Goal: Task Accomplishment & Management: Manage account settings

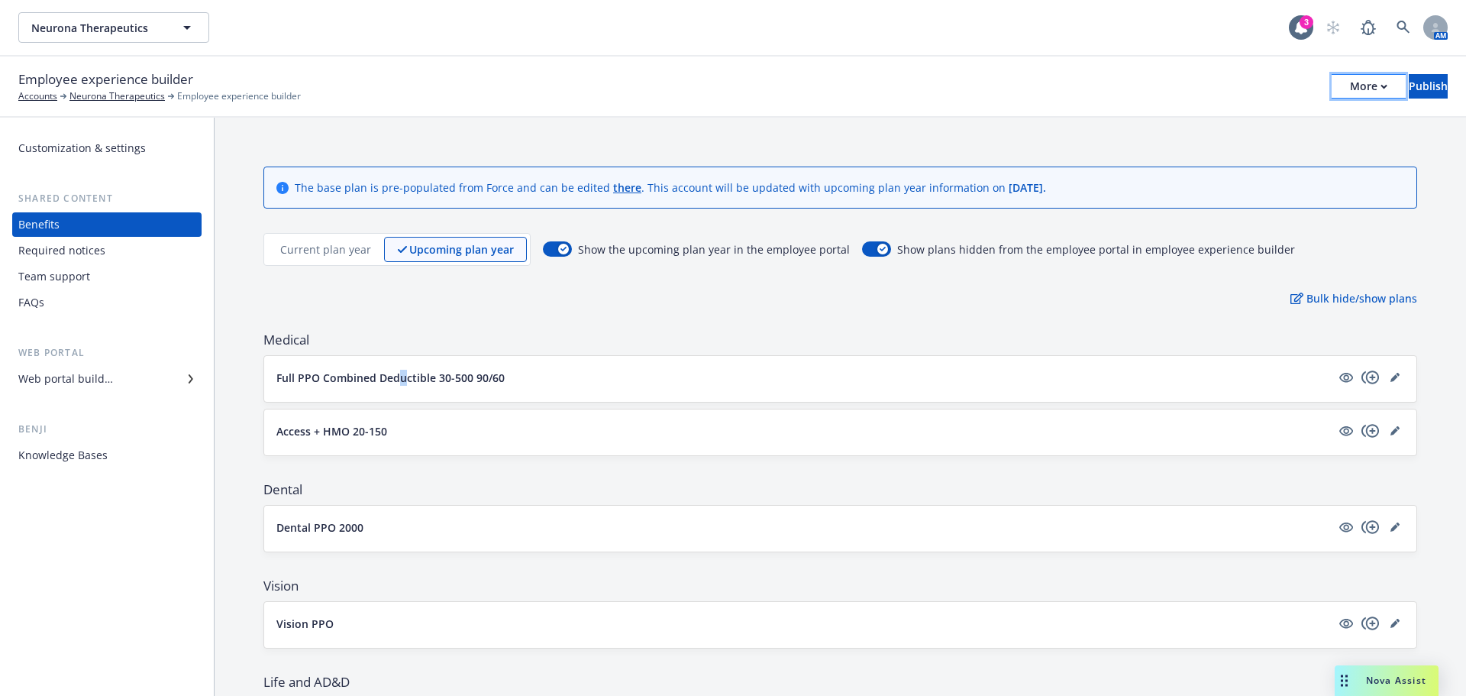
click at [1350, 88] on div "More" at bounding box center [1368, 86] width 37 height 23
click at [1226, 130] on link "Copy preview link" at bounding box center [1242, 120] width 226 height 31
click at [104, 382] on div "Web portal builder" at bounding box center [65, 378] width 95 height 24
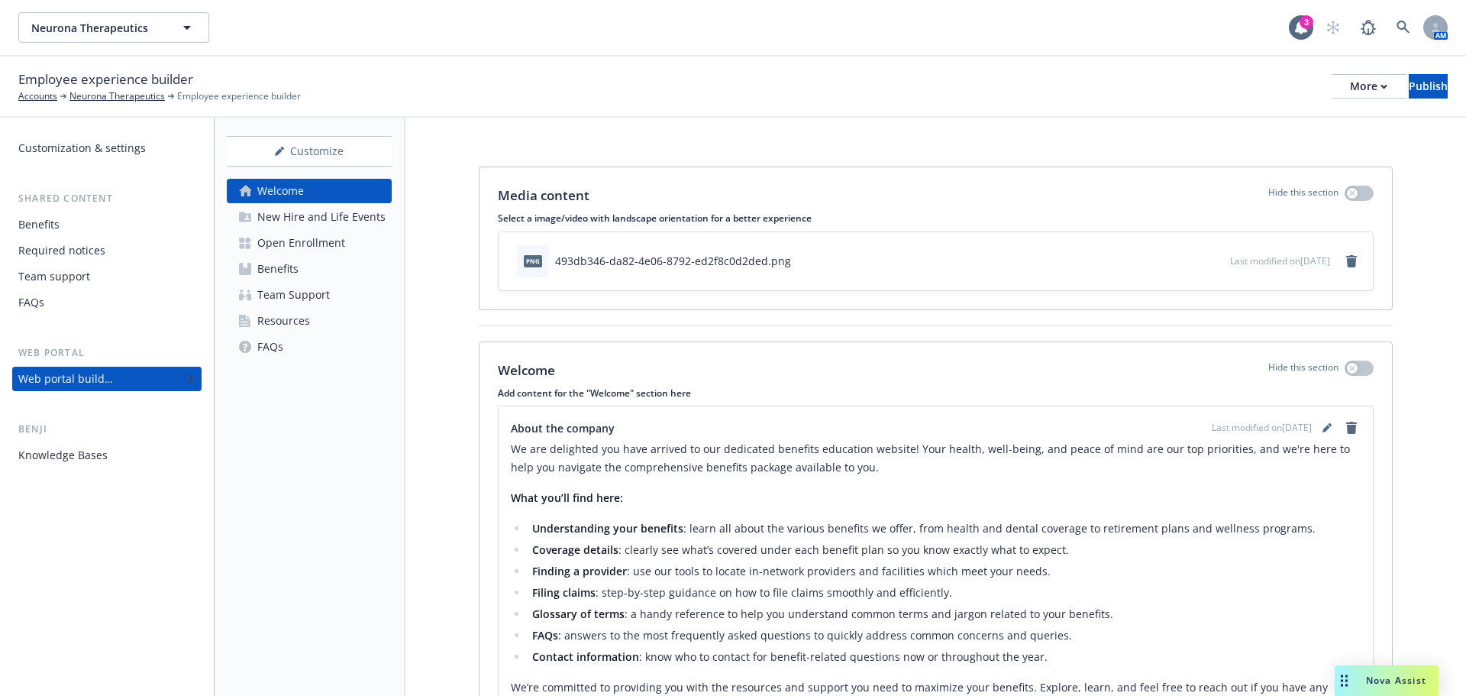
click at [283, 228] on div "New Hire and Life Events" at bounding box center [321, 217] width 128 height 24
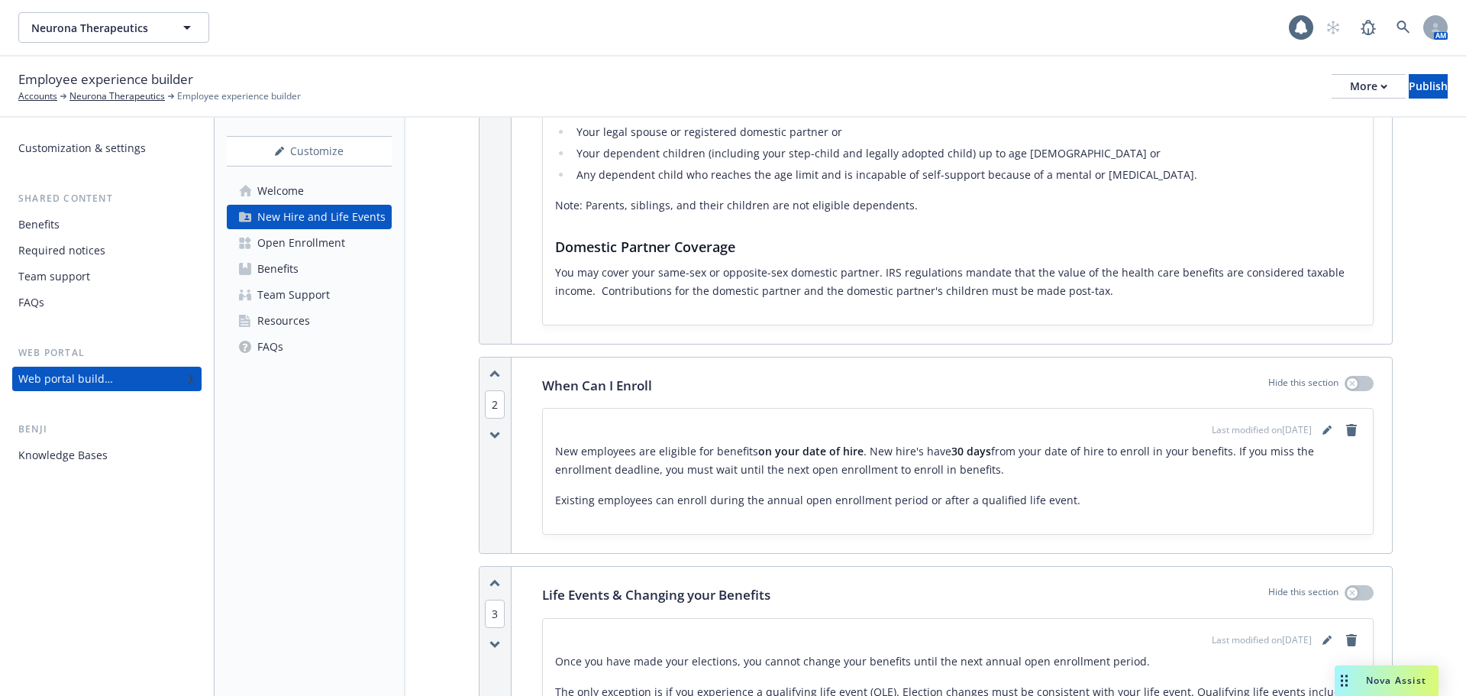
scroll to position [534, 0]
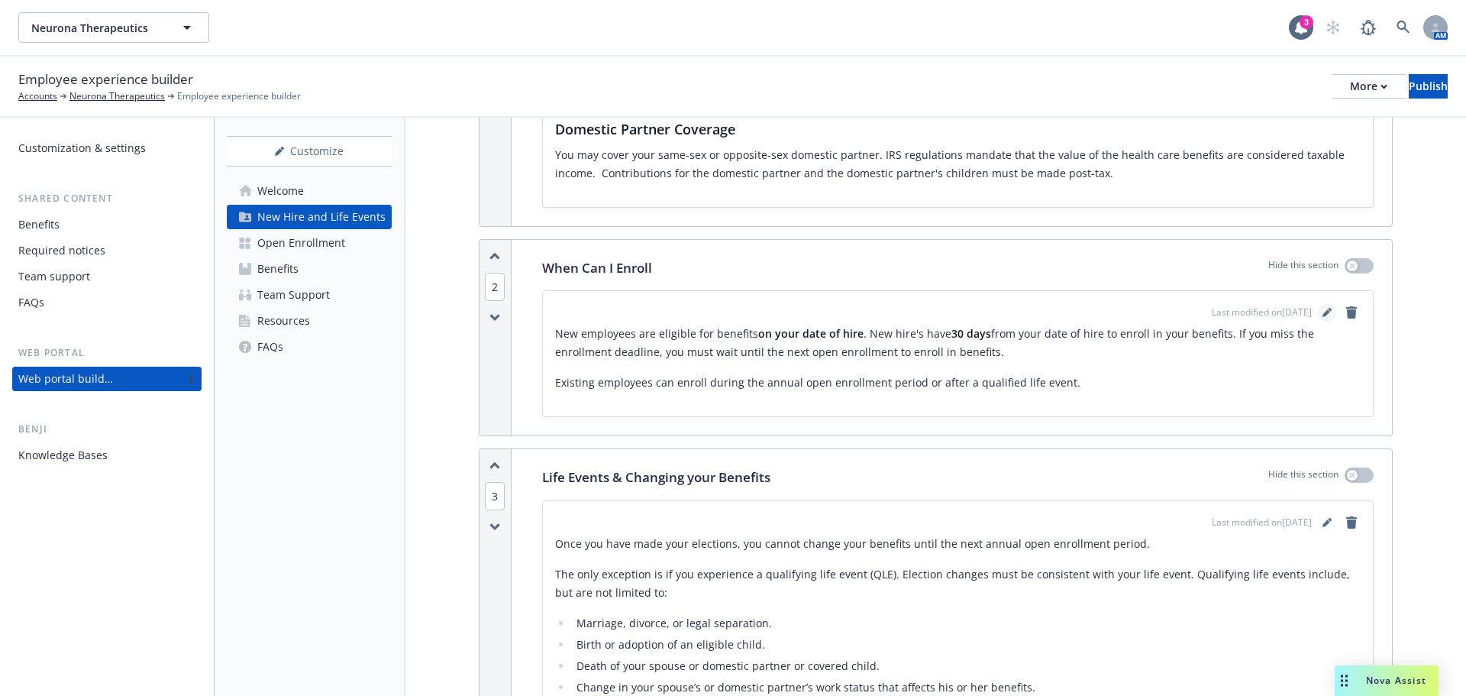
click at [1322, 308] on icon "editPencil" at bounding box center [1326, 312] width 9 height 9
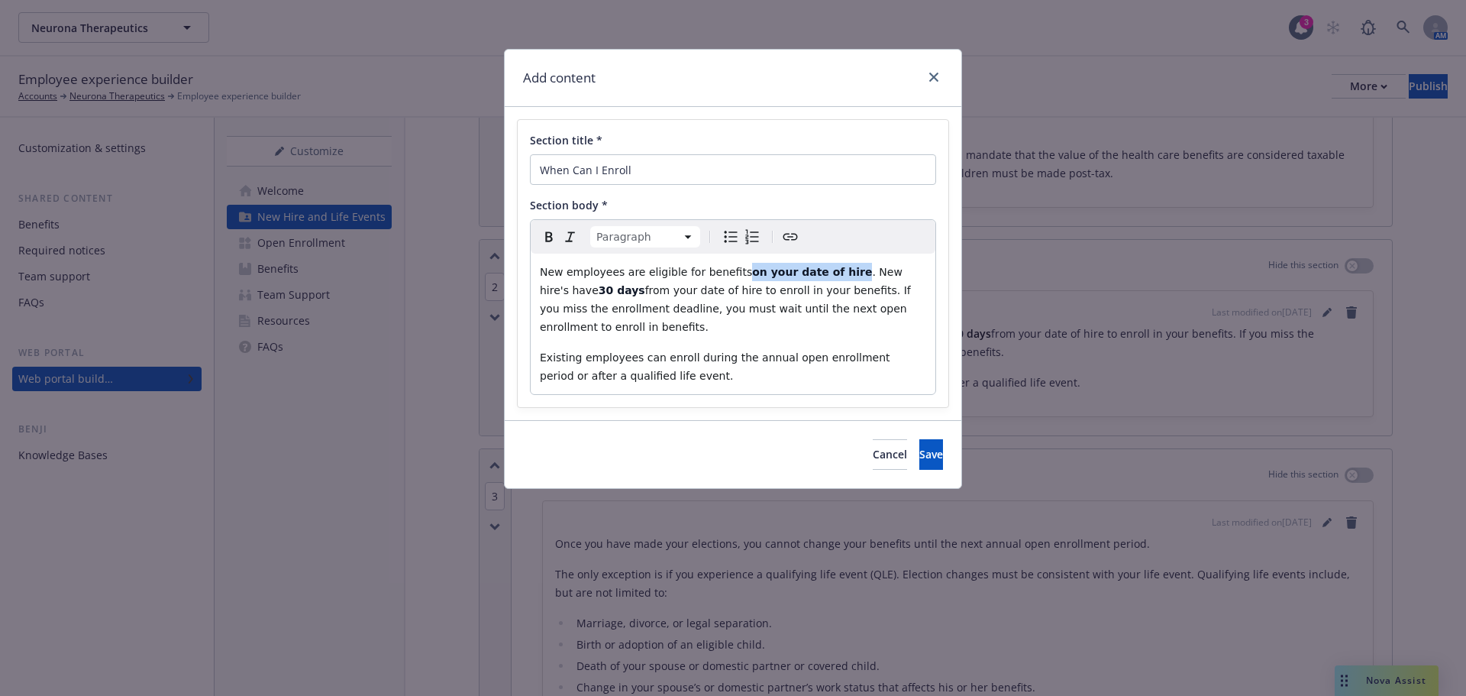
drag, startPoint x: 728, startPoint y: 274, endPoint x: 827, endPoint y: 277, distance: 99.3
click at [827, 277] on p "New employees are eligible for benefits on your date of hire . New hire's have …" at bounding box center [733, 299] width 386 height 73
click at [896, 279] on span ". New hire's have" at bounding box center [723, 281] width 366 height 31
click at [928, 72] on link "close" at bounding box center [934, 77] width 18 height 18
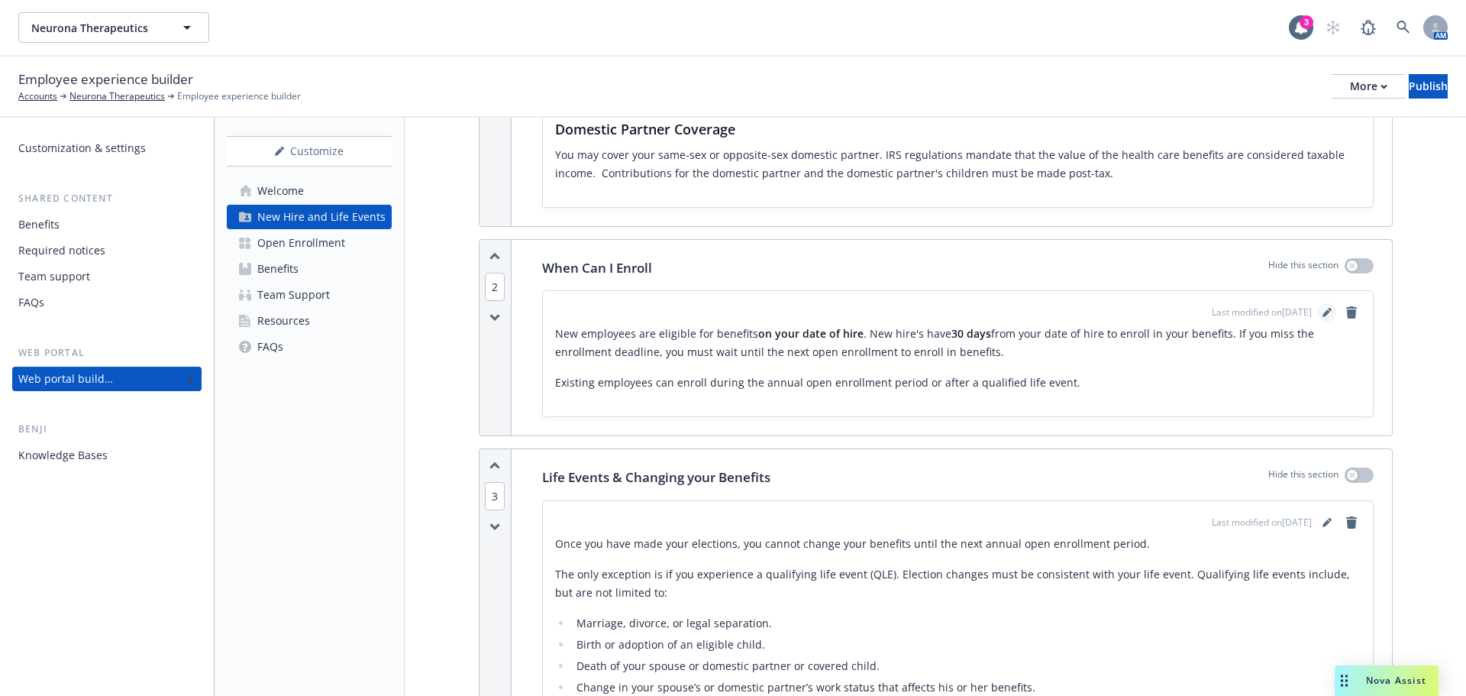
click at [1320, 303] on link "editPencil" at bounding box center [1327, 312] width 18 height 18
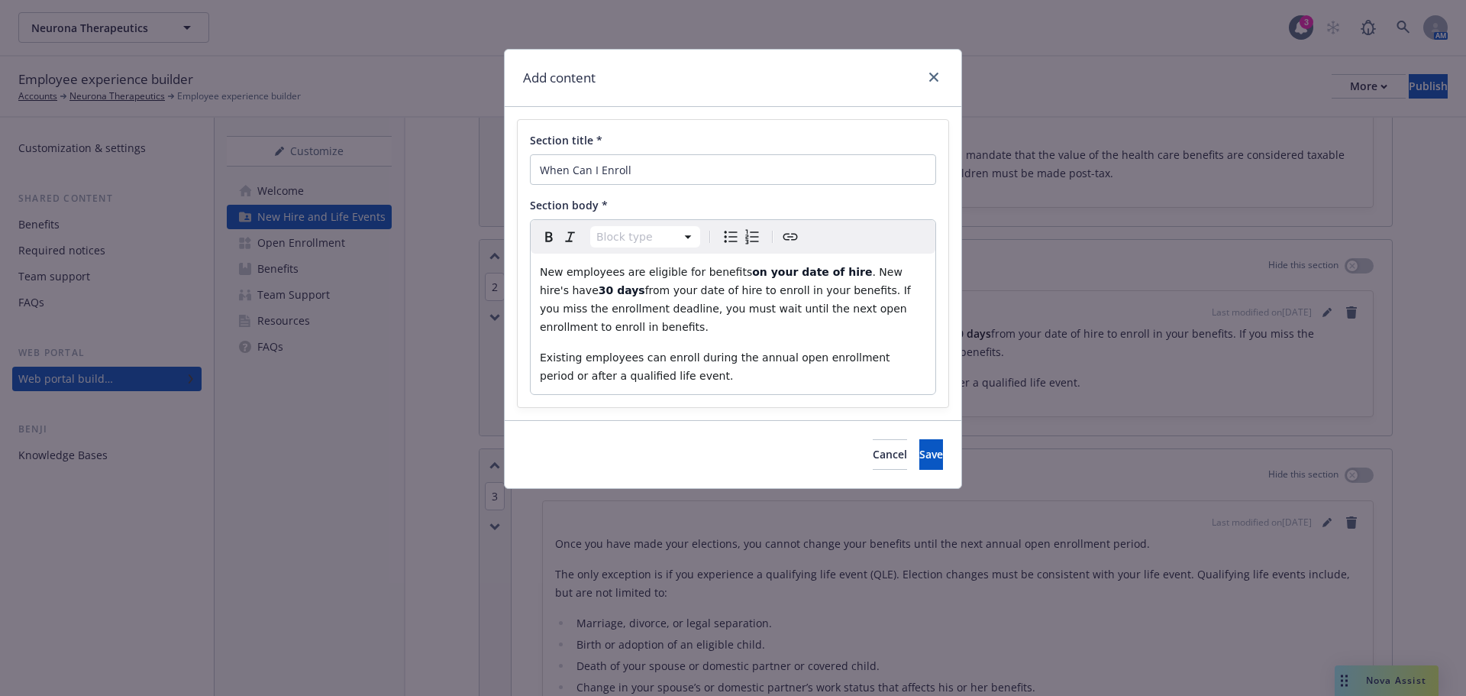
click at [570, 281] on p "New employees are eligible for benefits on your date of hire . New hire's have …" at bounding box center [733, 299] width 386 height 73
click at [752, 273] on strong "on your date of hire" at bounding box center [812, 272] width 120 height 12
drag, startPoint x: 732, startPoint y: 271, endPoint x: 828, endPoint y: 266, distance: 95.6
click at [828, 266] on strong "on your date of hire" at bounding box center [812, 272] width 120 height 12
click at [606, 348] on p "Existing employees can enroll during the annual open enrollment period or after…" at bounding box center [733, 366] width 386 height 37
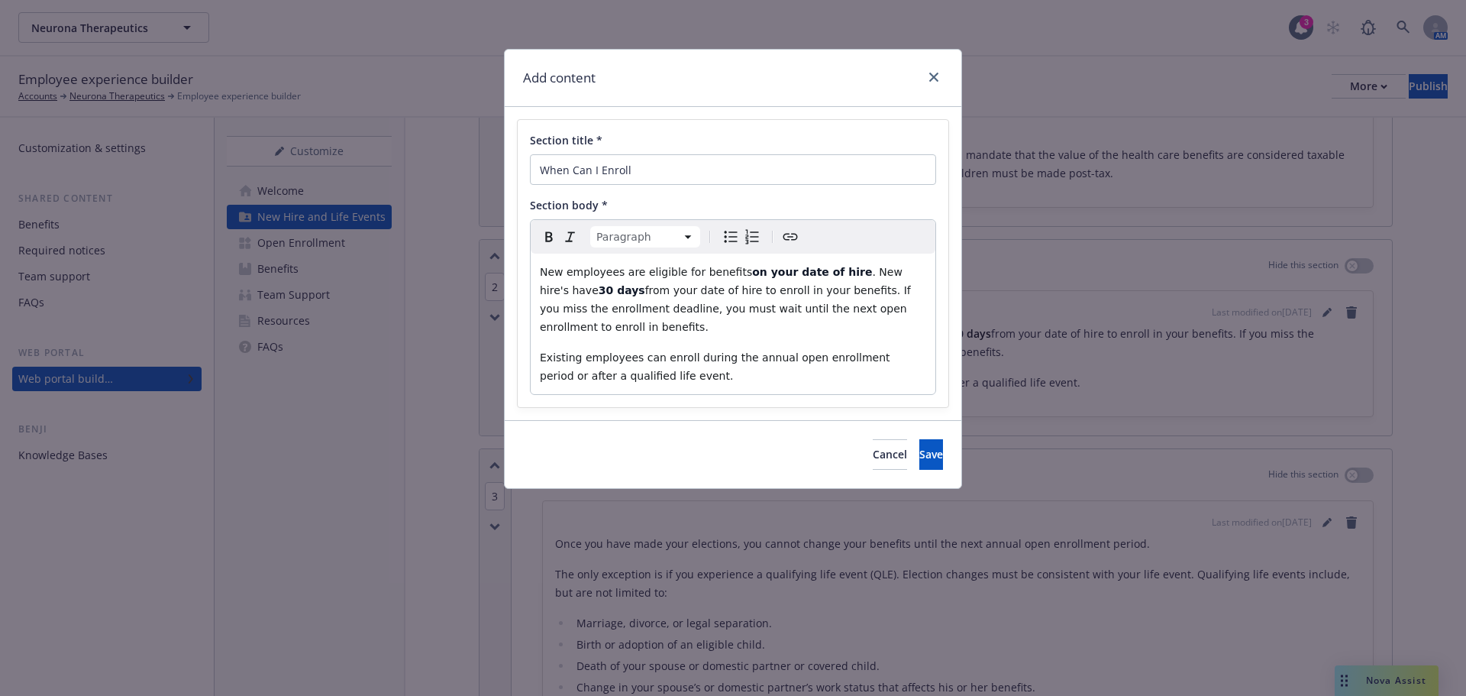
click at [673, 284] on span "from your date of hire to enroll in your benefits. If you miss the enrollment d…" at bounding box center [727, 308] width 374 height 49
drag, startPoint x: 728, startPoint y: 272, endPoint x: 827, endPoint y: 275, distance: 98.5
click at [827, 275] on p "New employees are eligible for benefits on your date of hire . New hire's have …" at bounding box center [733, 299] width 386 height 73
drag, startPoint x: 571, startPoint y: 260, endPoint x: 914, endPoint y: 324, distance: 348.7
click at [914, 324] on div "New employees are eligible for benefits the first of the month following their …" at bounding box center [733, 323] width 405 height 140
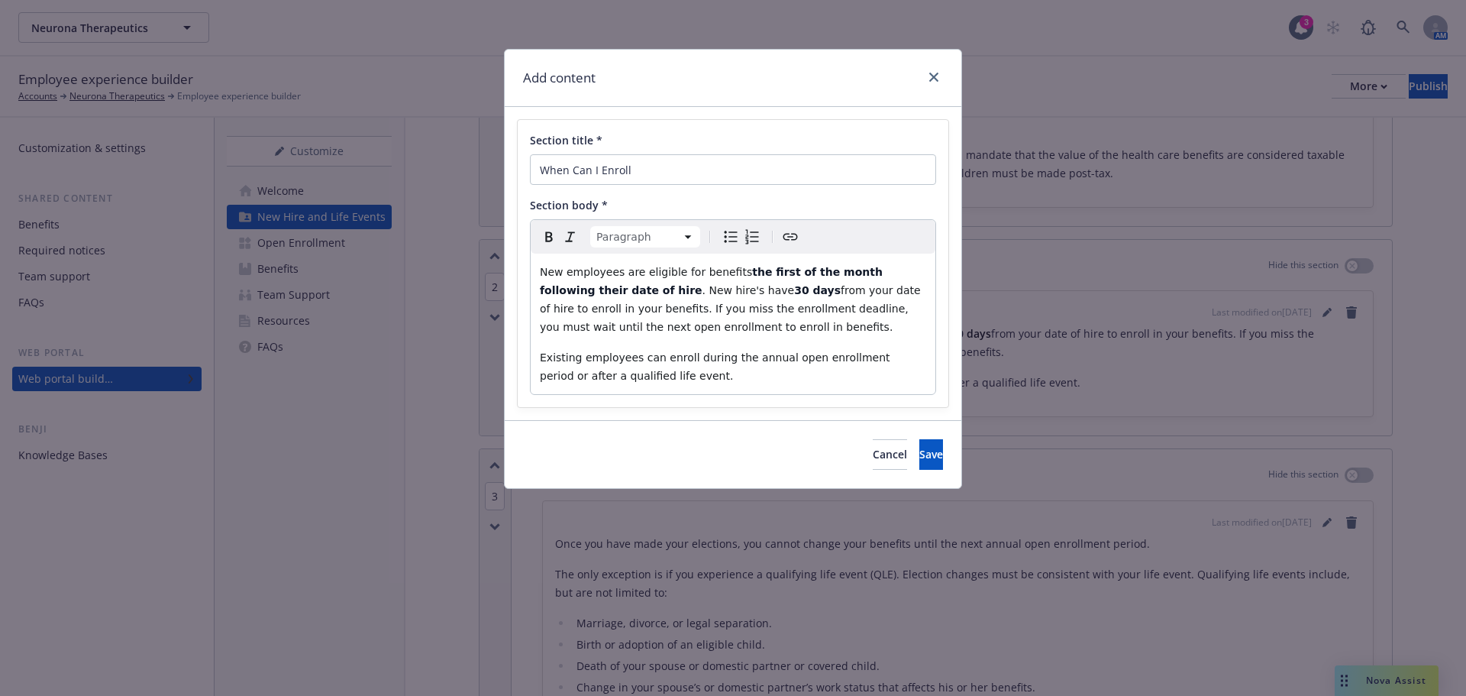
click at [552, 228] on icon "Bold" at bounding box center [549, 237] width 18 height 18
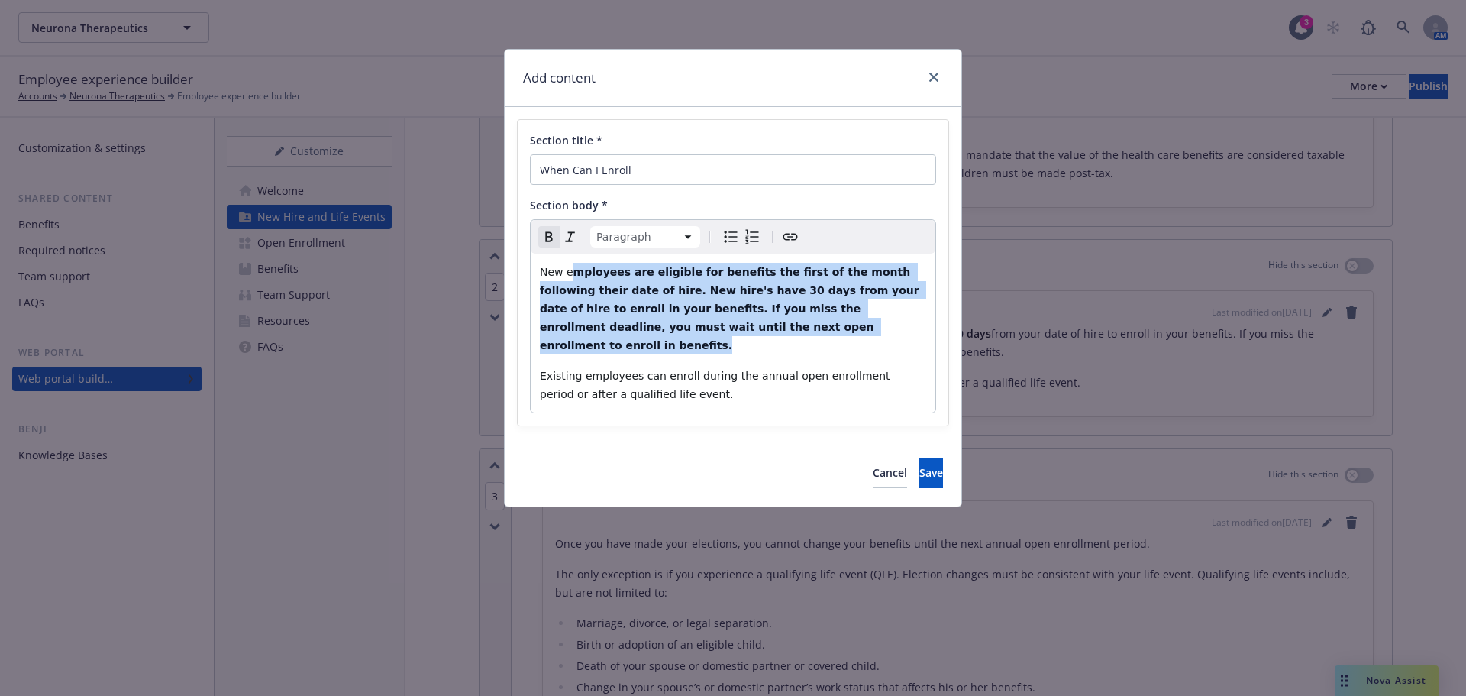
click at [552, 231] on icon "Remove bold" at bounding box center [549, 237] width 18 height 18
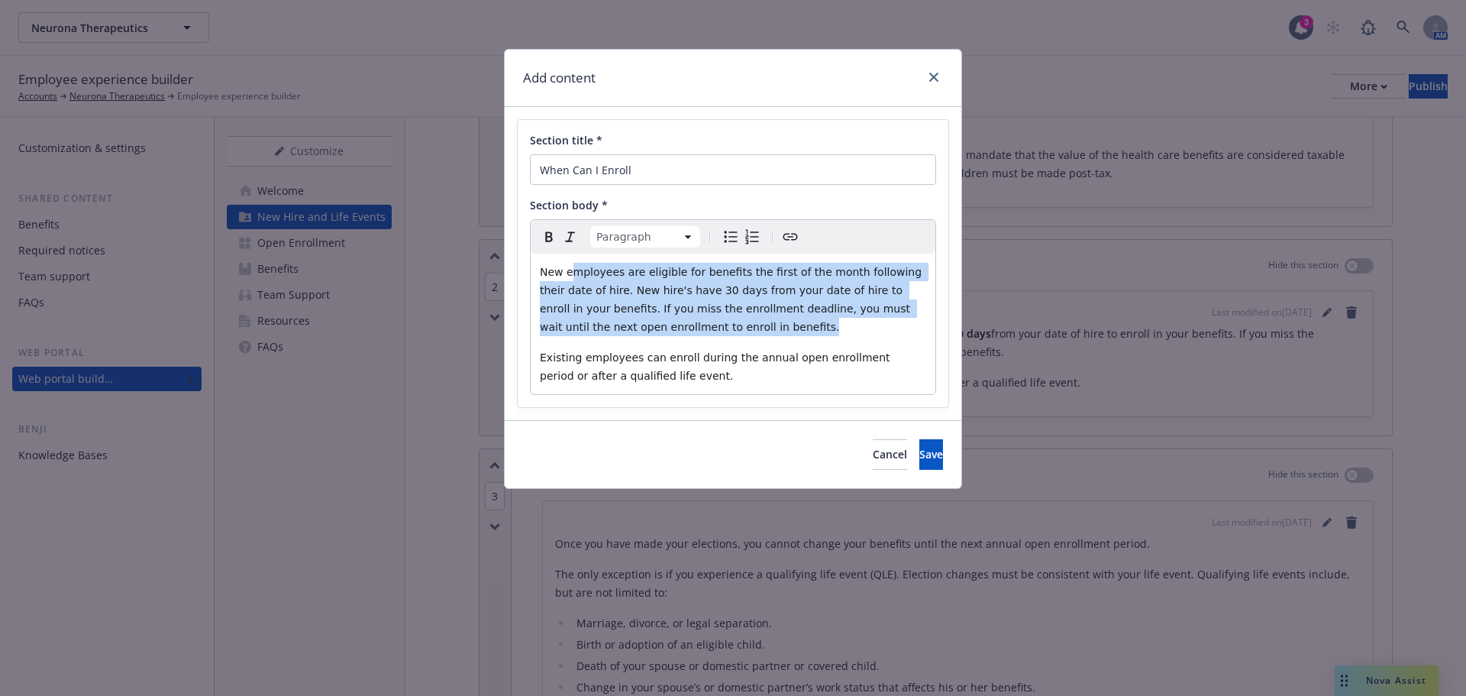
click at [645, 314] on span "New employees are eligible for benefits the first of the month following their …" at bounding box center [733, 299] width 386 height 67
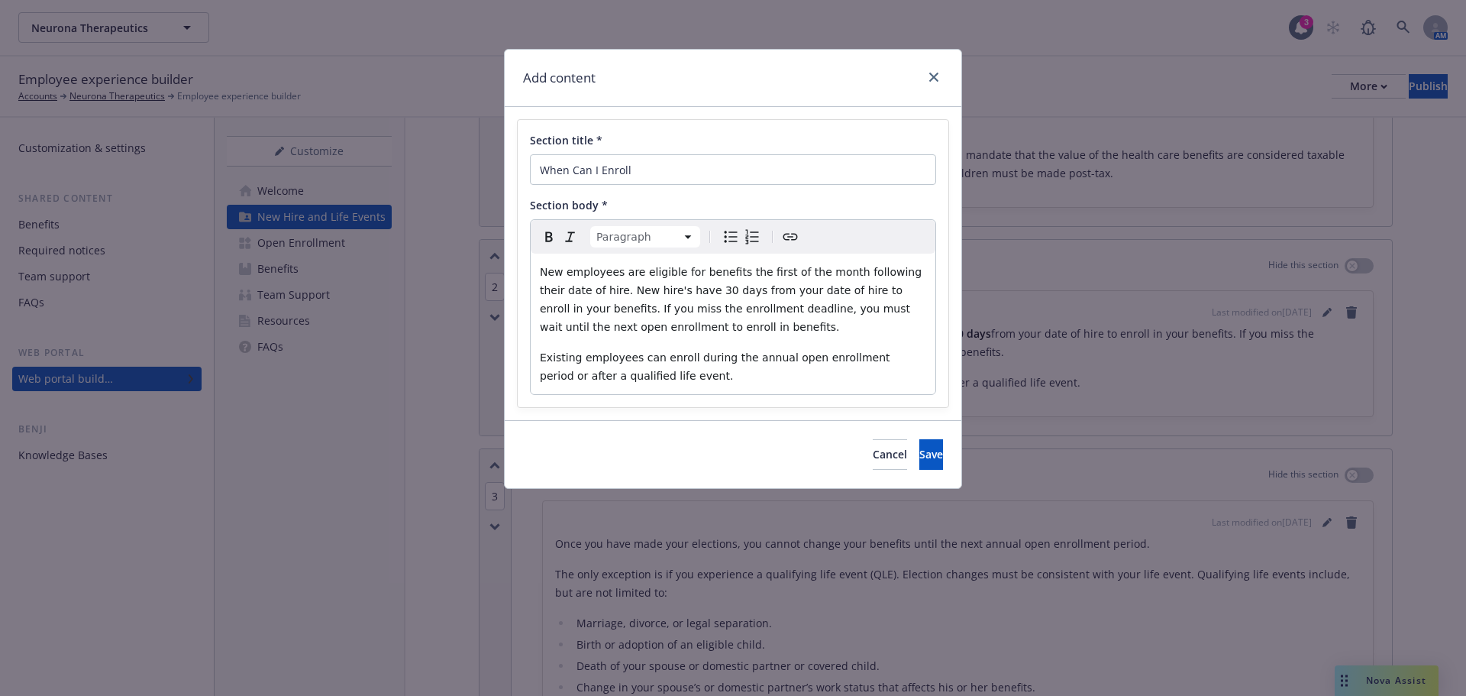
click at [648, 381] on p "Existing employees can enroll during the annual open enrollment period or after…" at bounding box center [733, 366] width 386 height 37
click at [919, 453] on button "Save" at bounding box center [931, 454] width 24 height 31
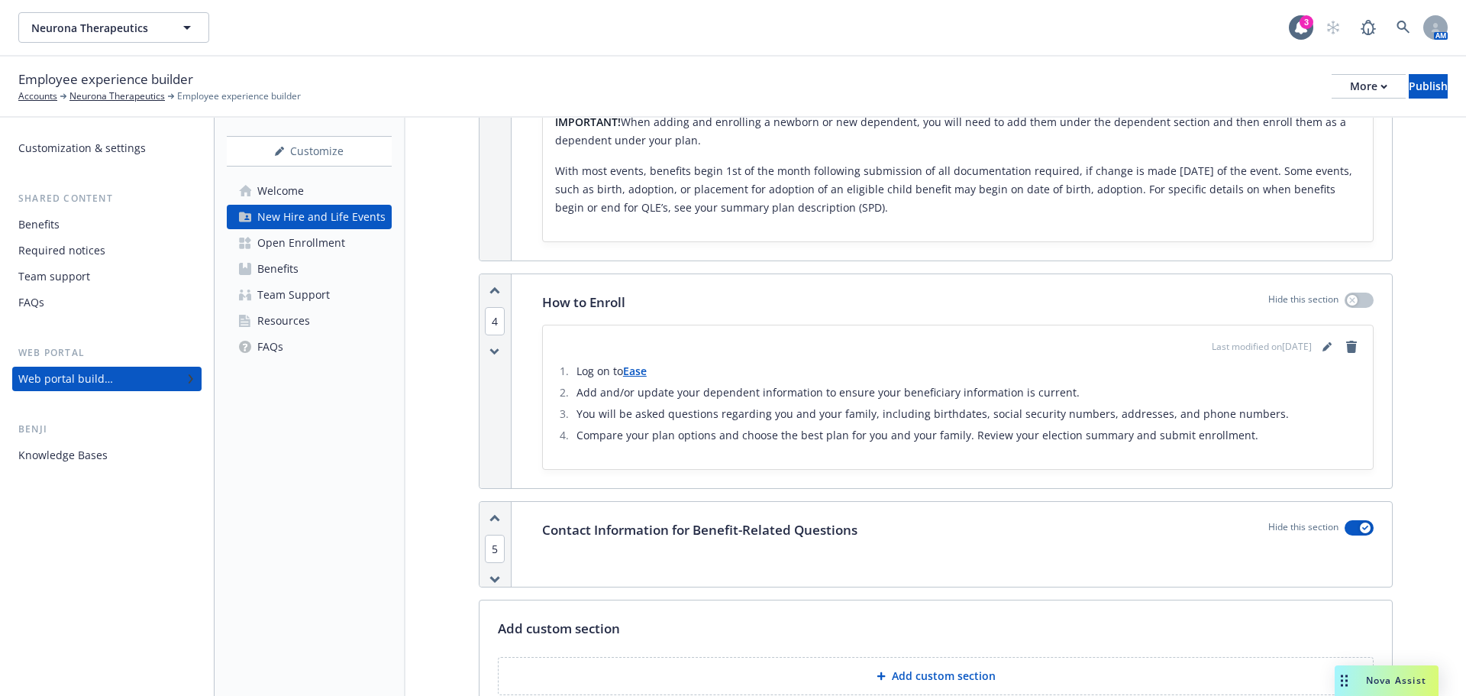
scroll to position [1145, 0]
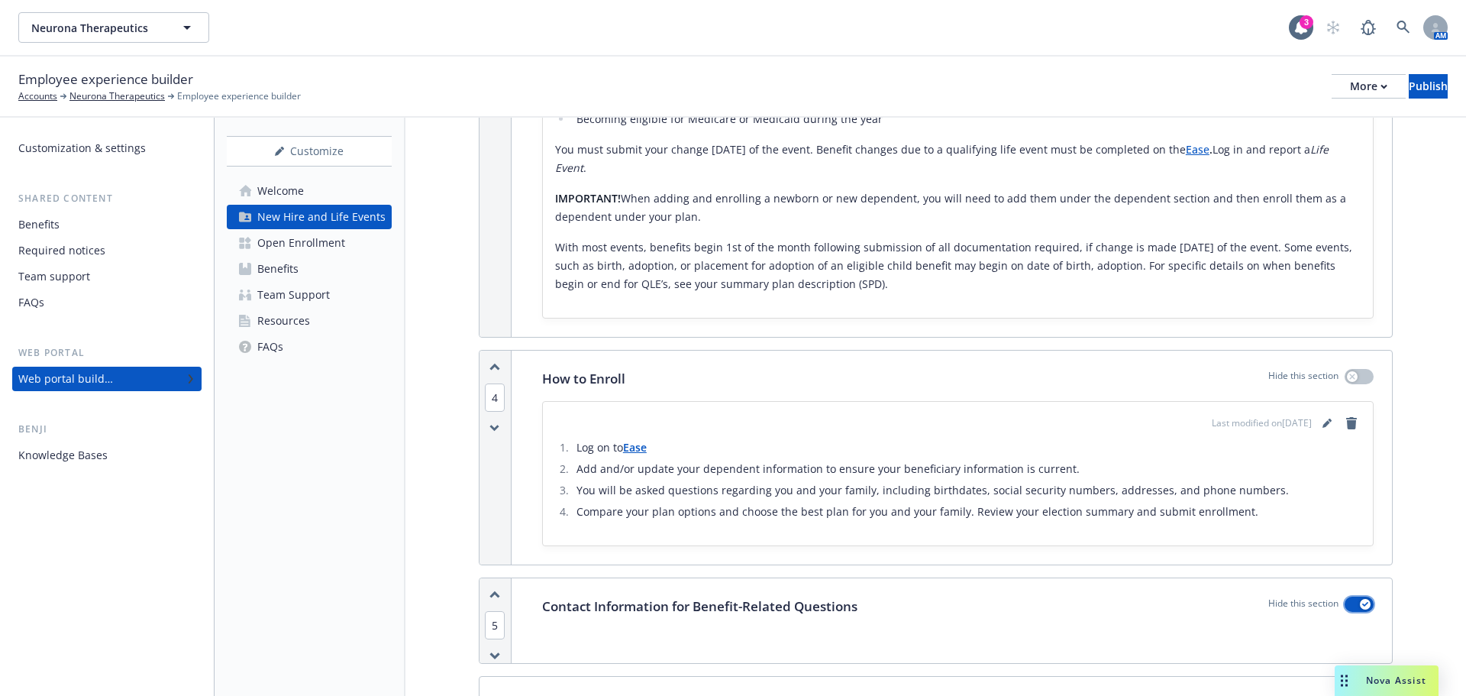
click at [1362, 602] on icon "button" at bounding box center [1365, 604] width 6 height 5
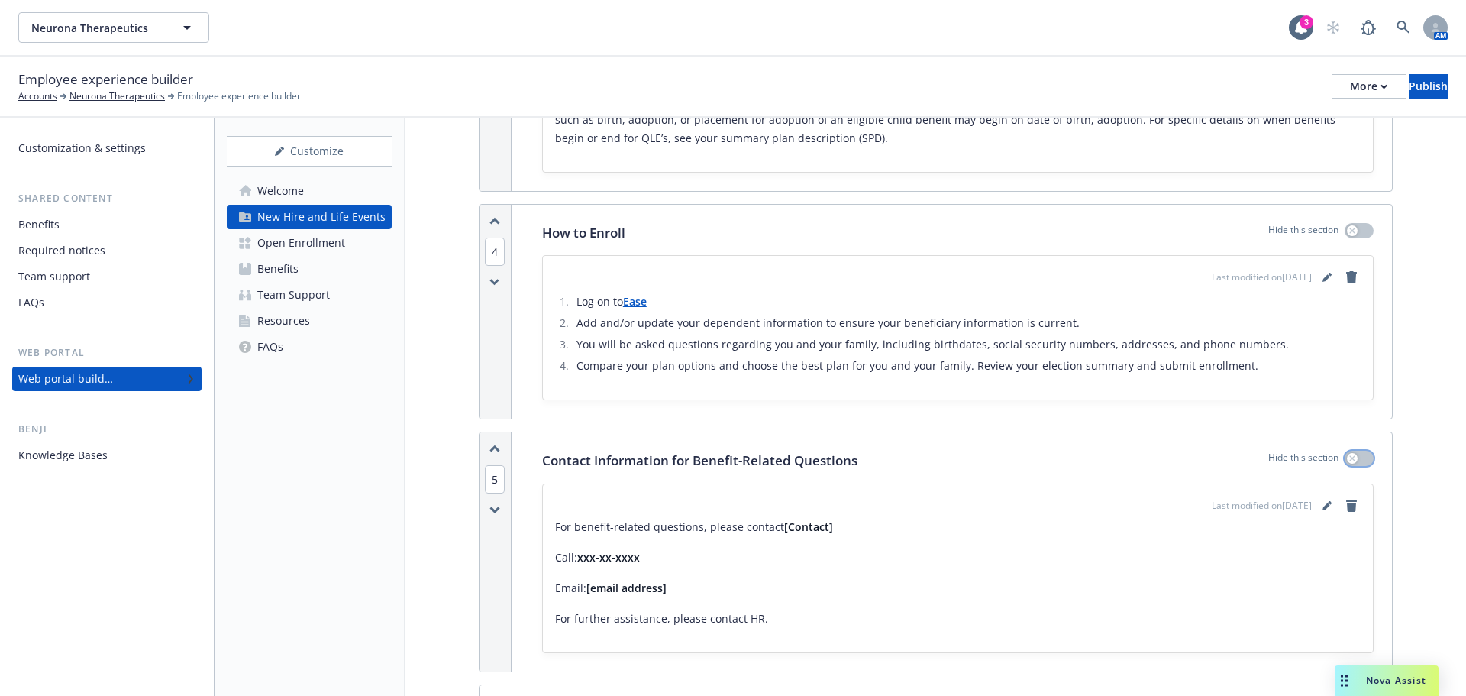
scroll to position [1298, 0]
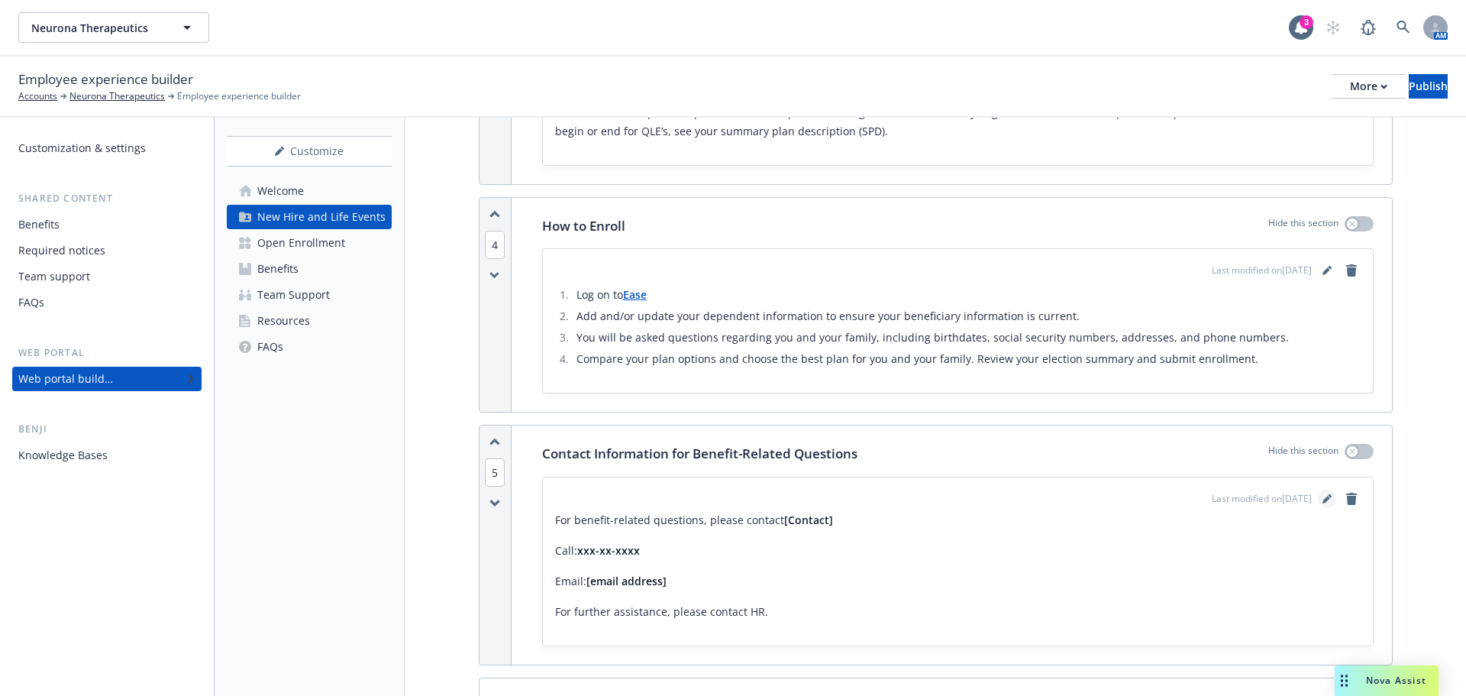
click at [1320, 489] on link "editPencil" at bounding box center [1327, 498] width 18 height 18
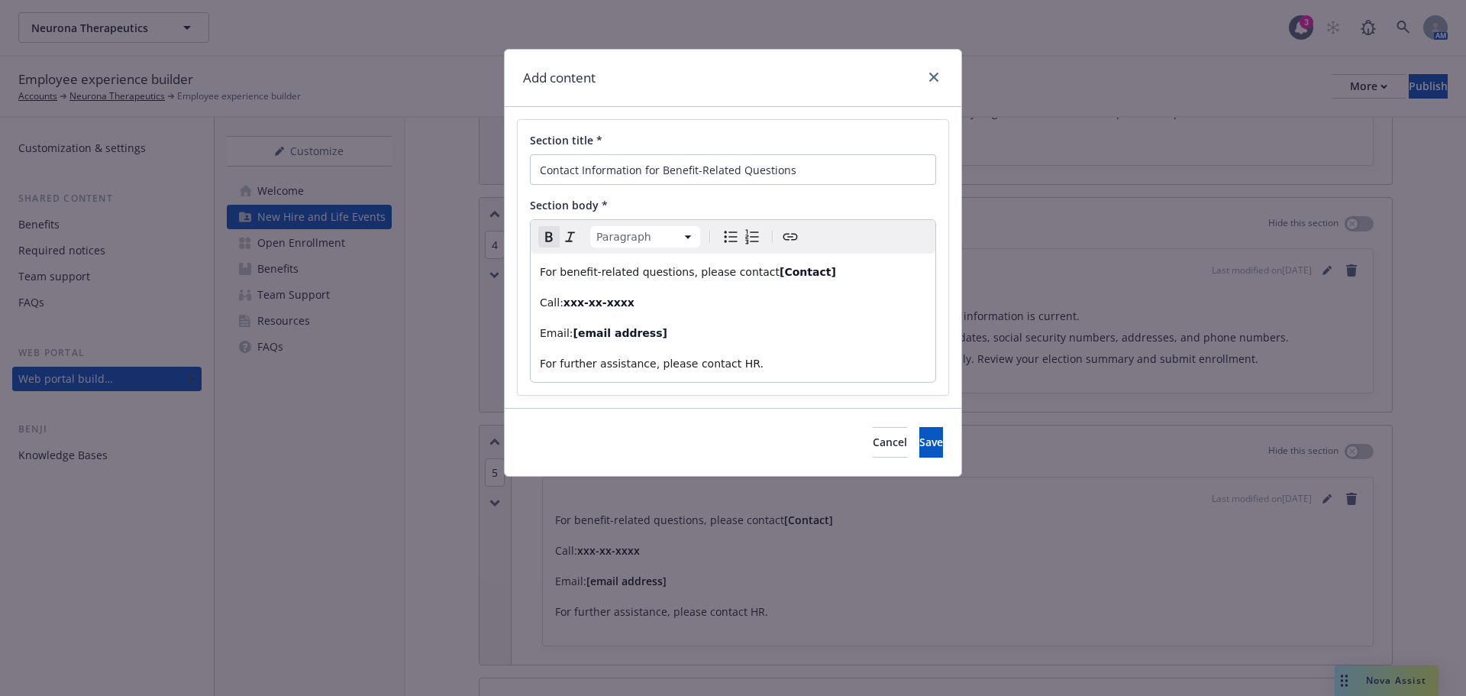
click at [683, 334] on p "Email: [email address]" at bounding box center [733, 333] width 386 height 18
drag, startPoint x: 831, startPoint y: 277, endPoint x: 750, endPoint y: 269, distance: 80.6
click at [750, 269] on p "For benefit-related questions, please contact [Contact]" at bounding box center [733, 272] width 386 height 18
click at [873, 440] on span "Cancel" at bounding box center [890, 441] width 34 height 15
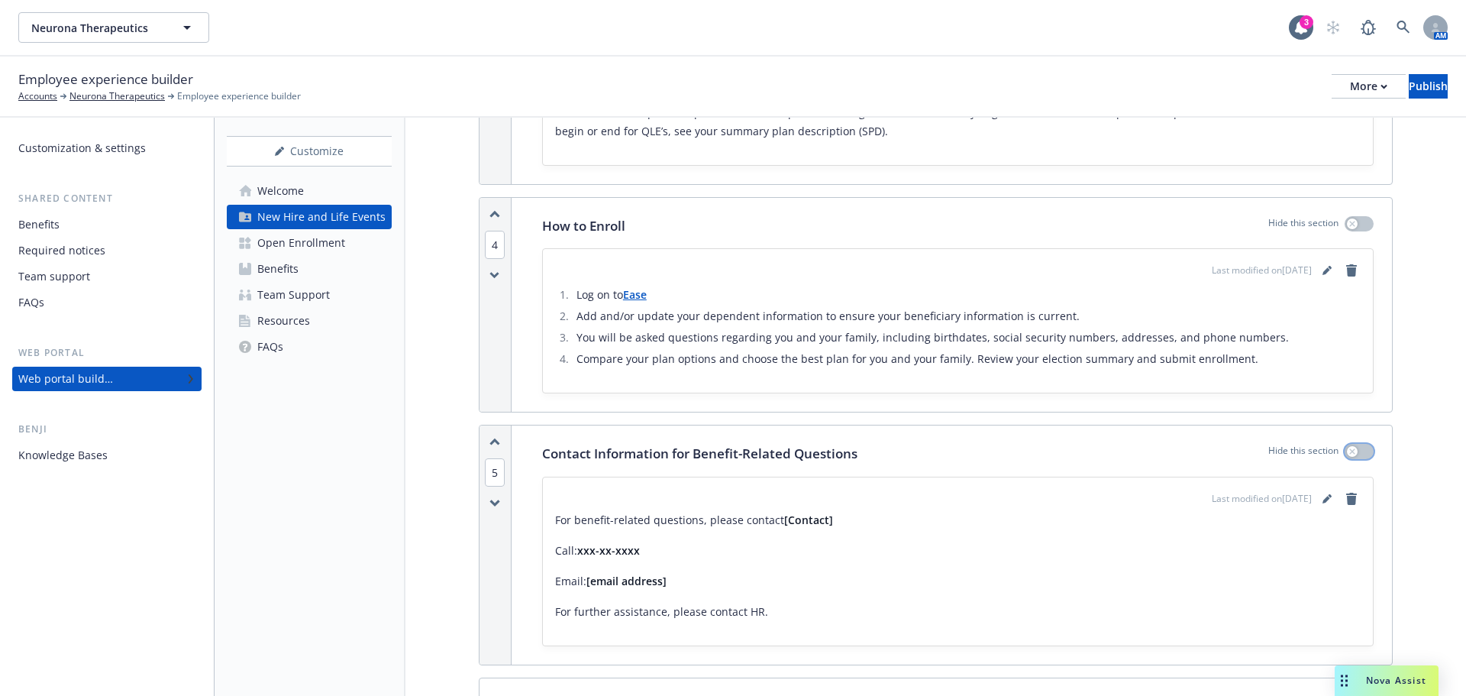
click at [1347, 446] on div "button" at bounding box center [1352, 451] width 11 height 11
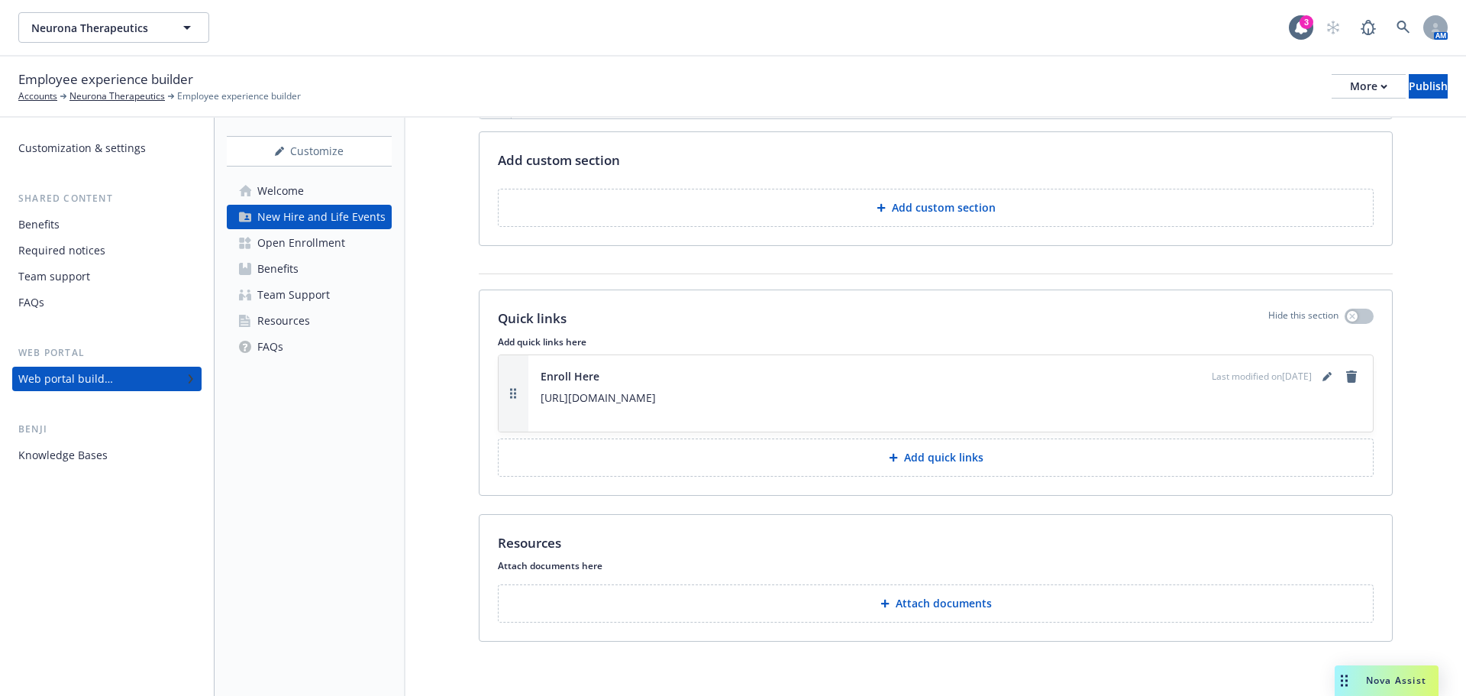
scroll to position [1690, 0]
click at [299, 274] on link "Benefits" at bounding box center [309, 269] width 165 height 24
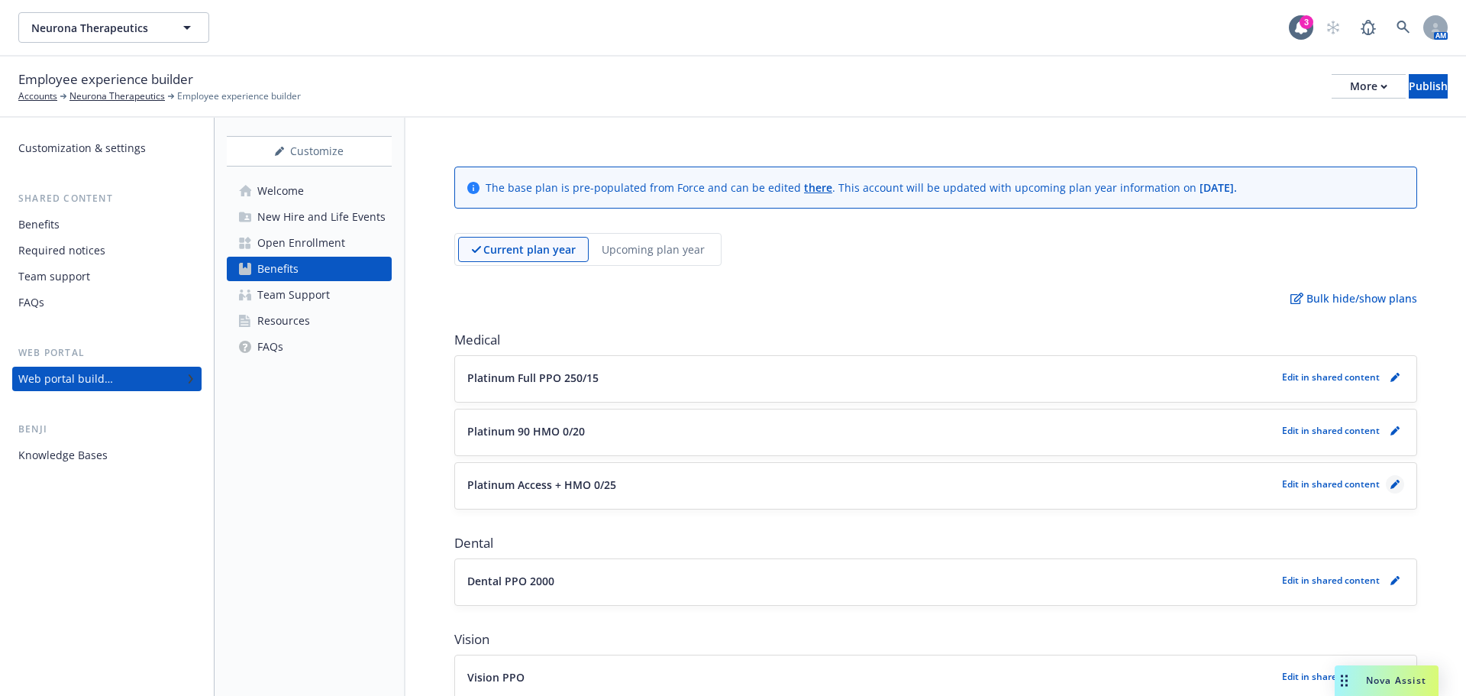
click at [1386, 489] on link "pencil" at bounding box center [1395, 484] width 18 height 18
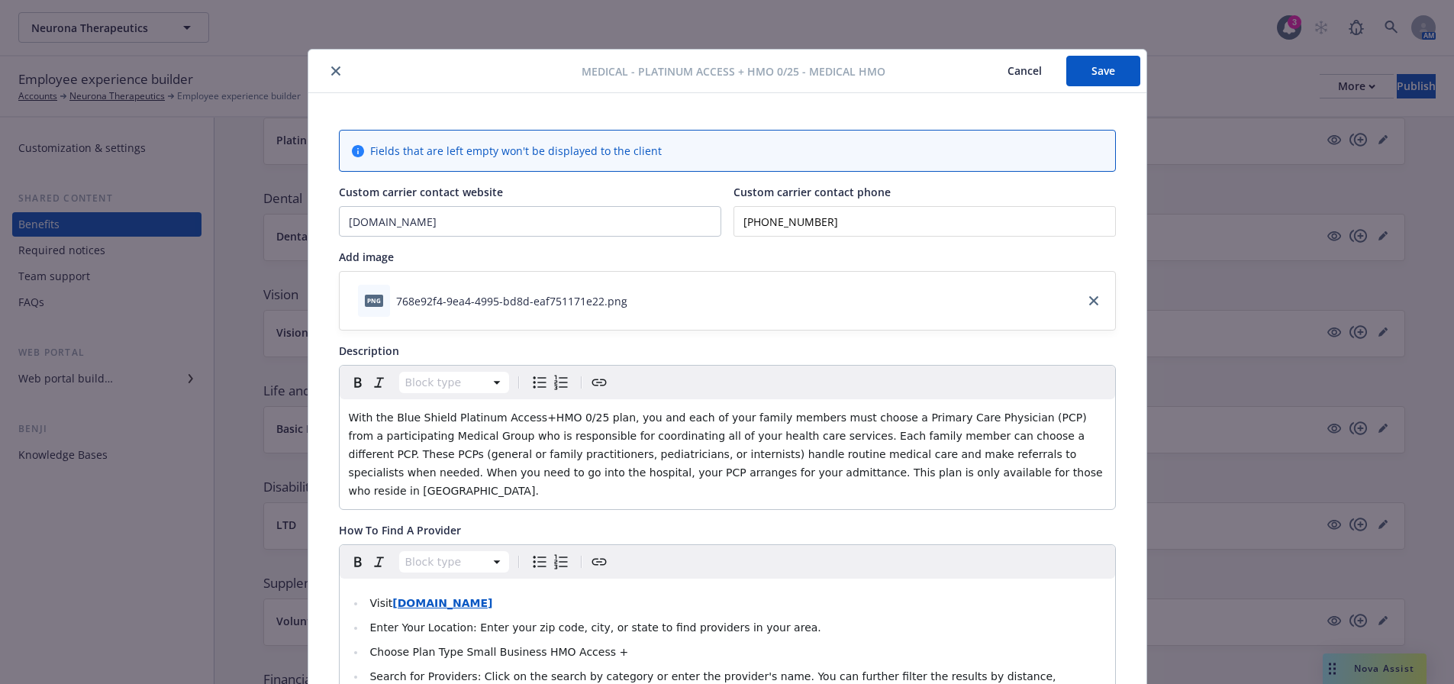
click at [327, 75] on button "close" at bounding box center [336, 71] width 18 height 18
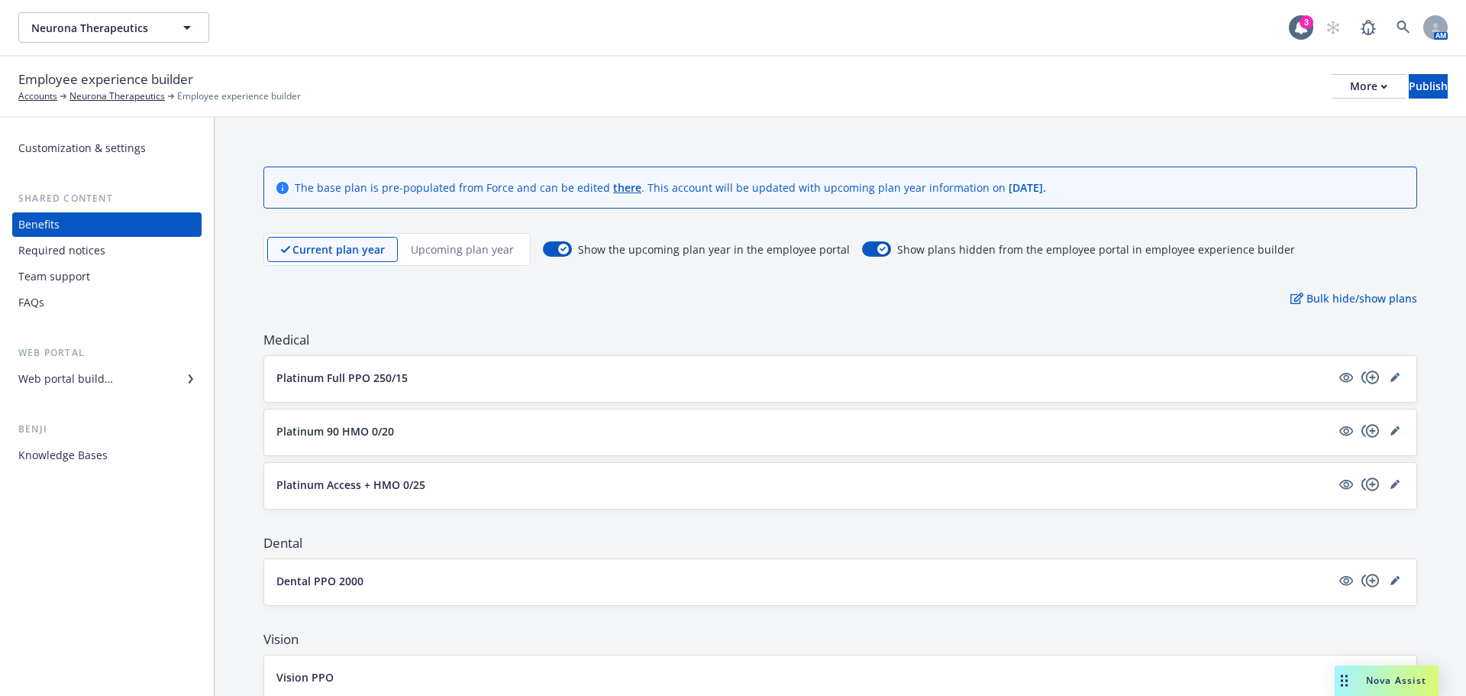
click at [434, 240] on div "Upcoming plan year" at bounding box center [462, 249] width 129 height 25
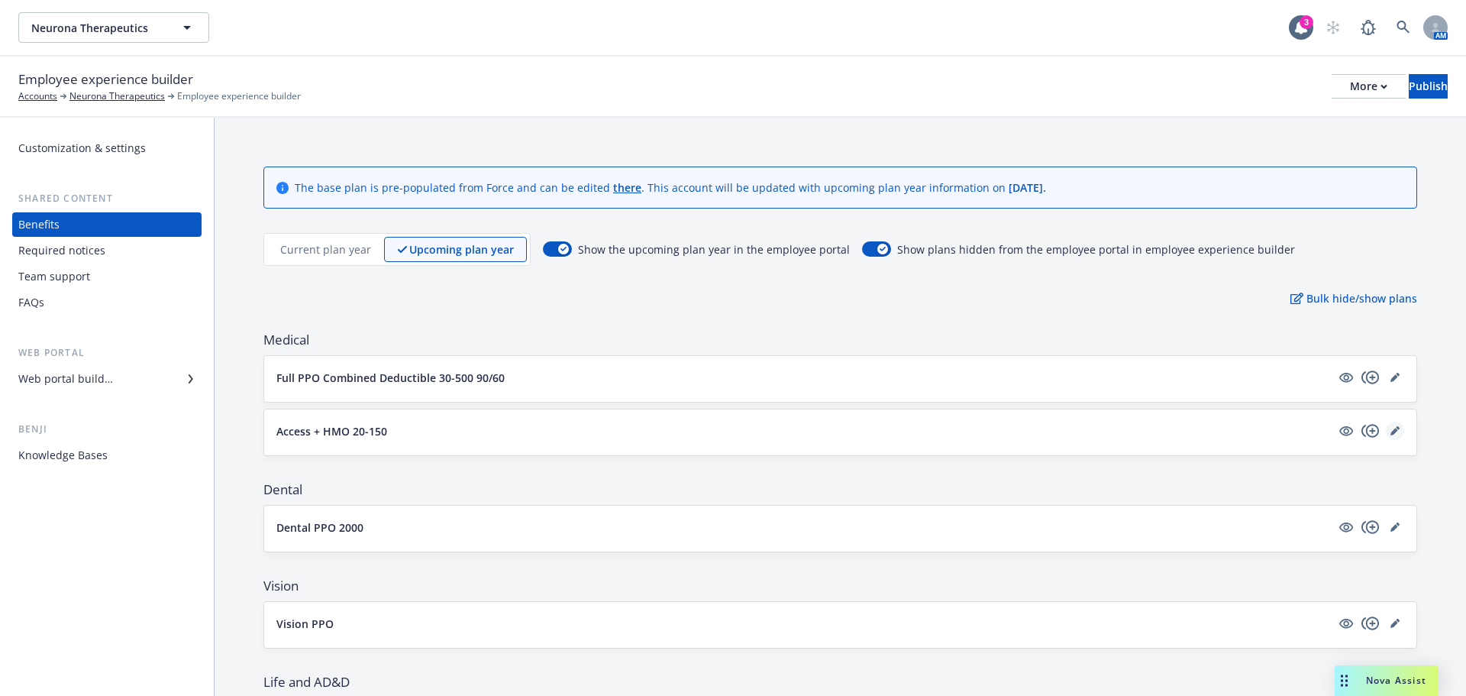
click at [1386, 424] on link "editPencil" at bounding box center [1395, 430] width 18 height 18
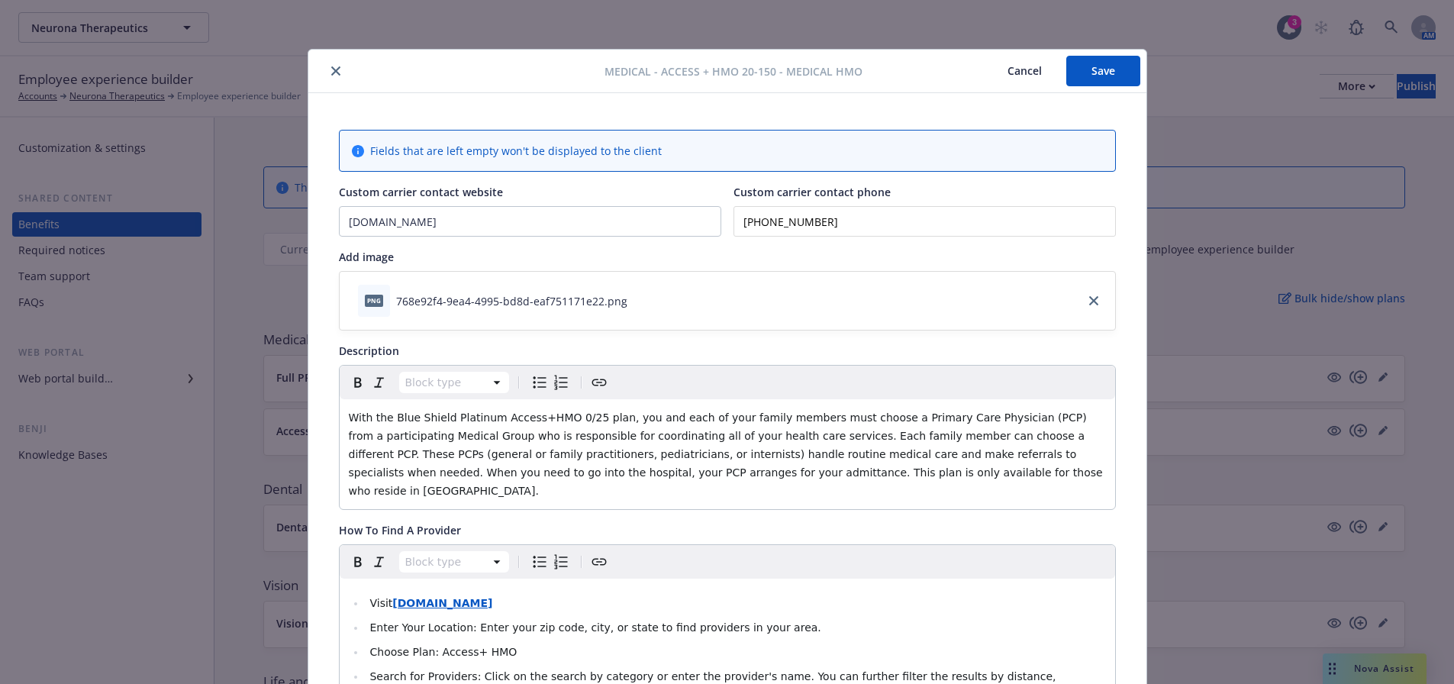
scroll to position [46, 0]
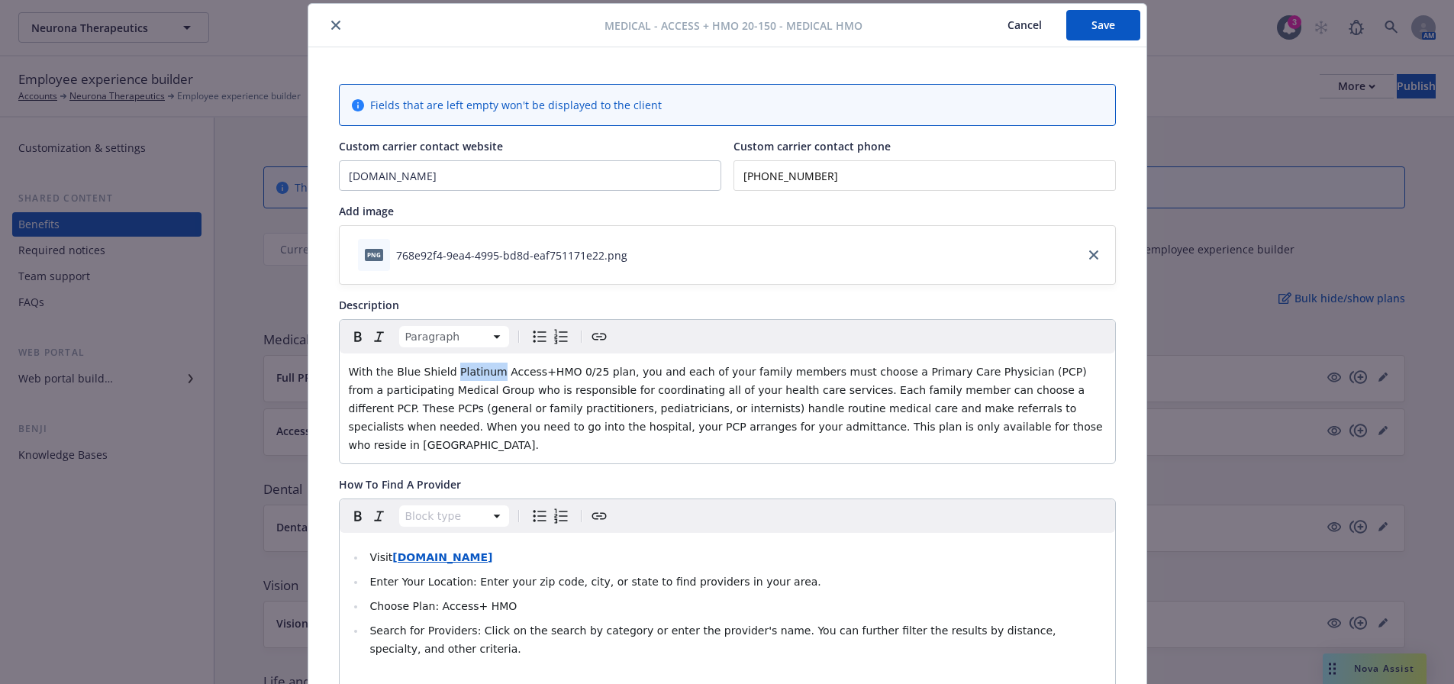
drag, startPoint x: 443, startPoint y: 373, endPoint x: 483, endPoint y: 369, distance: 39.9
click at [483, 369] on span "With the Blue Shield Platinum Access+HMO 0/25 plan, you and each of your family…" at bounding box center [728, 409] width 758 height 86
drag, startPoint x: 512, startPoint y: 371, endPoint x: 531, endPoint y: 374, distance: 19.3
click at [531, 374] on span "With the Blue Shield Access+HMO 0/25 plan, you and each of your family members …" at bounding box center [729, 409] width 760 height 86
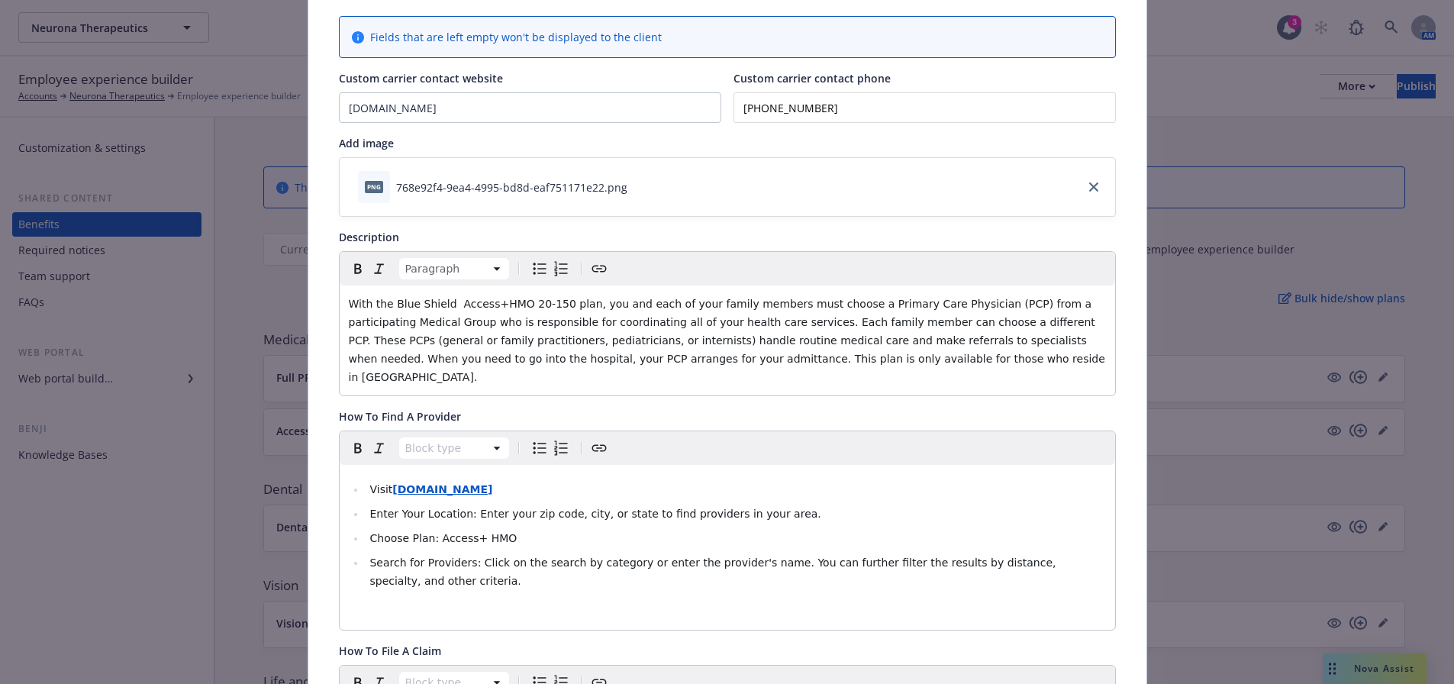
scroll to position [198, 0]
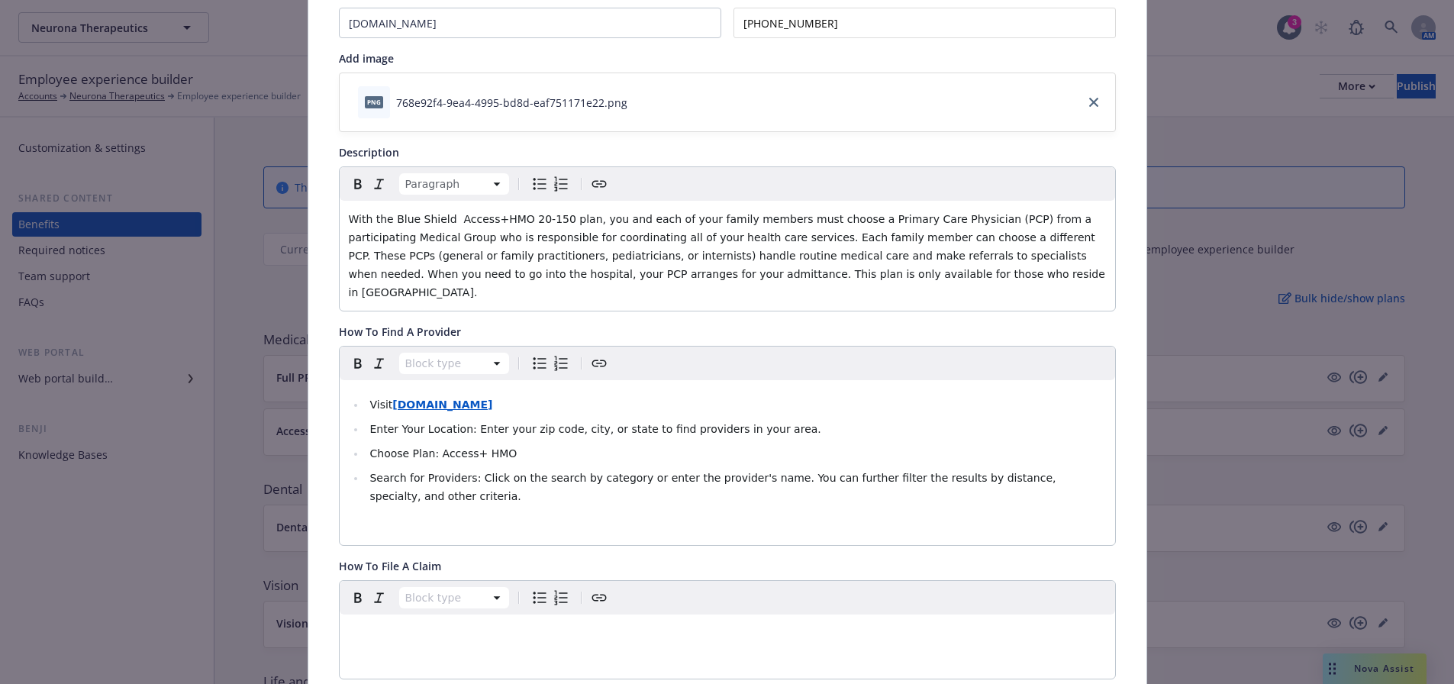
click at [446, 220] on span "With the Blue Shield Access+HMO 20-150 plan, you and each of your family member…" at bounding box center [729, 256] width 760 height 86
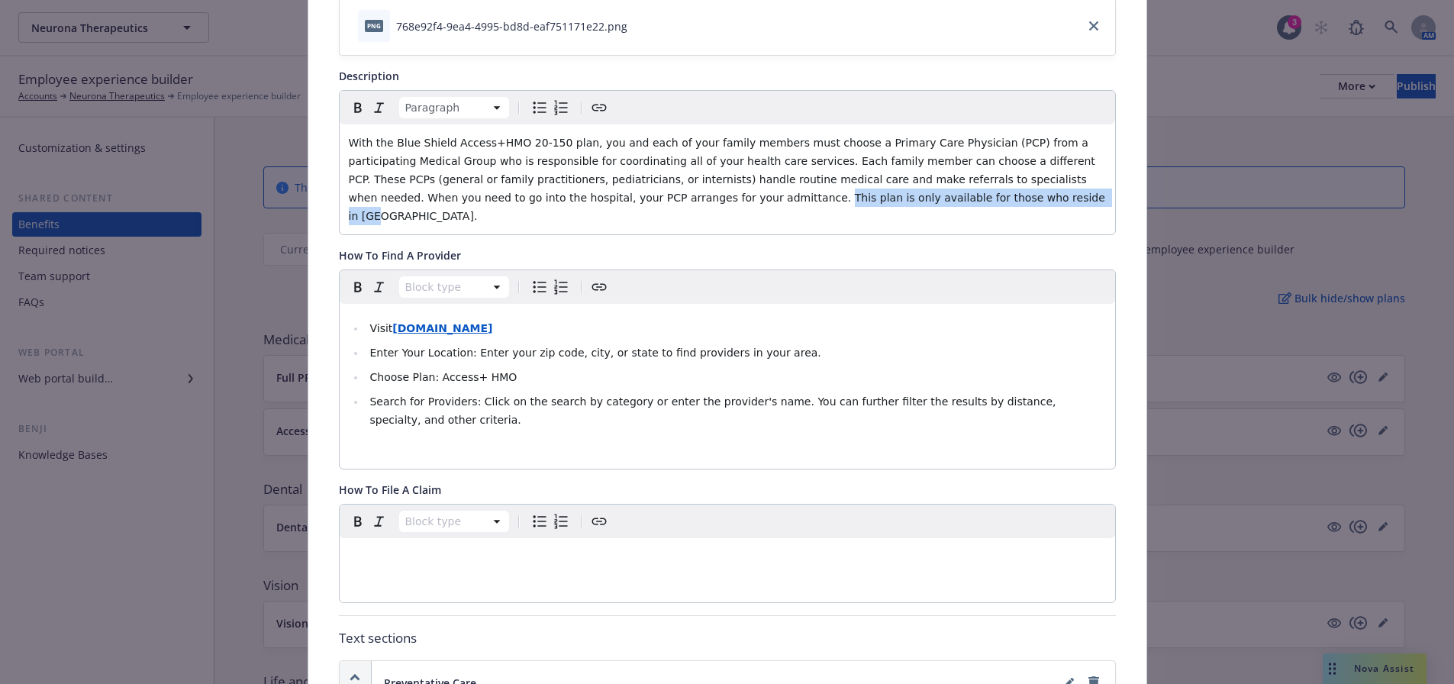
drag, startPoint x: 784, startPoint y: 195, endPoint x: 507, endPoint y: 196, distance: 277.1
click at [507, 196] on p "With the Blue Shield Access+HMO 20-150 plan, you and each of your family member…" at bounding box center [727, 180] width 757 height 92
click at [353, 102] on icon "Bold" at bounding box center [358, 107] width 18 height 18
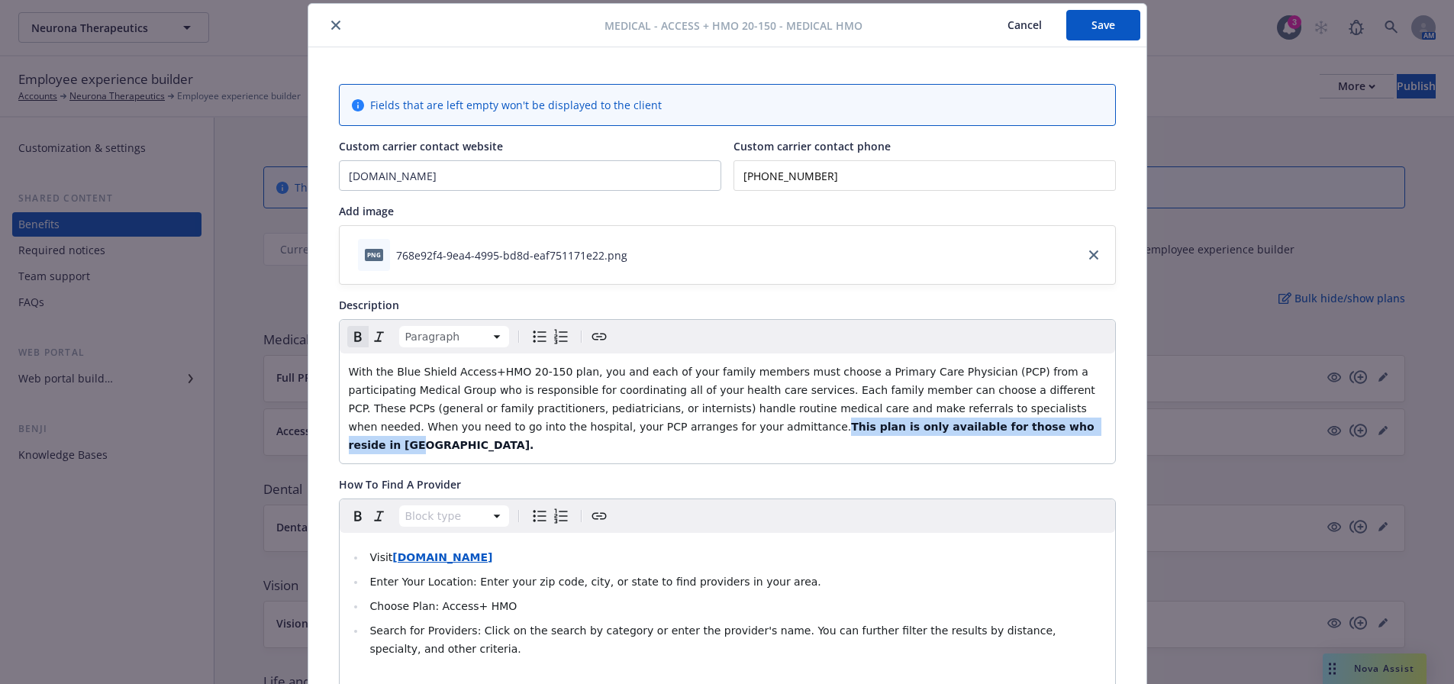
scroll to position [0, 0]
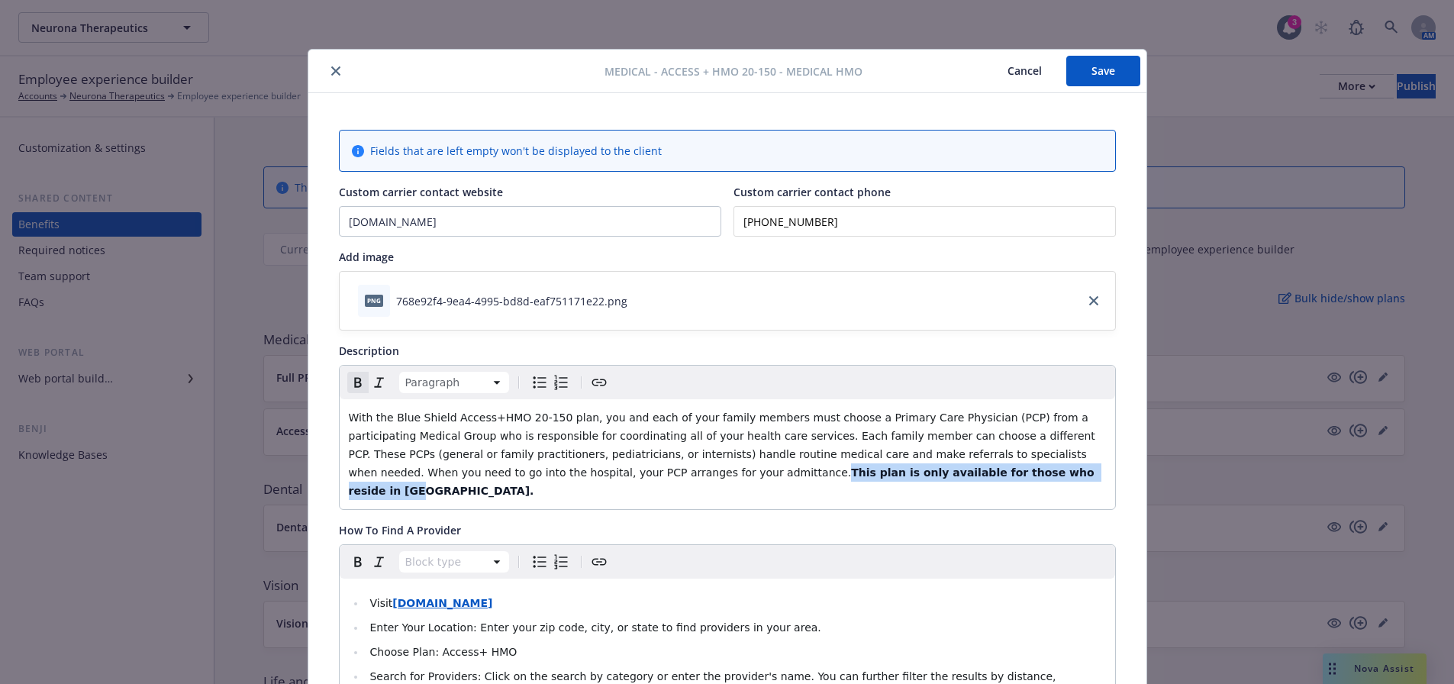
click at [1093, 73] on button "Save" at bounding box center [1104, 71] width 74 height 31
click at [349, 387] on icon "Remove bold" at bounding box center [358, 382] width 18 height 18
click at [329, 76] on button "close" at bounding box center [336, 71] width 18 height 18
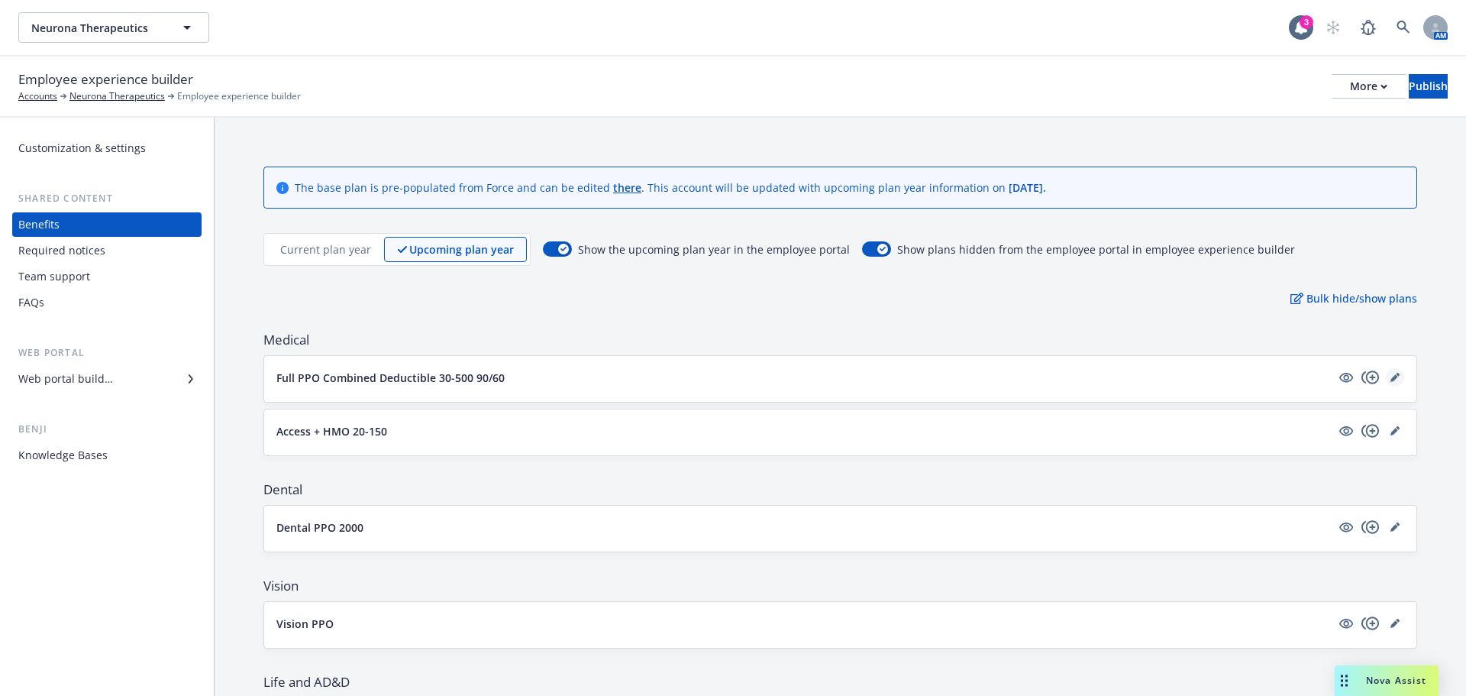
click at [1387, 383] on link "editPencil" at bounding box center [1395, 377] width 18 height 18
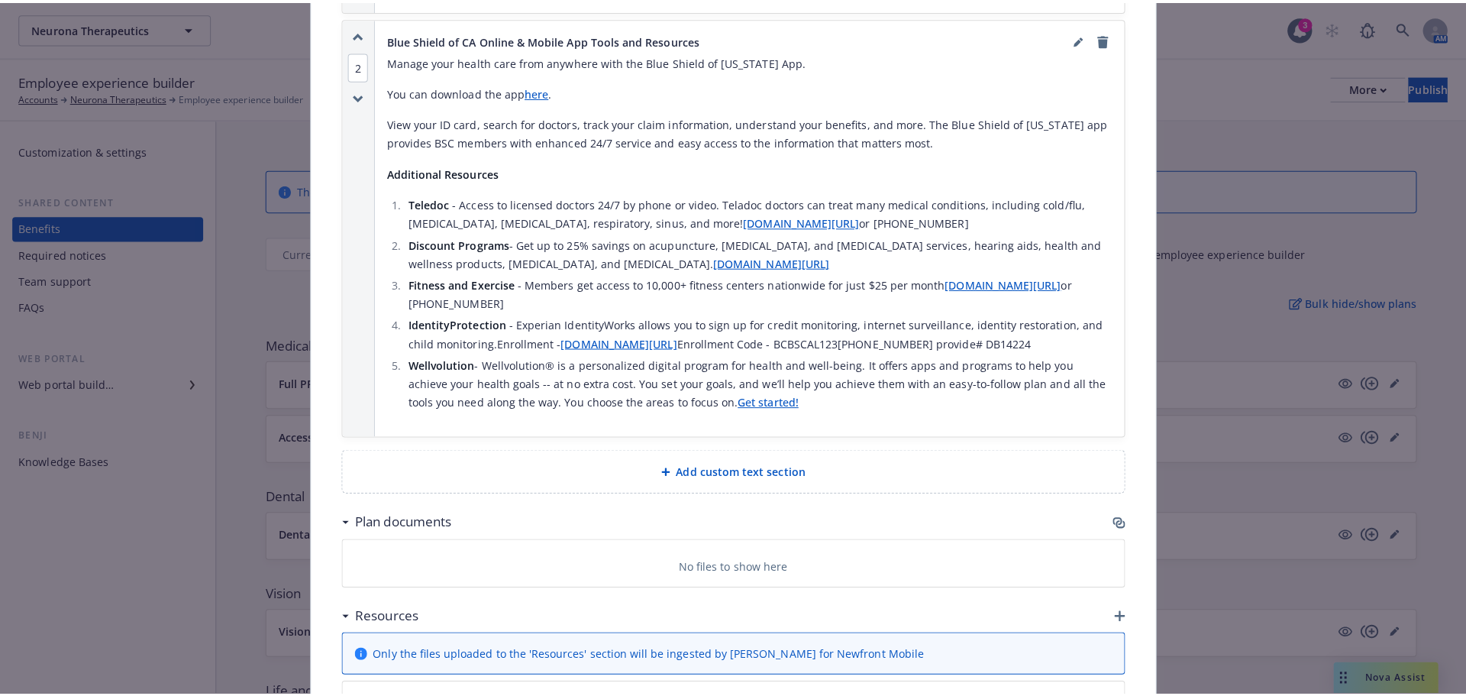
scroll to position [1657, 0]
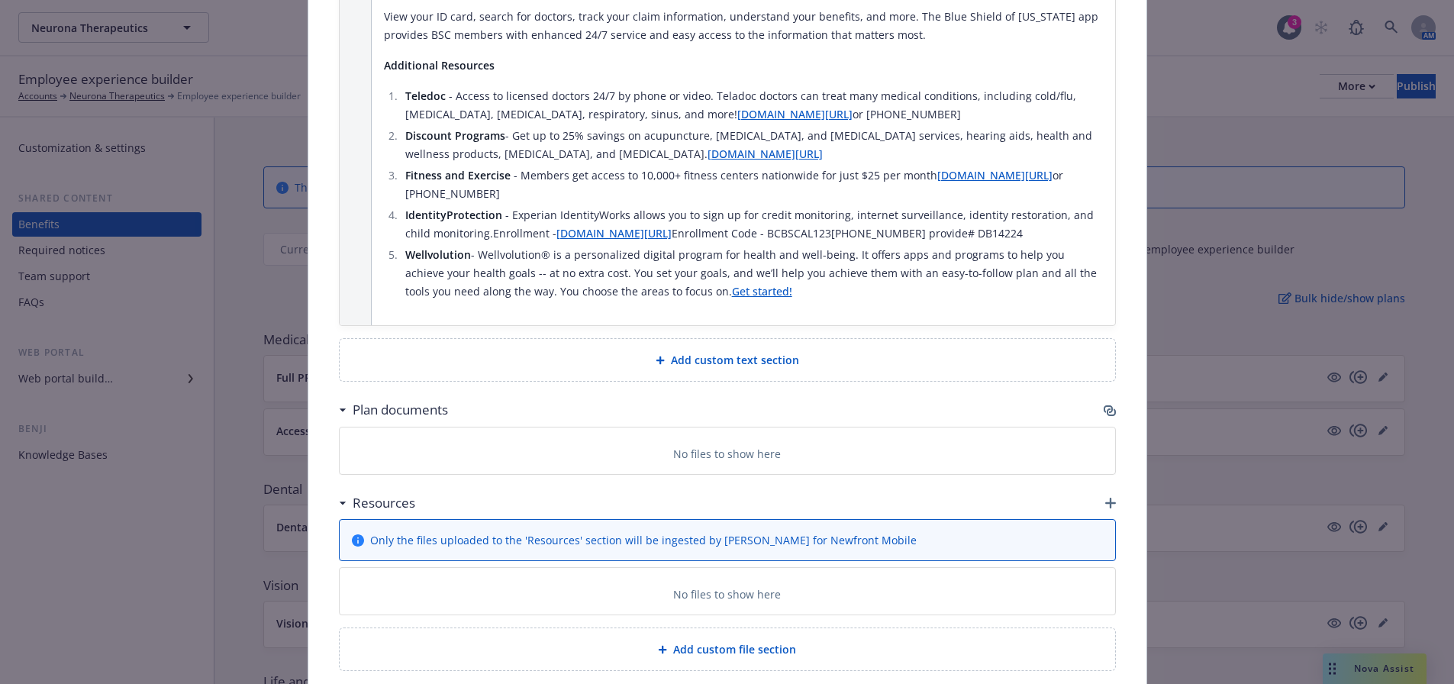
click at [1105, 405] on icon "button" at bounding box center [1110, 411] width 12 height 12
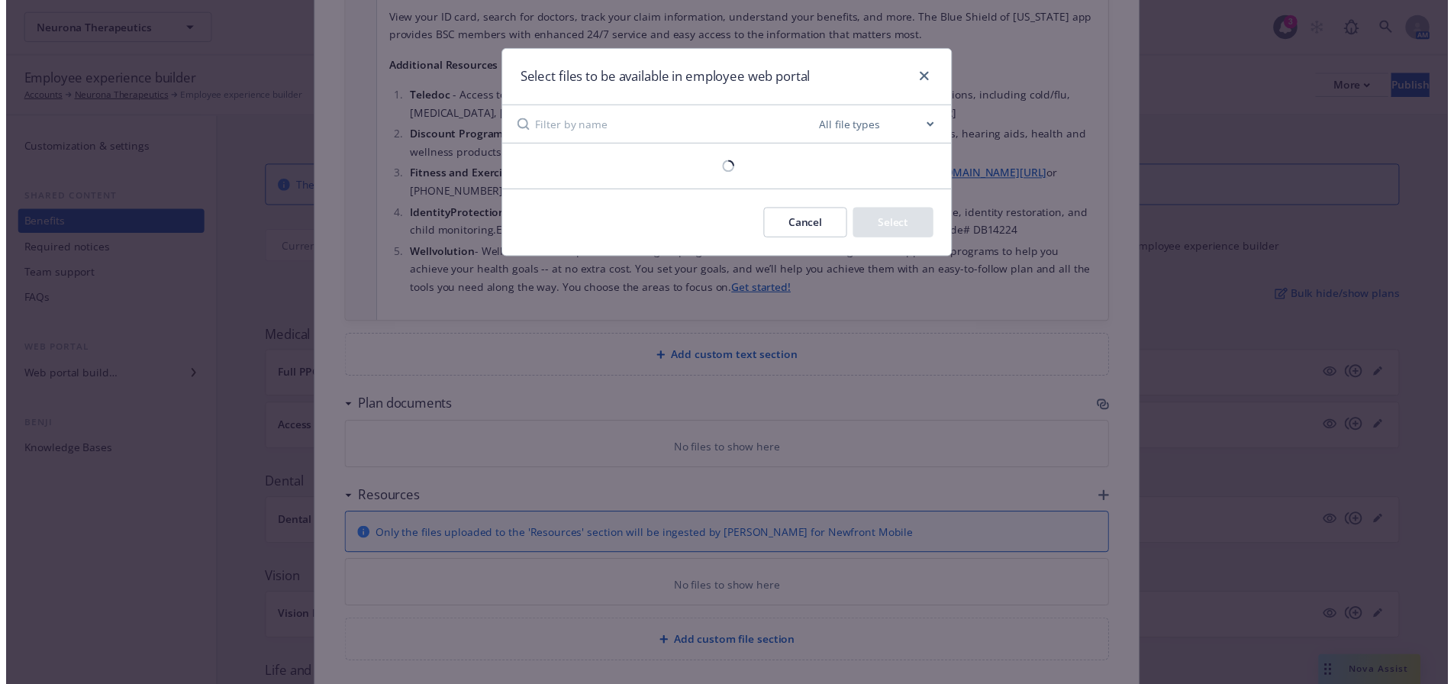
scroll to position [1645, 0]
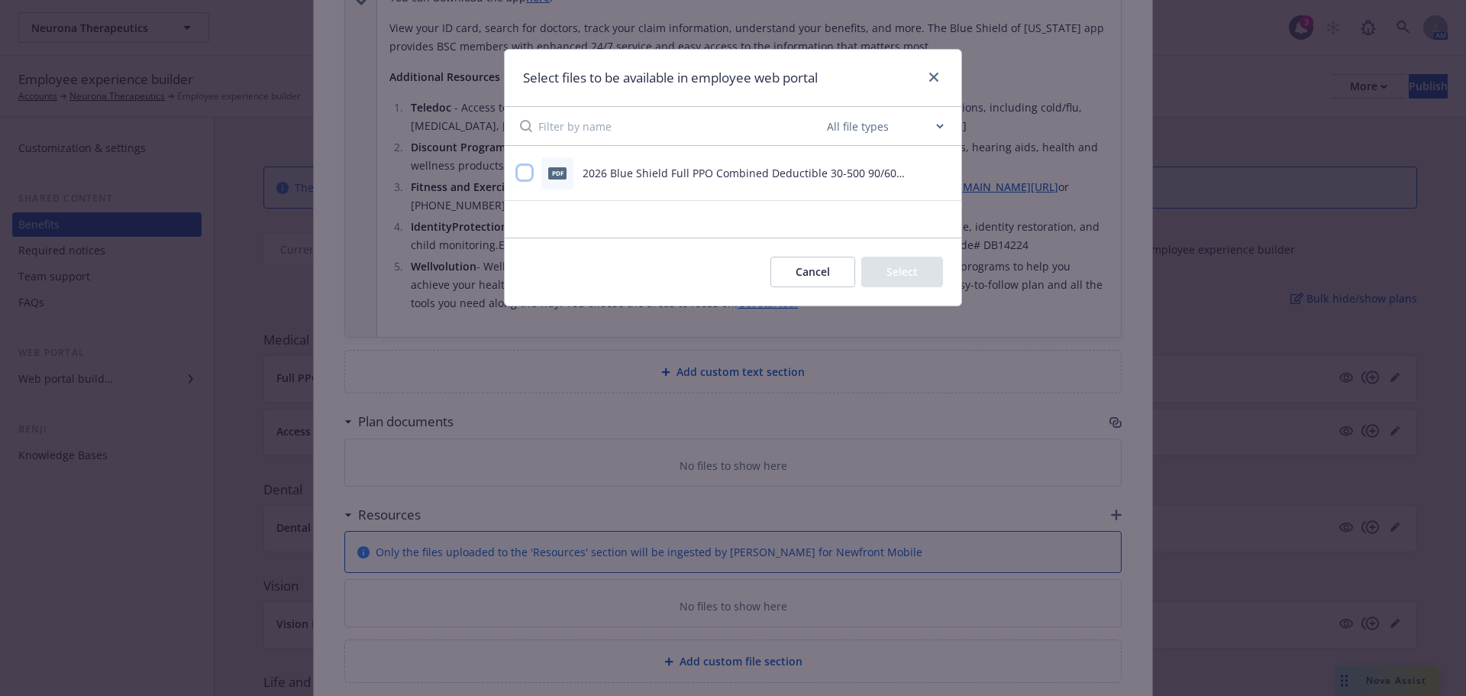
click at [531, 177] on input "checkbox" at bounding box center [524, 172] width 15 height 15
checkbox input "true"
click at [896, 269] on button "Select 1 file" at bounding box center [888, 272] width 110 height 31
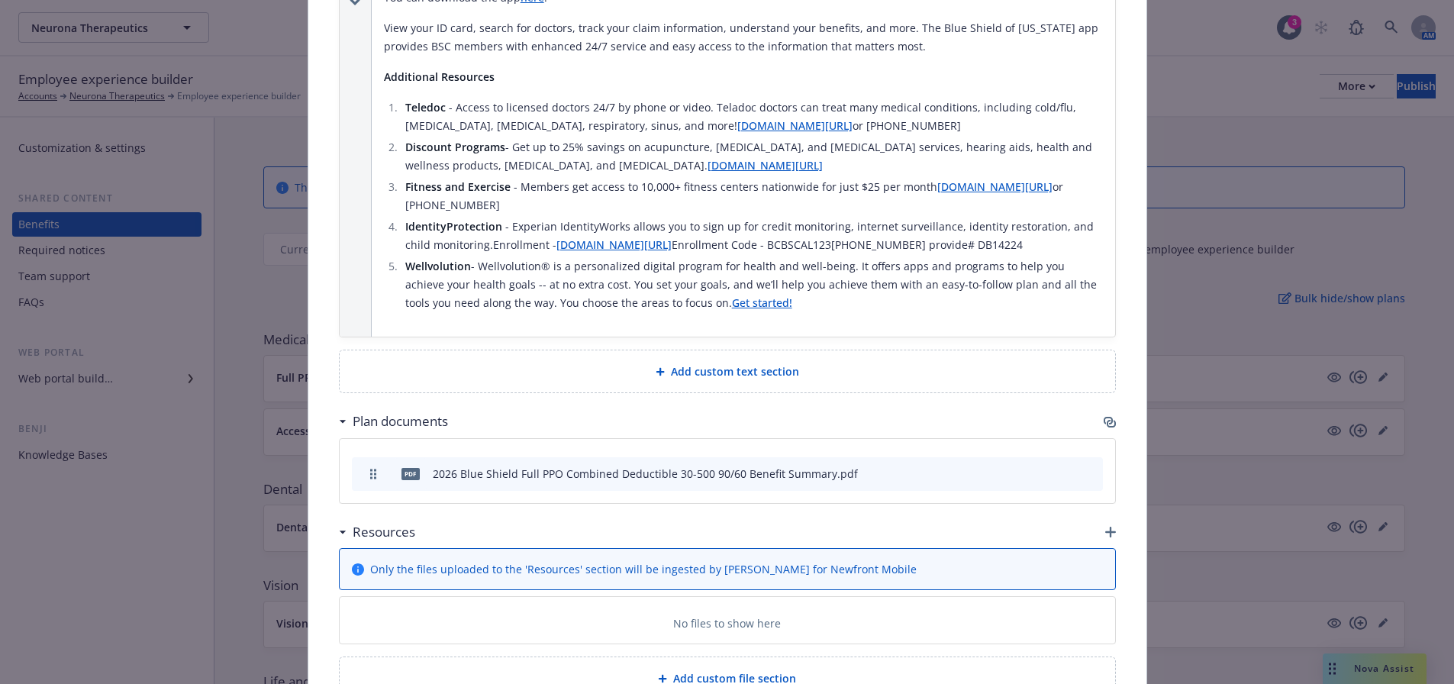
click at [1105, 527] on icon "button" at bounding box center [1110, 532] width 11 height 11
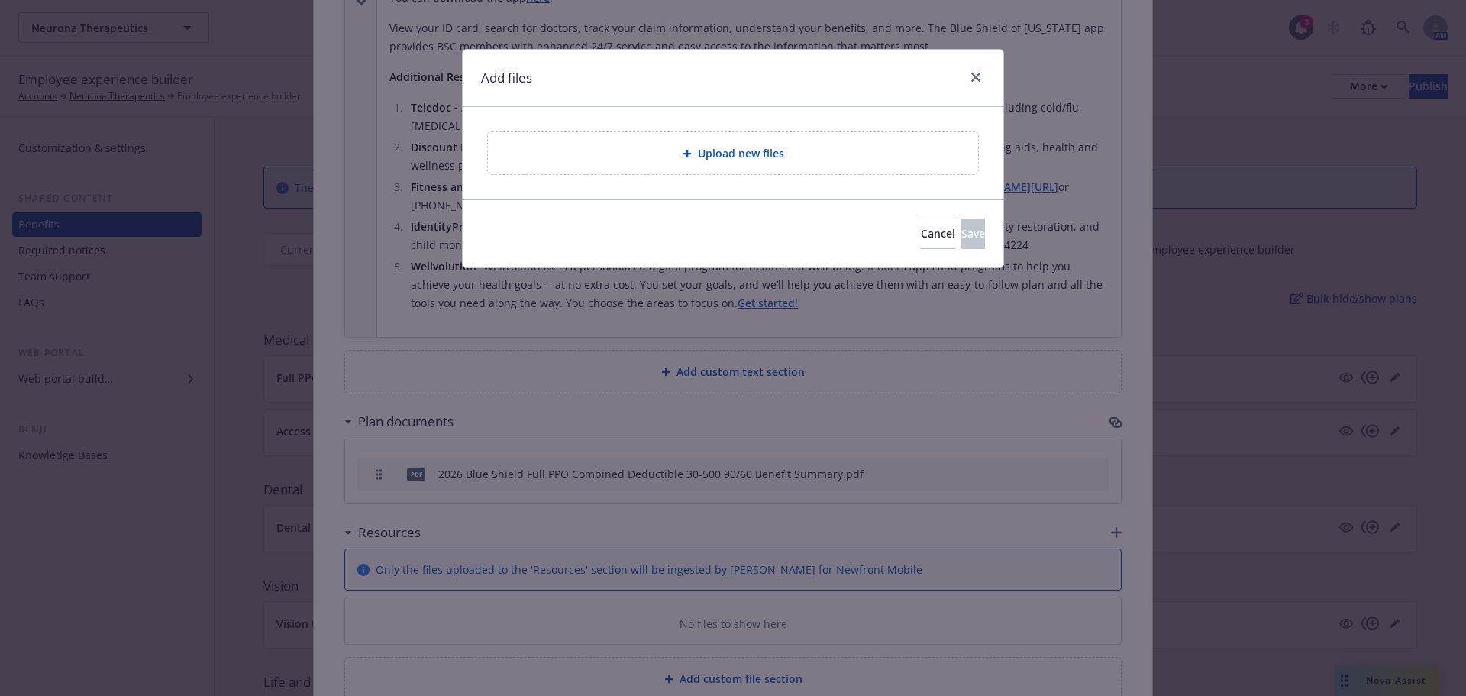
click at [619, 152] on div "Upload new files" at bounding box center [733, 153] width 466 height 18
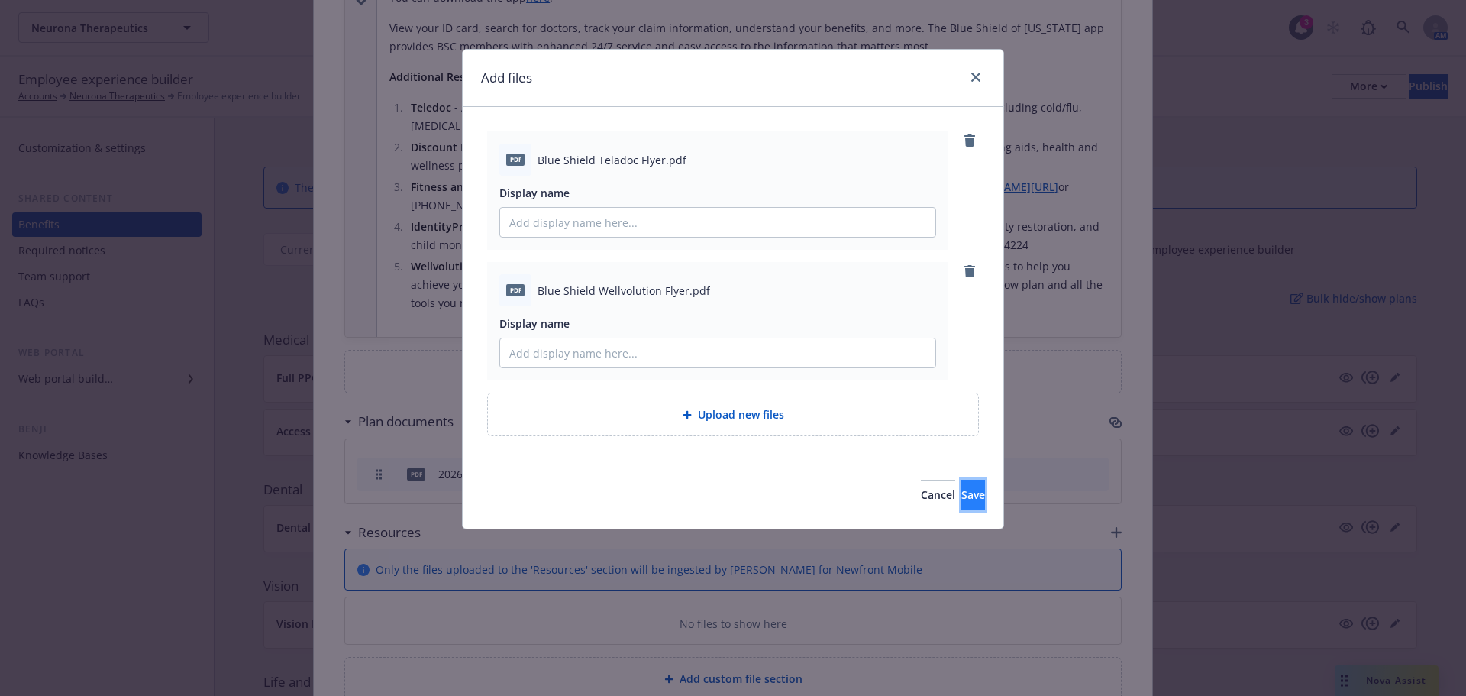
click at [983, 504] on button "Save" at bounding box center [973, 494] width 24 height 31
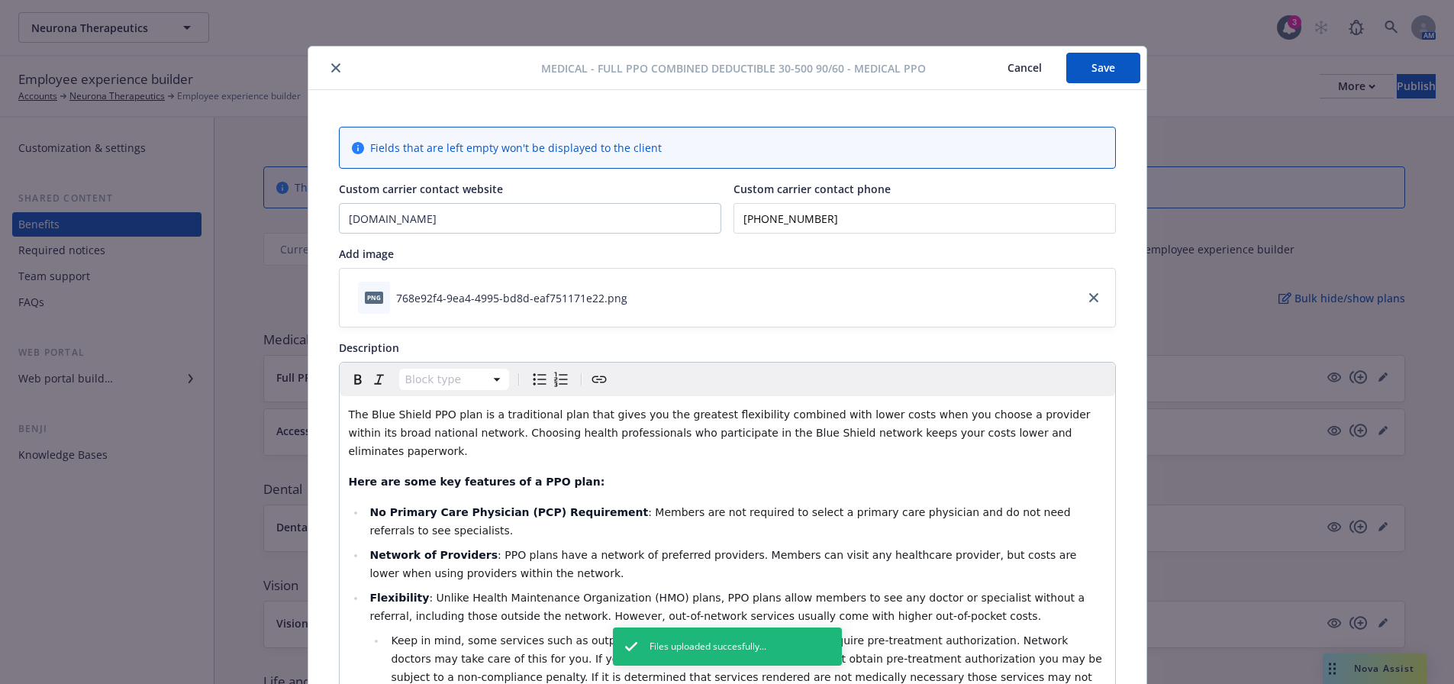
scroll to position [0, 0]
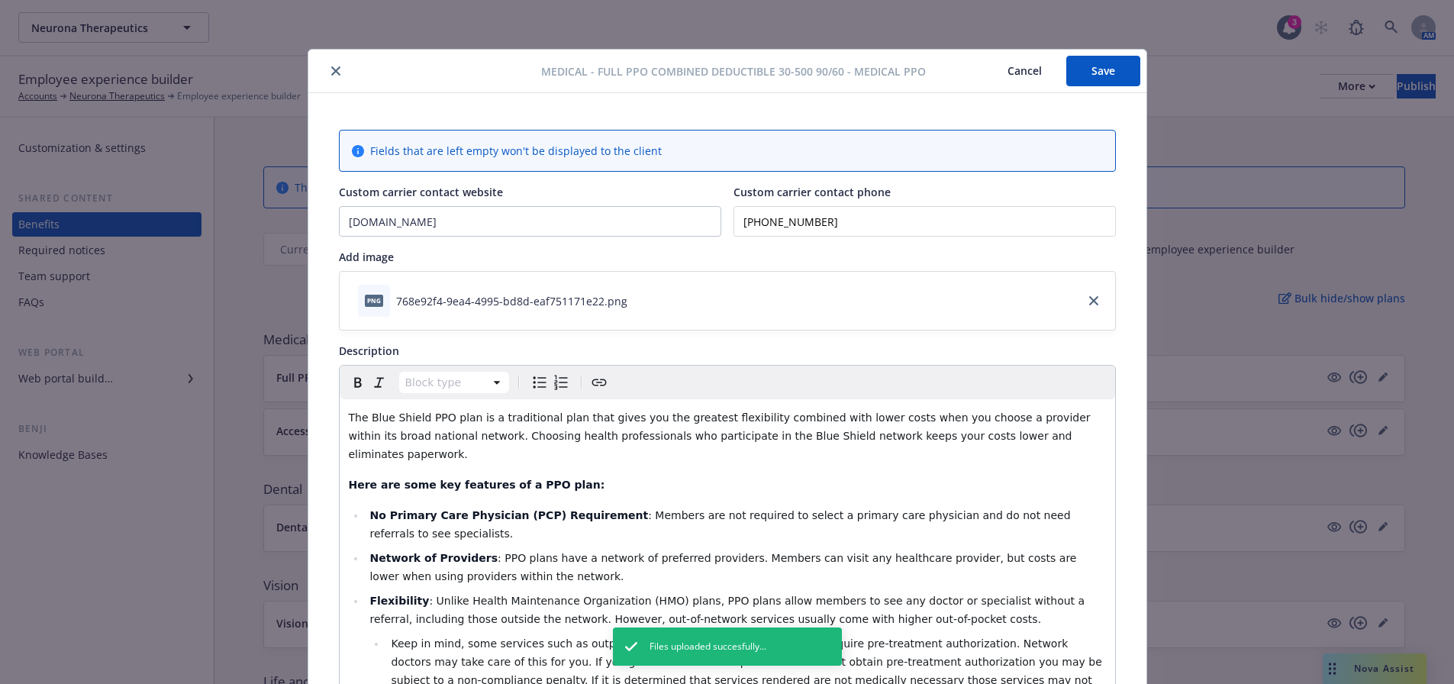
click at [1077, 72] on button "Save" at bounding box center [1104, 71] width 74 height 31
click at [331, 74] on icon "close" at bounding box center [335, 70] width 9 height 9
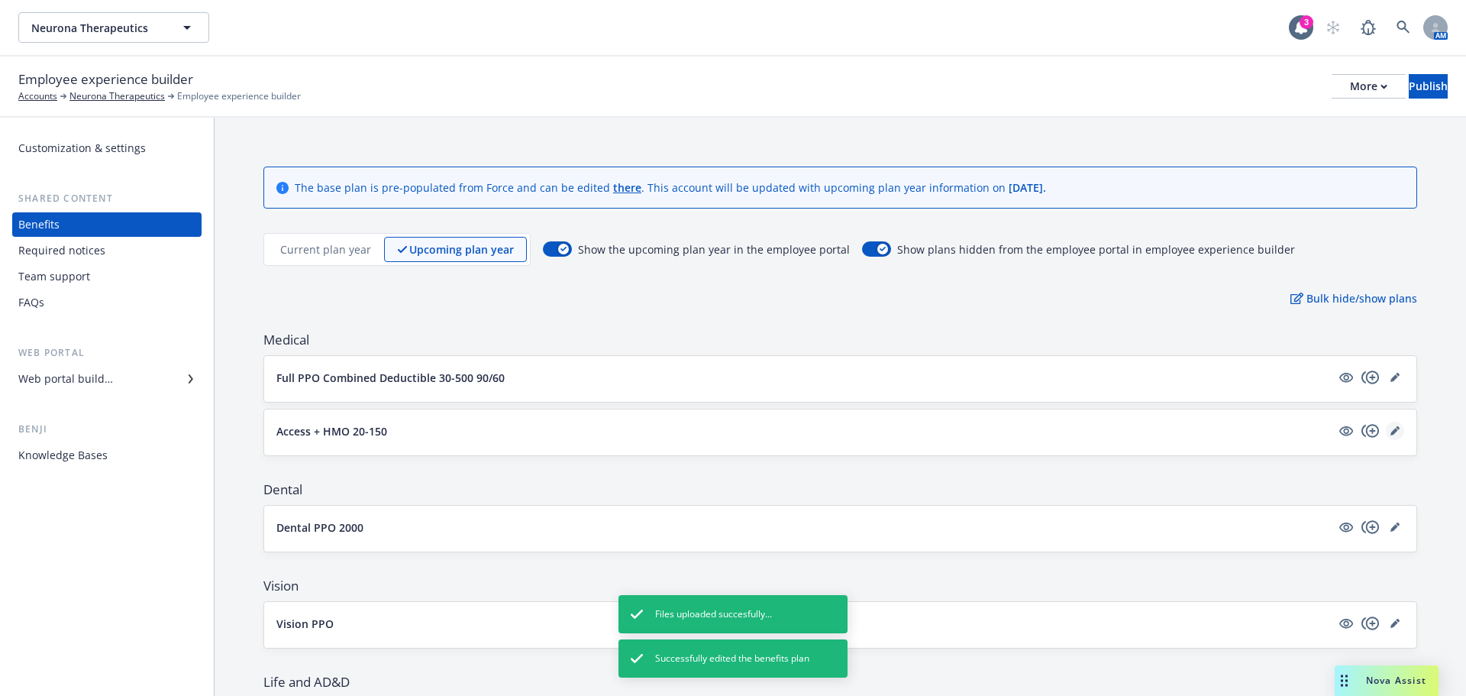
click at [1390, 427] on icon "editPencil" at bounding box center [1394, 430] width 9 height 9
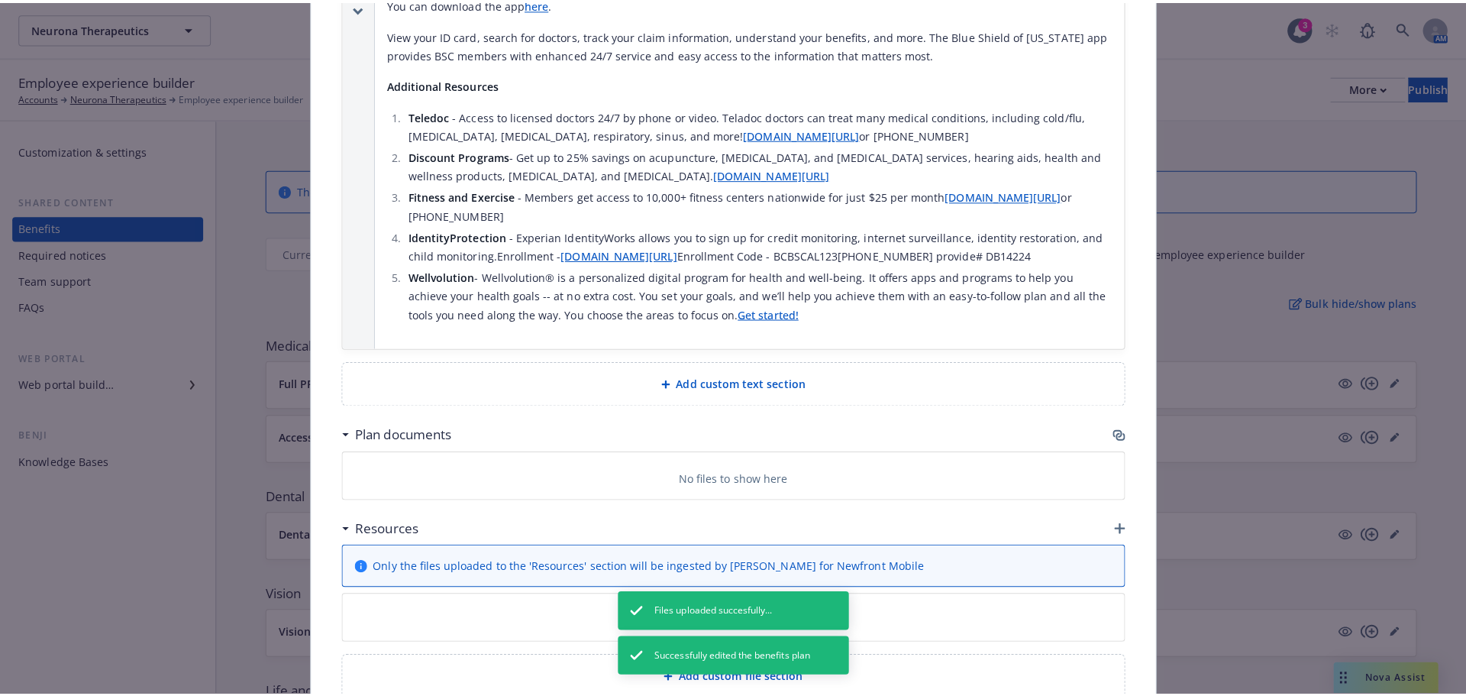
scroll to position [1345, 0]
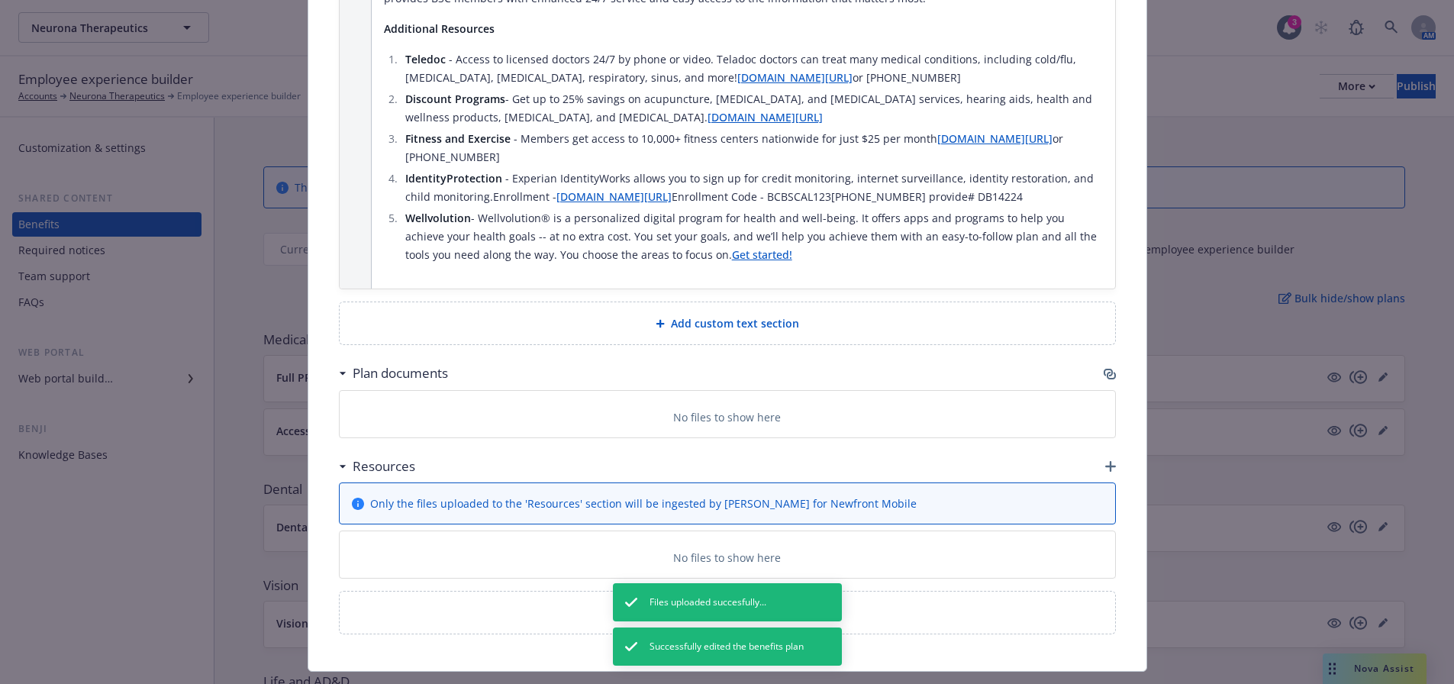
click at [1105, 369] on icon "button" at bounding box center [1108, 373] width 9 height 8
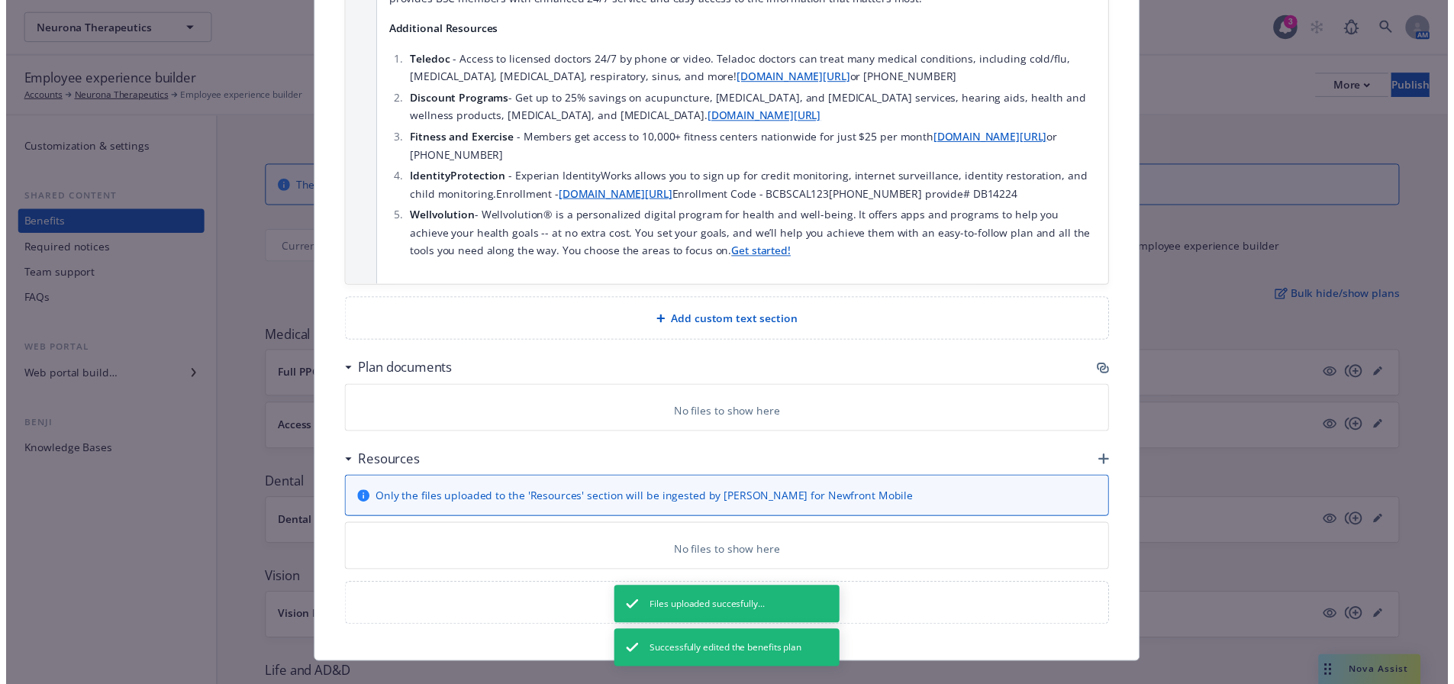
scroll to position [1334, 0]
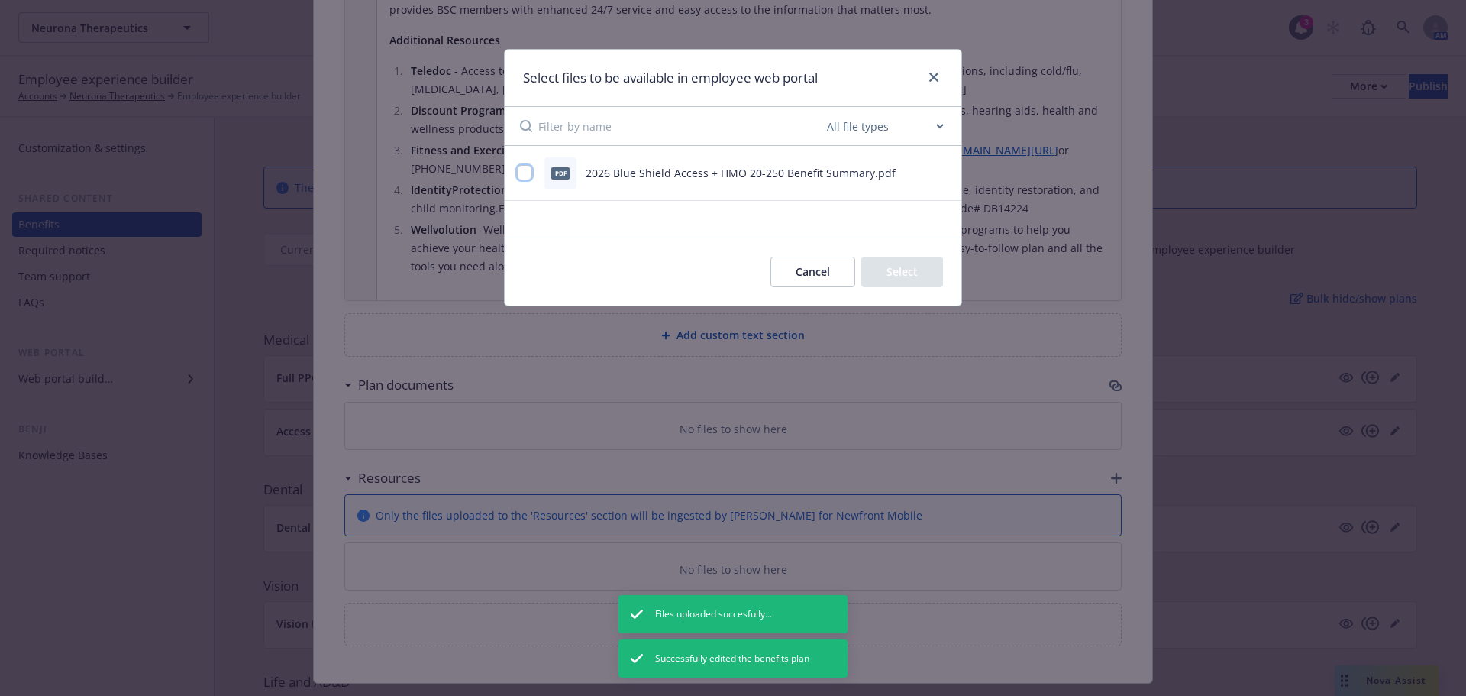
click at [525, 173] on input "checkbox" at bounding box center [524, 172] width 15 height 15
checkbox input "true"
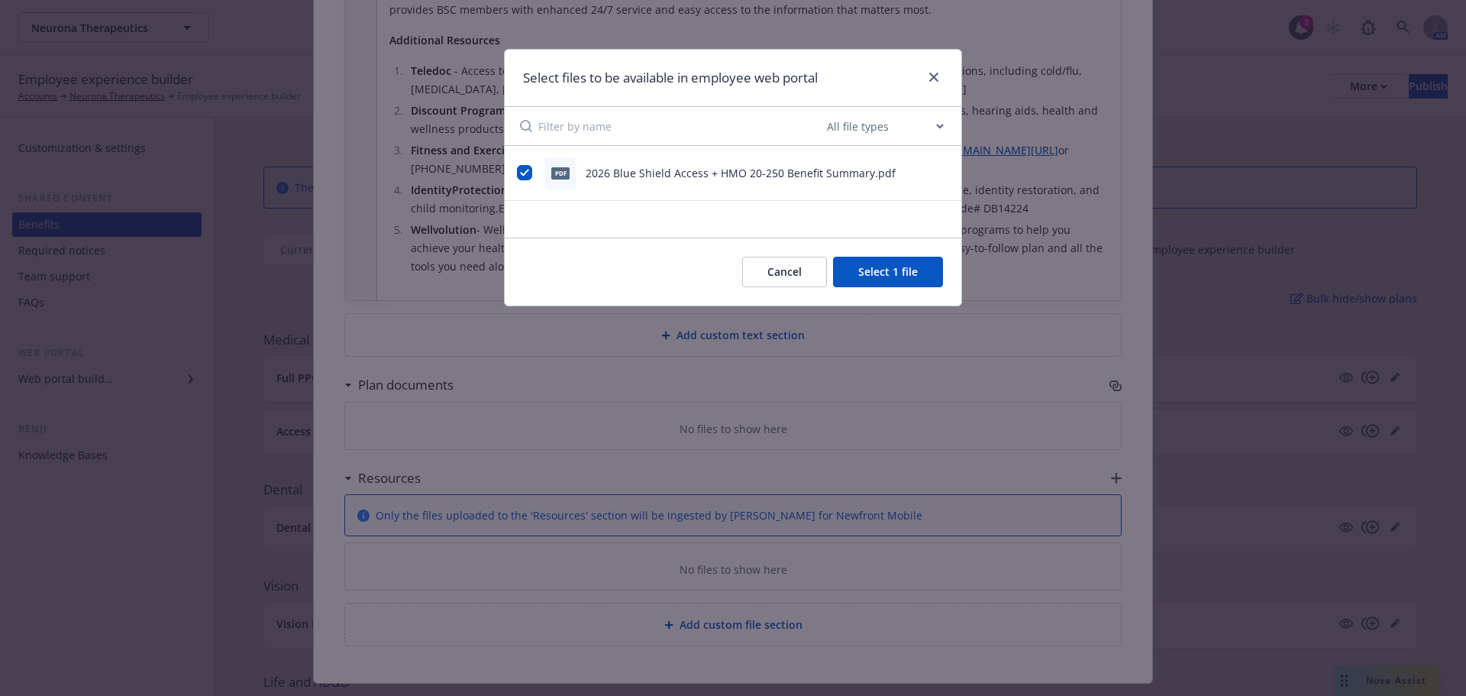
click at [883, 271] on button "Select 1 file" at bounding box center [888, 272] width 110 height 31
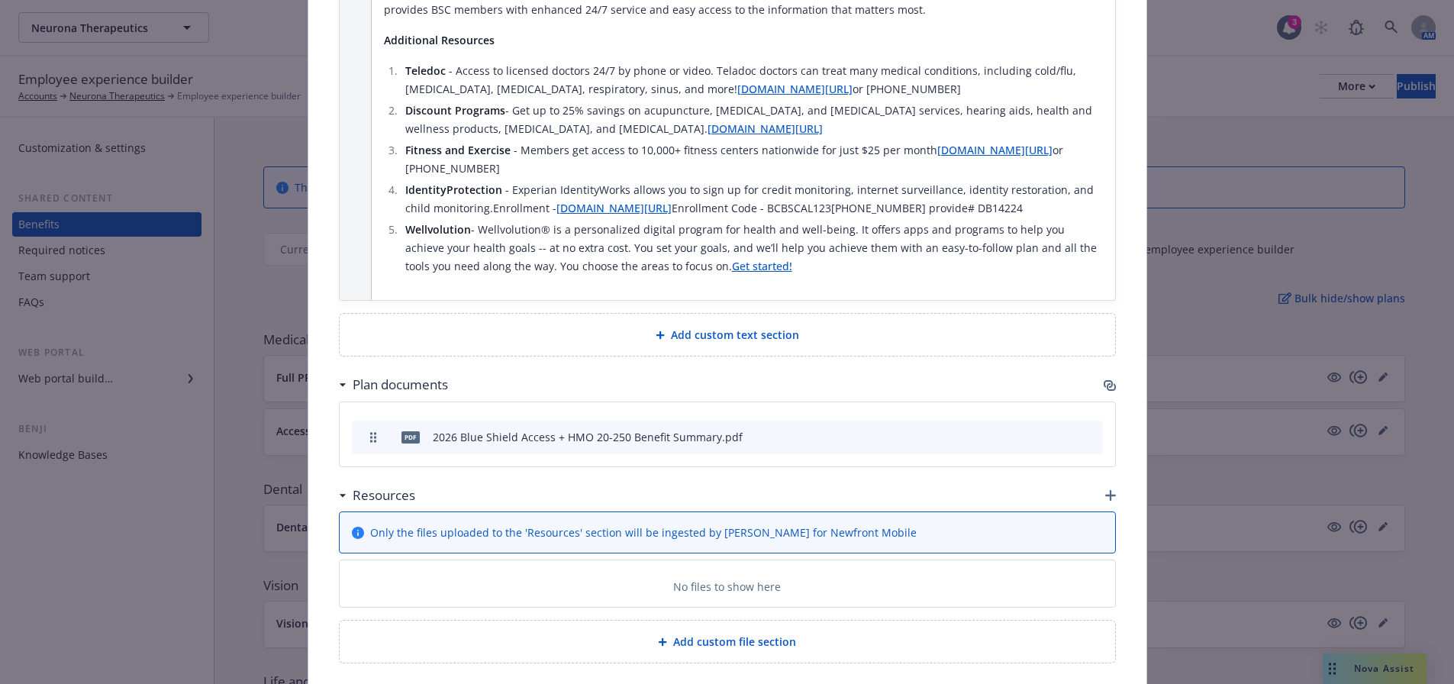
click at [1105, 479] on div "Resources" at bounding box center [727, 495] width 777 height 32
click at [1105, 490] on icon "button" at bounding box center [1110, 495] width 11 height 11
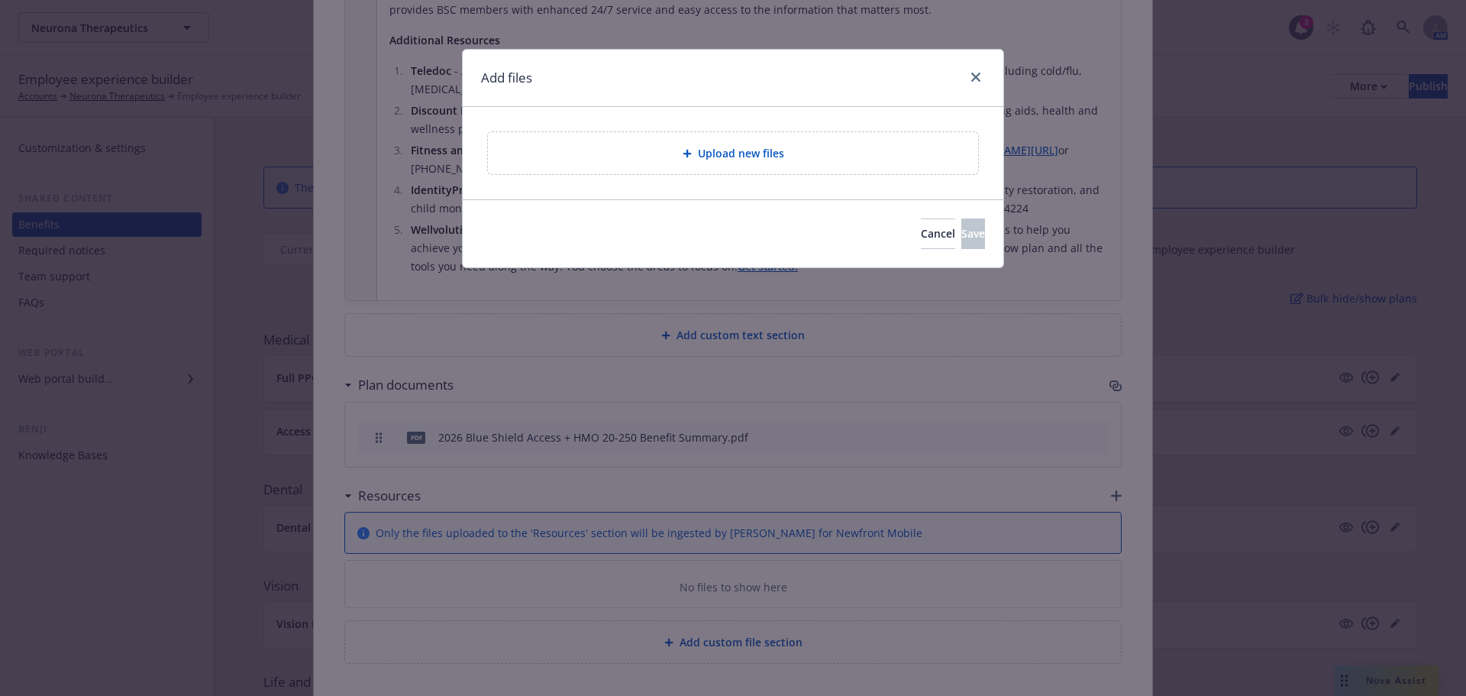
click at [644, 164] on div "Upload new files" at bounding box center [733, 153] width 490 height 42
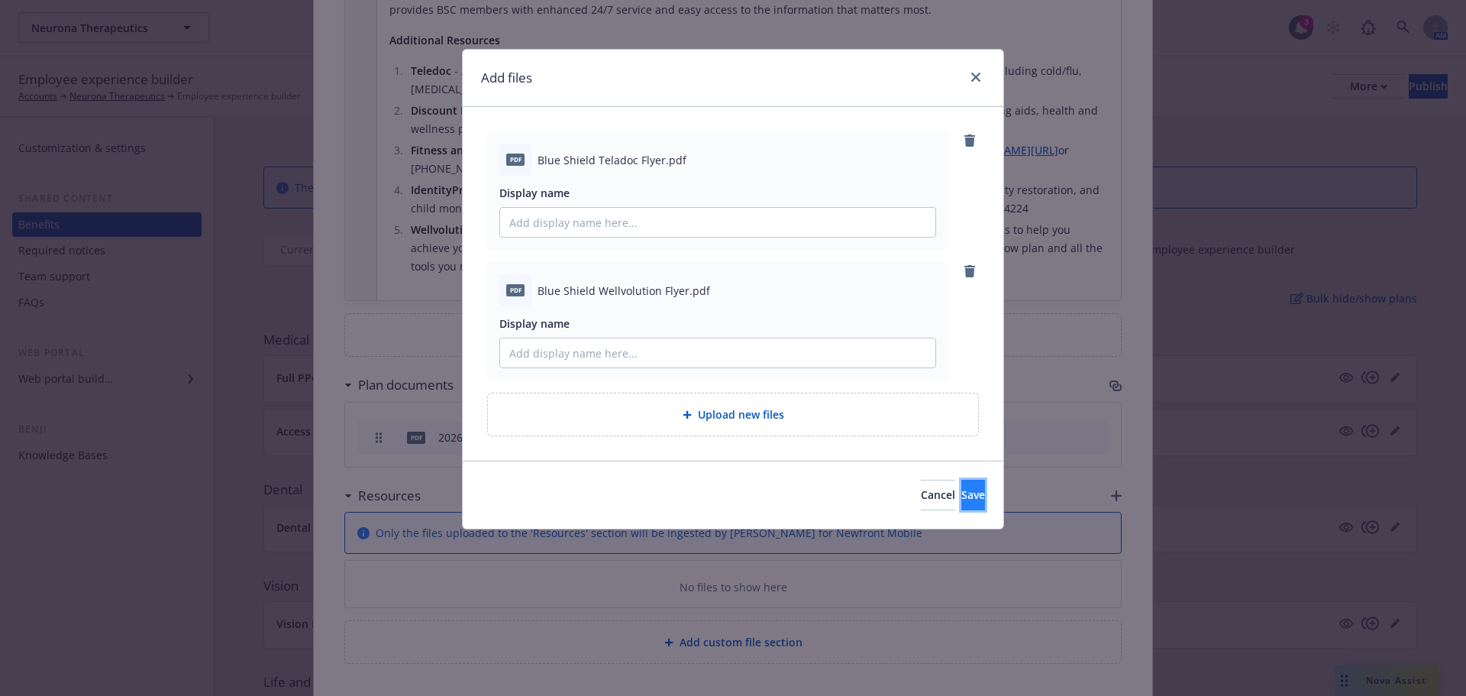
click at [961, 495] on span "Save" at bounding box center [973, 494] width 24 height 15
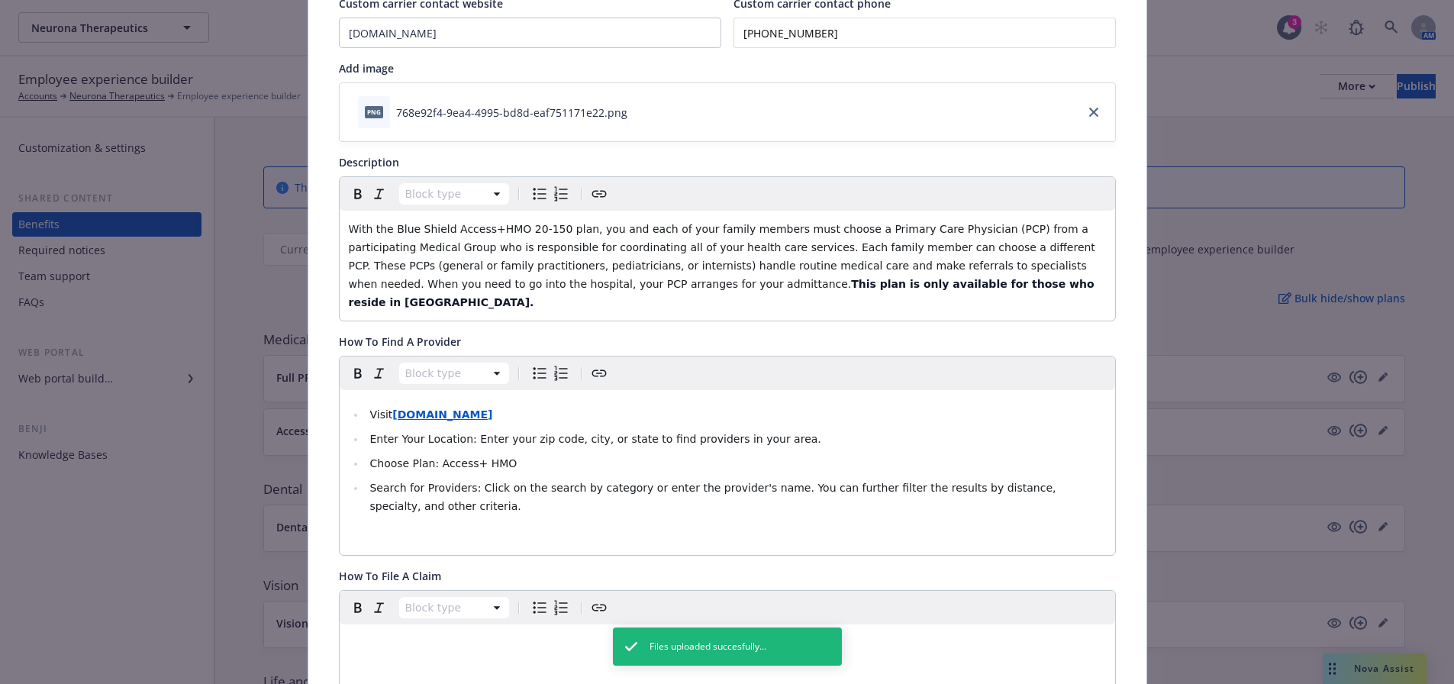
scroll to position [0, 0]
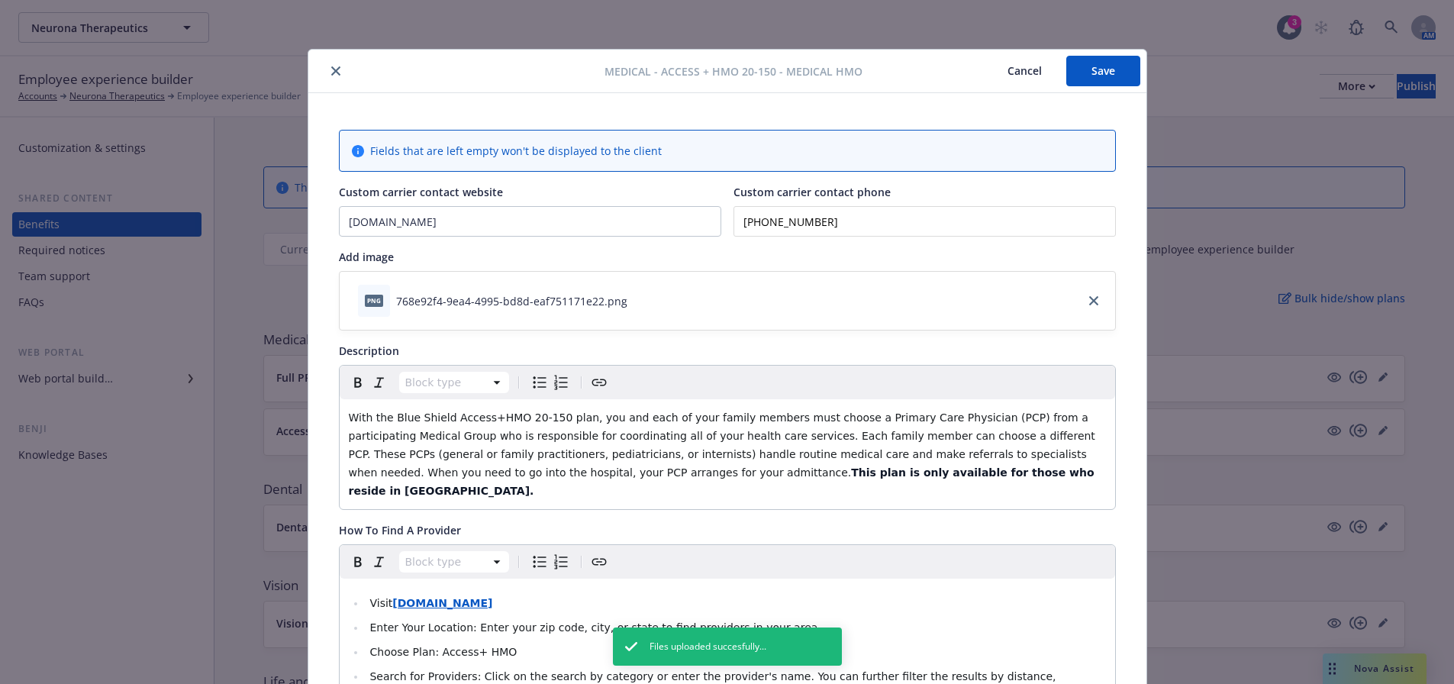
click at [1097, 60] on button "Save" at bounding box center [1104, 71] width 74 height 31
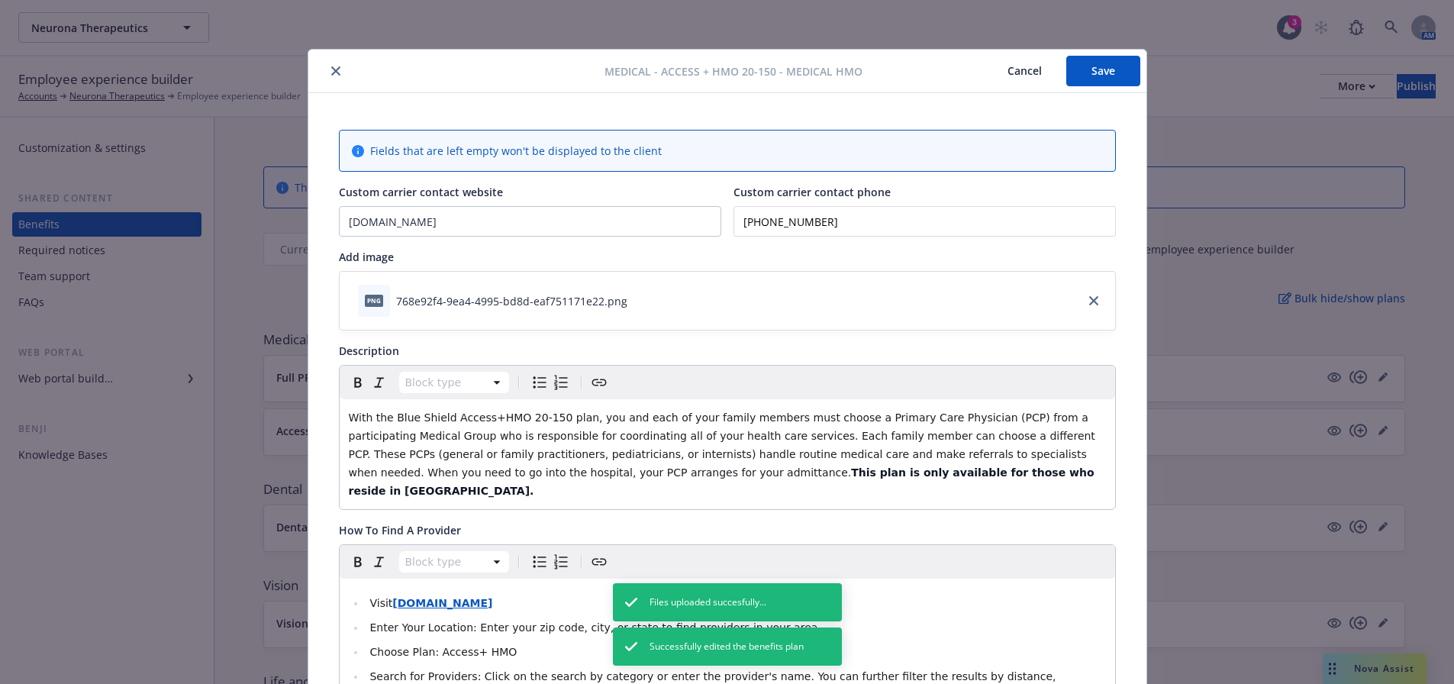
click at [331, 73] on icon "close" at bounding box center [335, 70] width 9 height 9
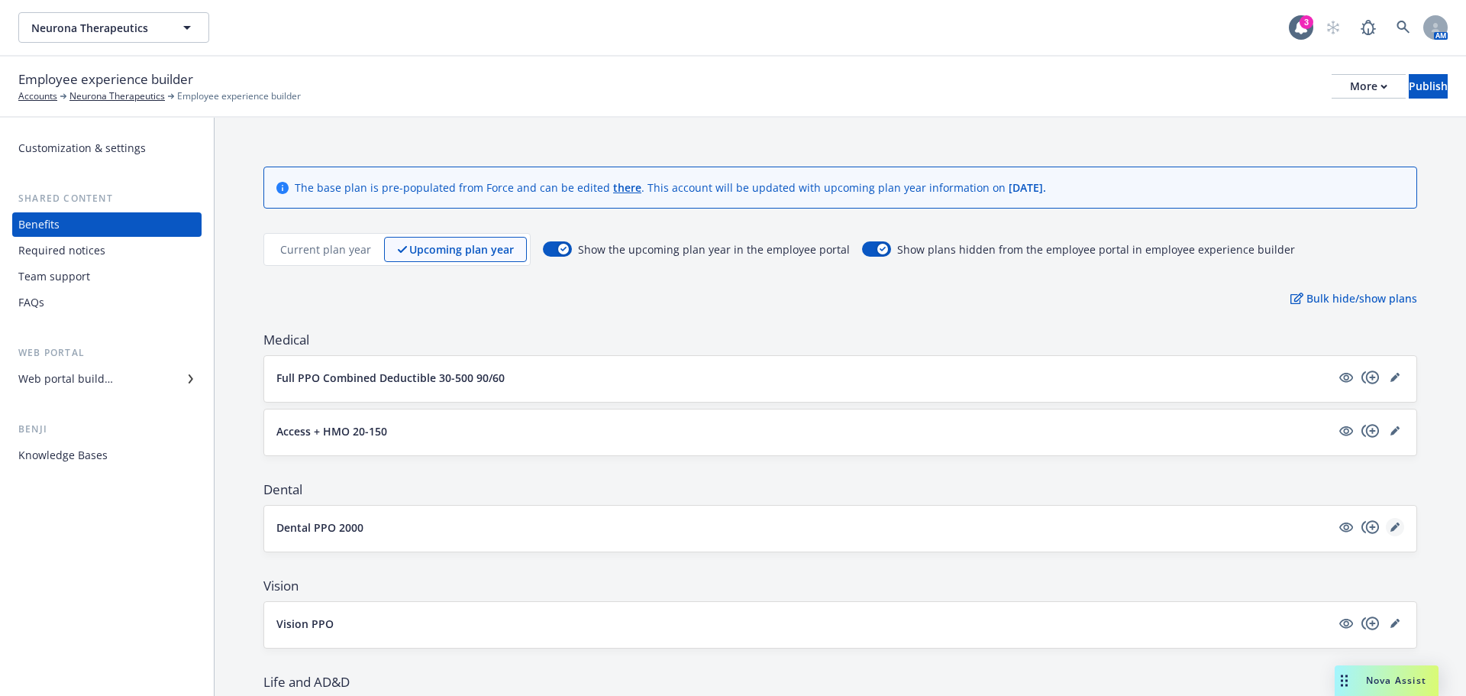
click at [1390, 526] on icon "editPencil" at bounding box center [1394, 526] width 9 height 9
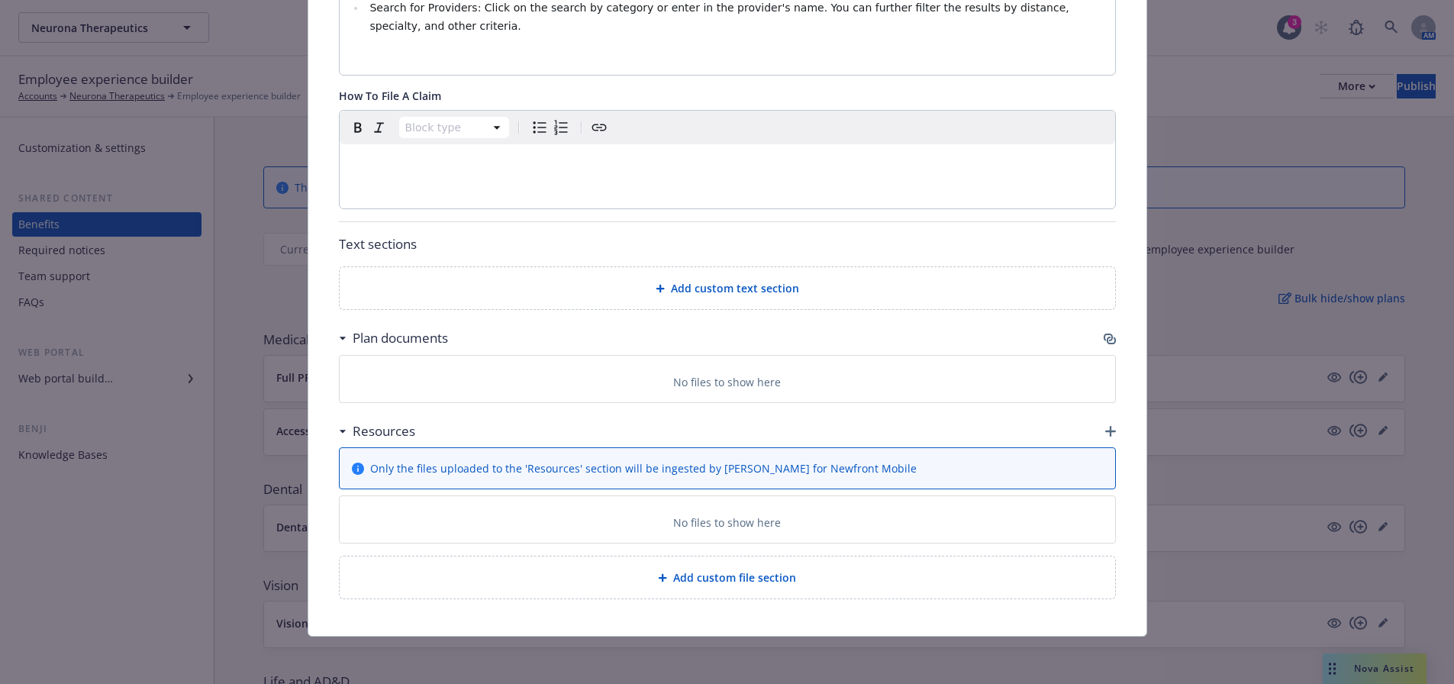
scroll to position [664, 0]
click at [1106, 333] on icon "button" at bounding box center [1110, 337] width 12 height 12
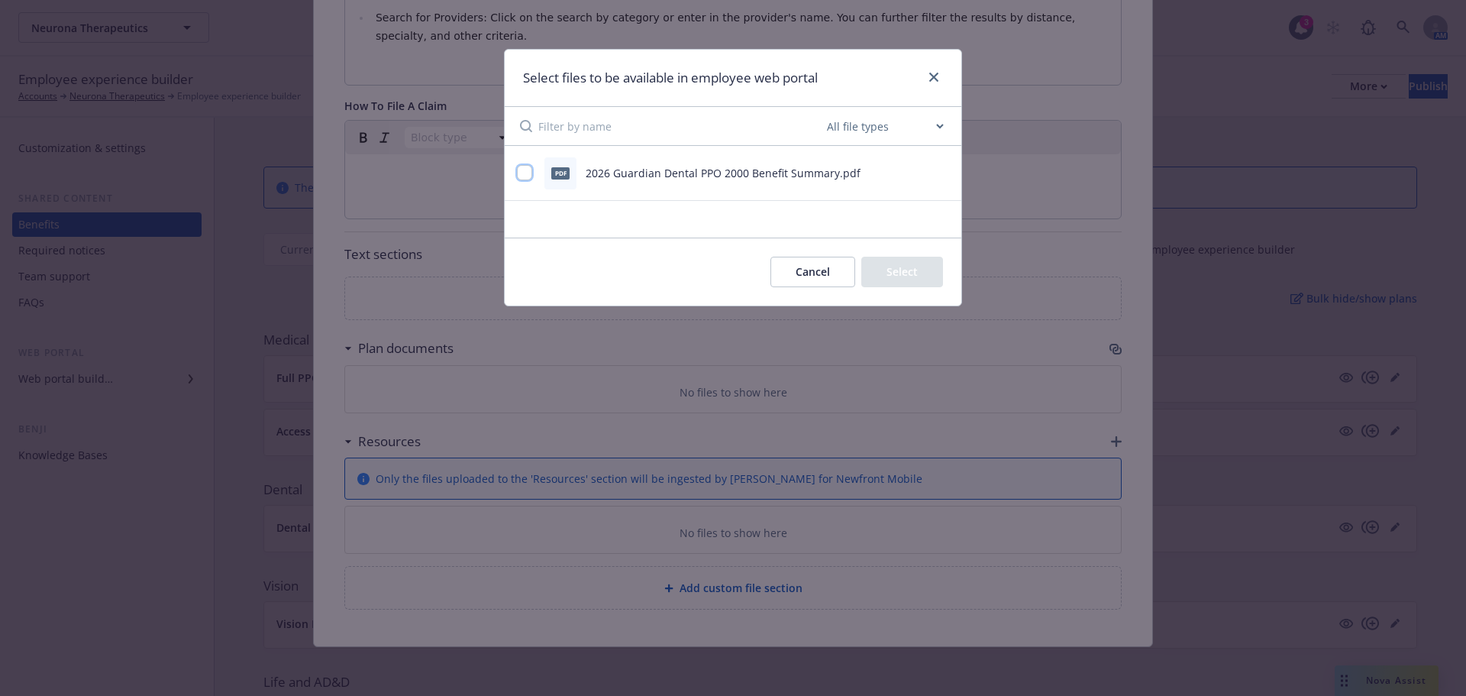
click at [529, 171] on input "checkbox" at bounding box center [524, 172] width 15 height 15
checkbox input "true"
click at [900, 261] on button "Select 1 file" at bounding box center [888, 272] width 110 height 31
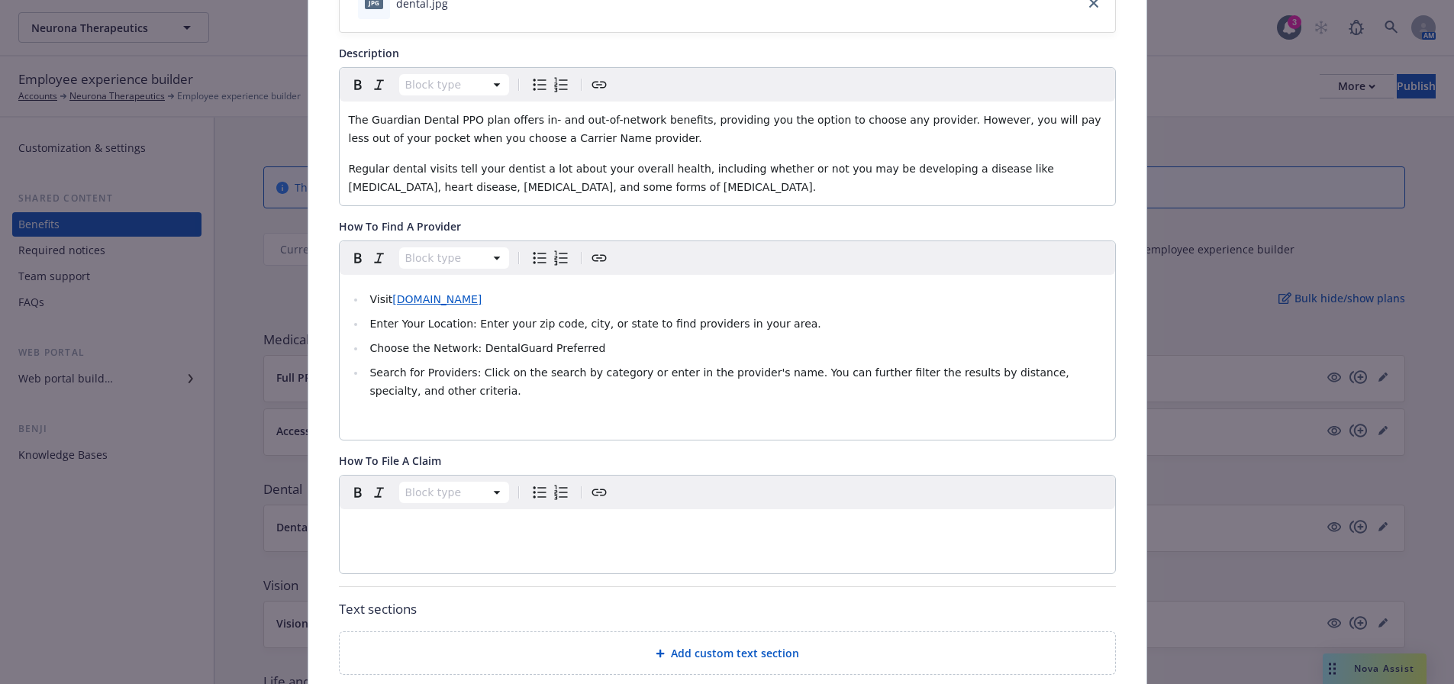
scroll to position [0, 0]
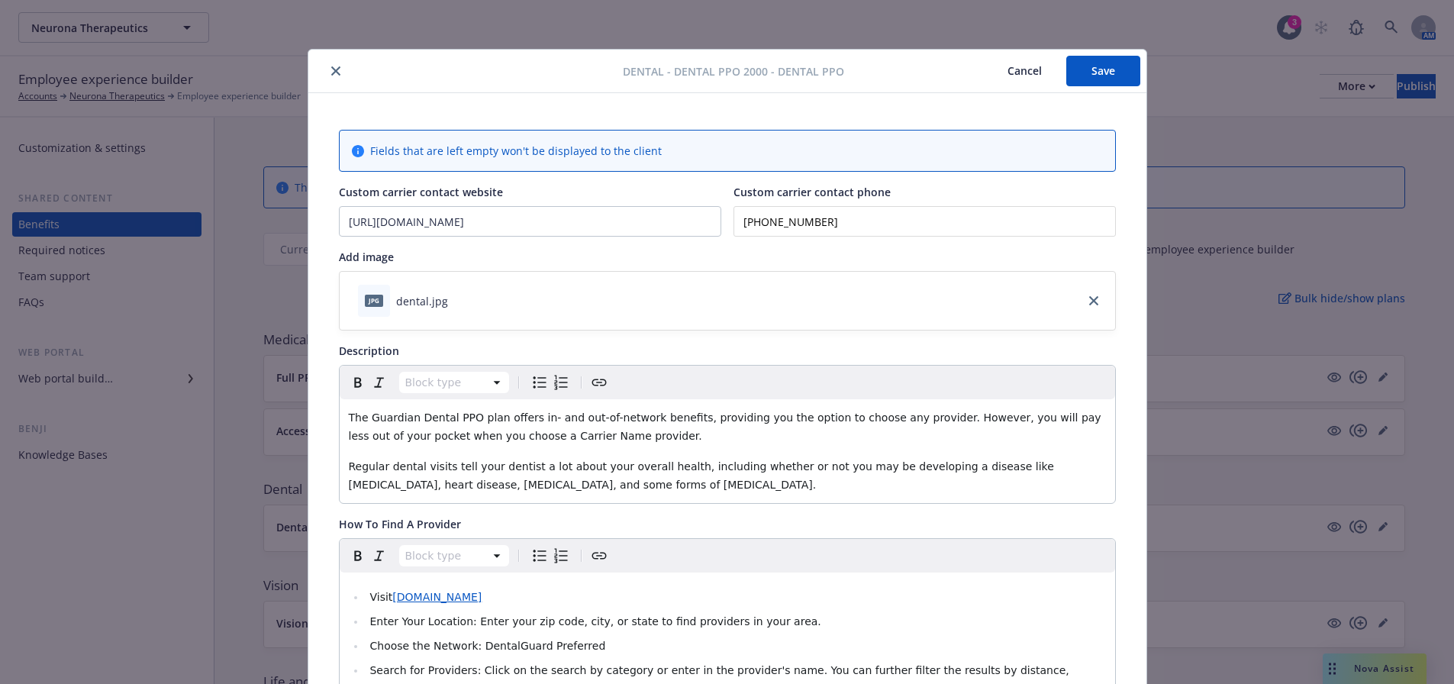
click at [1114, 63] on button "Save" at bounding box center [1104, 71] width 74 height 31
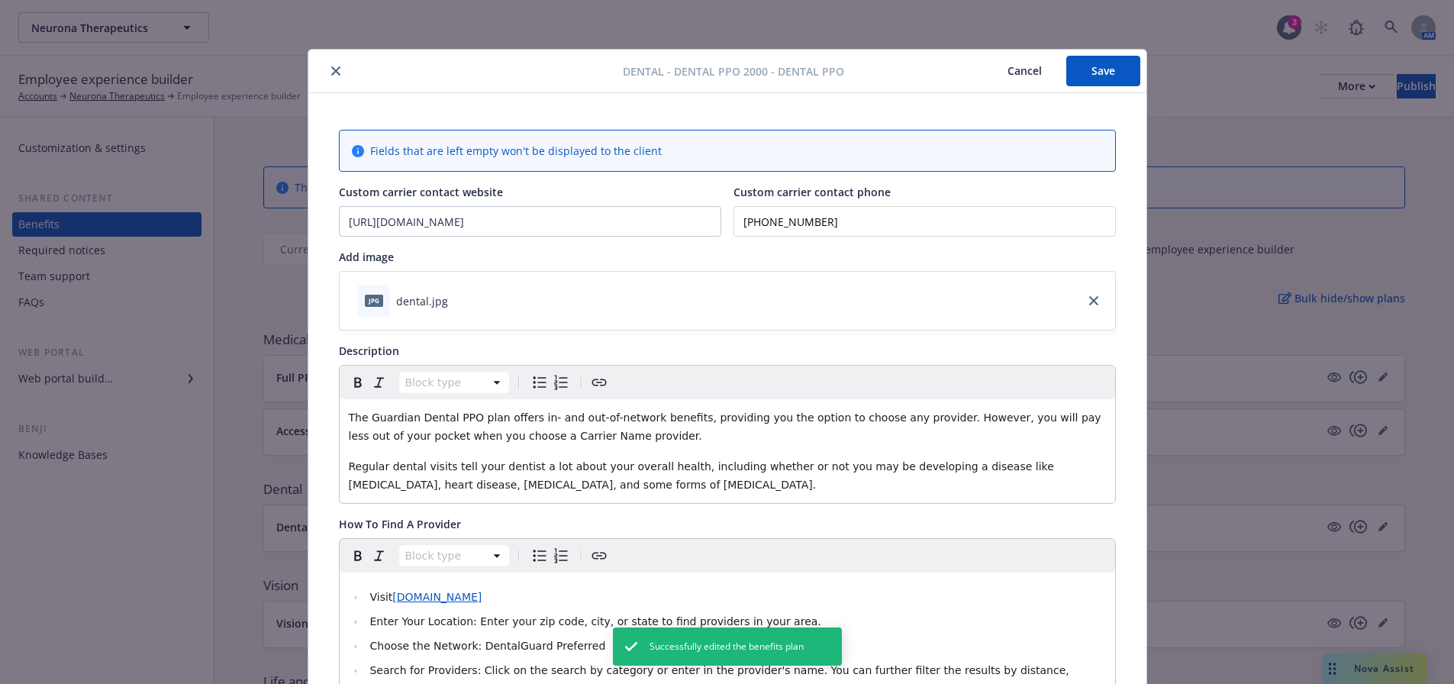
click at [323, 61] on div "Dental - Dental PPO 2000 - Dental PPO Cancel Save" at bounding box center [727, 72] width 838 height 44
click at [331, 68] on icon "close" at bounding box center [335, 70] width 9 height 9
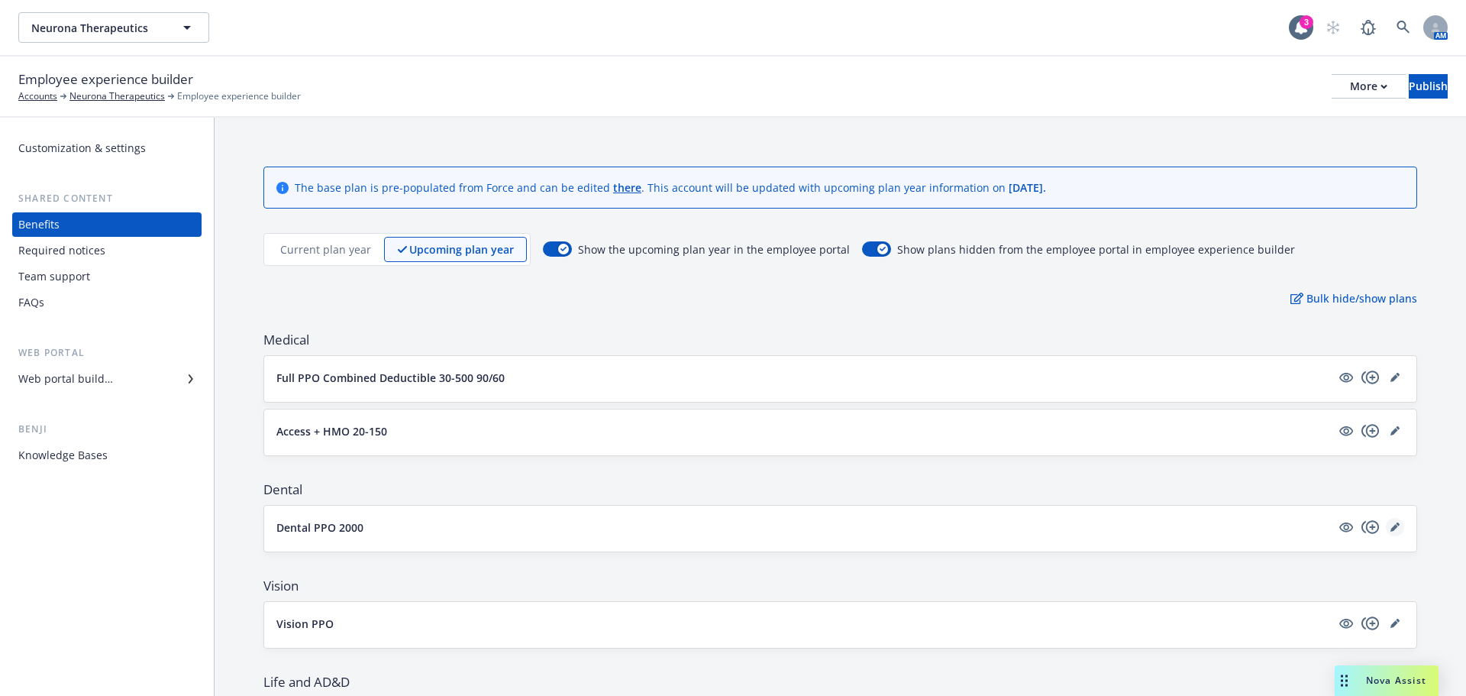
click at [1390, 529] on icon "editPencil" at bounding box center [1394, 526] width 9 height 9
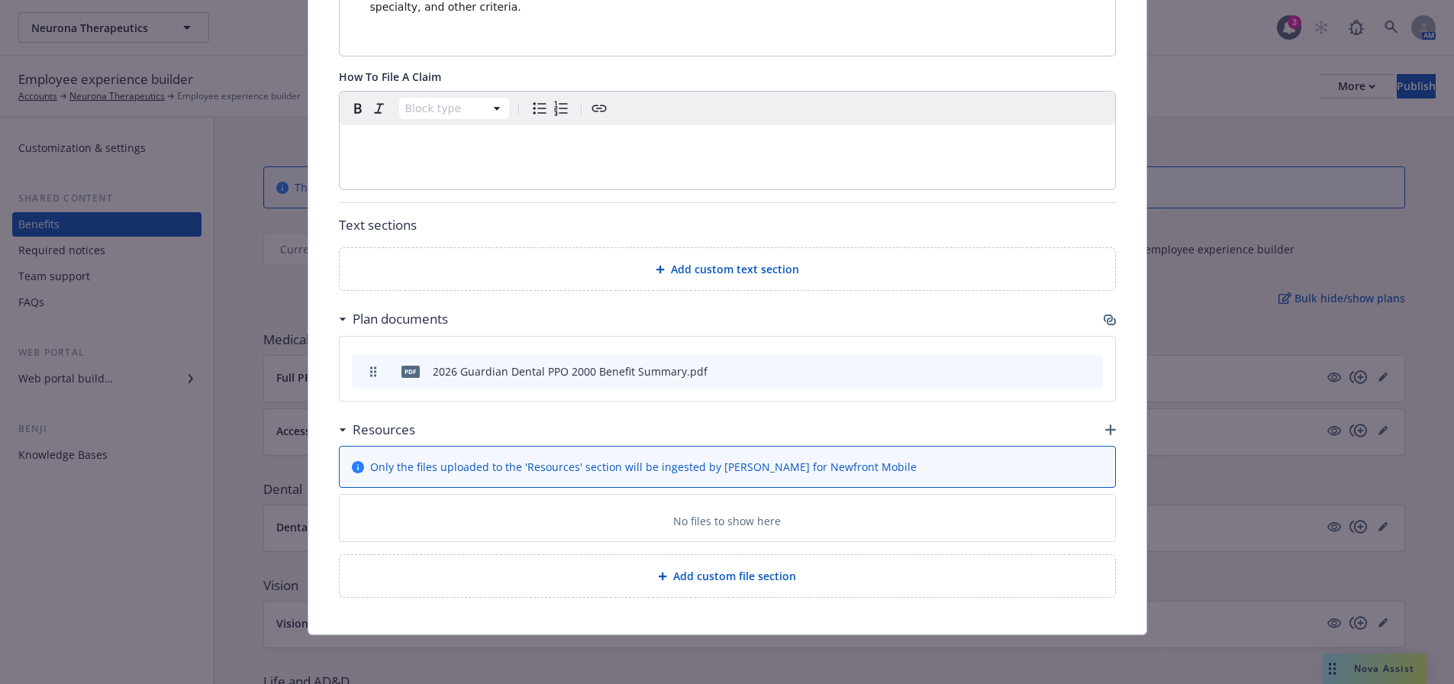
click at [1104, 315] on icon "button" at bounding box center [1108, 319] width 9 height 8
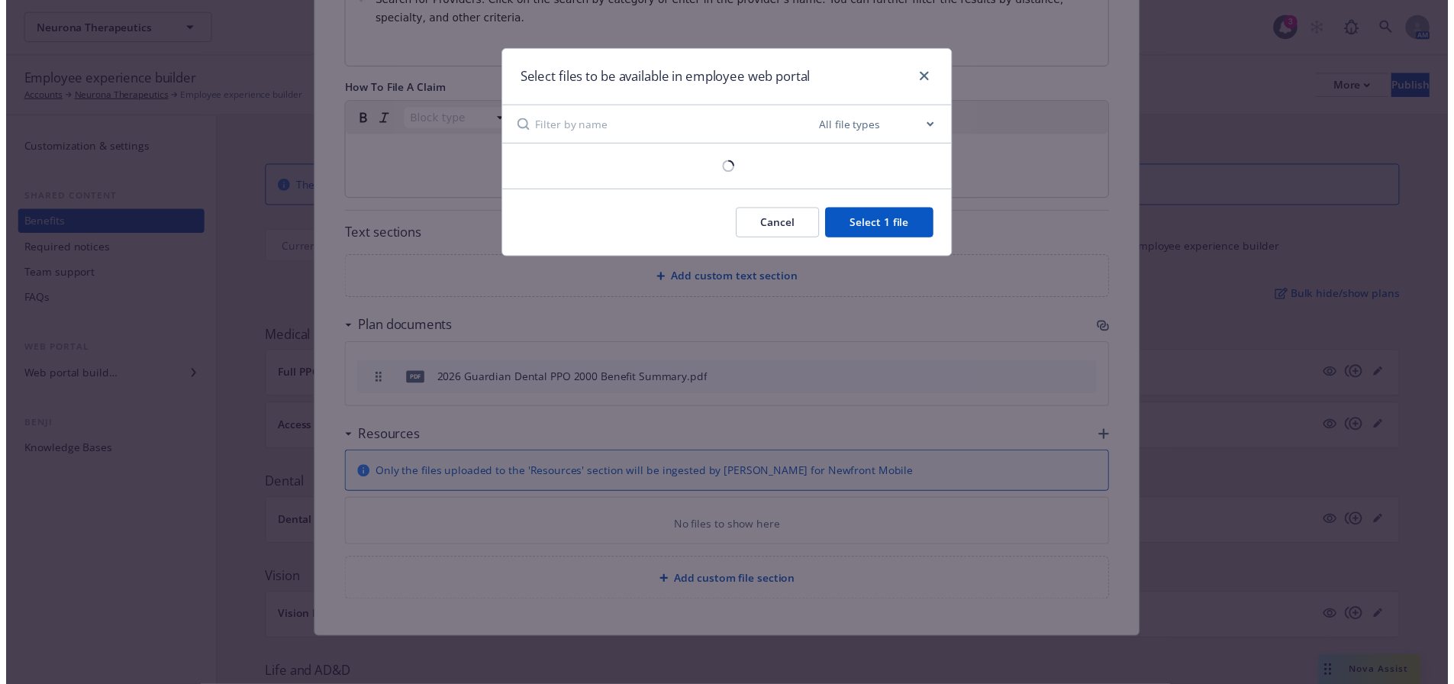
scroll to position [670, 0]
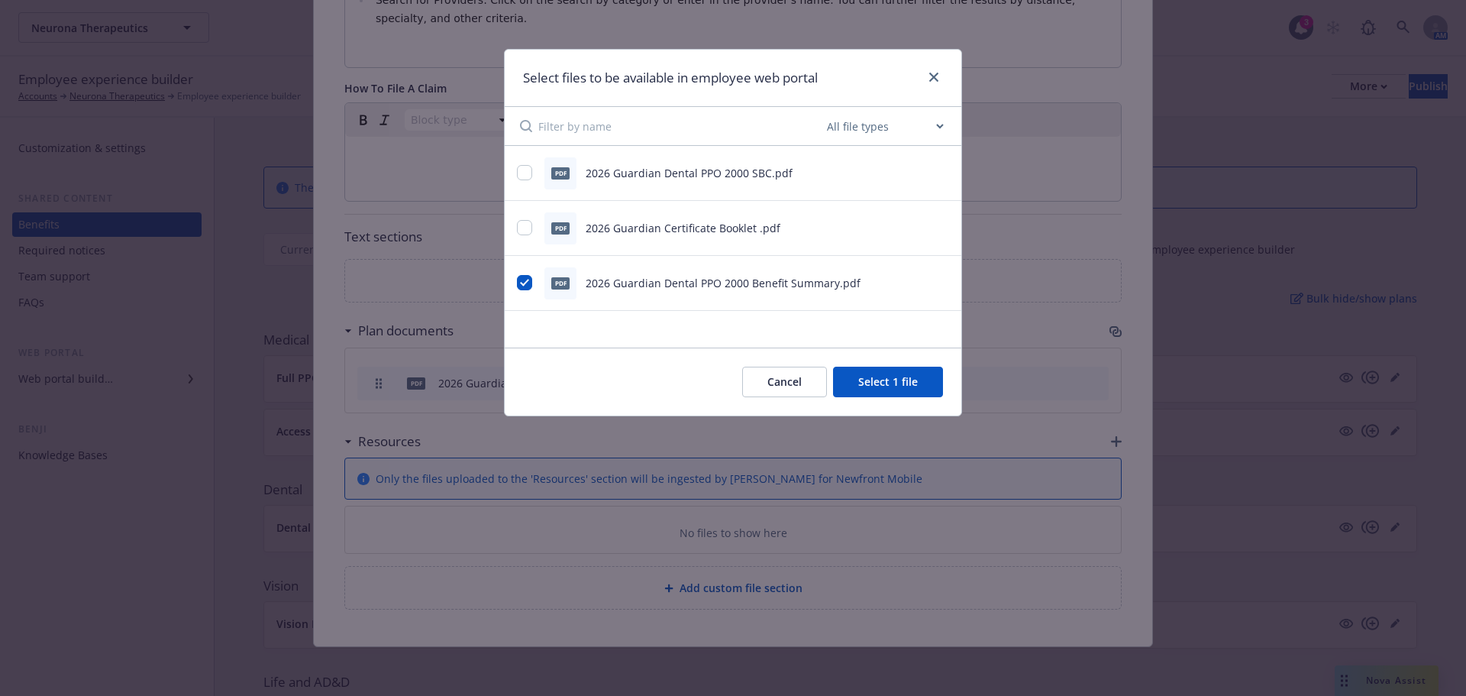
click at [536, 175] on div "pdf 2026 Guardian Dental PPO 2000 SBC.pdf" at bounding box center [714, 173] width 394 height 32
click at [519, 174] on input "checkbox" at bounding box center [524, 172] width 15 height 15
checkbox input "true"
click at [524, 228] on input "checkbox" at bounding box center [524, 227] width 15 height 15
checkbox input "true"
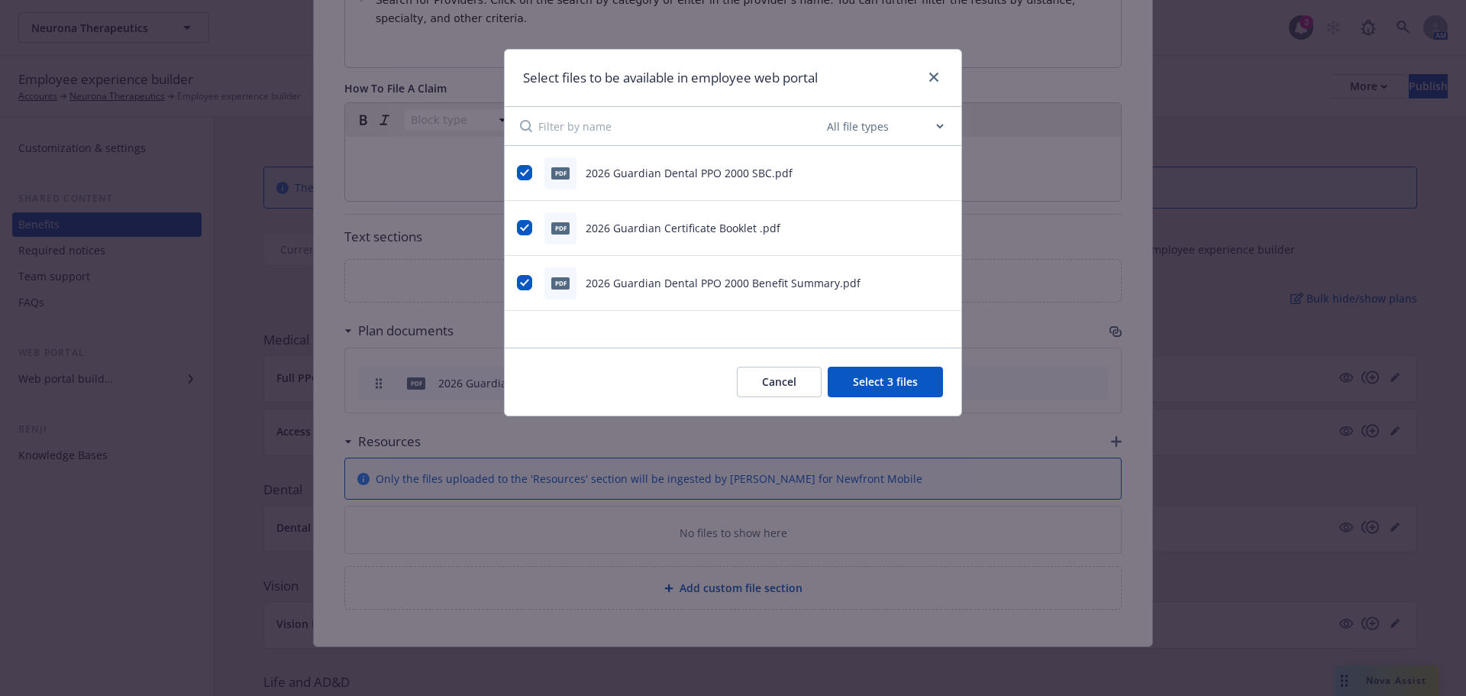
click at [867, 381] on button "Select 3 files" at bounding box center [885, 381] width 115 height 31
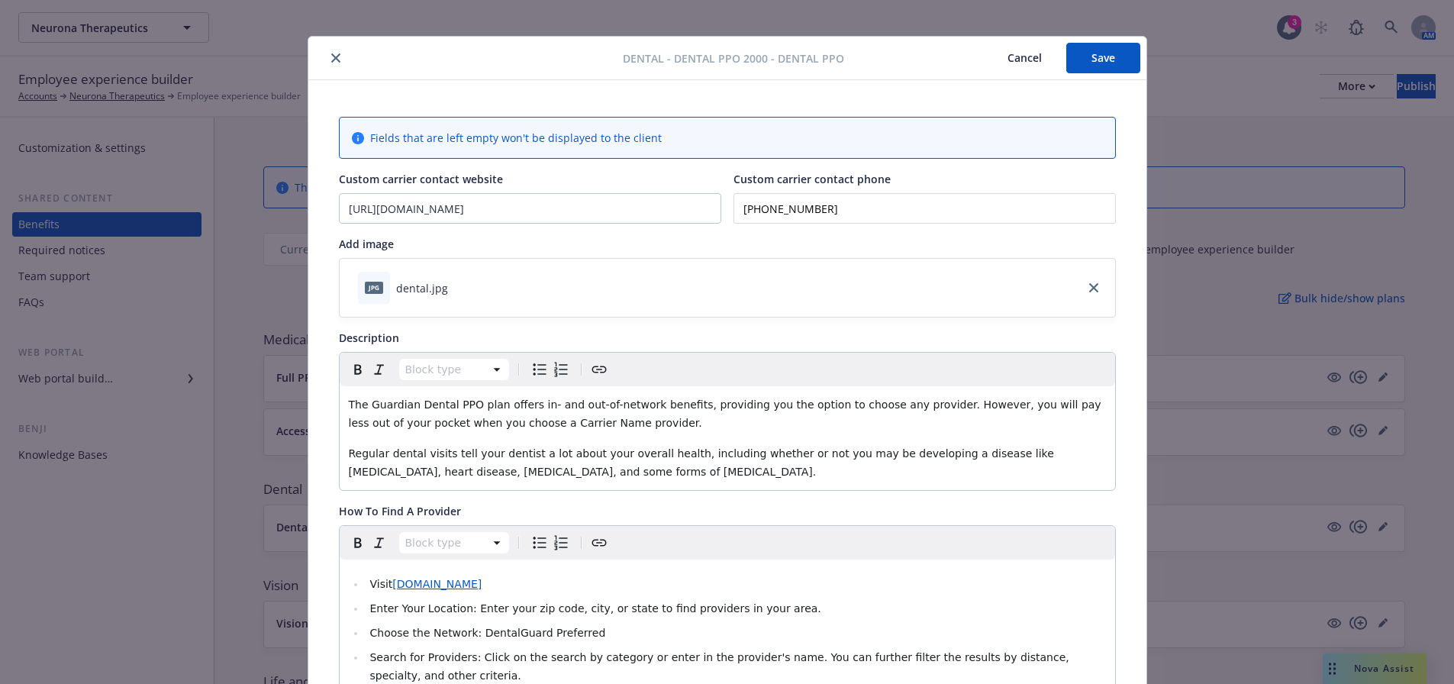
scroll to position [0, 0]
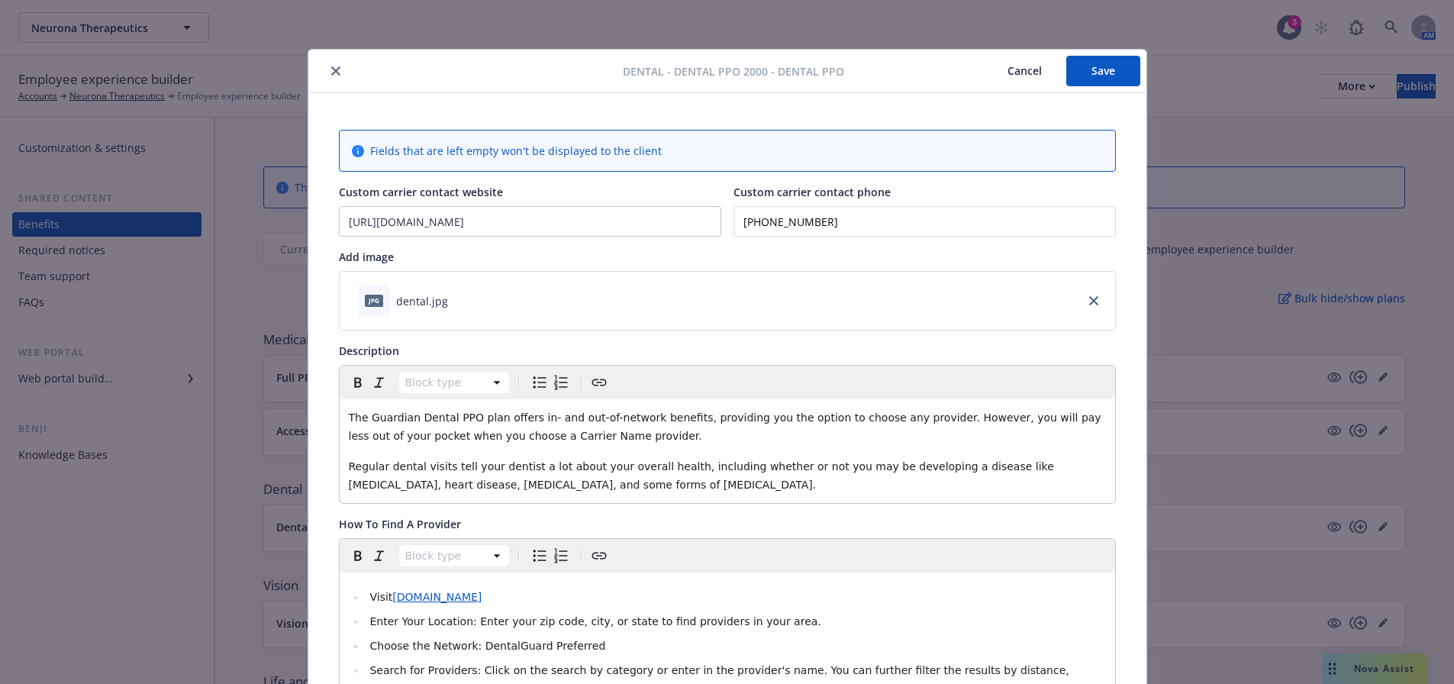
click at [1095, 74] on button "Save" at bounding box center [1104, 71] width 74 height 31
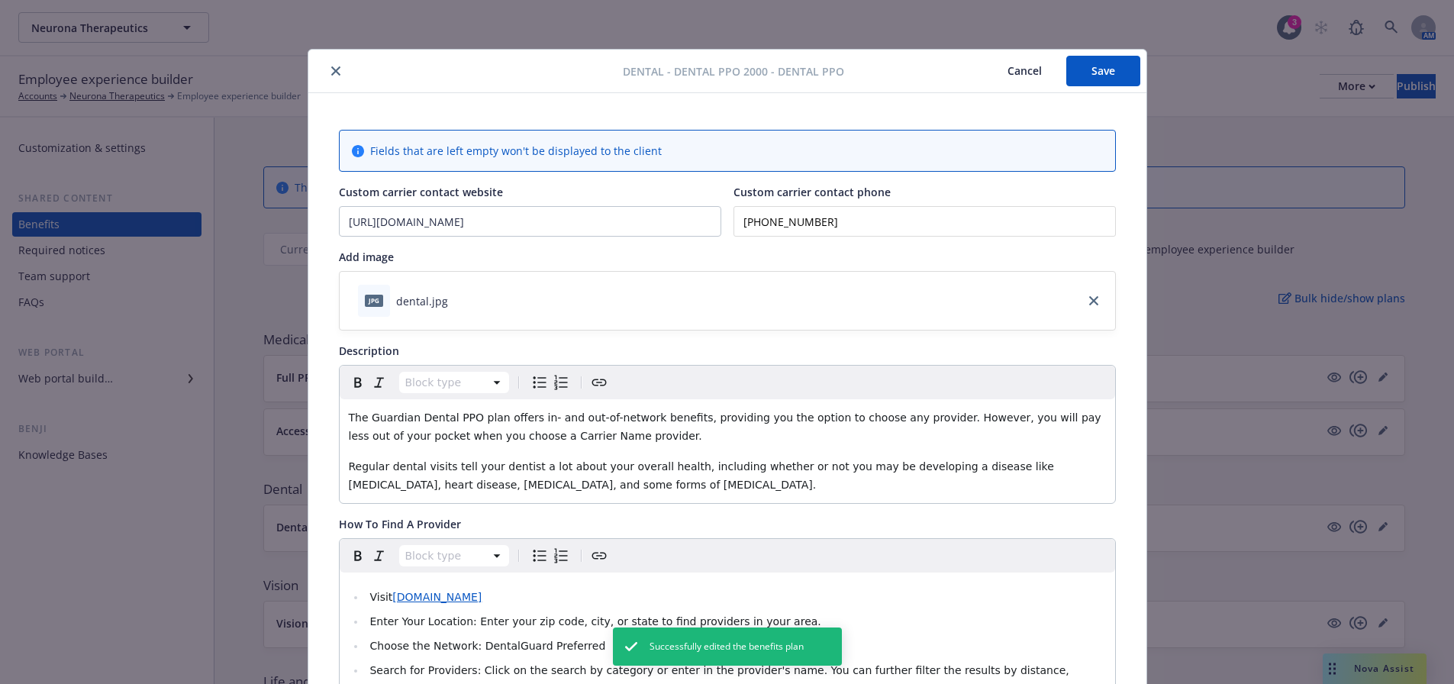
click at [327, 77] on button "close" at bounding box center [336, 71] width 18 height 18
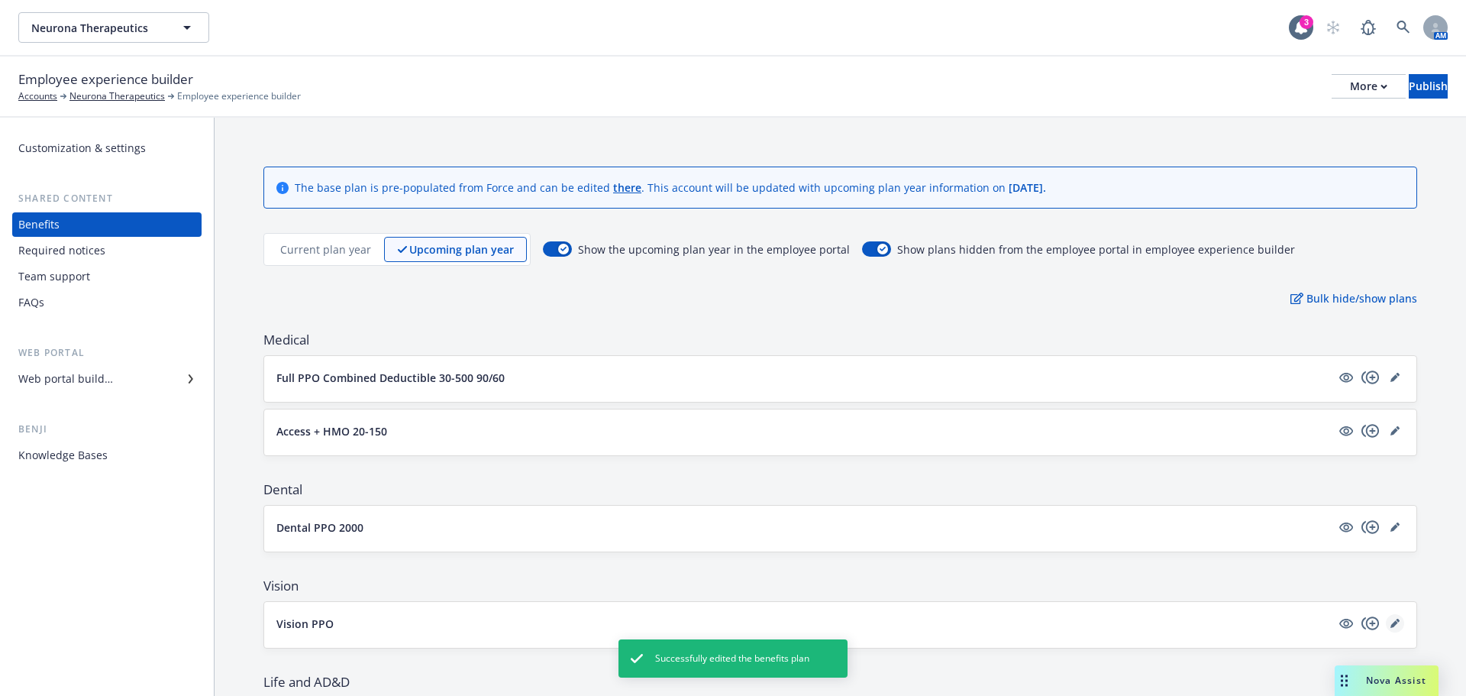
click at [1386, 628] on link "editPencil" at bounding box center [1395, 623] width 18 height 18
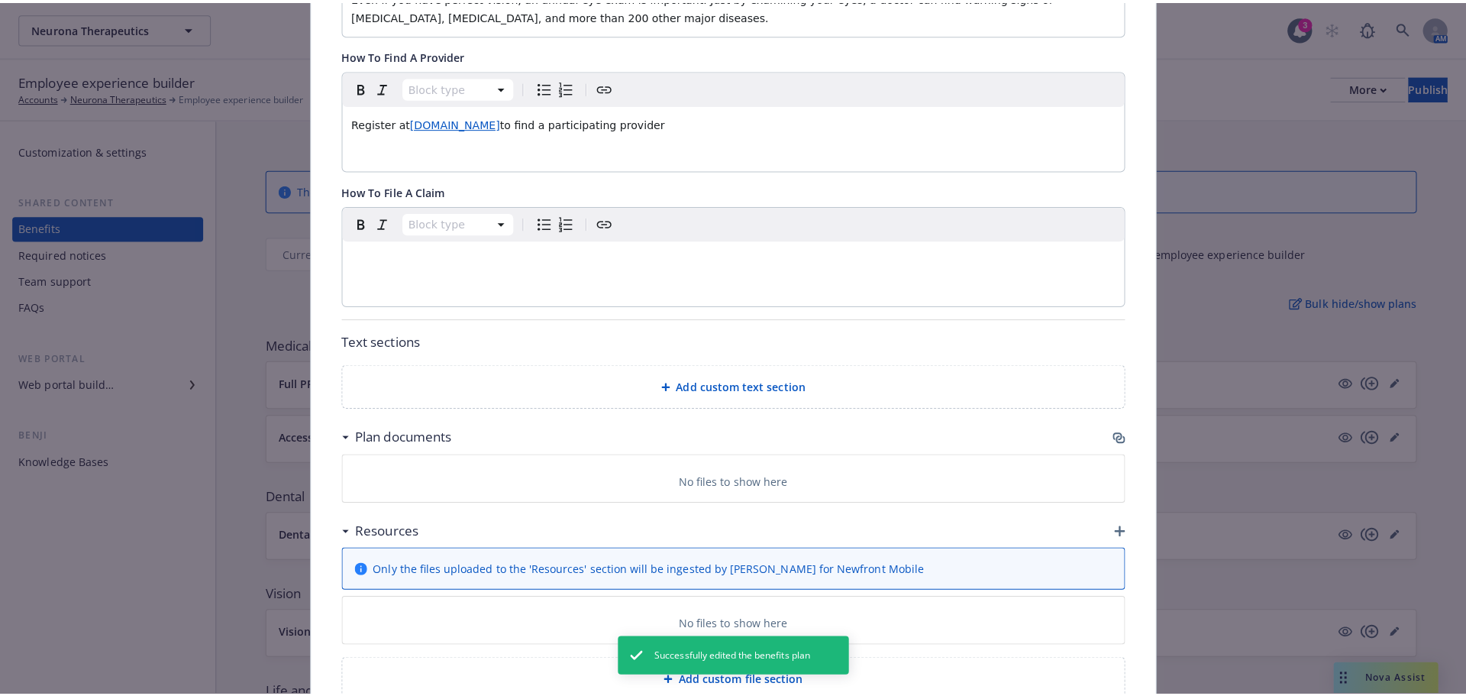
scroll to position [563, 0]
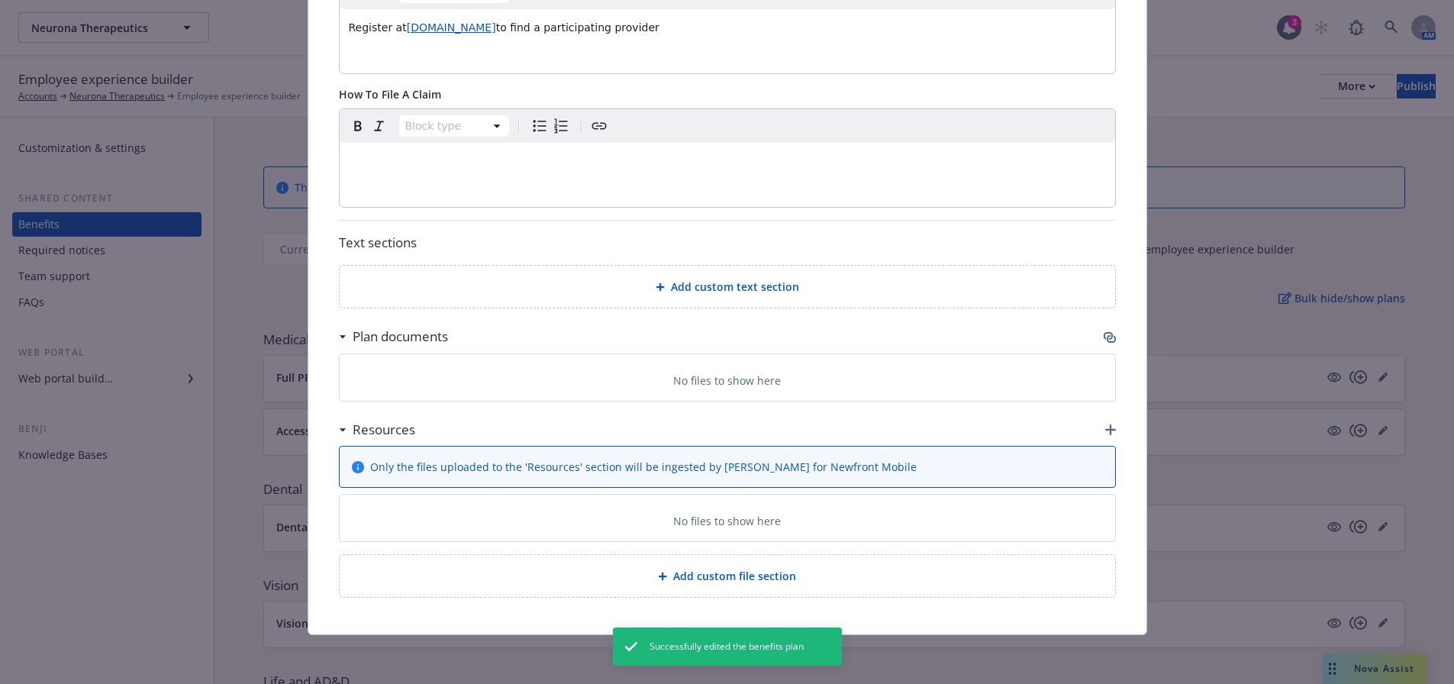
click at [1107, 337] on icon "button" at bounding box center [1111, 339] width 9 height 8
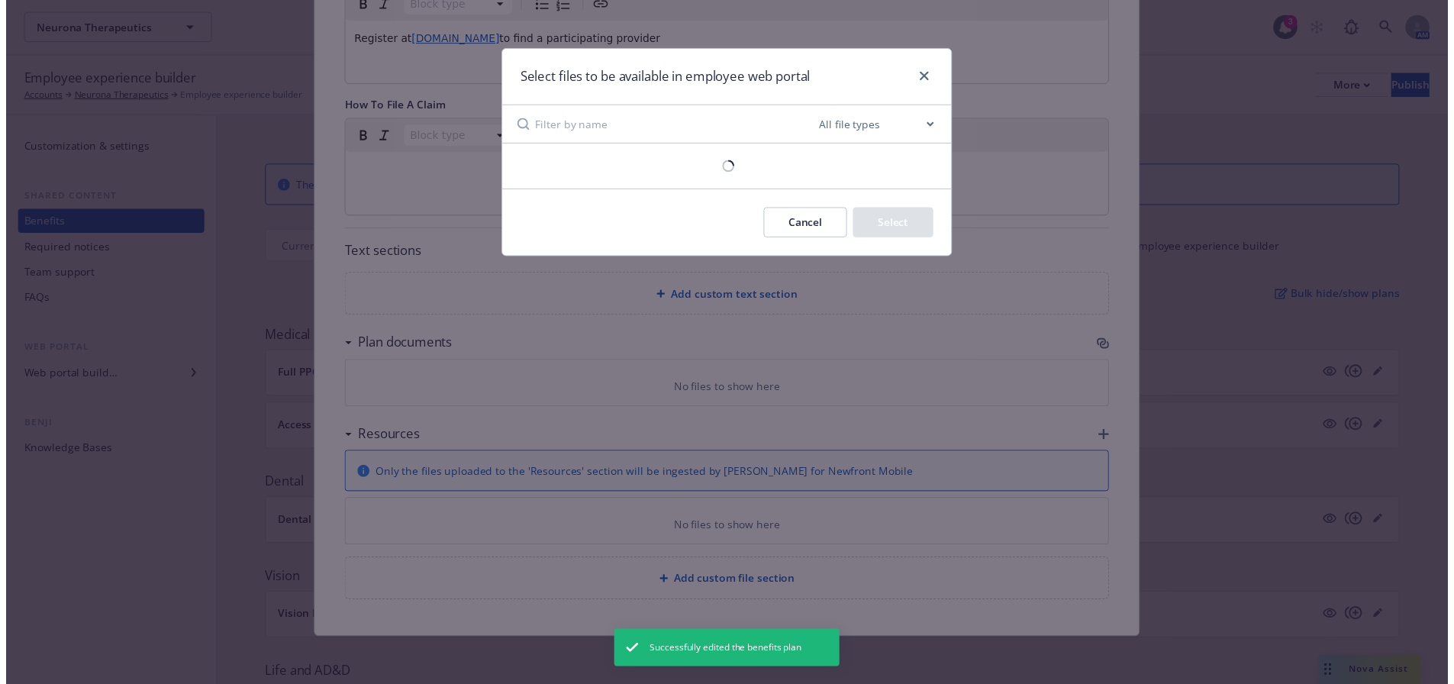
scroll to position [552, 0]
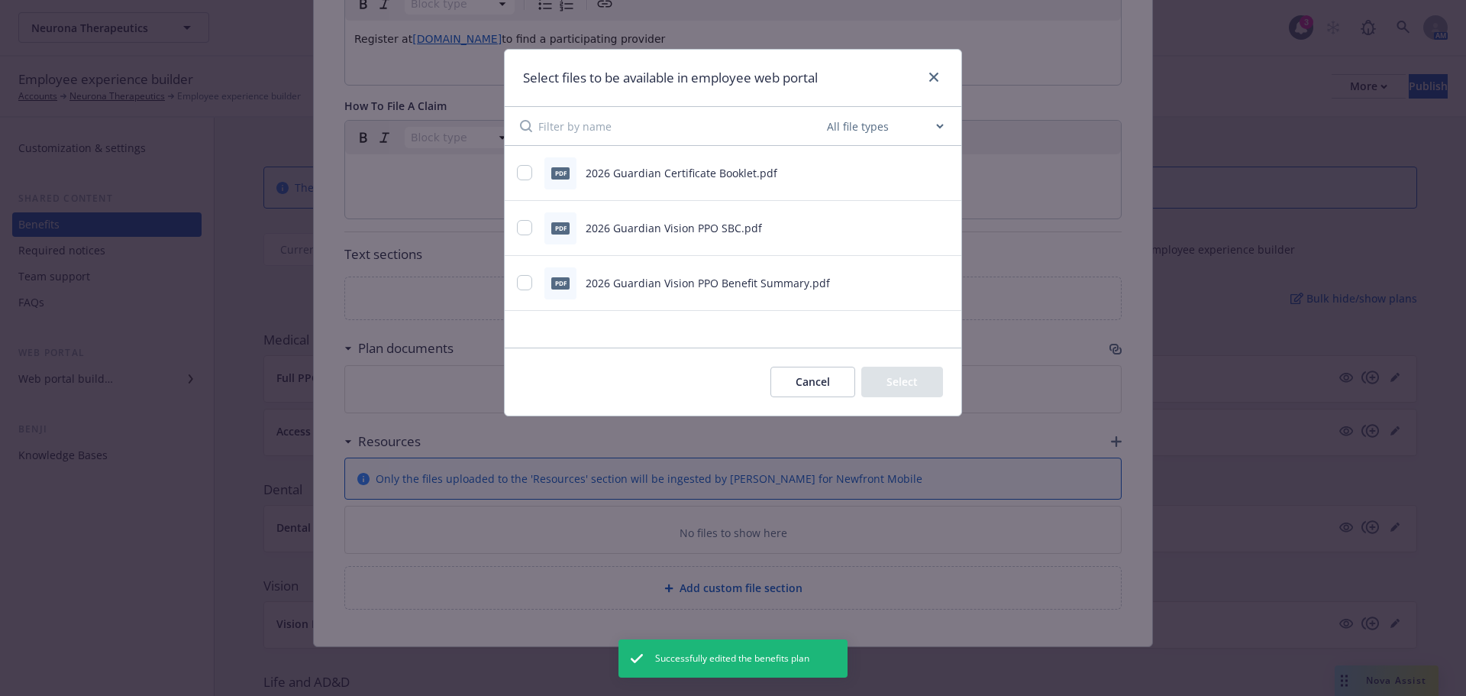
click at [508, 177] on div "pdf 2026 Guardian Certificate Booklet.pdf" at bounding box center [733, 173] width 457 height 55
click at [527, 179] on input "checkbox" at bounding box center [524, 172] width 15 height 15
checkbox input "true"
drag, startPoint x: 521, startPoint y: 229, endPoint x: 538, endPoint y: 288, distance: 61.1
click at [524, 234] on input "checkbox" at bounding box center [524, 227] width 15 height 15
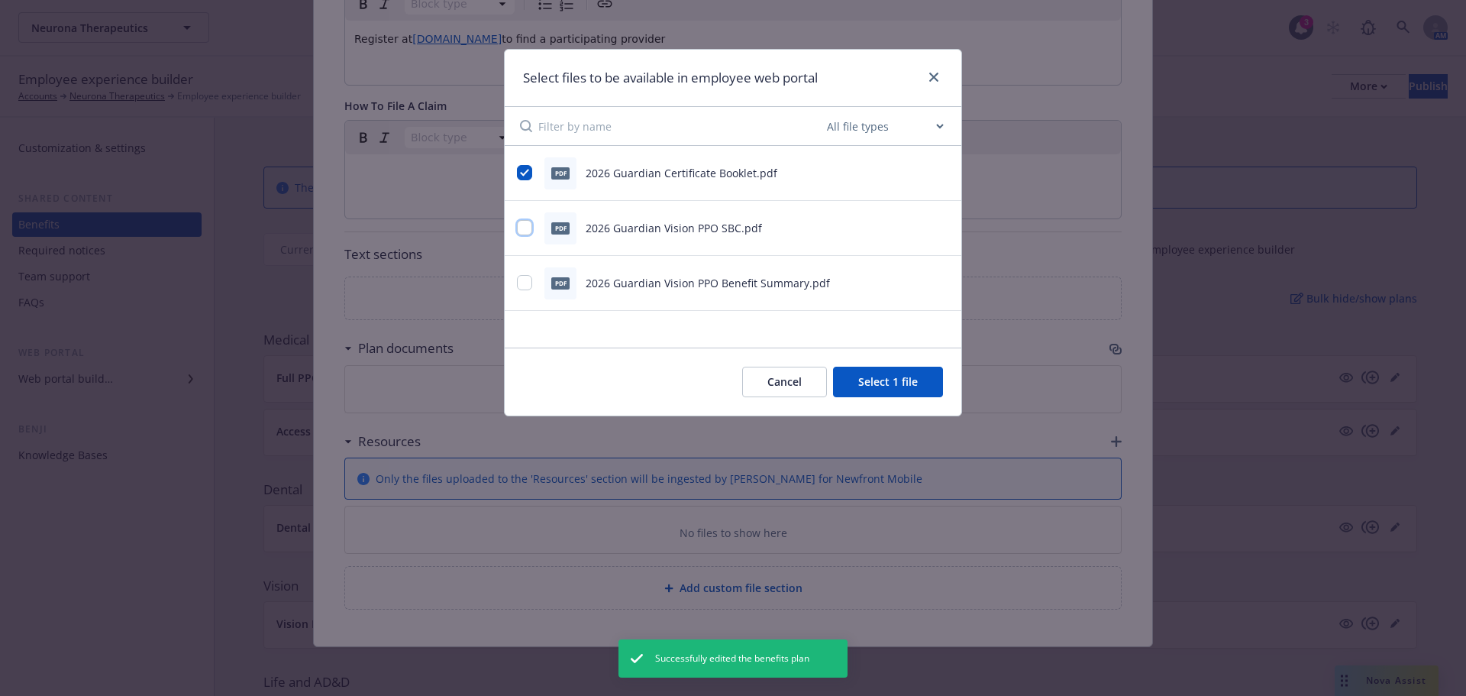
checkbox input "true"
click at [523, 284] on input "checkbox" at bounding box center [524, 282] width 15 height 15
checkbox input "true"
click at [918, 385] on button "Select 3 files" at bounding box center [885, 381] width 115 height 31
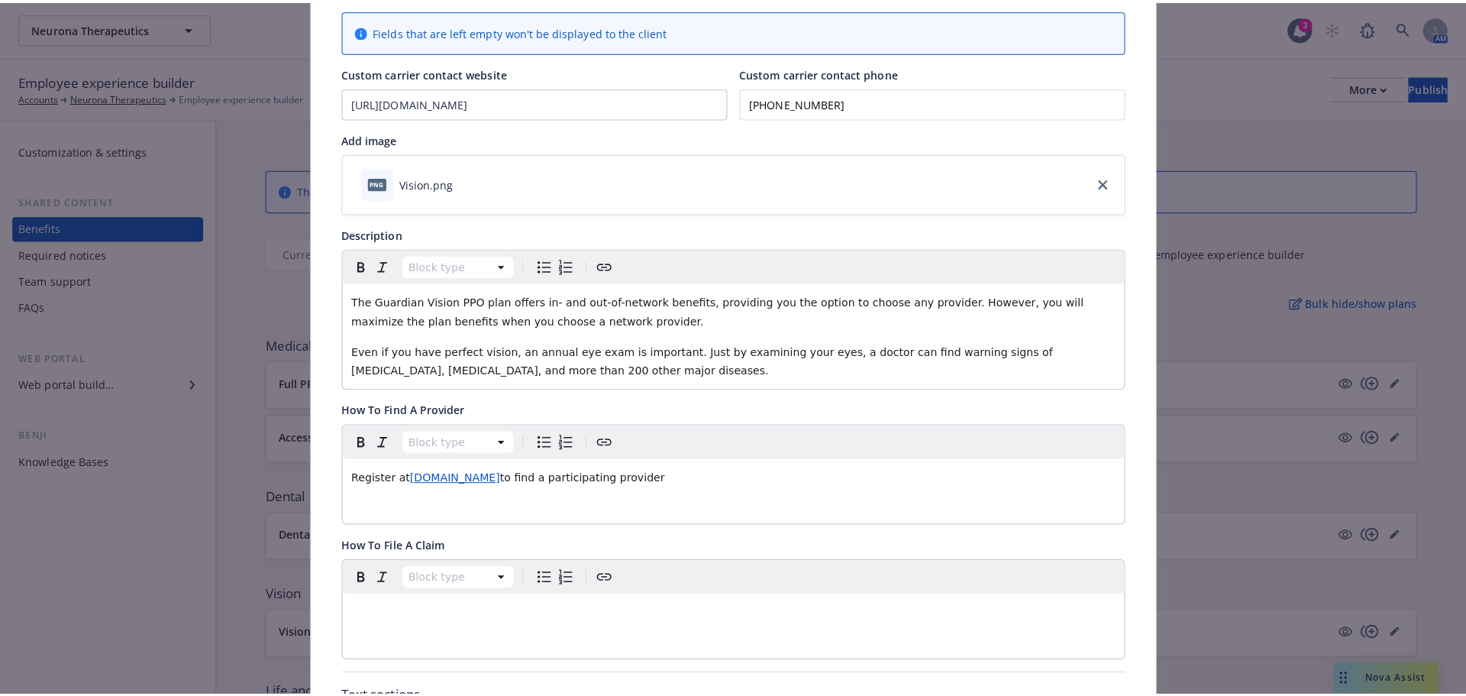
scroll to position [0, 0]
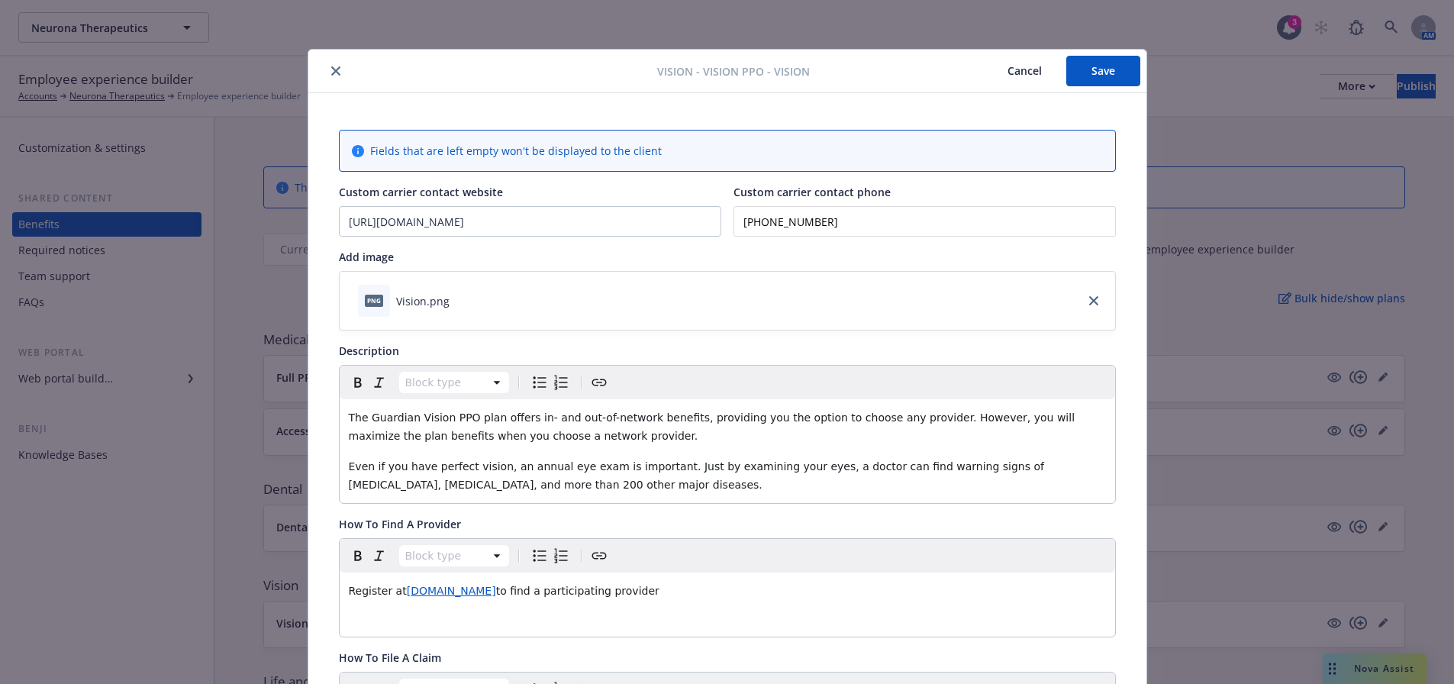
click at [1087, 56] on button "Save" at bounding box center [1104, 71] width 74 height 31
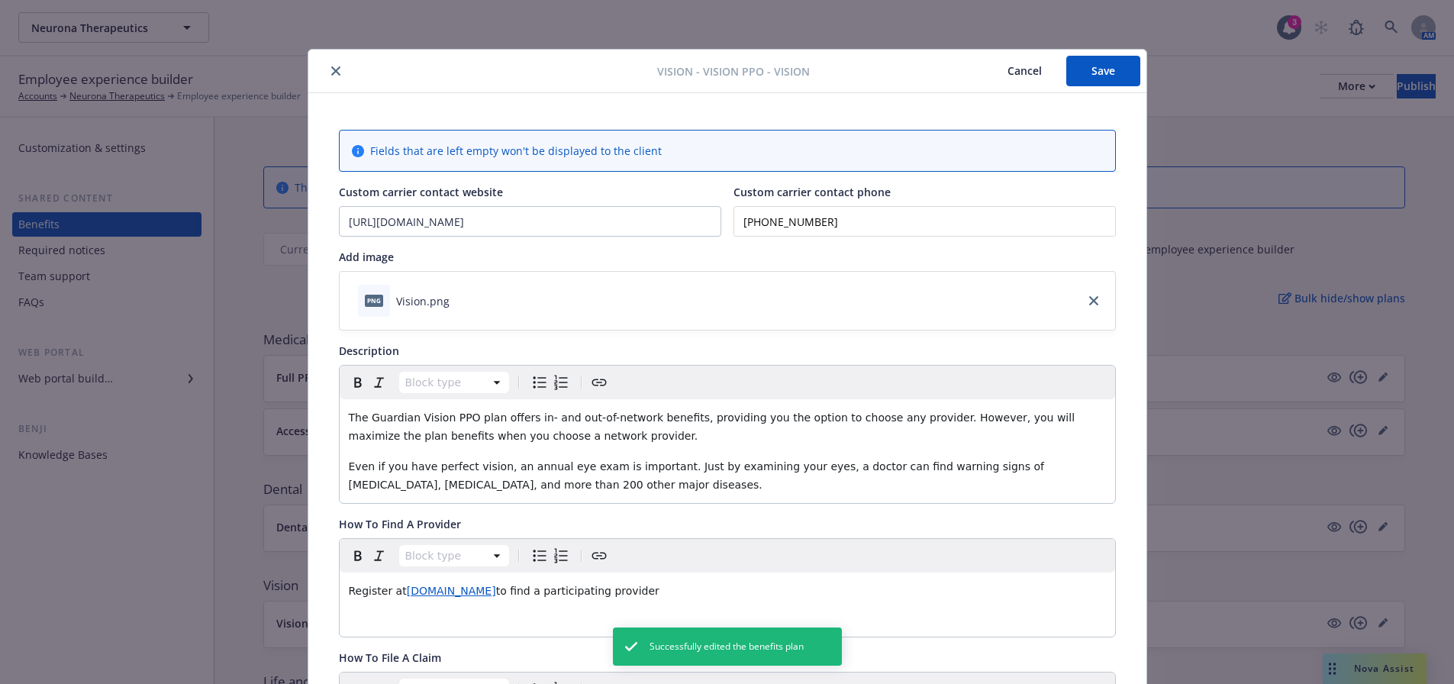
click at [327, 71] on button "close" at bounding box center [336, 71] width 18 height 18
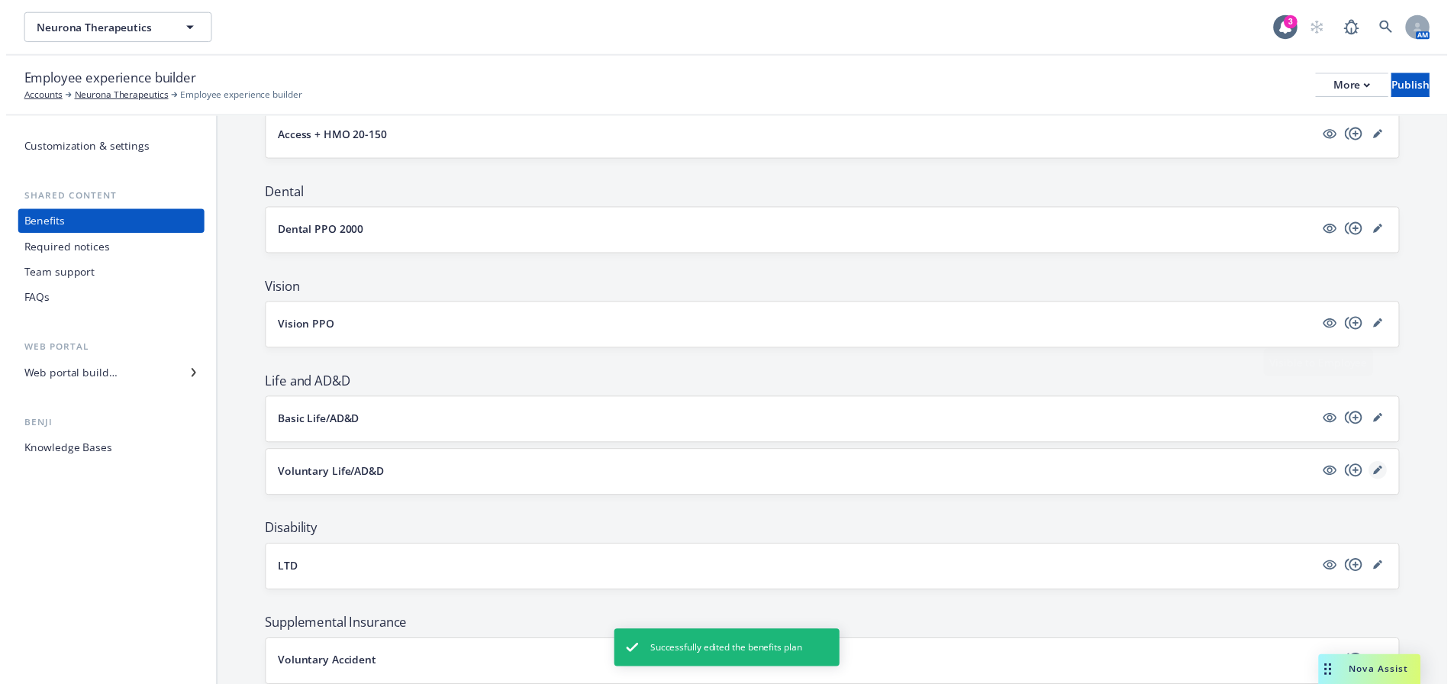
scroll to position [382, 0]
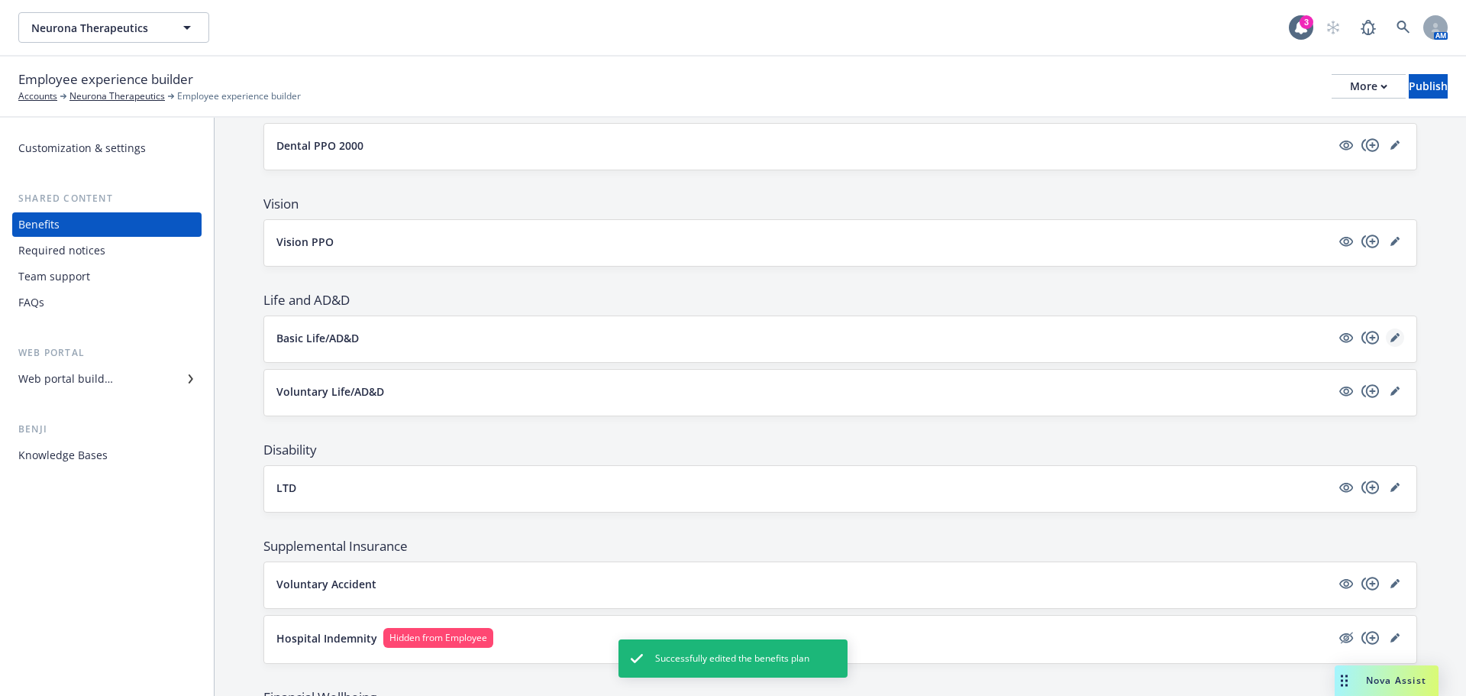
click at [1390, 341] on icon "editPencil" at bounding box center [1394, 337] width 9 height 9
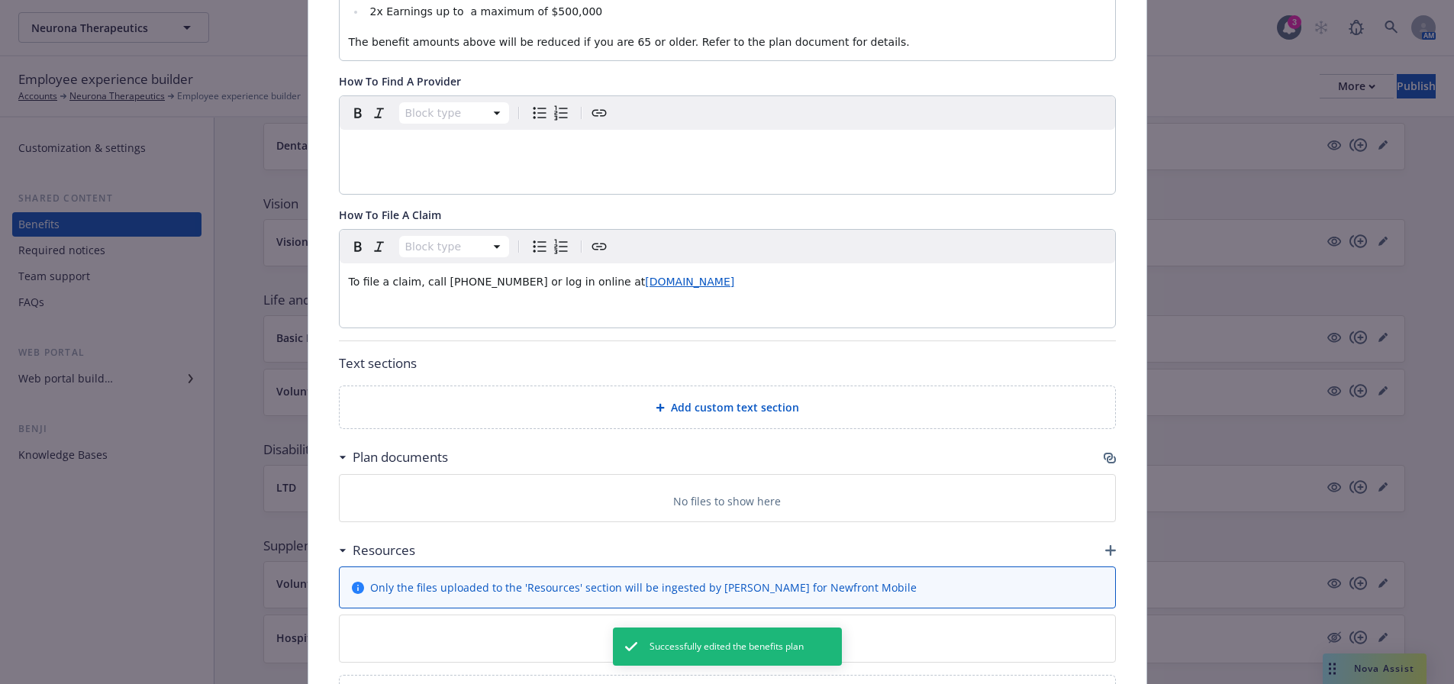
scroll to position [637, 0]
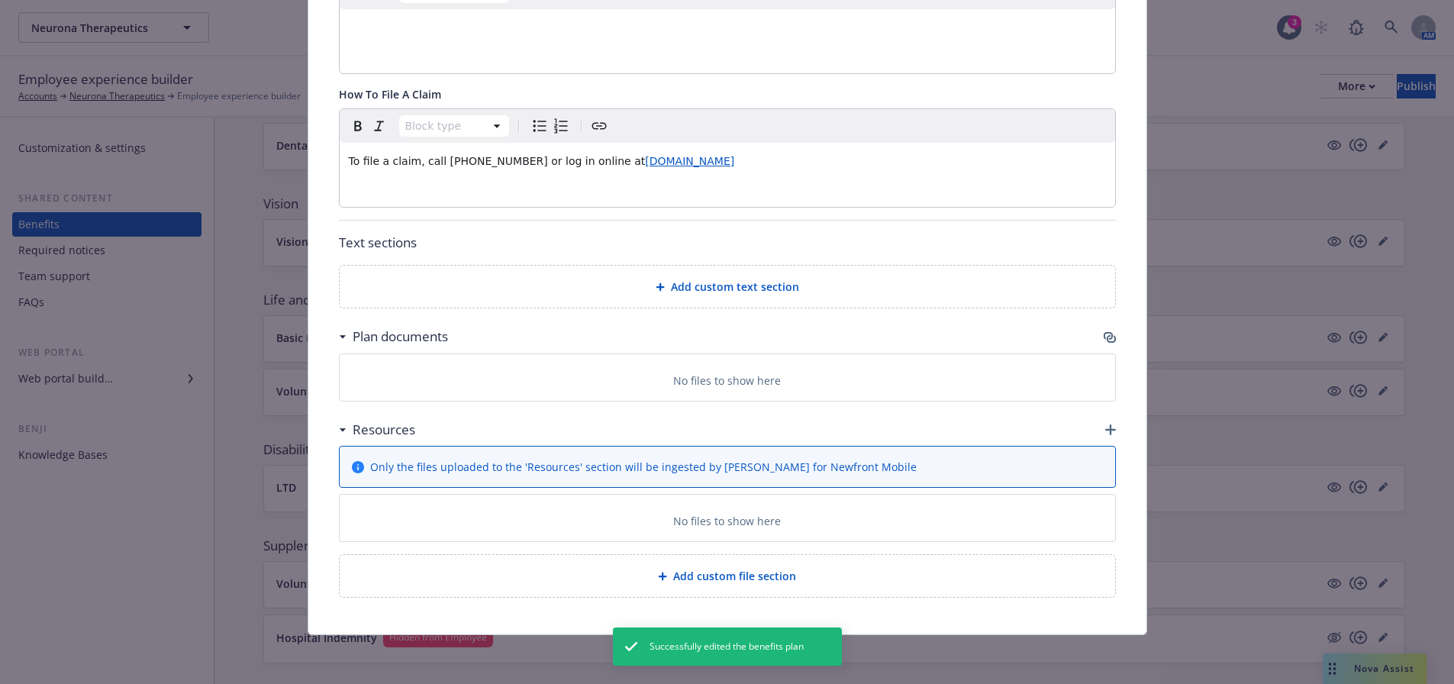
click at [1104, 342] on icon "button" at bounding box center [1110, 337] width 12 height 12
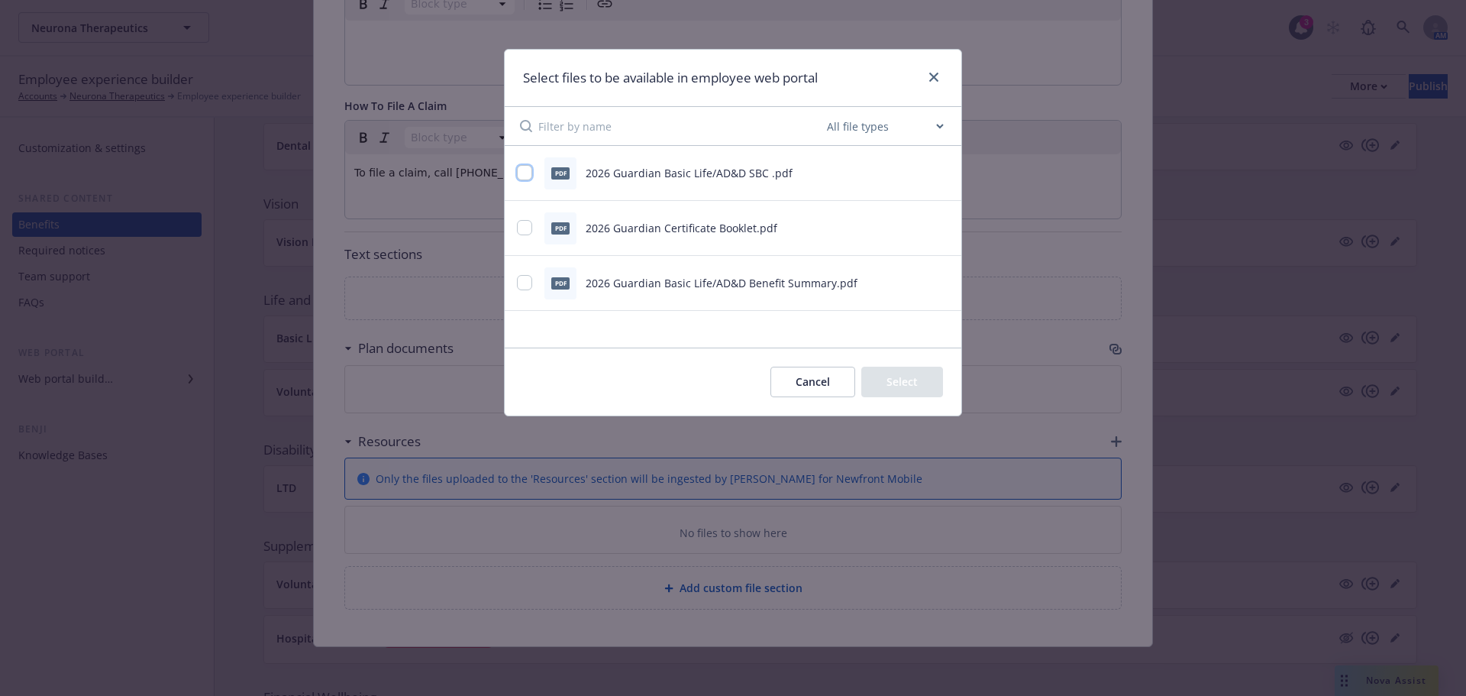
click at [521, 169] on input "checkbox" at bounding box center [524, 172] width 15 height 15
checkbox input "true"
click at [522, 232] on input "checkbox" at bounding box center [524, 227] width 15 height 15
checkbox input "true"
click at [525, 282] on input "checkbox" at bounding box center [524, 282] width 15 height 15
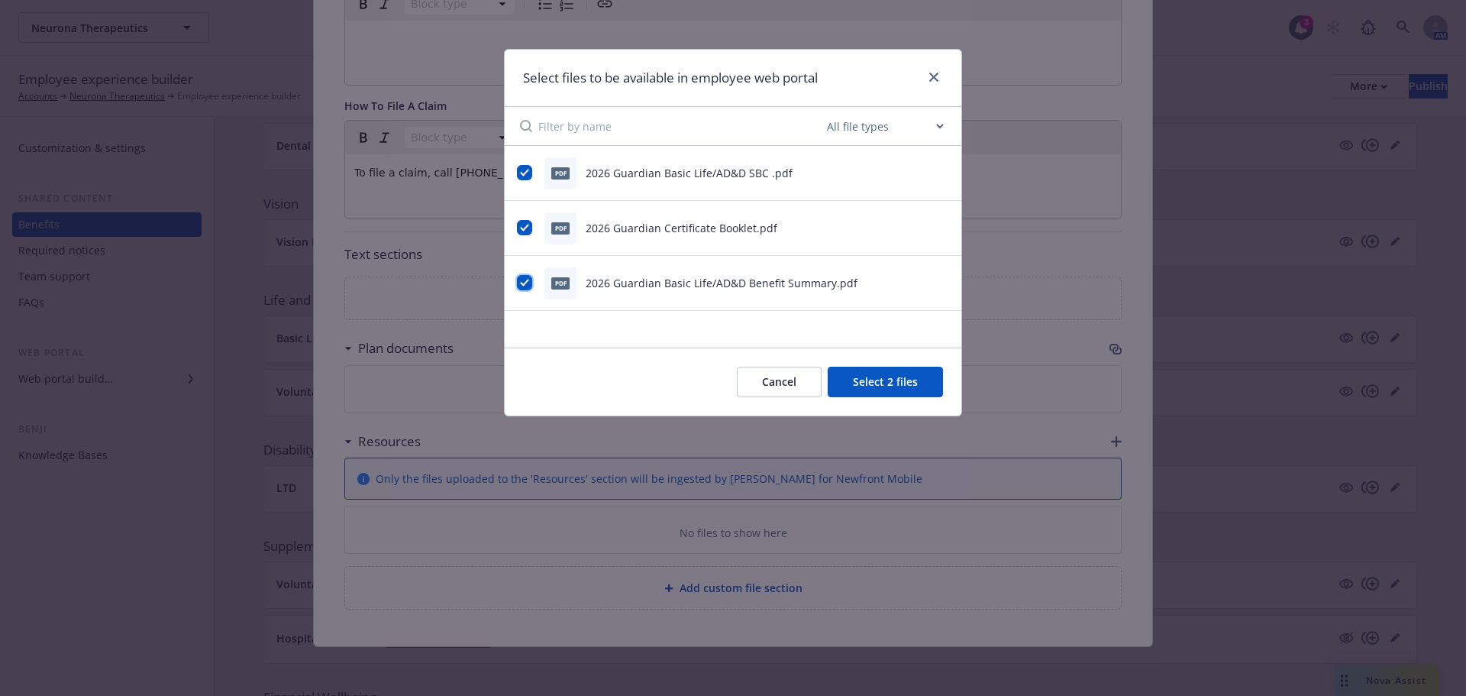
checkbox input "true"
click at [889, 389] on button "Select 3 files" at bounding box center [885, 381] width 115 height 31
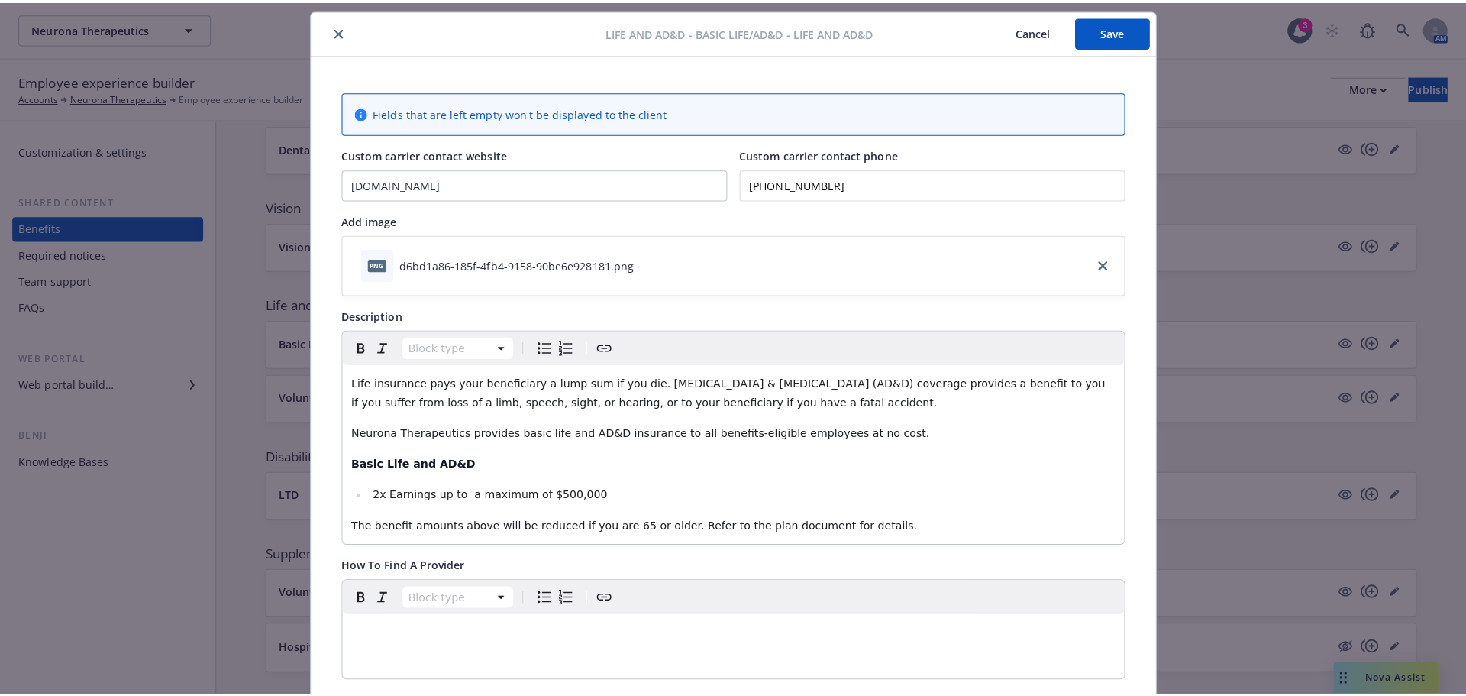
scroll to position [0, 0]
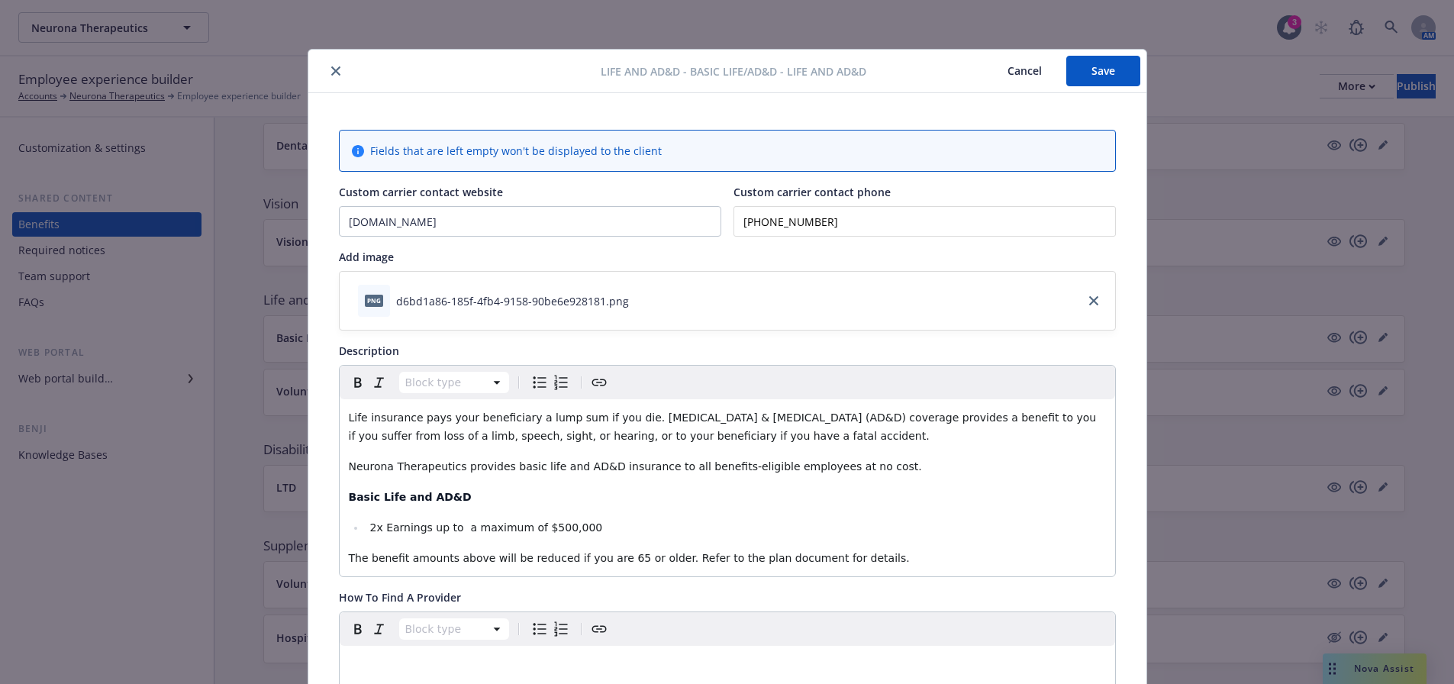
click at [1088, 66] on button "Save" at bounding box center [1104, 71] width 74 height 31
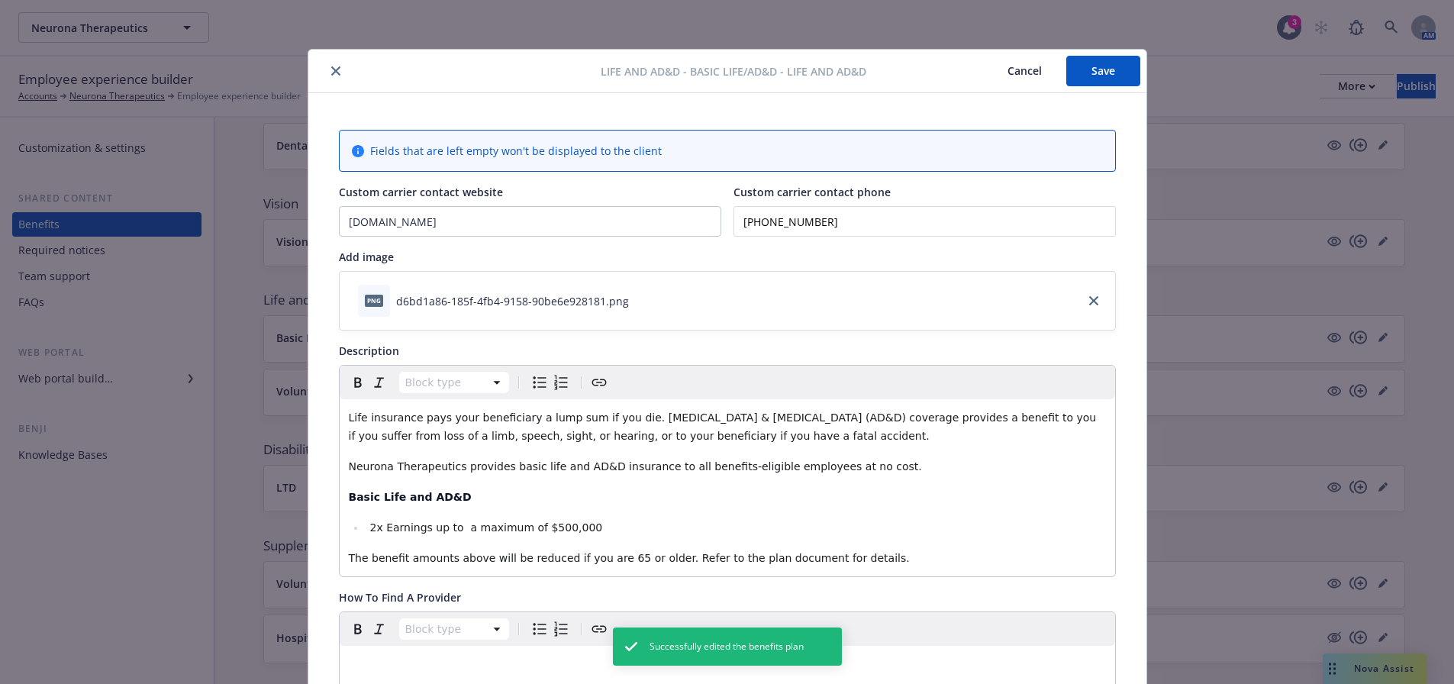
click at [331, 70] on icon "close" at bounding box center [335, 70] width 9 height 9
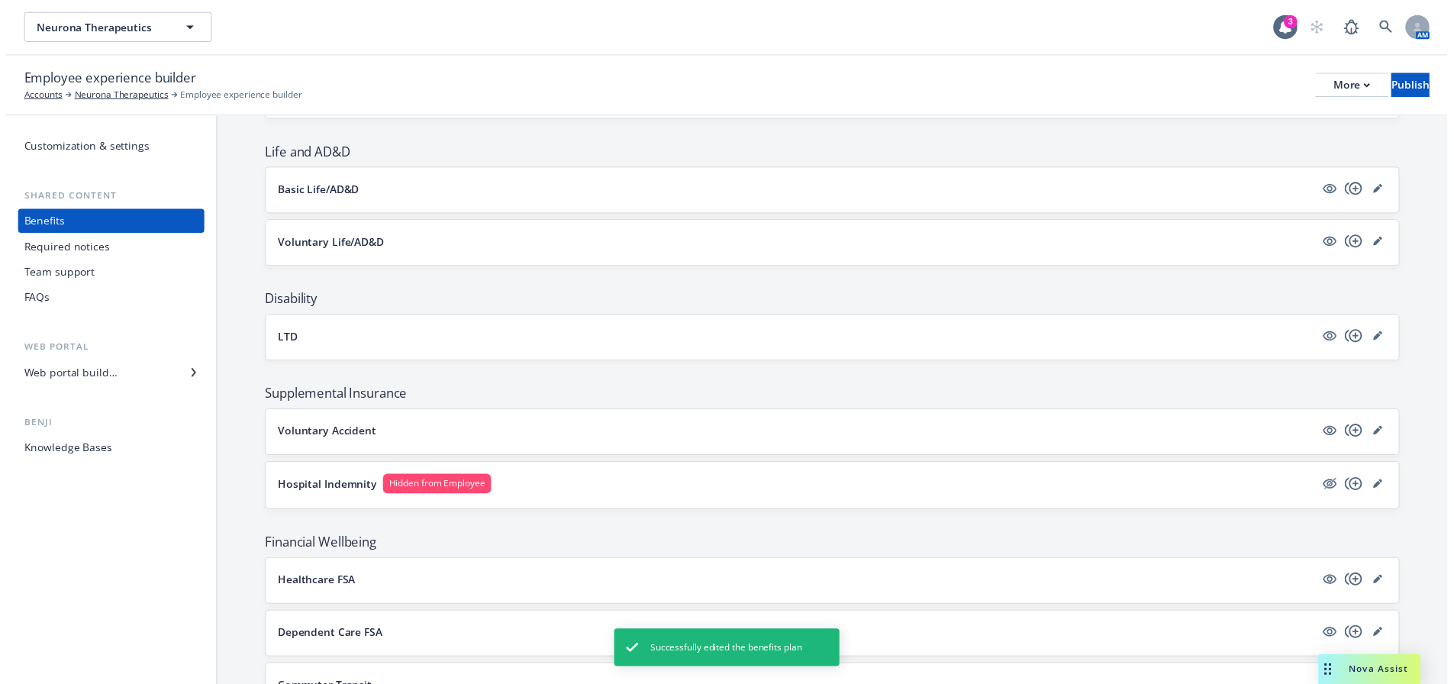
scroll to position [534, 0]
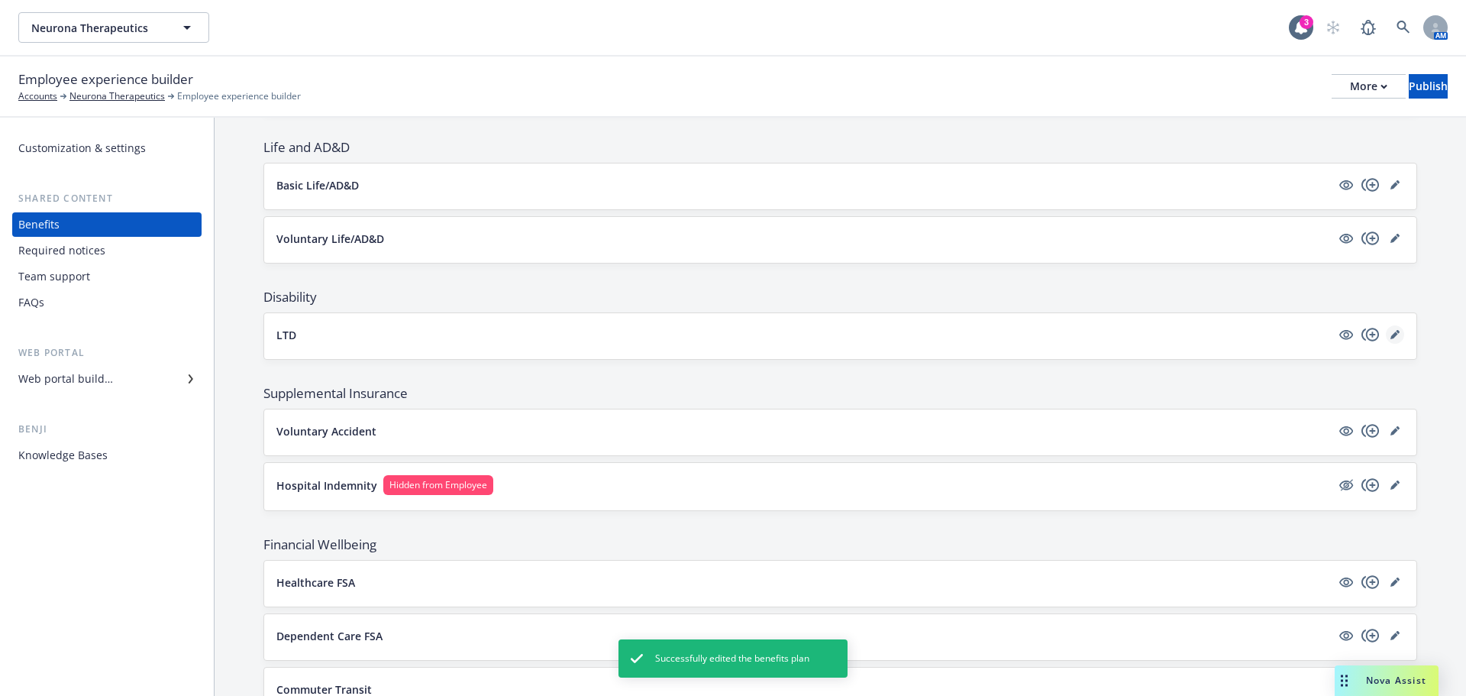
click at [1390, 331] on icon "editPencil" at bounding box center [1394, 334] width 9 height 9
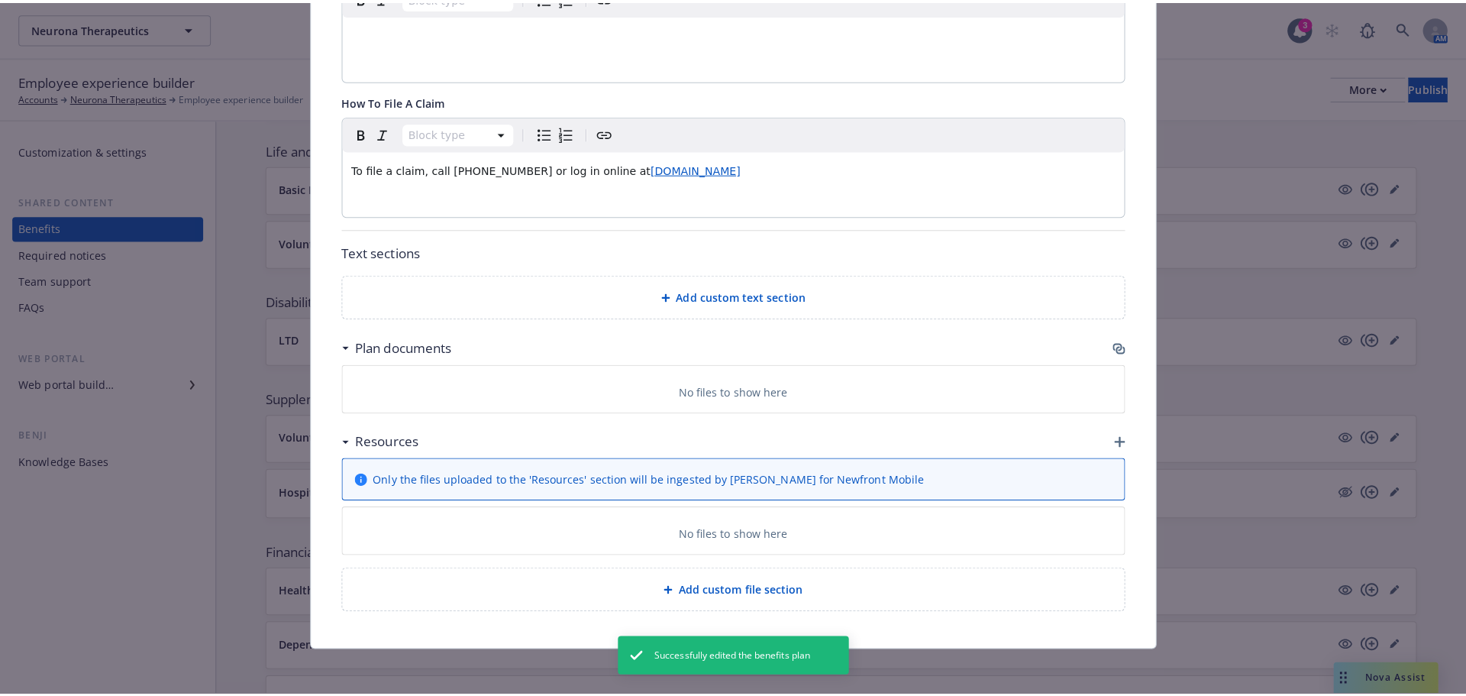
scroll to position [679, 0]
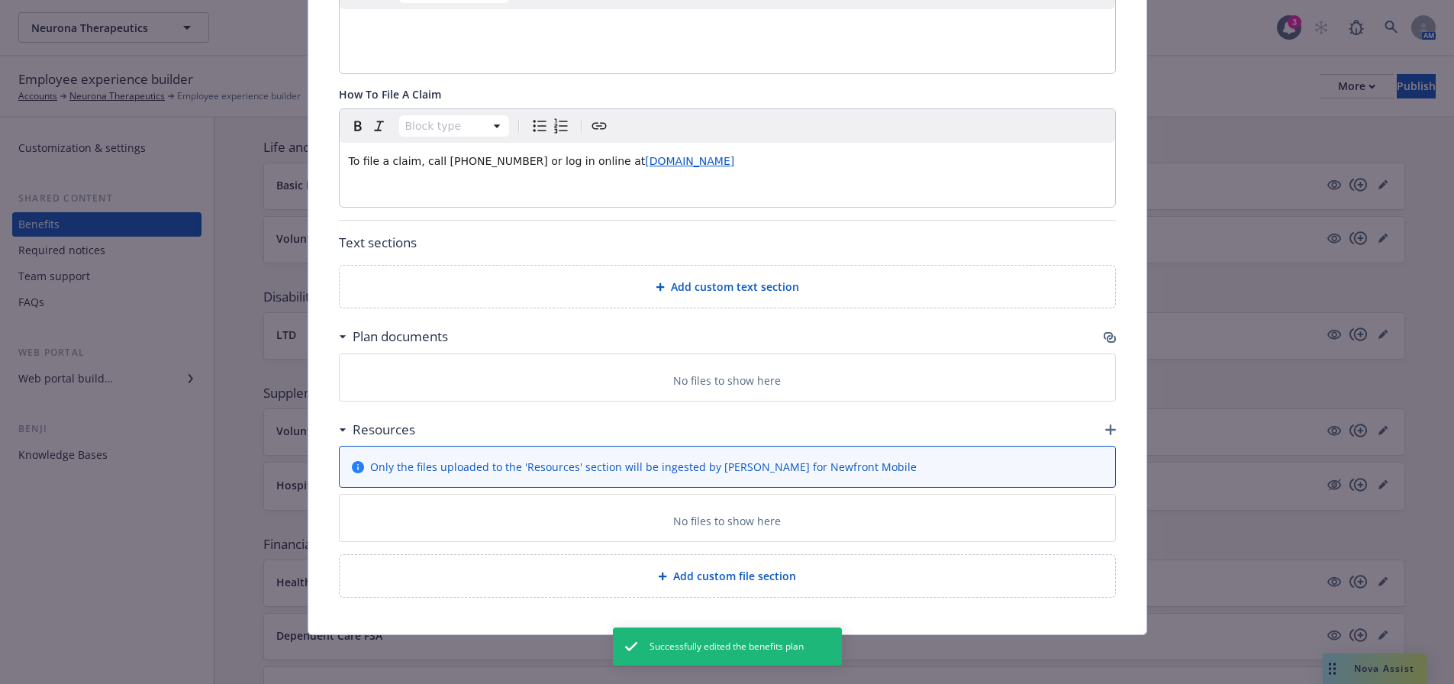
click at [1104, 337] on icon "button" at bounding box center [1108, 336] width 9 height 8
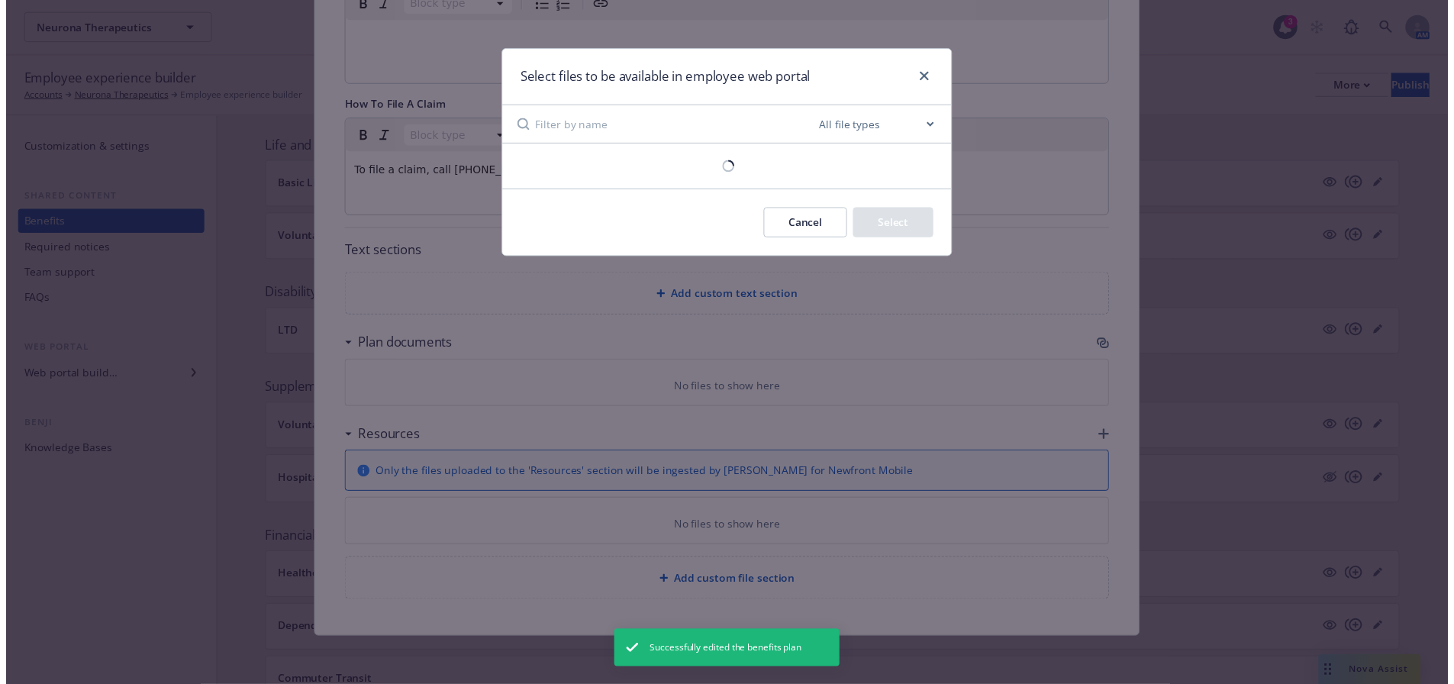
scroll to position [668, 0]
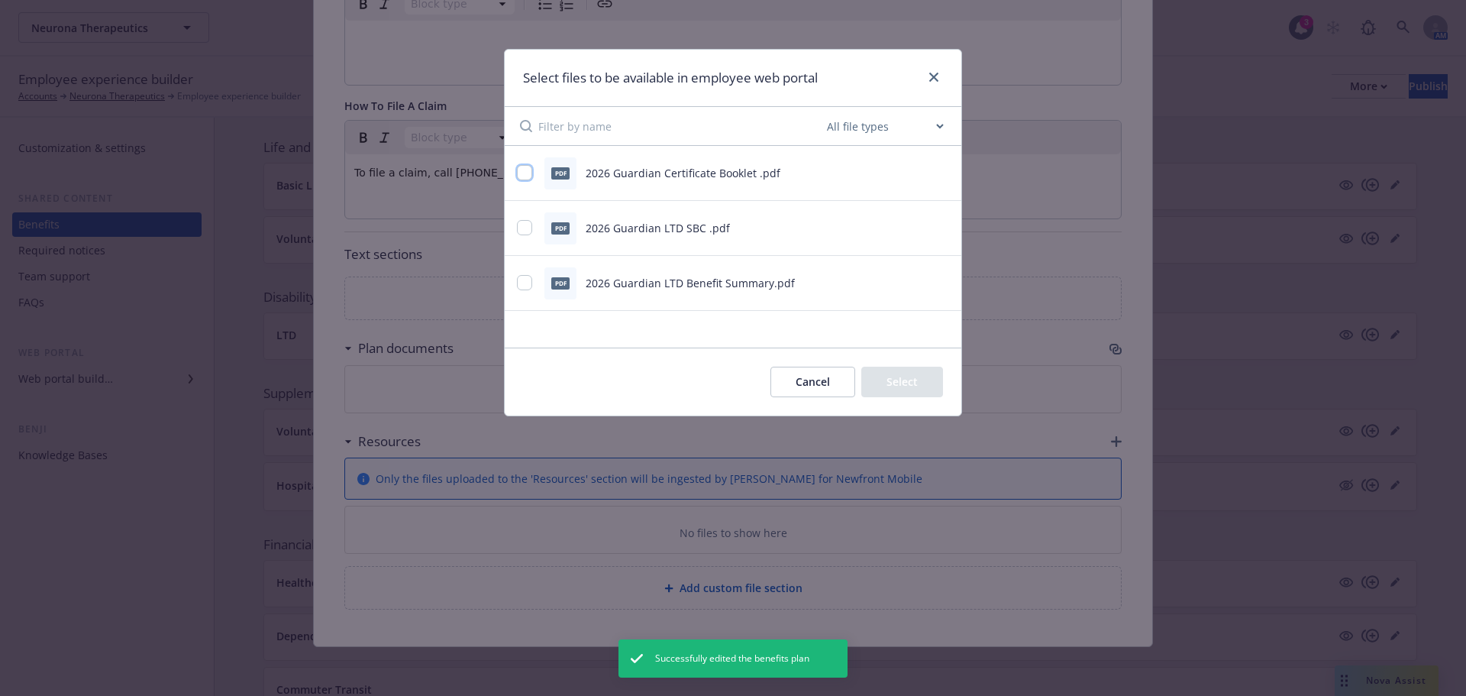
click at [523, 172] on input "checkbox" at bounding box center [524, 172] width 15 height 15
checkbox input "true"
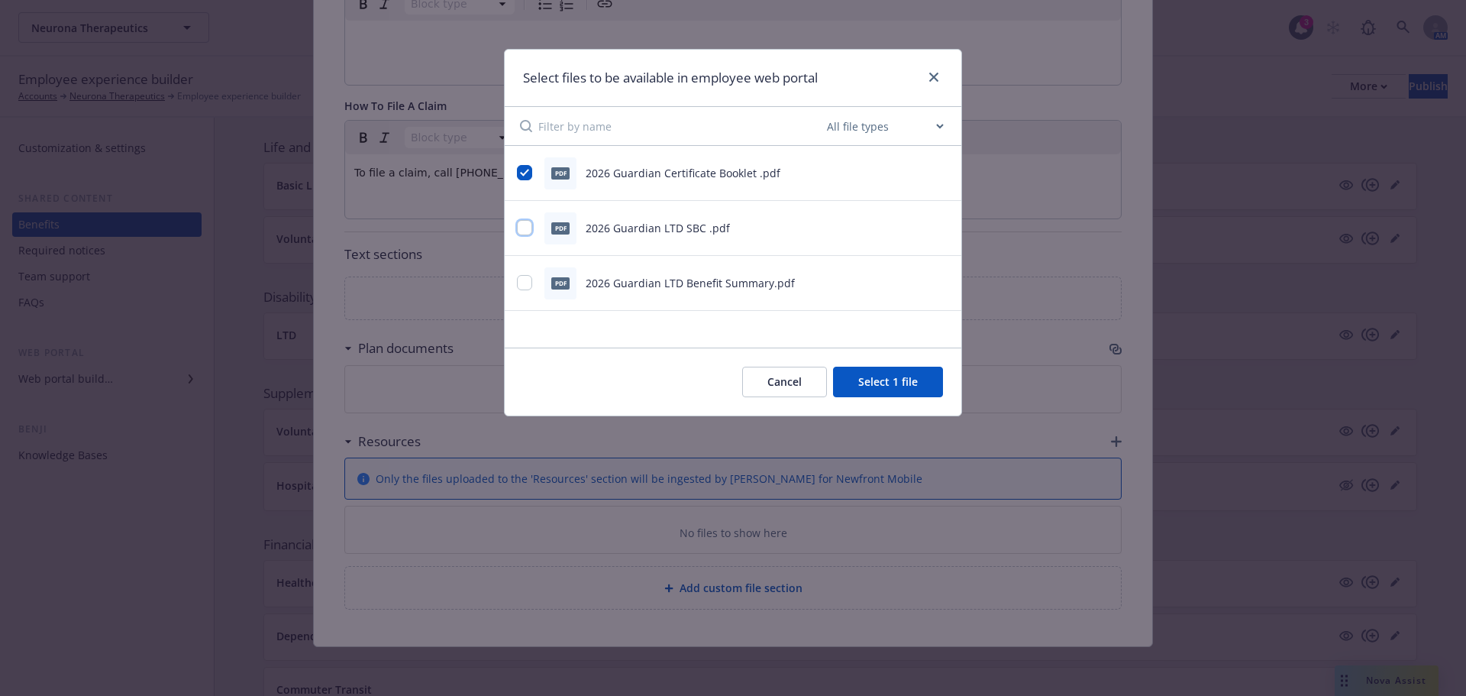
click at [520, 231] on input "checkbox" at bounding box center [524, 227] width 15 height 15
checkbox input "true"
click at [521, 275] on input "checkbox" at bounding box center [524, 282] width 15 height 15
checkbox input "true"
click at [865, 389] on button "Select 3 files" at bounding box center [885, 381] width 115 height 31
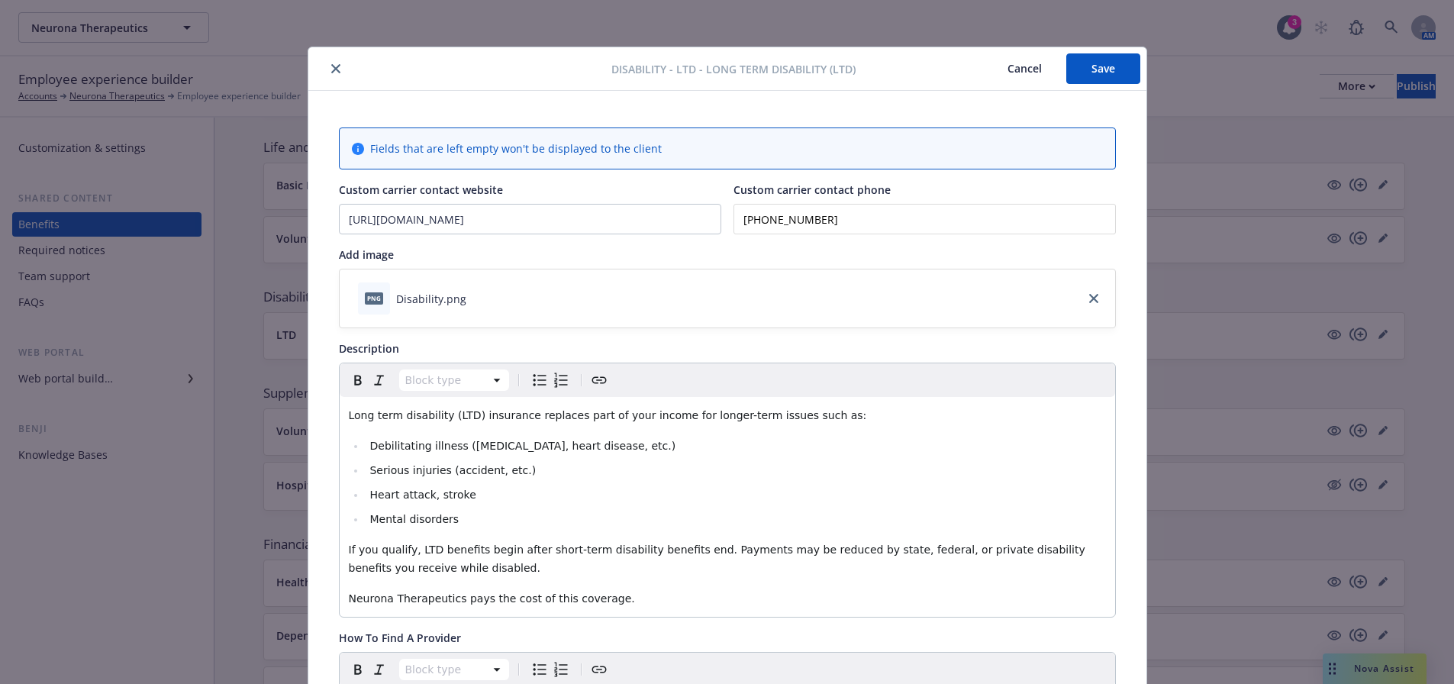
scroll to position [0, 0]
click at [1086, 64] on button "Save" at bounding box center [1104, 71] width 74 height 31
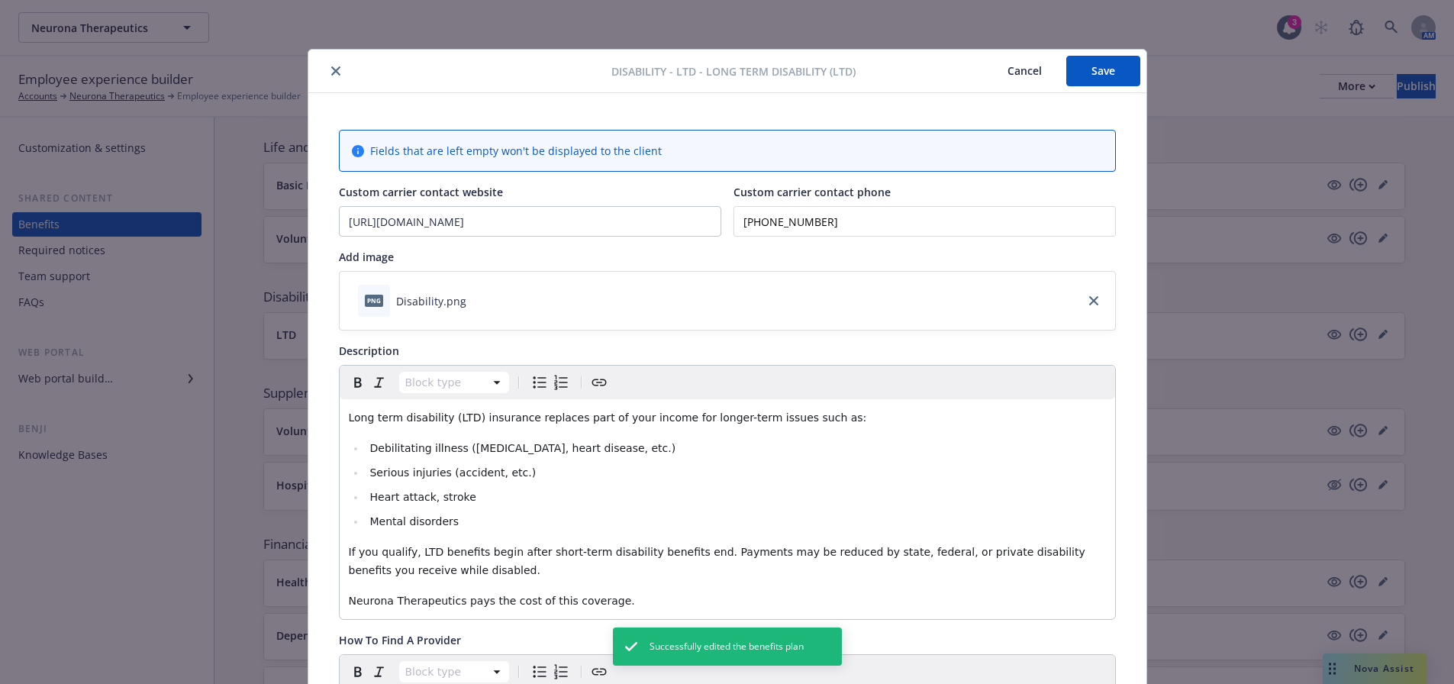
click at [319, 73] on div at bounding box center [463, 71] width 297 height 18
click at [331, 72] on icon "close" at bounding box center [335, 70] width 9 height 9
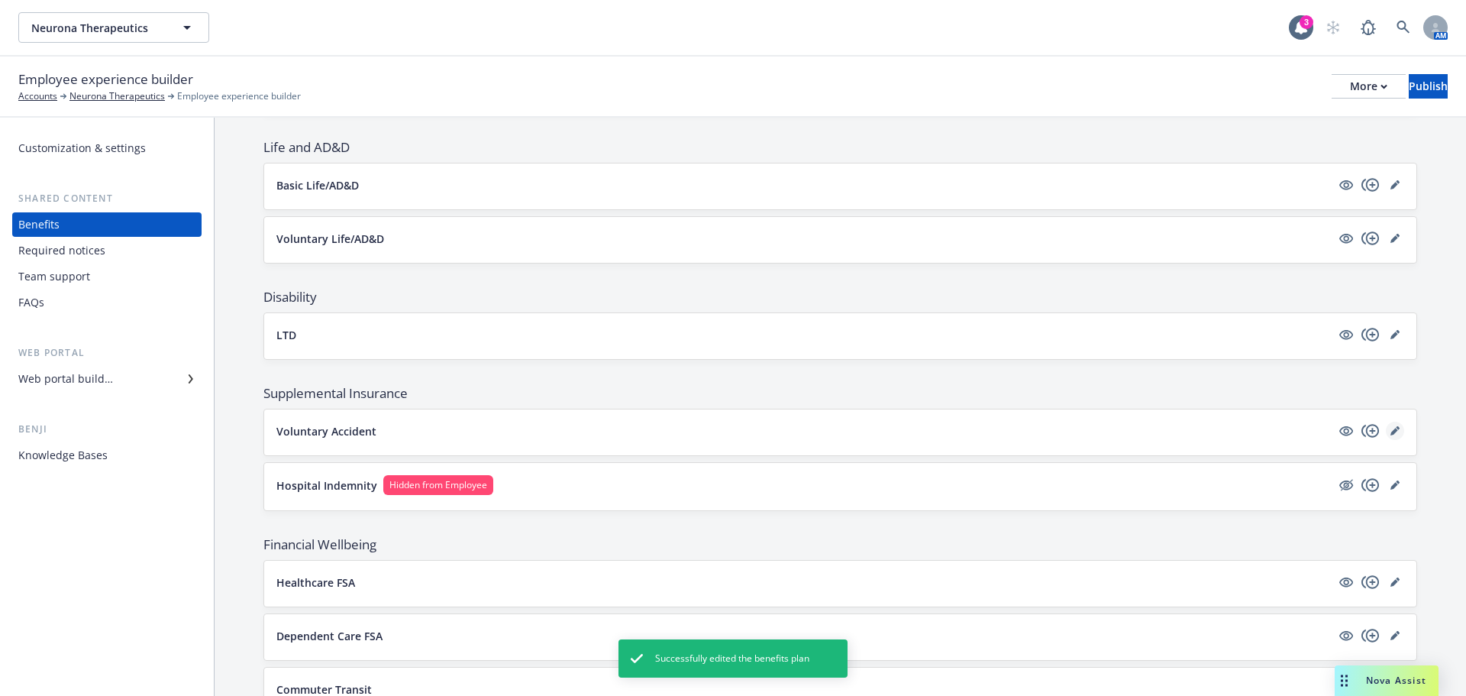
click at [1386, 425] on link "editPencil" at bounding box center [1395, 430] width 18 height 18
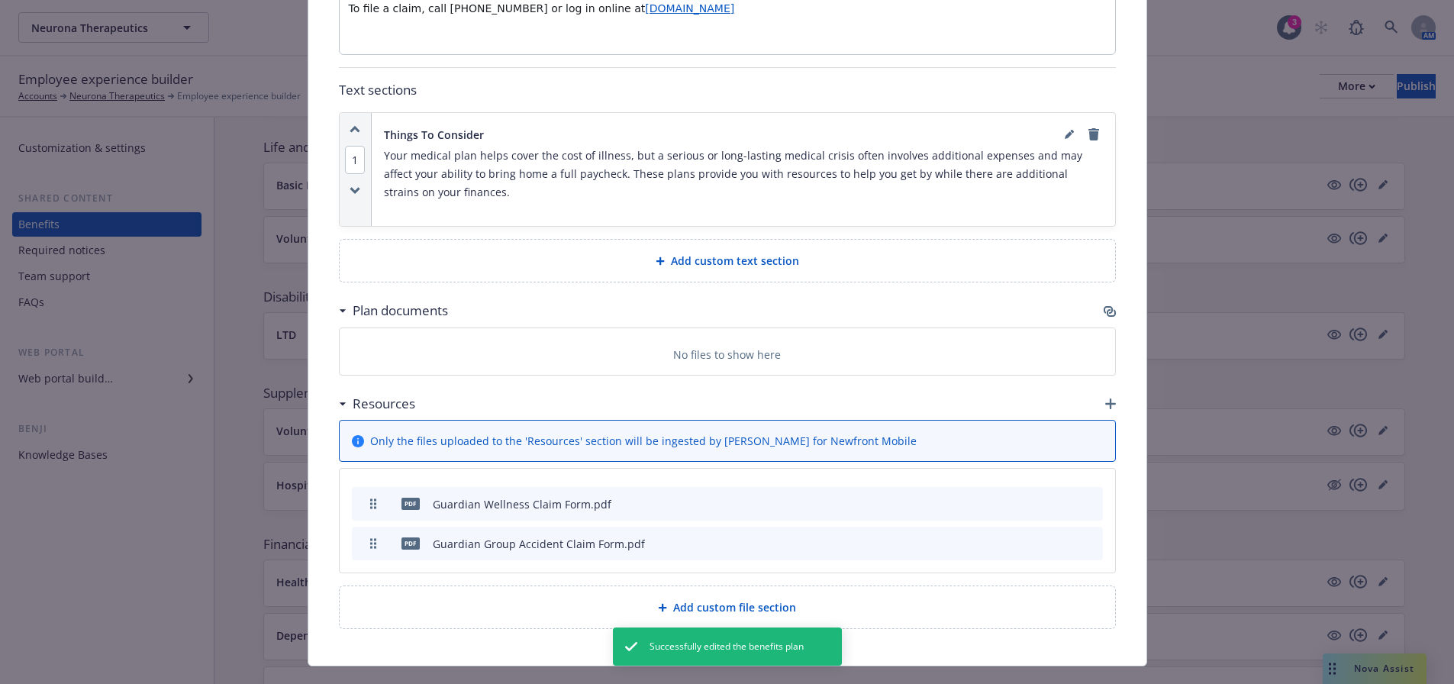
scroll to position [747, 0]
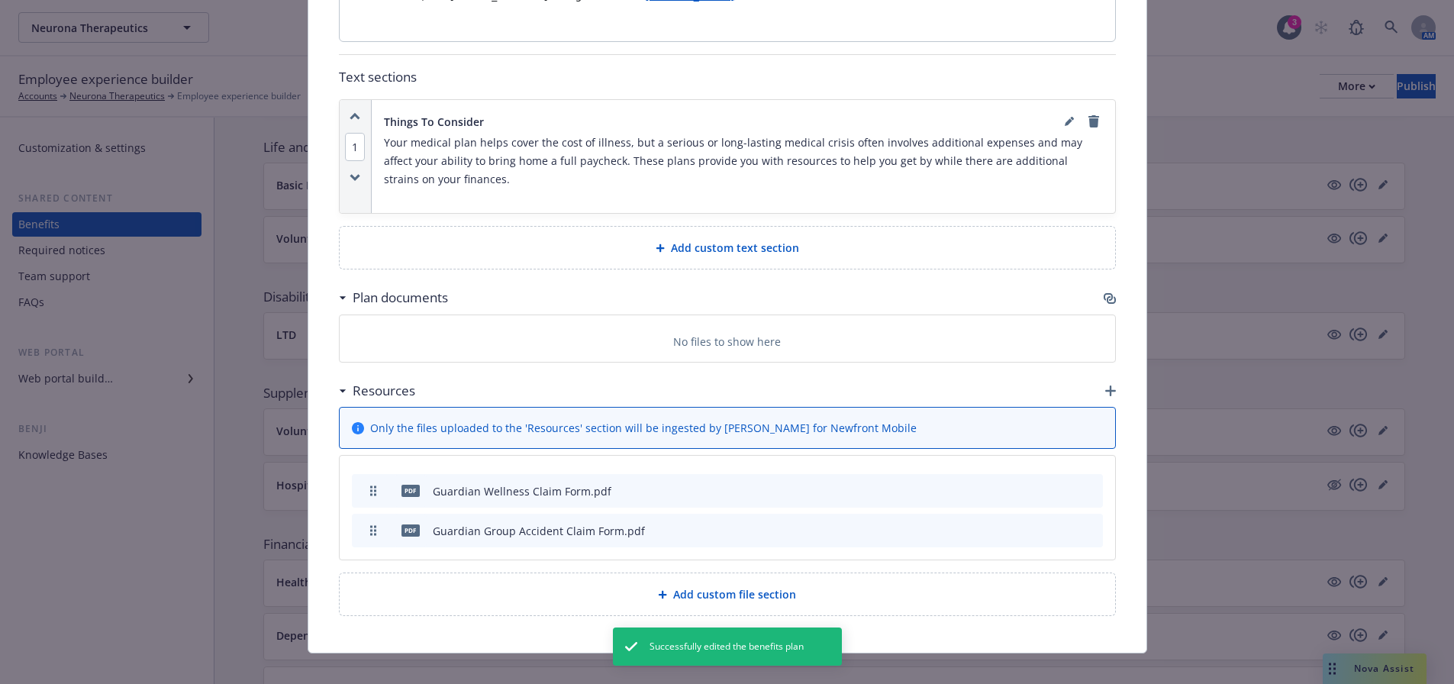
click at [1104, 292] on icon "button" at bounding box center [1110, 298] width 12 height 12
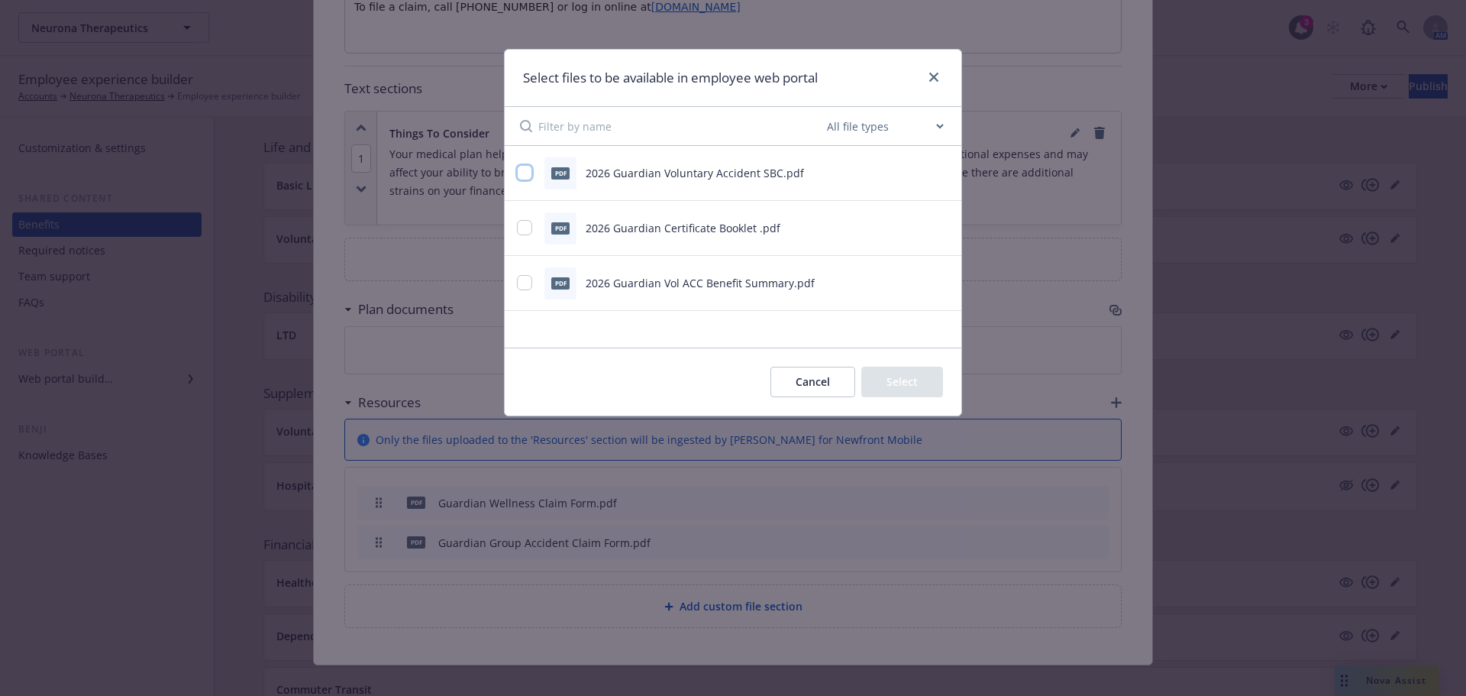
click at [527, 178] on input "checkbox" at bounding box center [524, 172] width 15 height 15
checkbox input "true"
click at [528, 234] on input "checkbox" at bounding box center [524, 227] width 15 height 15
checkbox input "true"
click at [524, 281] on input "checkbox" at bounding box center [524, 282] width 15 height 15
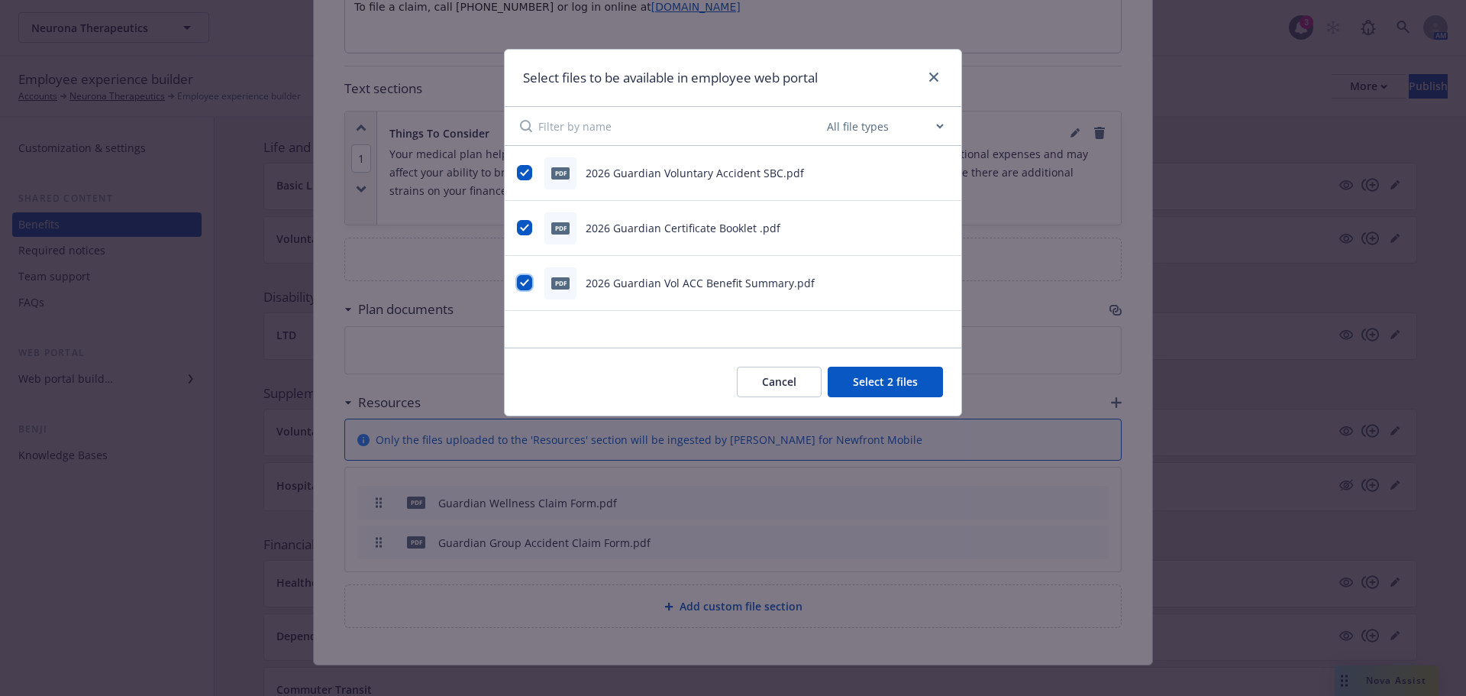
checkbox input "true"
click at [910, 378] on button "Select 3 files" at bounding box center [885, 381] width 115 height 31
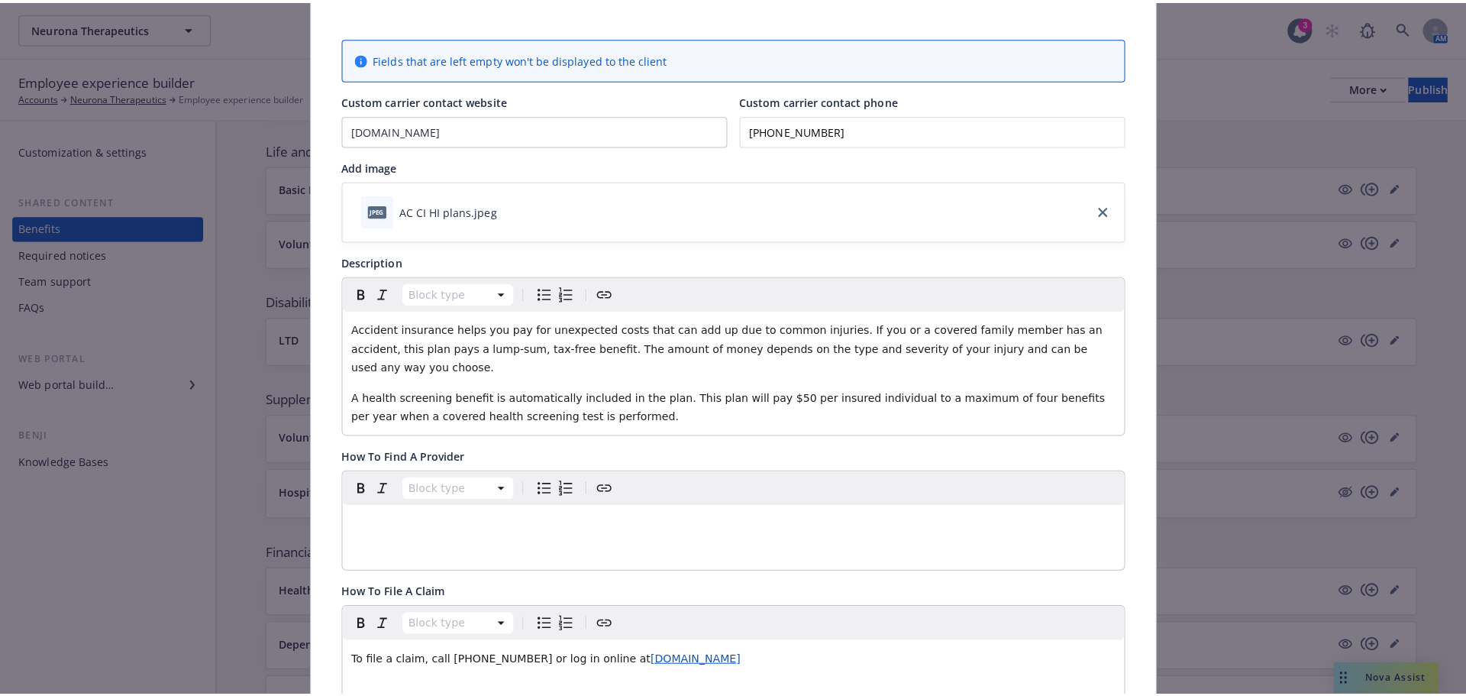
scroll to position [0, 0]
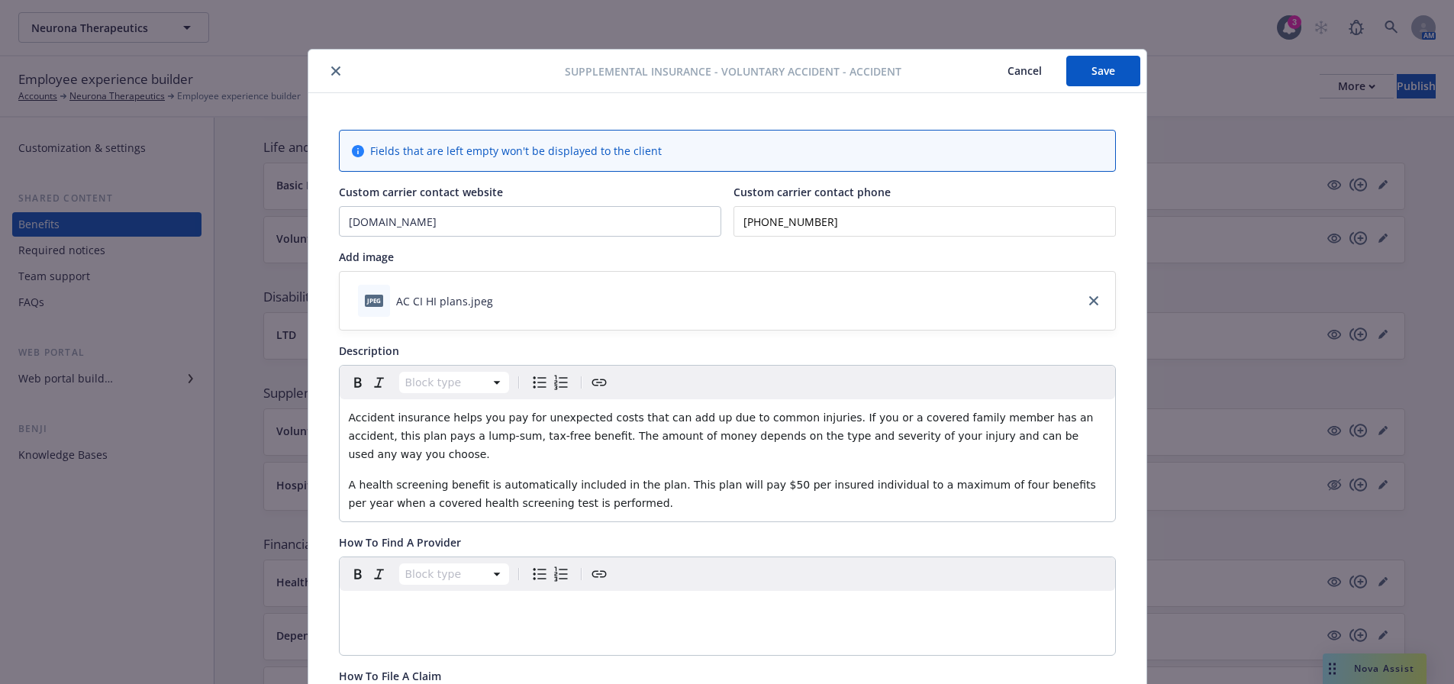
click at [1092, 72] on button "Save" at bounding box center [1104, 71] width 74 height 31
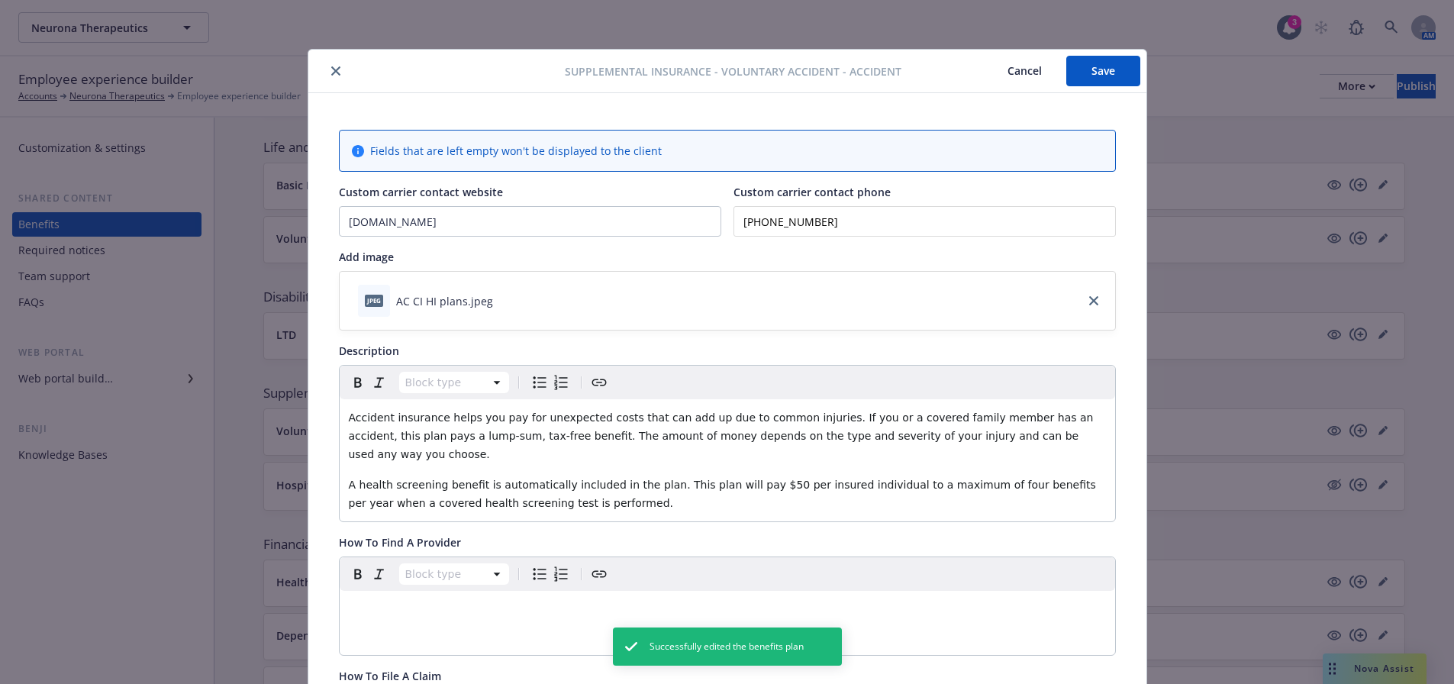
click at [331, 69] on icon "close" at bounding box center [335, 70] width 9 height 9
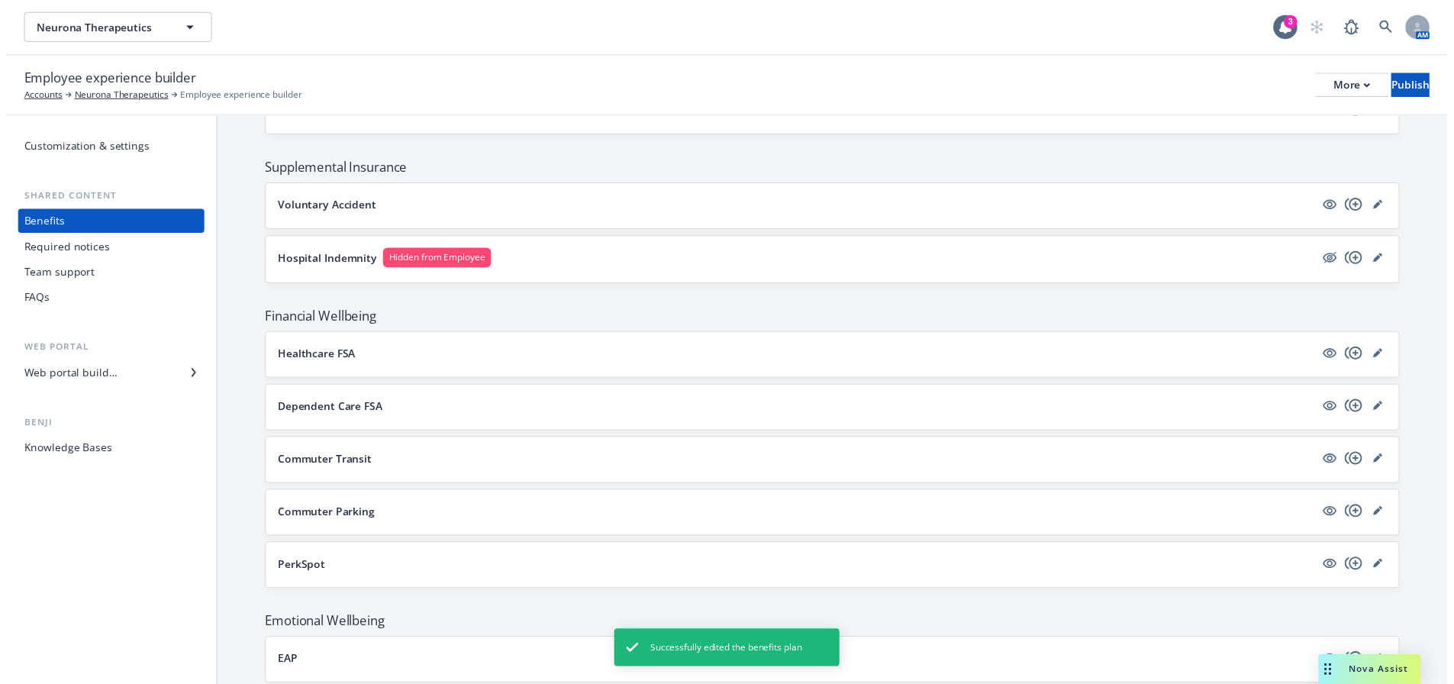
scroll to position [763, 0]
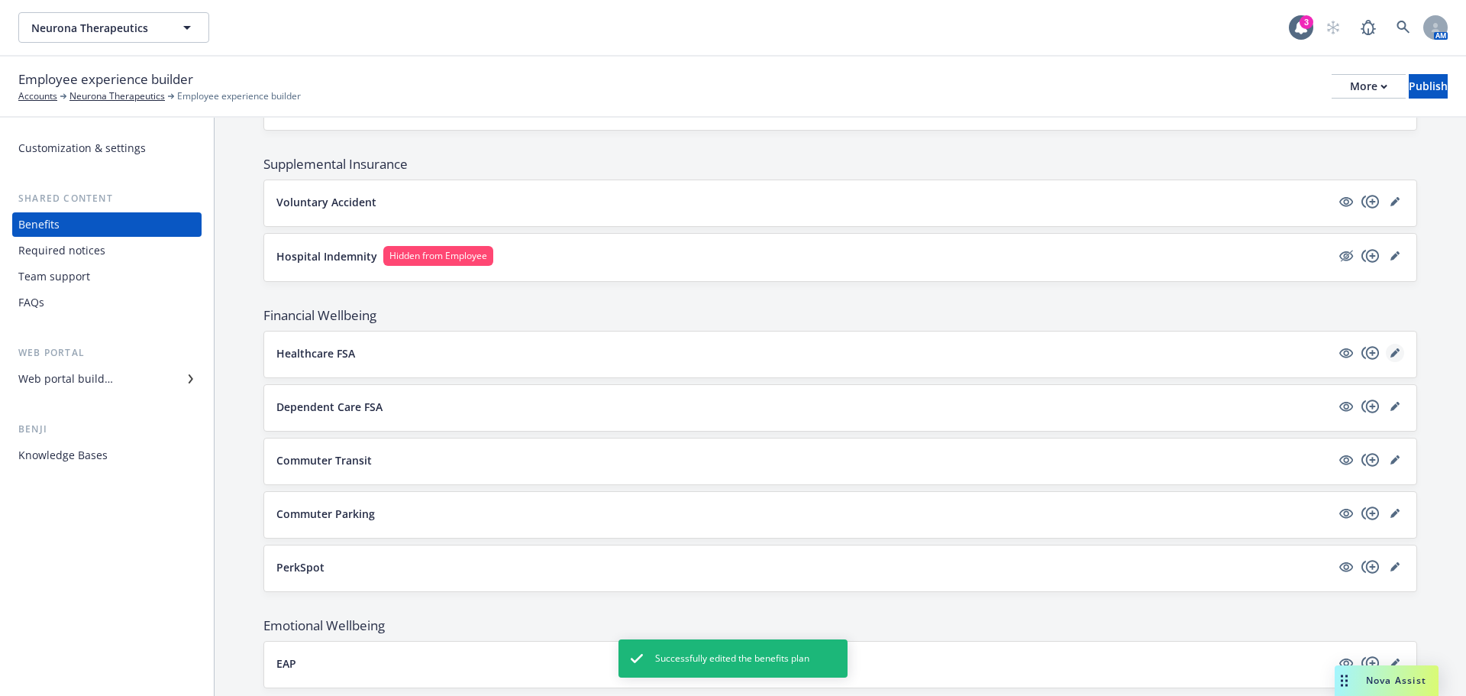
click at [1390, 355] on icon "editPencil" at bounding box center [1394, 354] width 8 height 8
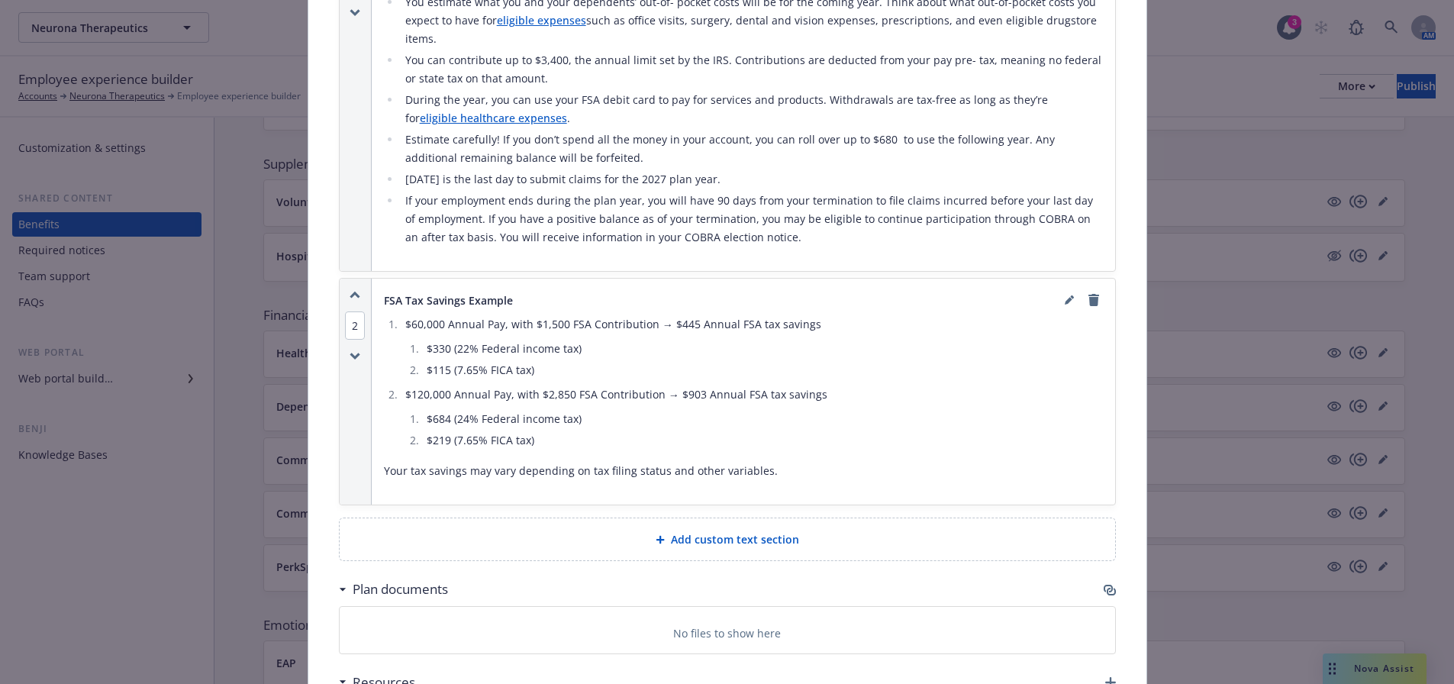
scroll to position [1134, 0]
click at [1104, 586] on icon "button" at bounding box center [1110, 592] width 12 height 12
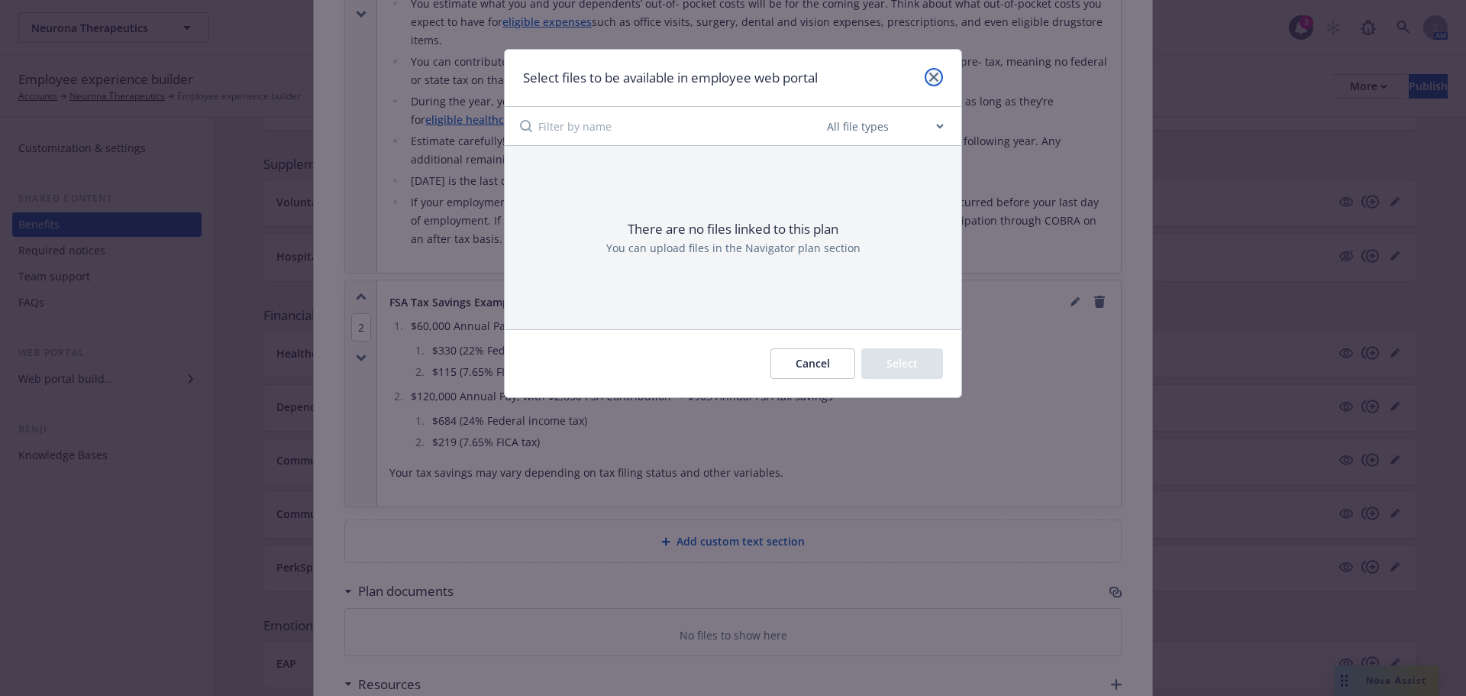
click at [932, 84] on link "close" at bounding box center [934, 77] width 18 height 18
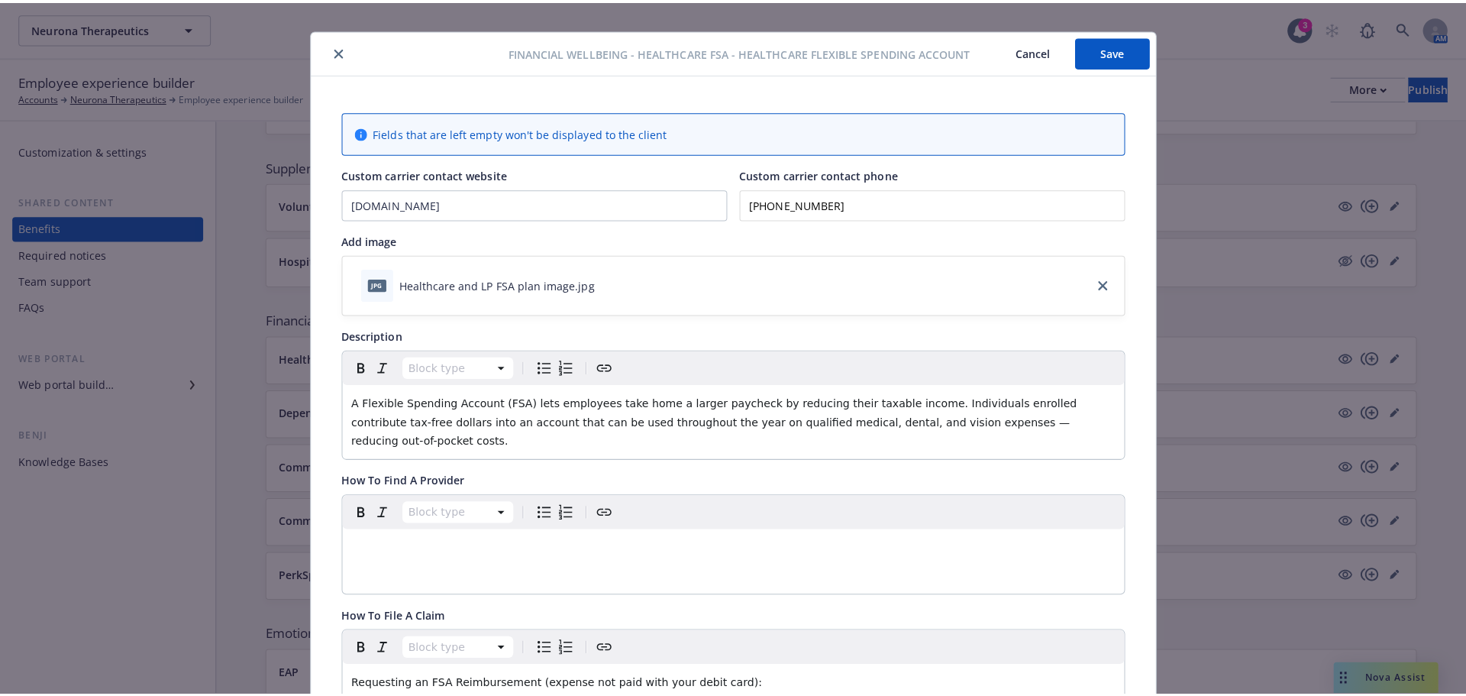
scroll to position [0, 0]
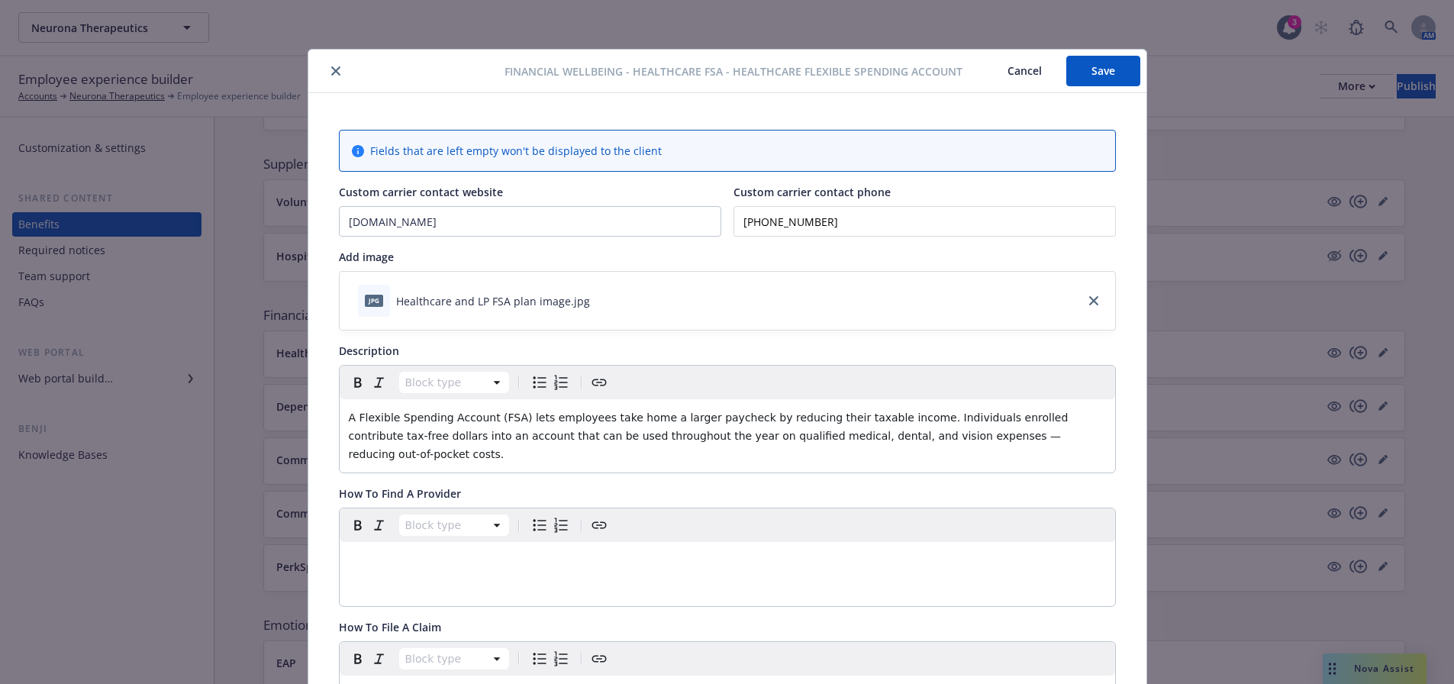
click at [331, 72] on icon "close" at bounding box center [335, 70] width 9 height 9
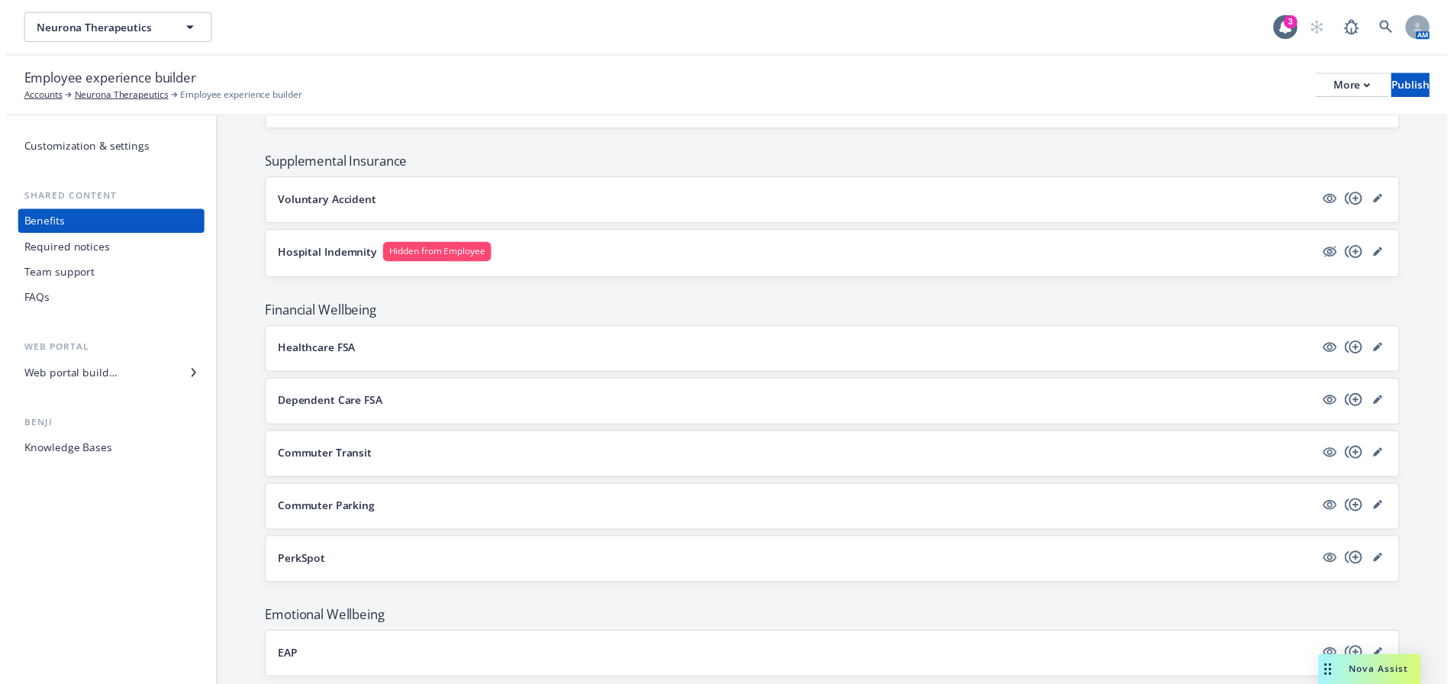
scroll to position [901, 0]
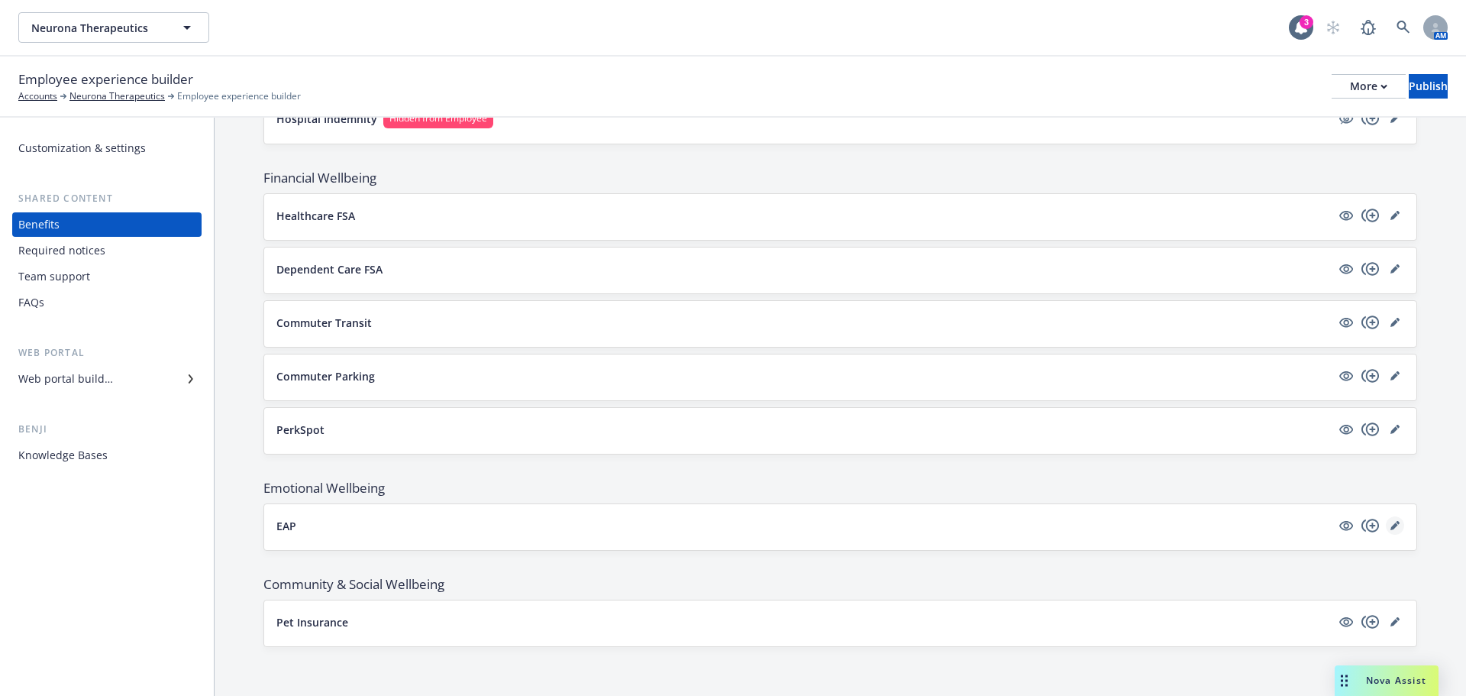
click at [1386, 530] on link "editPencil" at bounding box center [1395, 525] width 18 height 18
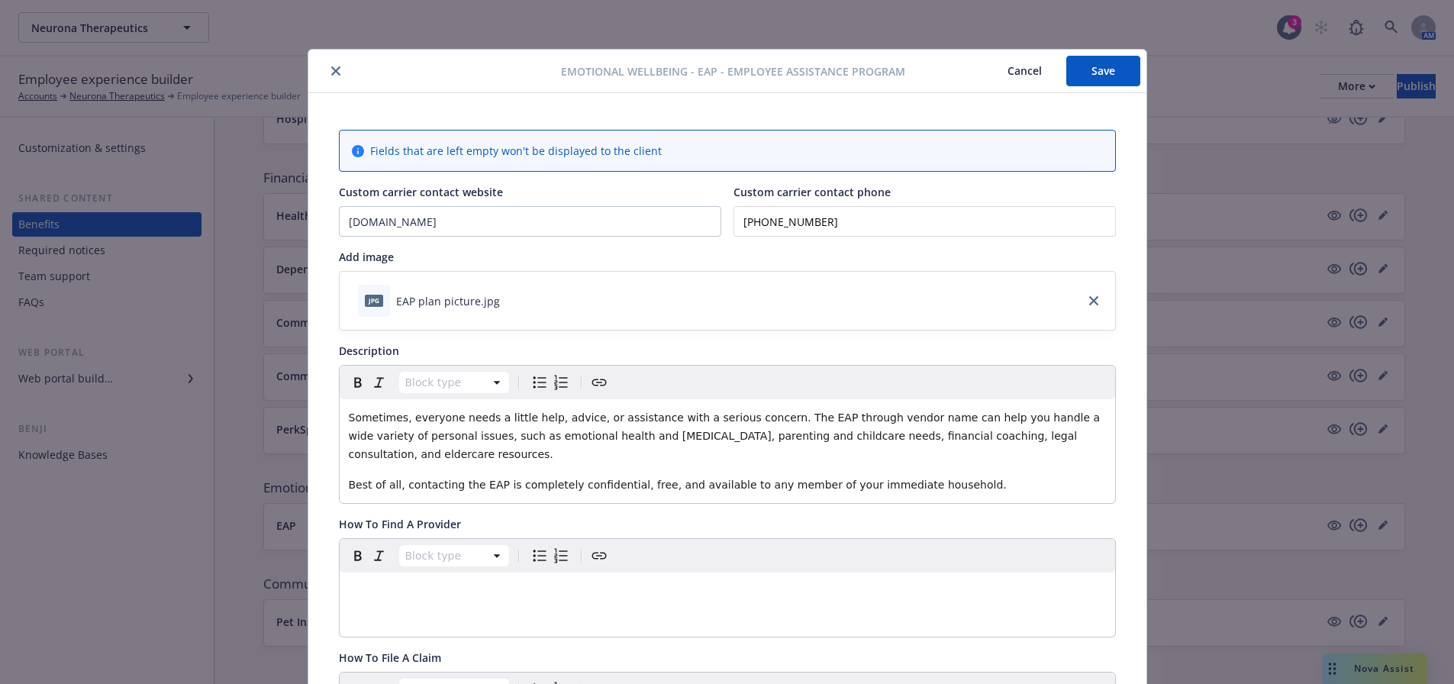
click at [331, 67] on icon "close" at bounding box center [335, 70] width 9 height 9
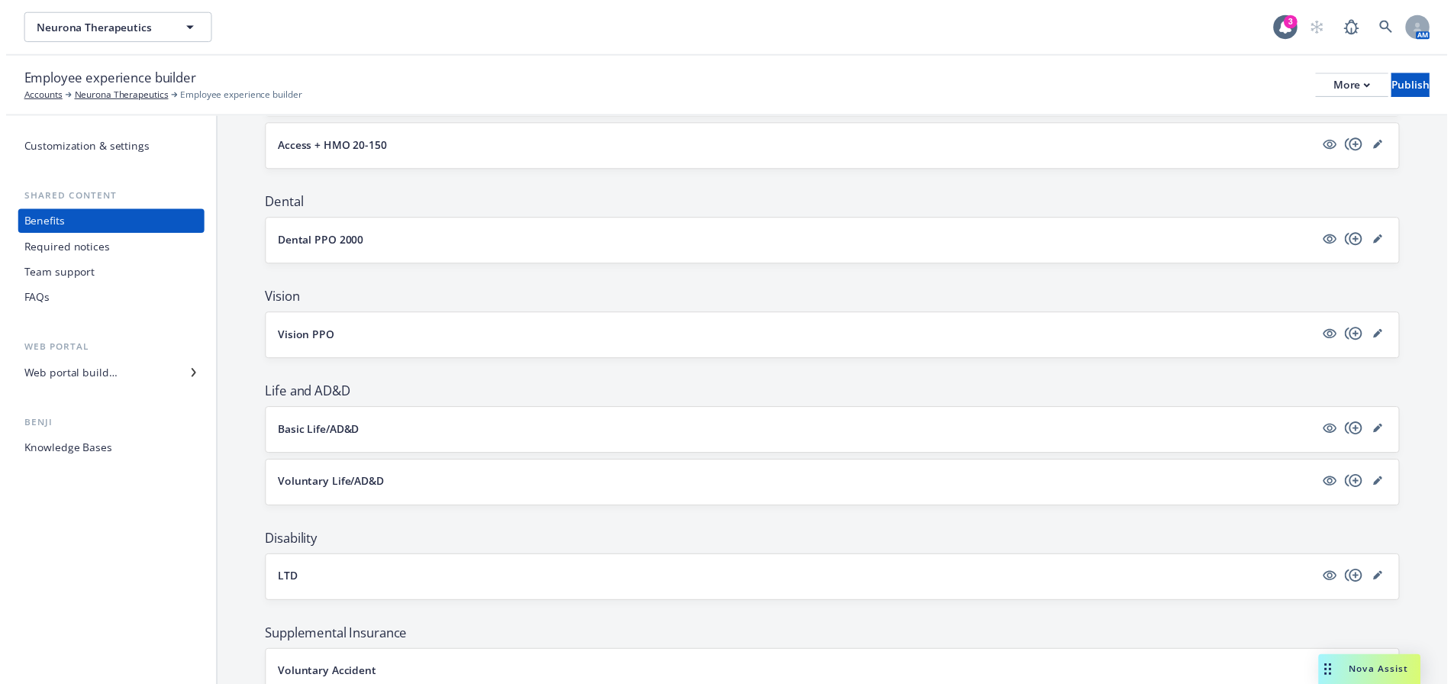
scroll to position [382, 0]
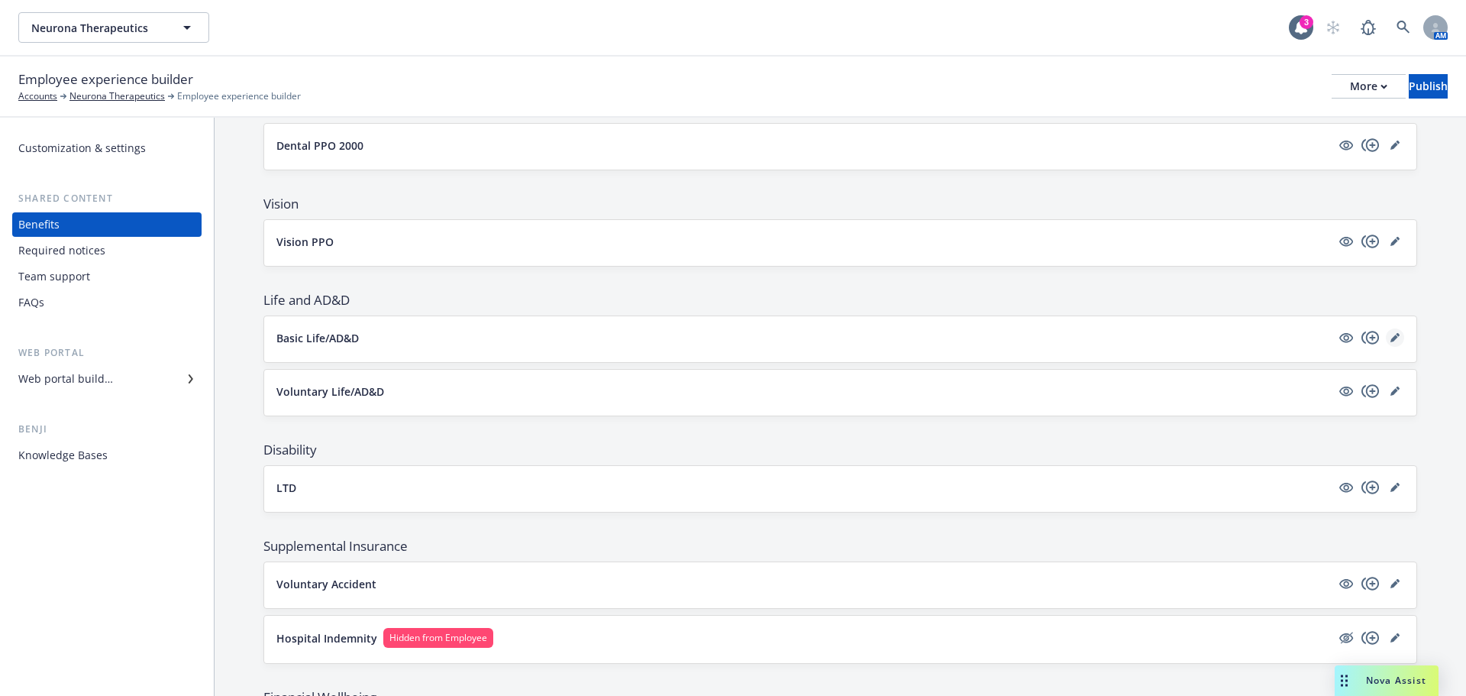
click at [1389, 334] on link "editPencil" at bounding box center [1395, 337] width 18 height 18
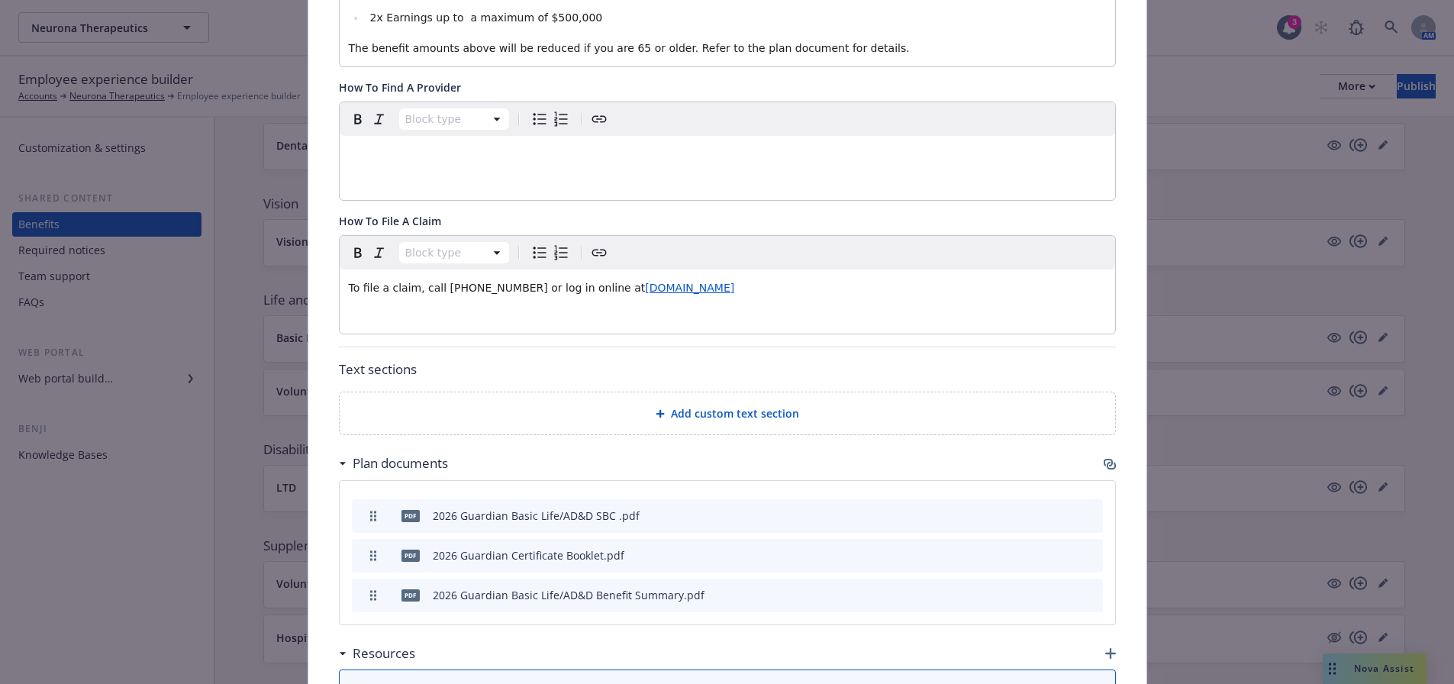
scroll to position [657, 0]
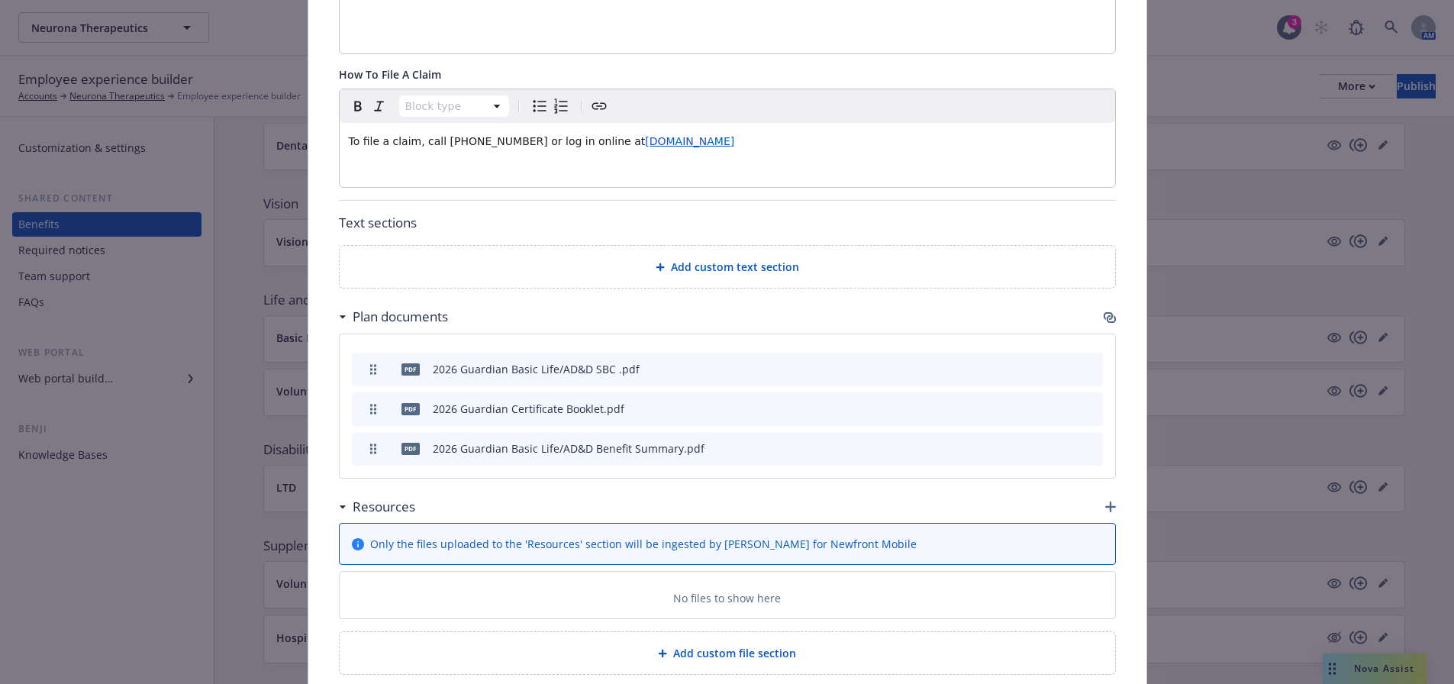
click at [1104, 318] on icon "button" at bounding box center [1110, 317] width 12 height 12
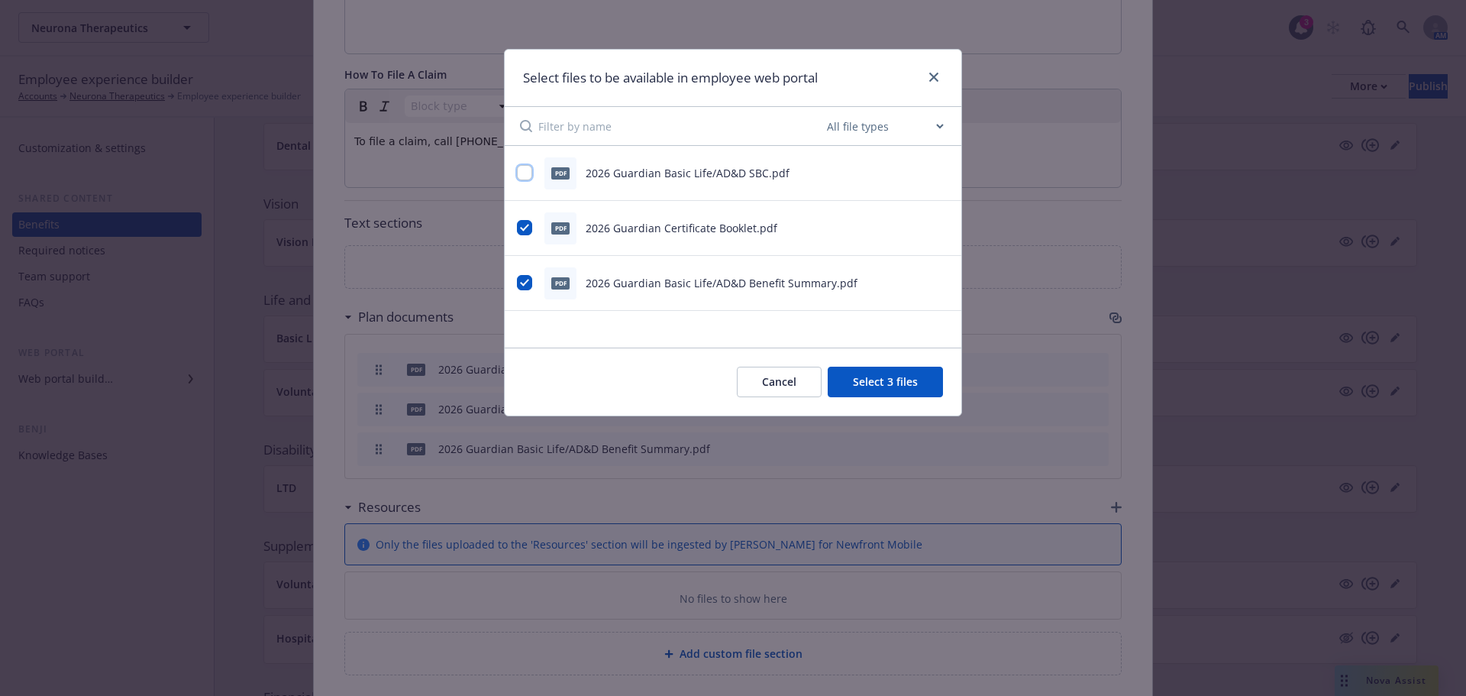
click at [528, 174] on input "checkbox" at bounding box center [524, 172] width 15 height 15
checkbox input "true"
click at [918, 382] on button "Select 4 files" at bounding box center [885, 381] width 115 height 31
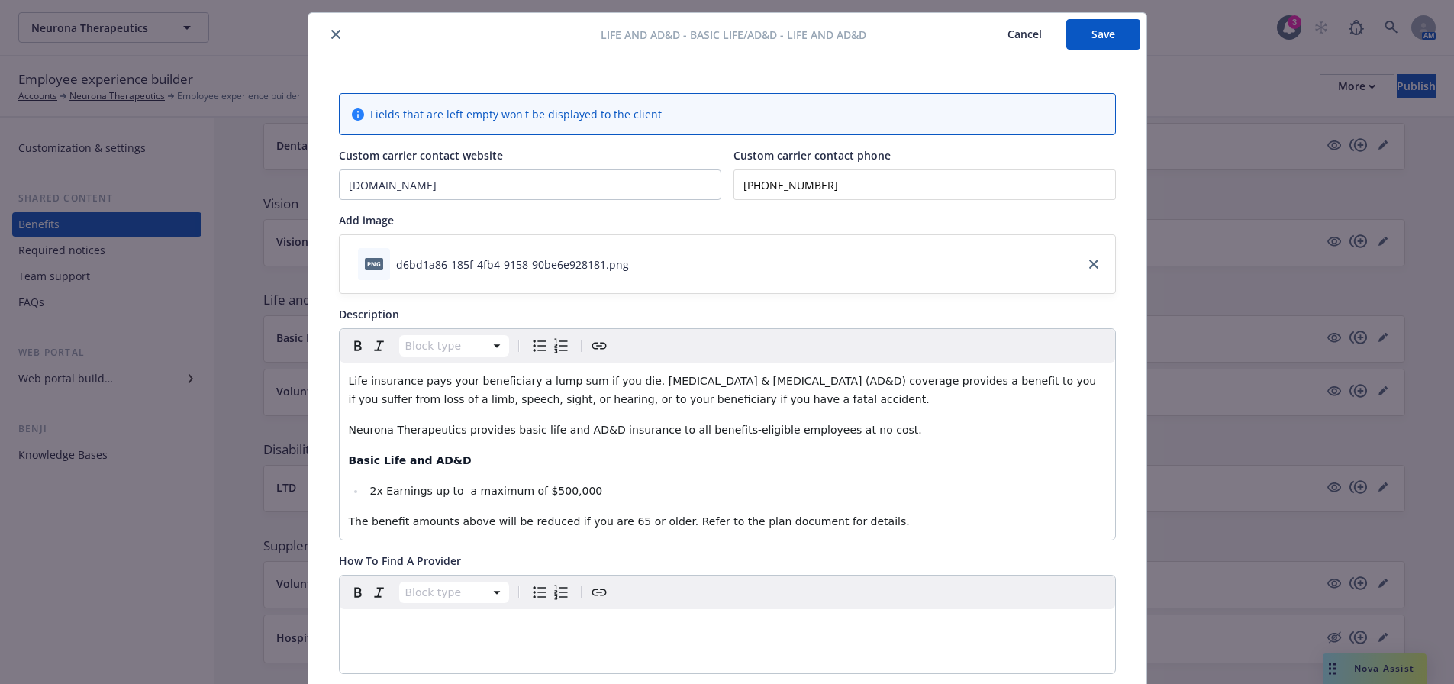
scroll to position [0, 0]
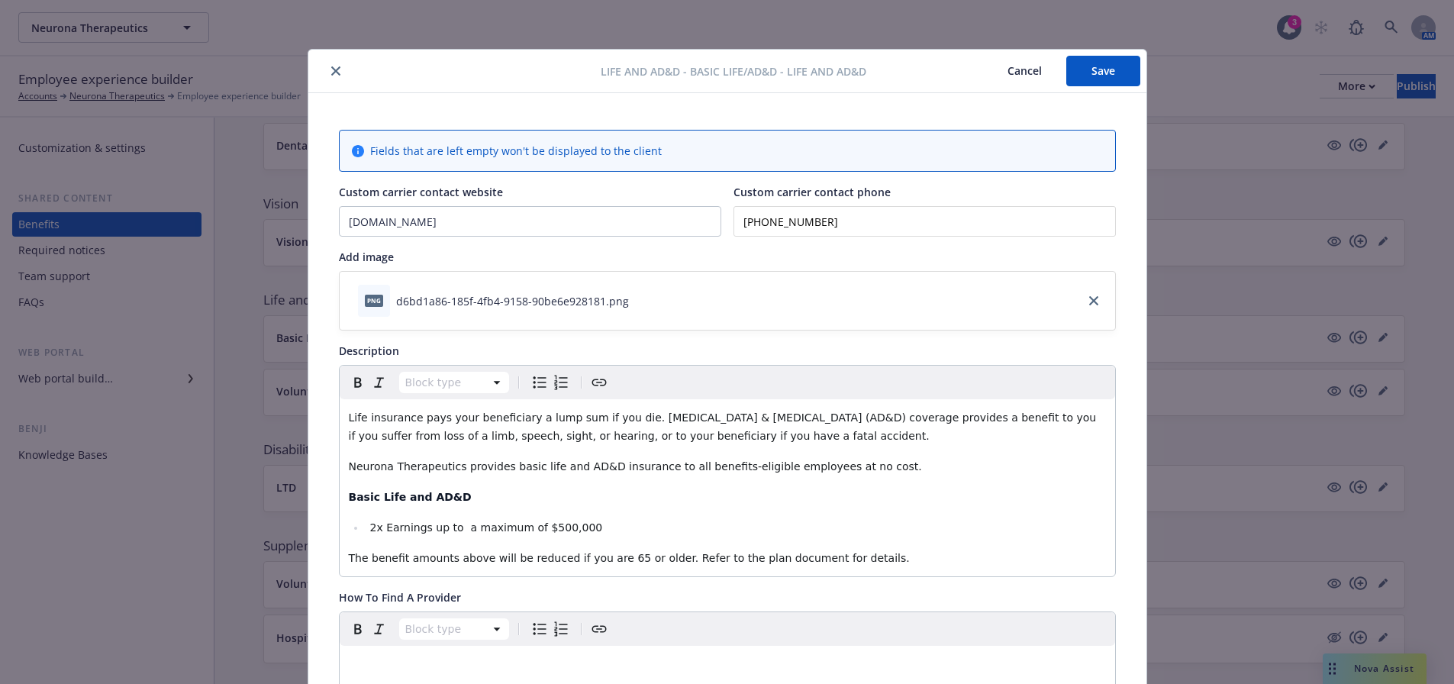
click at [1099, 65] on button "Save" at bounding box center [1104, 71] width 74 height 31
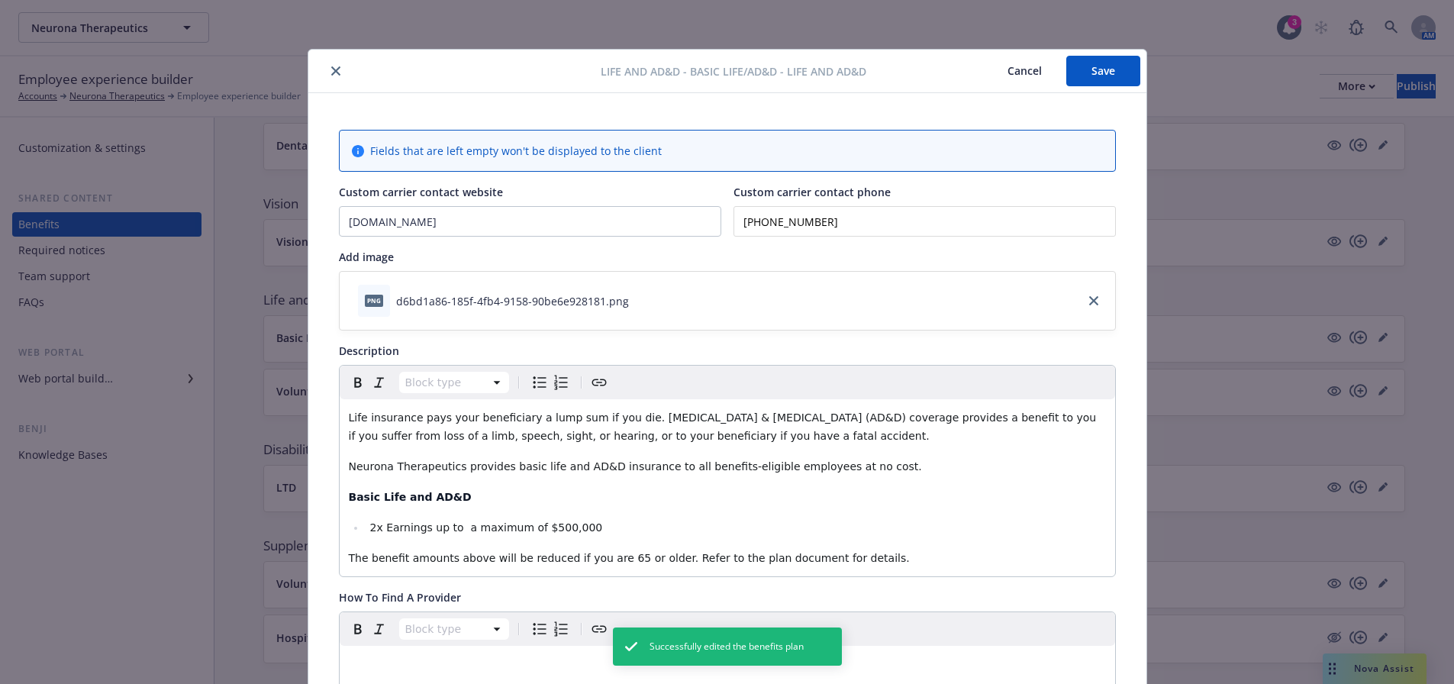
click at [329, 78] on button "close" at bounding box center [336, 71] width 18 height 18
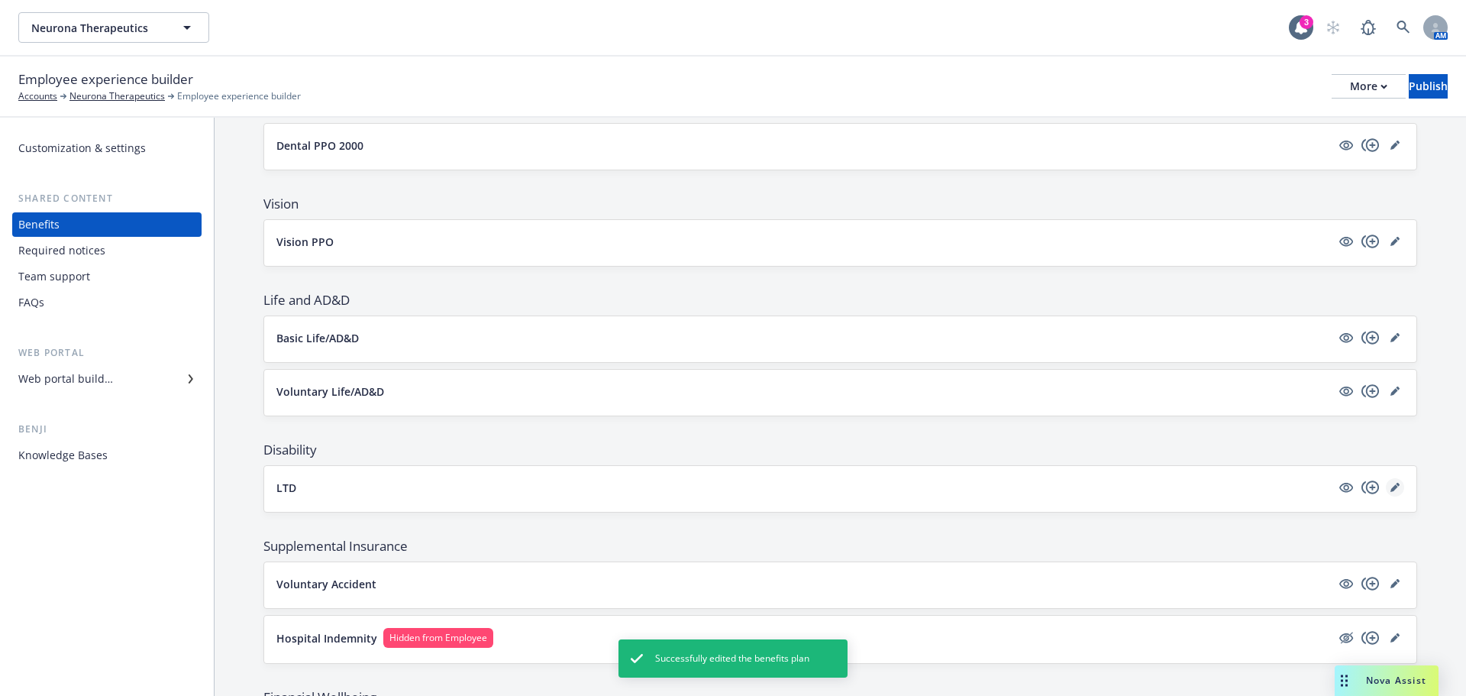
click at [1386, 494] on link "editPencil" at bounding box center [1395, 487] width 18 height 18
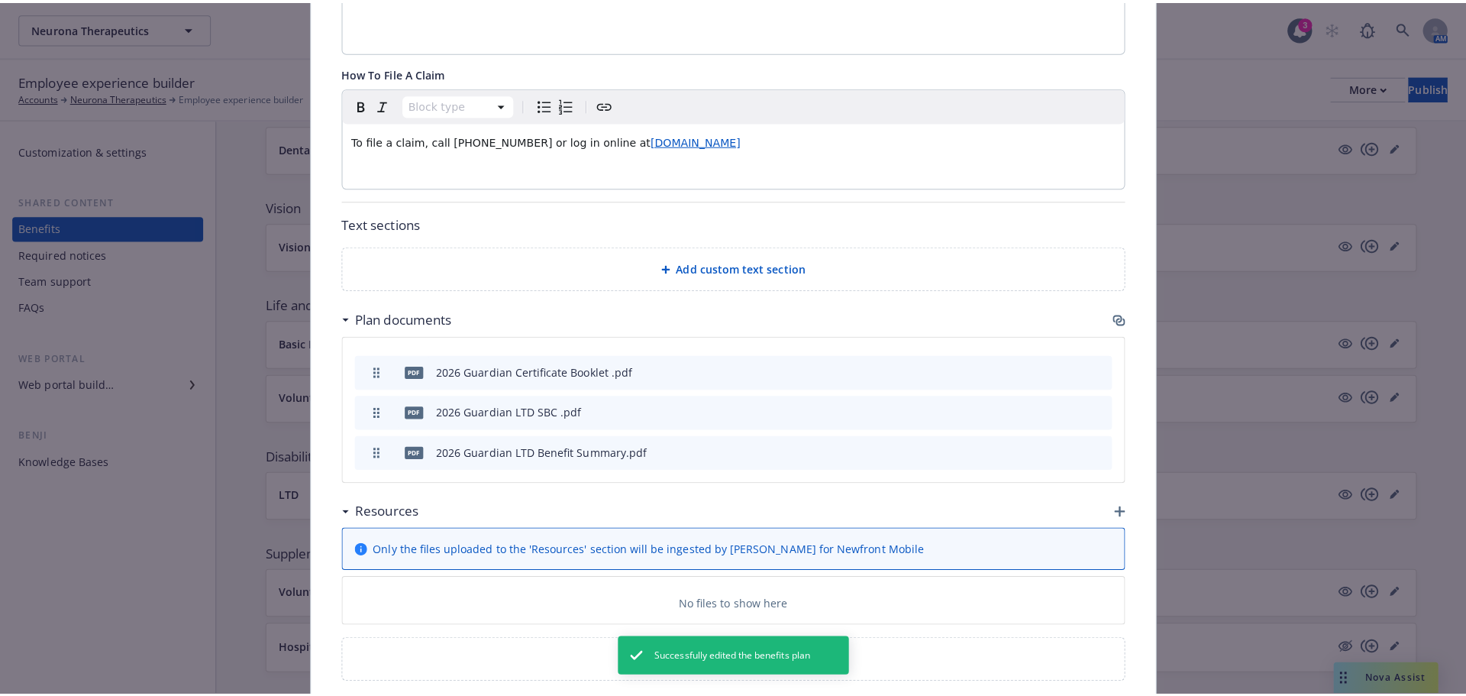
scroll to position [776, 0]
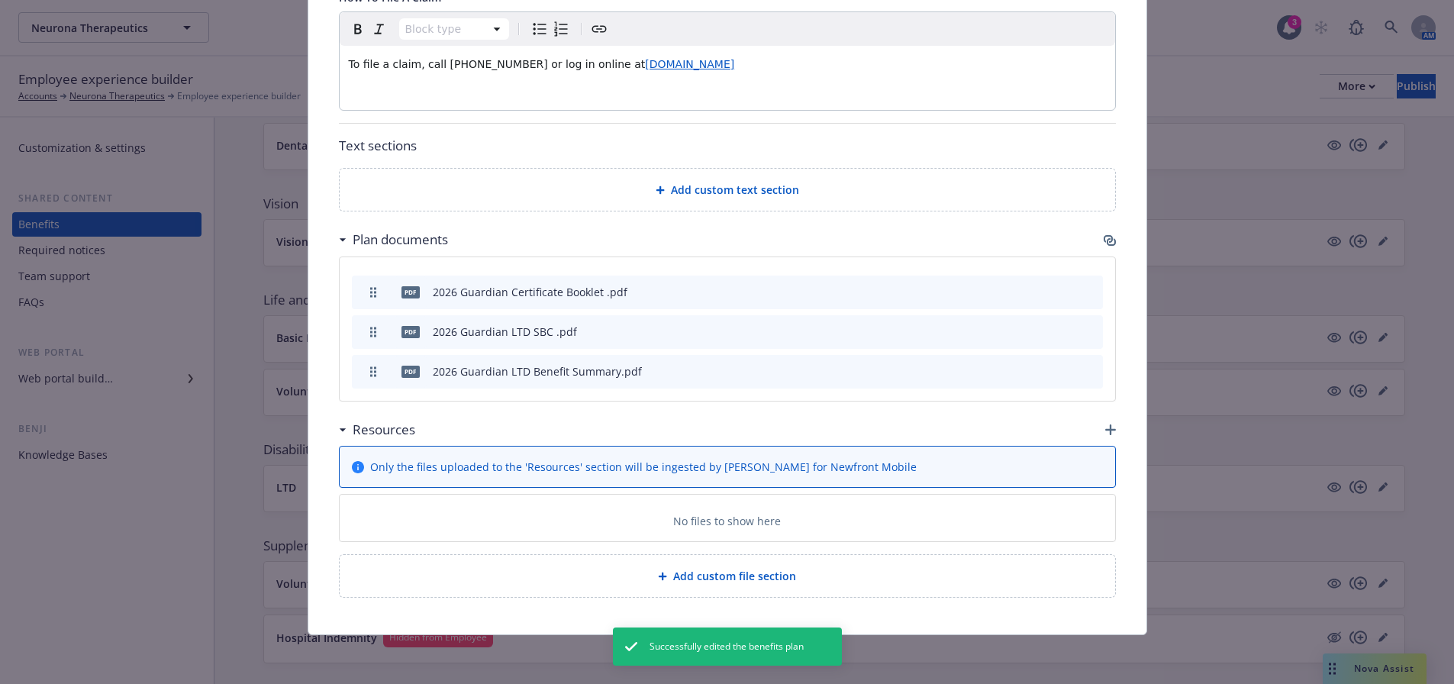
click at [1109, 237] on icon "button" at bounding box center [1110, 240] width 12 height 12
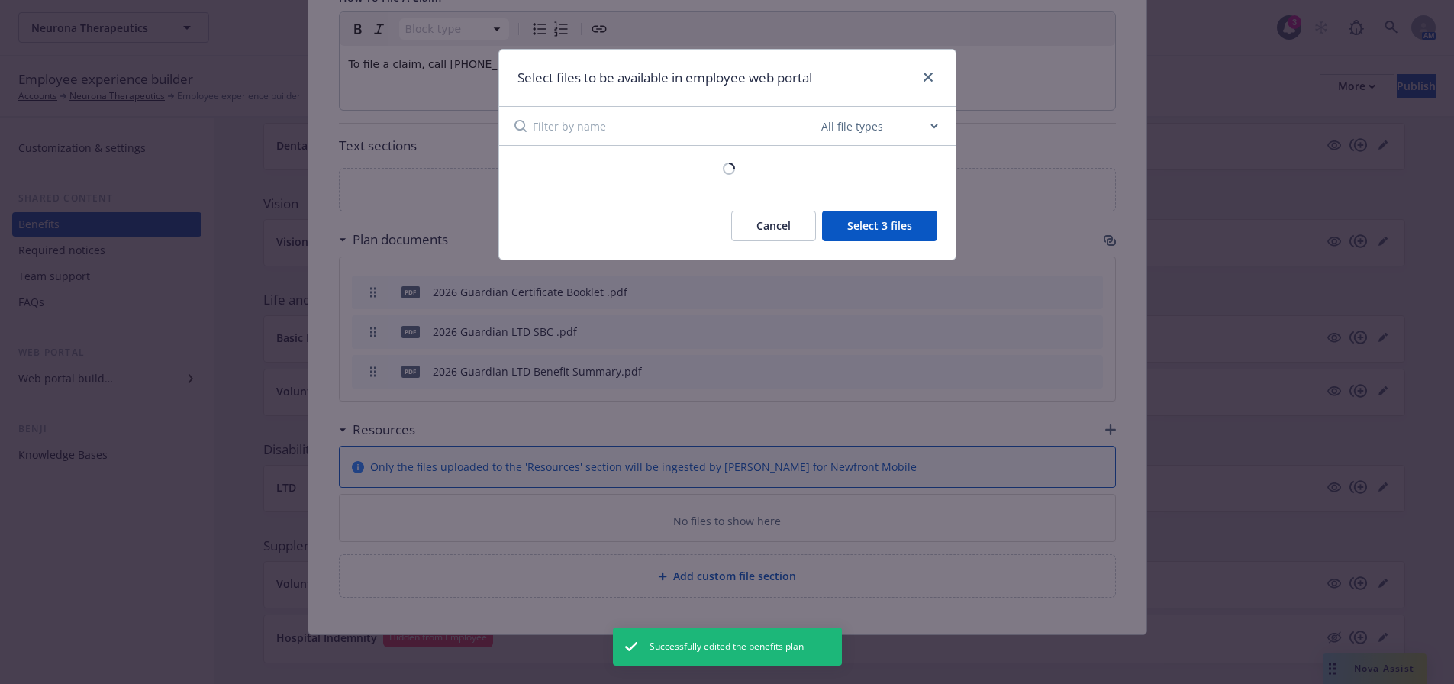
scroll to position [765, 0]
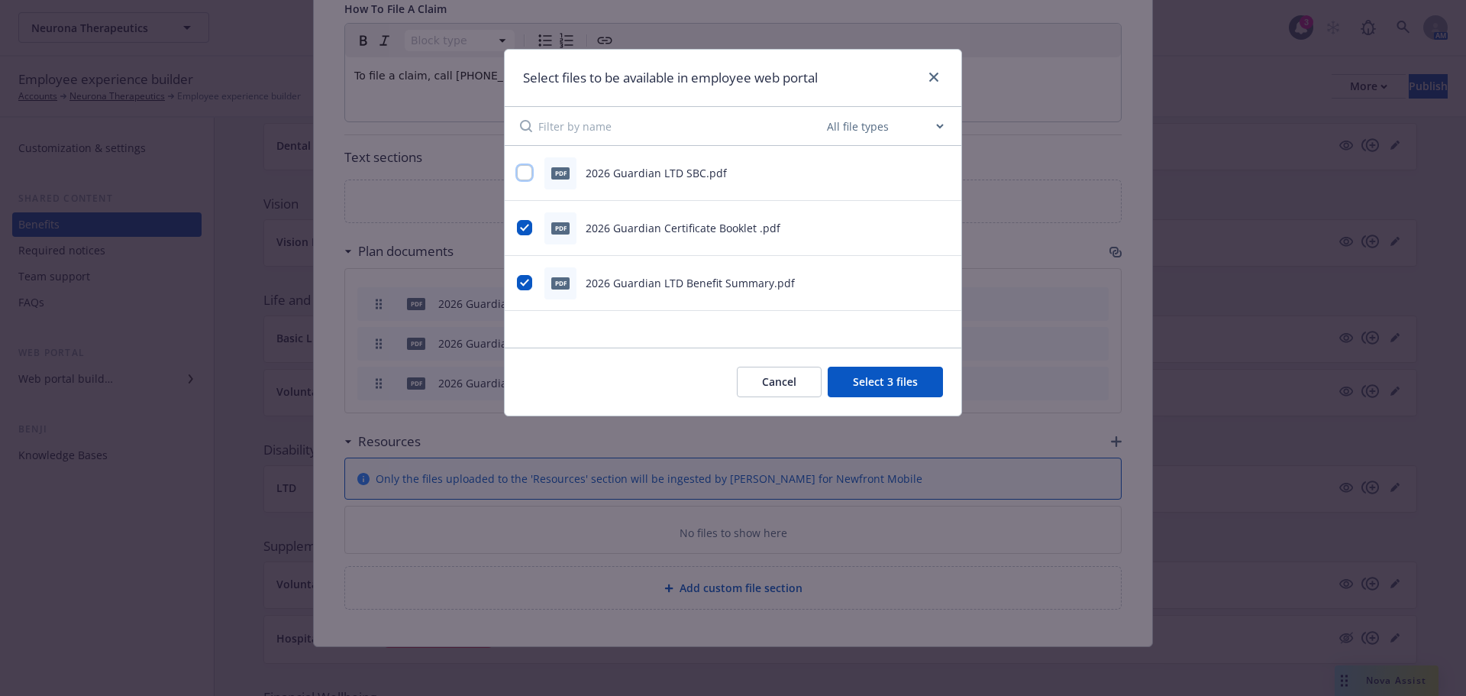
click at [521, 172] on input "checkbox" at bounding box center [524, 172] width 15 height 15
checkbox input "true"
click at [907, 383] on button "Select 4 files" at bounding box center [885, 381] width 115 height 31
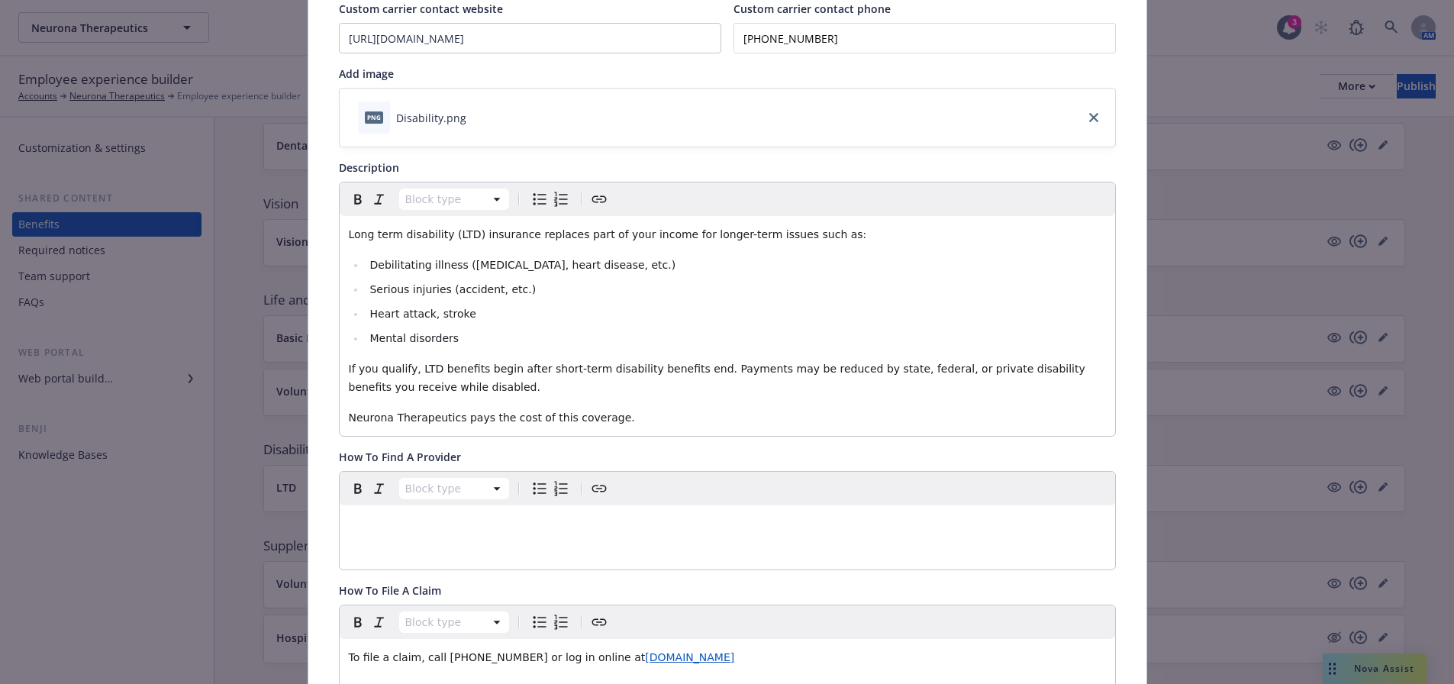
scroll to position [2, 0]
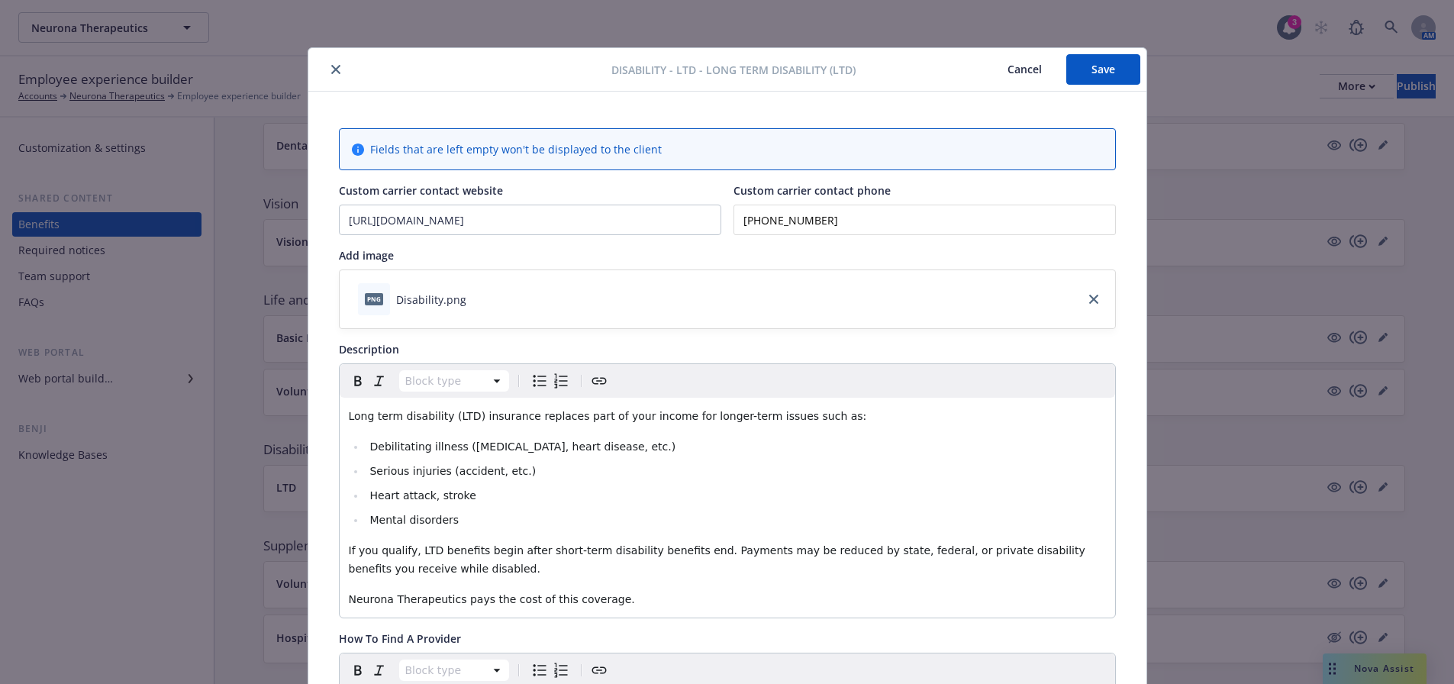
click at [1098, 77] on button "Save" at bounding box center [1104, 69] width 74 height 31
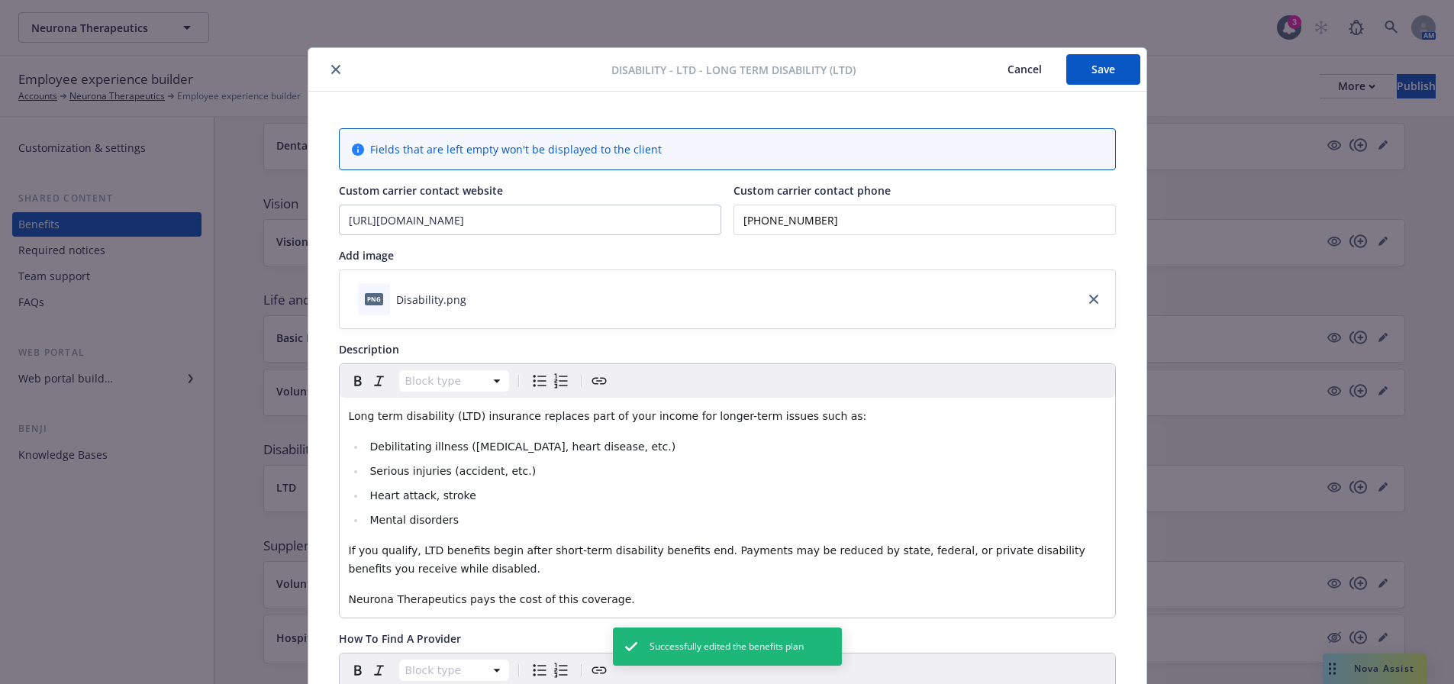
click at [327, 69] on button "close" at bounding box center [336, 69] width 18 height 18
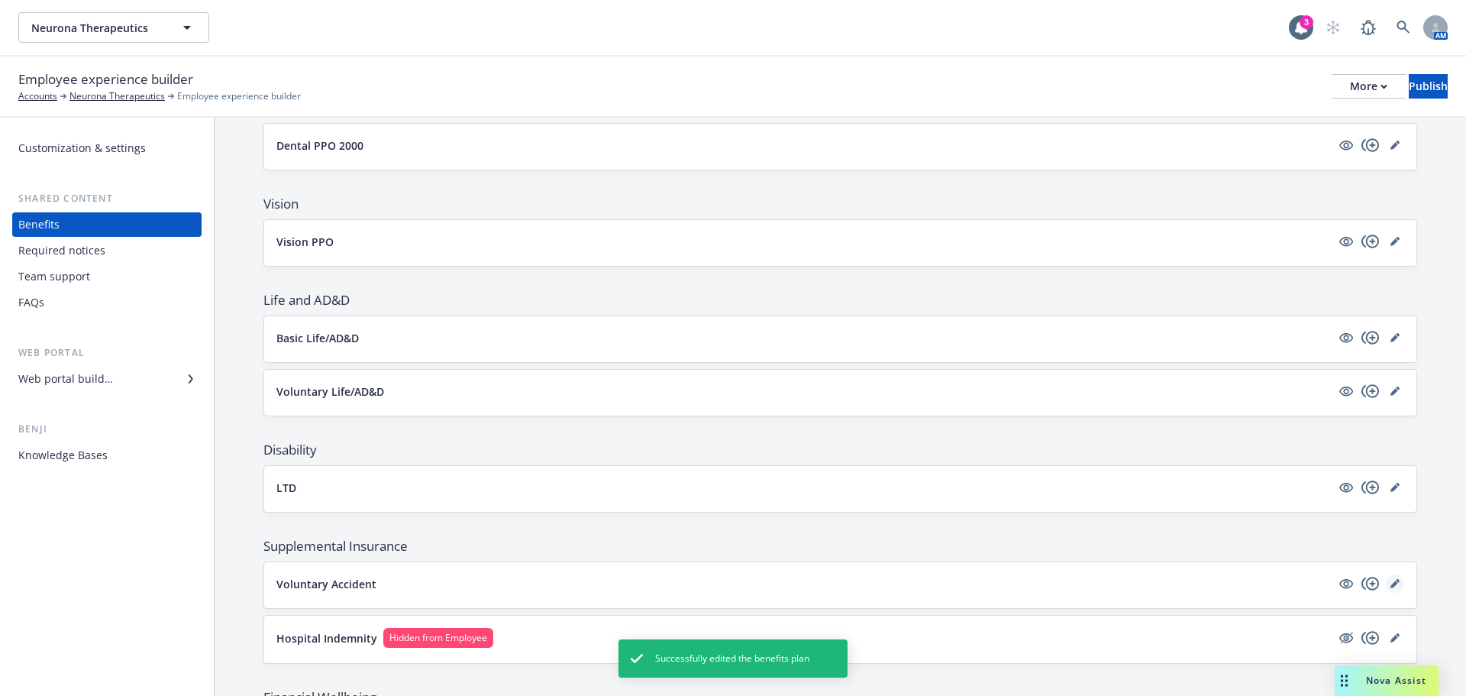
click at [1388, 580] on link "editPencil" at bounding box center [1395, 583] width 18 height 18
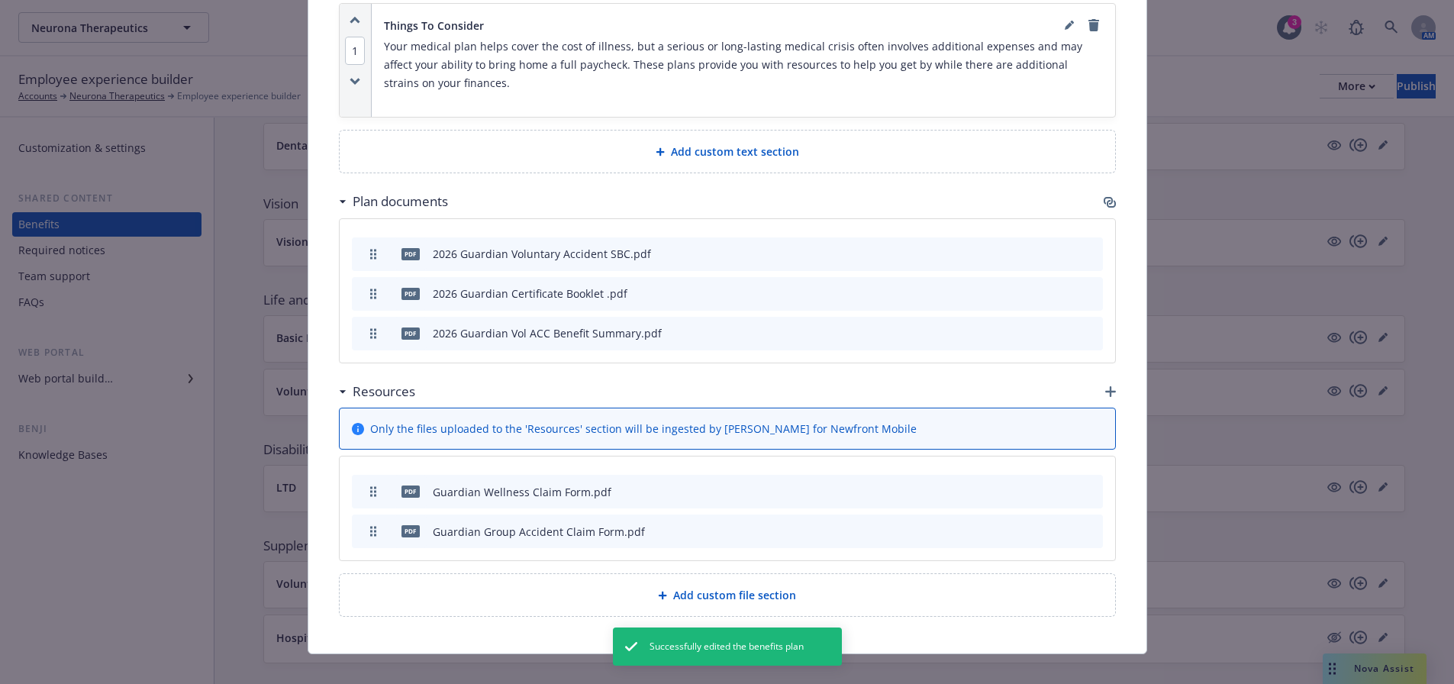
scroll to position [844, 0]
click at [1096, 185] on div "Plan documents" at bounding box center [727, 201] width 777 height 32
click at [1104, 196] on icon "button" at bounding box center [1108, 200] width 9 height 8
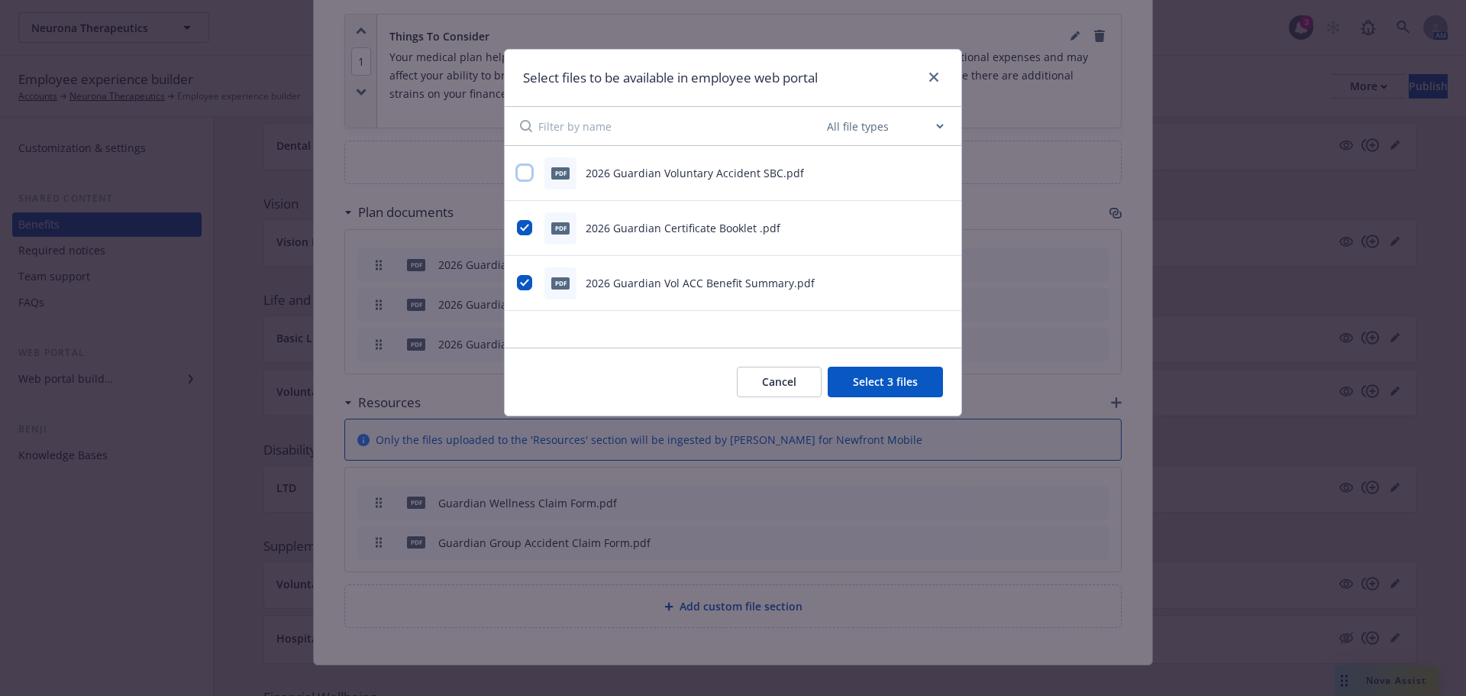
click at [528, 176] on input "checkbox" at bounding box center [524, 172] width 15 height 15
checkbox input "true"
click at [902, 388] on button "Select 4 files" at bounding box center [885, 381] width 115 height 31
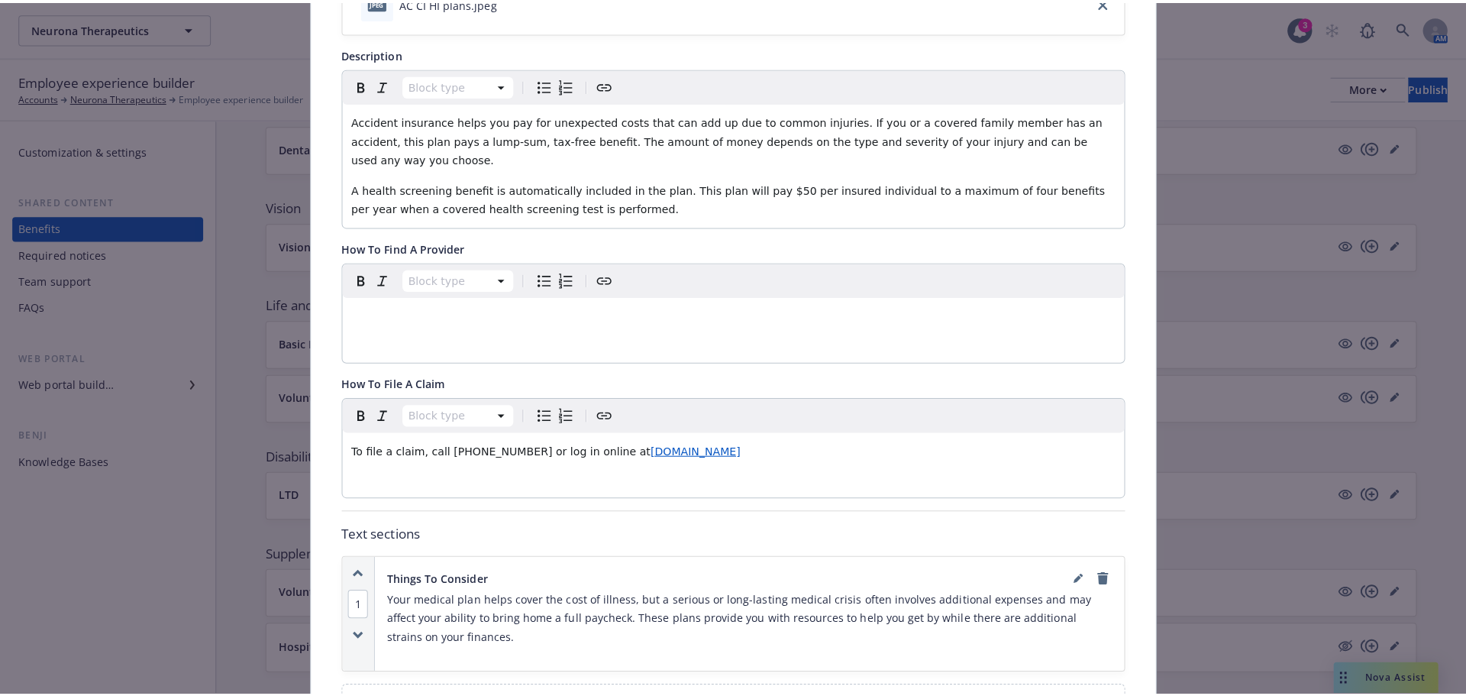
scroll to position [0, 0]
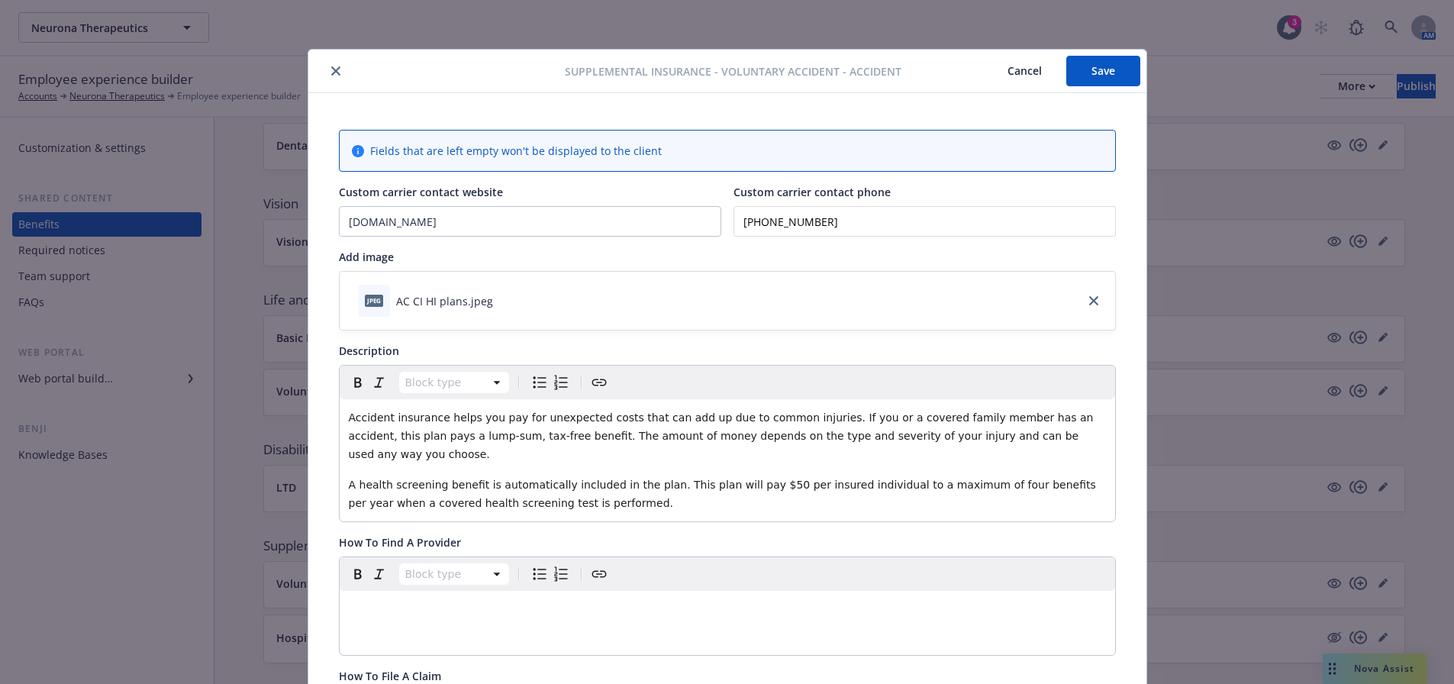
click at [1086, 71] on button "Save" at bounding box center [1104, 71] width 74 height 31
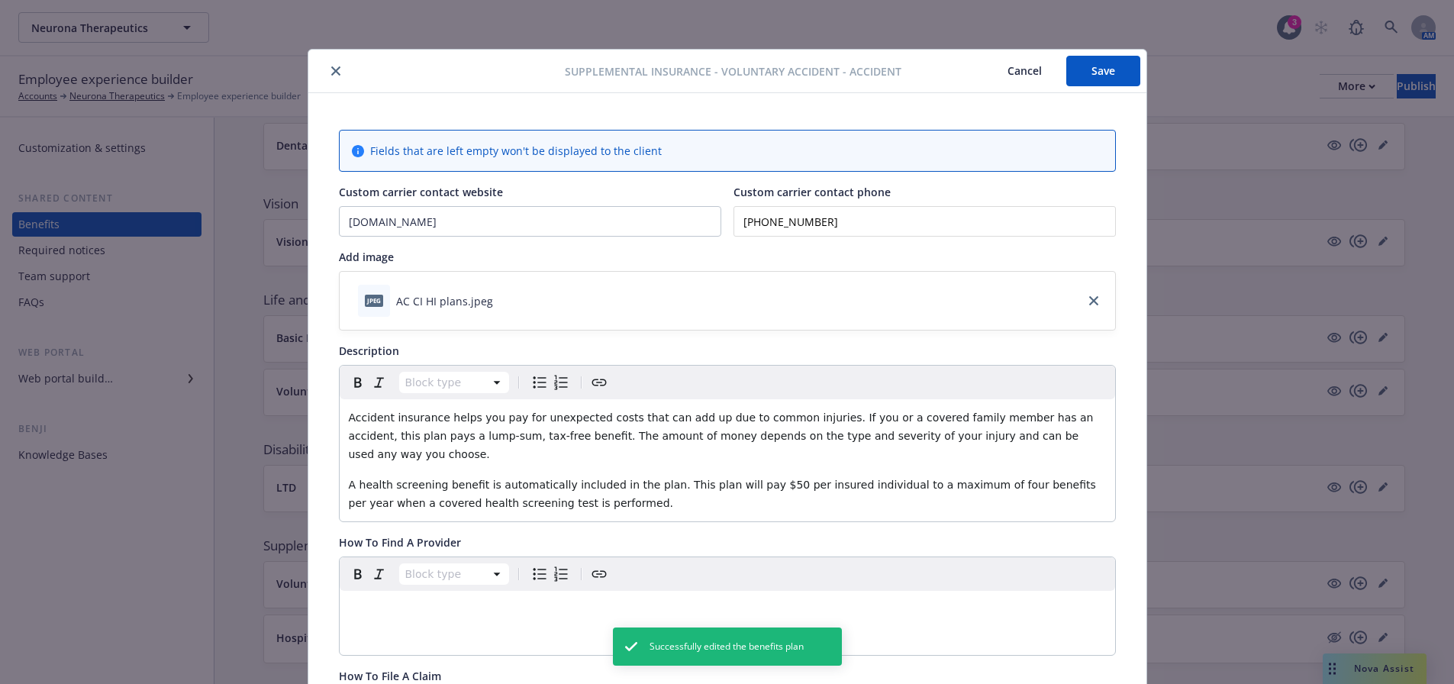
click at [327, 76] on button "close" at bounding box center [336, 71] width 18 height 18
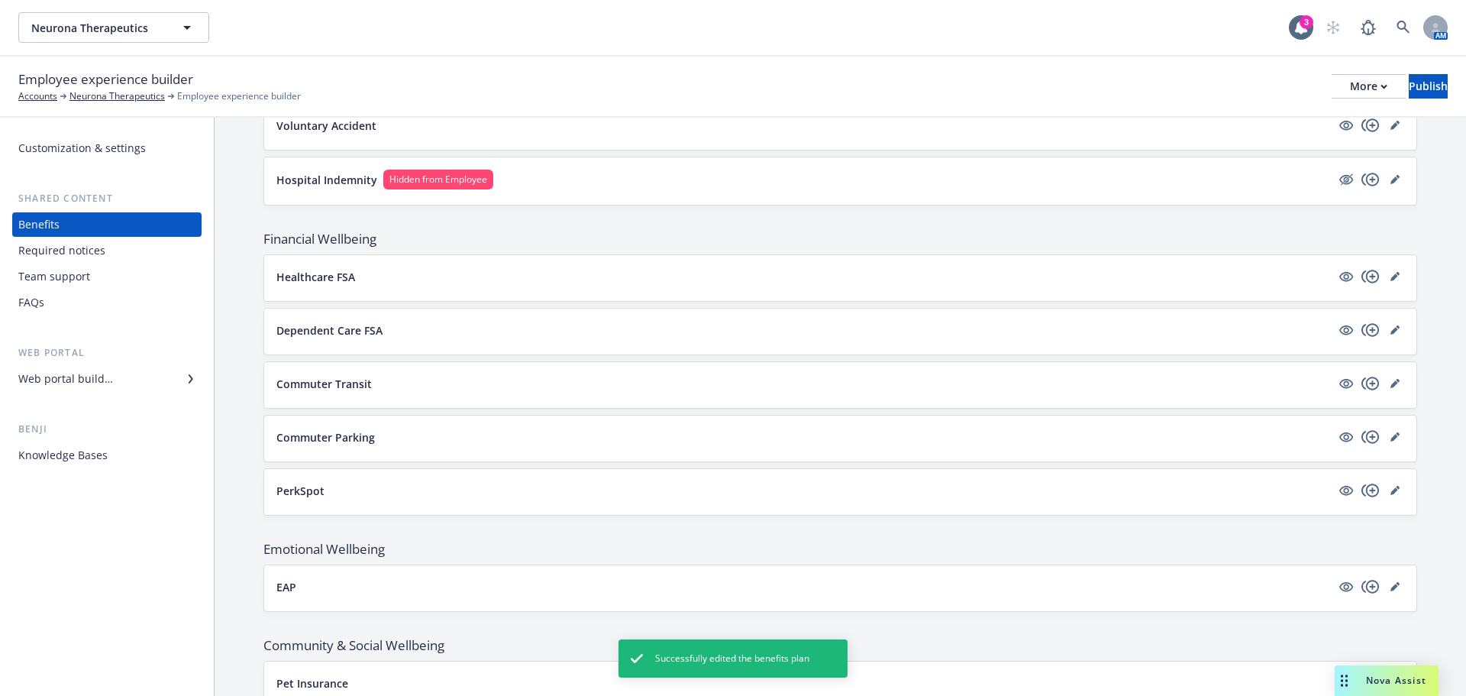
scroll to position [901, 0]
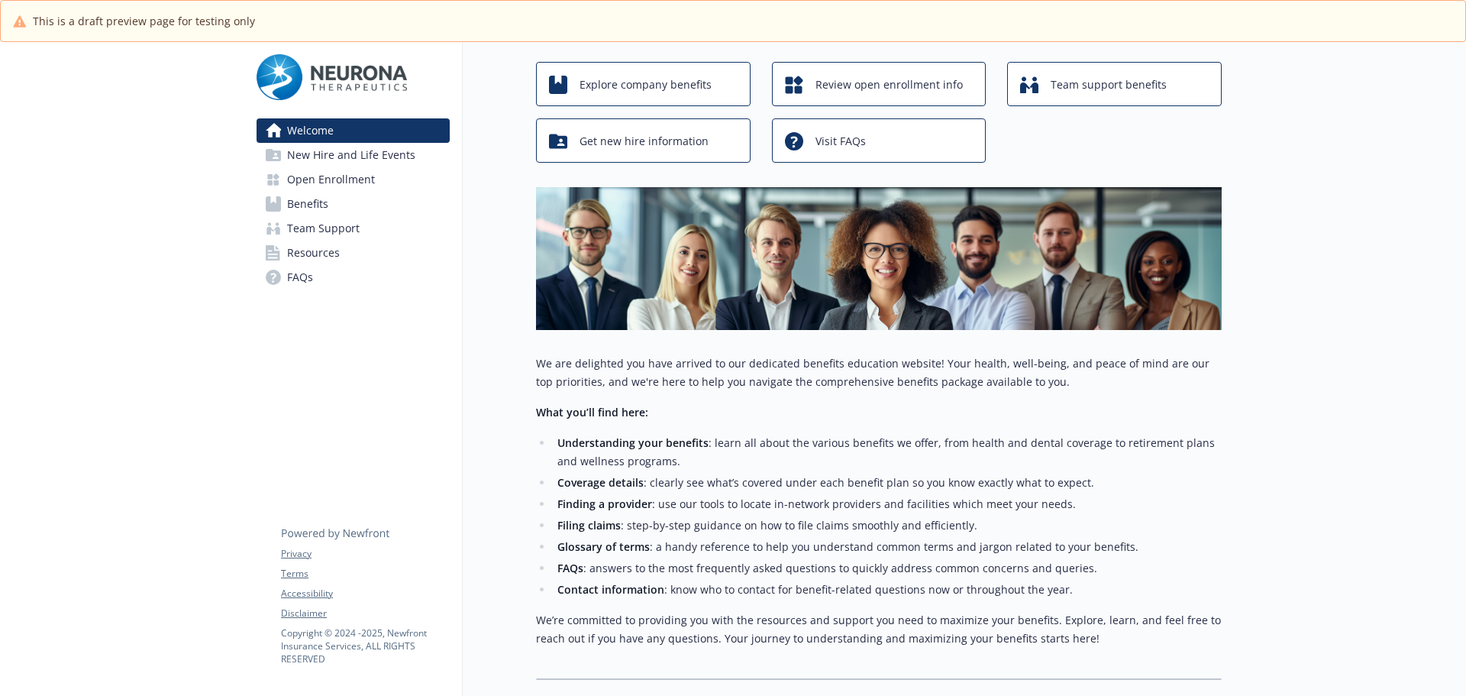
scroll to position [180, 0]
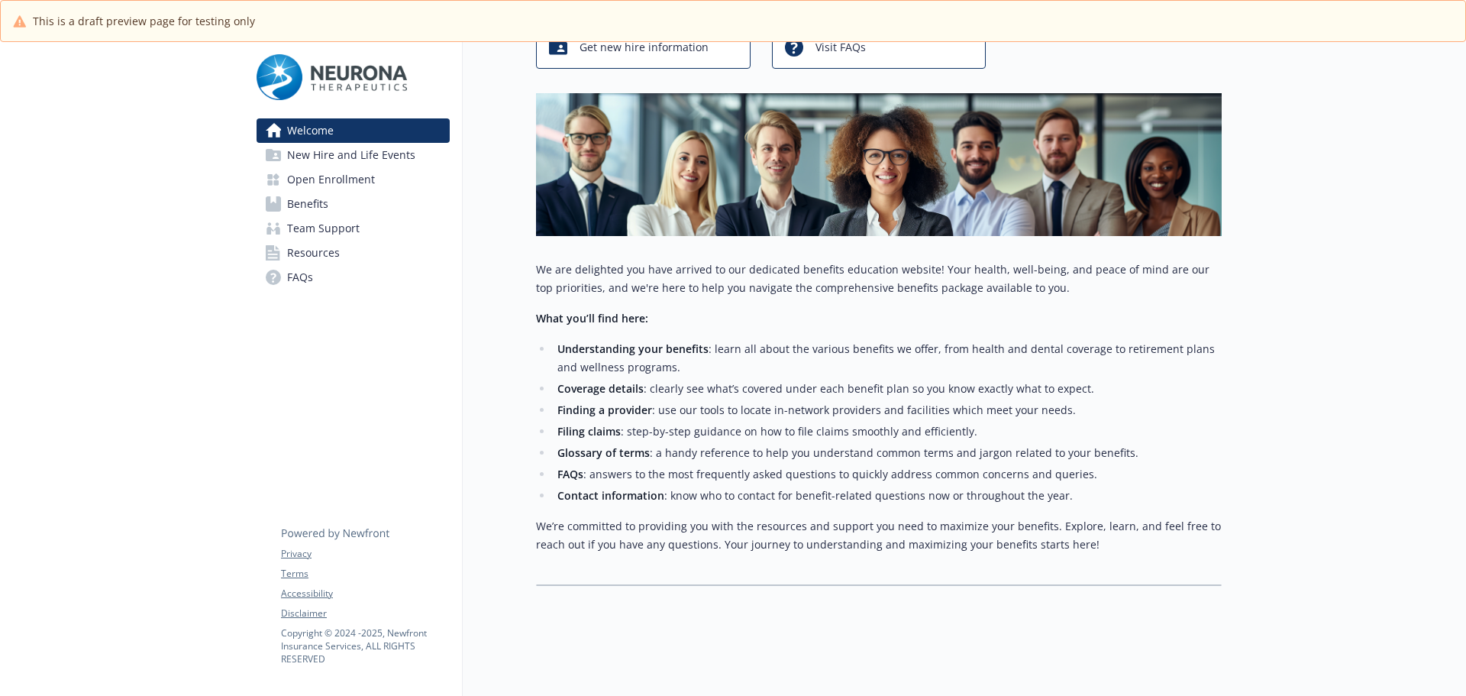
click at [341, 153] on span "New Hire and Life Events" at bounding box center [351, 155] width 128 height 24
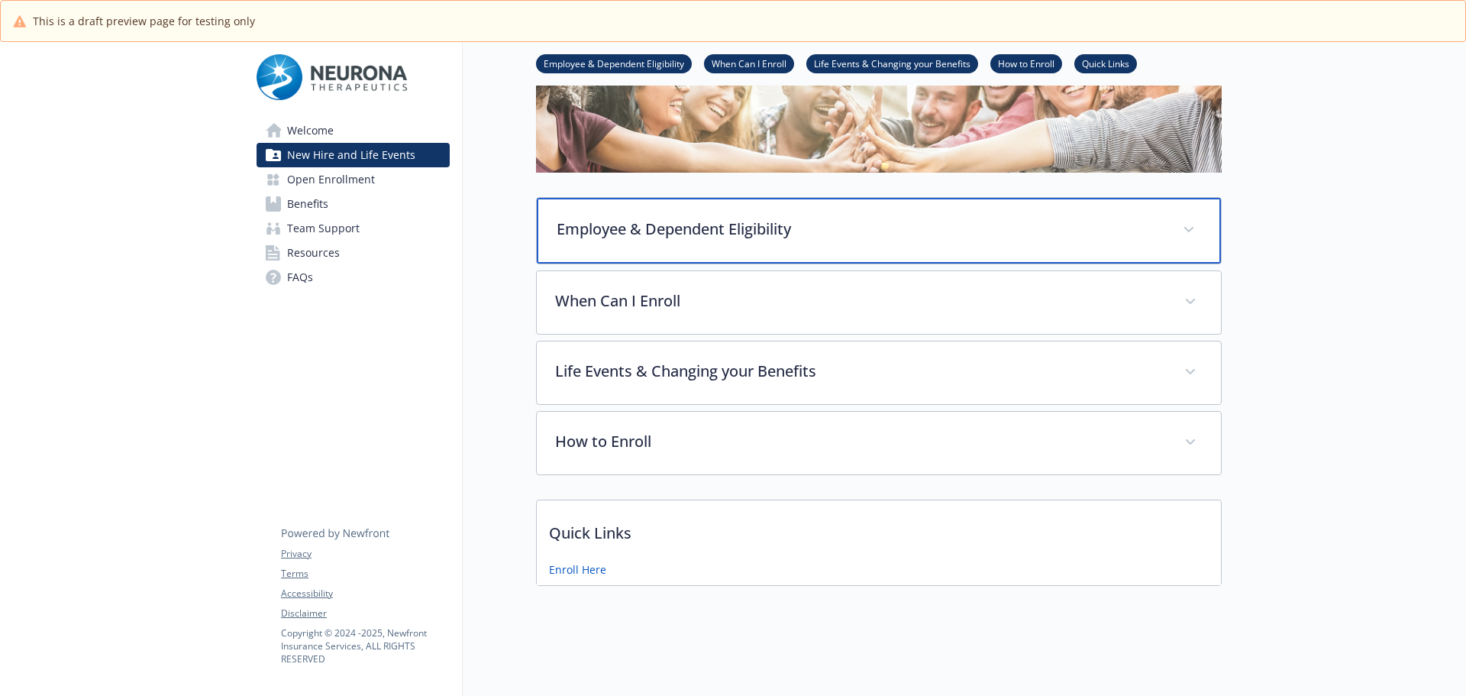
scroll to position [150, 0]
click at [786, 219] on p "Employee & Dependent Eligibility" at bounding box center [861, 229] width 608 height 23
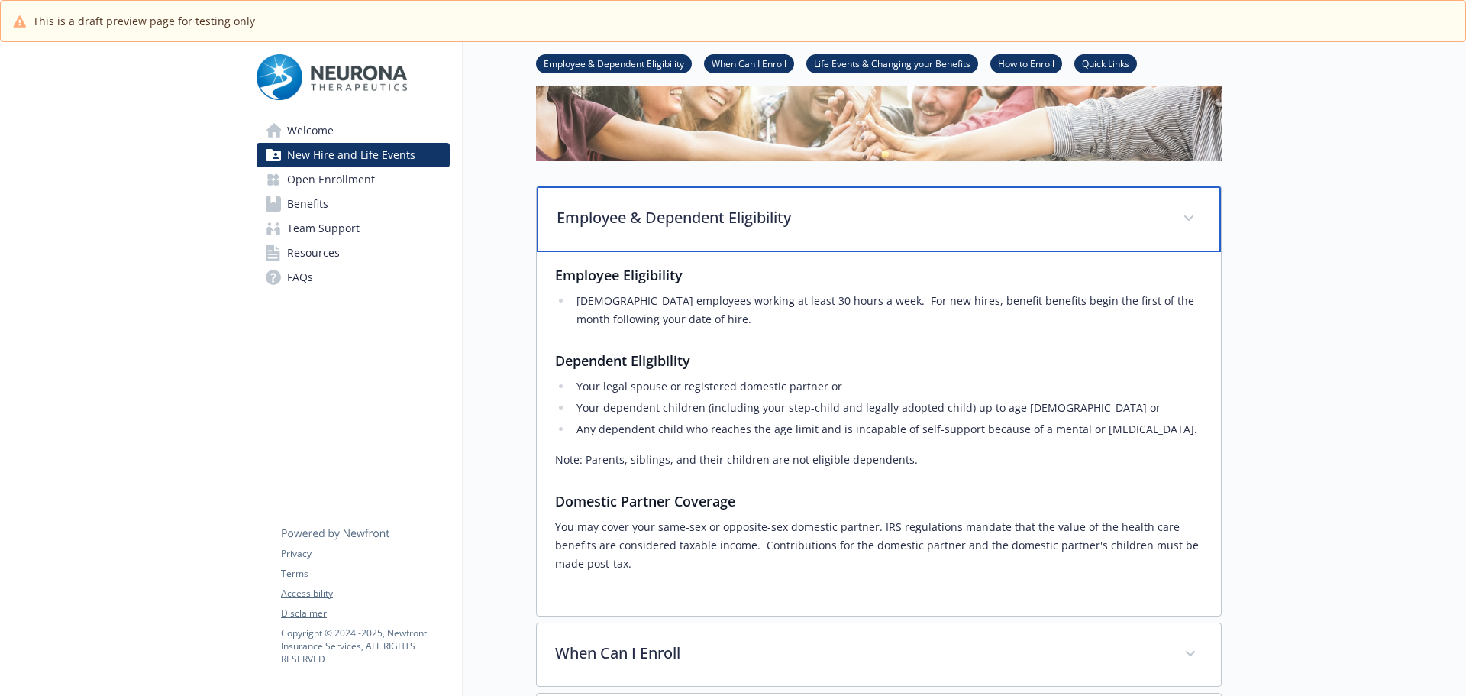
scroll to position [226, 0]
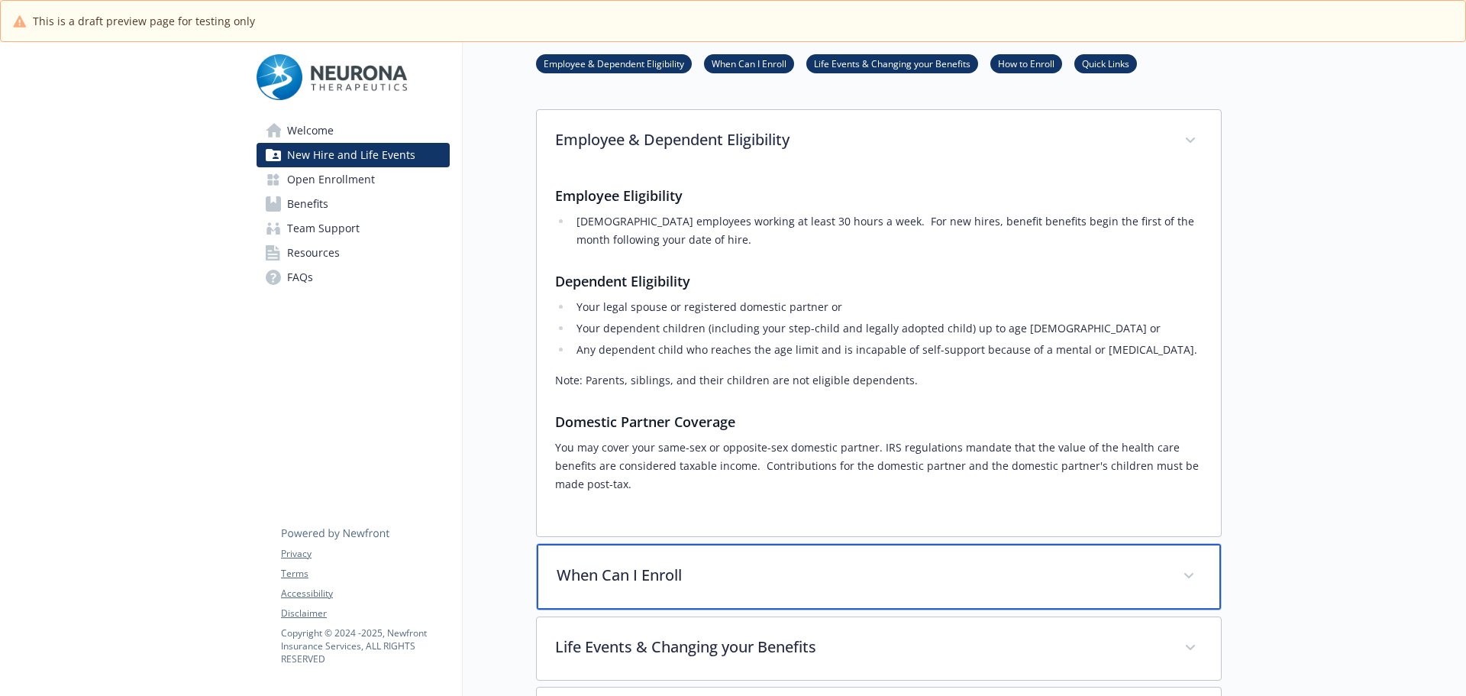
click at [664, 587] on div "When Can I Enroll" at bounding box center [879, 577] width 684 height 66
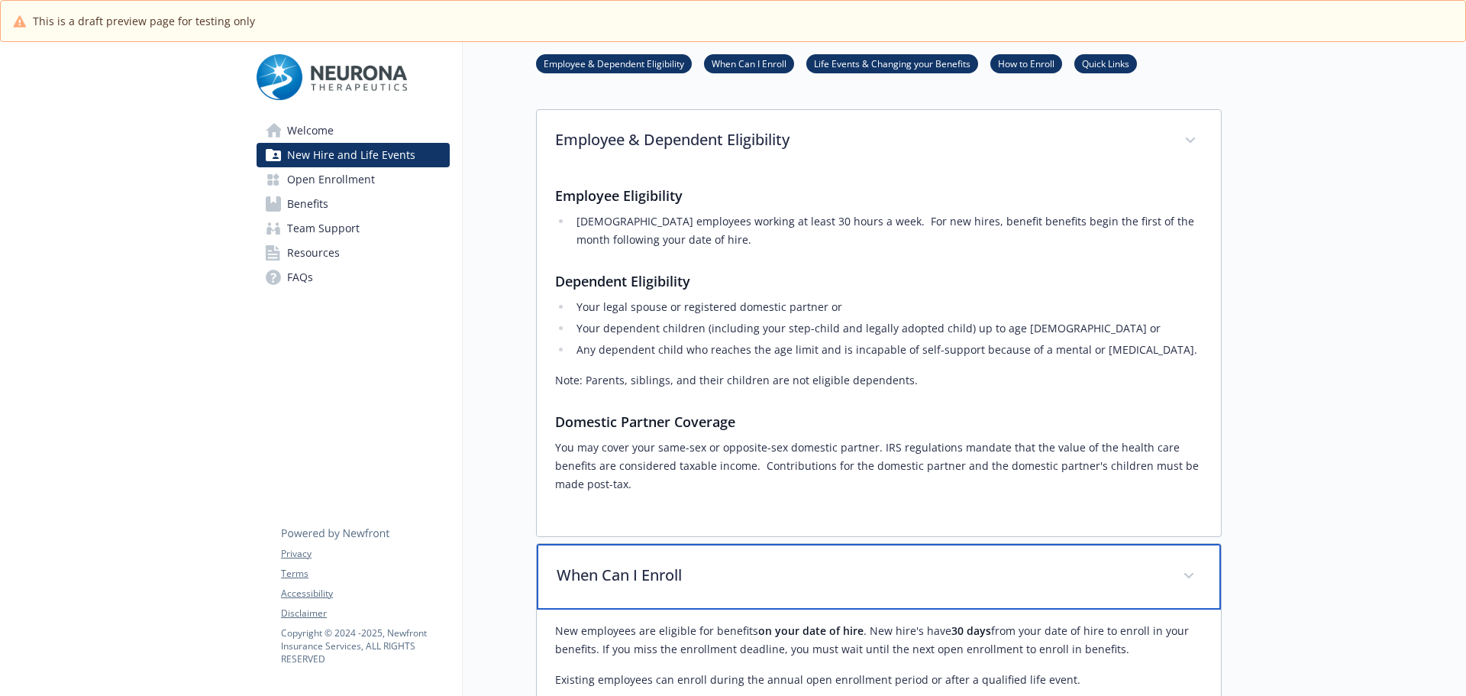
scroll to position [455, 0]
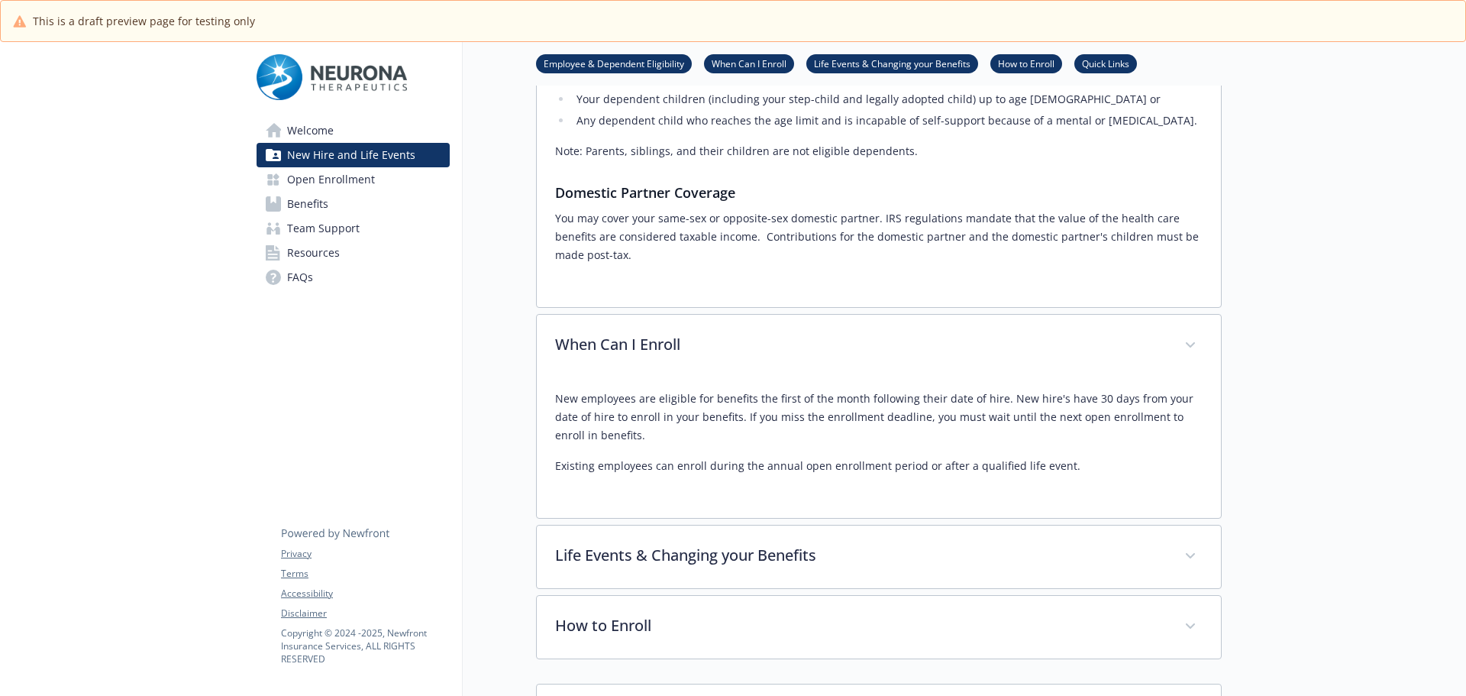
click at [338, 182] on span "Open Enrollment" at bounding box center [331, 179] width 88 height 24
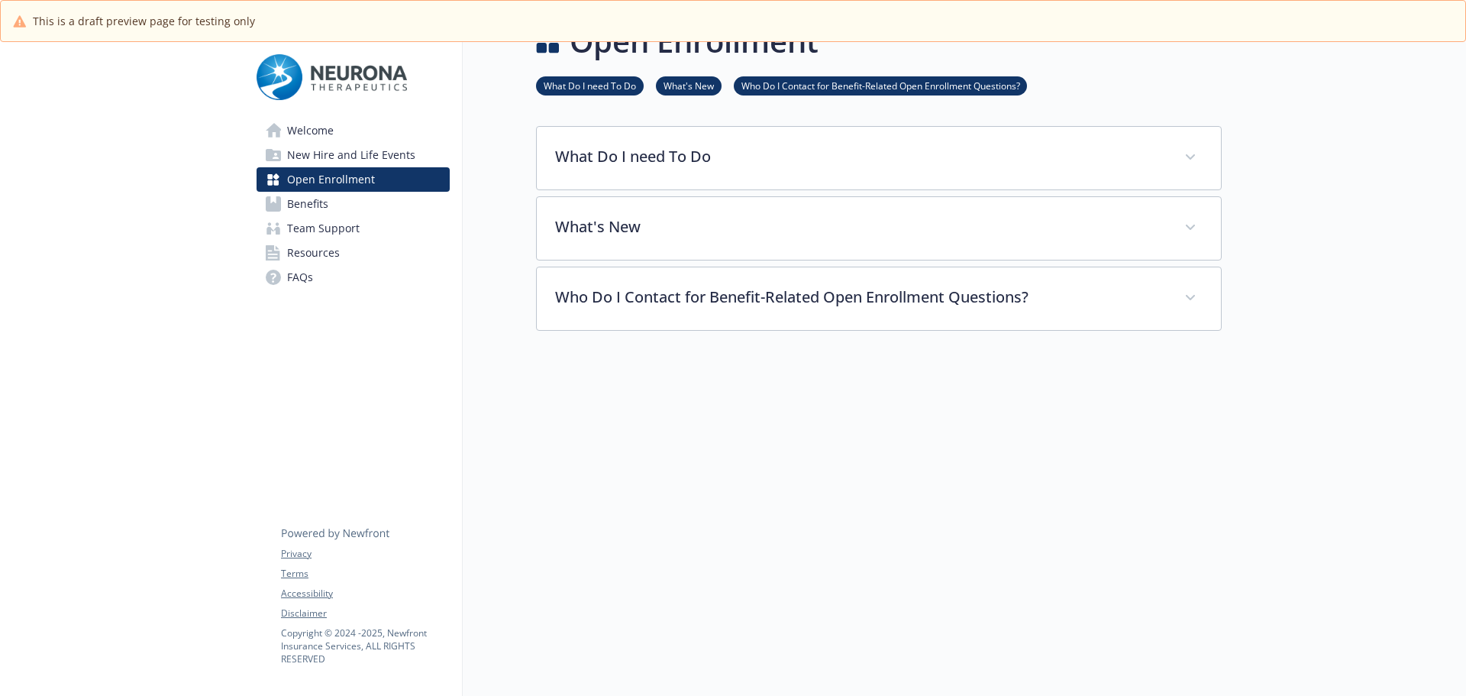
click at [337, 152] on span "New Hire and Life Events" at bounding box center [351, 155] width 128 height 24
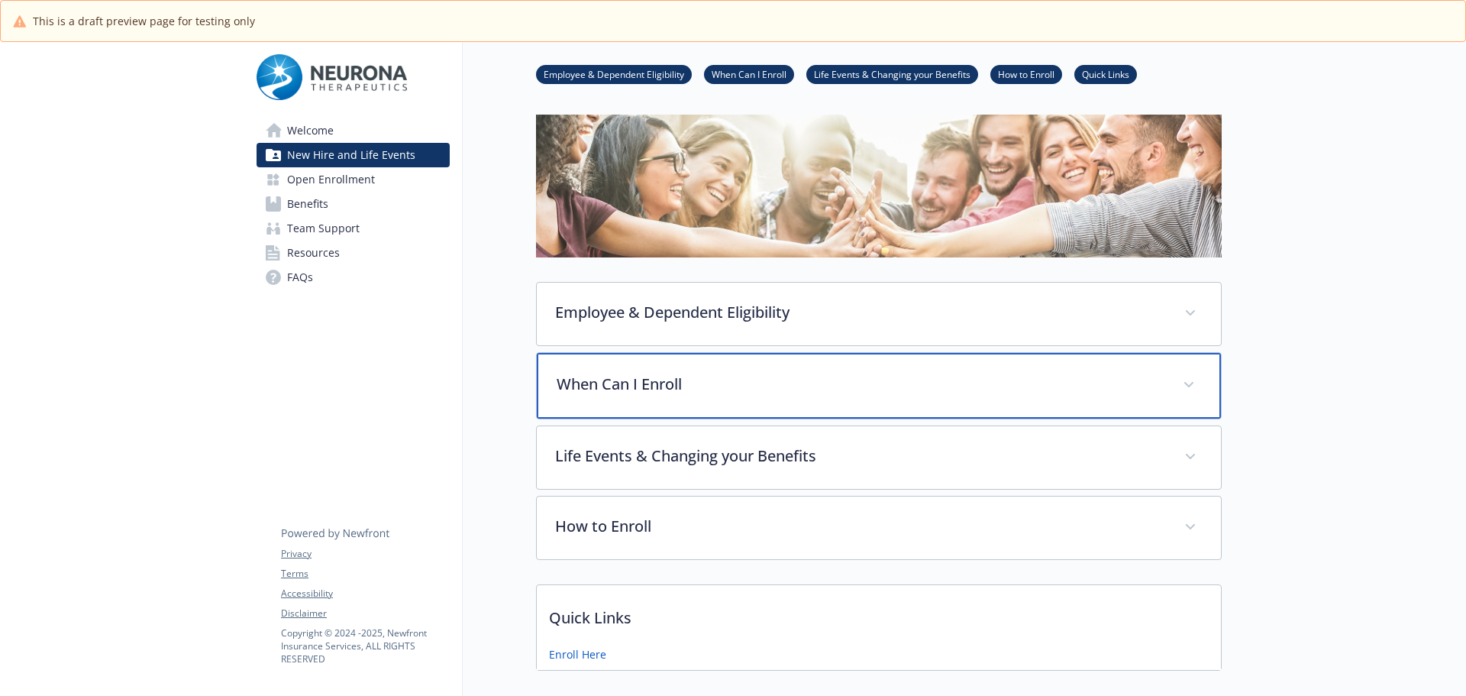
click at [696, 384] on p "When Can I Enroll" at bounding box center [861, 384] width 608 height 23
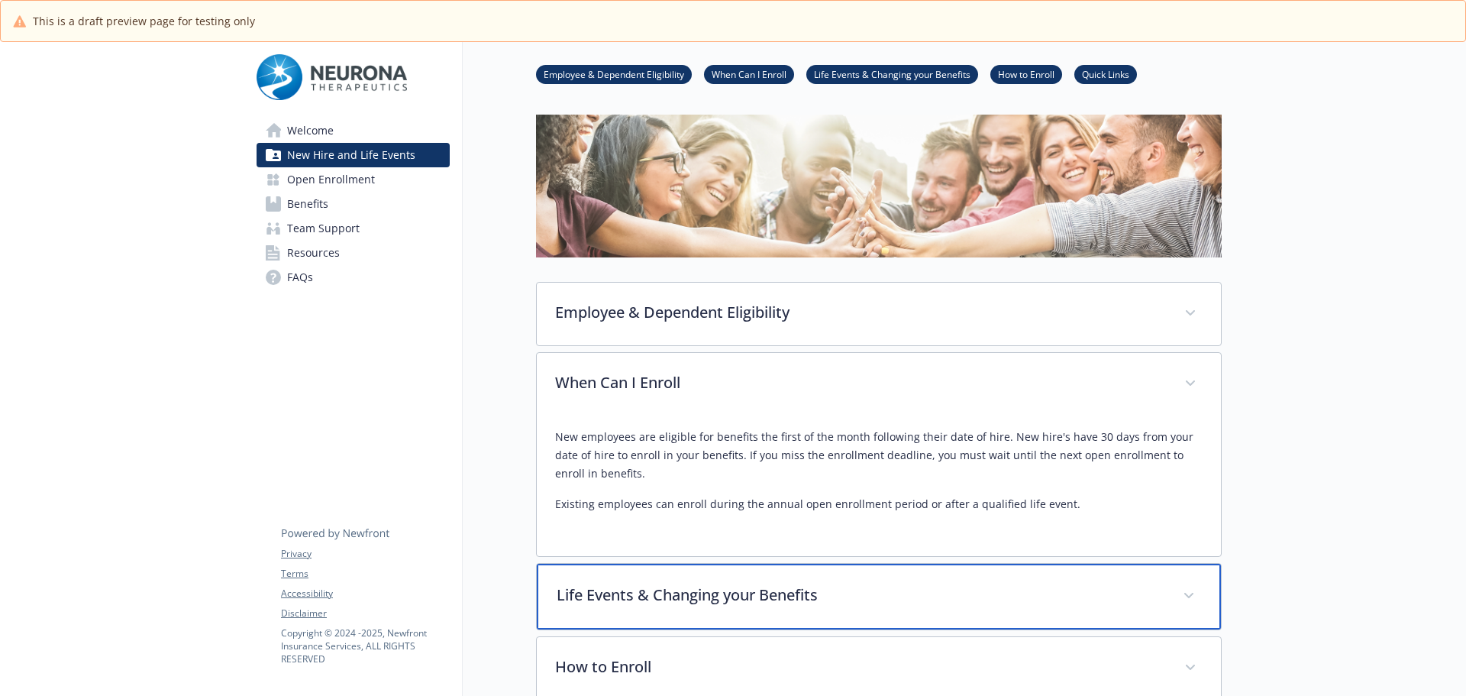
click at [714, 605] on p "Life Events & Changing your Benefits" at bounding box center [861, 594] width 608 height 23
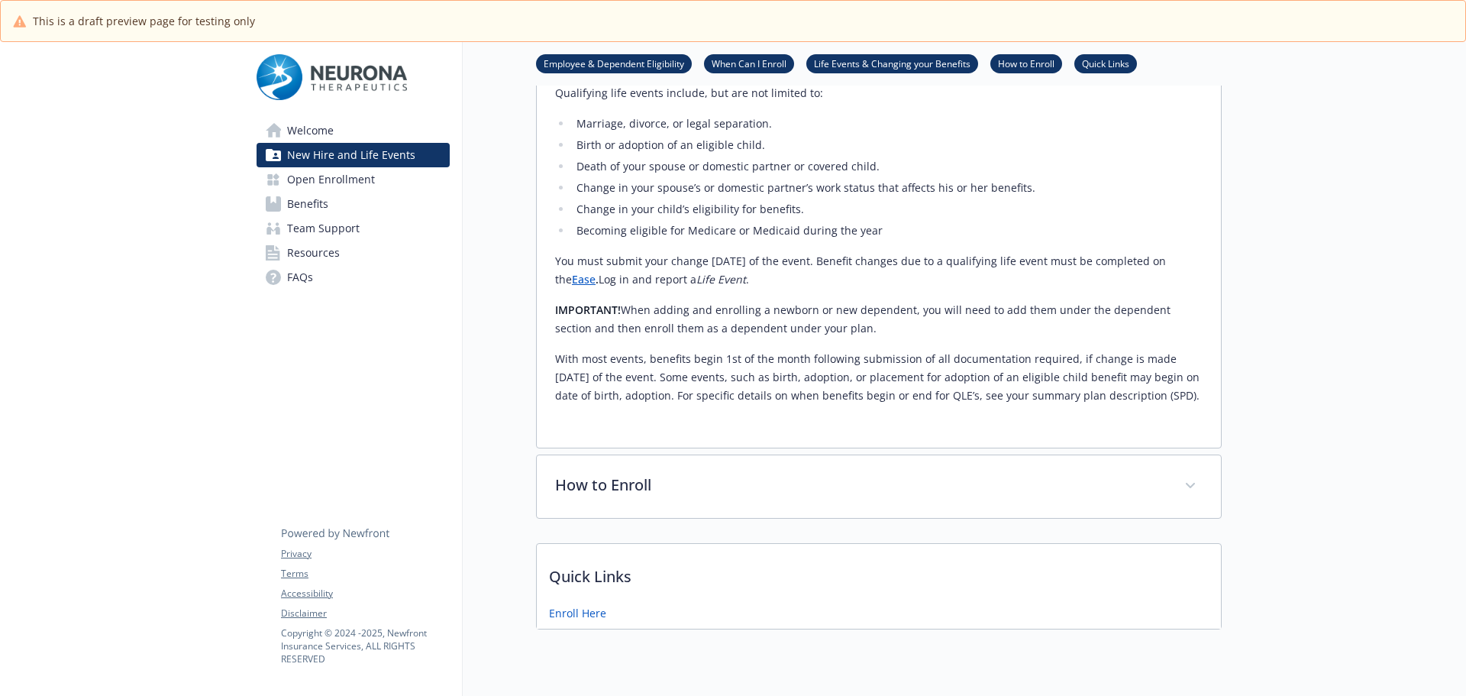
scroll to position [664, 0]
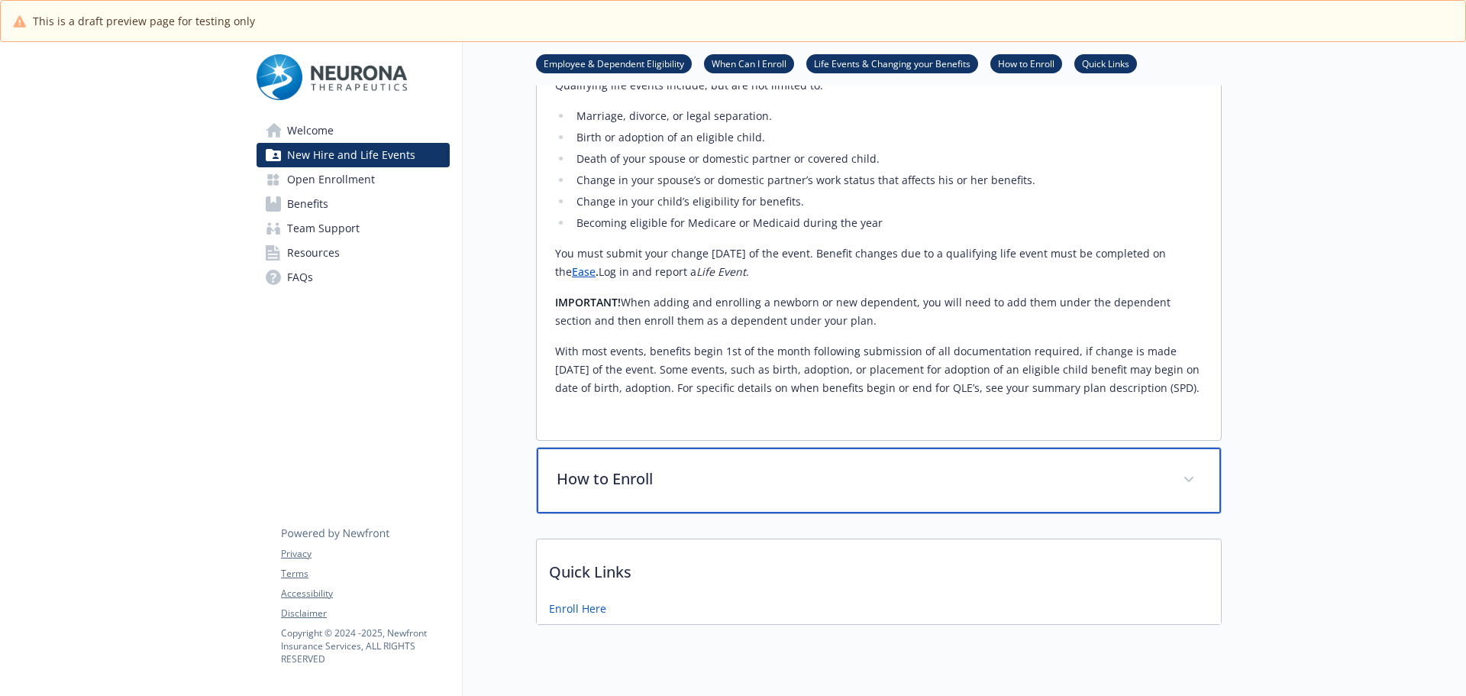
click at [650, 486] on p "How to Enroll" at bounding box center [861, 478] width 608 height 23
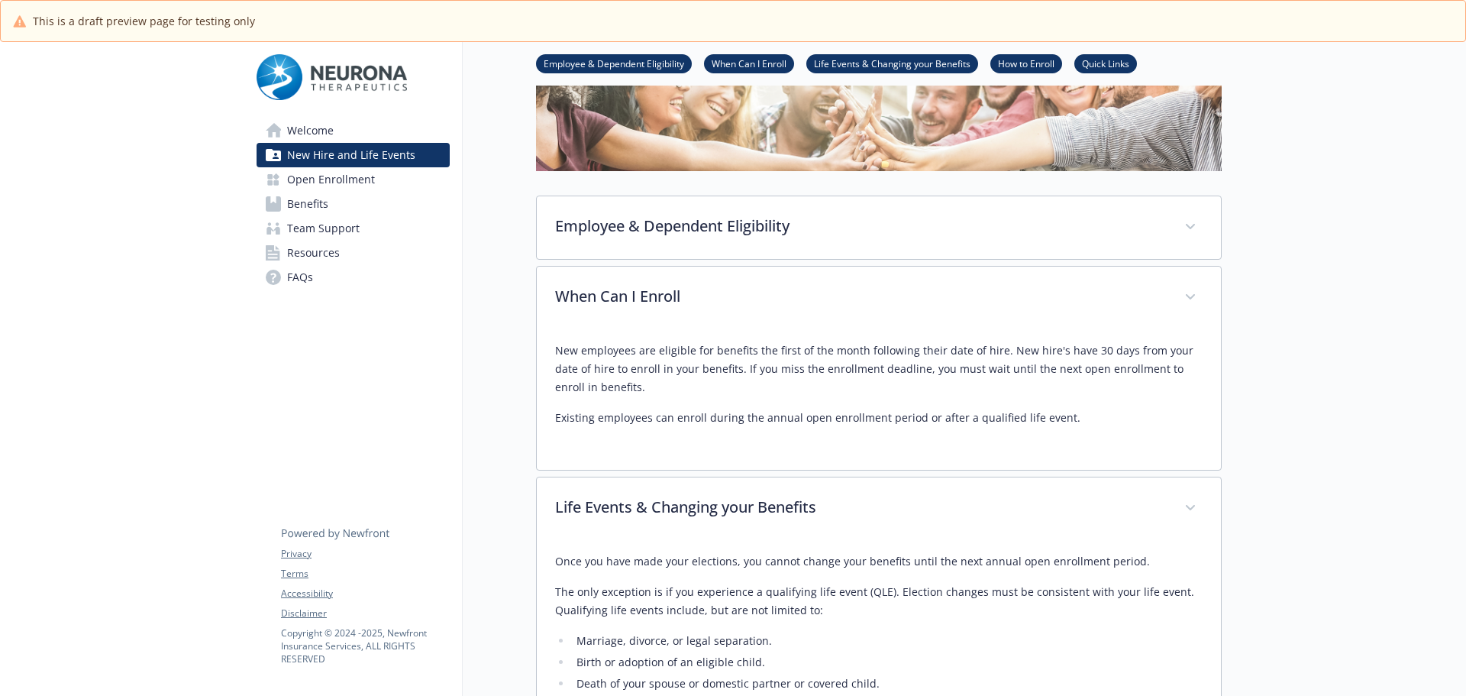
scroll to position [52, 0]
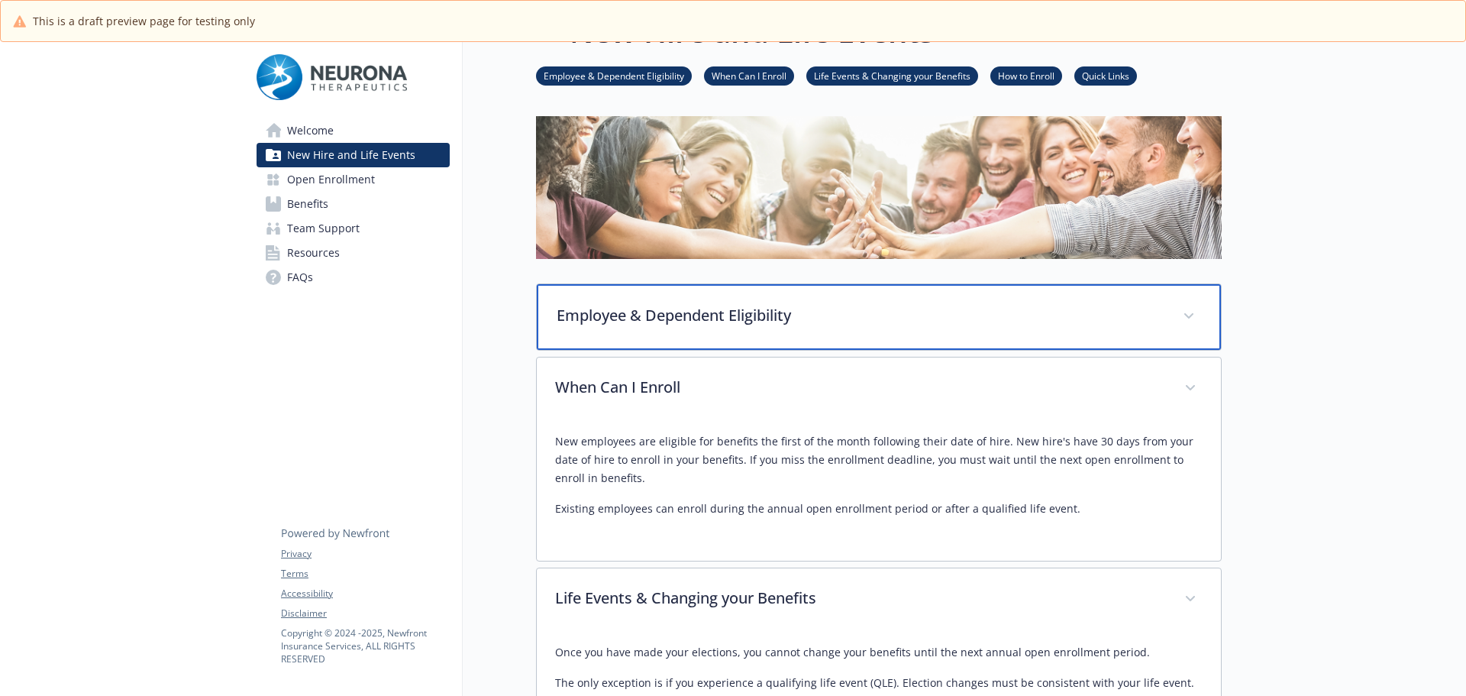
click at [694, 307] on p "Employee & Dependent Eligibility" at bounding box center [861, 315] width 608 height 23
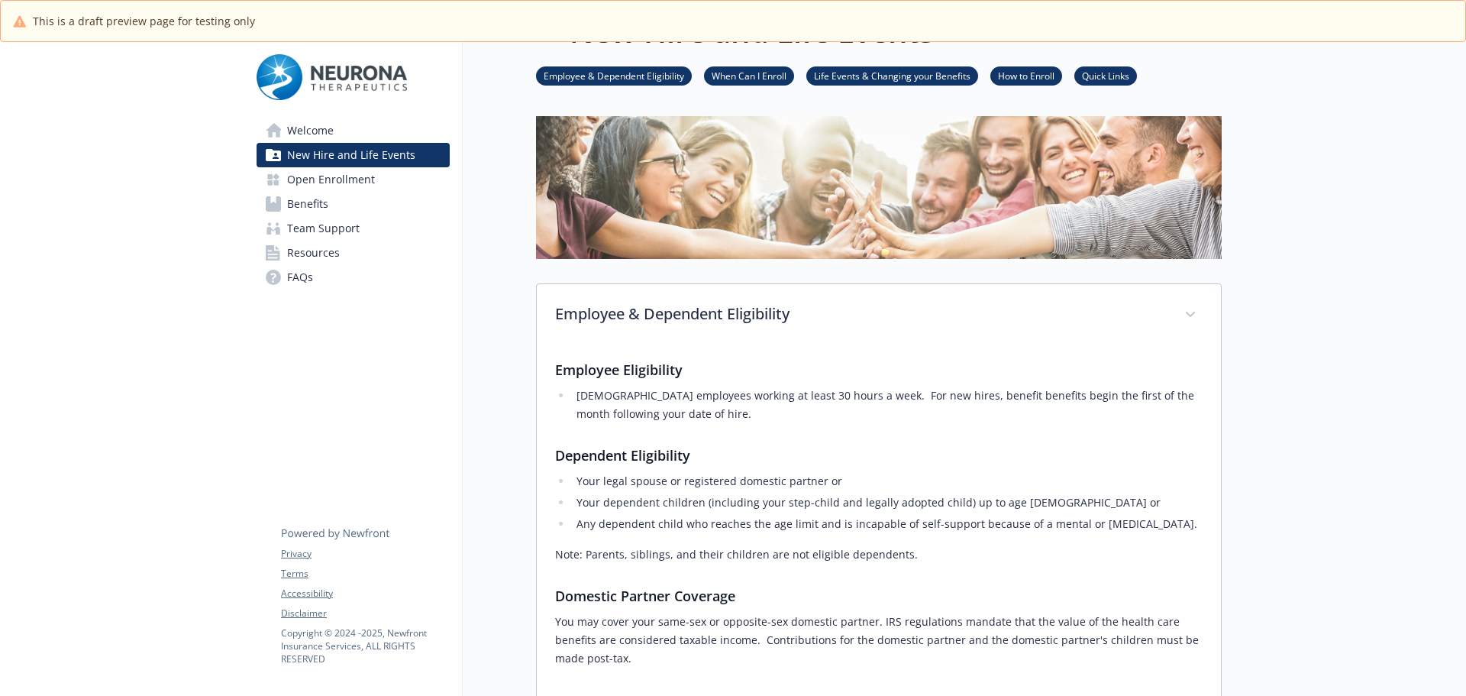
click at [308, 203] on span "Benefits" at bounding box center [307, 204] width 41 height 24
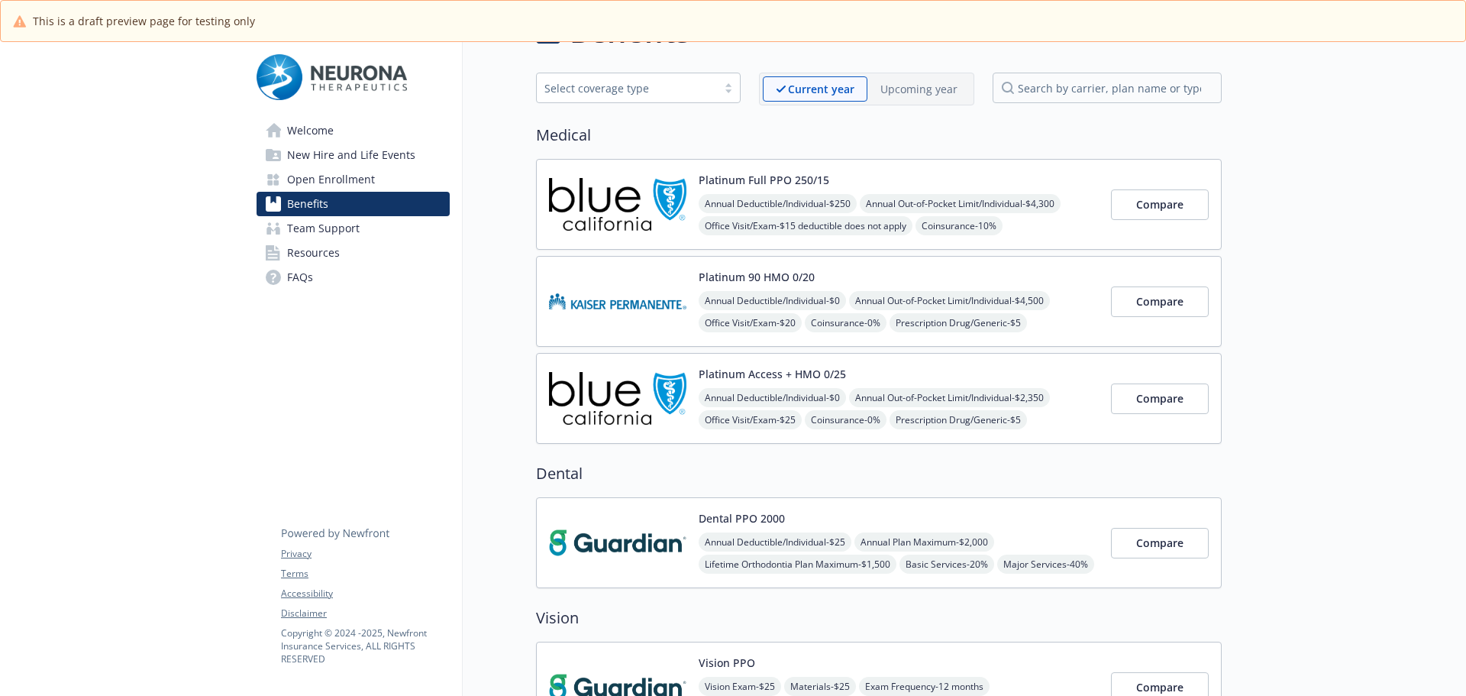
click at [967, 175] on div "Platinum Full PPO 250/15 Annual Deductible/Individual - $250 Annual Out-of-Pock…" at bounding box center [899, 204] width 400 height 65
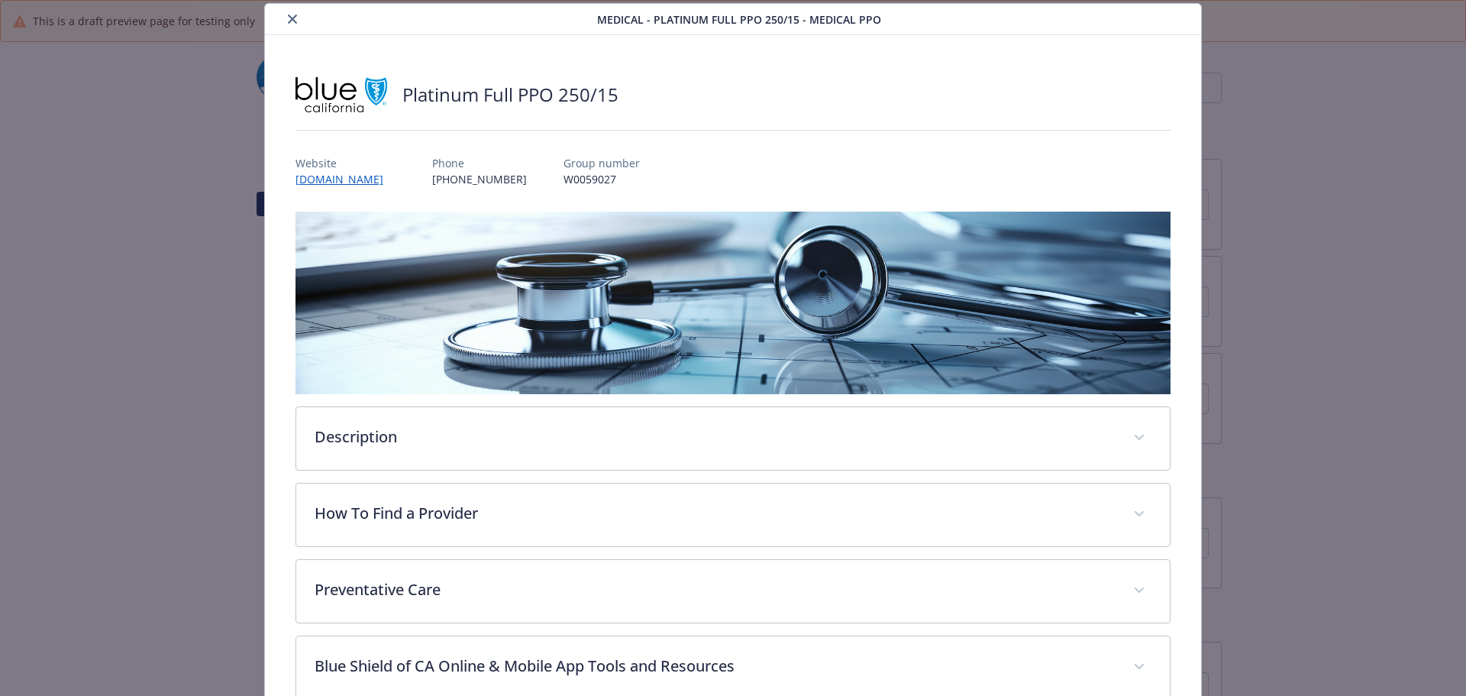
scroll to position [287, 0]
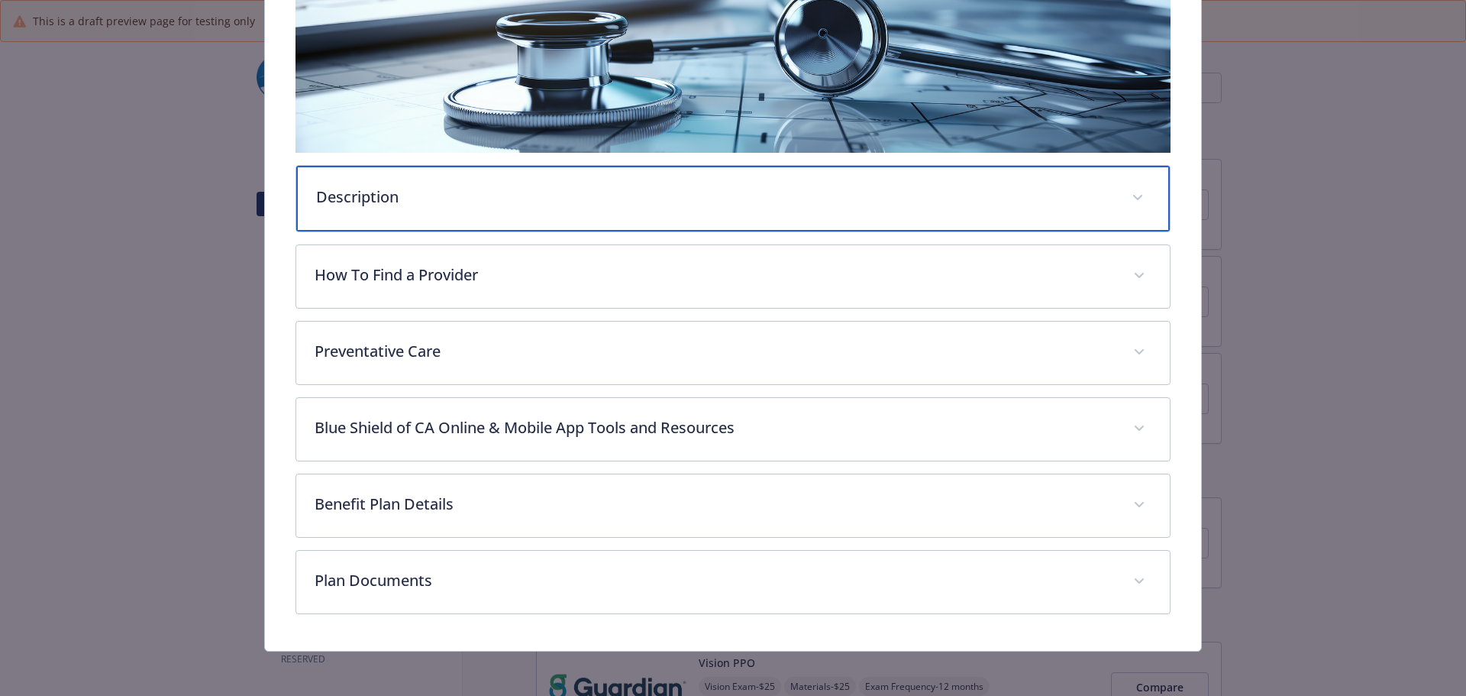
click at [426, 198] on p "Description" at bounding box center [715, 197] width 798 height 23
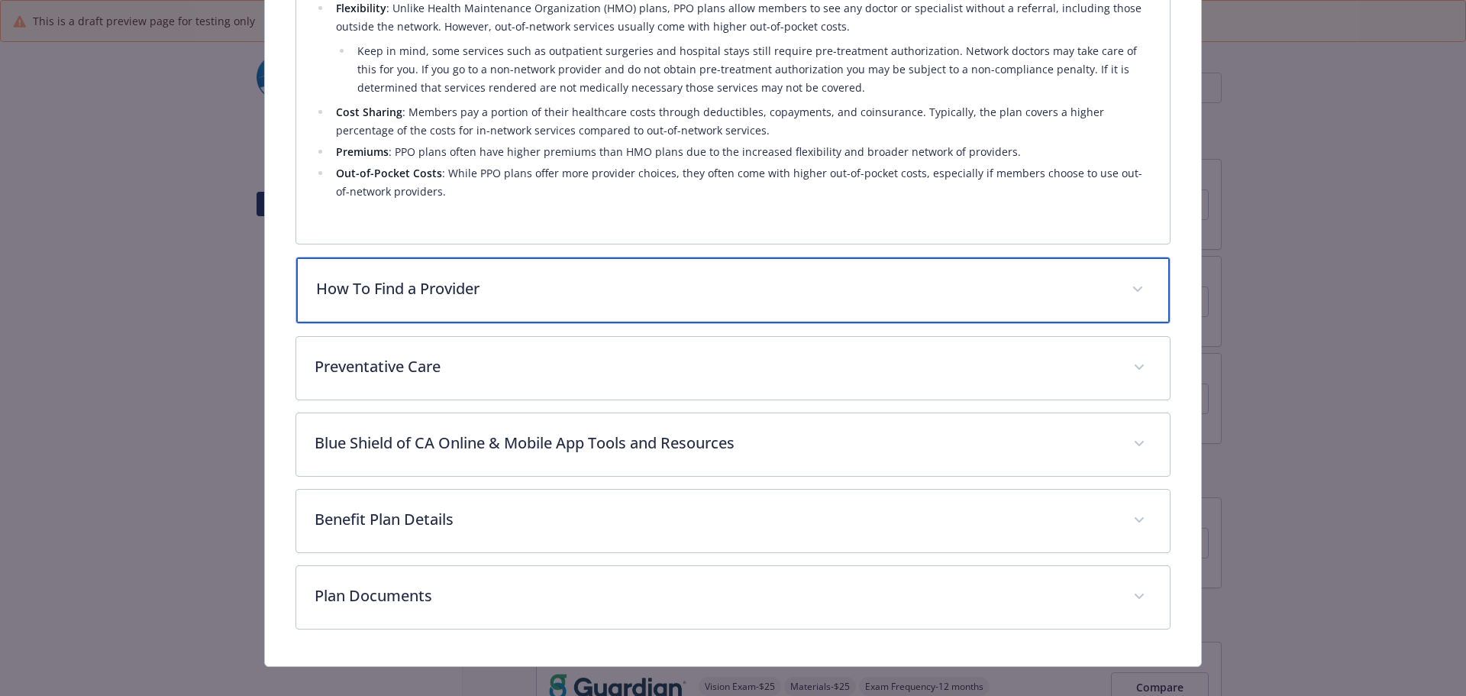
scroll to position [666, 0]
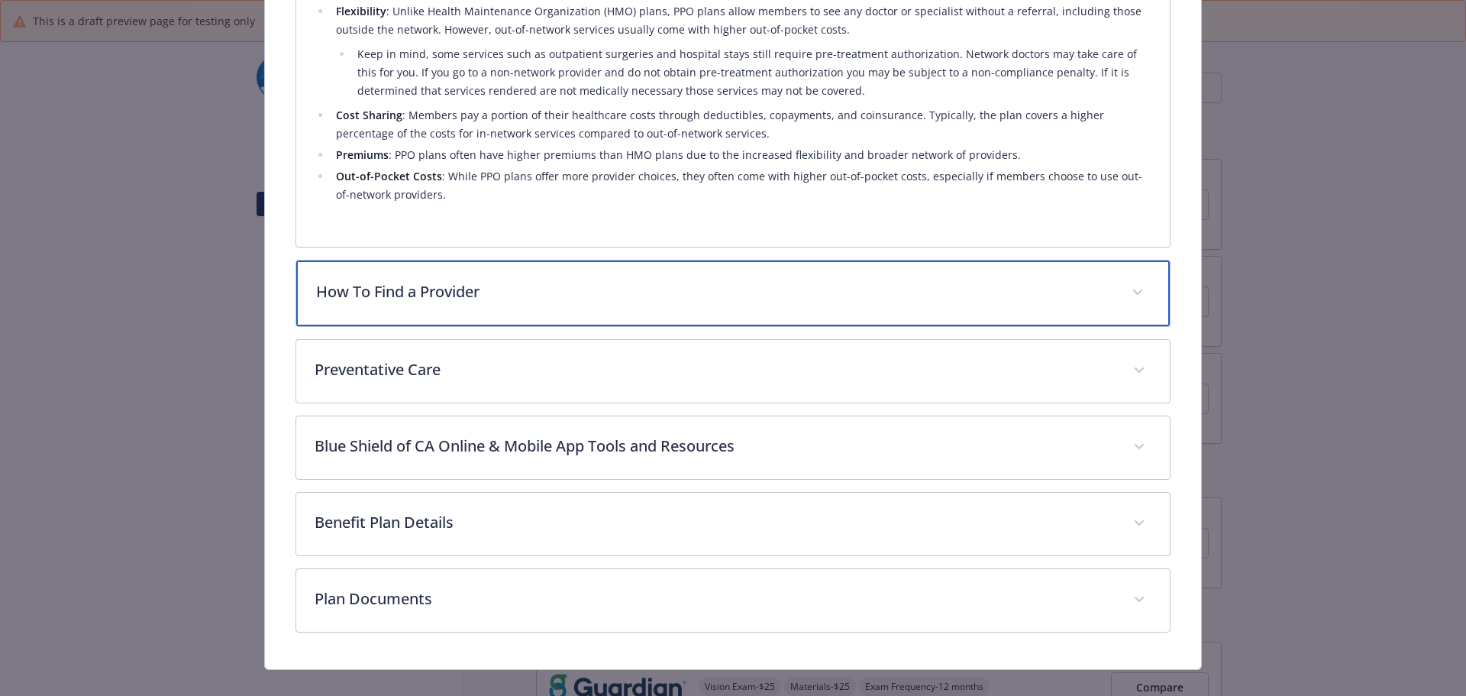
click at [422, 292] on p "How To Find a Provider" at bounding box center [715, 291] width 798 height 23
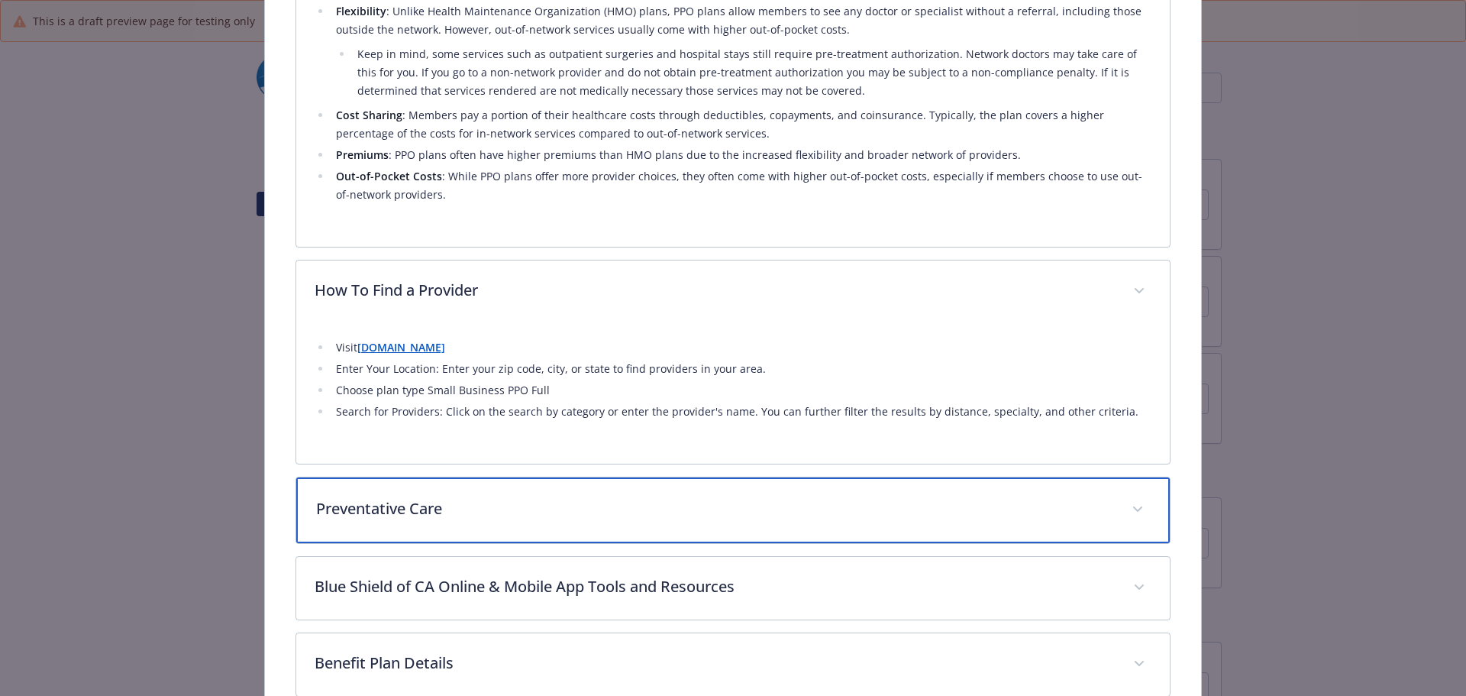
click at [418, 506] on p "Preventative Care" at bounding box center [715, 508] width 798 height 23
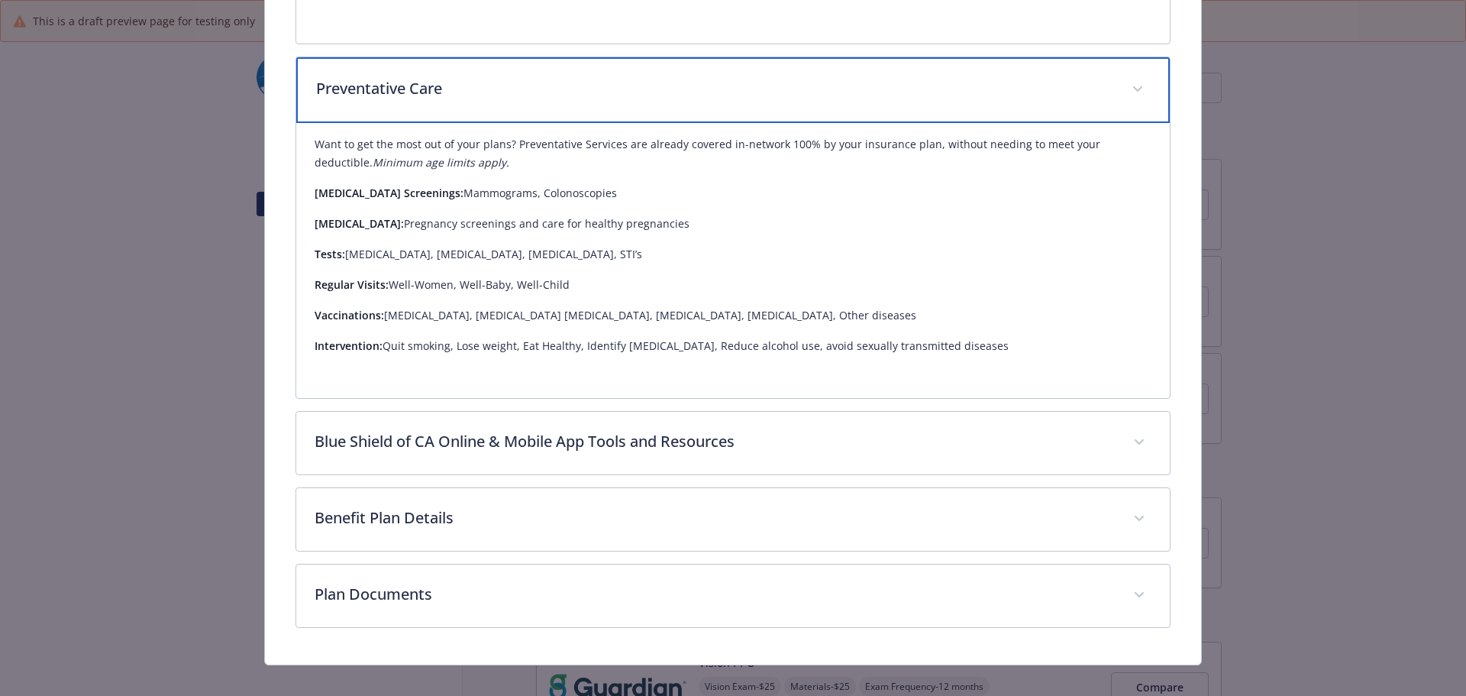
scroll to position [1102, 0]
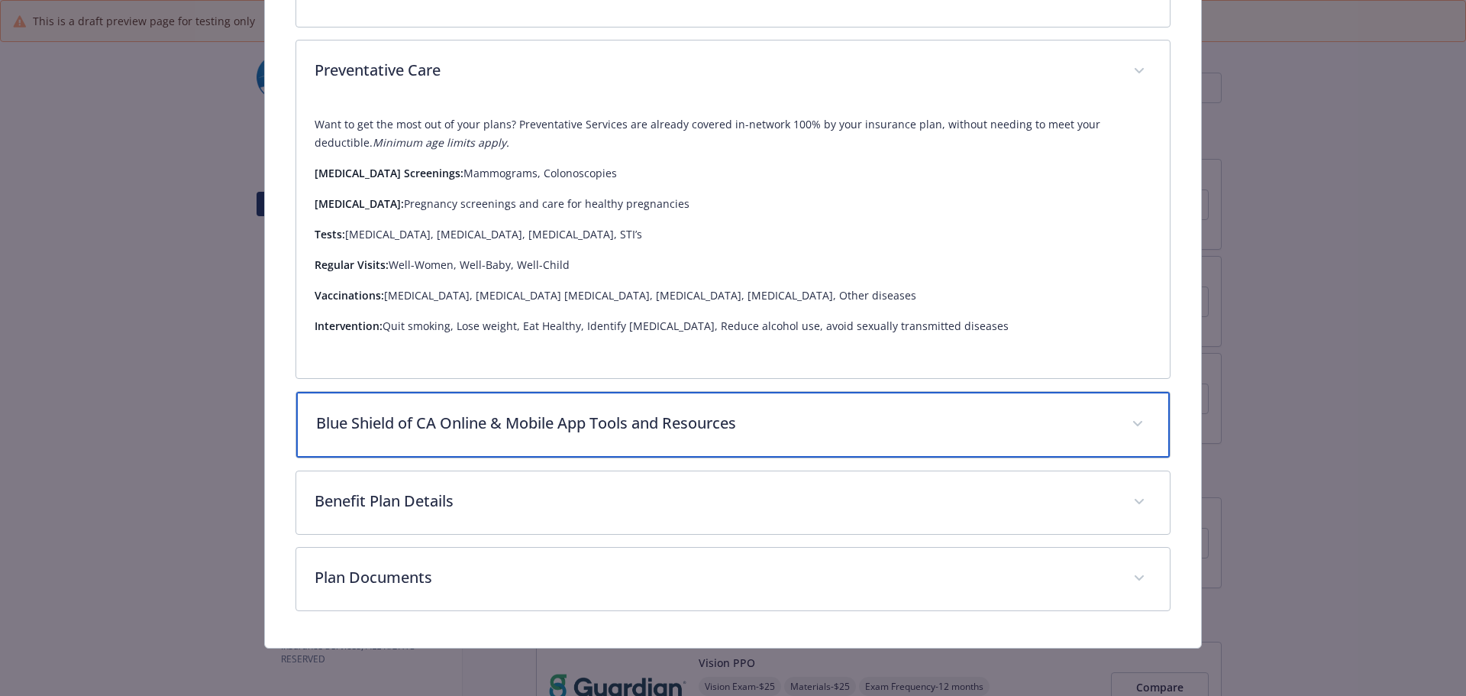
click at [444, 413] on p "Blue Shield of CA Online & Mobile App Tools and Resources" at bounding box center [715, 423] width 798 height 23
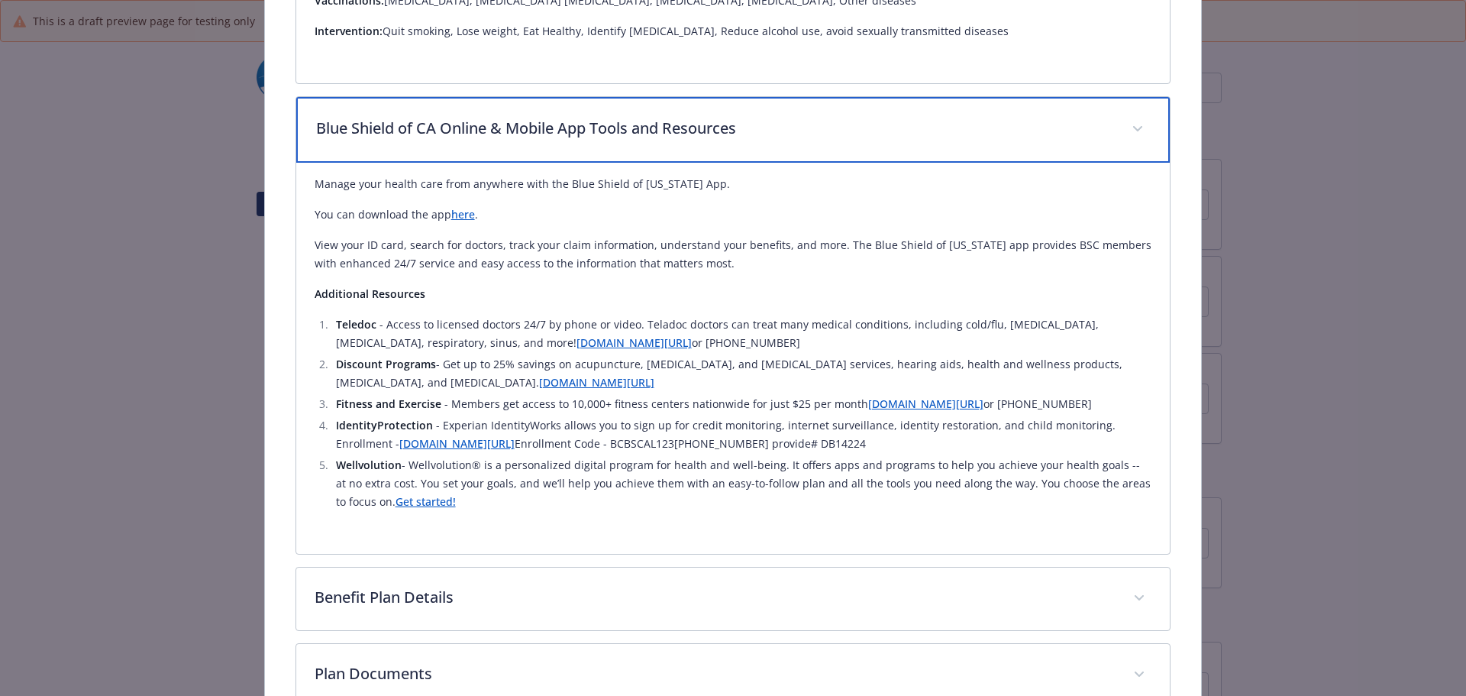
scroll to position [1493, 0]
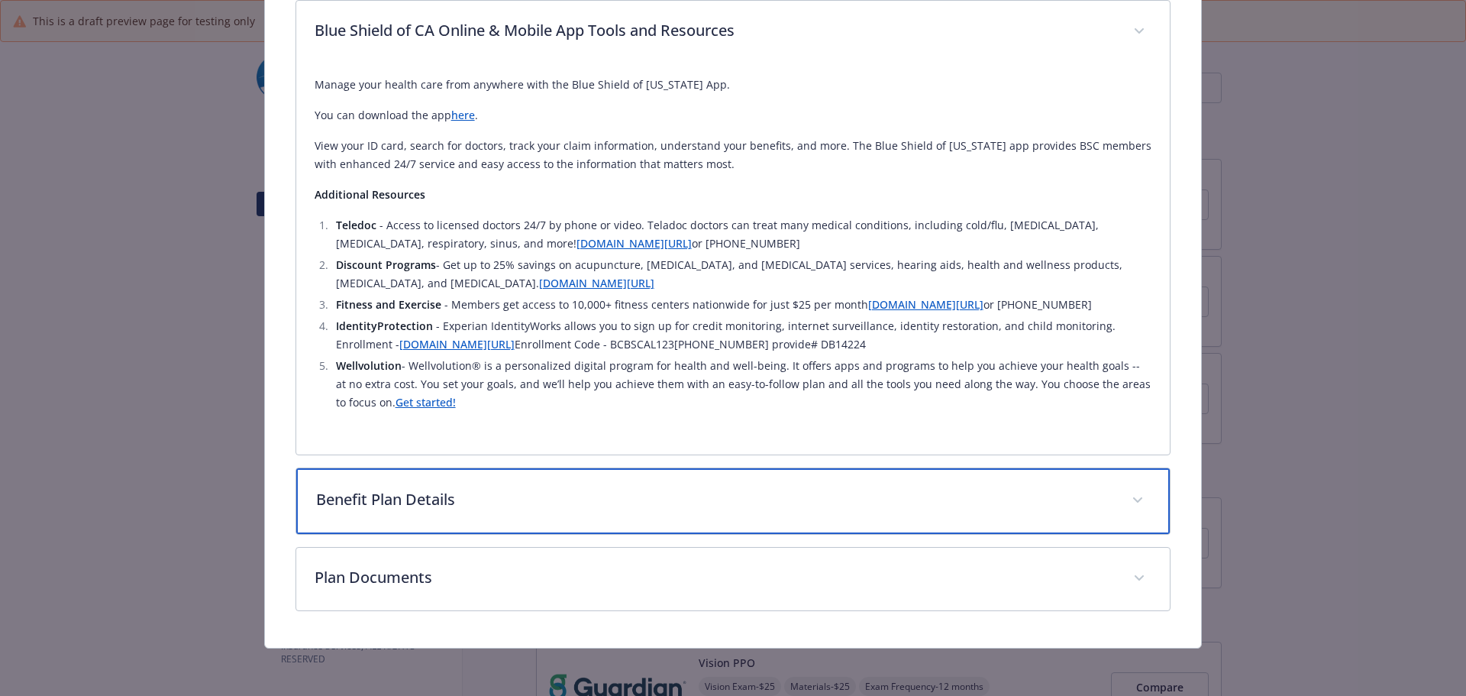
click at [441, 508] on p "Benefit Plan Details" at bounding box center [715, 499] width 798 height 23
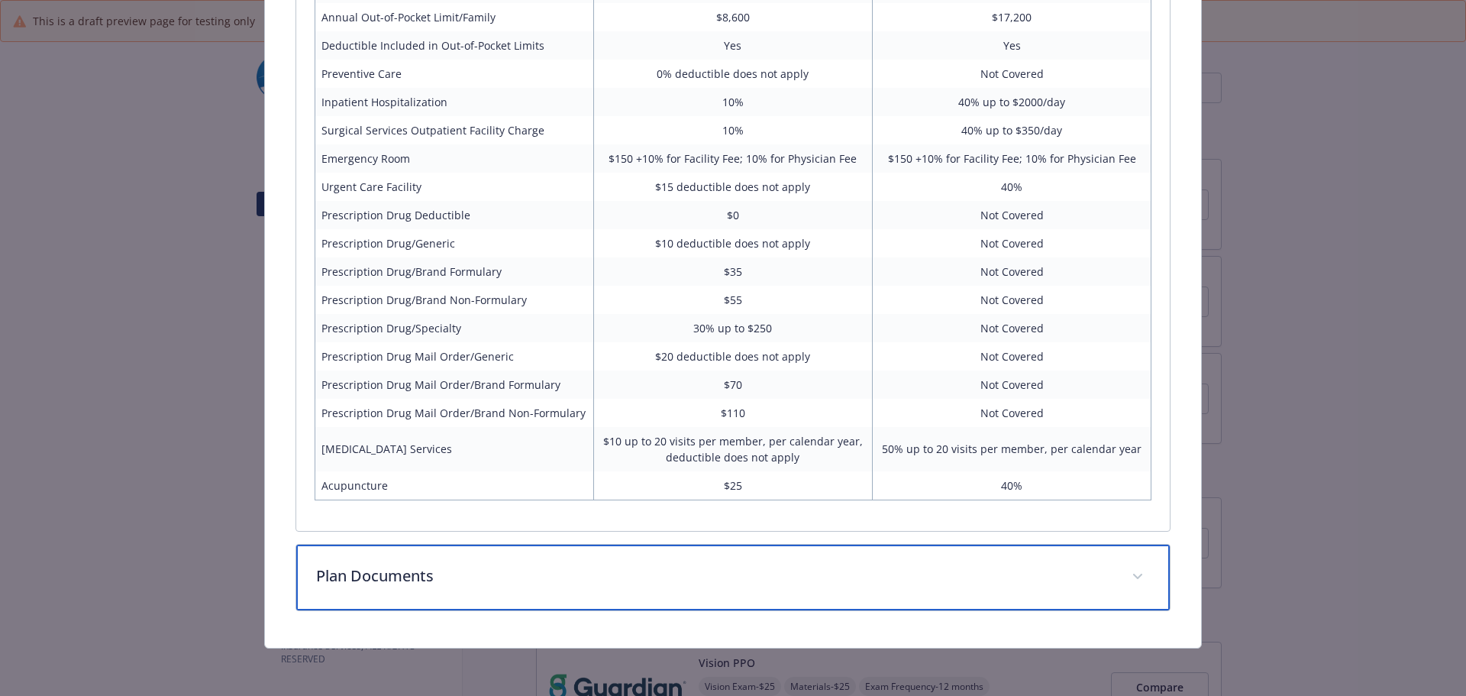
click at [447, 593] on div "Plan Documents" at bounding box center [733, 577] width 874 height 66
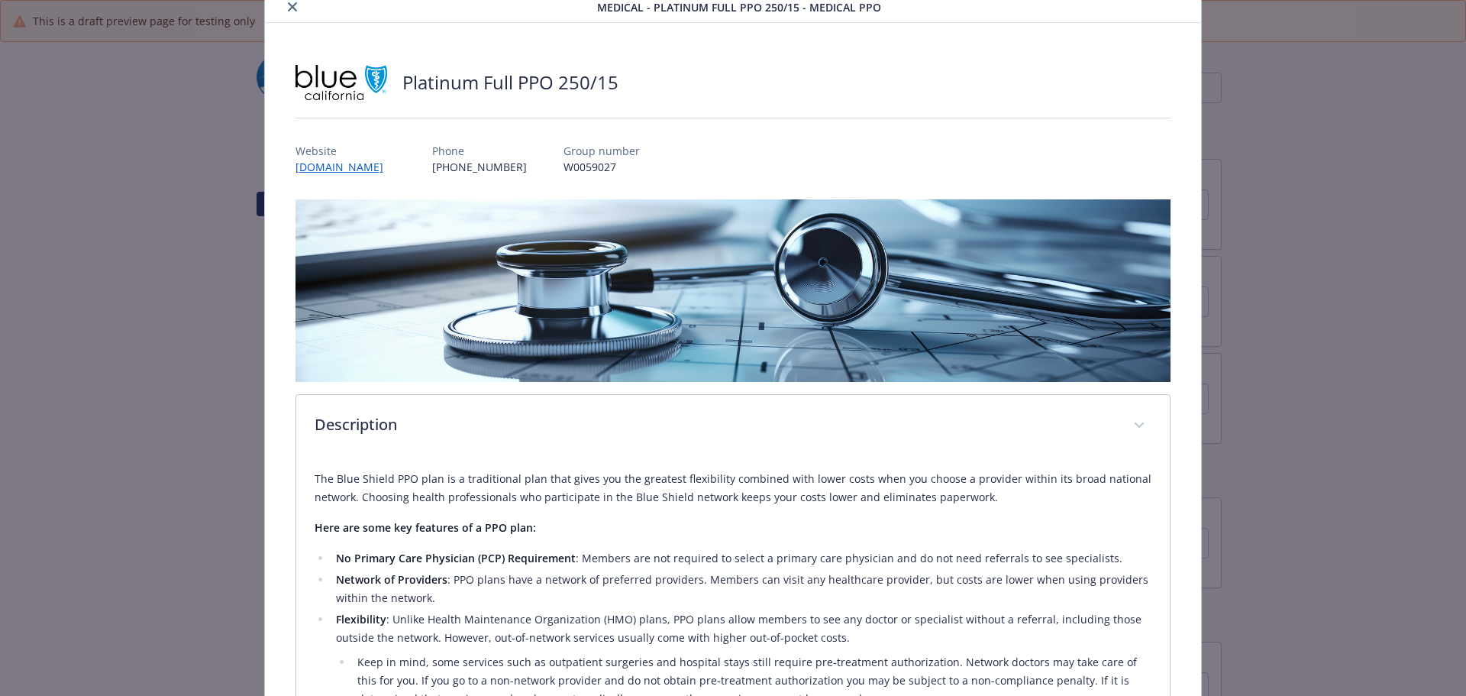
scroll to position [0, 0]
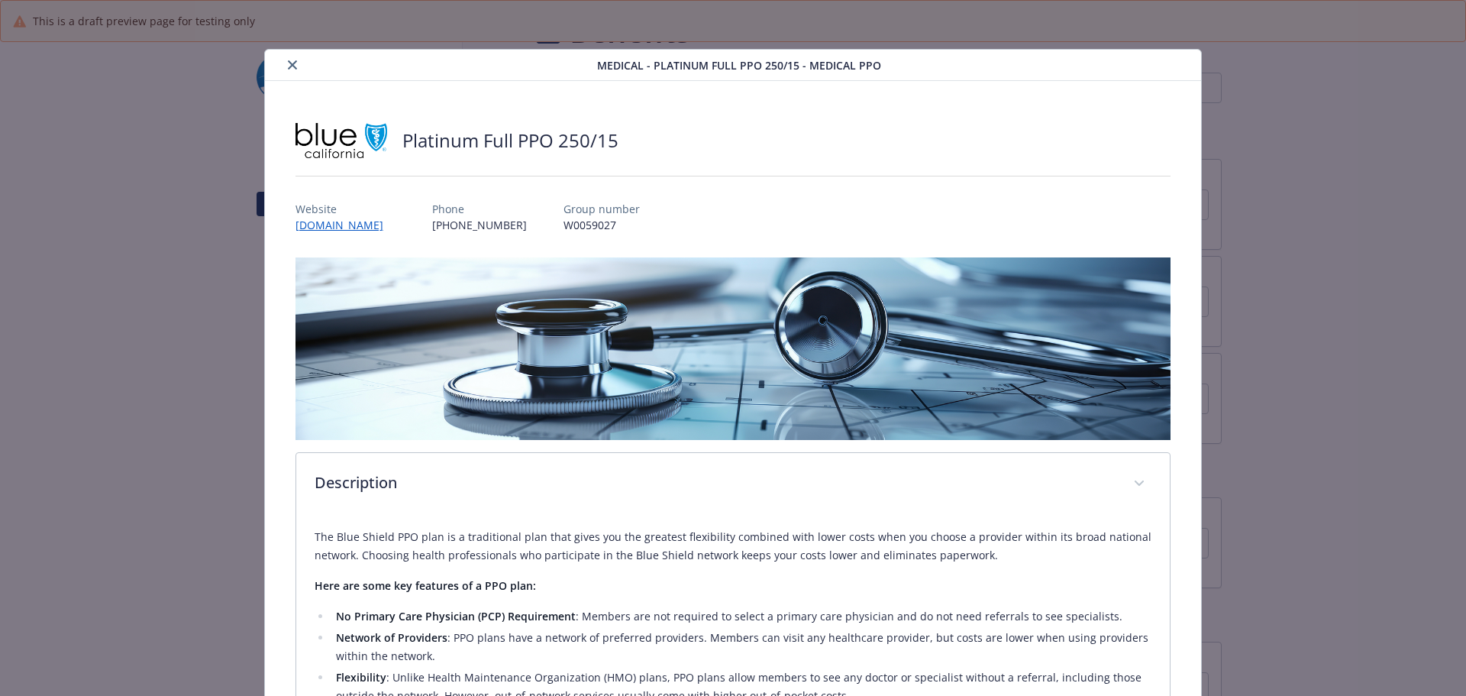
click at [282, 56] on div "details for plan Medical - Platinum Full PPO 250/15 - Medical PPO" at bounding box center [434, 65] width 326 height 18
click at [292, 56] on button "close" at bounding box center [292, 65] width 18 height 18
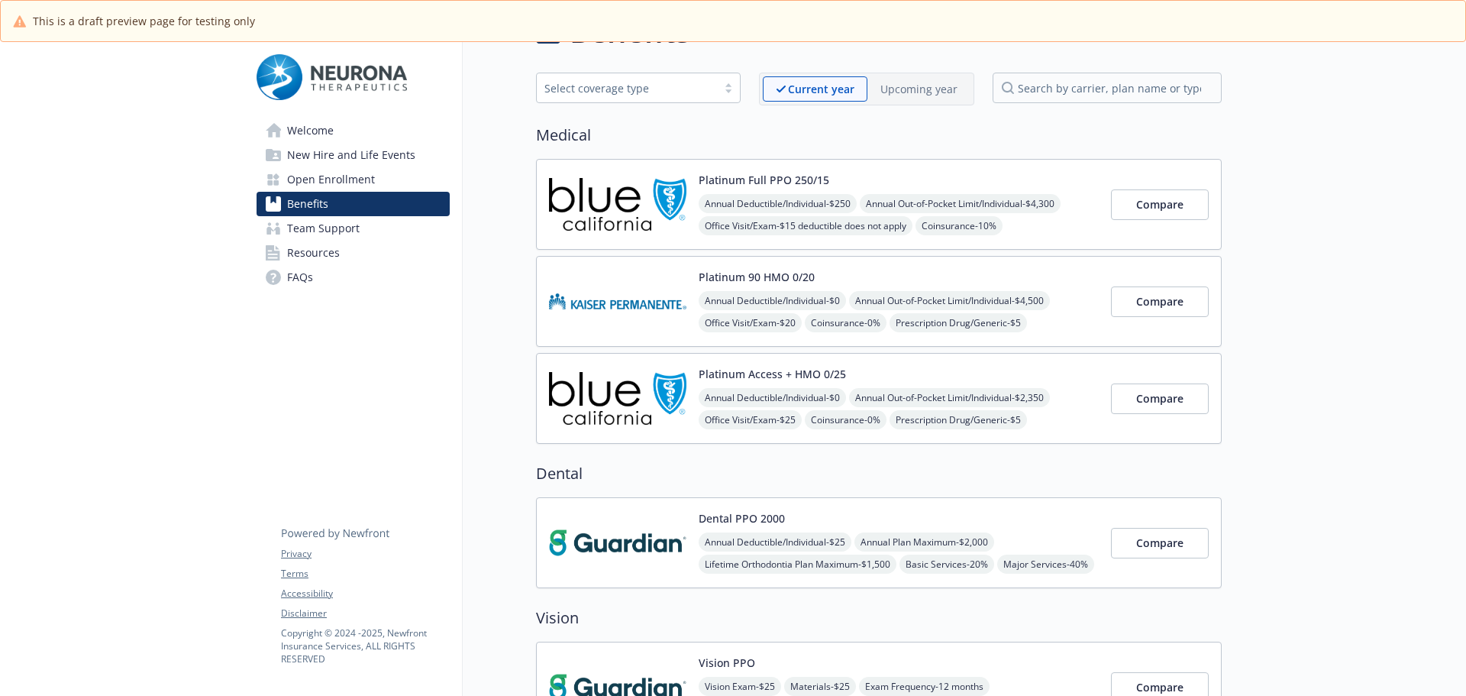
click at [921, 95] on p "Upcoming year" at bounding box center [918, 89] width 77 height 16
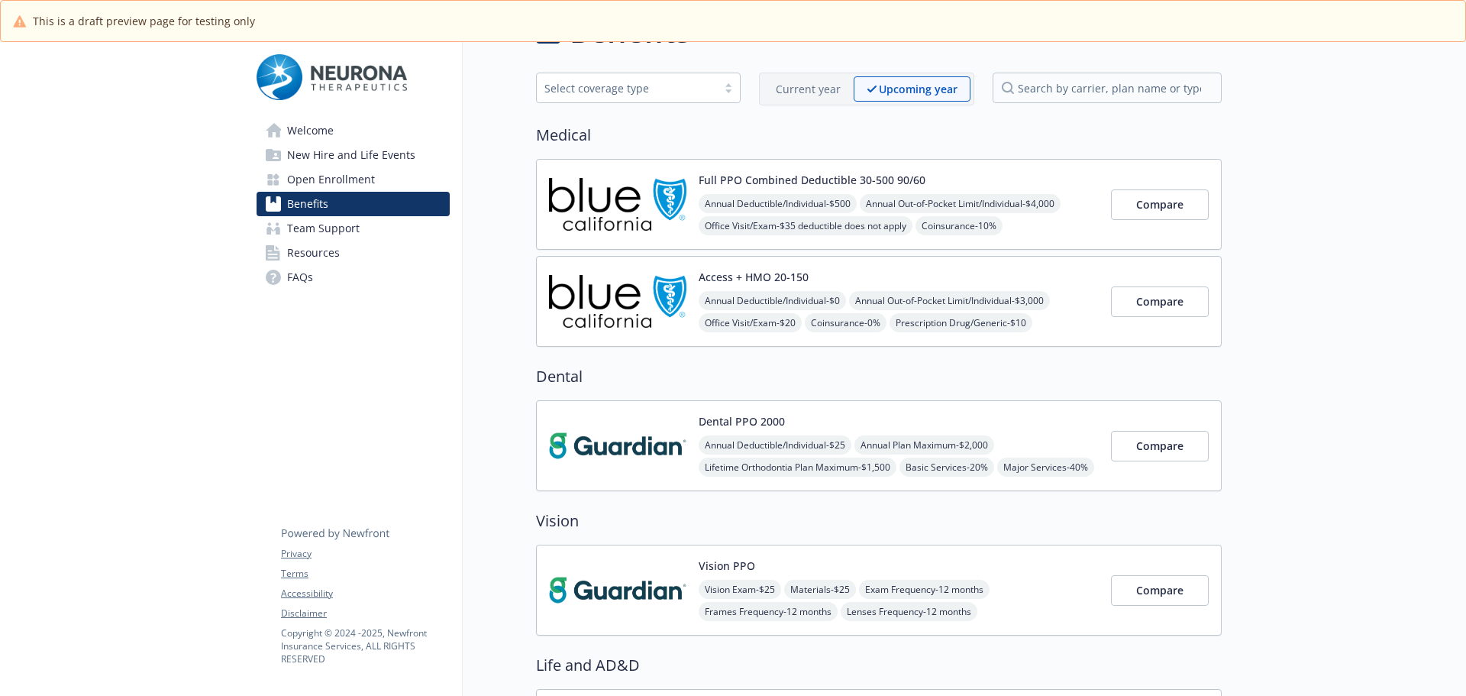
click at [887, 180] on button "Full PPO Combined Deductible 30-500 90/60" at bounding box center [812, 180] width 227 height 16
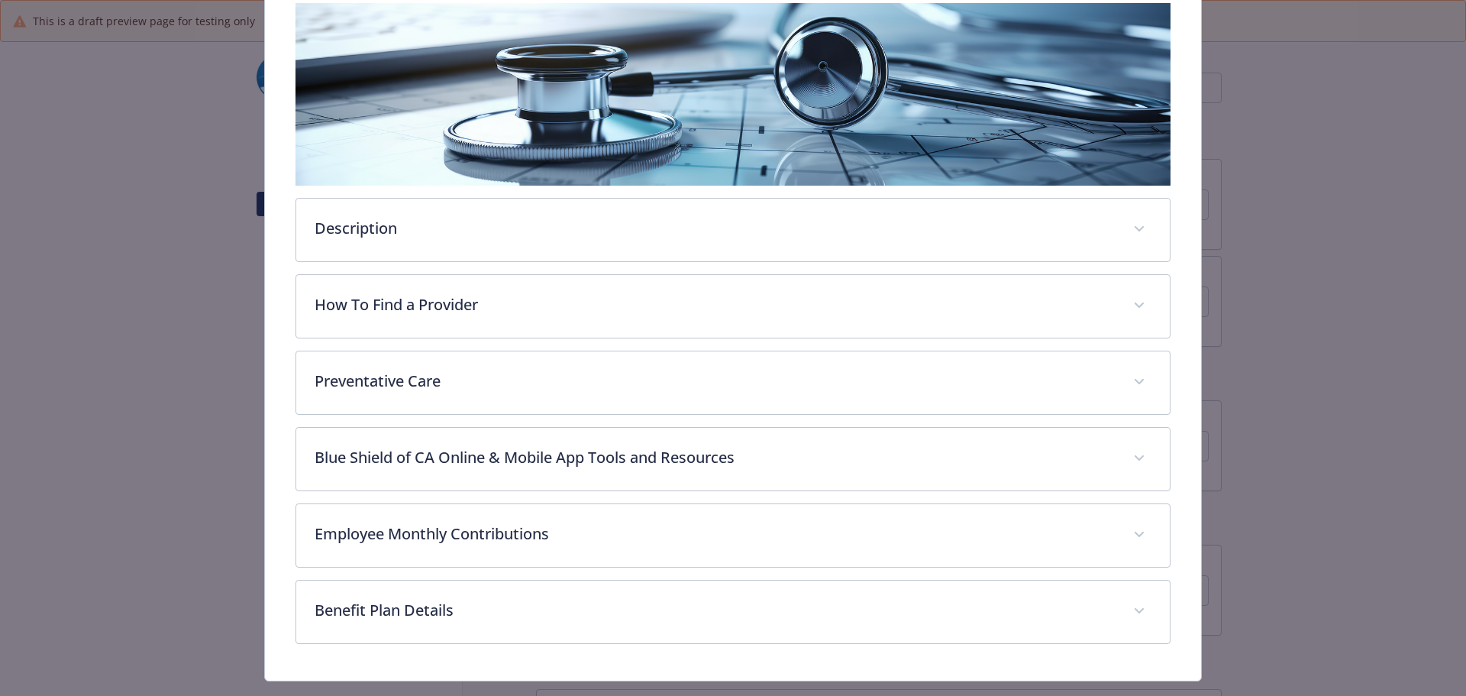
scroll to position [287, 0]
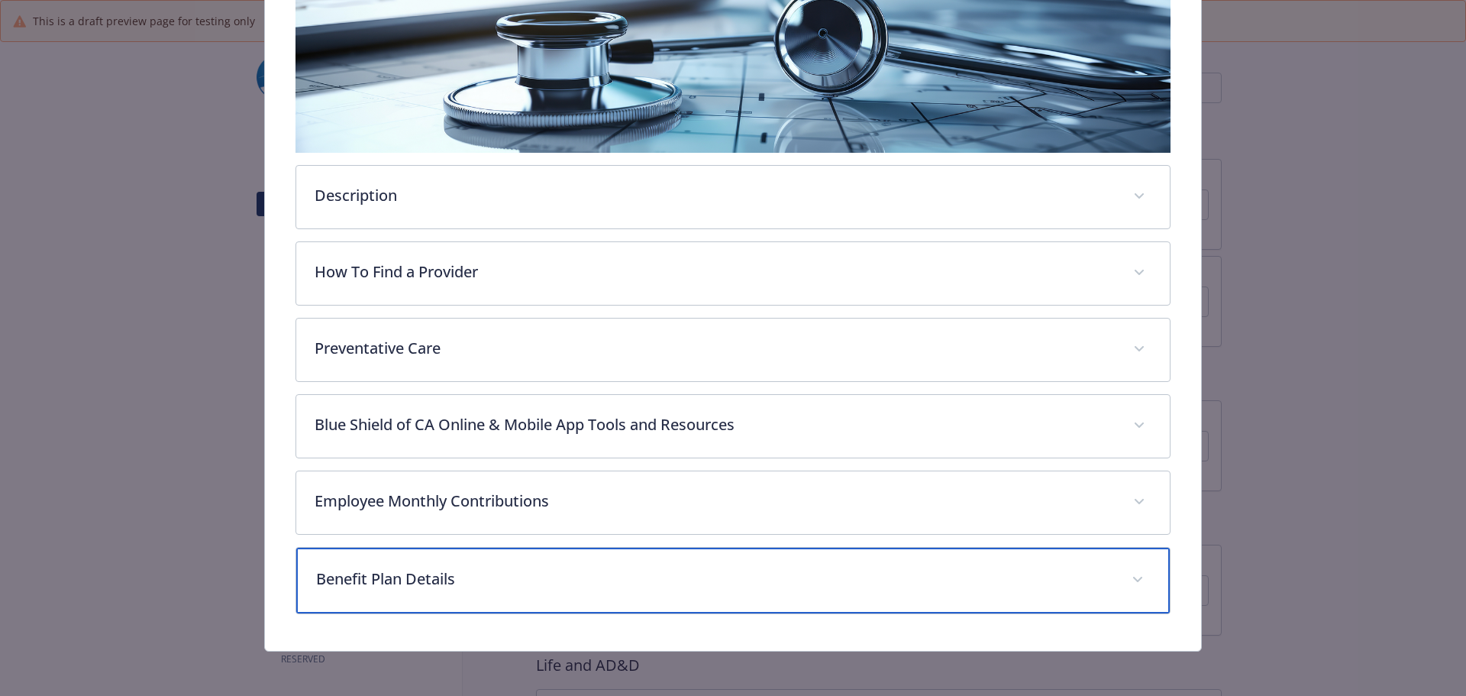
click at [444, 563] on div "Benefit Plan Details" at bounding box center [733, 580] width 874 height 66
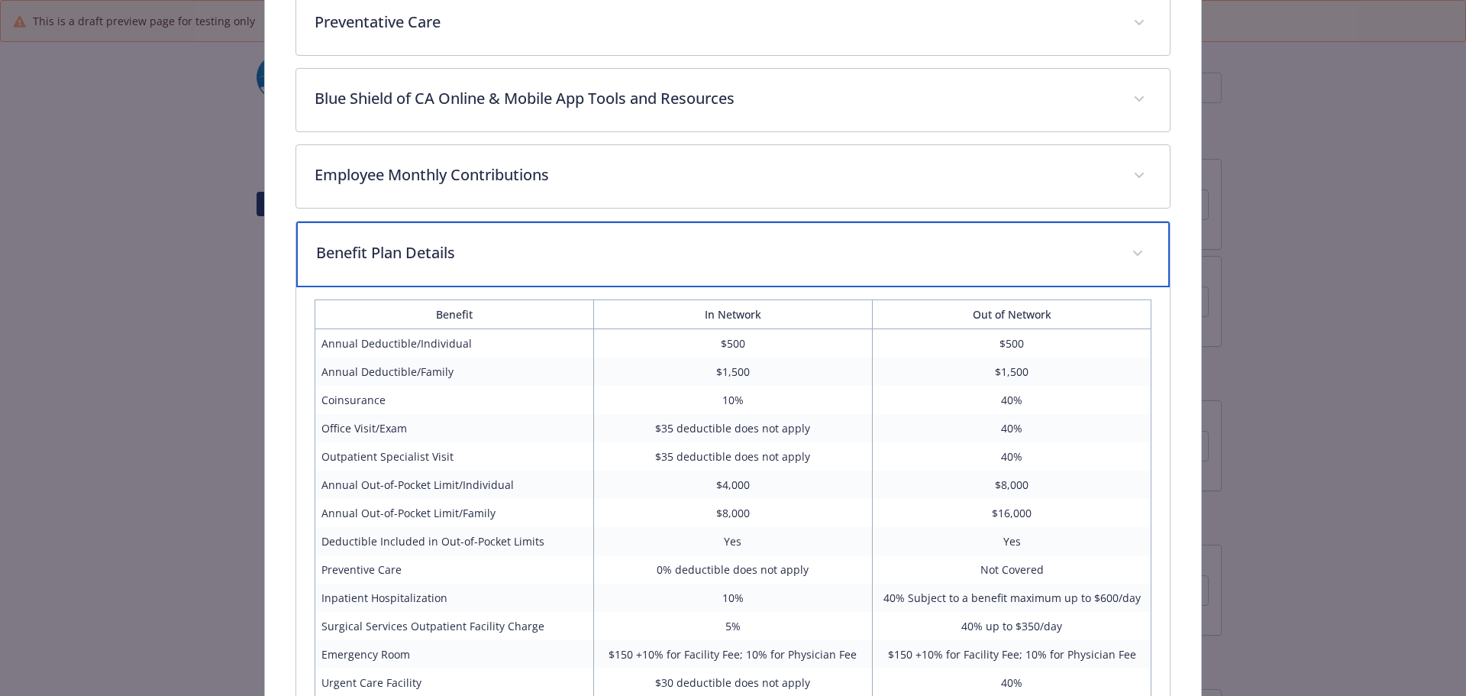
scroll to position [587, 0]
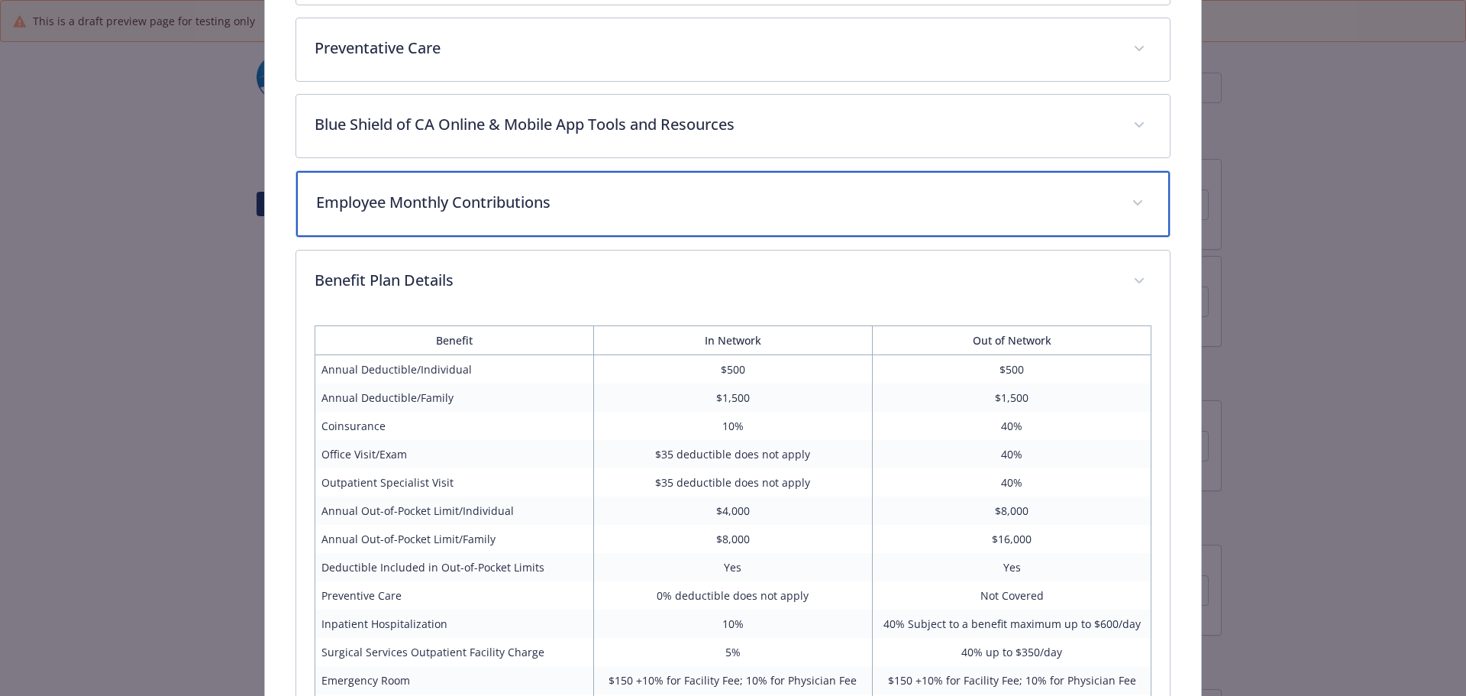
click at [428, 206] on p "Employee Monthly Contributions" at bounding box center [715, 202] width 798 height 23
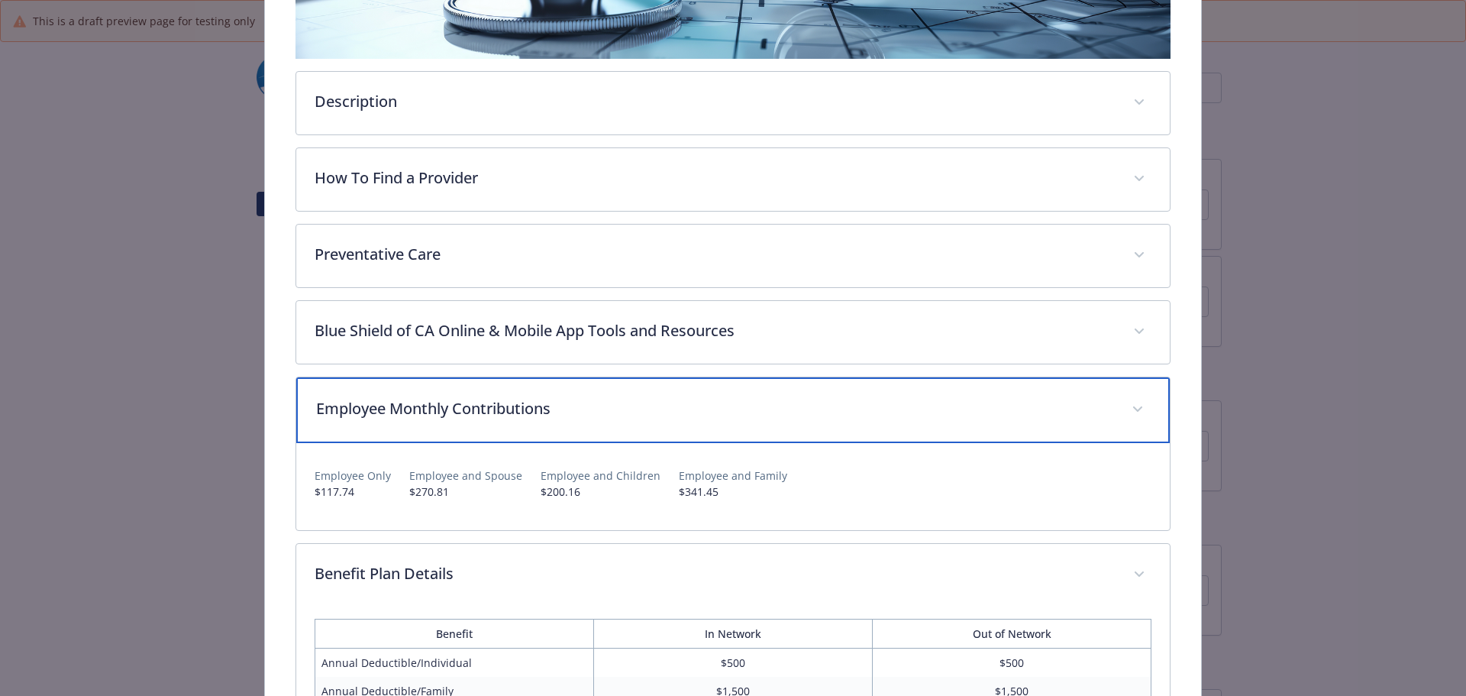
scroll to position [358, 0]
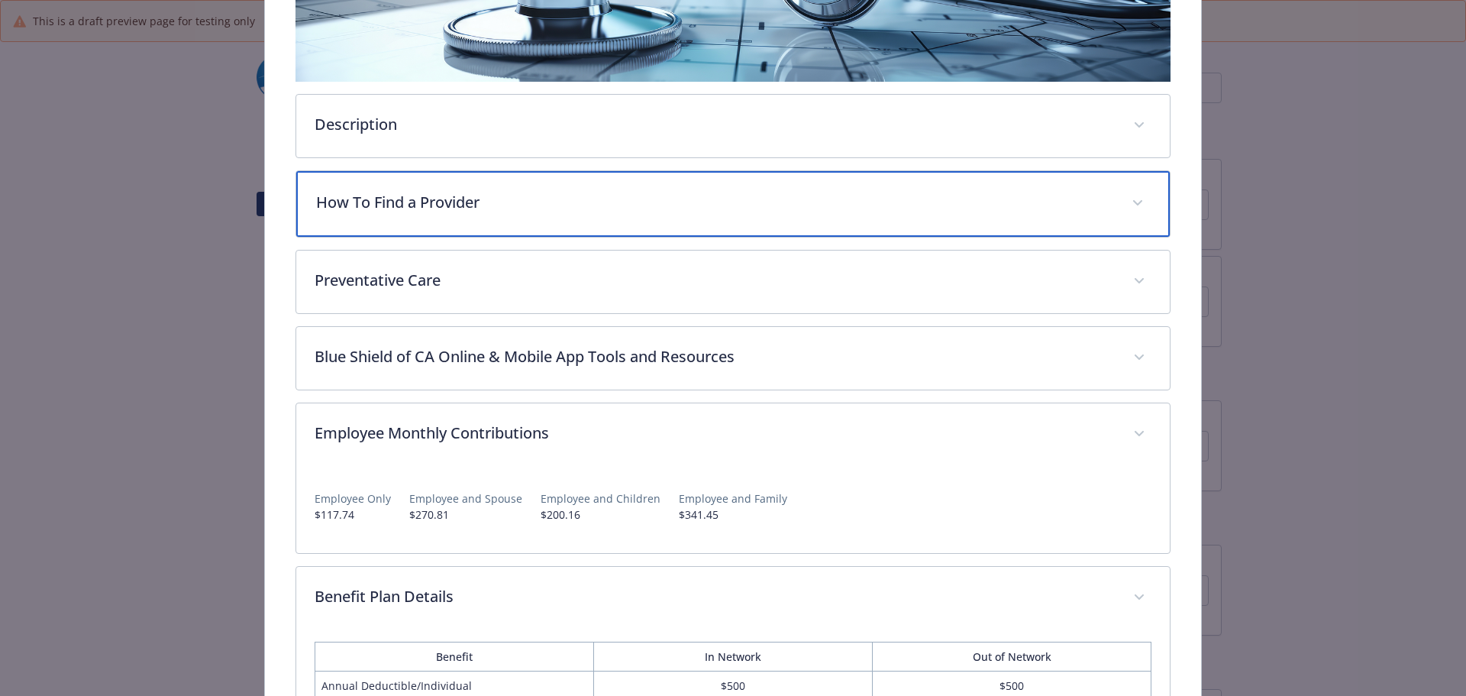
click at [395, 181] on div "How To Find a Provider" at bounding box center [733, 204] width 874 height 66
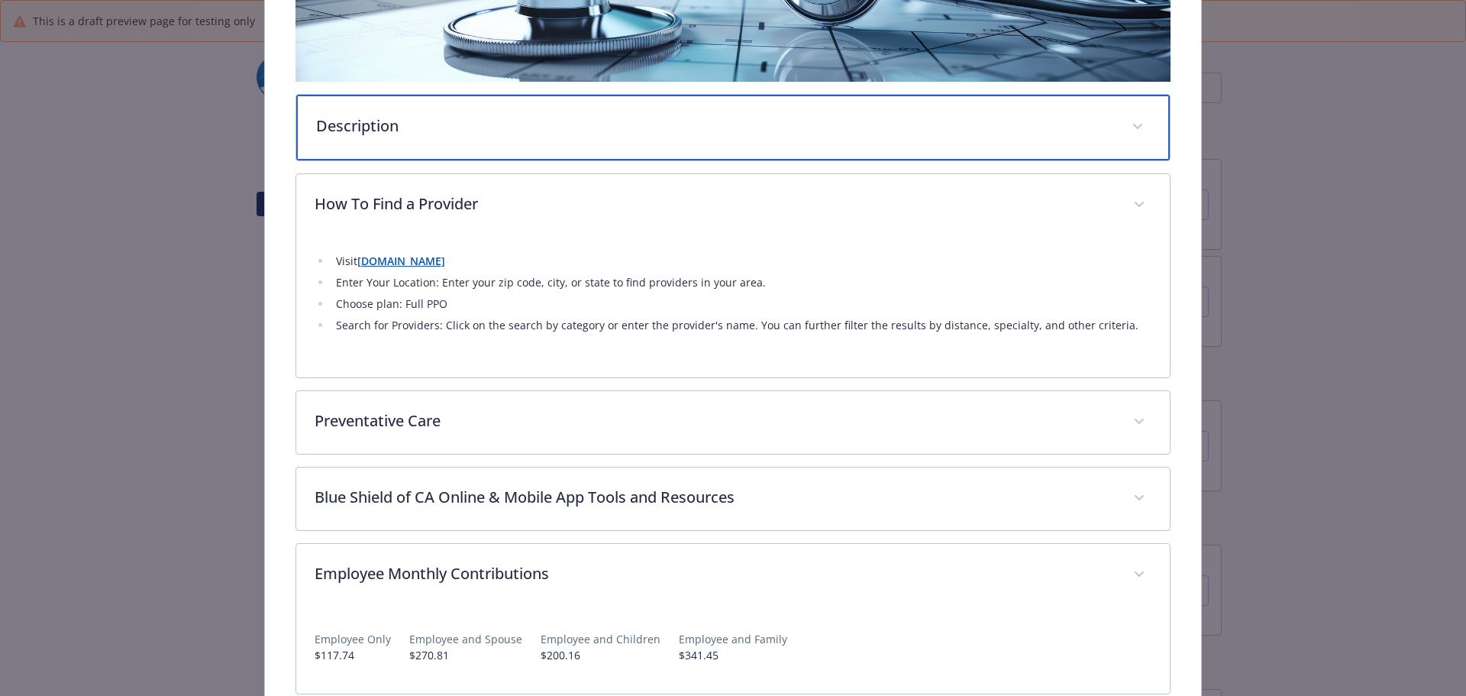
click at [389, 129] on p "Description" at bounding box center [715, 126] width 798 height 23
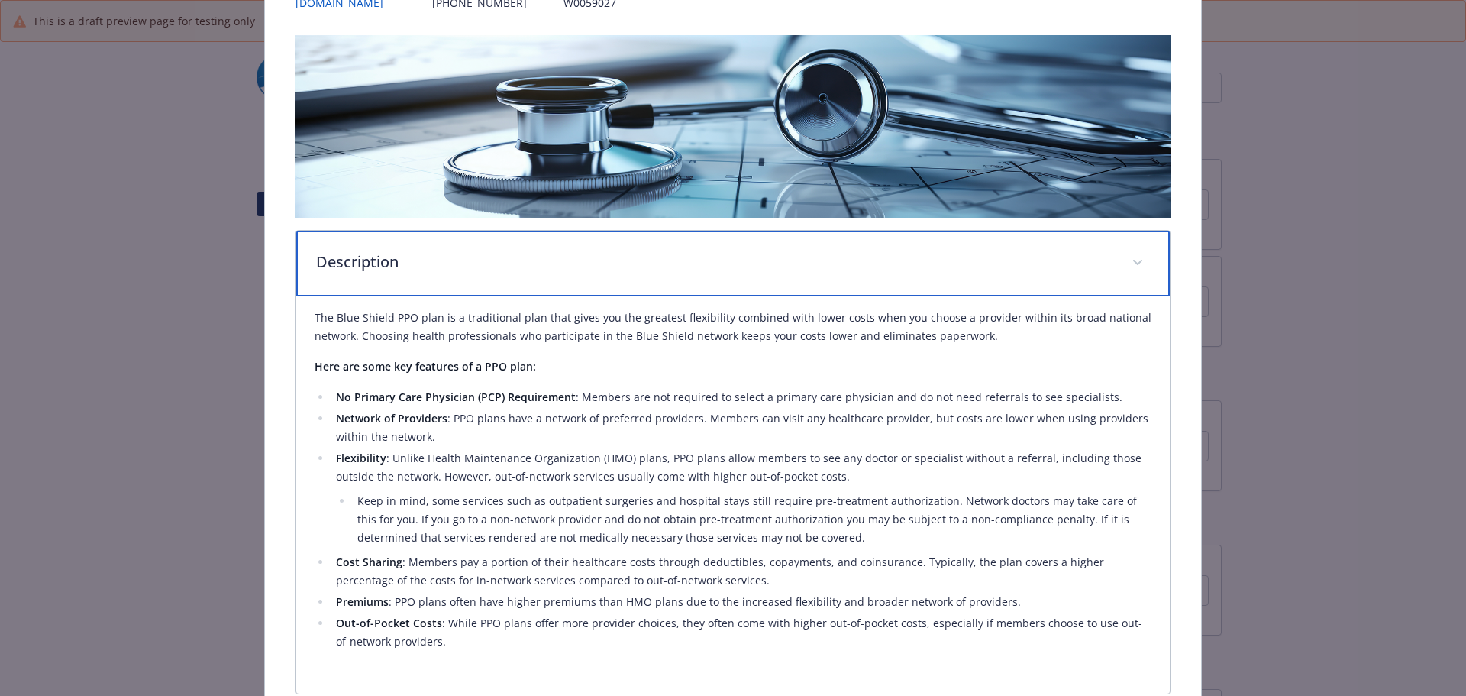
scroll to position [0, 0]
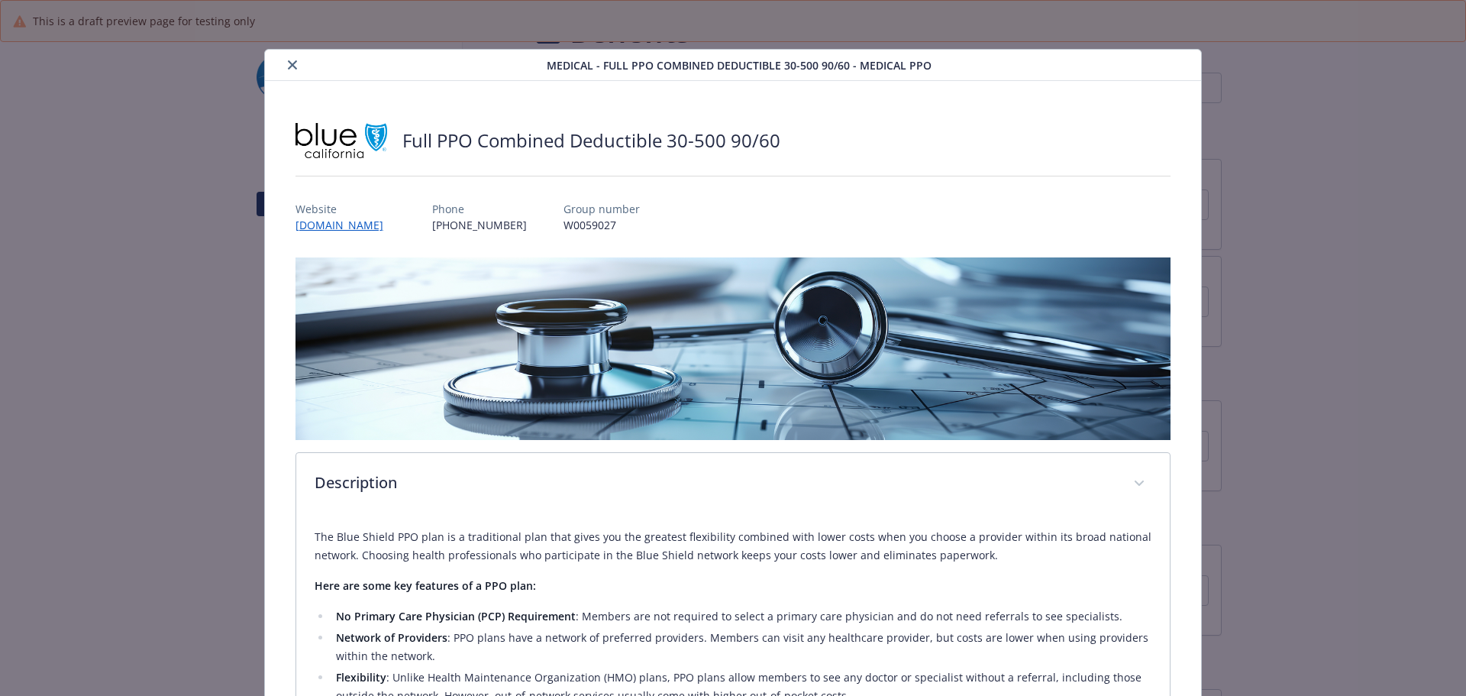
click at [289, 68] on icon "close" at bounding box center [292, 64] width 9 height 9
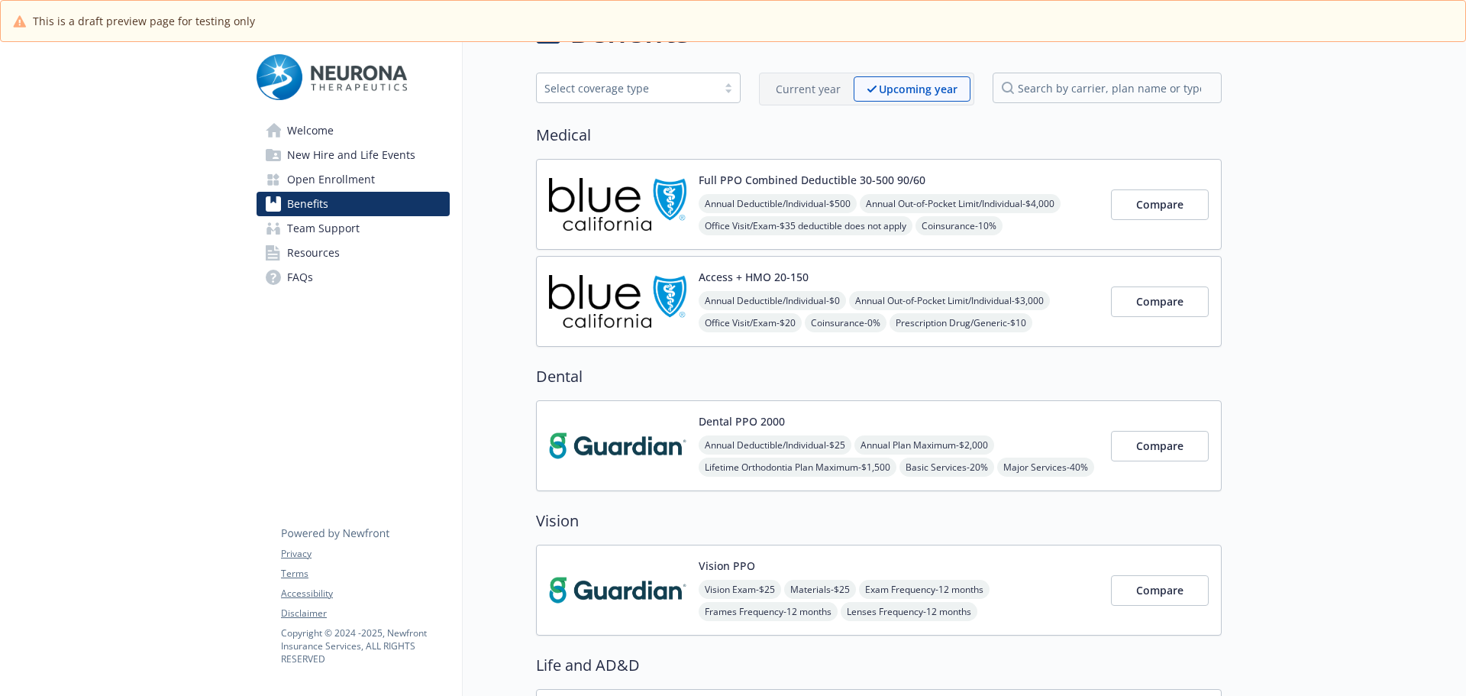
click at [654, 285] on img at bounding box center [617, 301] width 137 height 65
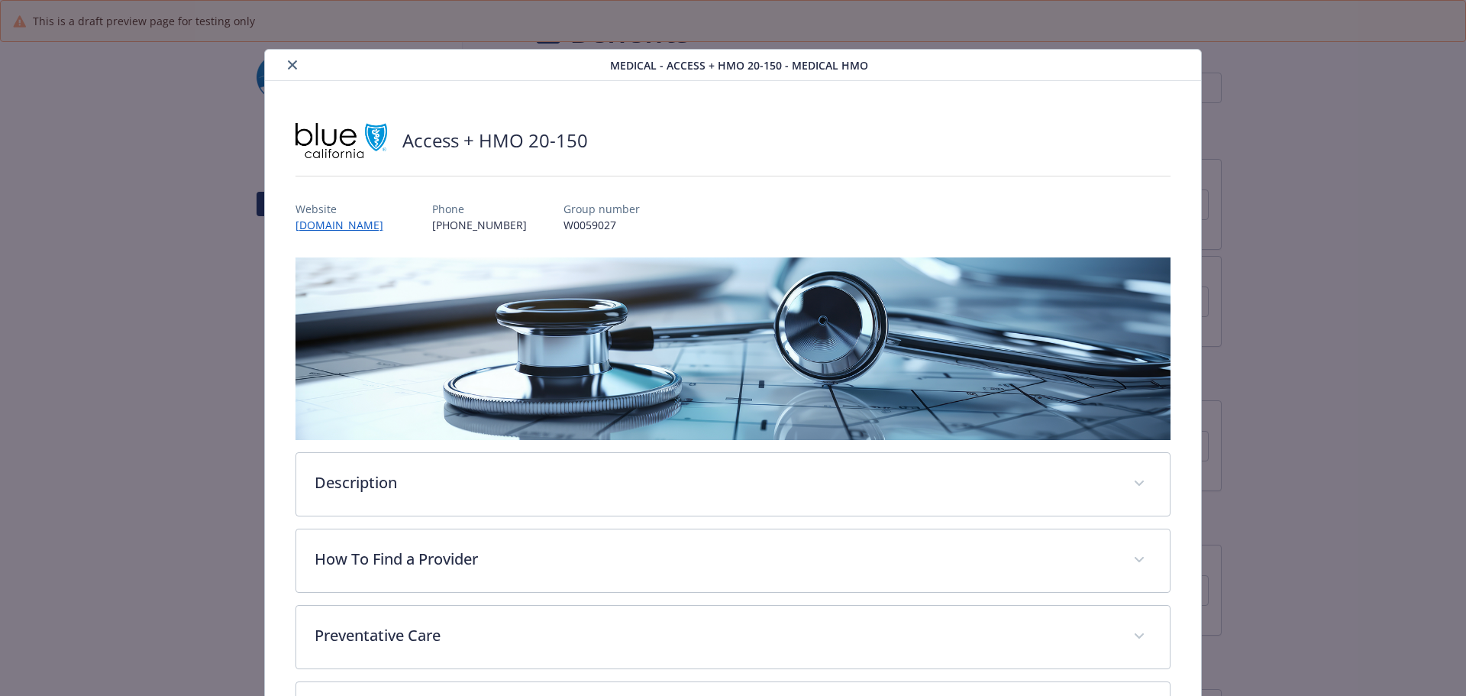
scroll to position [46, 0]
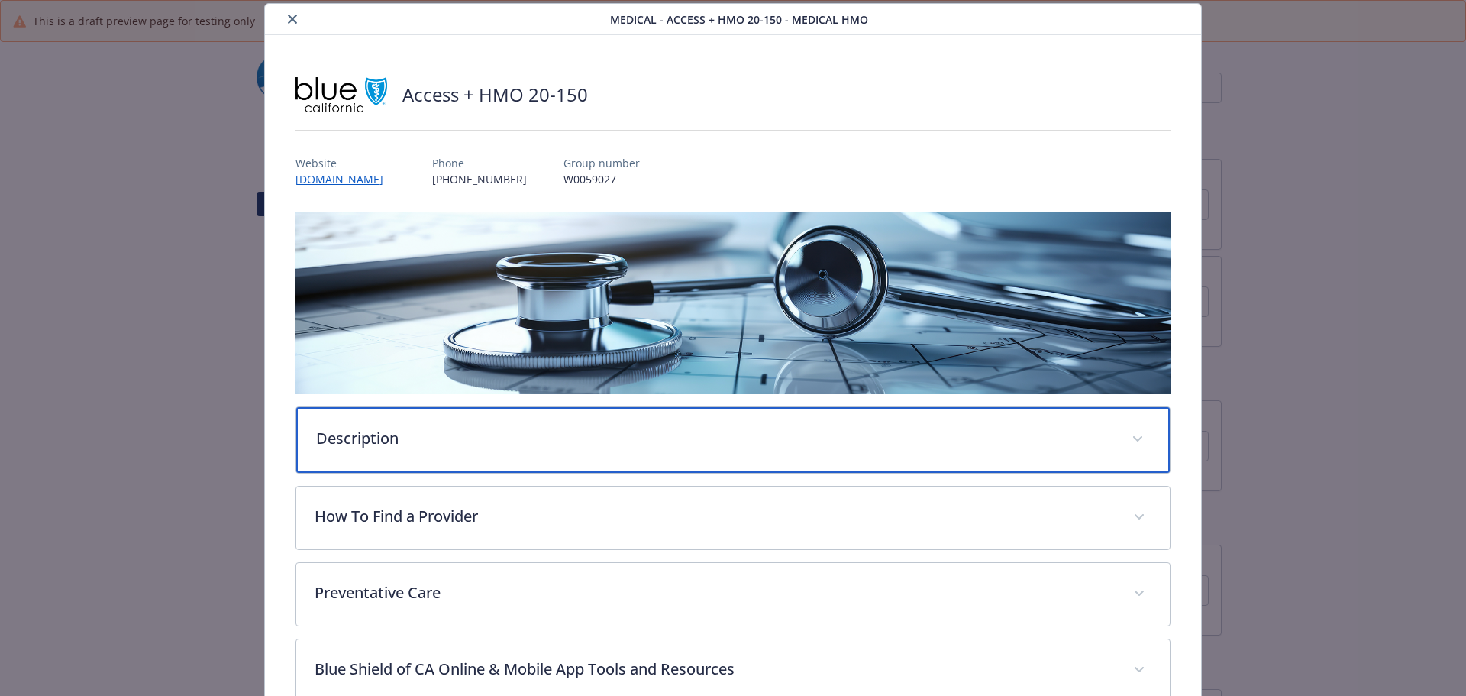
click at [363, 429] on p "Description" at bounding box center [715, 438] width 798 height 23
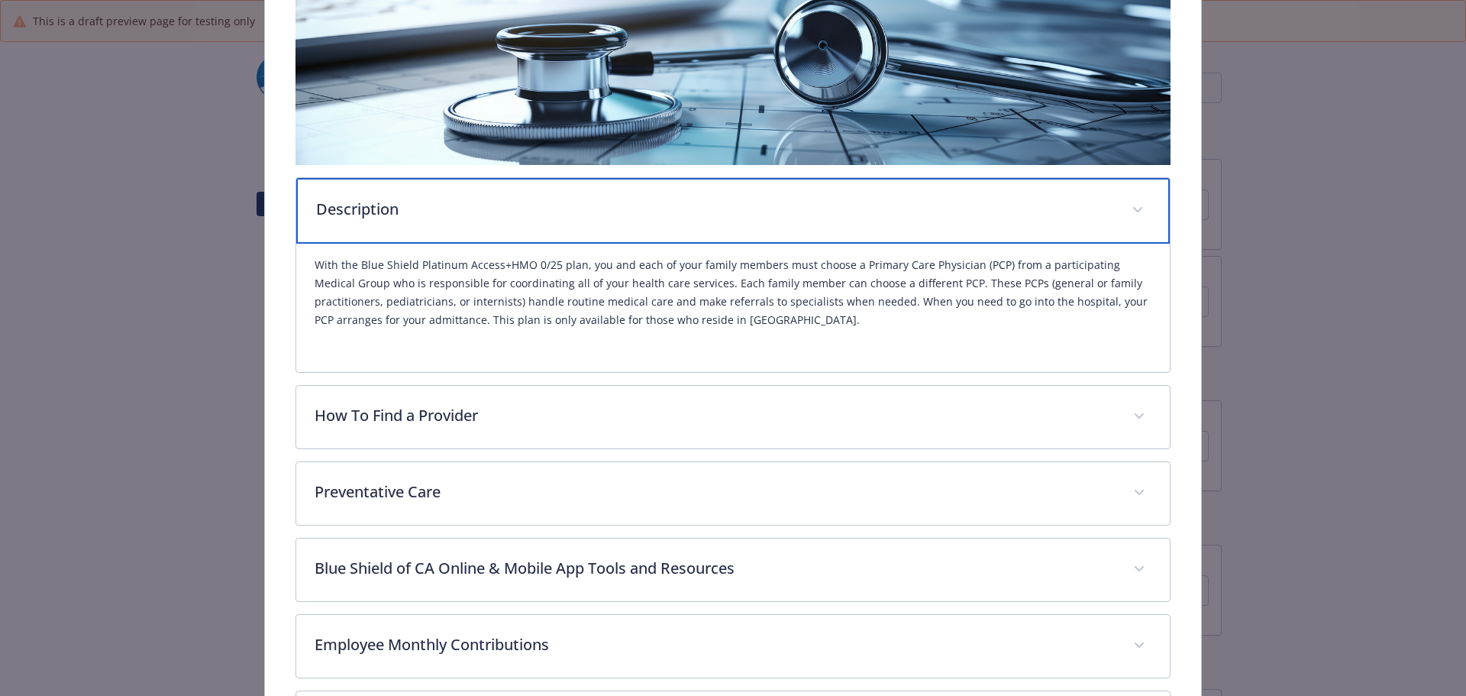
scroll to position [0, 0]
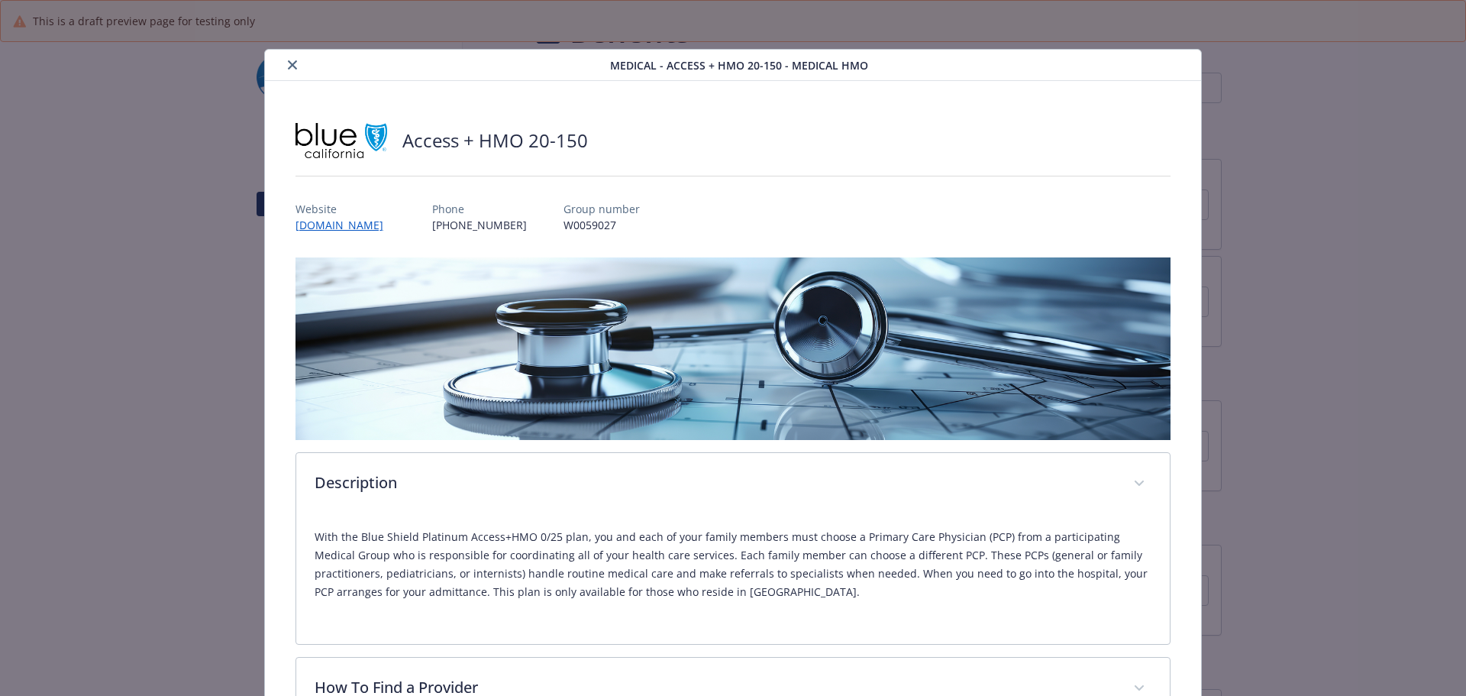
click at [279, 63] on div "details for plan Medical - Access + HMO 20-150 - Medical HMO" at bounding box center [440, 65] width 339 height 18
click at [283, 63] on button "close" at bounding box center [292, 65] width 18 height 18
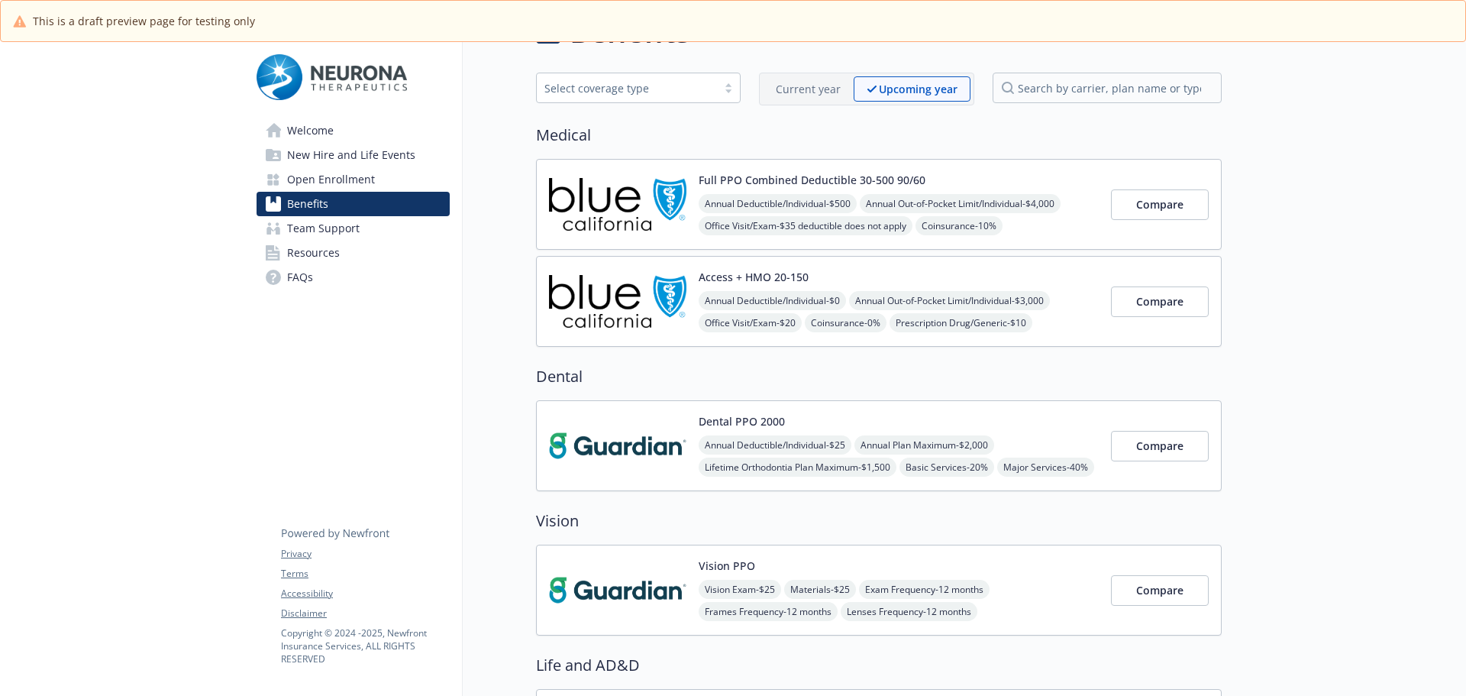
click at [1031, 190] on div "Full PPO Combined Deductible 30-500 90/60 Annual Deductible/Individual - $500 A…" at bounding box center [899, 204] width 400 height 65
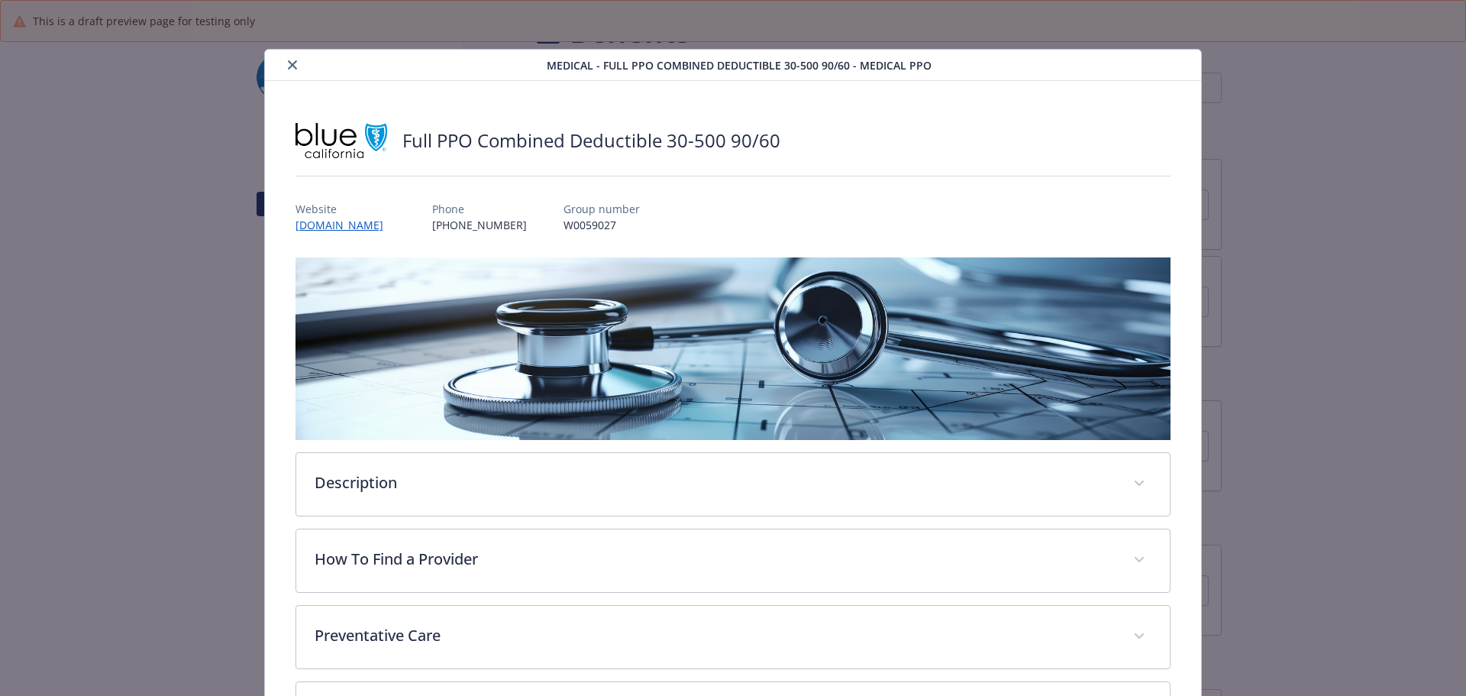
scroll to position [46, 0]
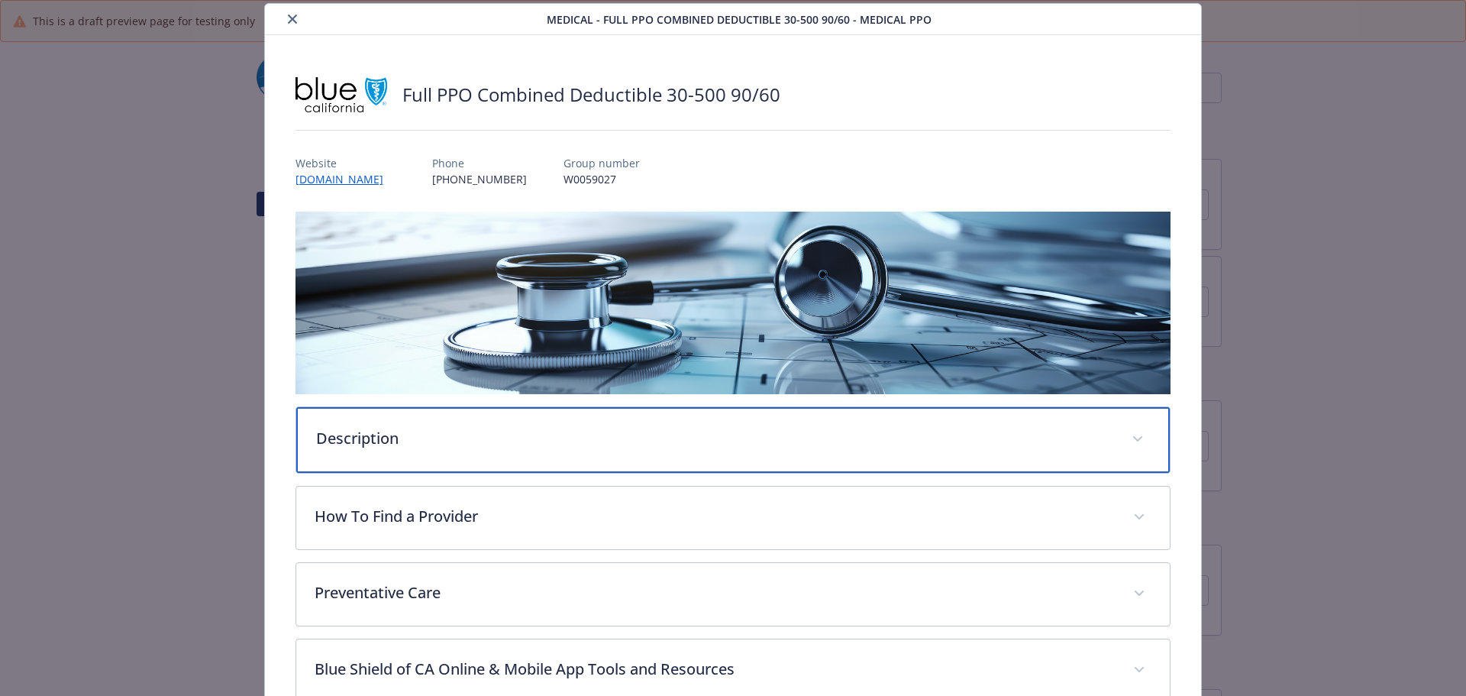
click at [360, 450] on div "Description" at bounding box center [733, 440] width 874 height 66
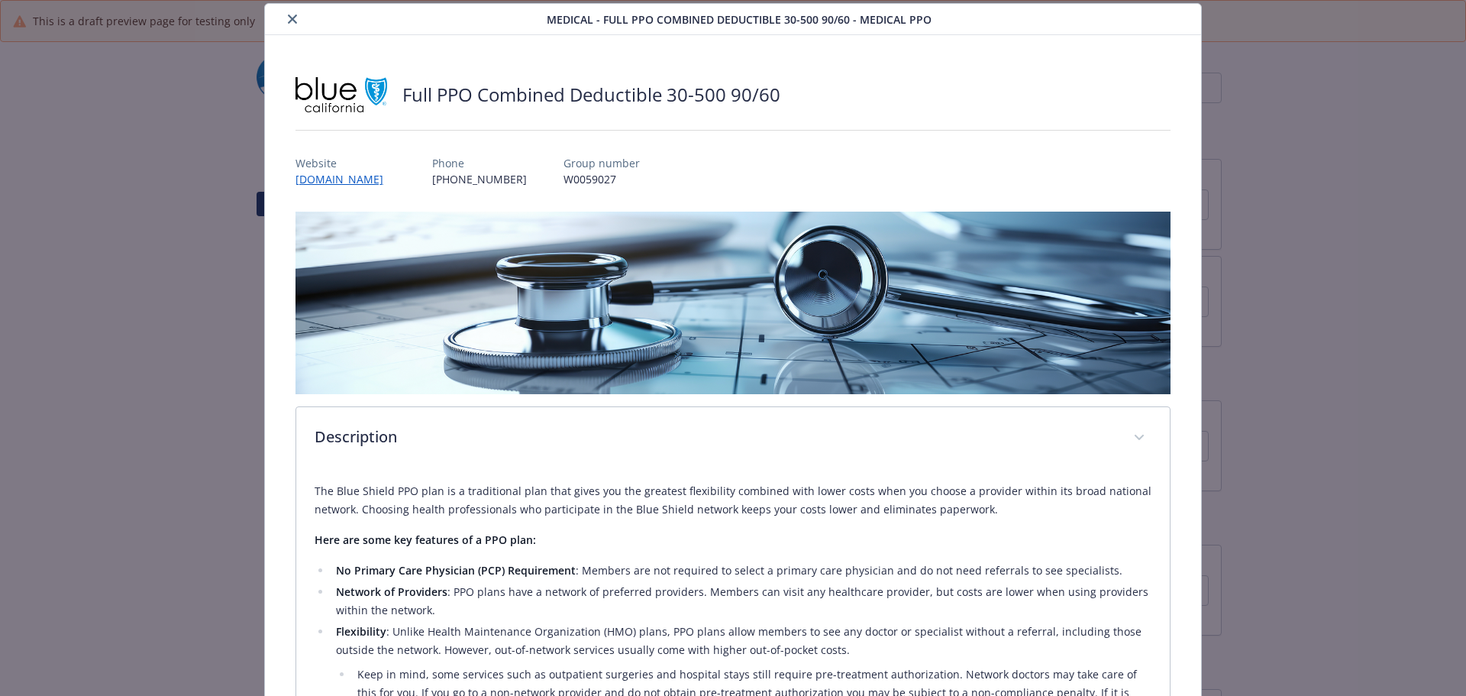
click at [295, 22] on button "close" at bounding box center [292, 19] width 18 height 18
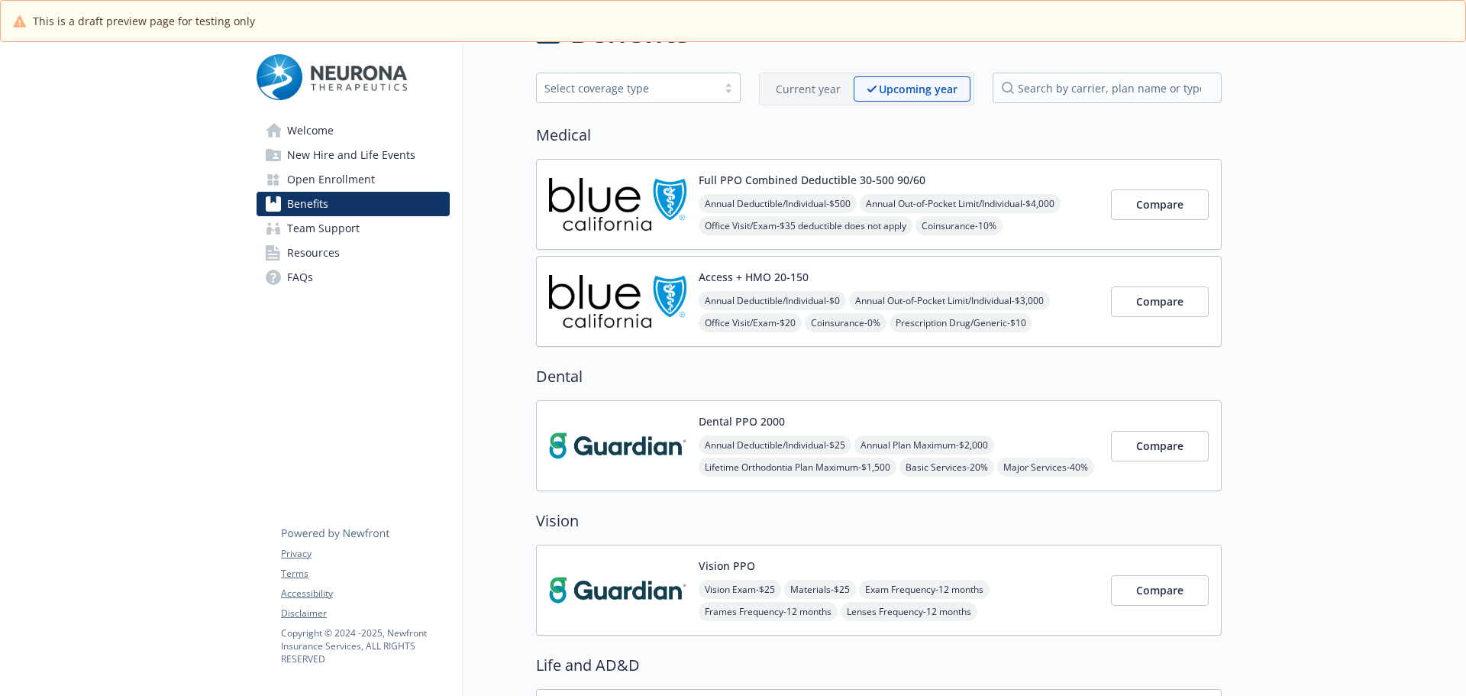
click at [827, 259] on div "Access + HMO 20-150 Annual Deductible/Individual - $0 Annual Out-of-Pocket Limi…" at bounding box center [879, 301] width 686 height 91
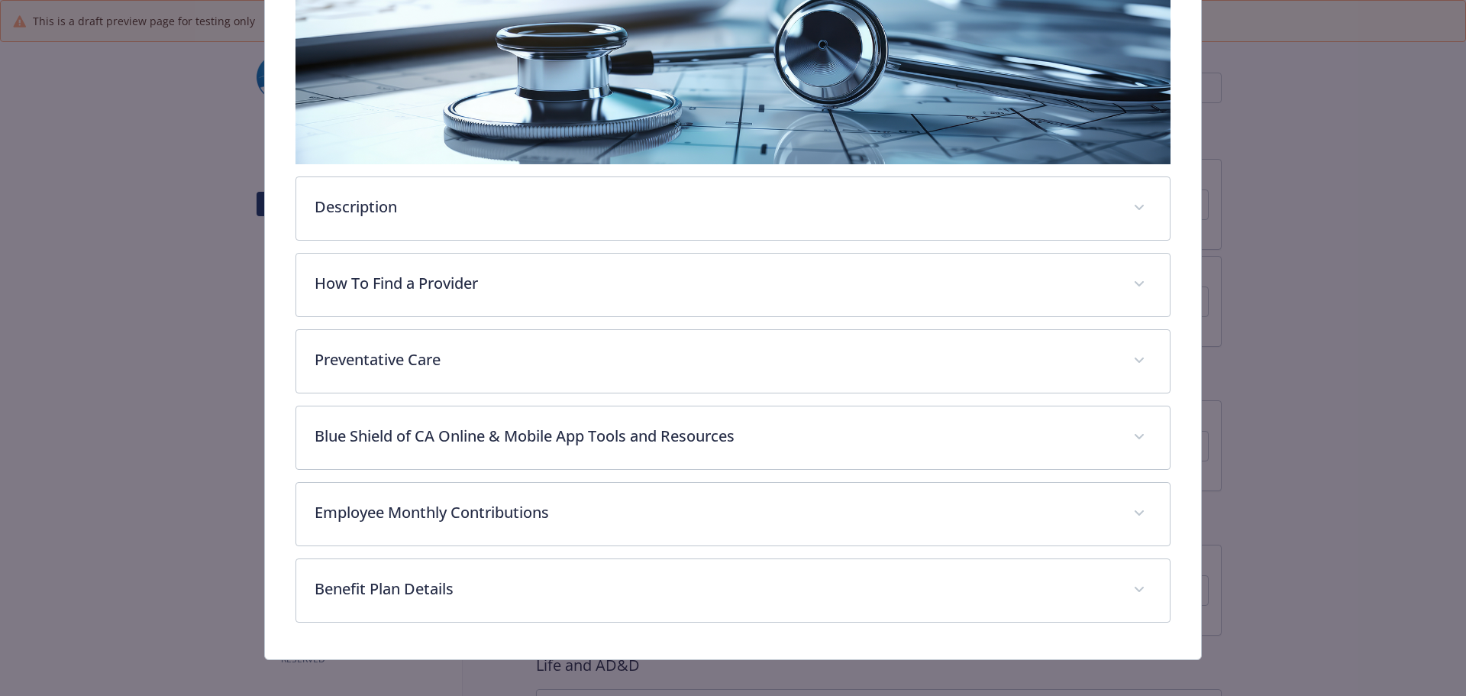
scroll to position [287, 0]
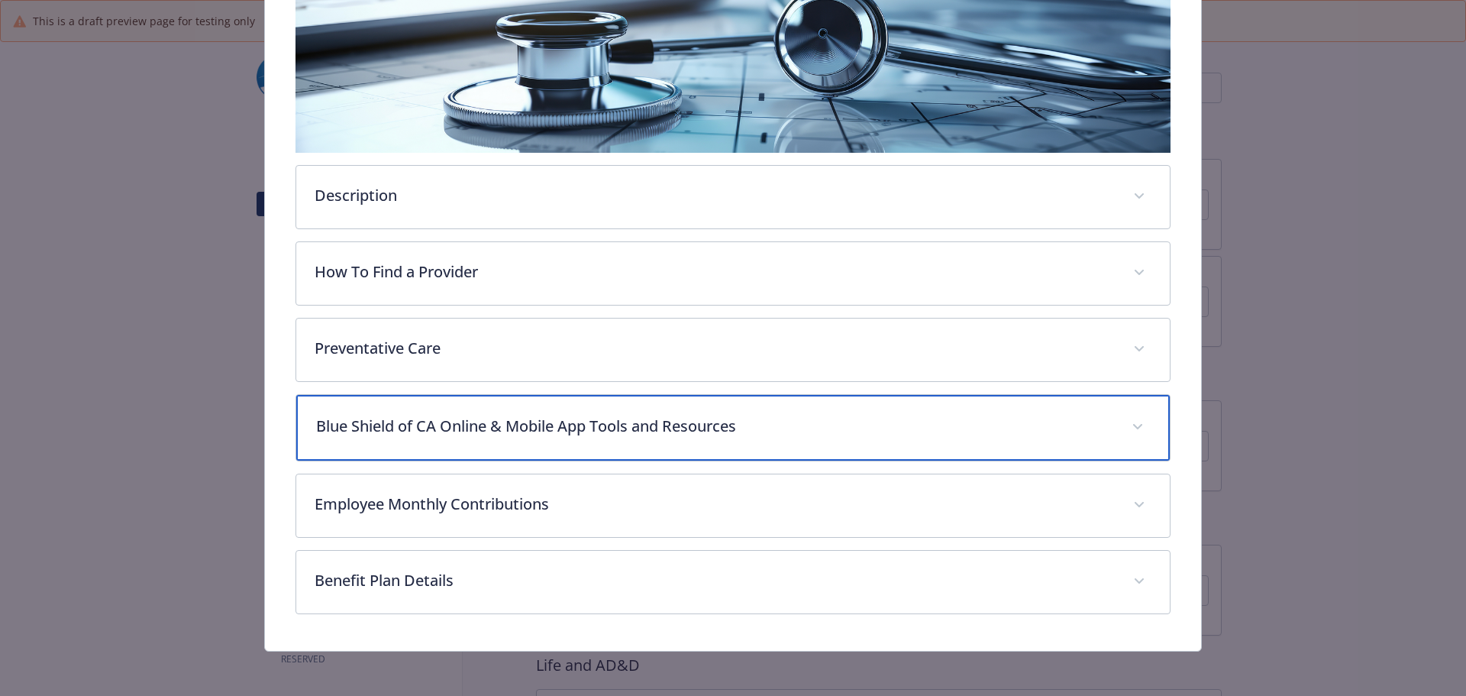
click at [454, 419] on p "Blue Shield of CA Online & Mobile App Tools and Resources" at bounding box center [715, 426] width 798 height 23
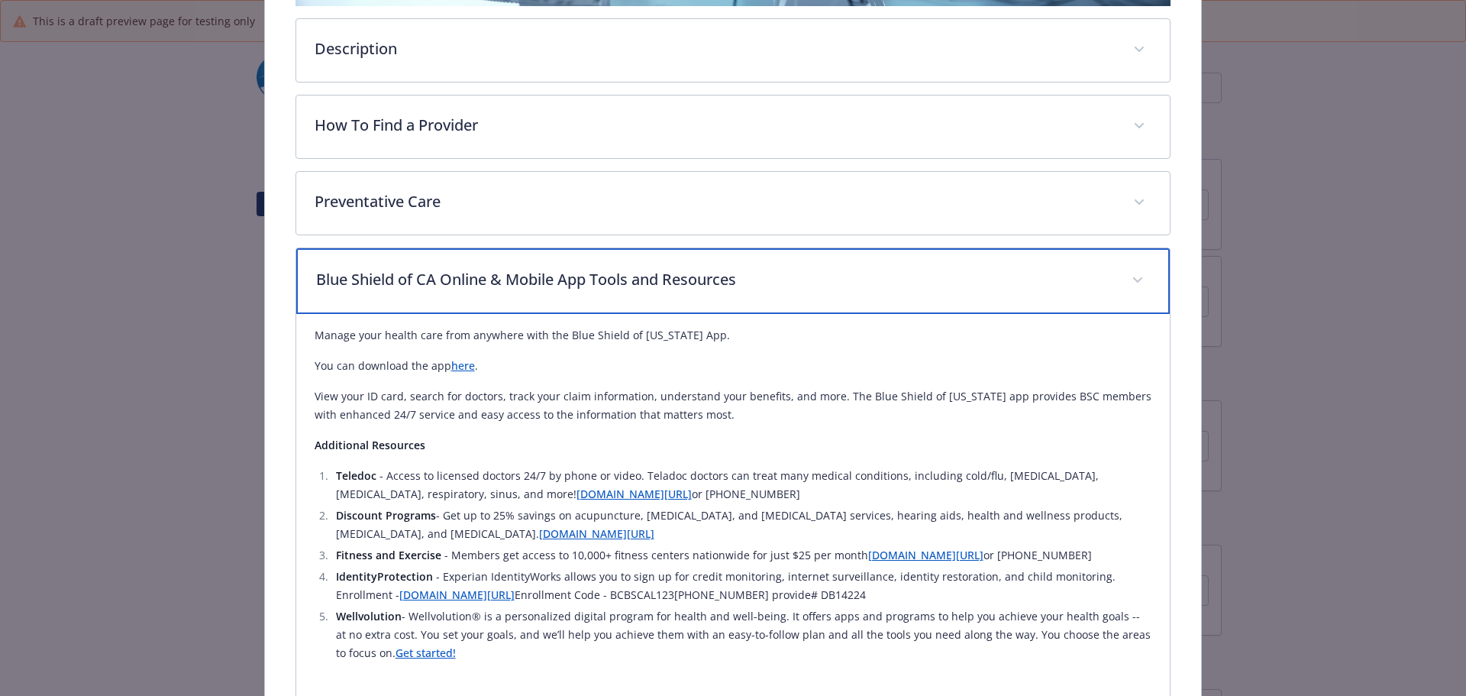
scroll to position [440, 0]
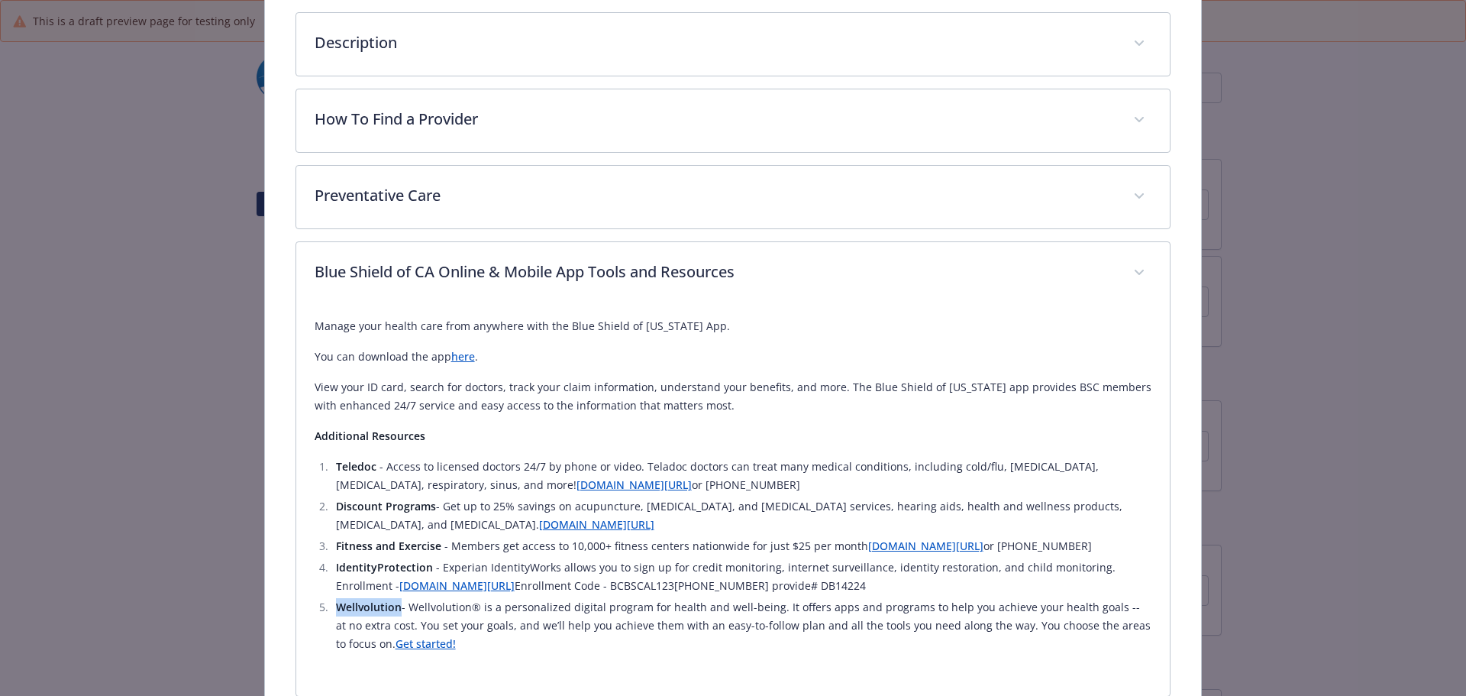
drag, startPoint x: 334, startPoint y: 609, endPoint x: 399, endPoint y: 606, distance: 65.0
click at [399, 606] on li "Wellvolution - Wellvolution® is a personalized digital program for health and w…" at bounding box center [741, 625] width 821 height 55
copy strong "Wellvolution"
click at [395, 637] on link "Get started!" at bounding box center [425, 643] width 60 height 15
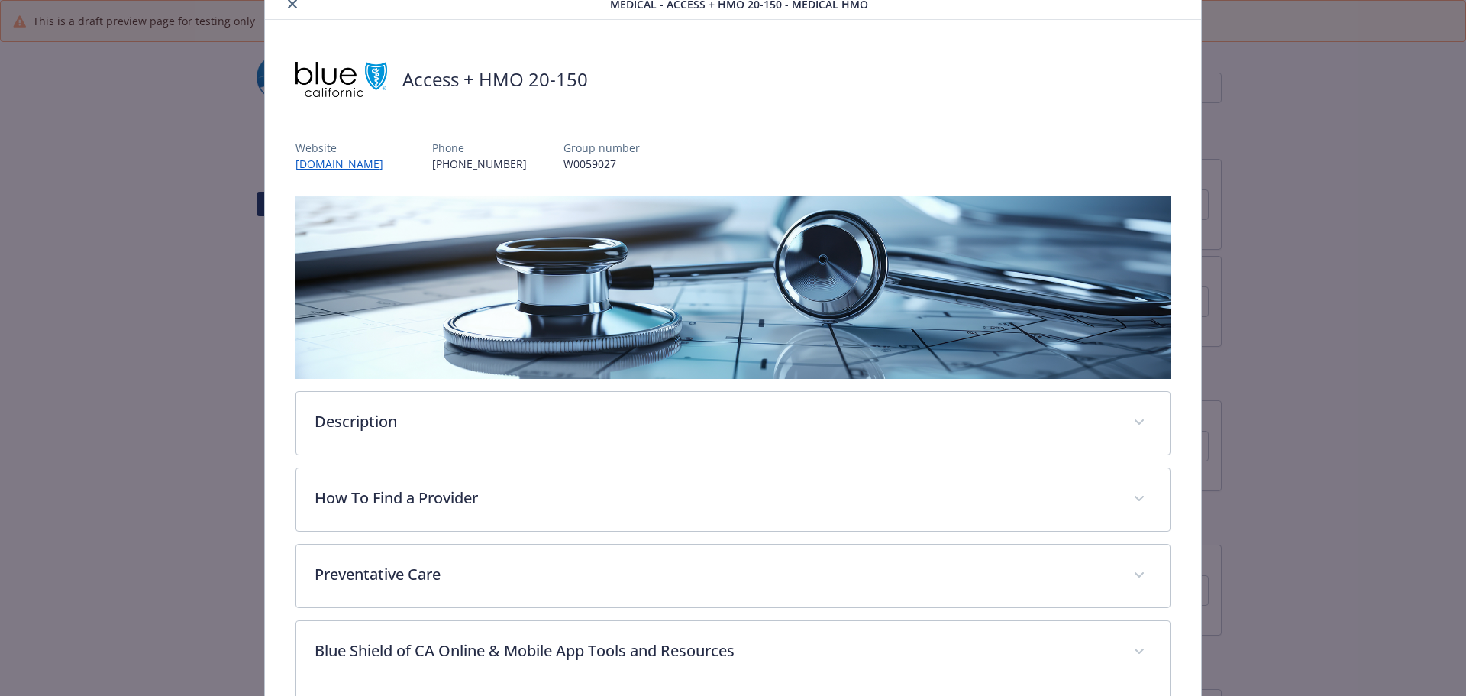
scroll to position [0, 0]
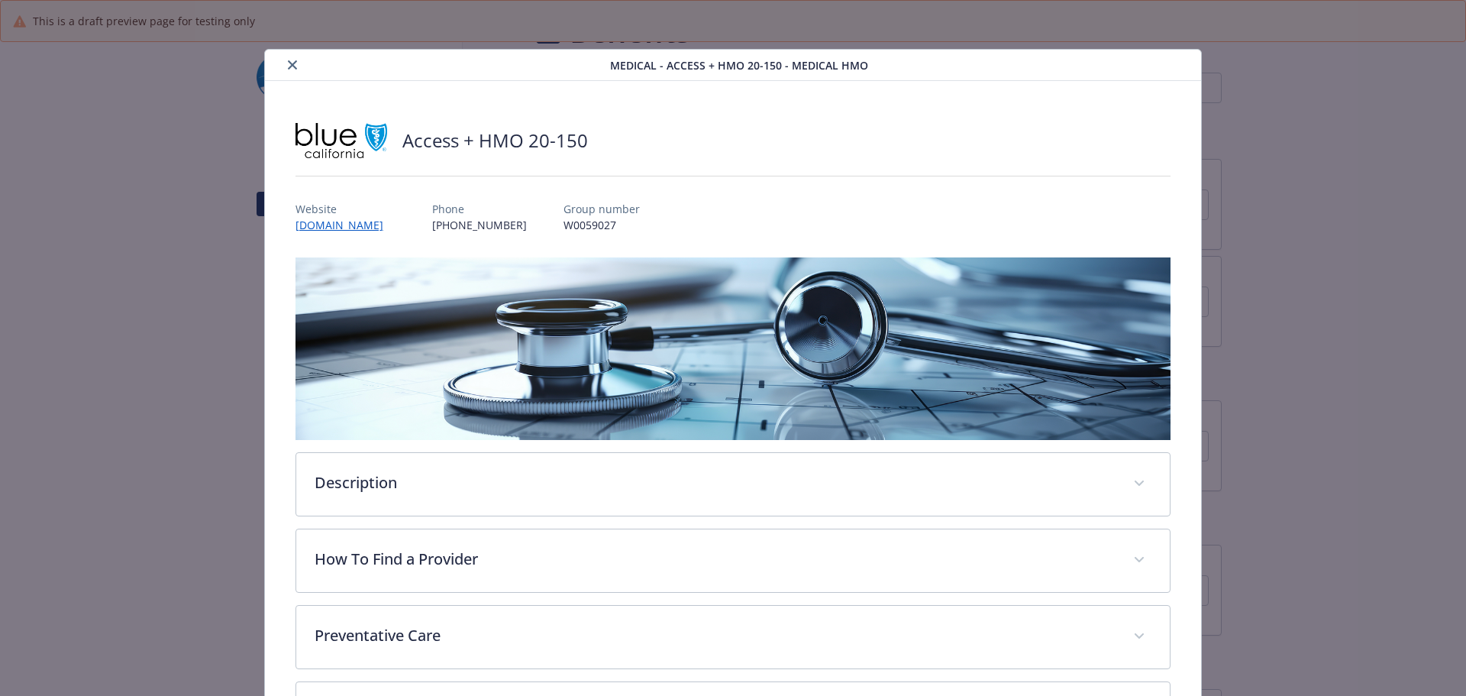
click at [289, 66] on icon "close" at bounding box center [292, 64] width 9 height 9
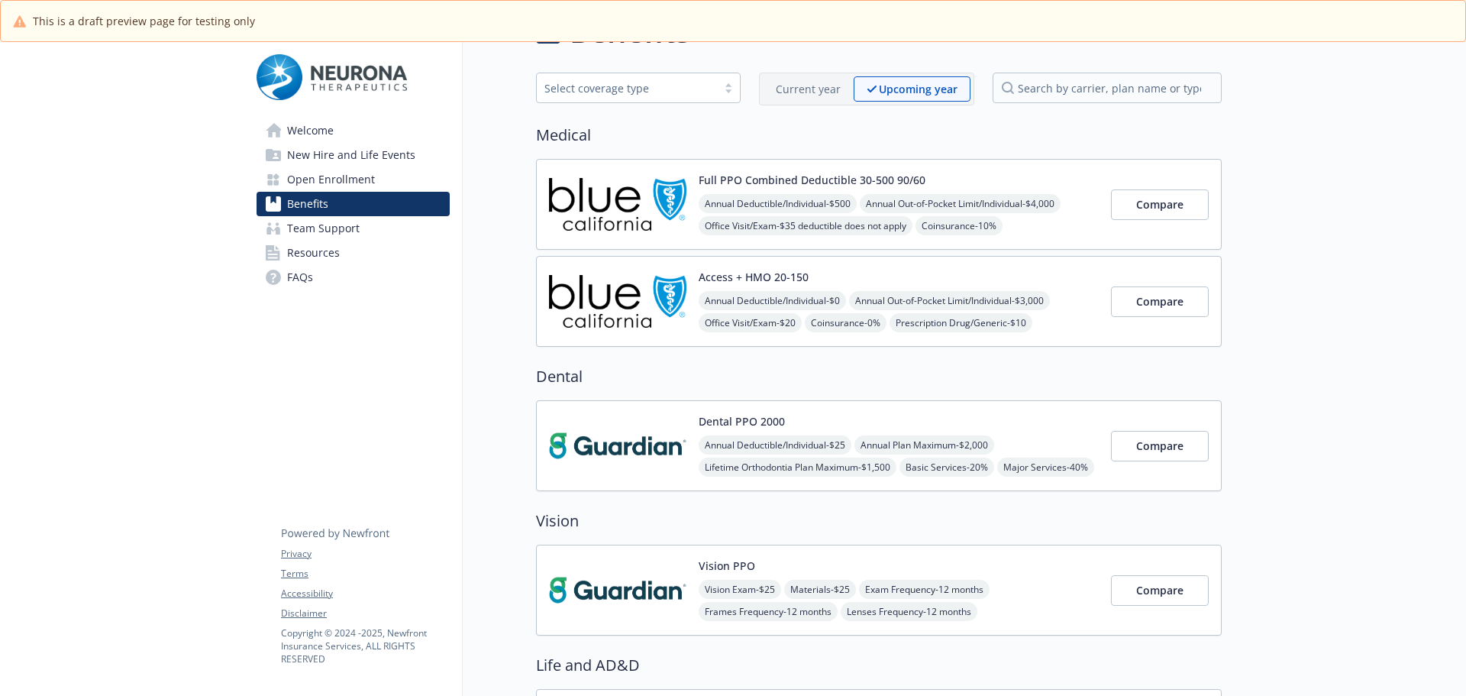
click at [612, 441] on img at bounding box center [617, 445] width 137 height 65
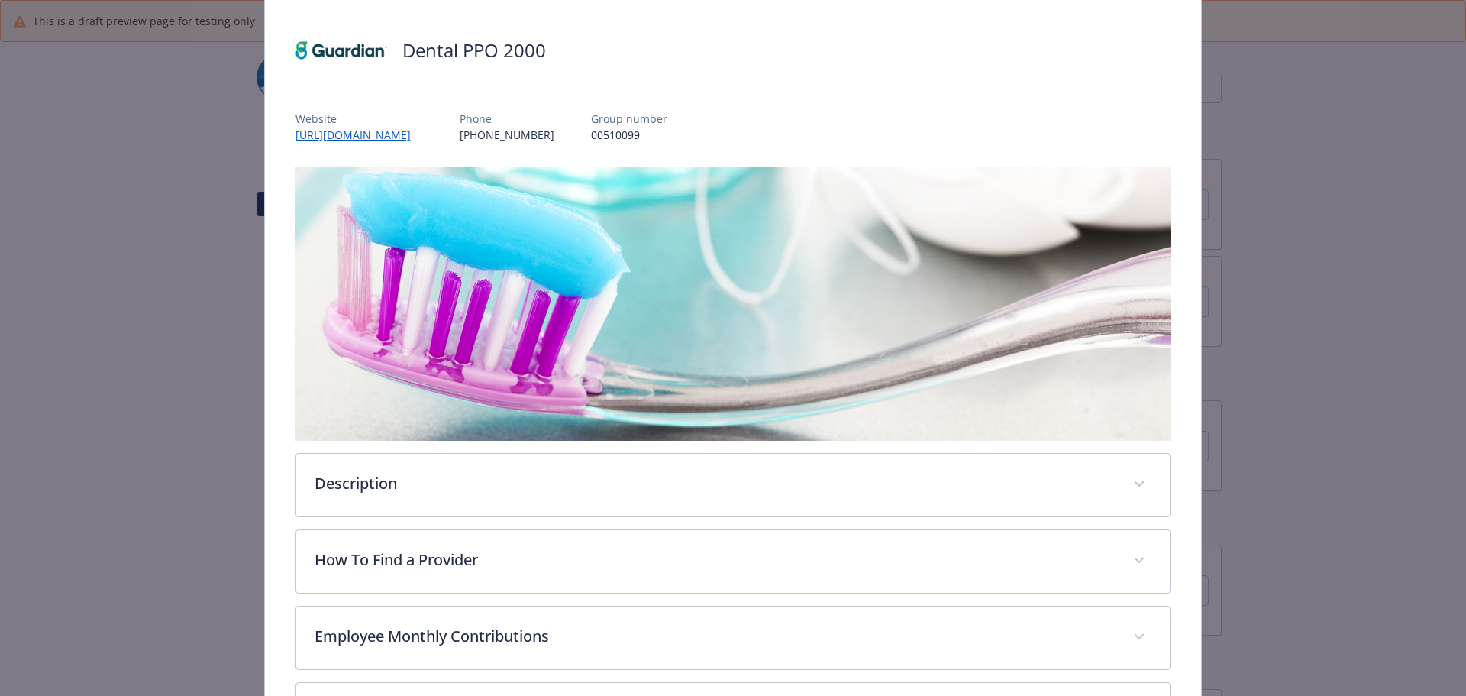
scroll to position [224, 0]
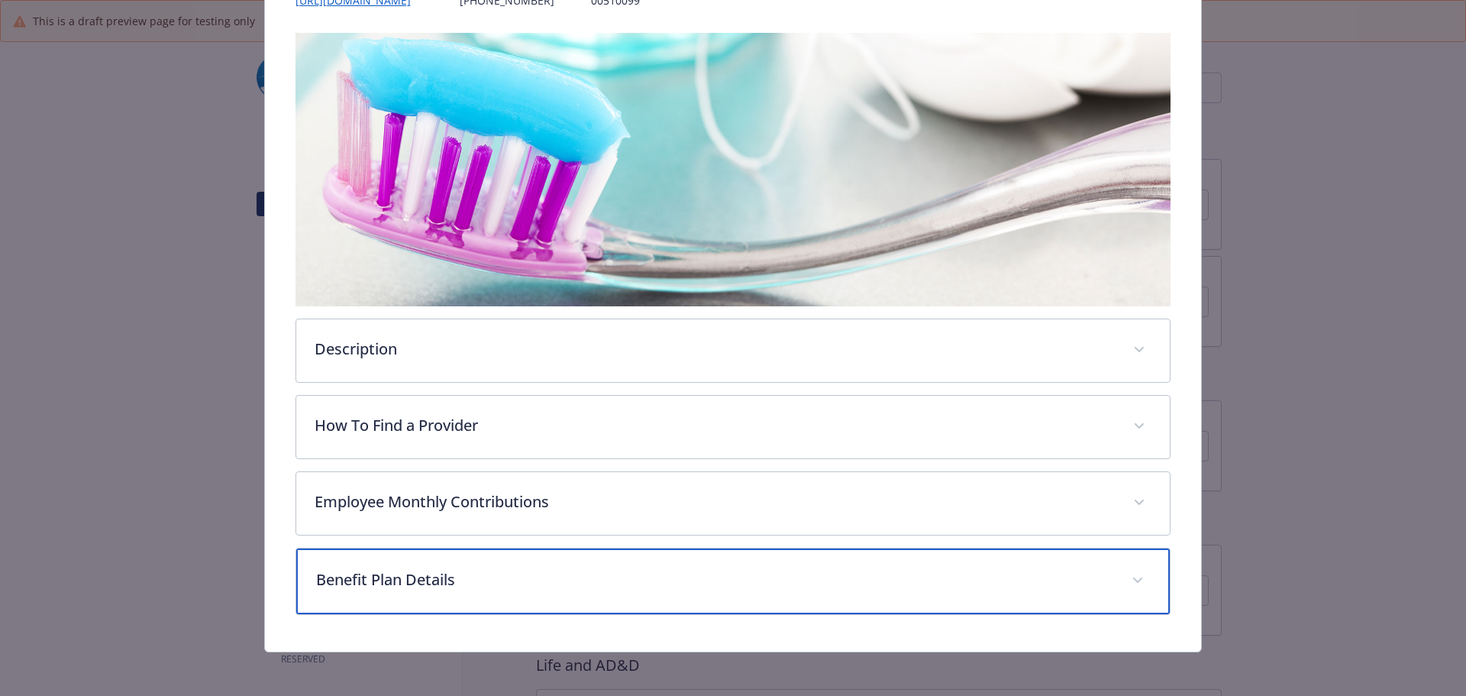
click at [466, 572] on p "Benefit Plan Details" at bounding box center [715, 579] width 798 height 23
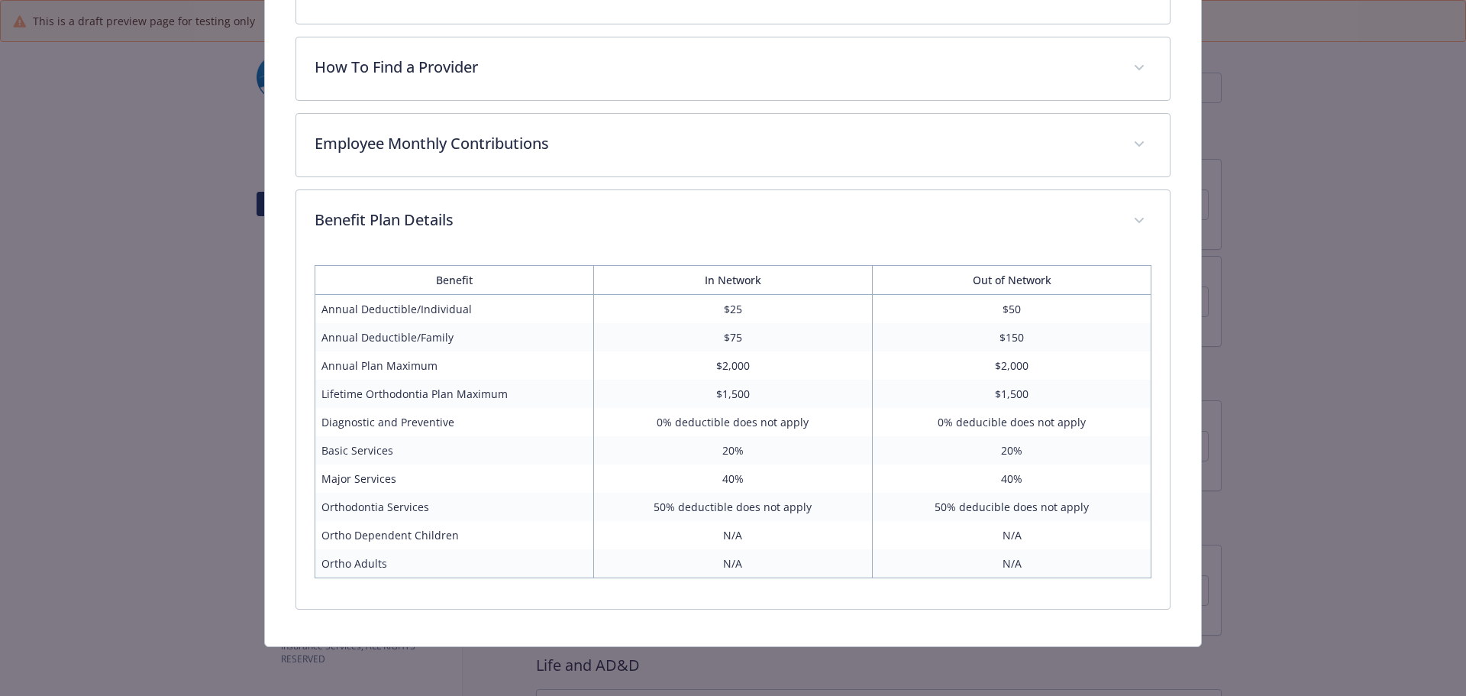
scroll to position [580, 0]
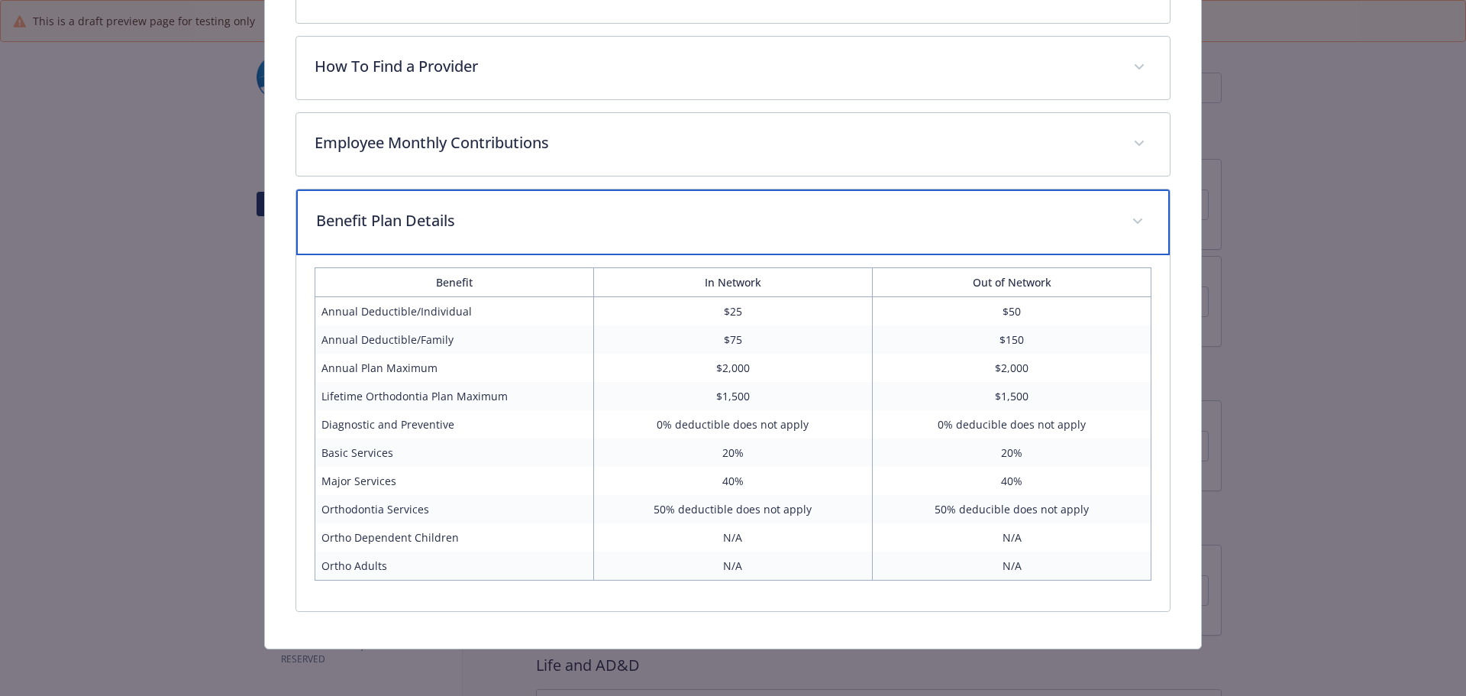
click at [598, 215] on p "Benefit Plan Details" at bounding box center [715, 220] width 798 height 23
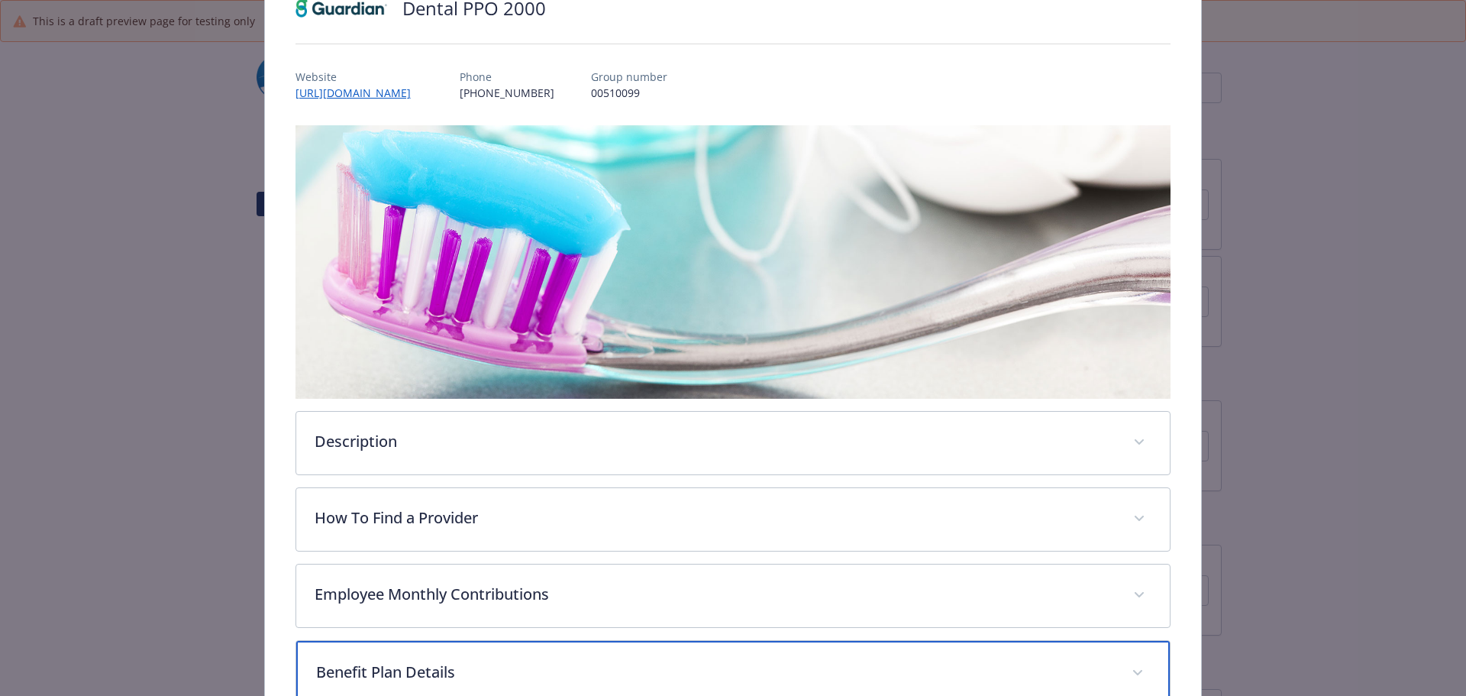
scroll to position [0, 0]
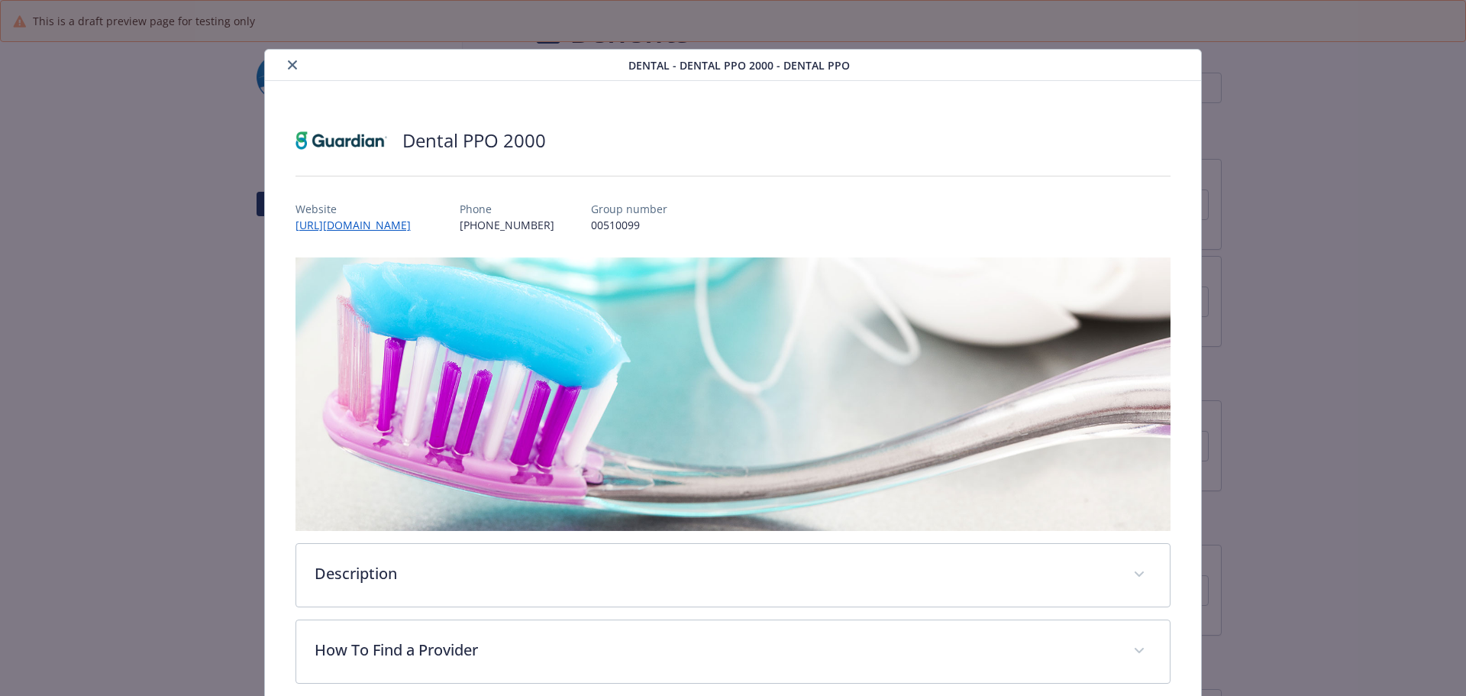
click at [282, 56] on div "details for plan Dental - Dental PPO 2000 - Dental PPO" at bounding box center [449, 65] width 357 height 18
click at [282, 59] on div "details for plan Dental - Dental PPO 2000 - Dental PPO" at bounding box center [449, 65] width 357 height 18
click at [292, 61] on icon "close" at bounding box center [292, 64] width 9 height 9
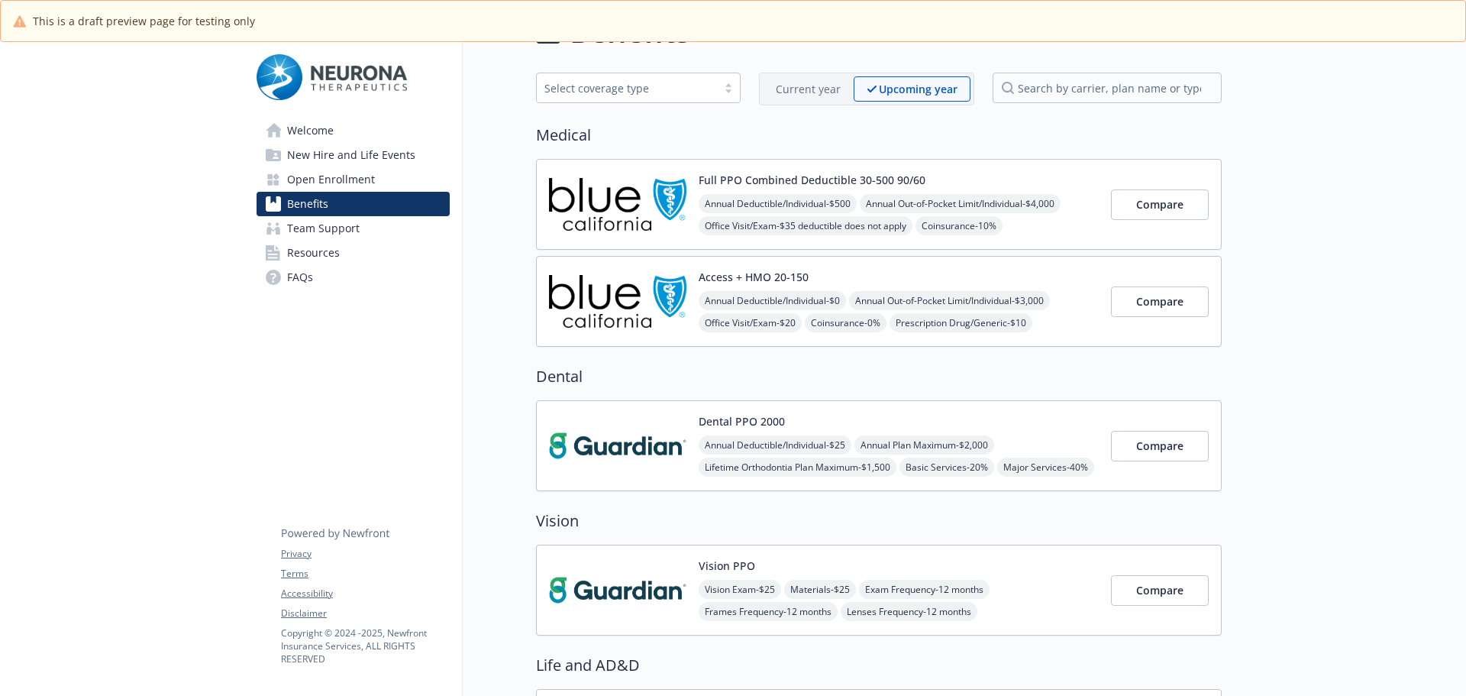
click at [975, 429] on div "Dental PPO 2000 Annual Deductible/Individual - $25 Annual Plan Maximum - $2,000…" at bounding box center [899, 445] width 400 height 65
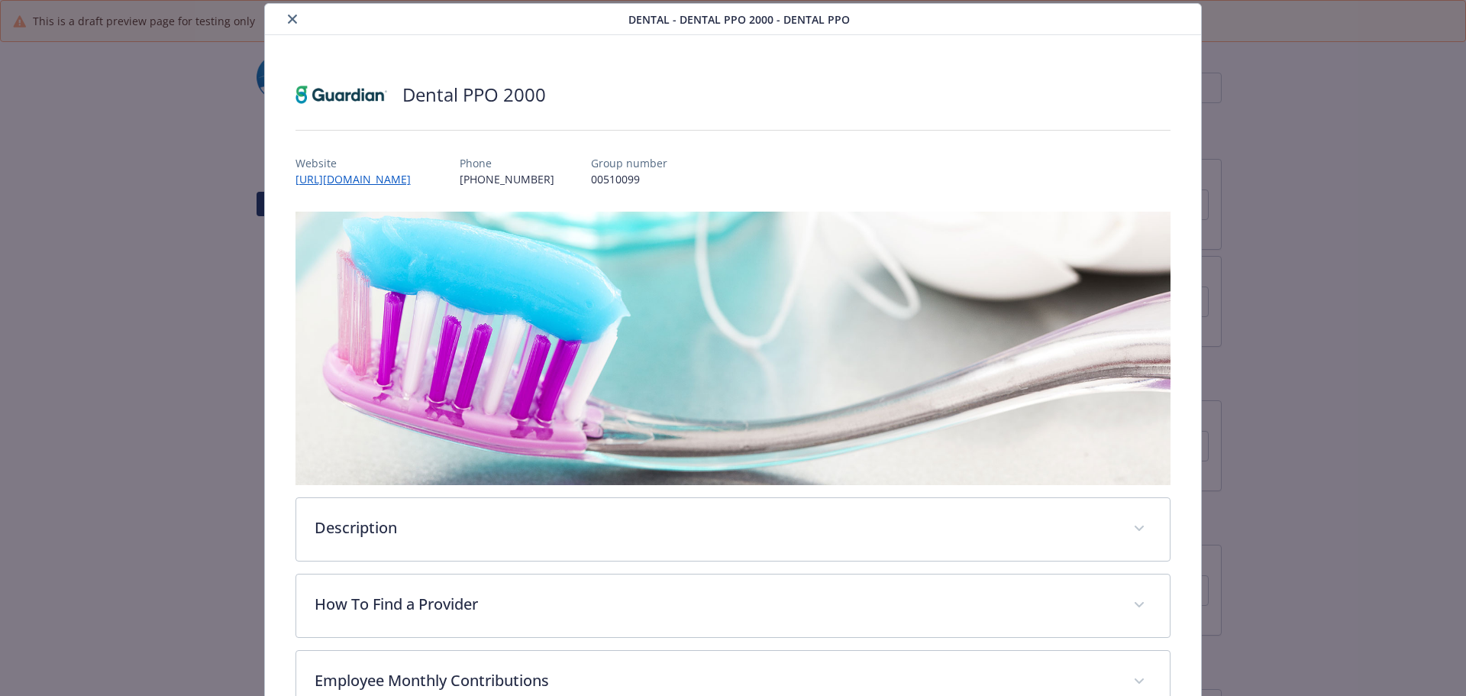
scroll to position [301, 0]
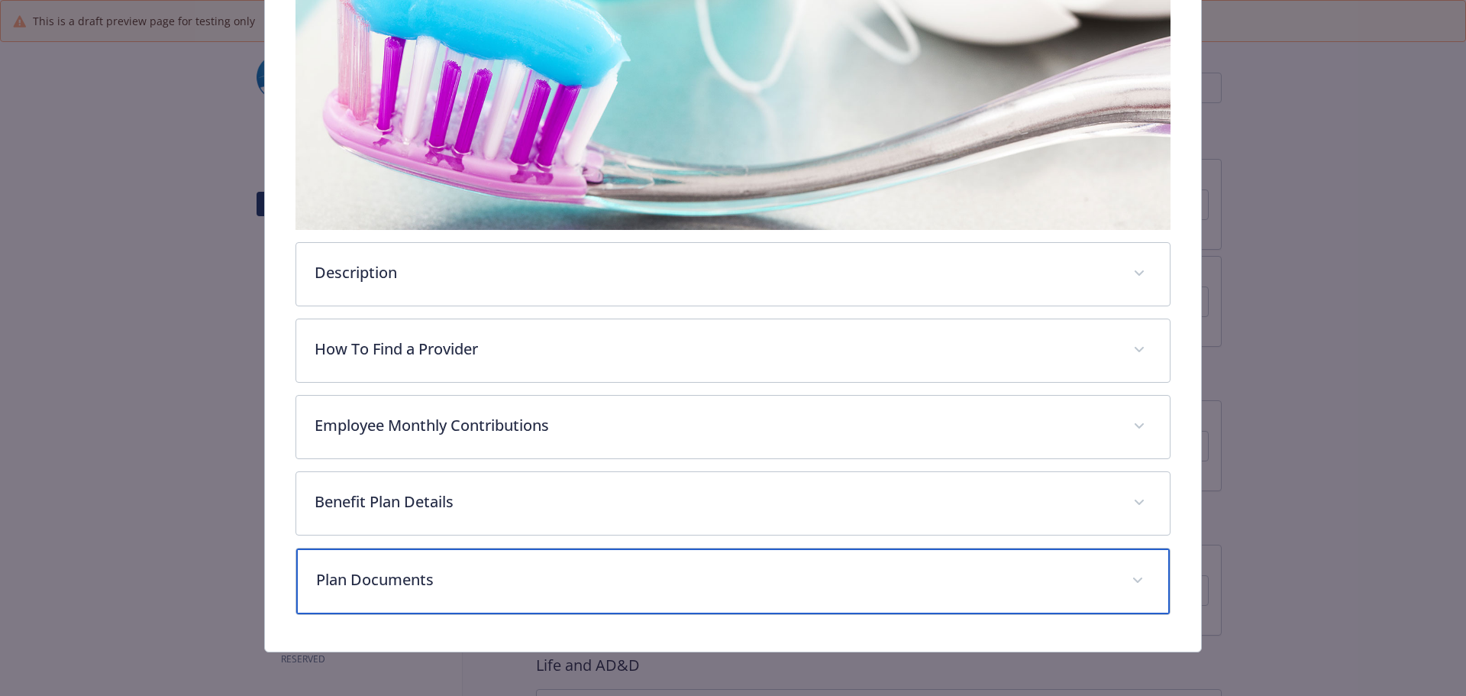
click at [441, 568] on p "Plan Documents" at bounding box center [715, 579] width 798 height 23
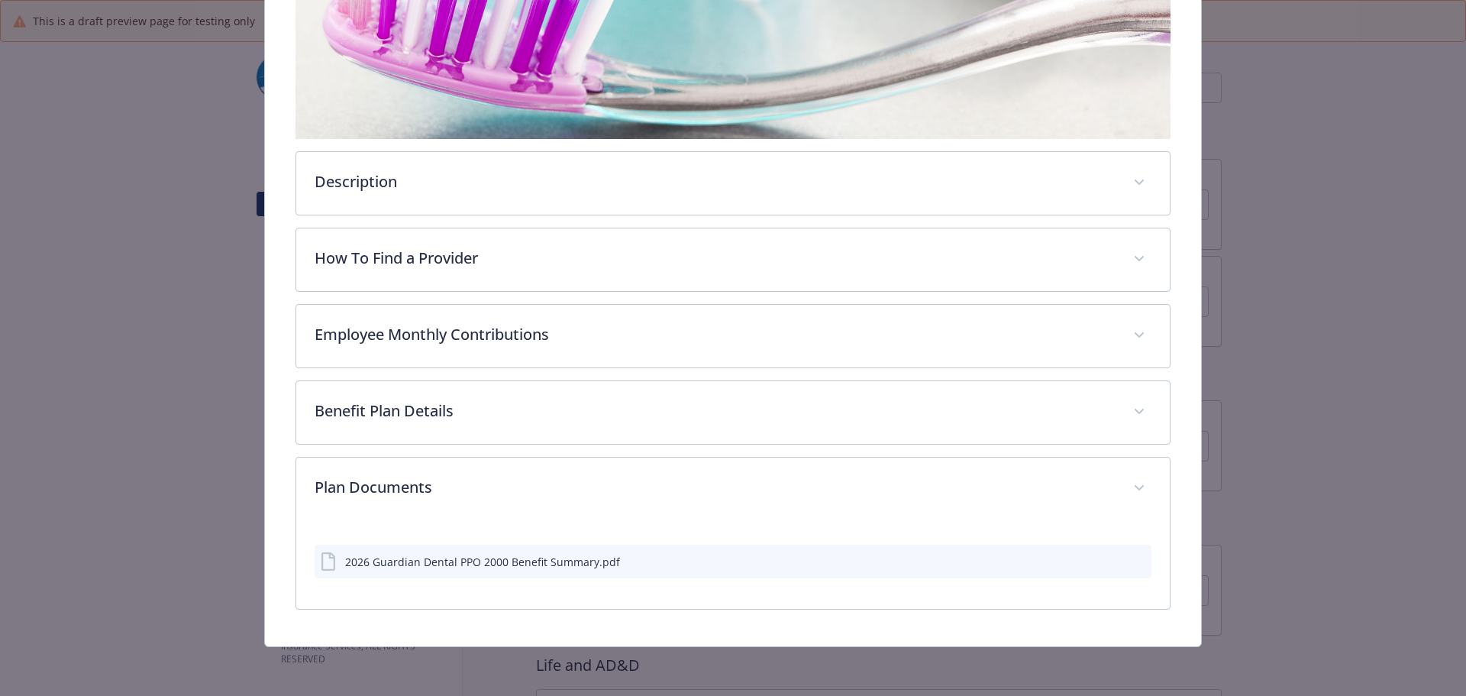
scroll to position [389, 0]
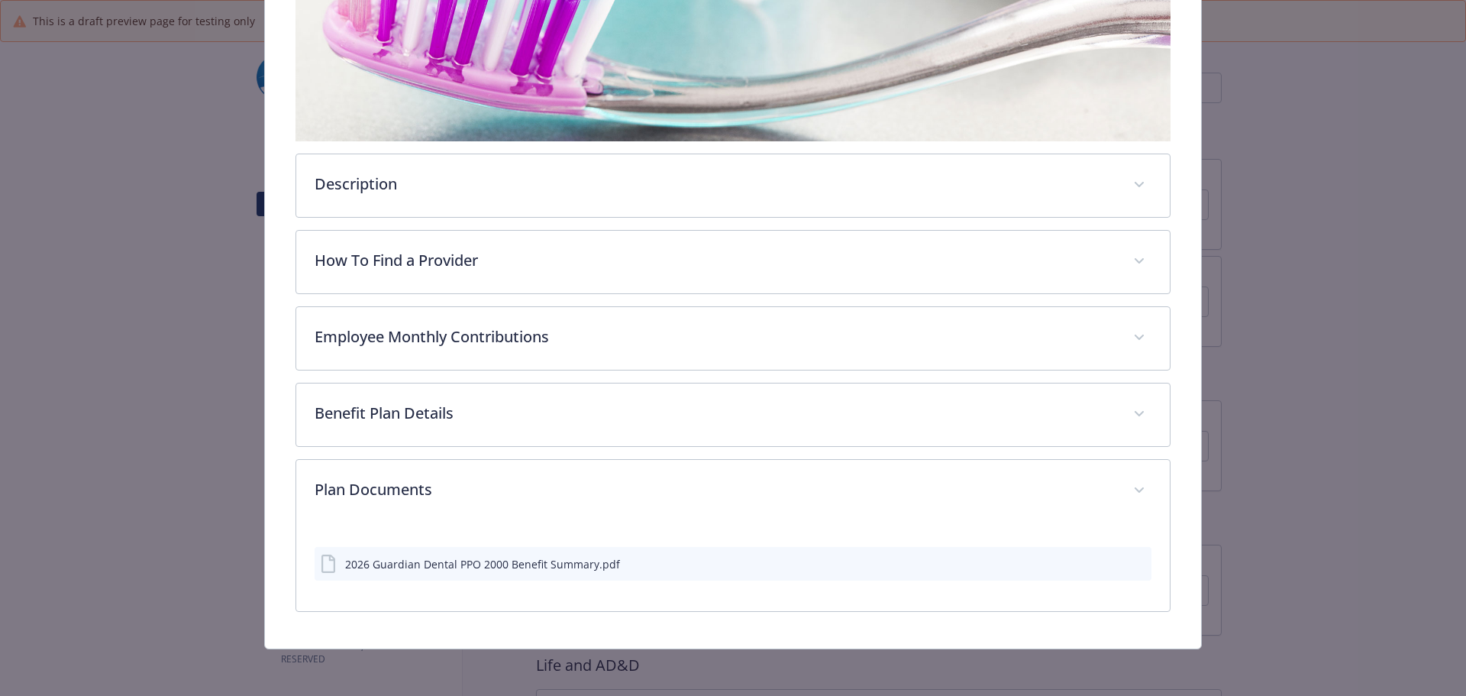
click at [437, 557] on div "2026 Guardian Dental PPO 2000 Benefit Summary.pdf" at bounding box center [482, 564] width 275 height 16
click at [1130, 563] on icon "preview file" at bounding box center [1137, 562] width 14 height 11
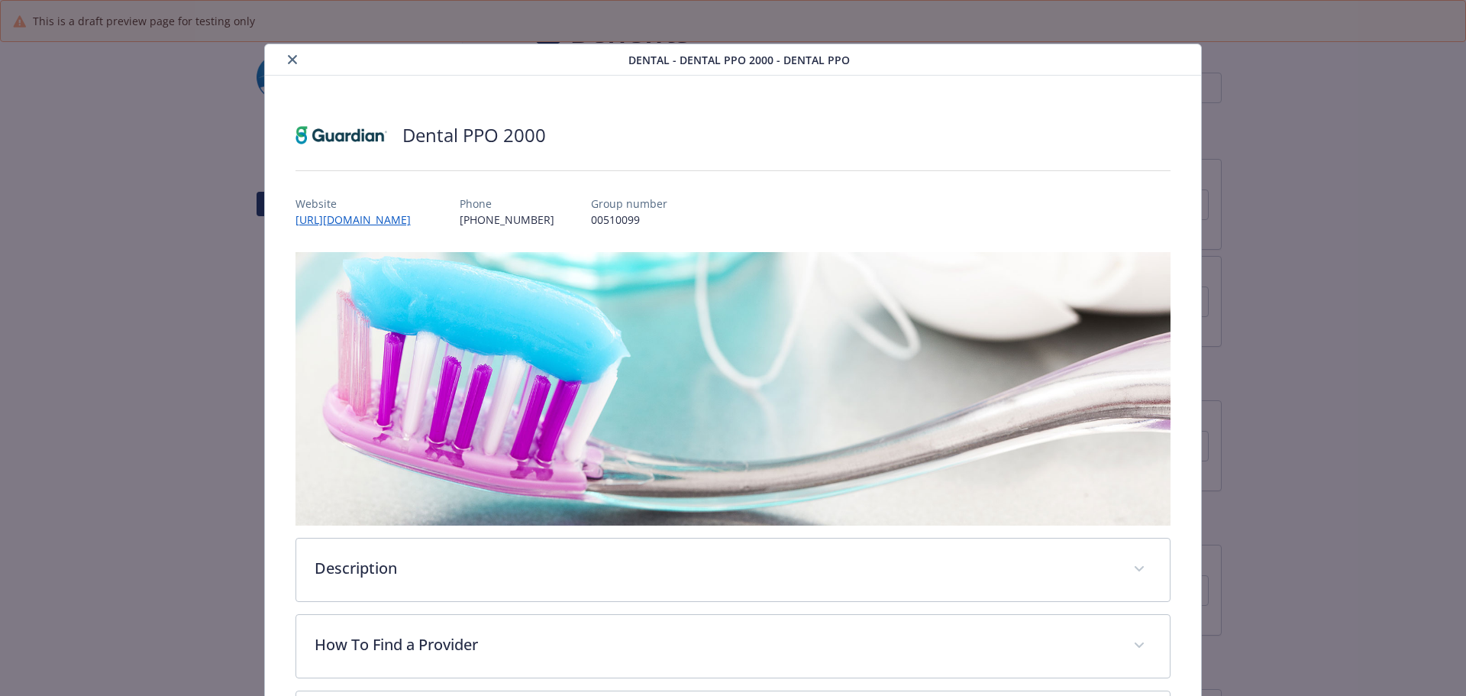
scroll to position [0, 0]
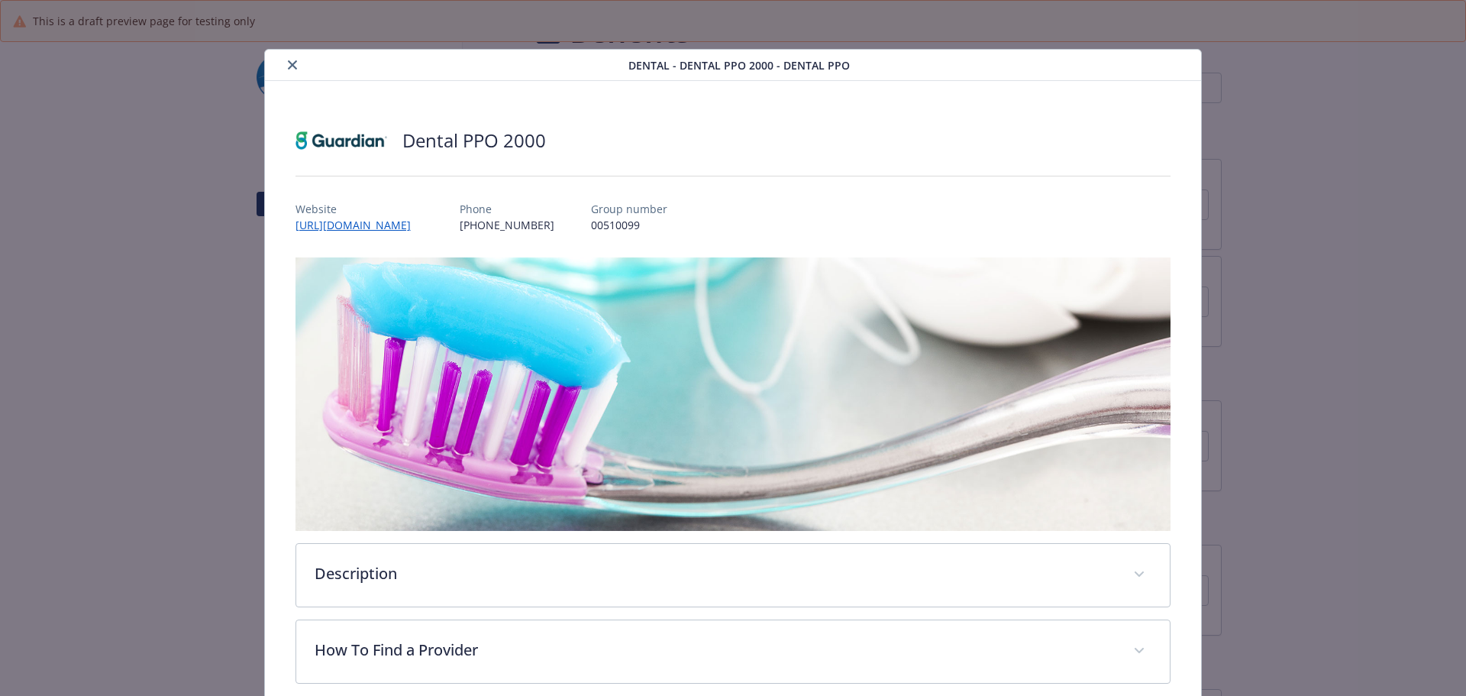
click at [295, 66] on button "close" at bounding box center [292, 65] width 18 height 18
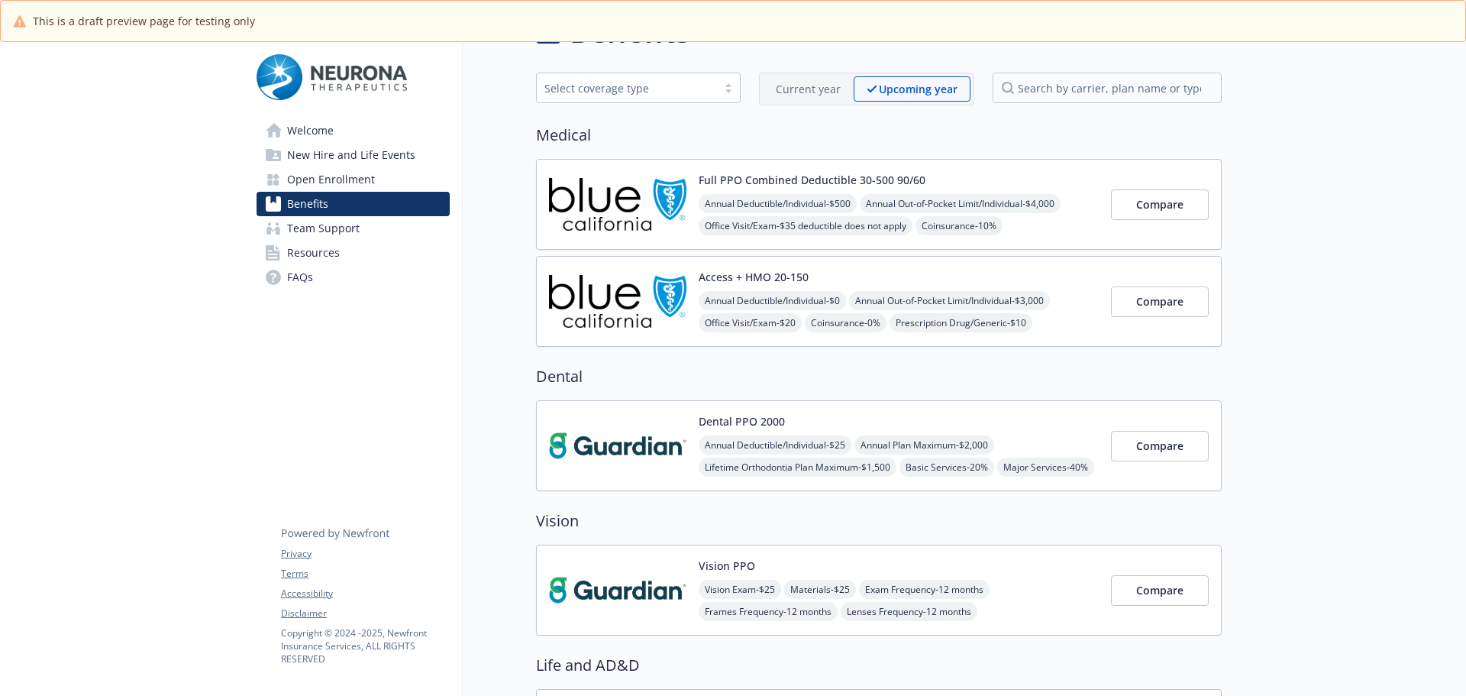
click at [819, 90] on p "Current year" at bounding box center [808, 89] width 65 height 16
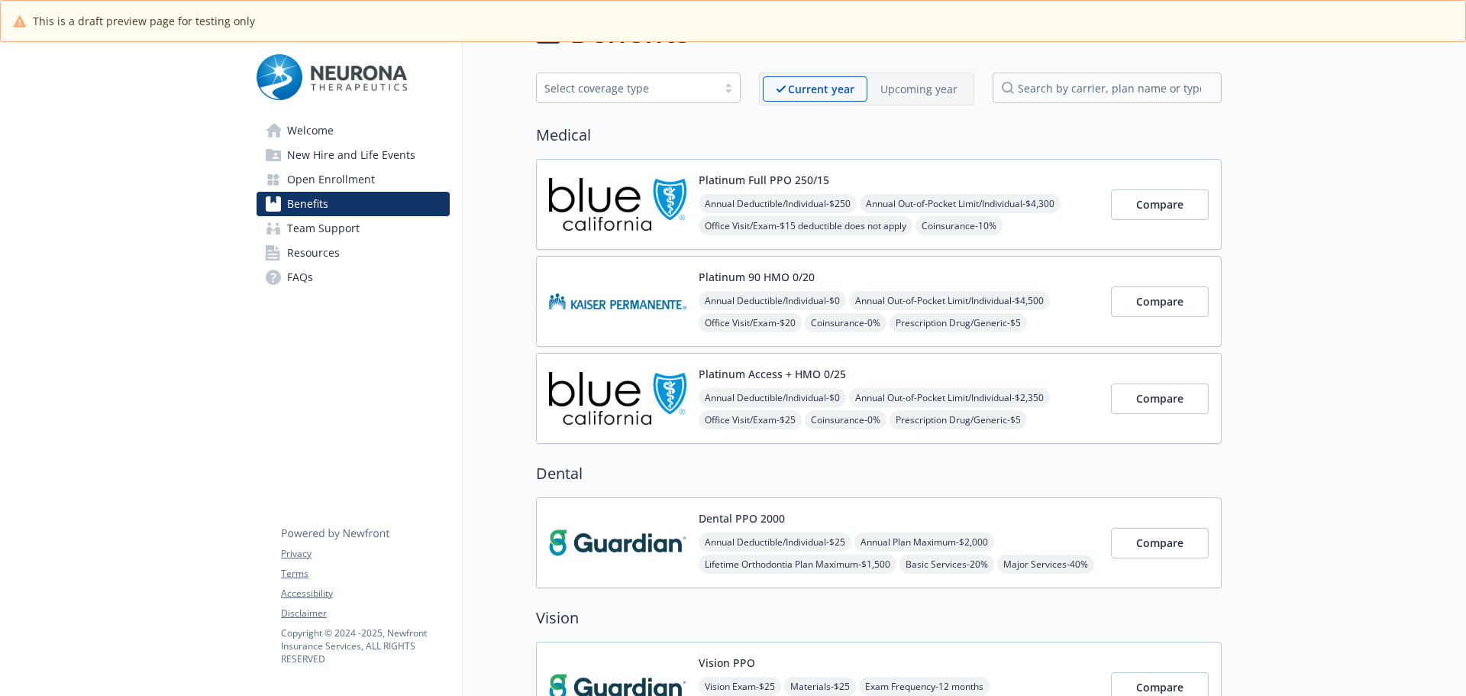
click at [1067, 518] on div "Dental PPO 2000 Annual Deductible/Individual - $25 Annual Plan Maximum - $2,000…" at bounding box center [899, 542] width 400 height 65
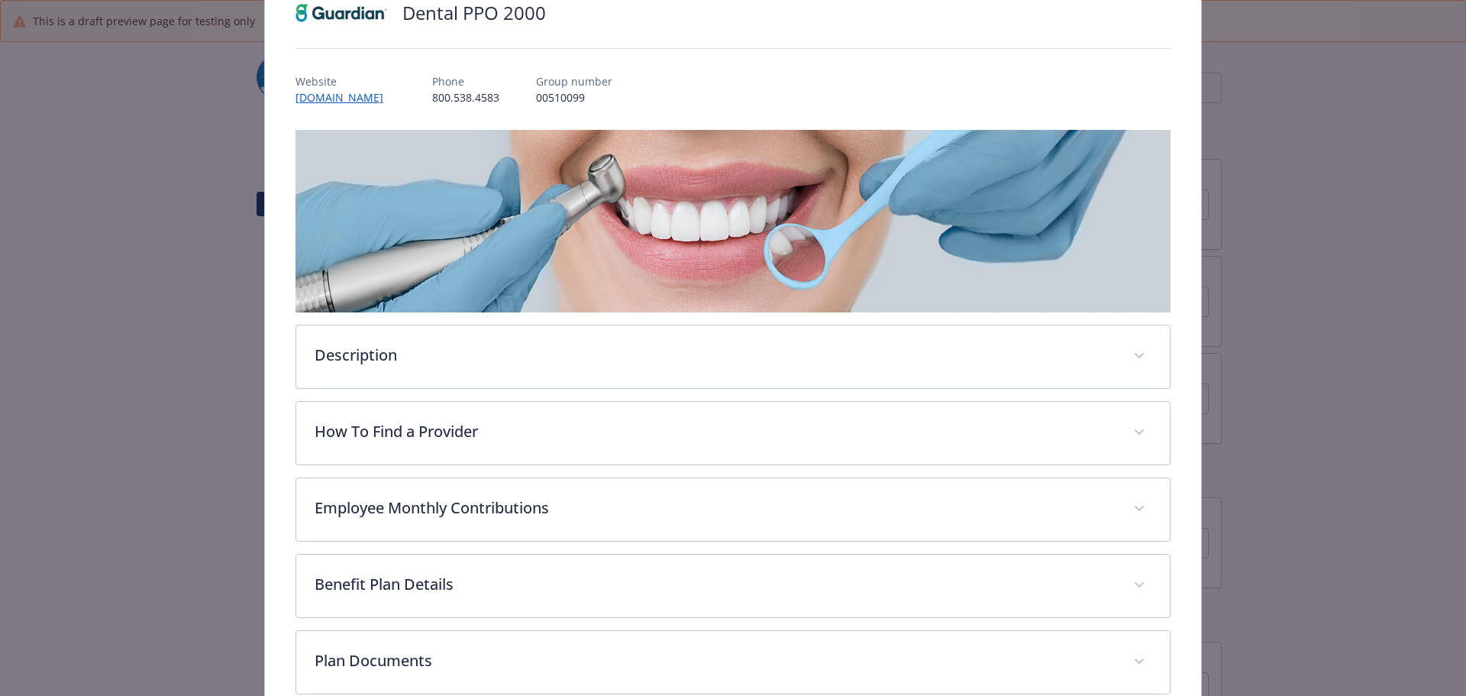
scroll to position [211, 0]
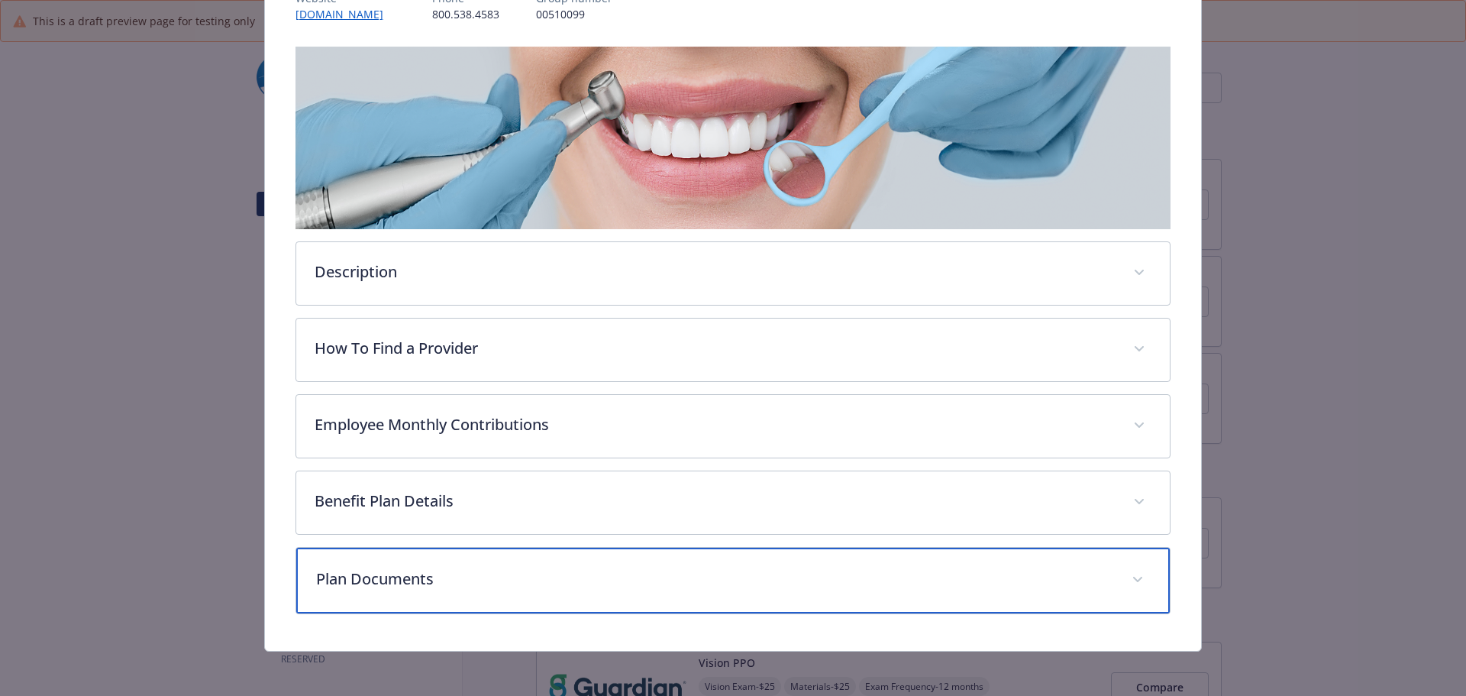
click at [491, 567] on p "Plan Documents" at bounding box center [715, 578] width 798 height 23
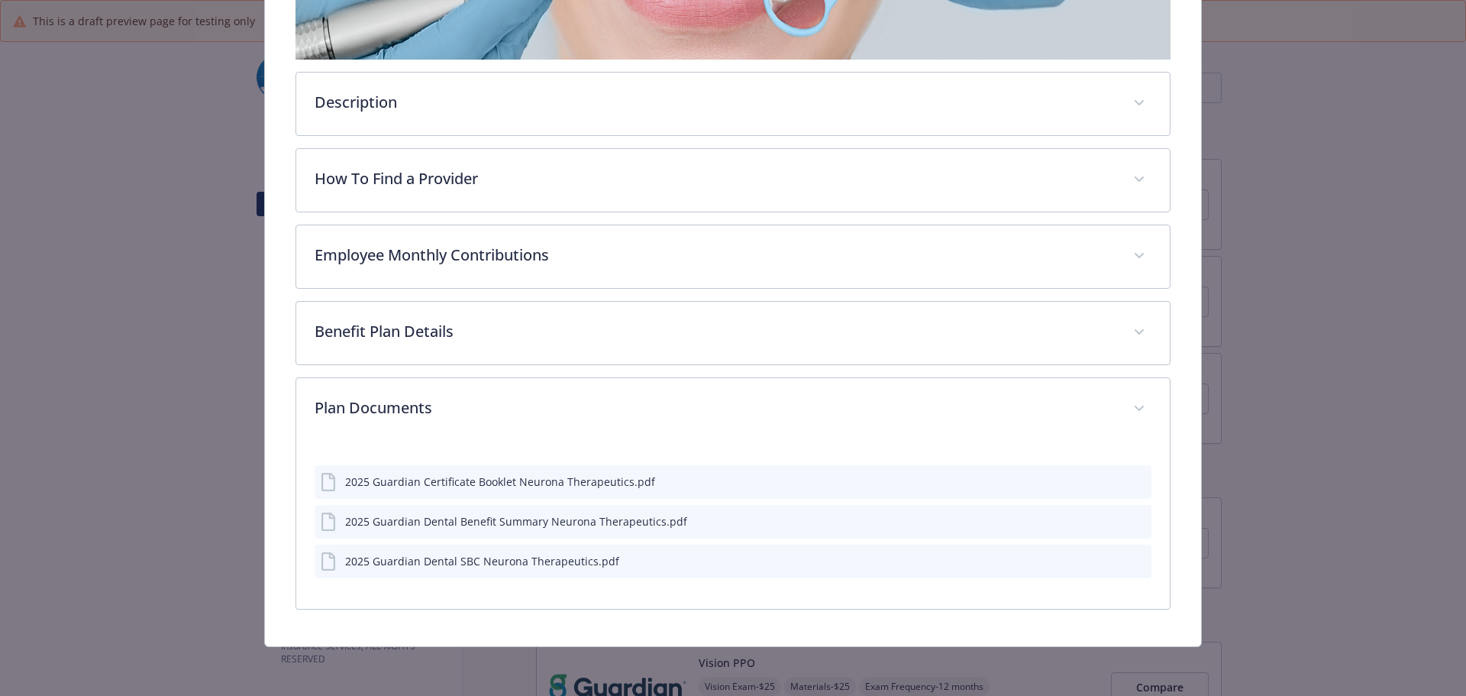
scroll to position [379, 0]
click at [1130, 560] on icon "preview file" at bounding box center [1137, 561] width 14 height 11
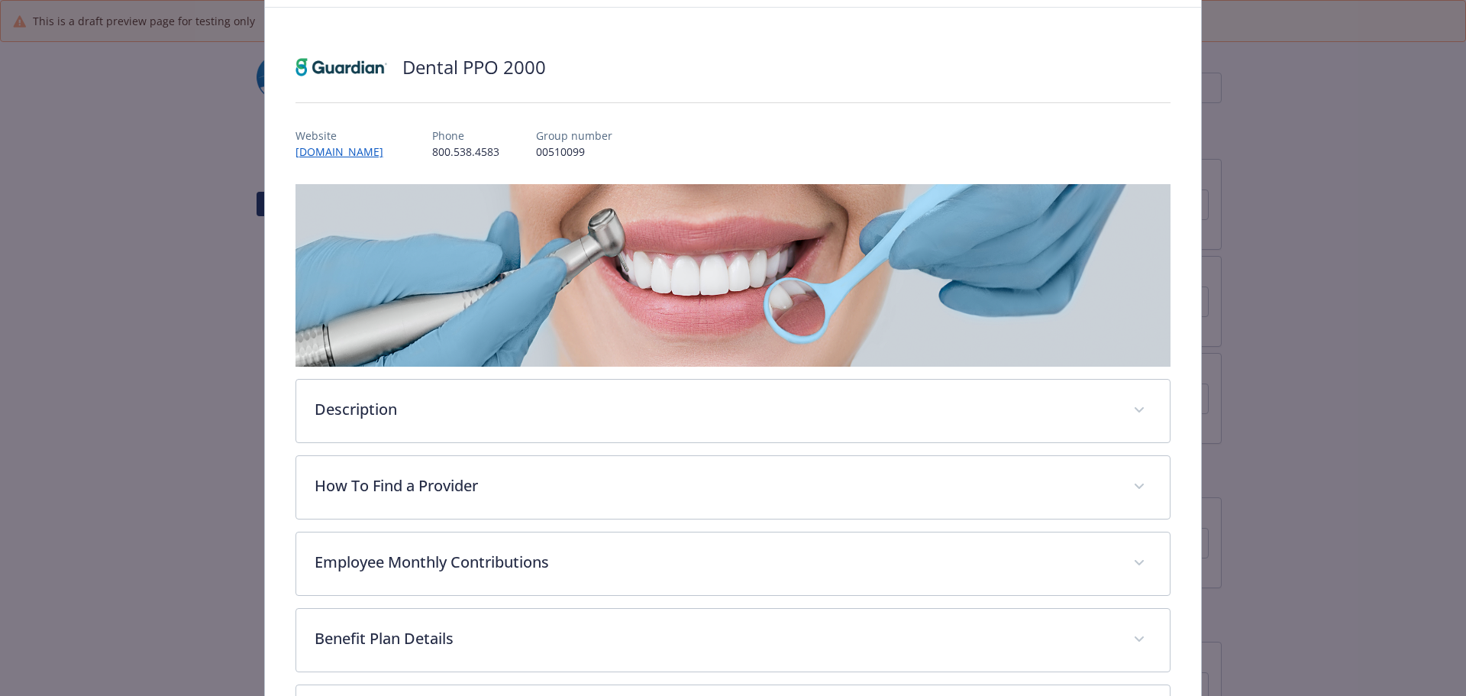
scroll to position [0, 0]
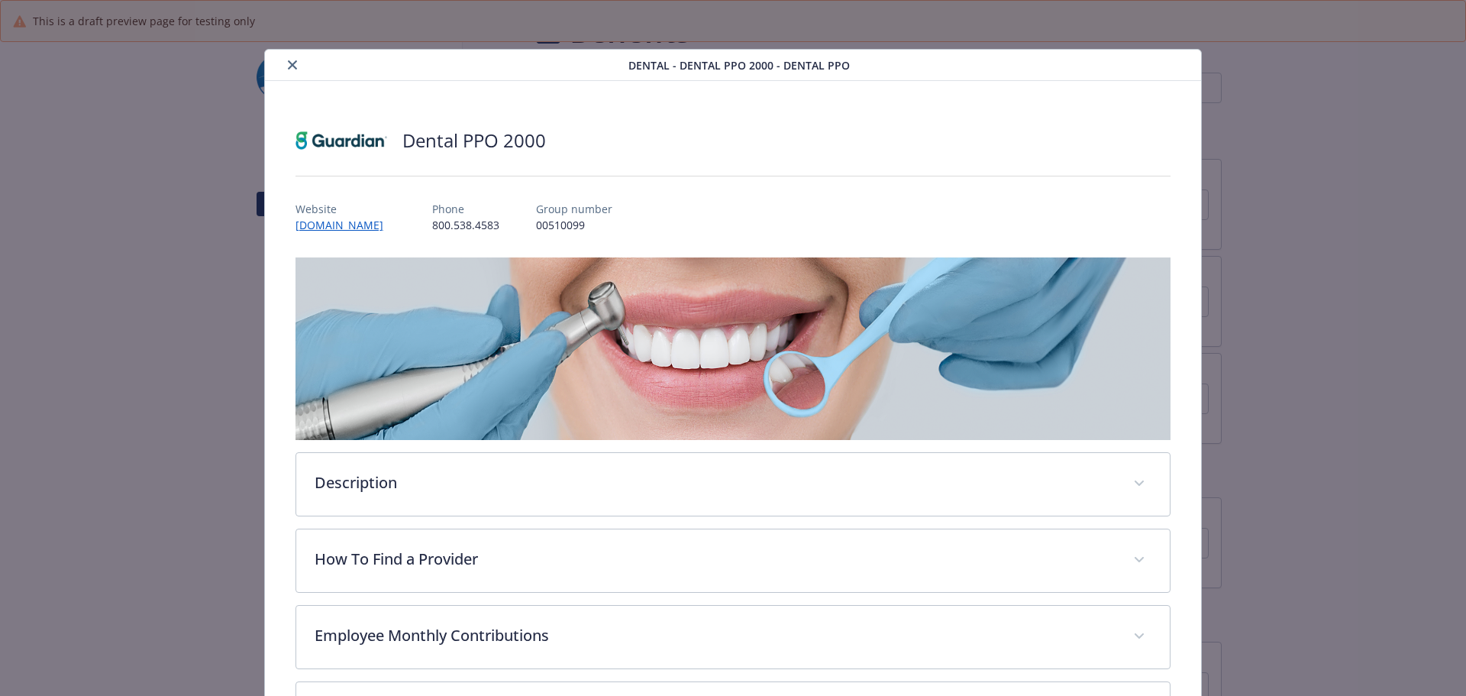
click at [283, 60] on button "close" at bounding box center [292, 65] width 18 height 18
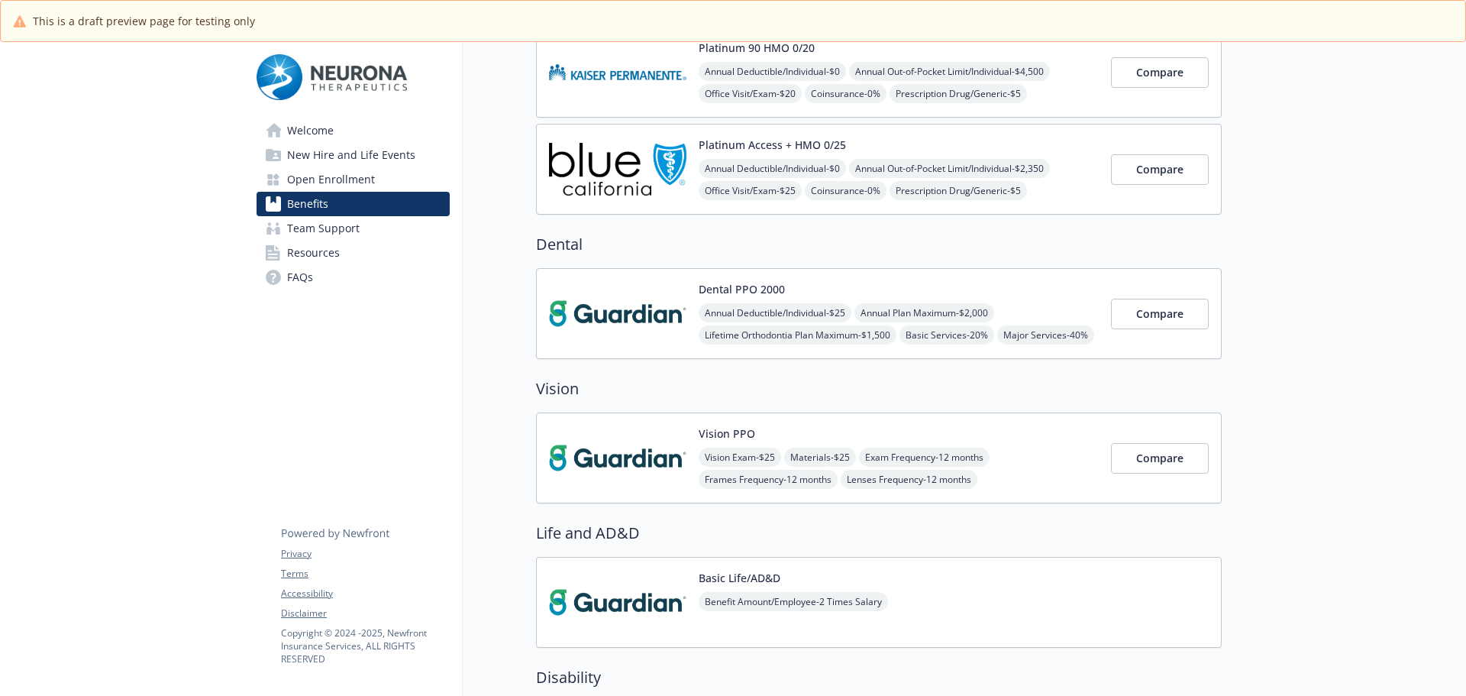
click at [979, 418] on div "Vision PPO Vision Exam - $25 Materials - $25 Exam Frequency - 12 months Frames …" at bounding box center [879, 457] width 686 height 91
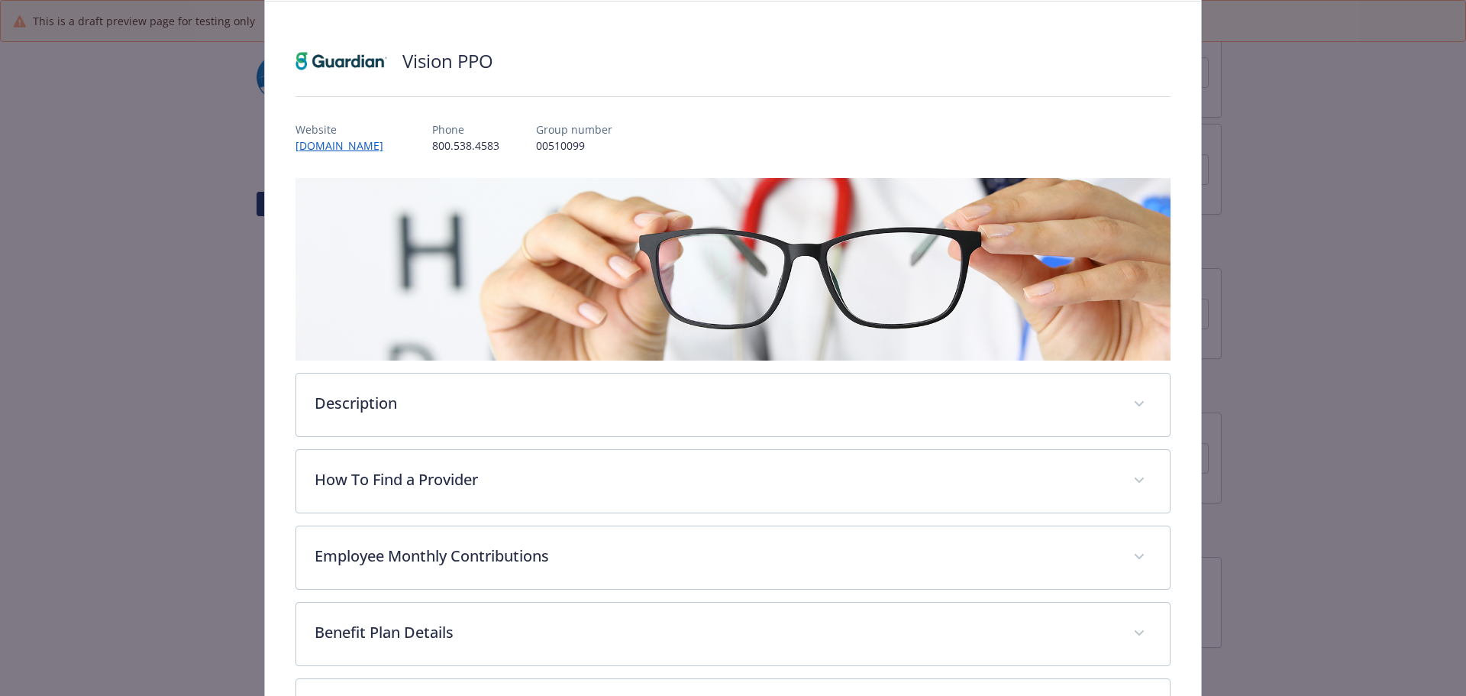
scroll to position [211, 0]
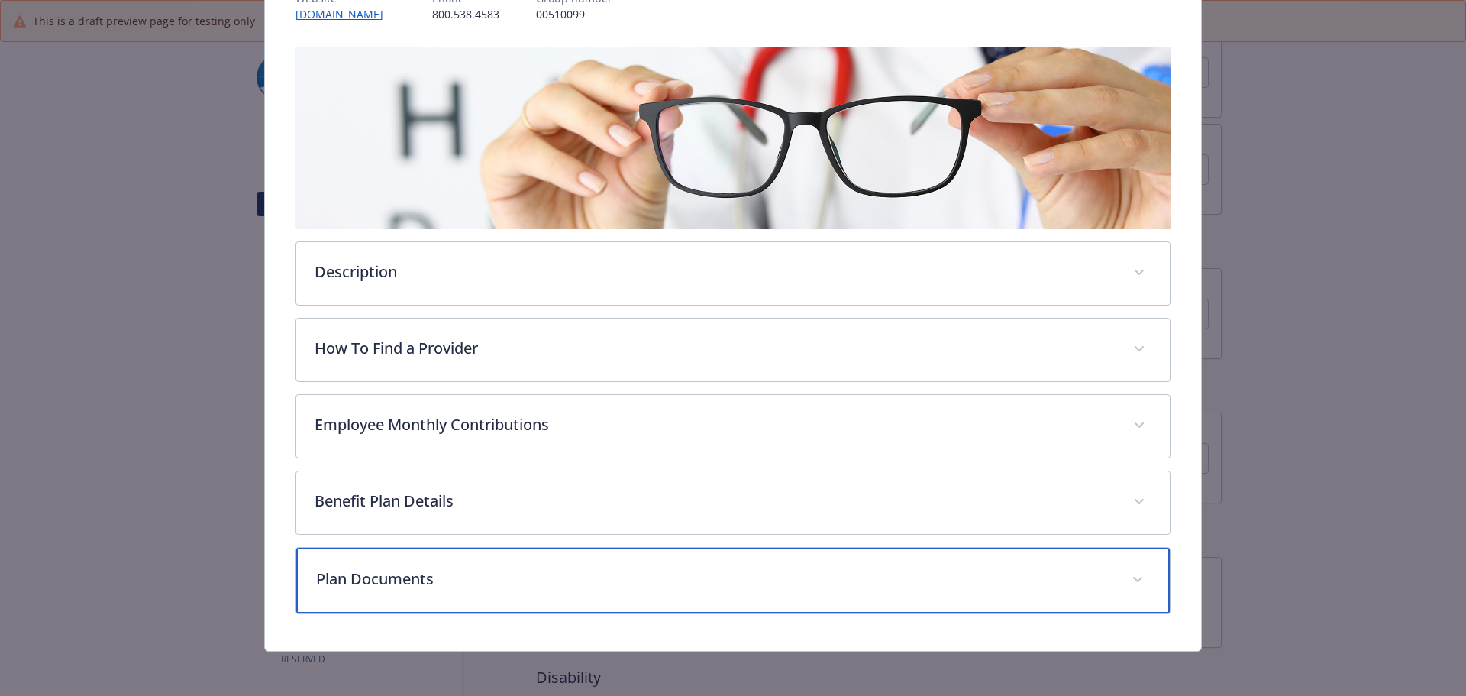
click at [423, 581] on p "Plan Documents" at bounding box center [715, 578] width 798 height 23
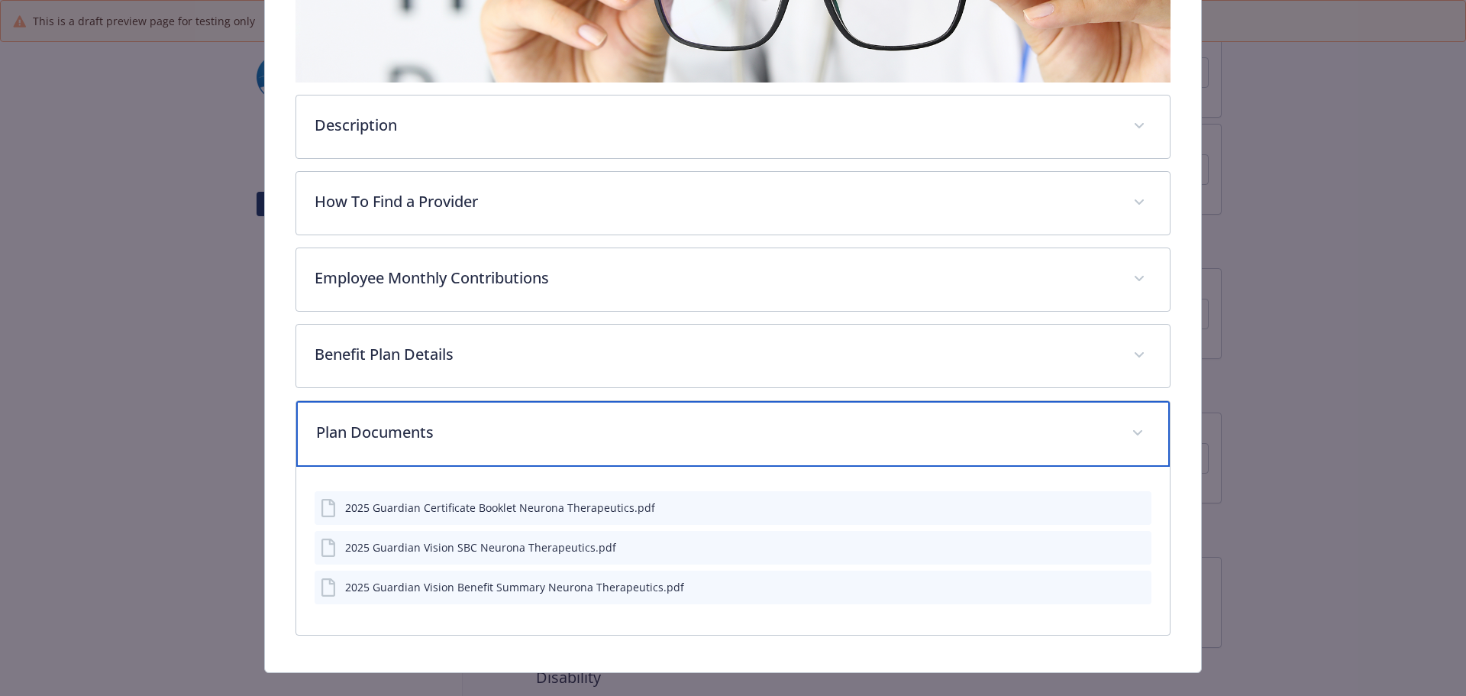
scroll to position [382, 0]
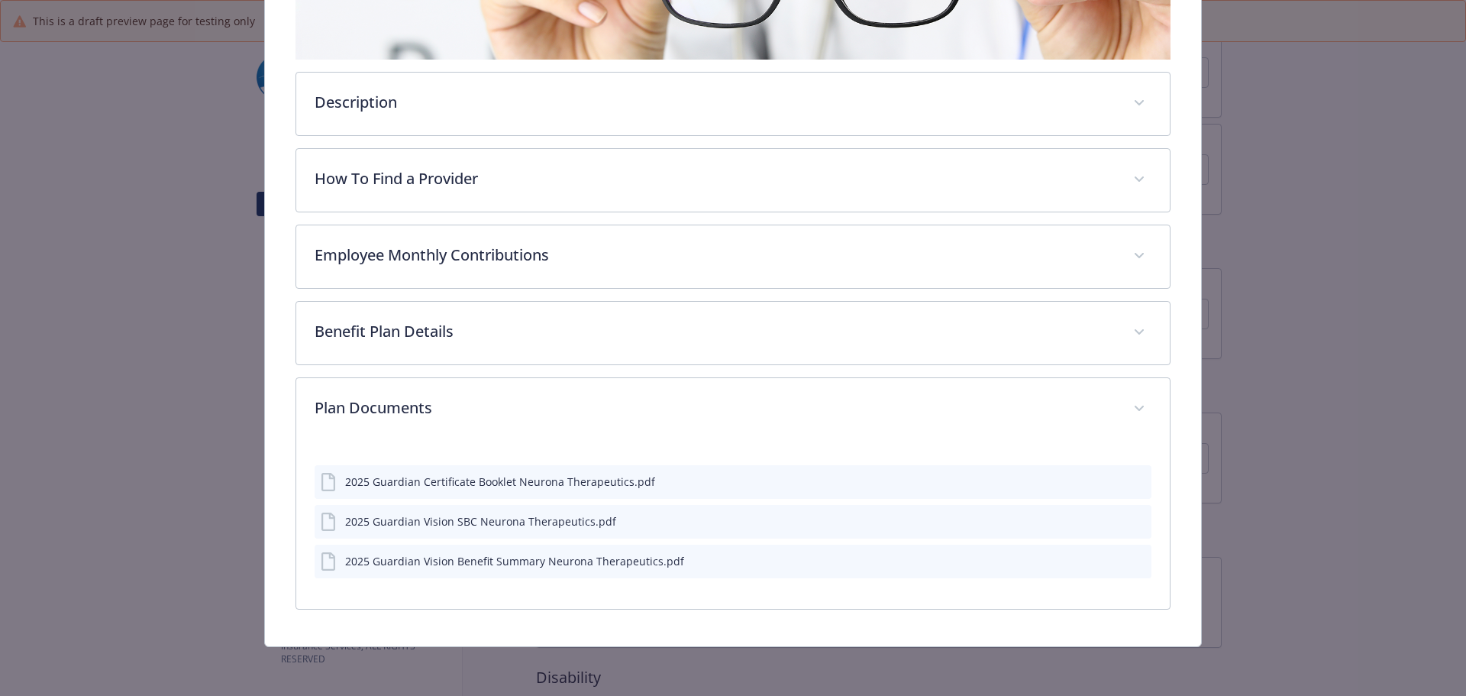
click at [1105, 519] on icon "download file" at bounding box center [1111, 520] width 12 height 12
click at [1130, 520] on icon "preview file" at bounding box center [1137, 521] width 14 height 11
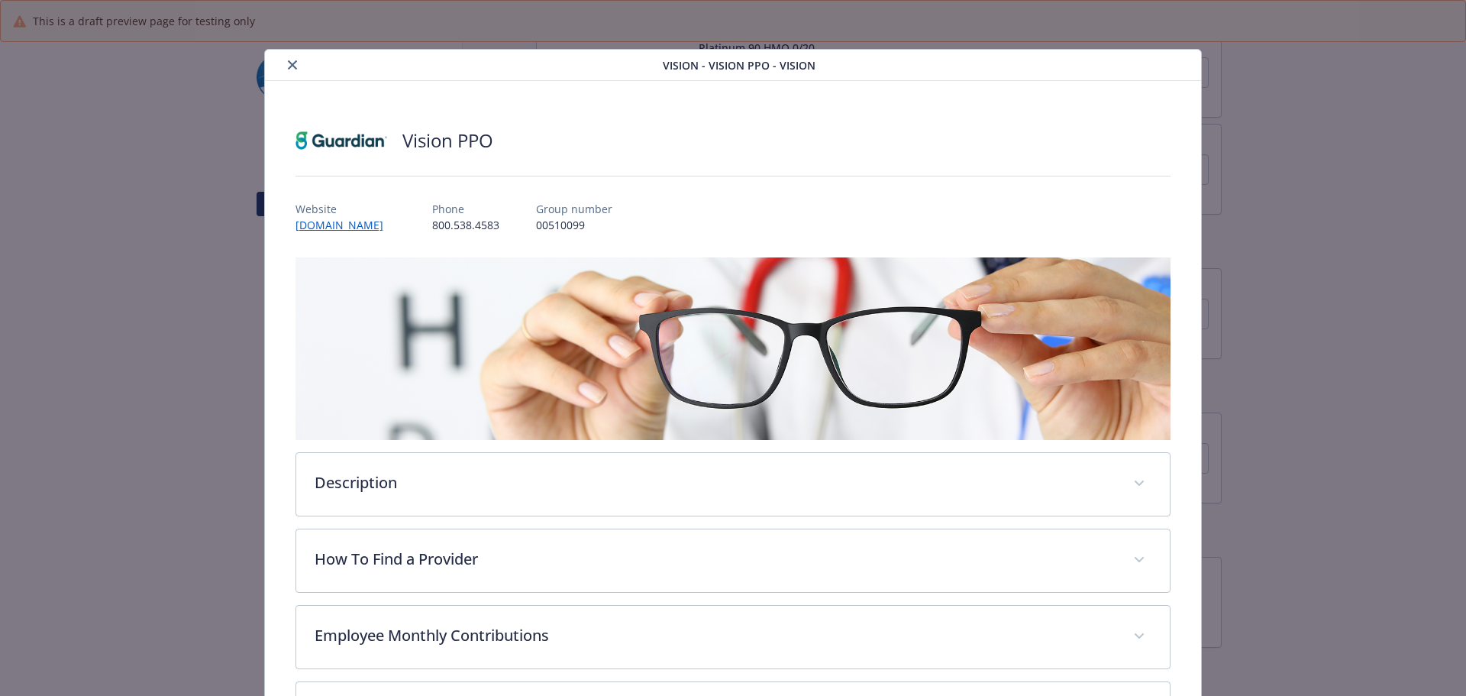
click at [290, 64] on icon "close" at bounding box center [292, 64] width 9 height 9
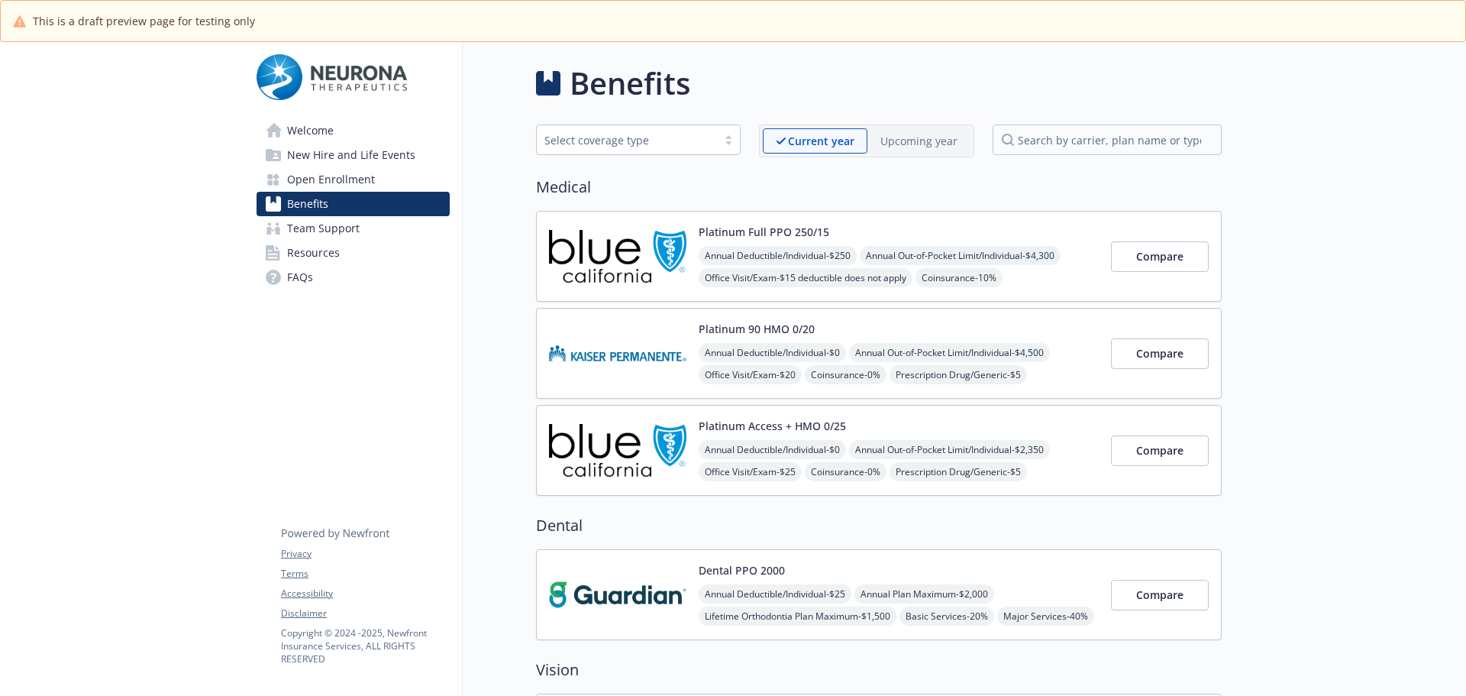
click at [954, 137] on p "Upcoming year" at bounding box center [918, 141] width 77 height 16
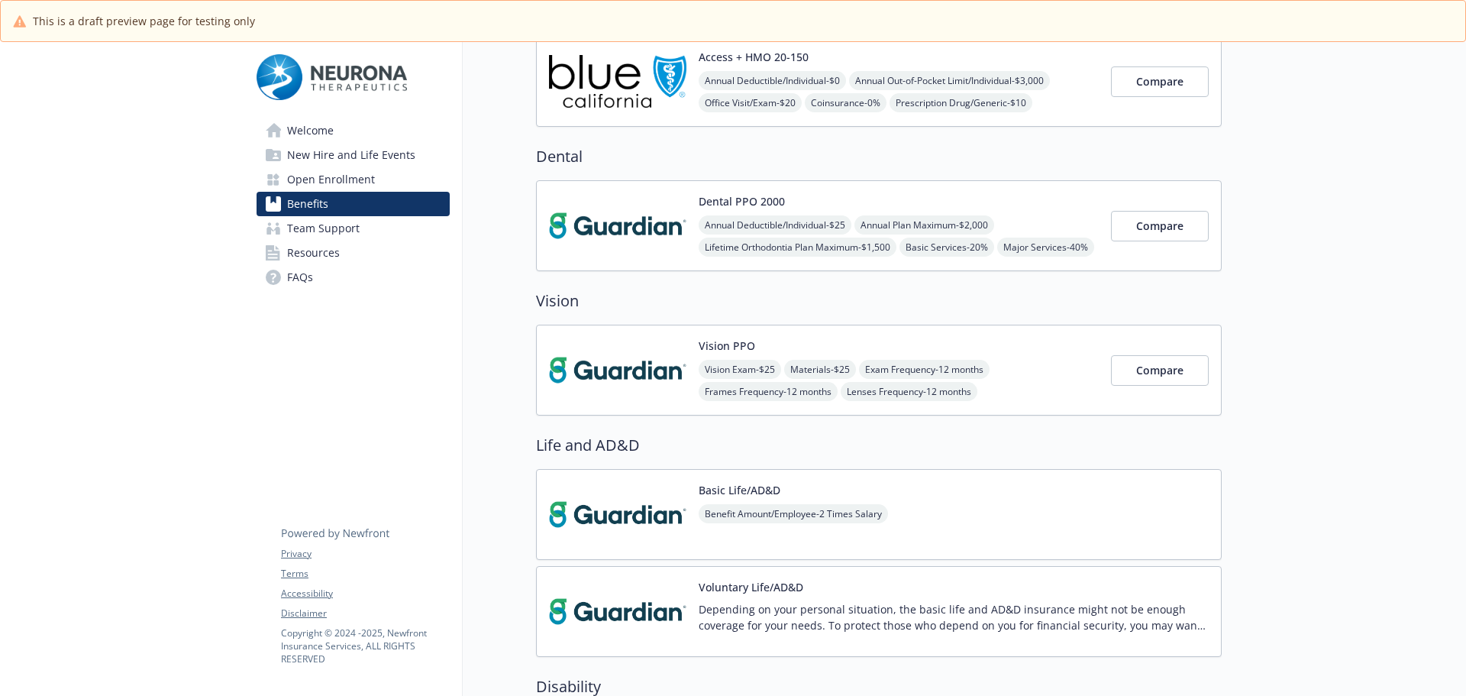
scroll to position [305, 0]
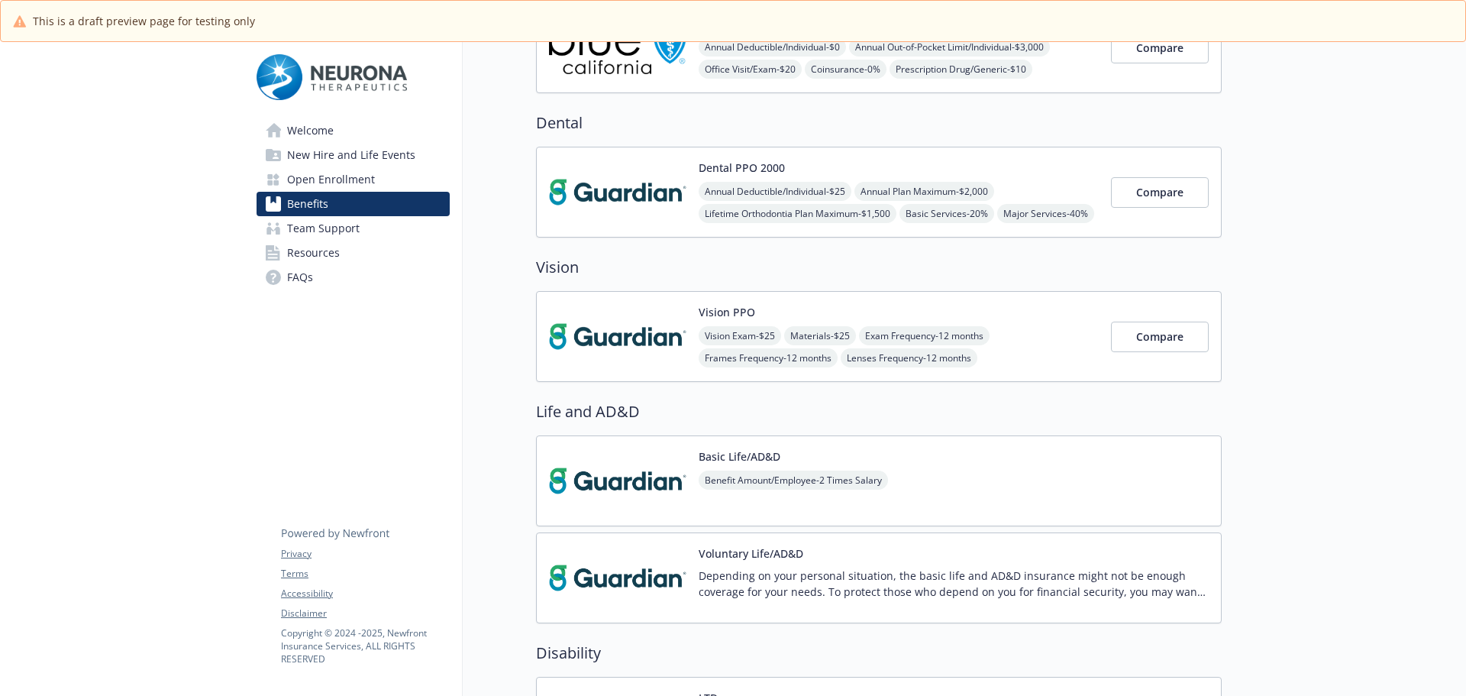
click at [963, 458] on div "Basic Life/AD&D Benefit Amount/Employee - 2 Times Salary" at bounding box center [879, 480] width 686 height 91
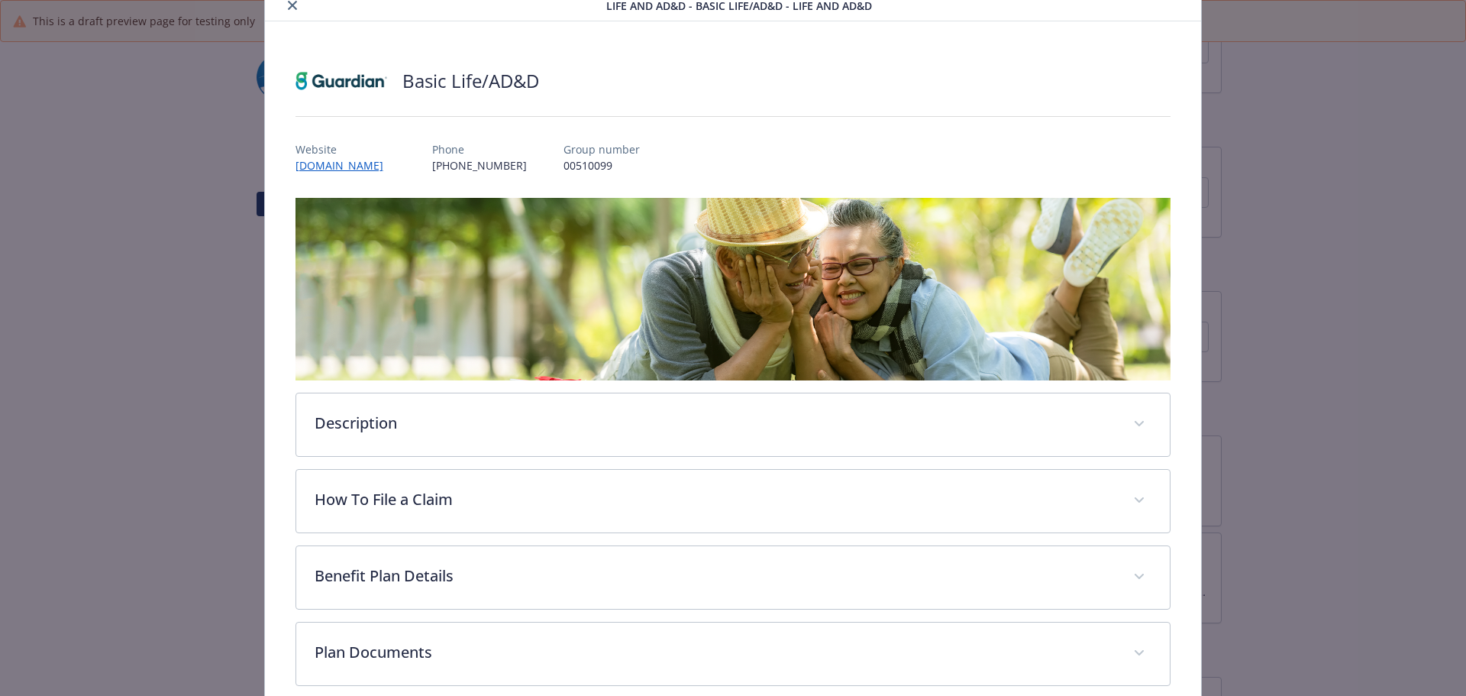
scroll to position [134, 0]
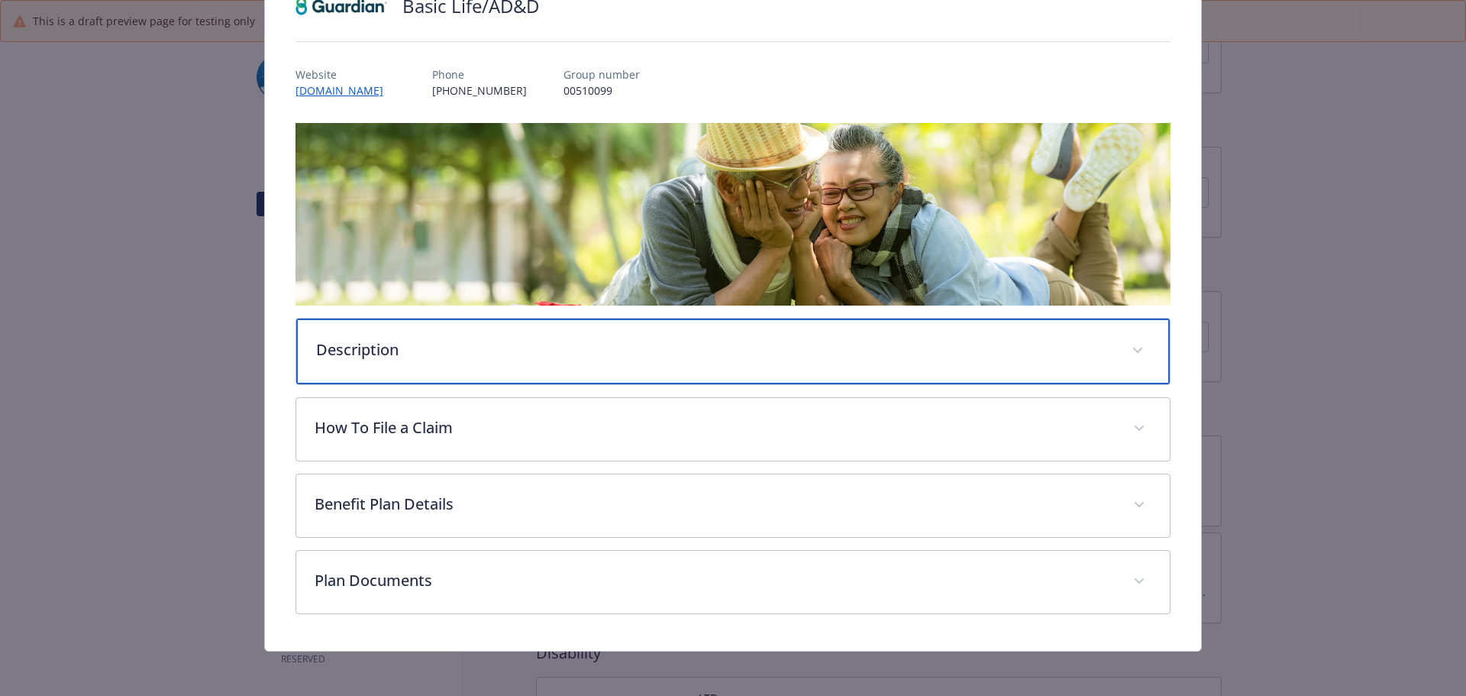
click at [449, 349] on p "Description" at bounding box center [715, 349] width 798 height 23
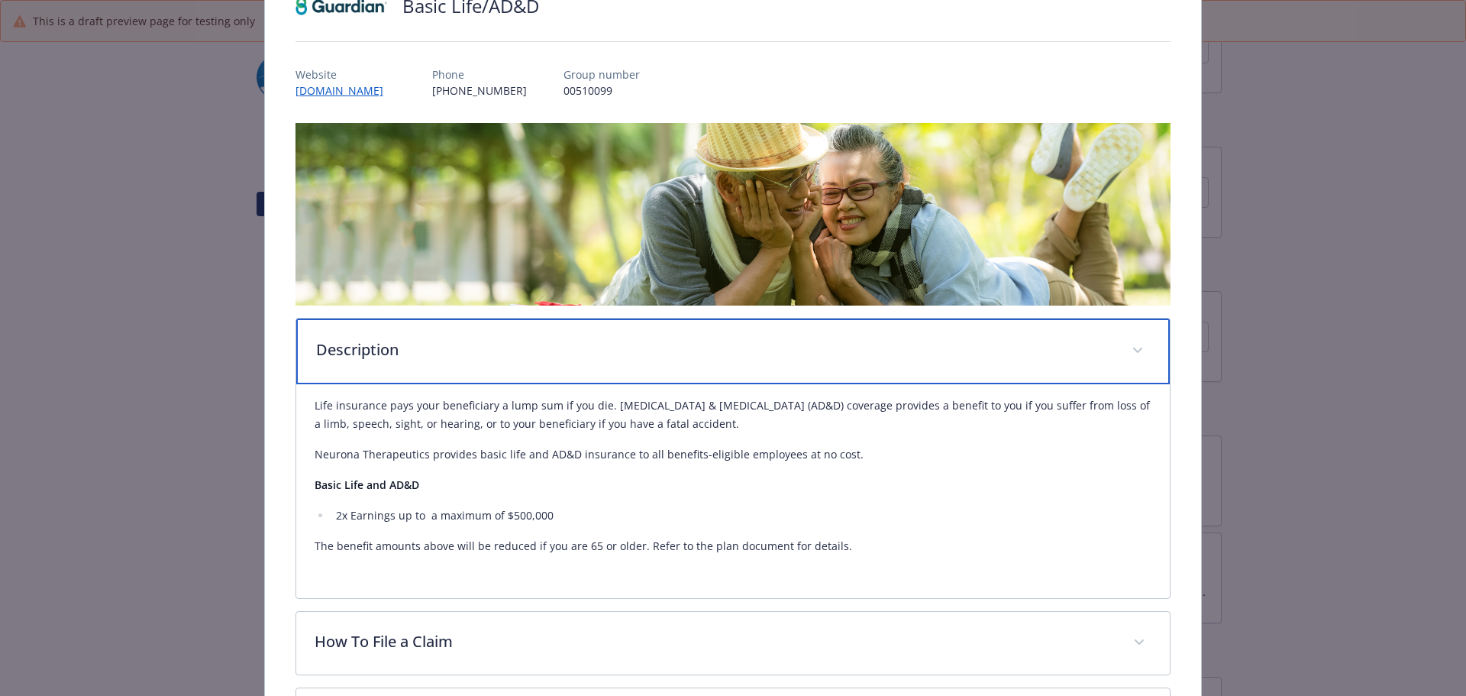
click at [449, 349] on p "Description" at bounding box center [715, 349] width 798 height 23
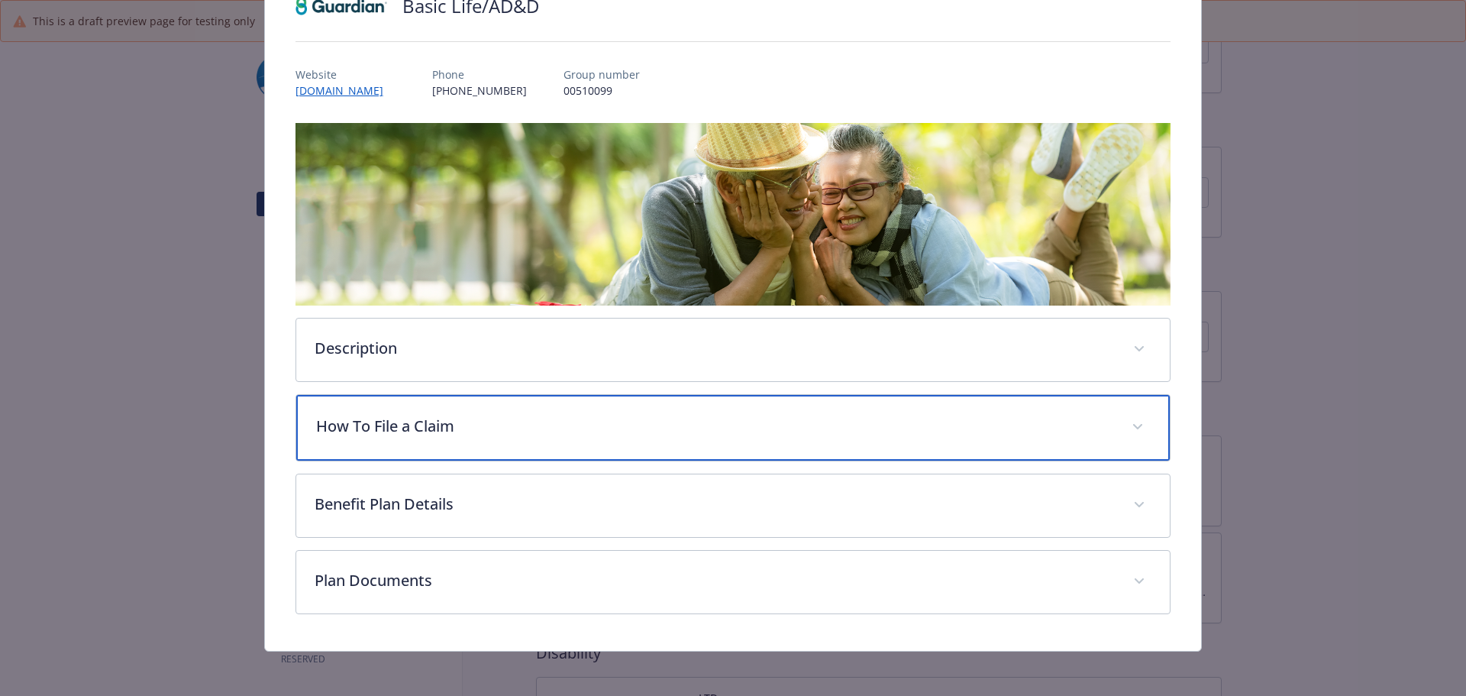
click at [435, 428] on p "How To File a Claim" at bounding box center [715, 426] width 798 height 23
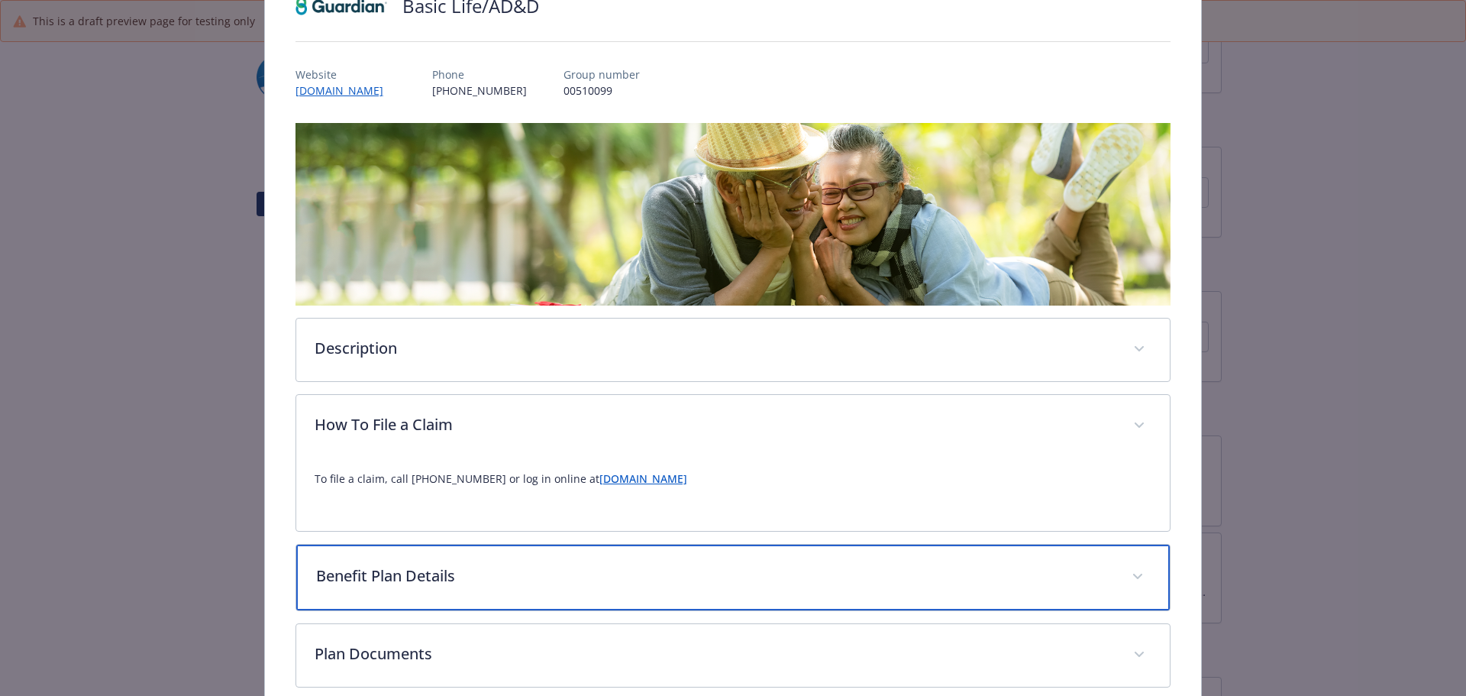
click at [475, 556] on div "Benefit Plan Details" at bounding box center [733, 577] width 874 height 66
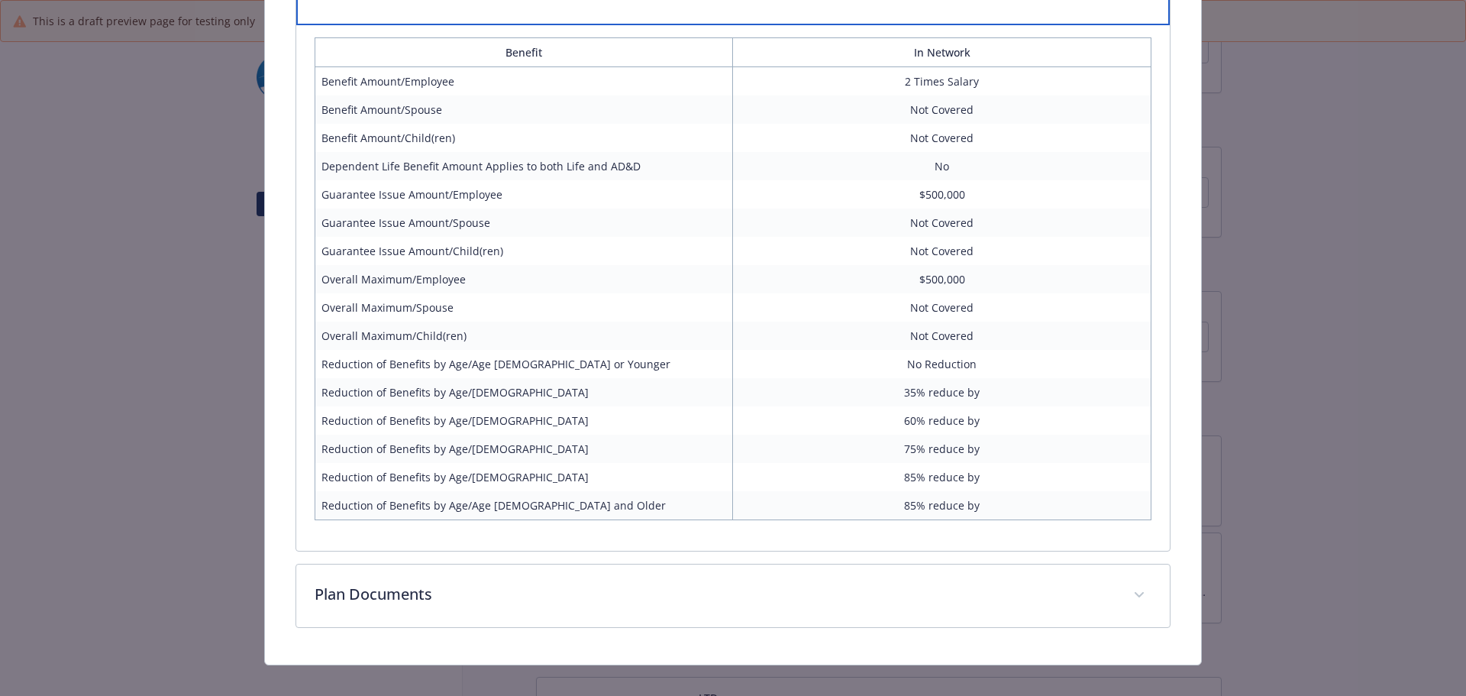
scroll to position [736, 0]
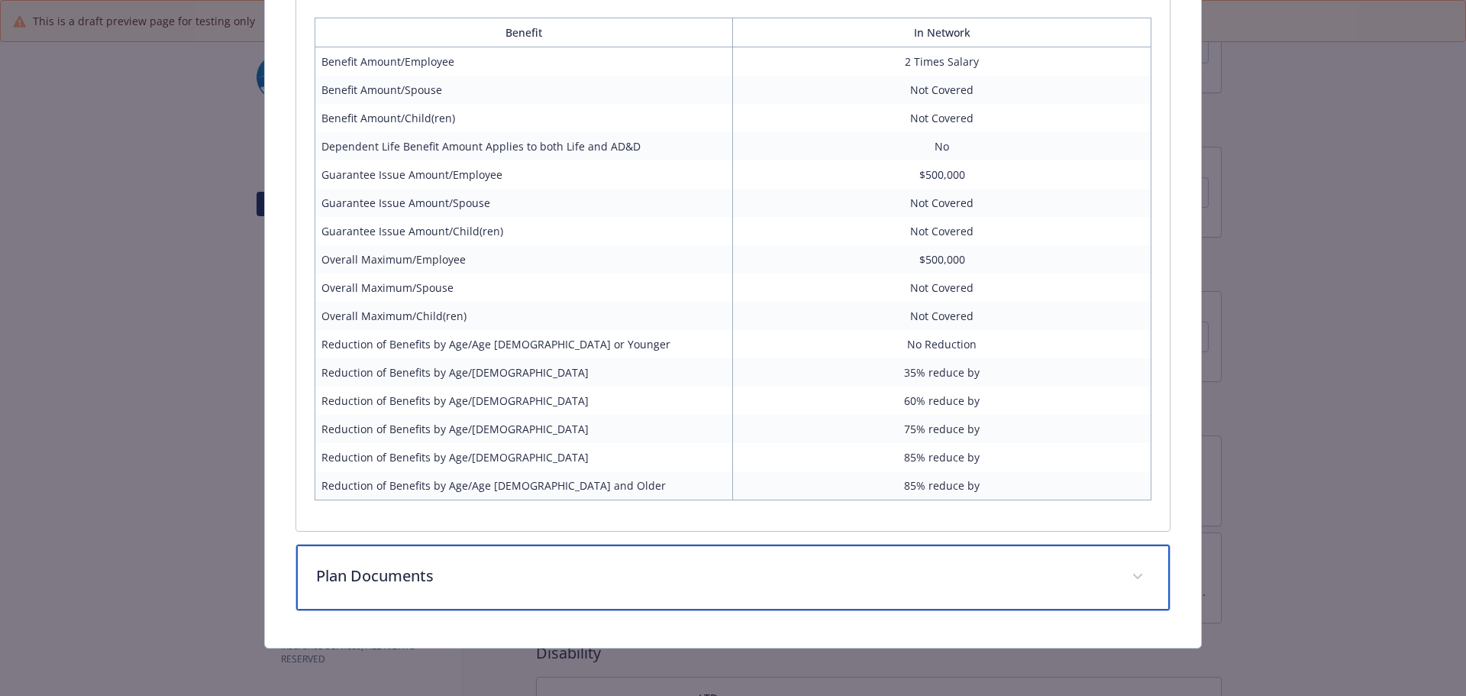
click at [412, 599] on div "Plan Documents" at bounding box center [733, 577] width 874 height 66
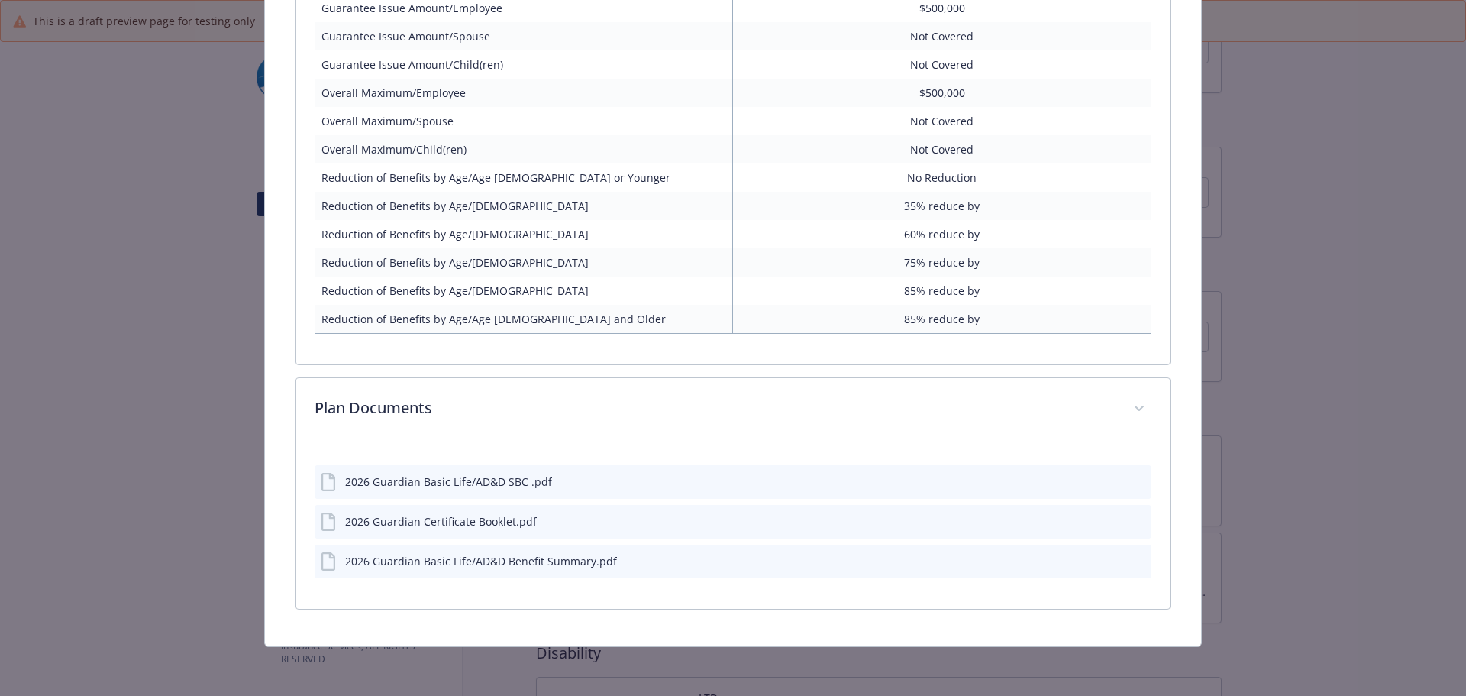
scroll to position [901, 0]
click at [1130, 479] on icon "preview file" at bounding box center [1137, 481] width 14 height 11
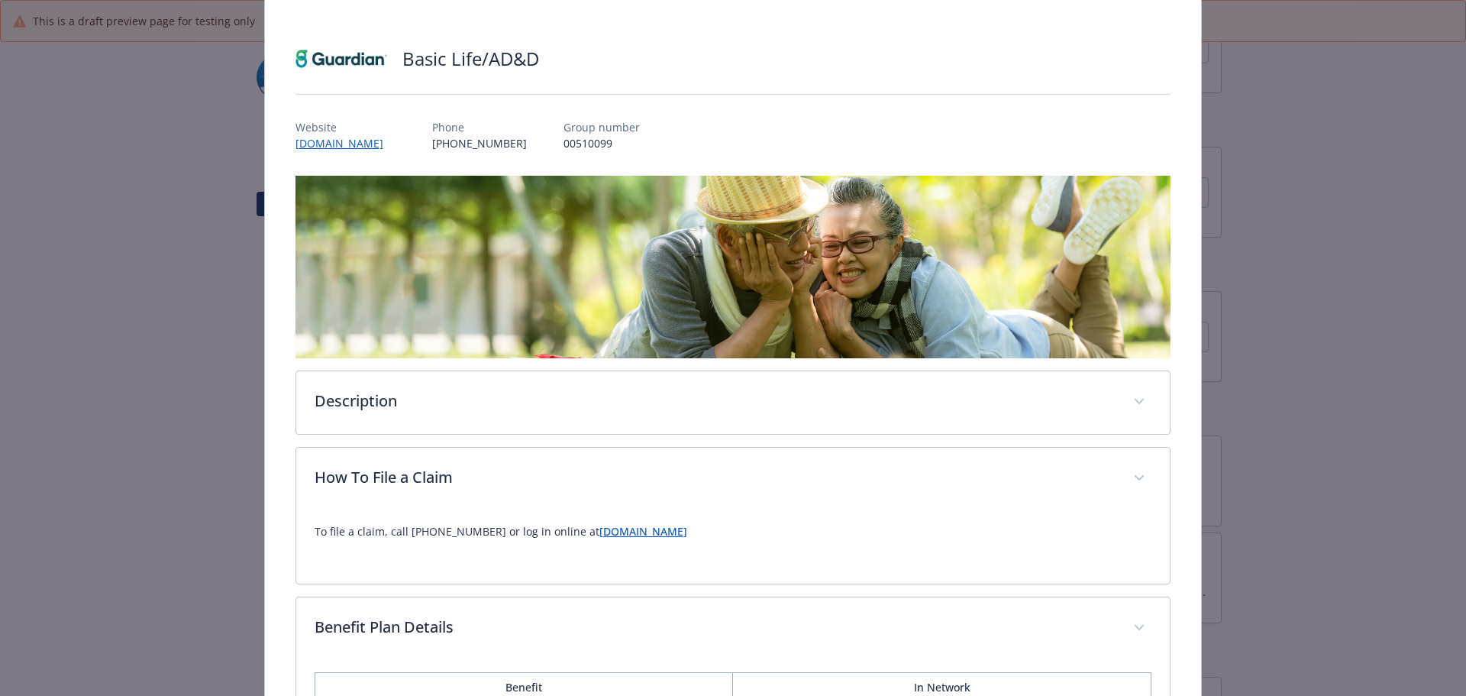
scroll to position [0, 0]
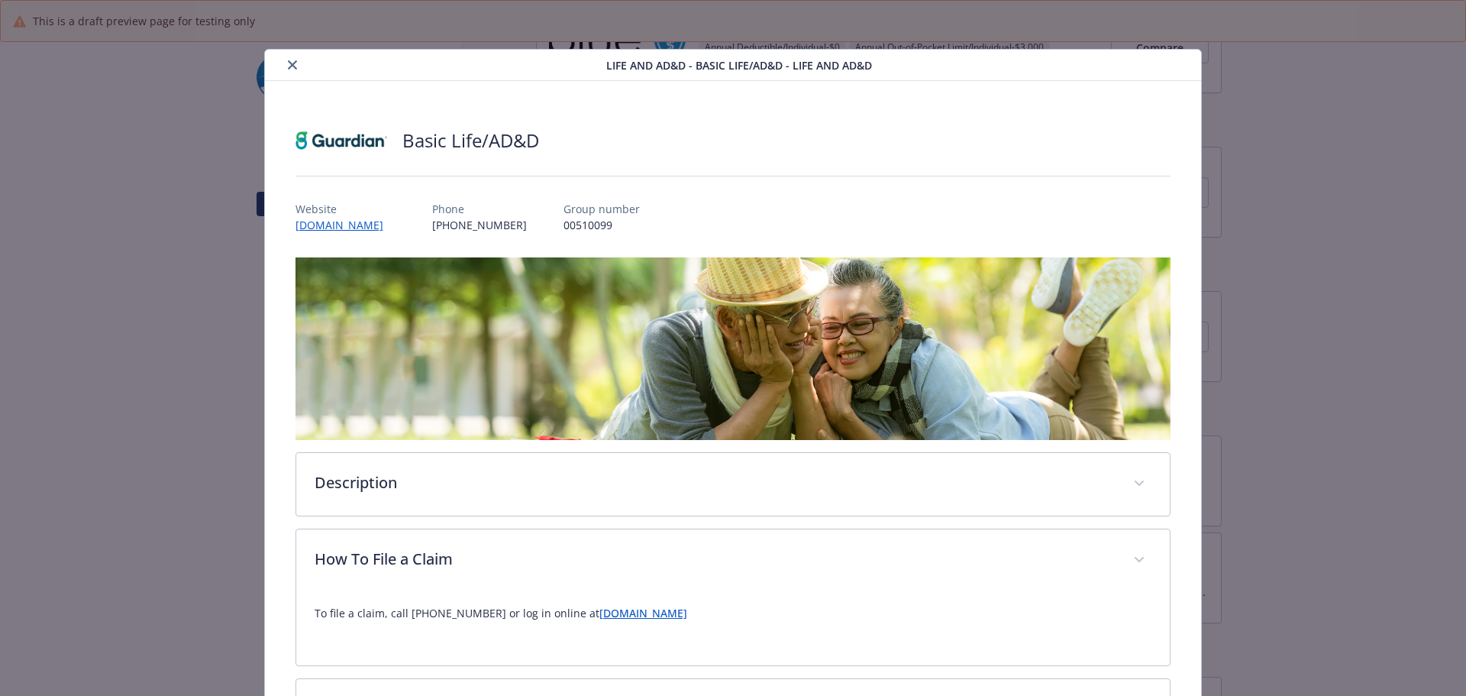
click at [289, 63] on icon "close" at bounding box center [292, 64] width 9 height 9
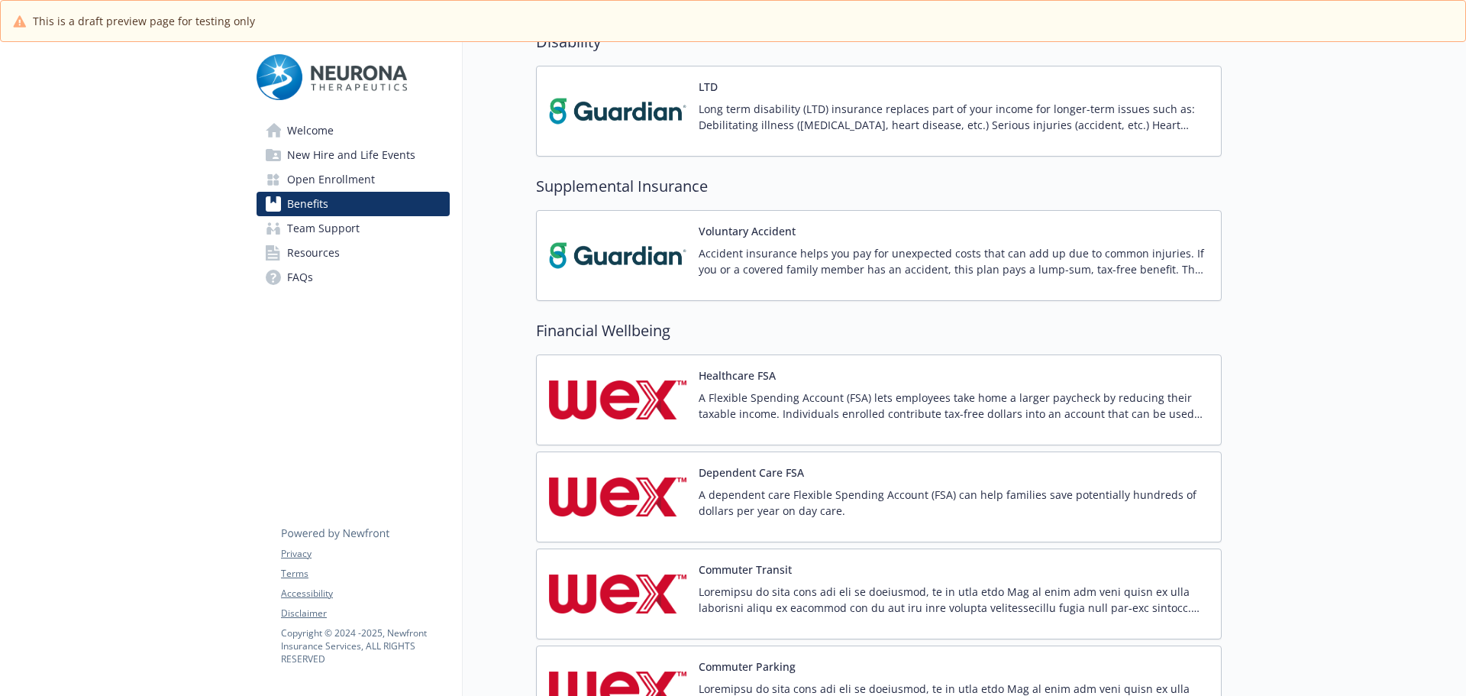
click at [722, 228] on button "Voluntary Accident" at bounding box center [747, 231] width 97 height 16
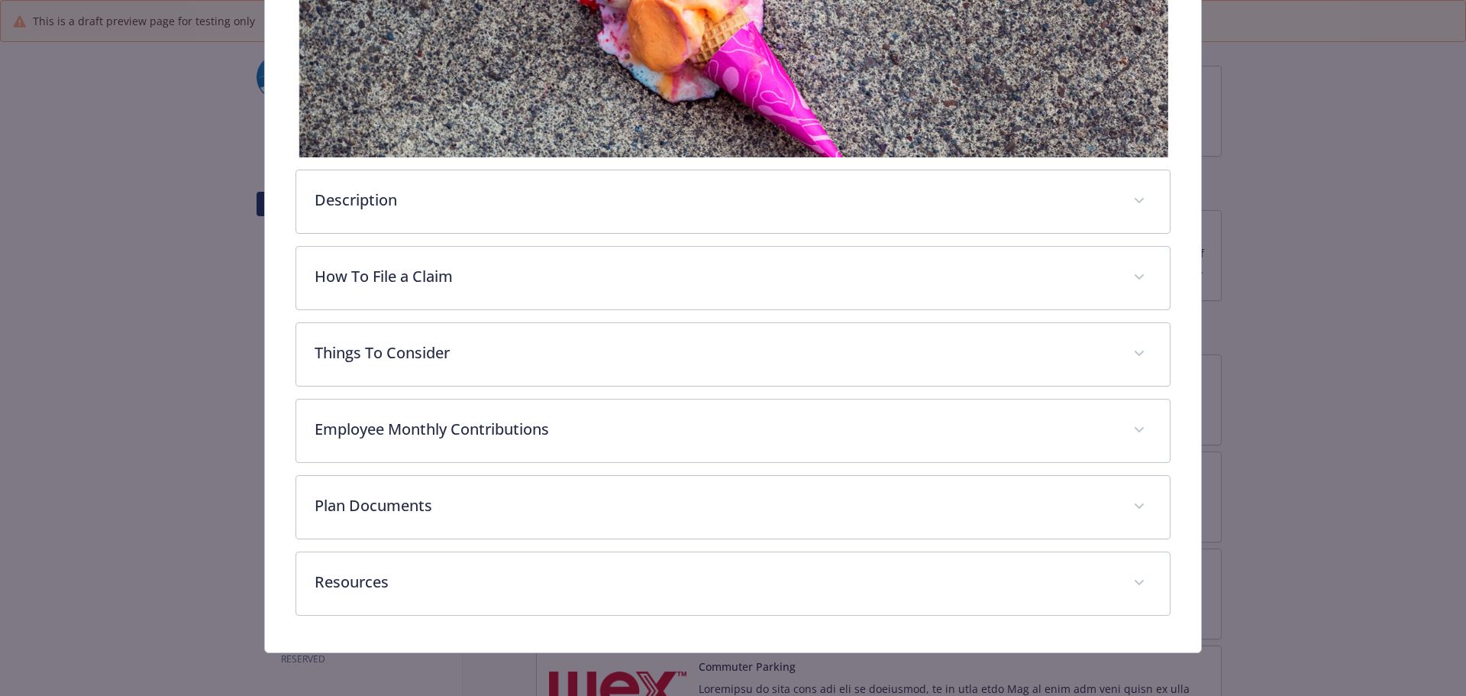
scroll to position [370, 0]
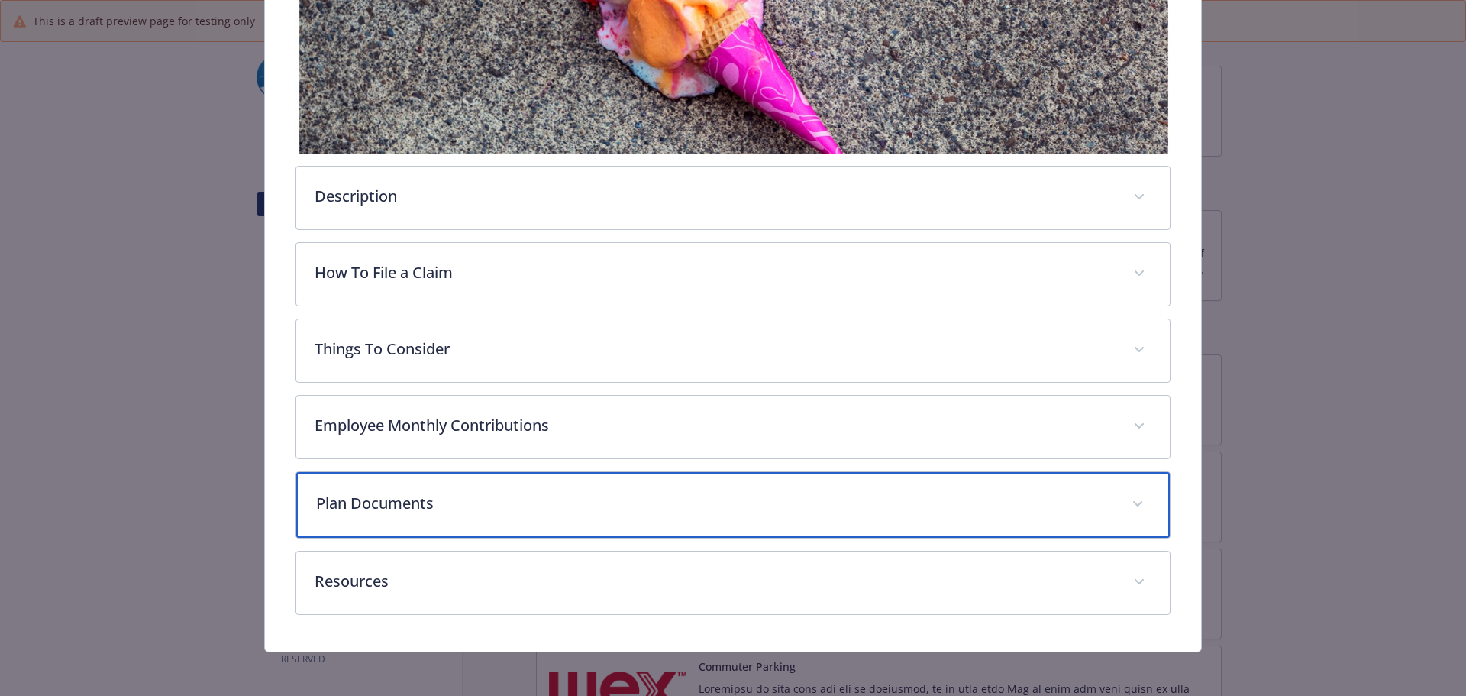
click at [867, 505] on p "Plan Documents" at bounding box center [715, 503] width 798 height 23
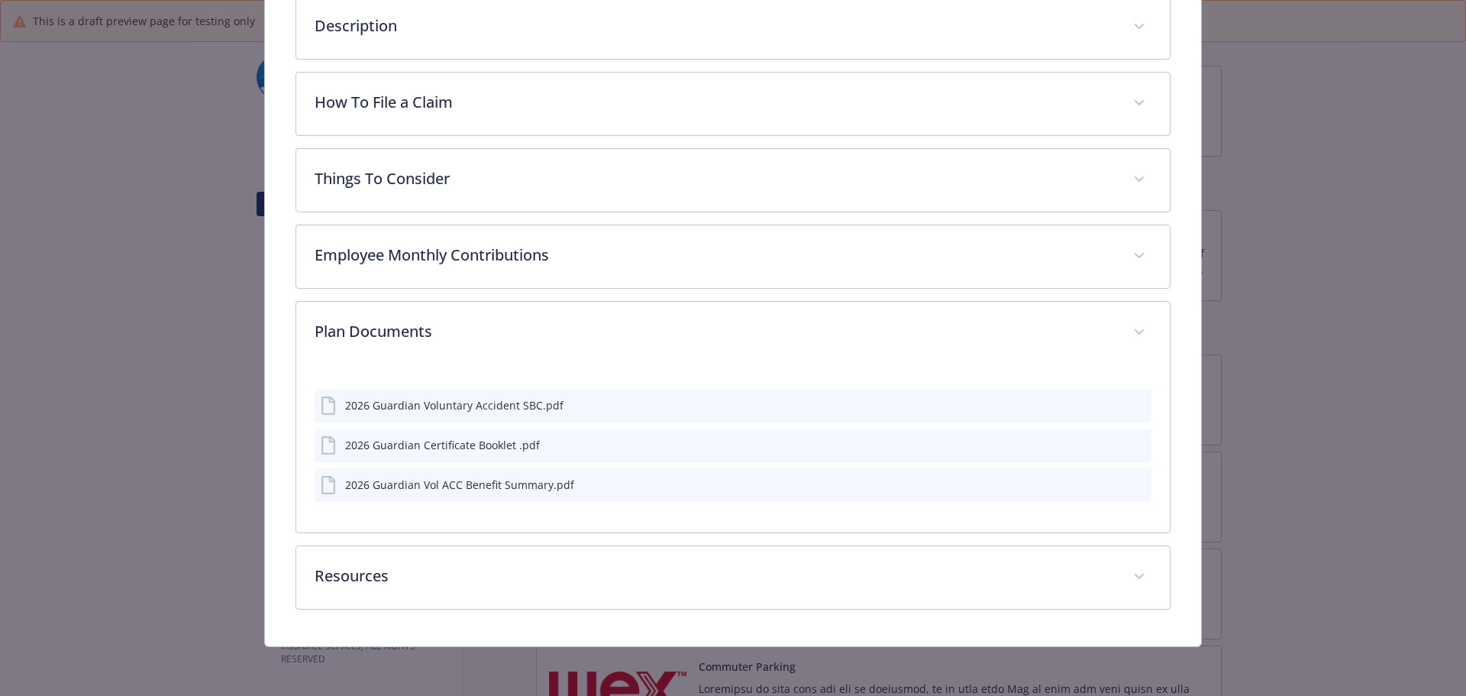
scroll to position [537, 0]
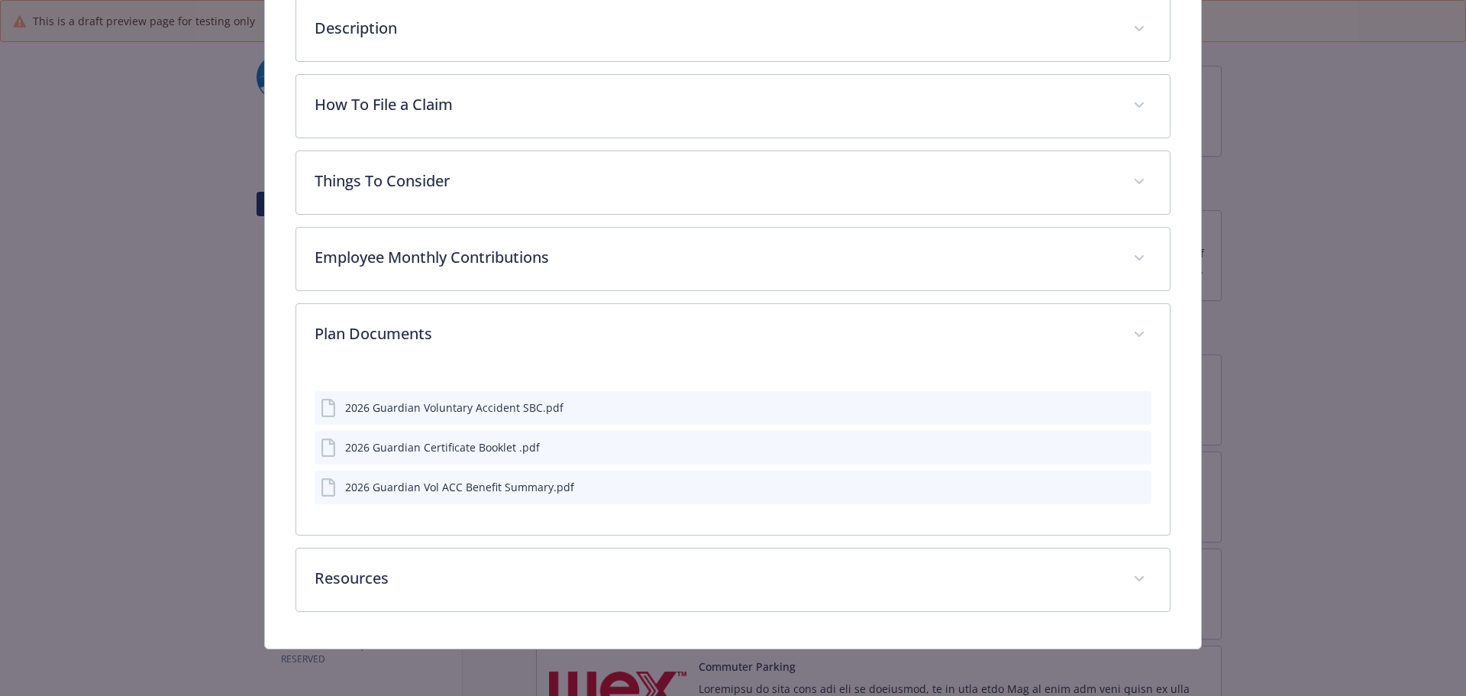
click at [1132, 405] on icon "preview file" at bounding box center [1137, 407] width 14 height 11
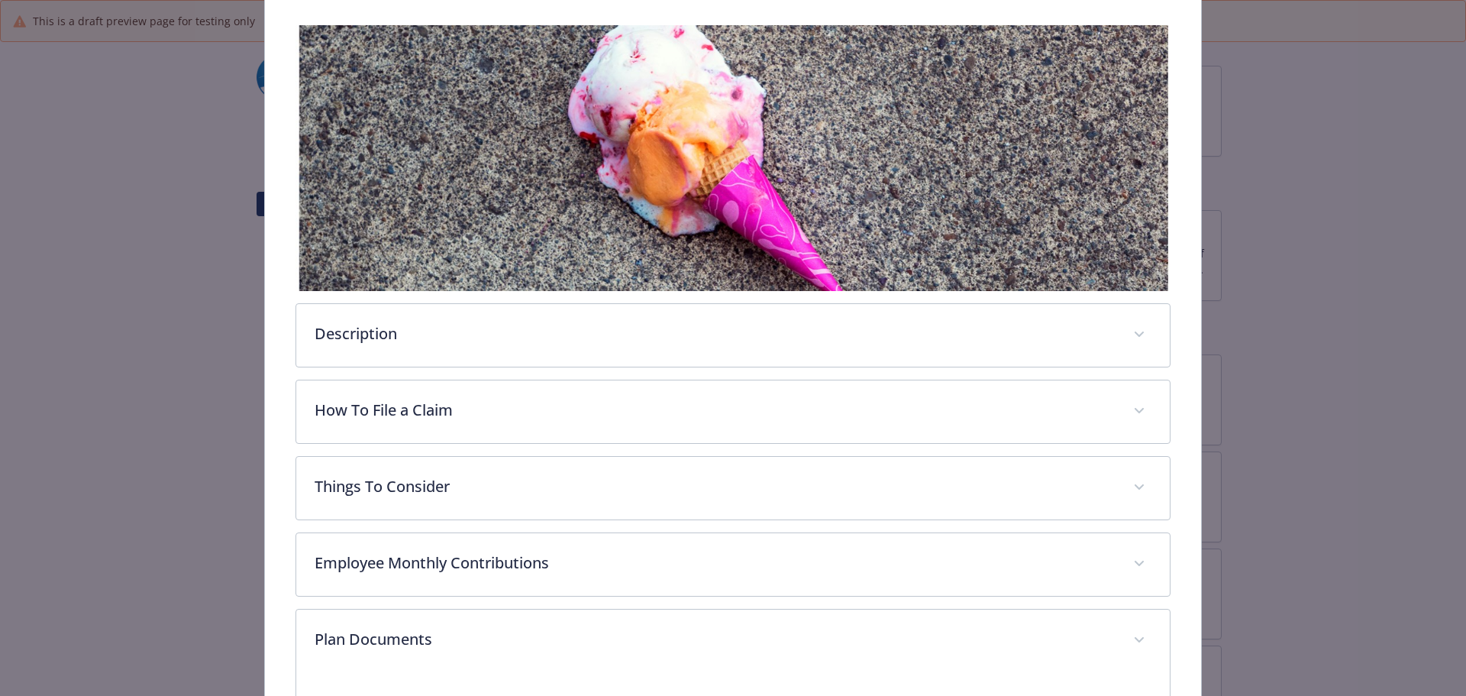
scroll to position [0, 0]
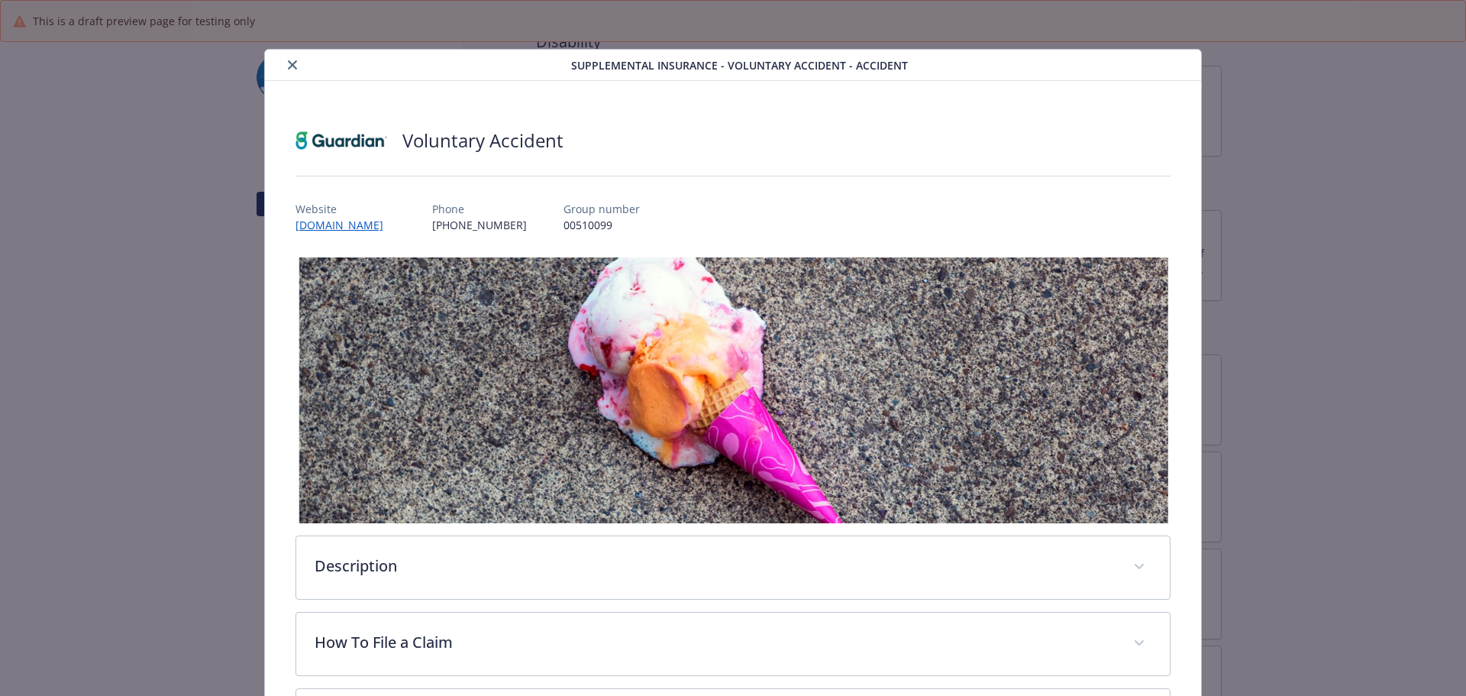
click at [292, 58] on button "close" at bounding box center [292, 65] width 18 height 18
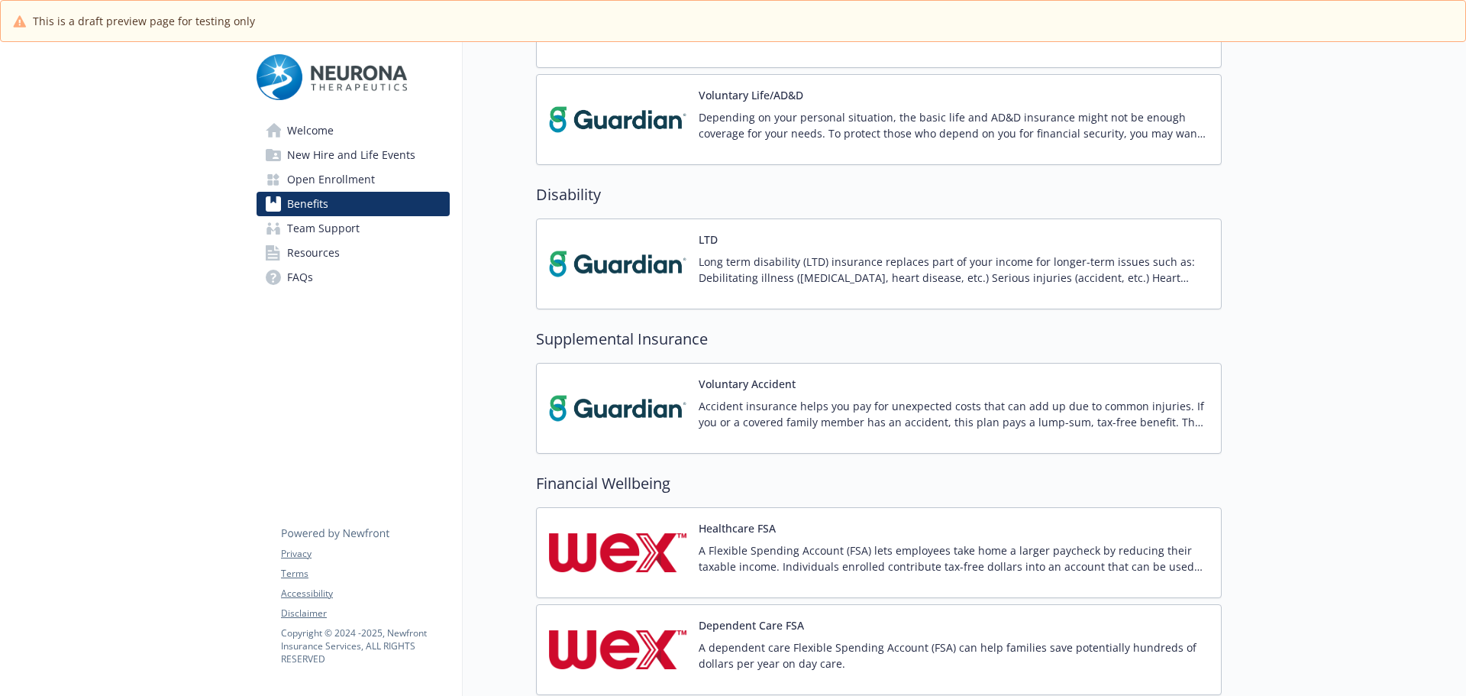
click at [969, 268] on p "Long term disability (LTD) insurance replaces part of your income for longer-te…" at bounding box center [954, 269] width 510 height 32
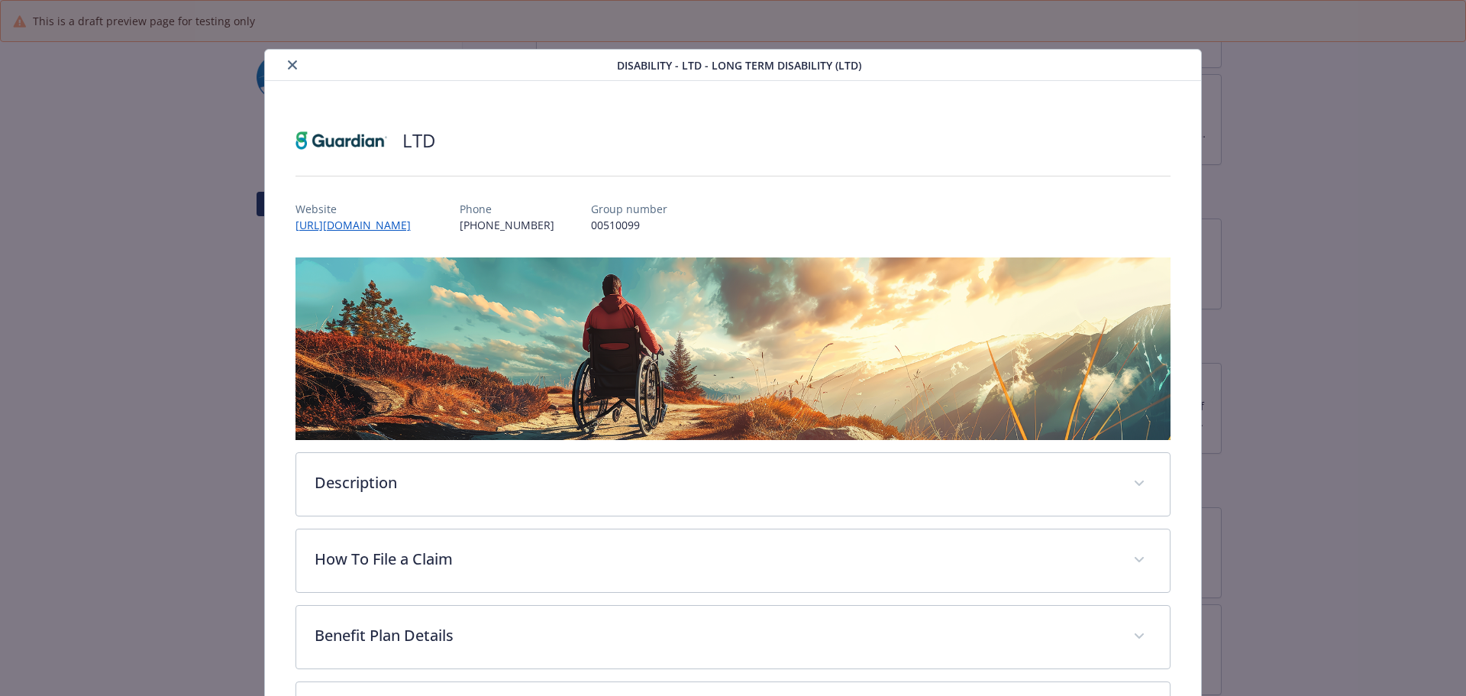
scroll to position [134, 0]
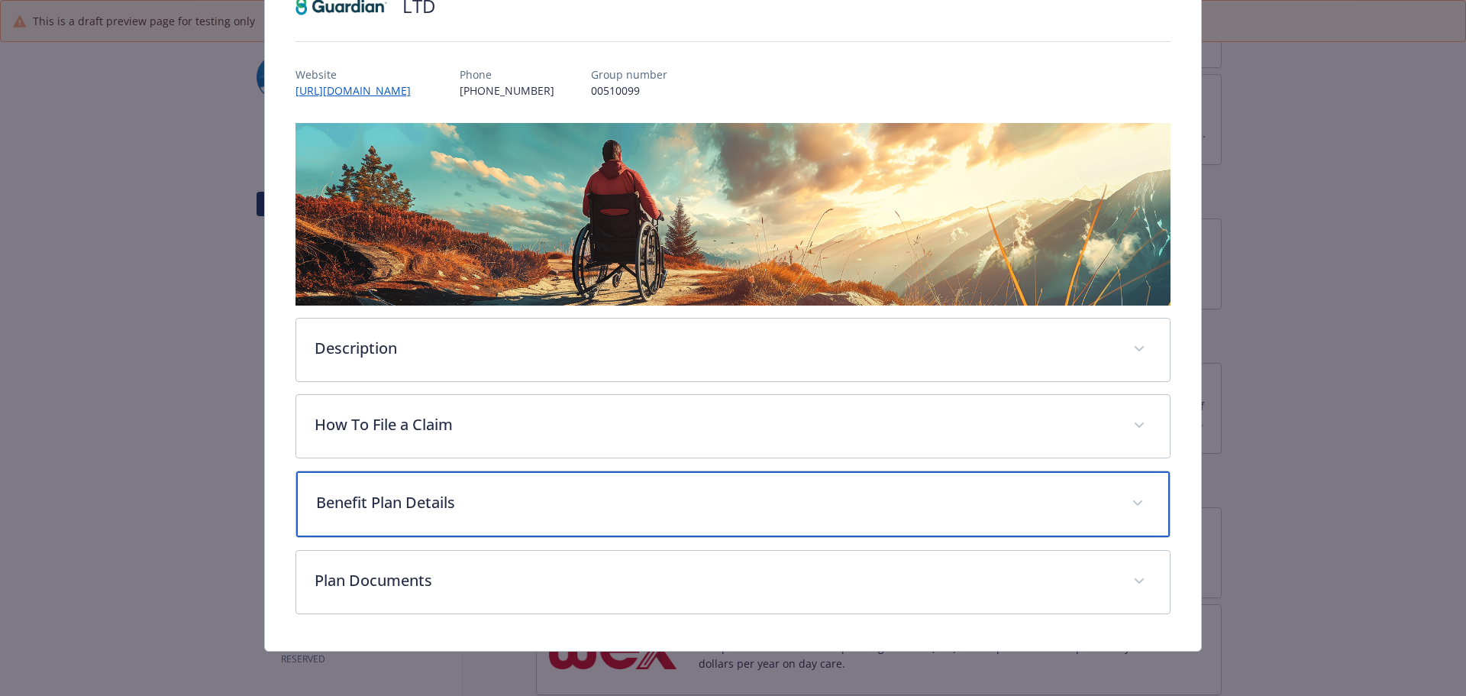
click at [925, 508] on p "Benefit Plan Details" at bounding box center [715, 502] width 798 height 23
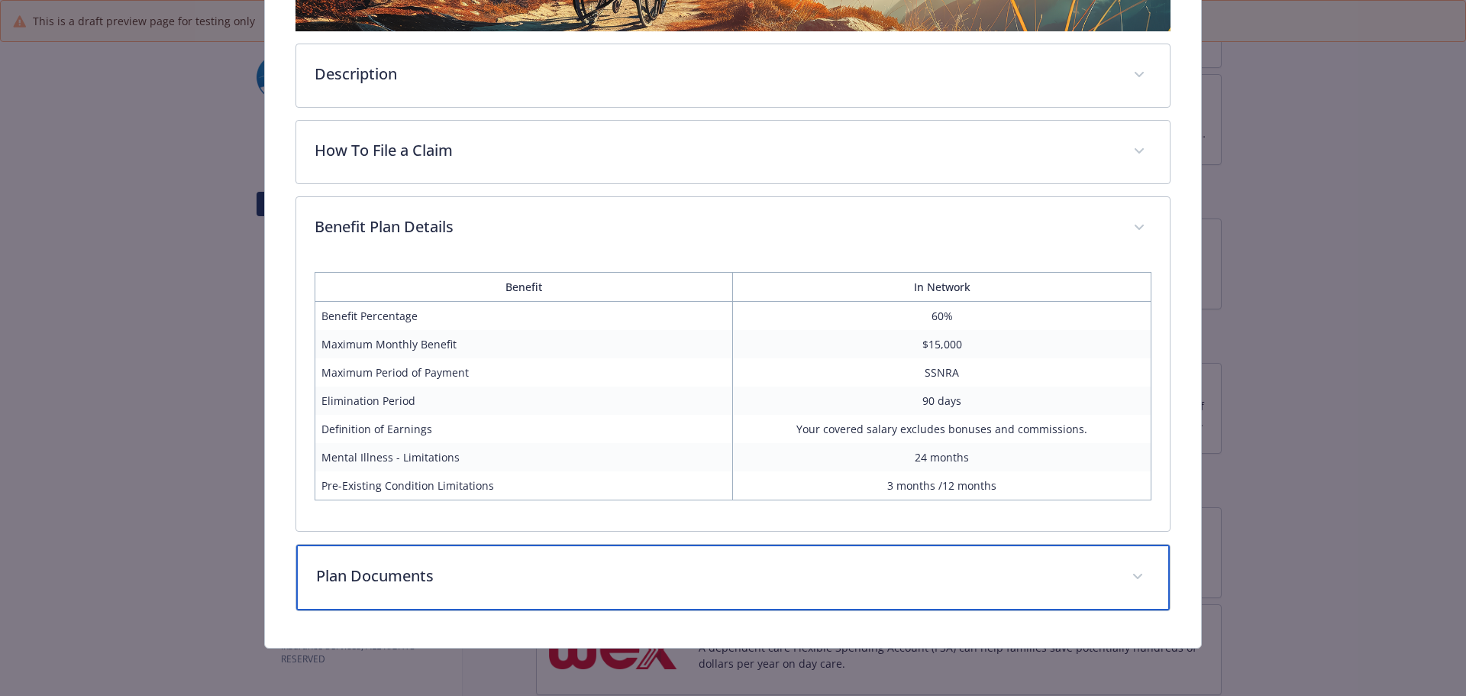
click at [704, 570] on p "Plan Documents" at bounding box center [715, 575] width 798 height 23
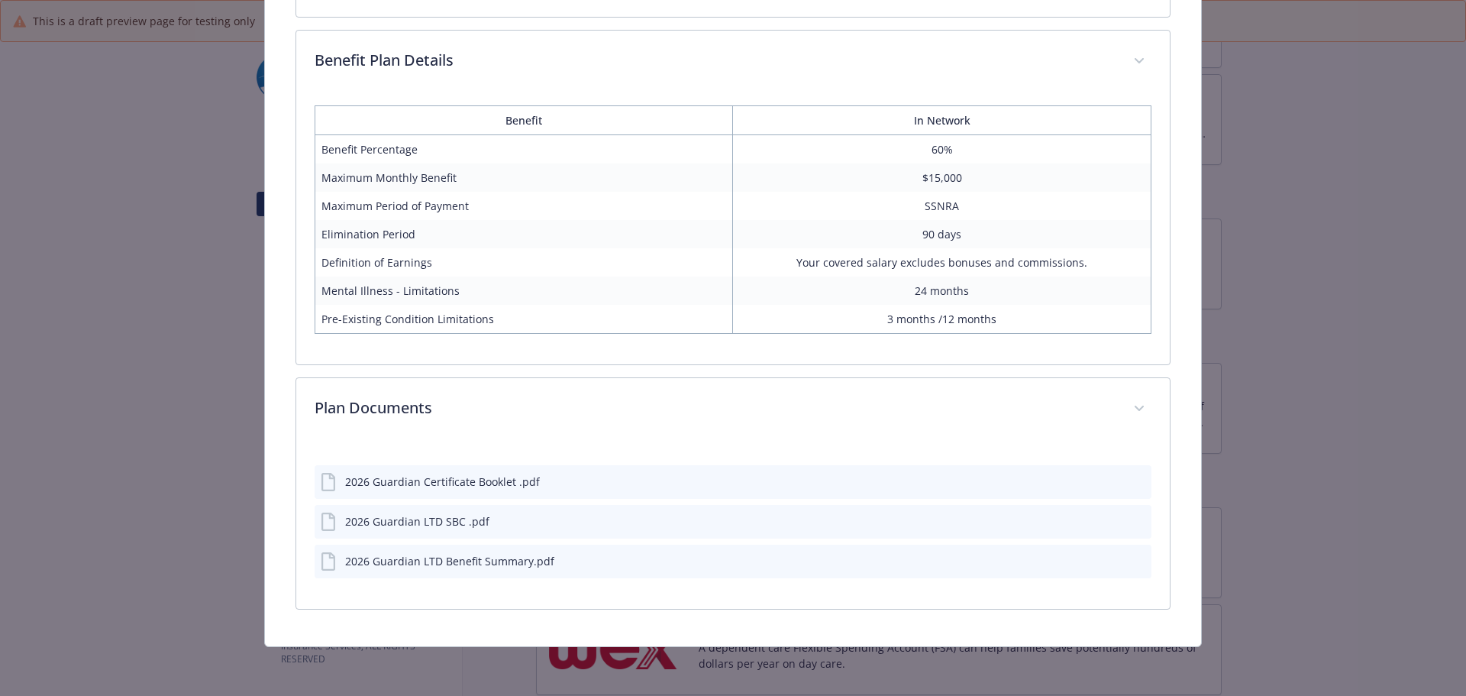
scroll to position [573, 0]
click at [1130, 518] on icon "preview file" at bounding box center [1137, 522] width 14 height 11
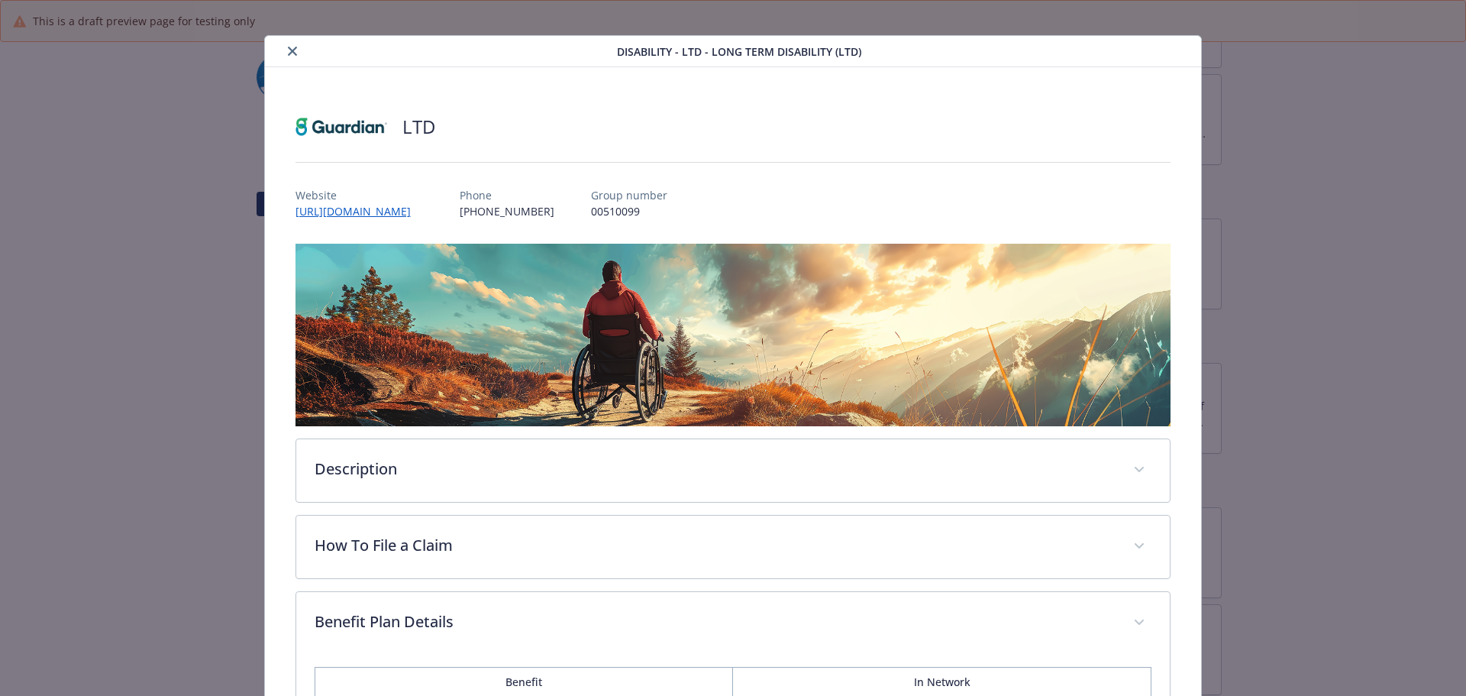
scroll to position [0, 0]
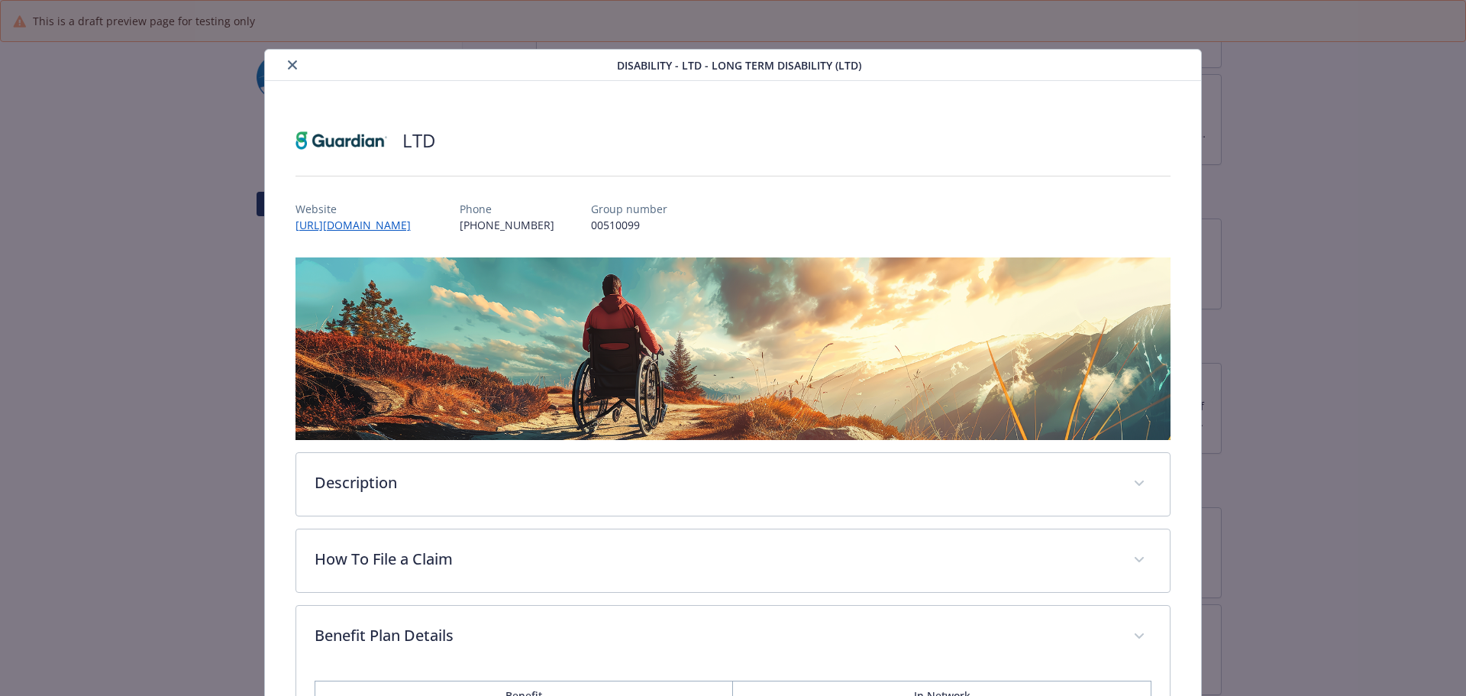
click at [288, 63] on icon "close" at bounding box center [292, 64] width 9 height 9
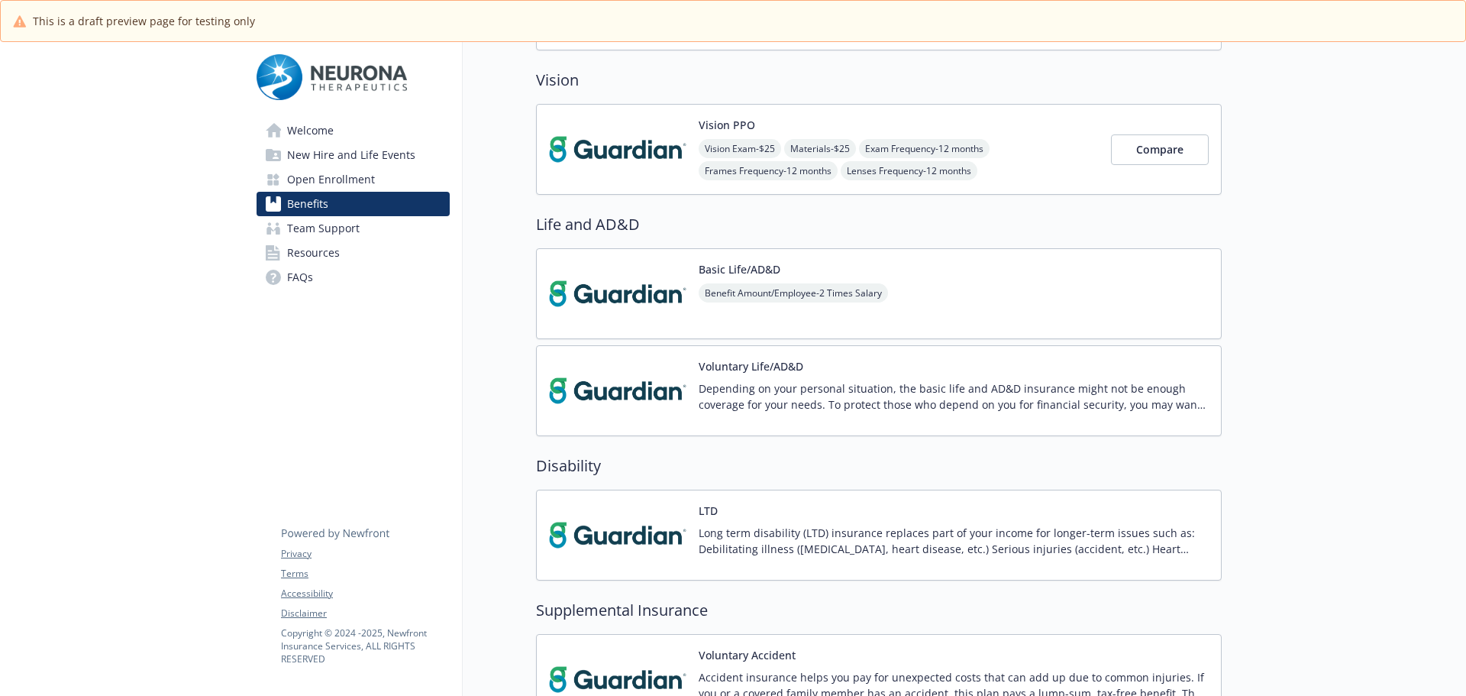
scroll to position [458, 0]
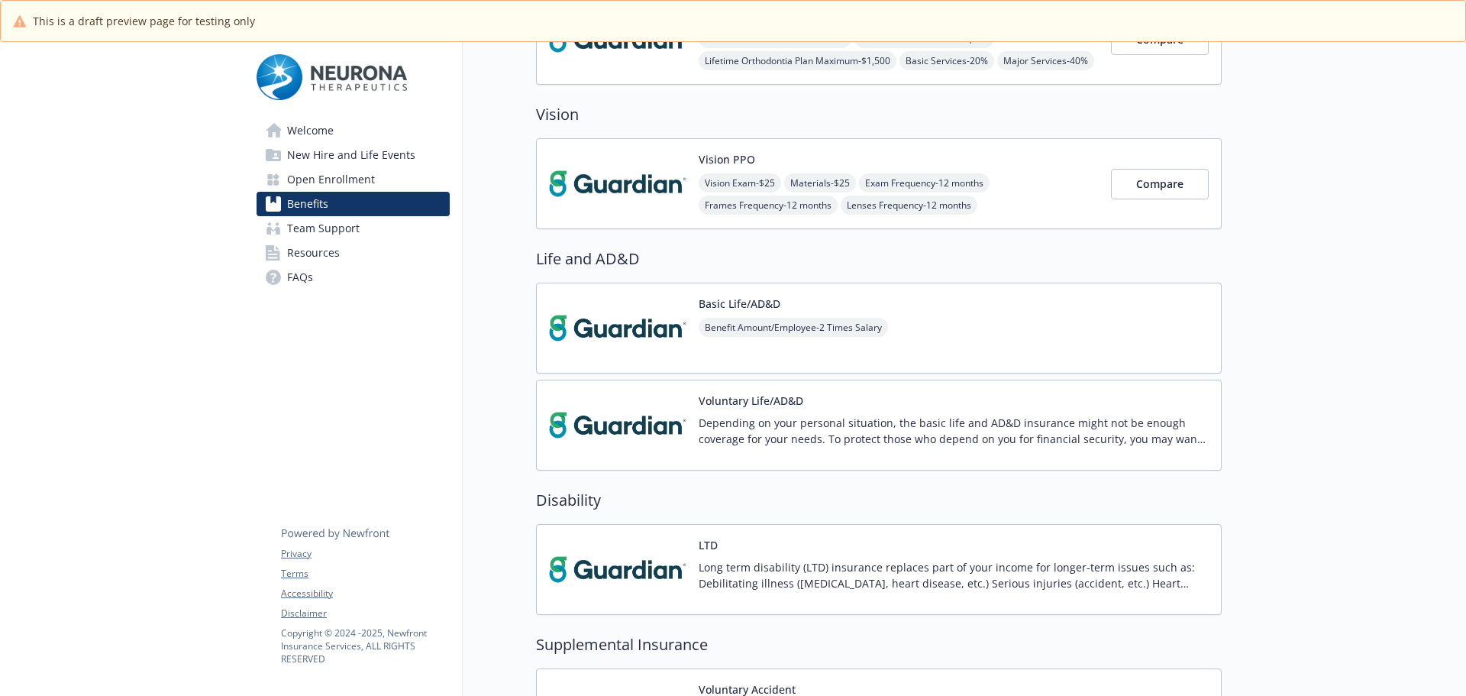
click at [935, 320] on div "Basic Life/AD&D Benefit Amount/Employee - 2 Times Salary" at bounding box center [879, 327] width 686 height 91
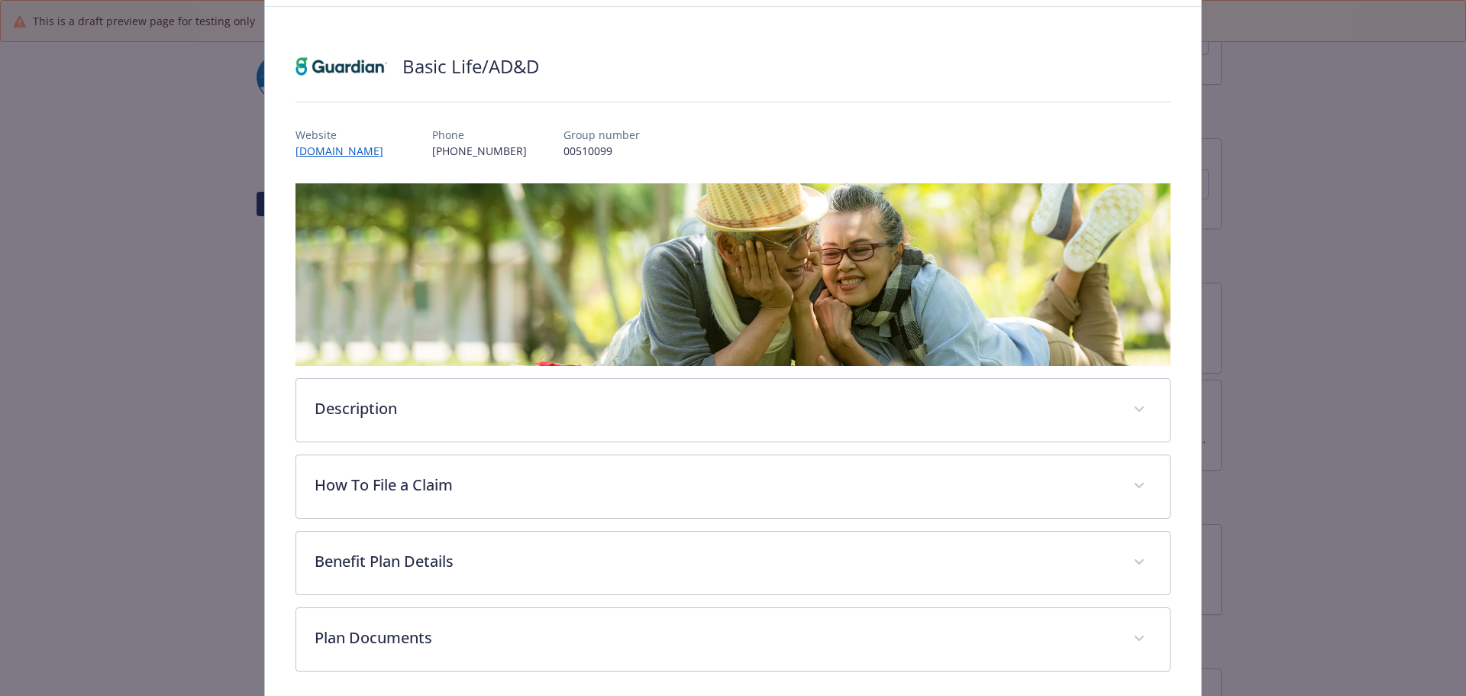
scroll to position [134, 0]
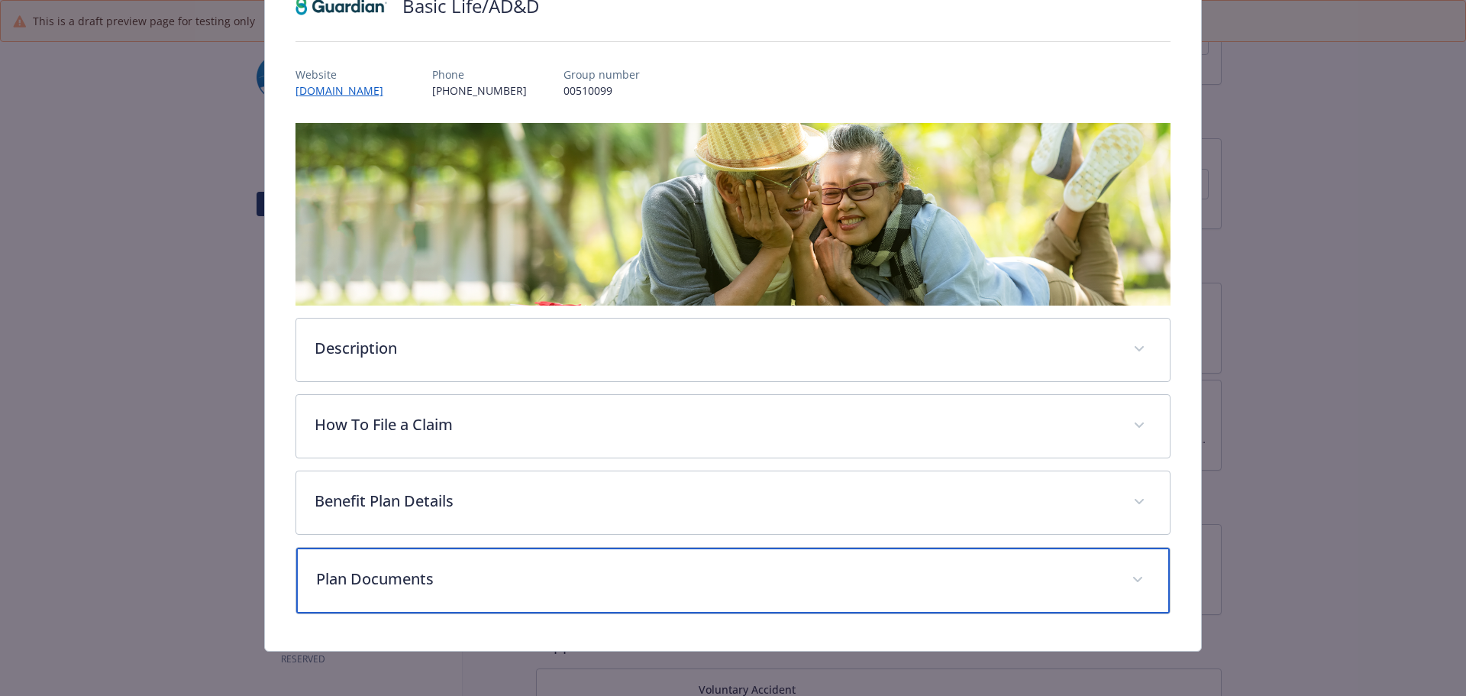
click at [450, 557] on div "Plan Documents" at bounding box center [733, 580] width 874 height 66
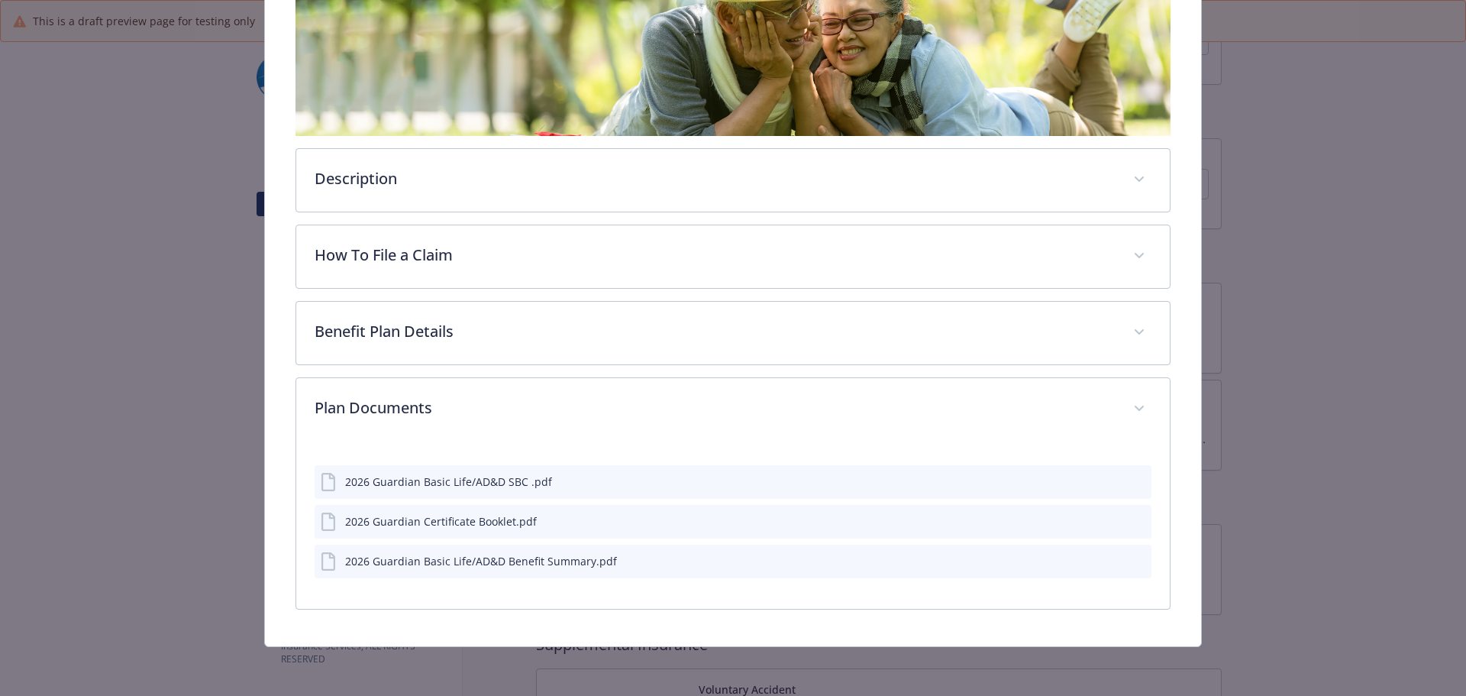
scroll to position [302, 0]
click at [1130, 479] on icon "preview file" at bounding box center [1137, 482] width 14 height 11
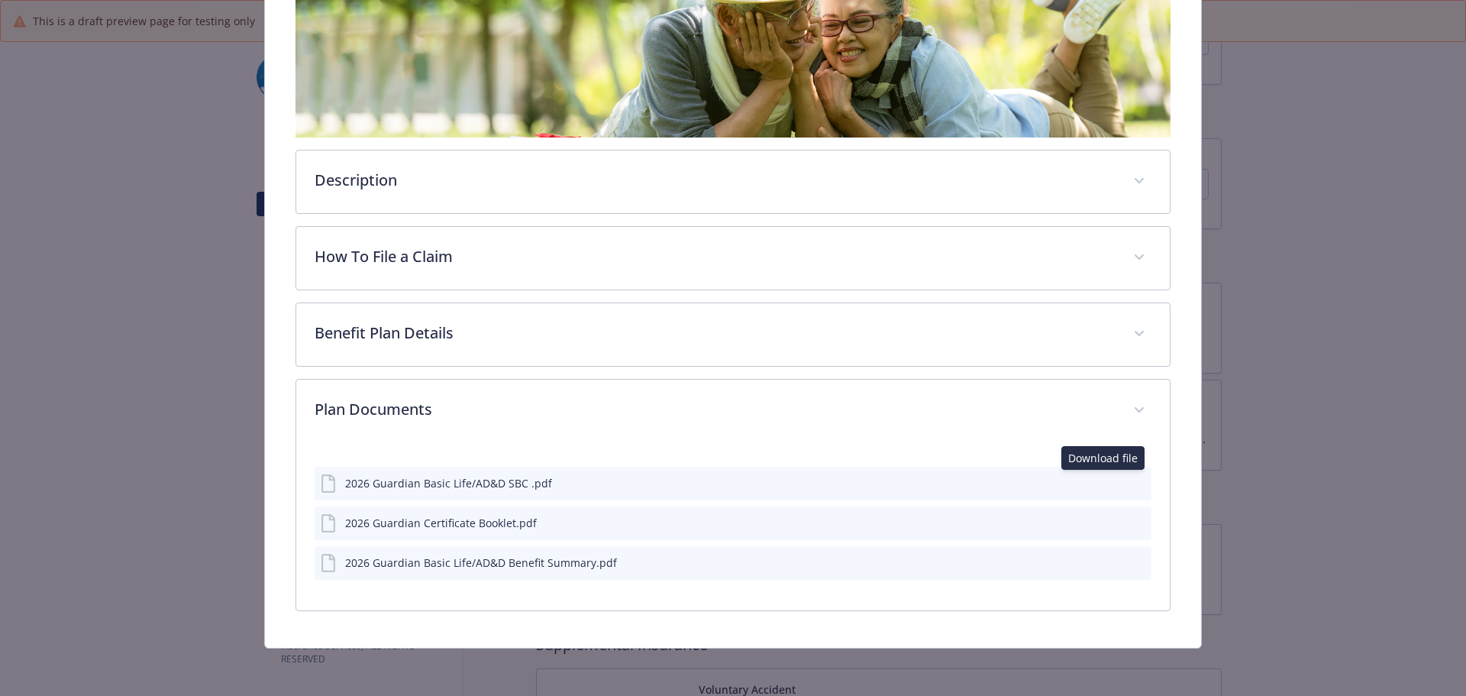
click at [1105, 482] on icon "download file" at bounding box center [1111, 482] width 12 height 12
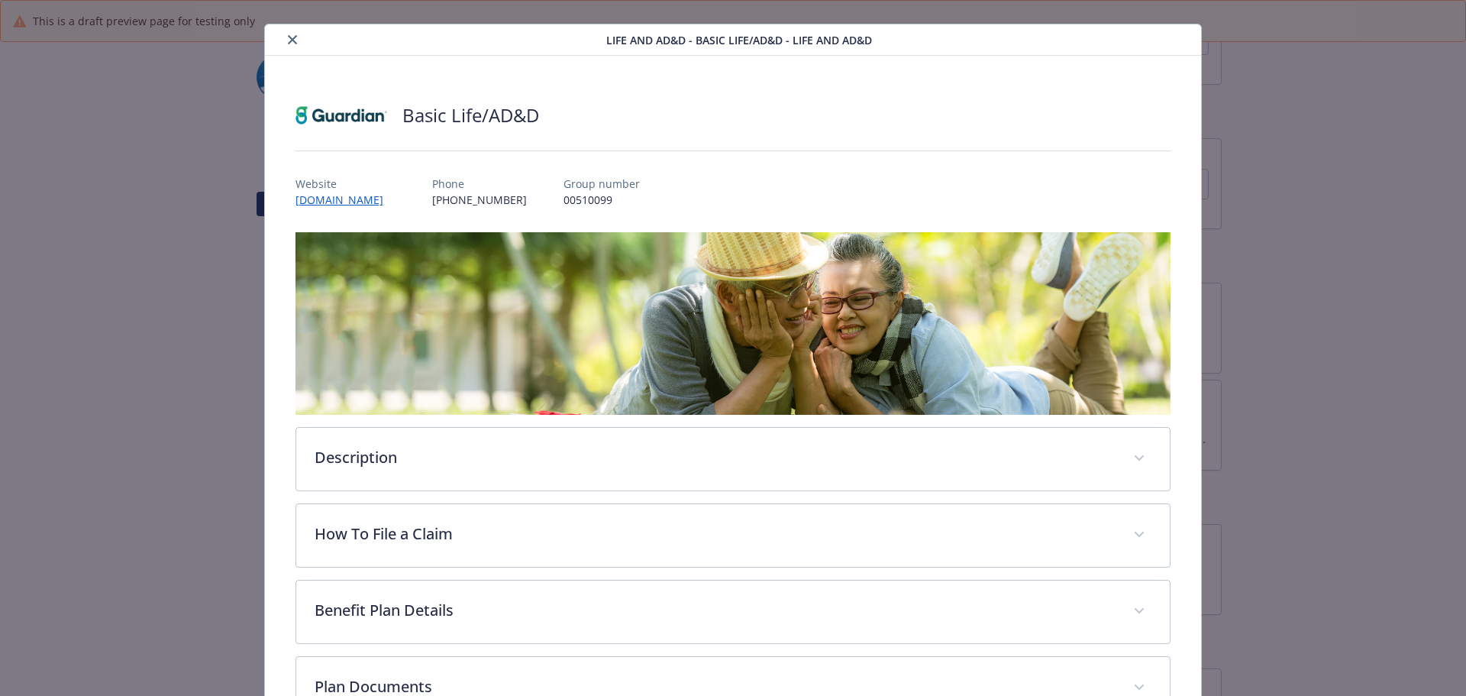
scroll to position [0, 0]
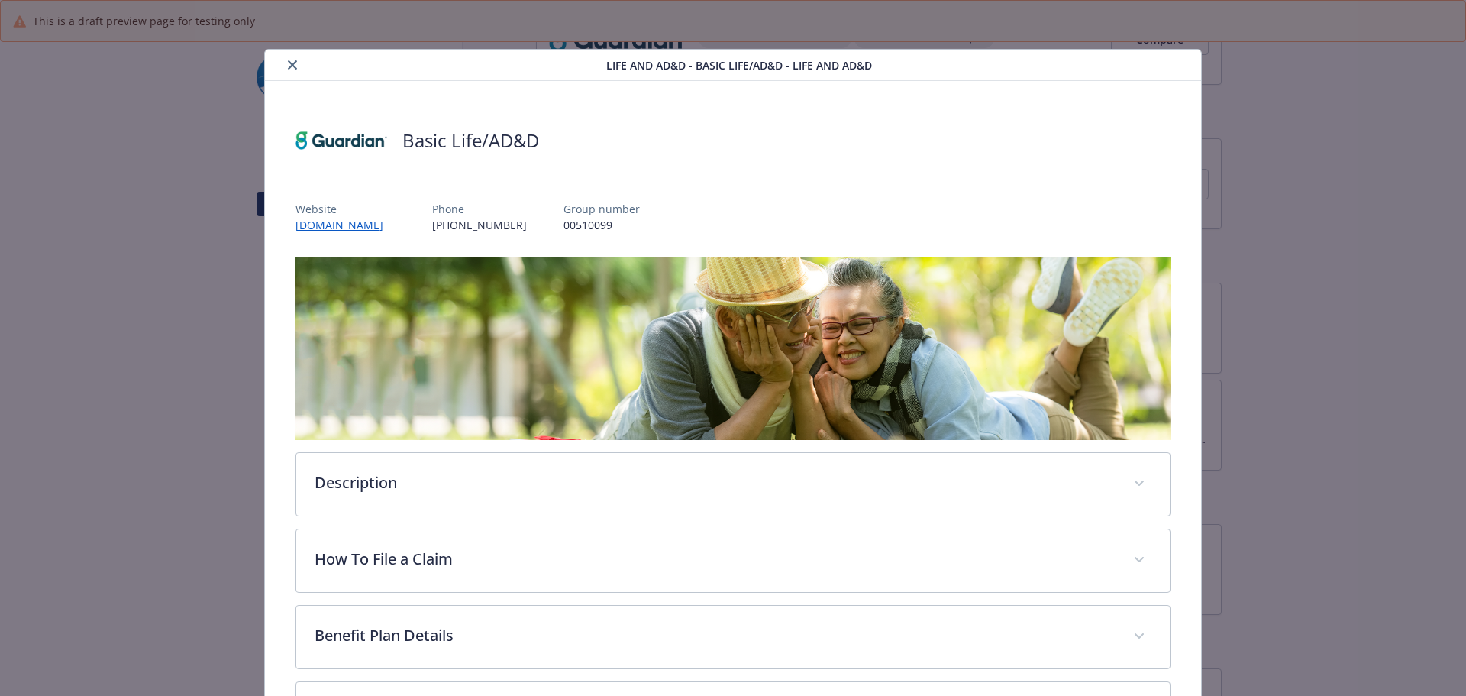
click at [292, 65] on icon "close" at bounding box center [292, 64] width 9 height 9
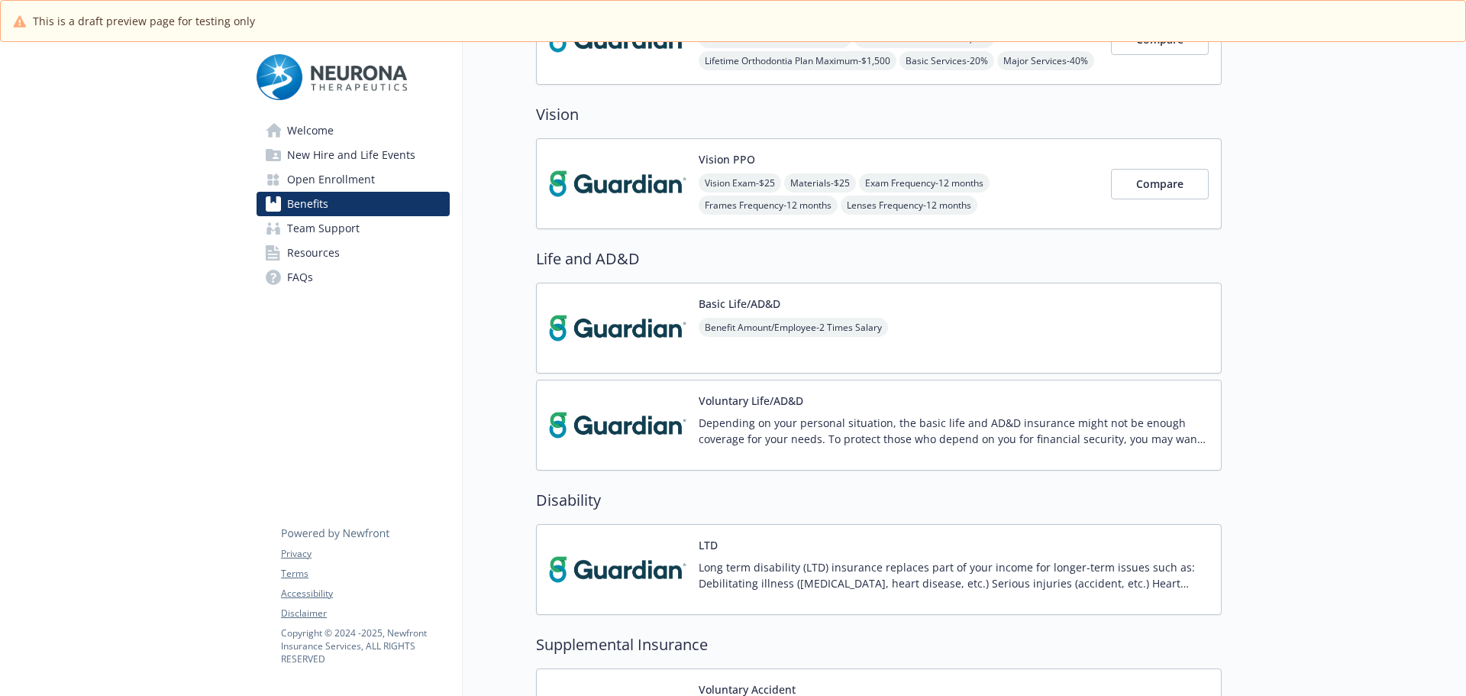
click at [898, 145] on div "Vision PPO Vision Exam - $25 Materials - $25 Exam Frequency - 12 months Frames …" at bounding box center [879, 183] width 686 height 91
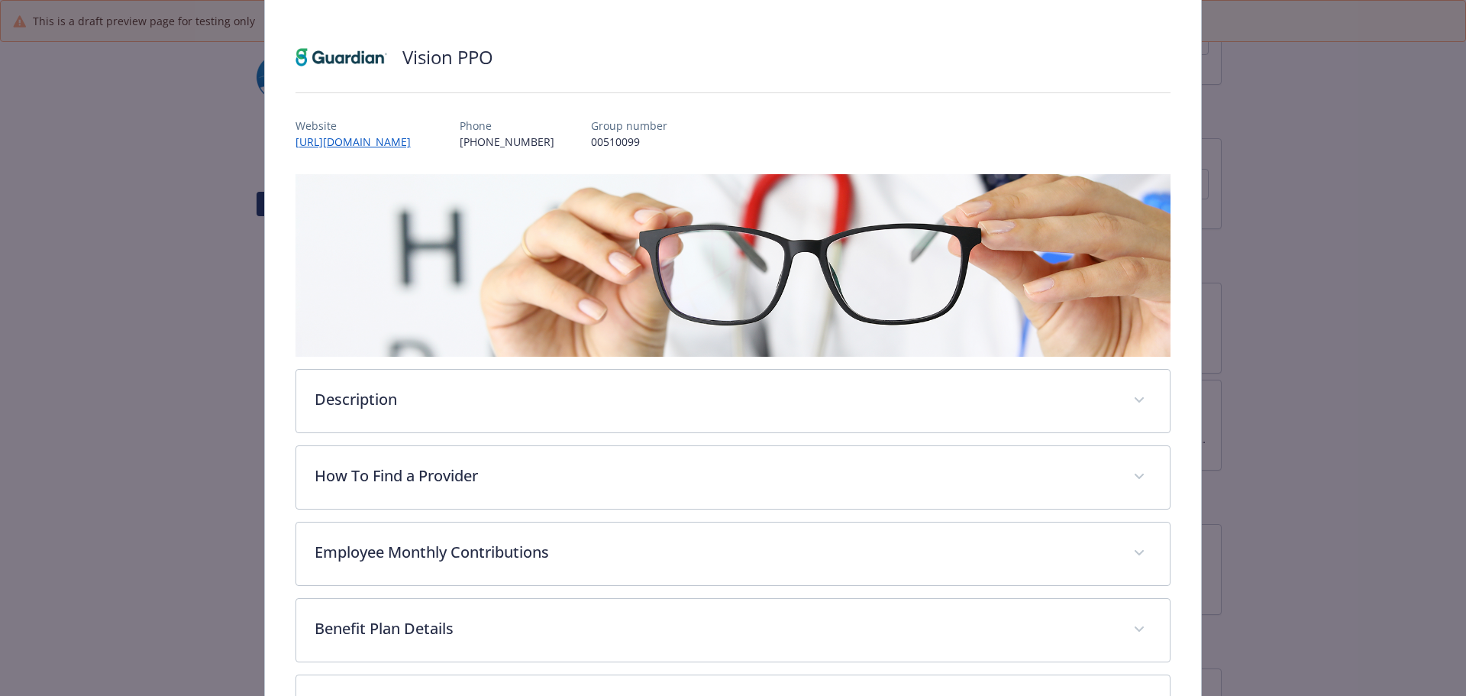
scroll to position [211, 0]
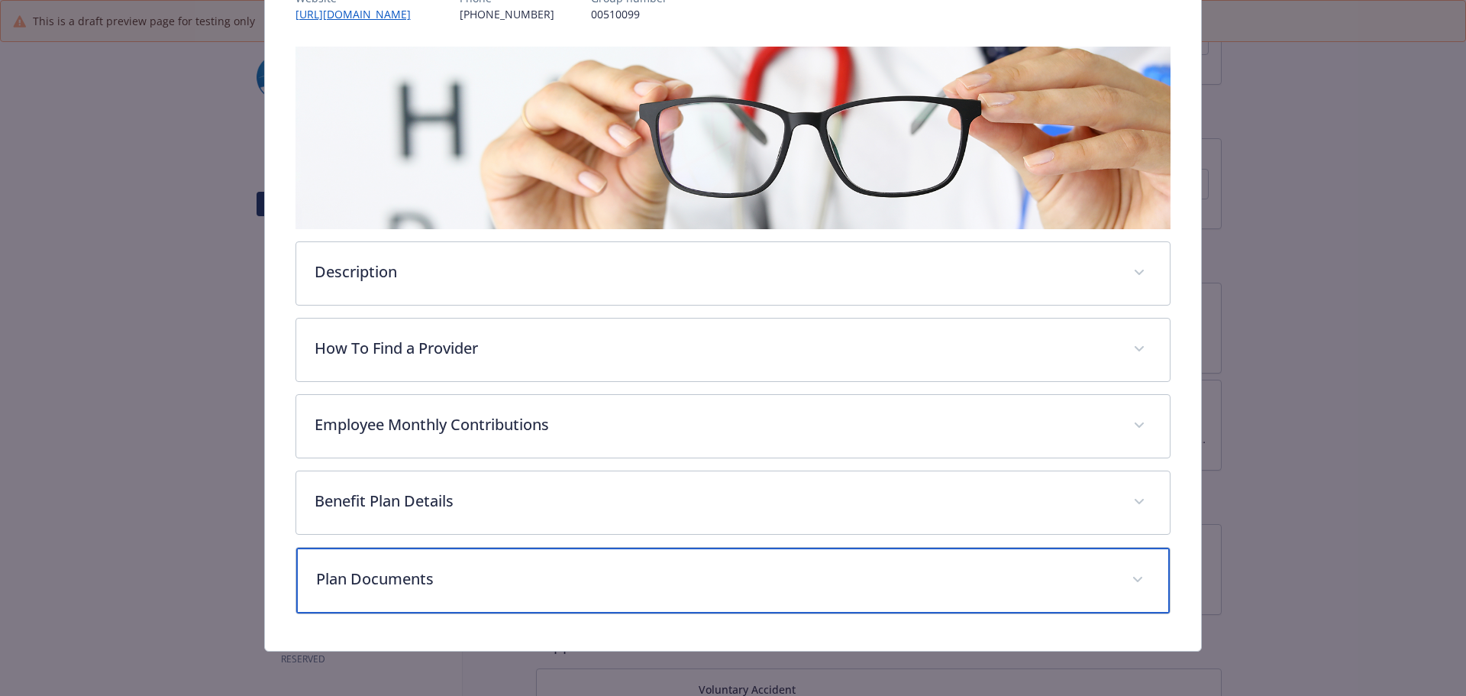
click at [708, 582] on p "Plan Documents" at bounding box center [715, 578] width 798 height 23
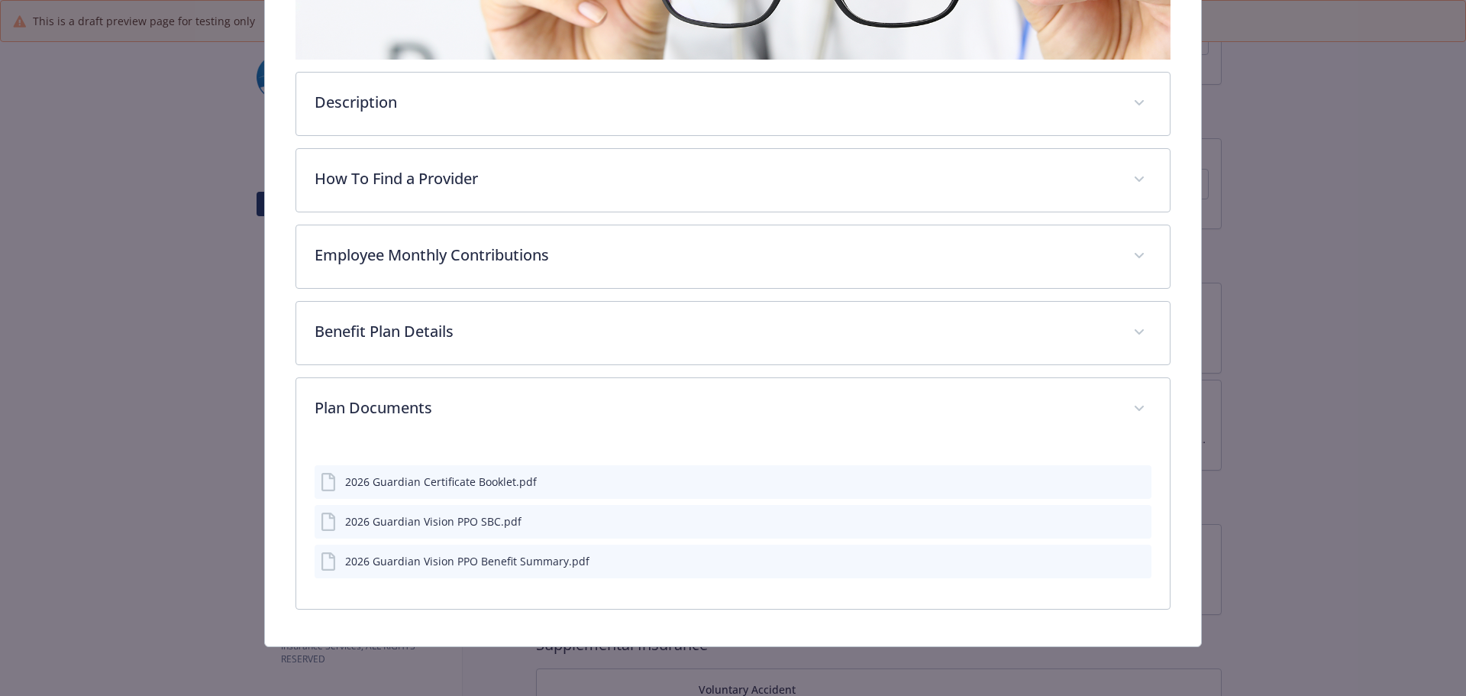
scroll to position [379, 0]
click at [1132, 517] on icon "preview file" at bounding box center [1137, 521] width 14 height 11
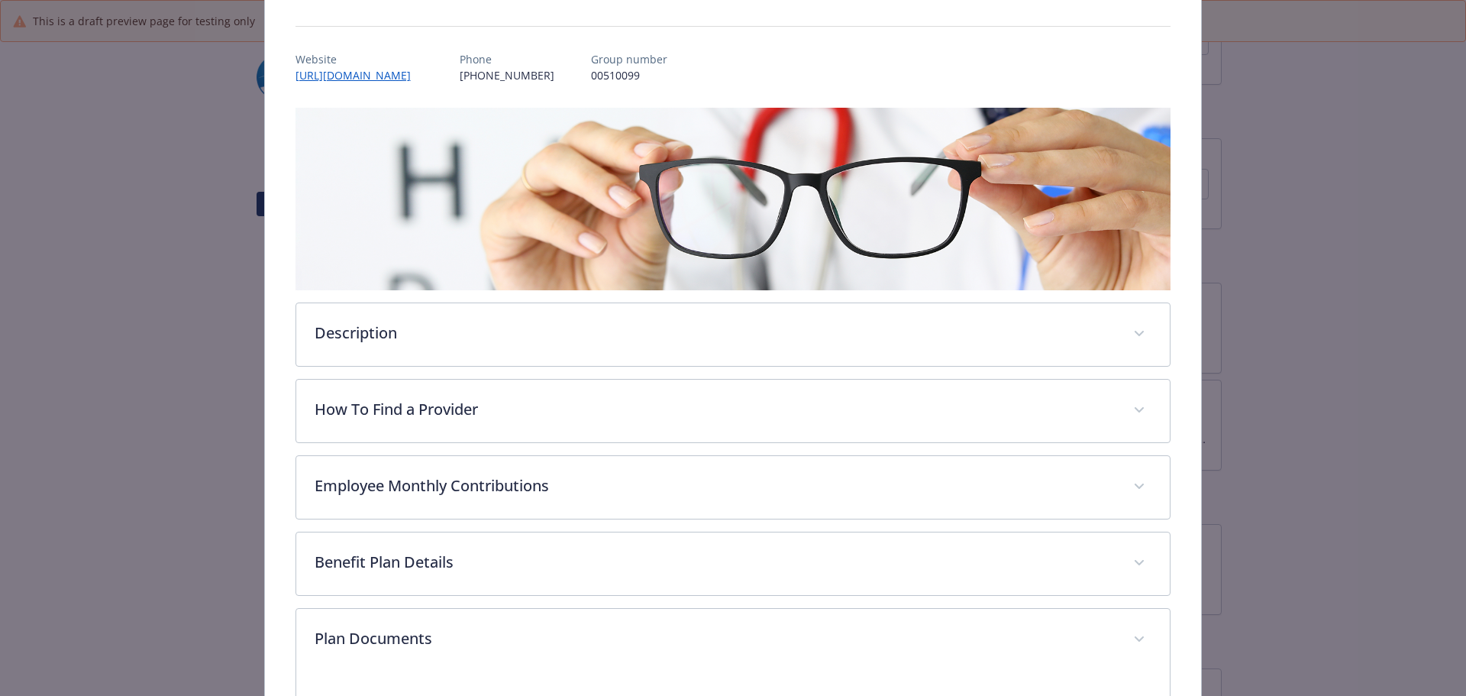
scroll to position [0, 0]
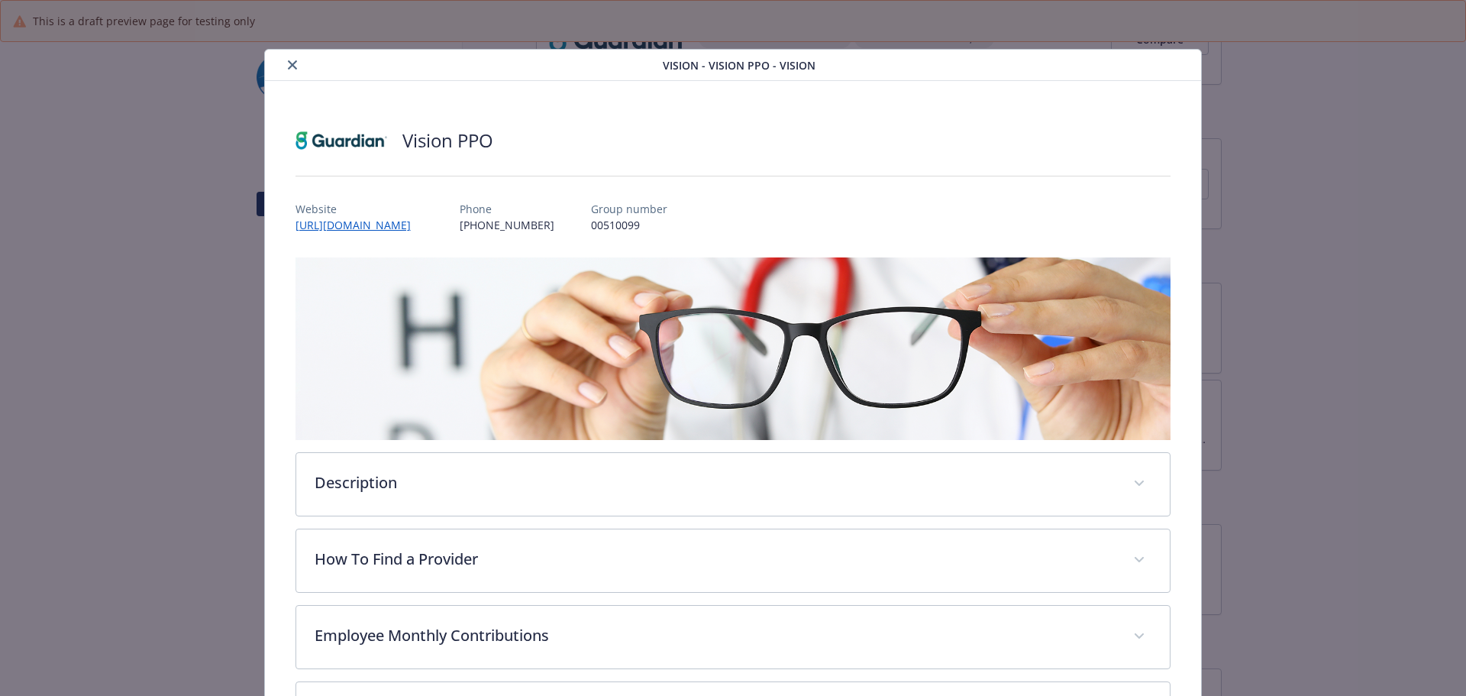
click at [289, 64] on icon "close" at bounding box center [292, 64] width 9 height 9
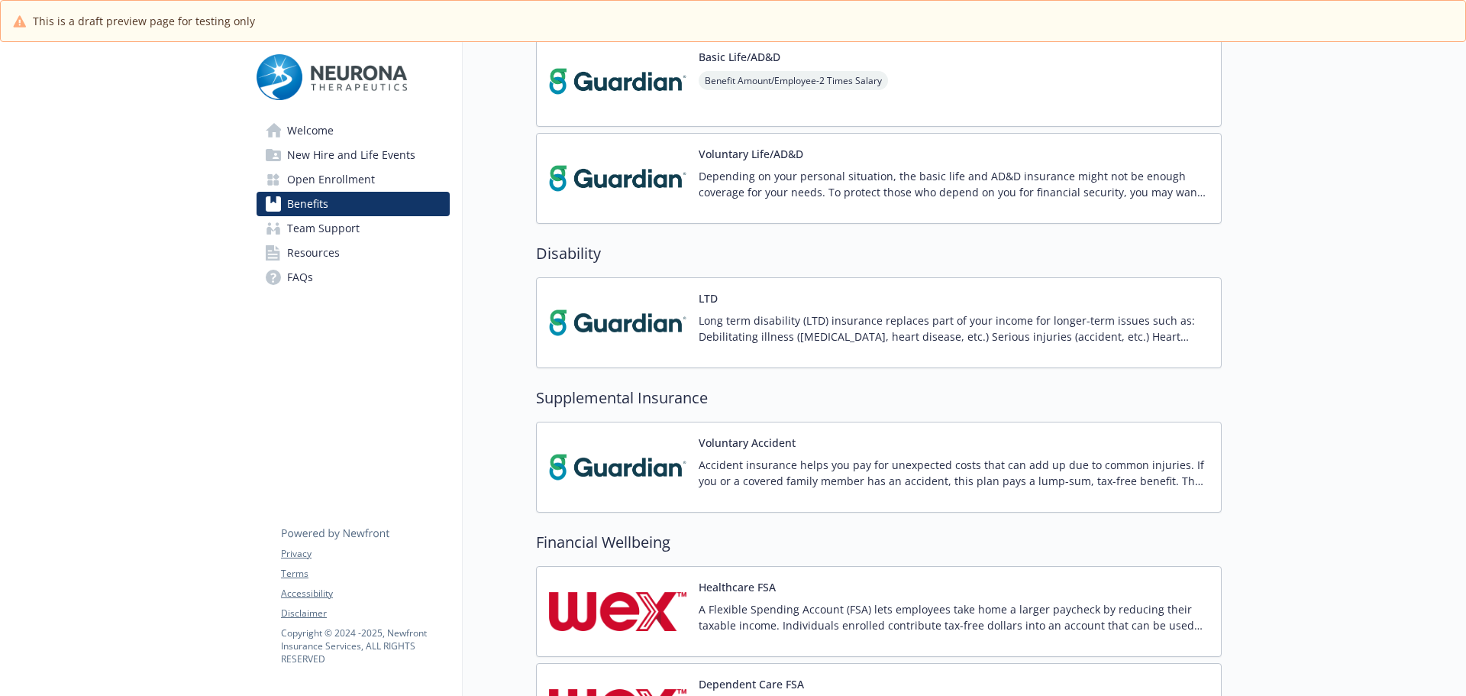
scroll to position [687, 0]
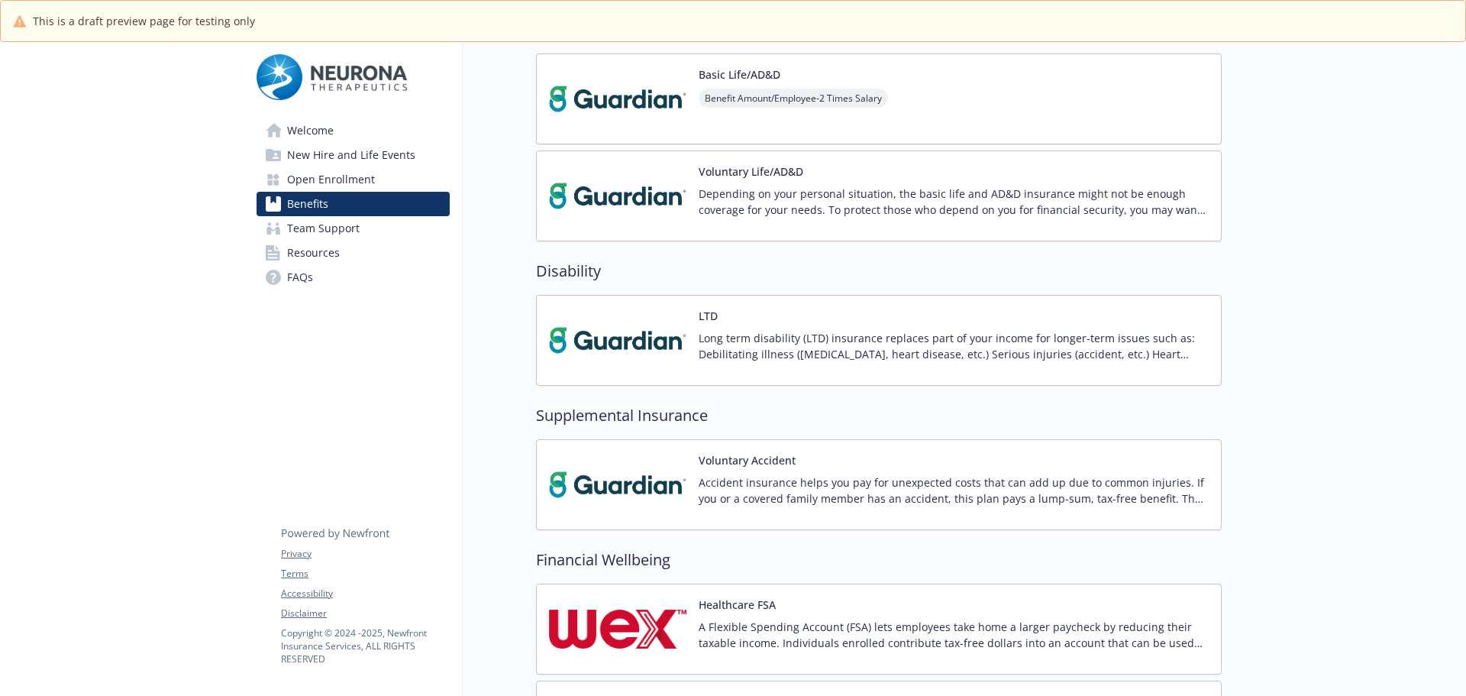
click at [804, 326] on div "LTD Long term disability (LTD) insurance replaces part of your income for longe…" at bounding box center [954, 340] width 510 height 65
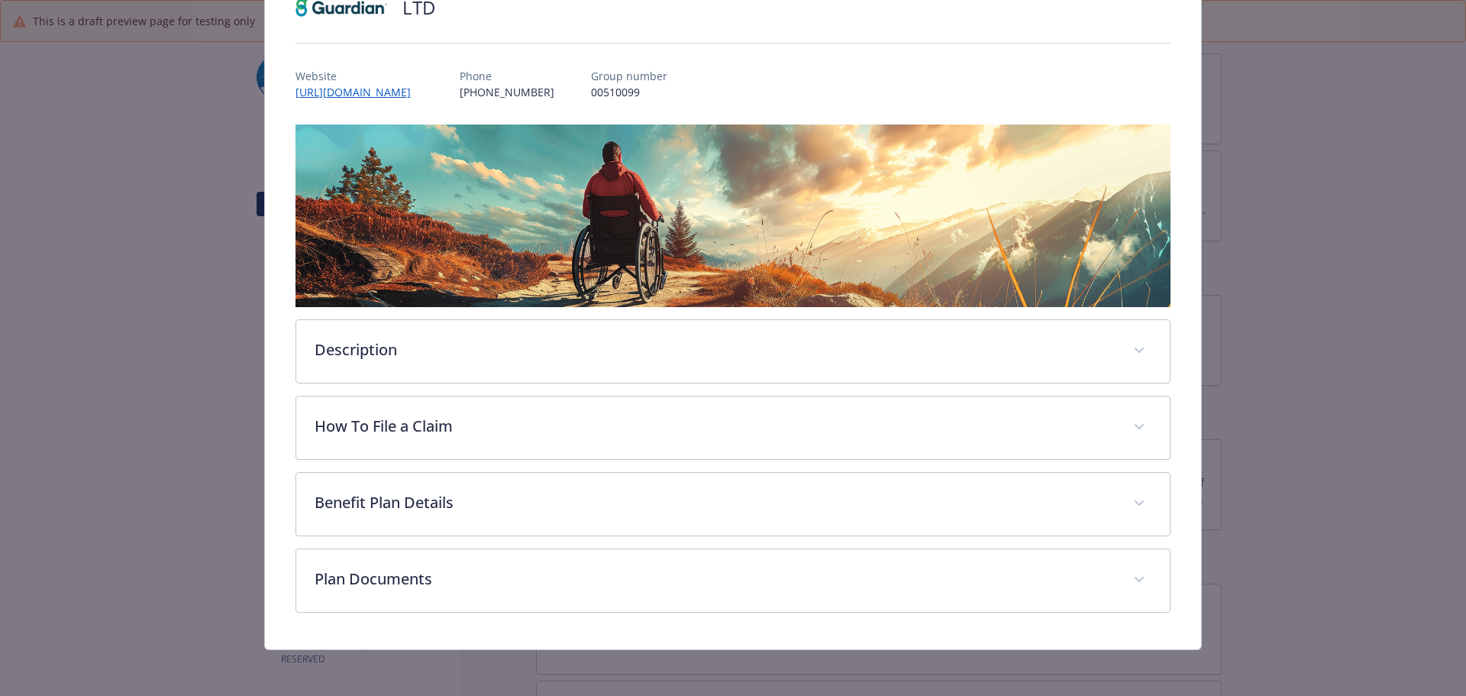
scroll to position [134, 0]
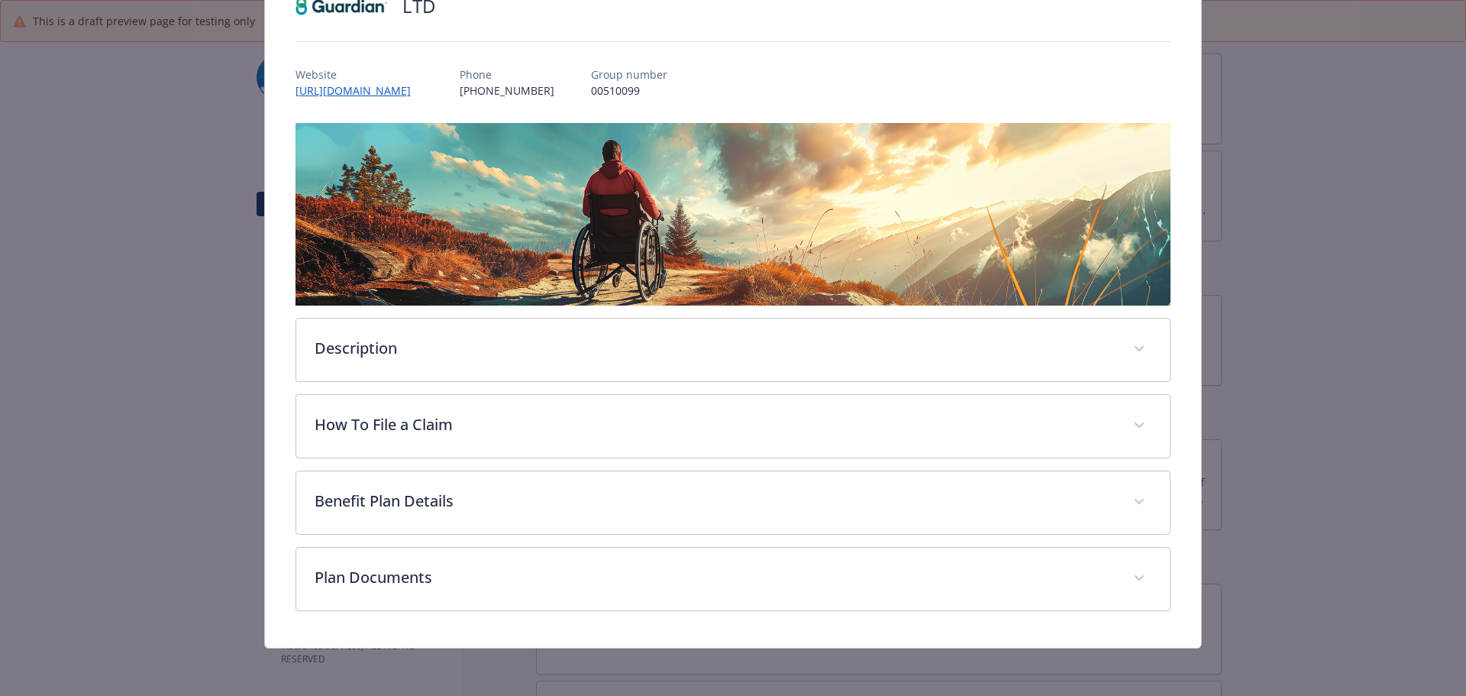
click at [515, 538] on div "Description Long term disability (LTD) insurance replaces part of your income f…" at bounding box center [733, 367] width 876 height 488
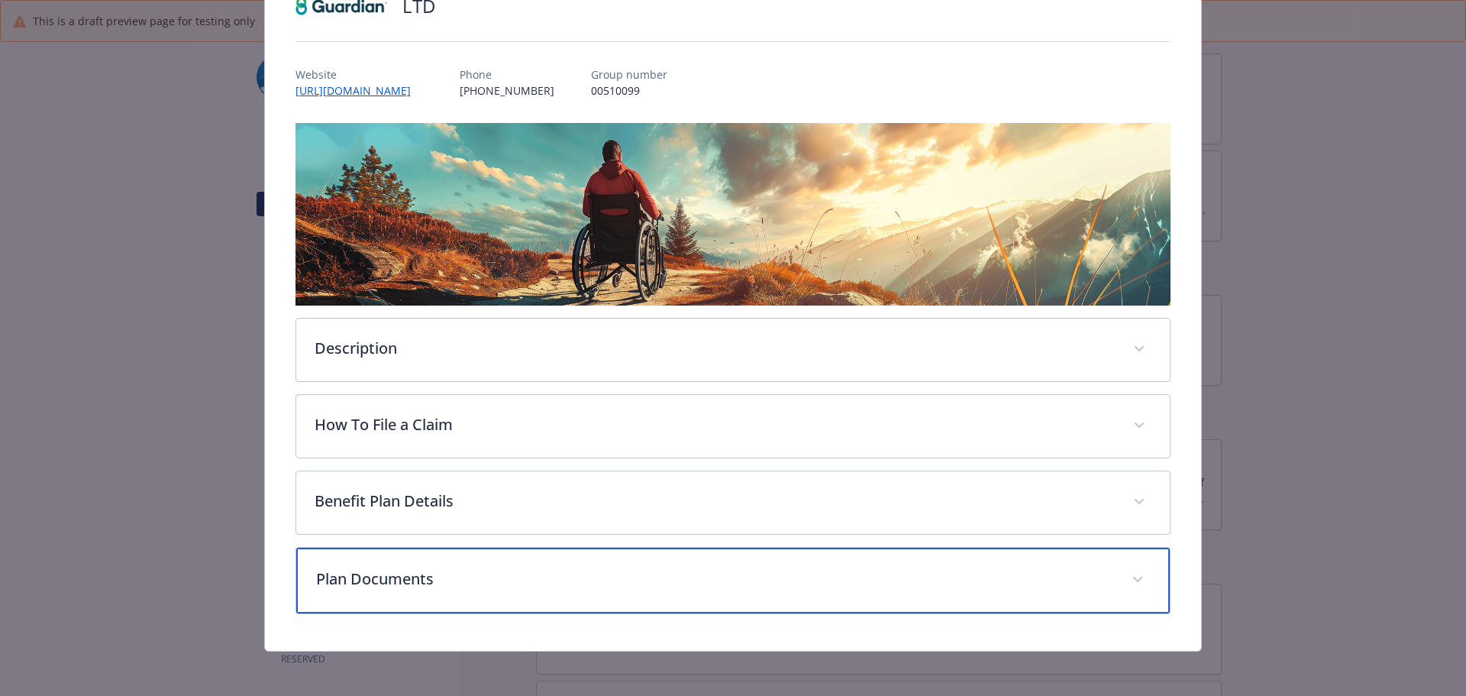
click at [514, 576] on p "Plan Documents" at bounding box center [715, 578] width 798 height 23
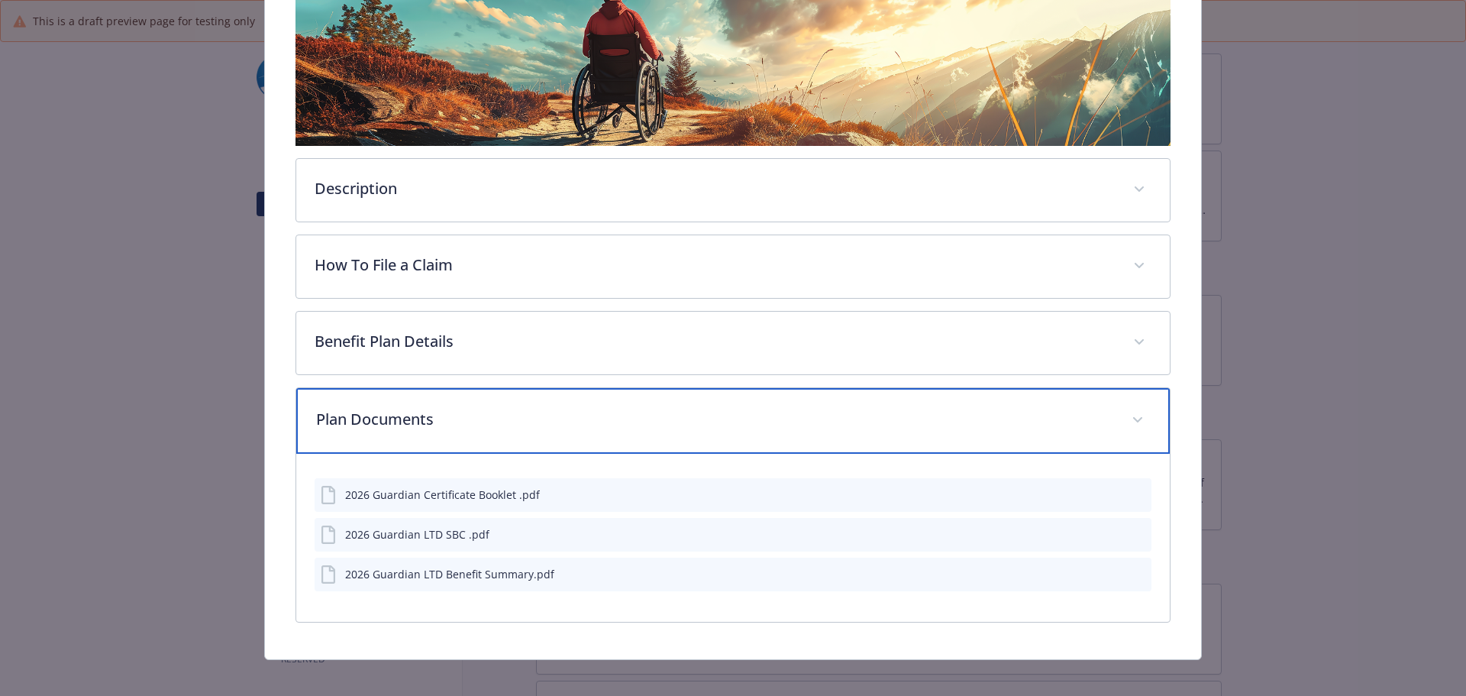
scroll to position [305, 0]
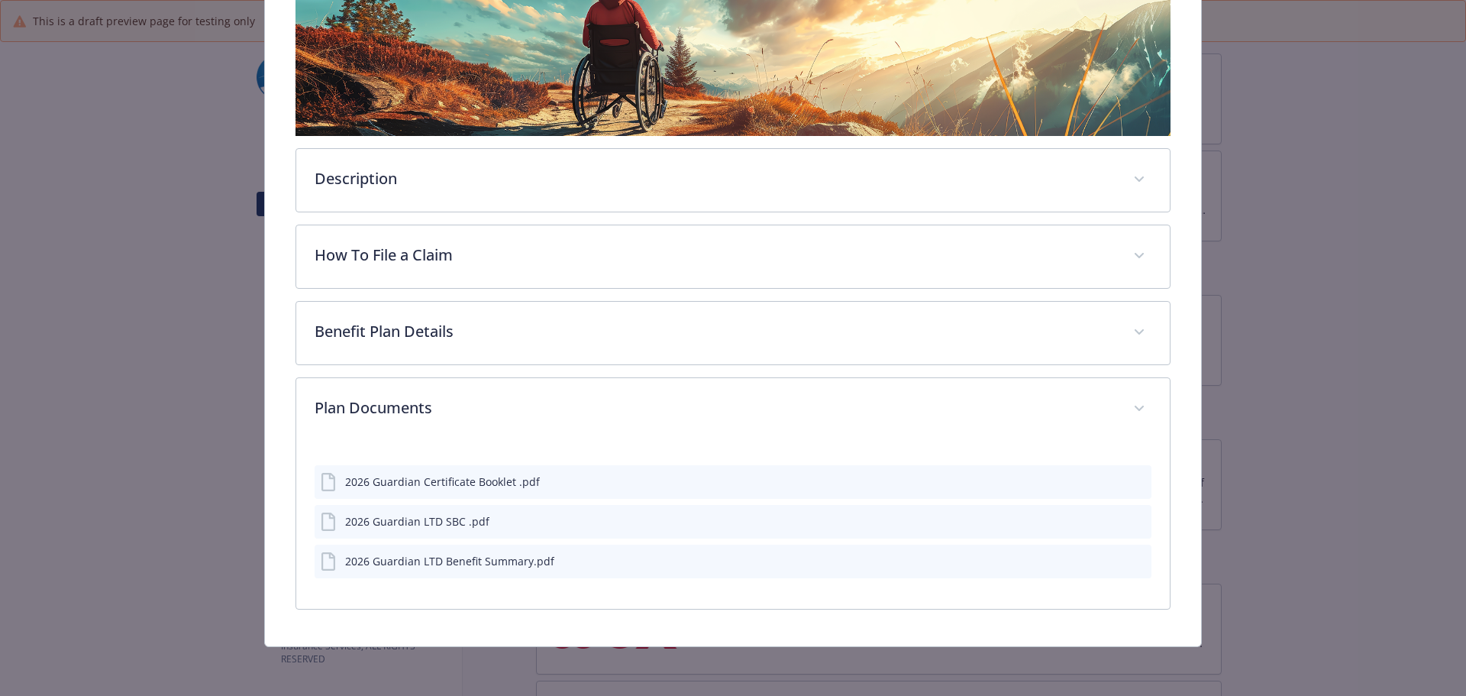
click at [1130, 520] on icon "preview file" at bounding box center [1137, 520] width 14 height 11
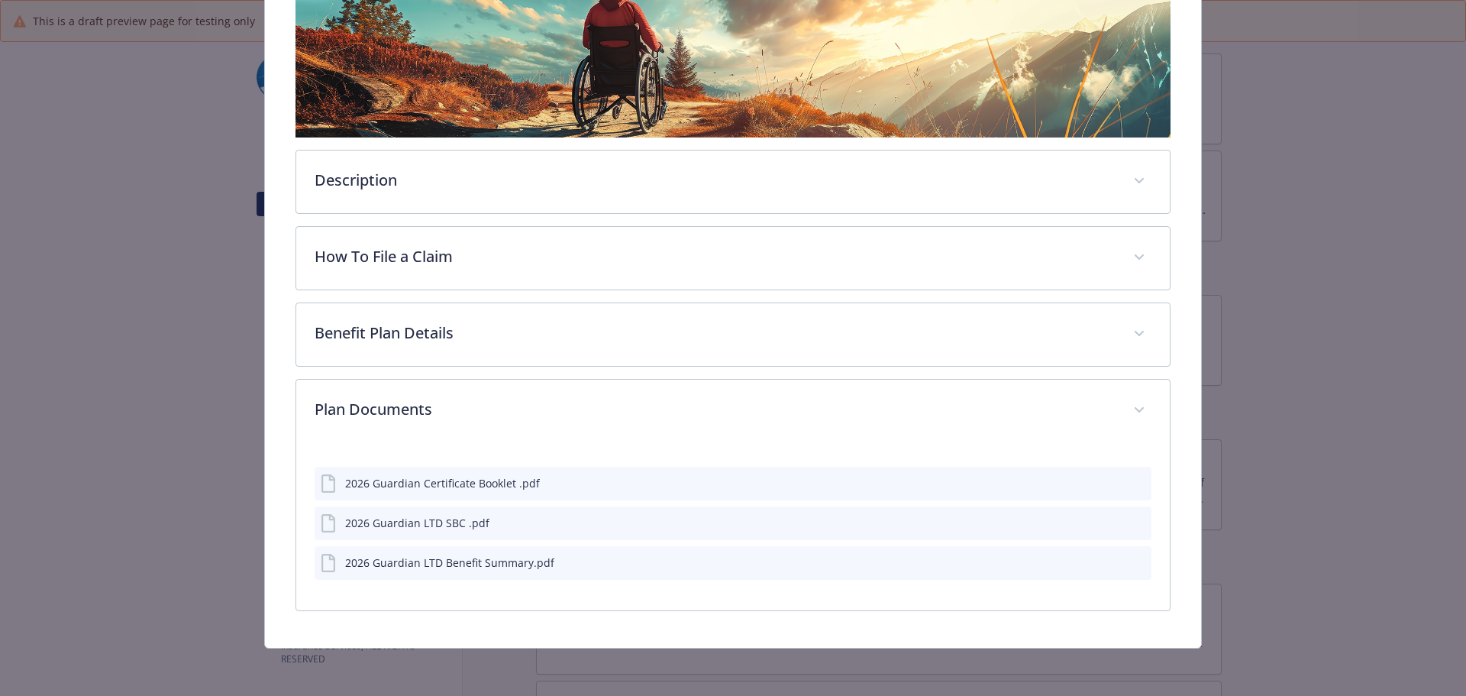
click at [1101, 508] on div "2026 Guardian LTD SBC .pdf" at bounding box center [734, 523] width 838 height 34
click at [1101, 512] on div "2026 Guardian LTD SBC .pdf" at bounding box center [734, 523] width 838 height 34
click at [1105, 518] on icon "download file" at bounding box center [1111, 521] width 12 height 12
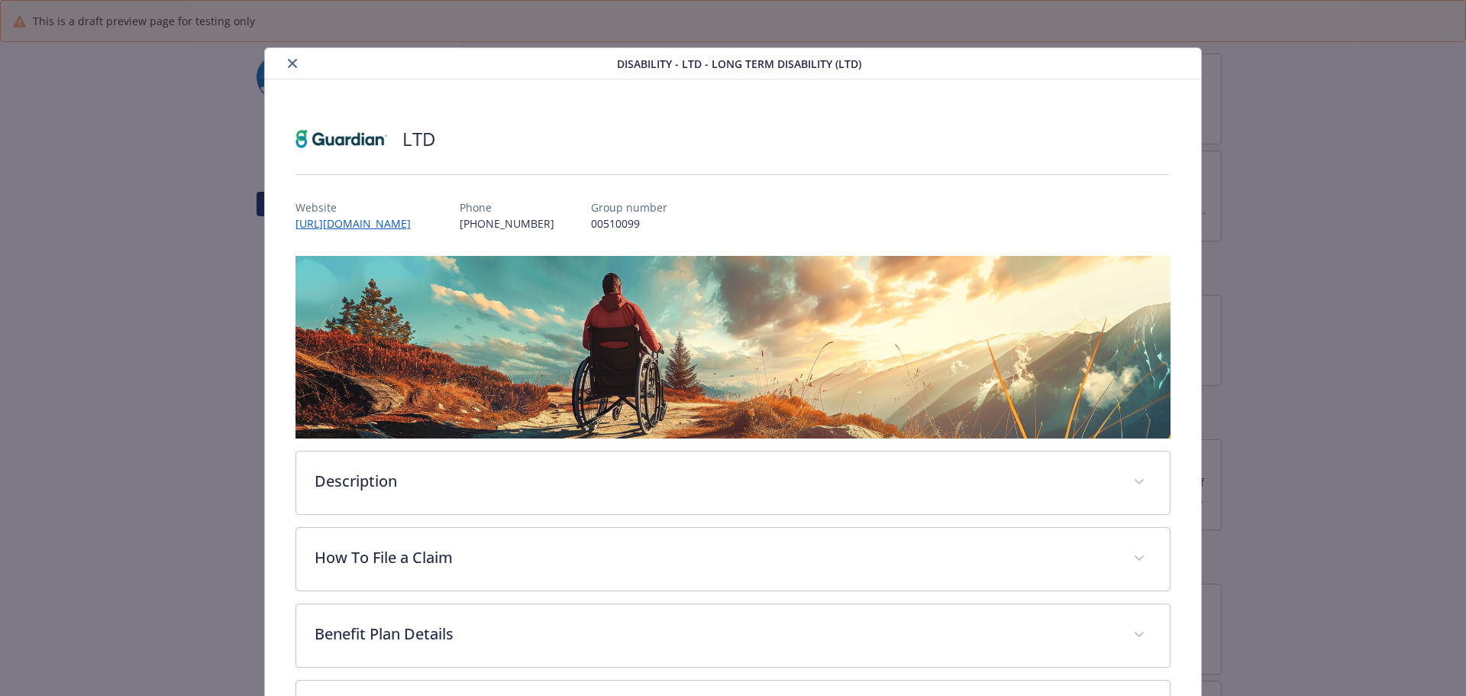
scroll to position [0, 0]
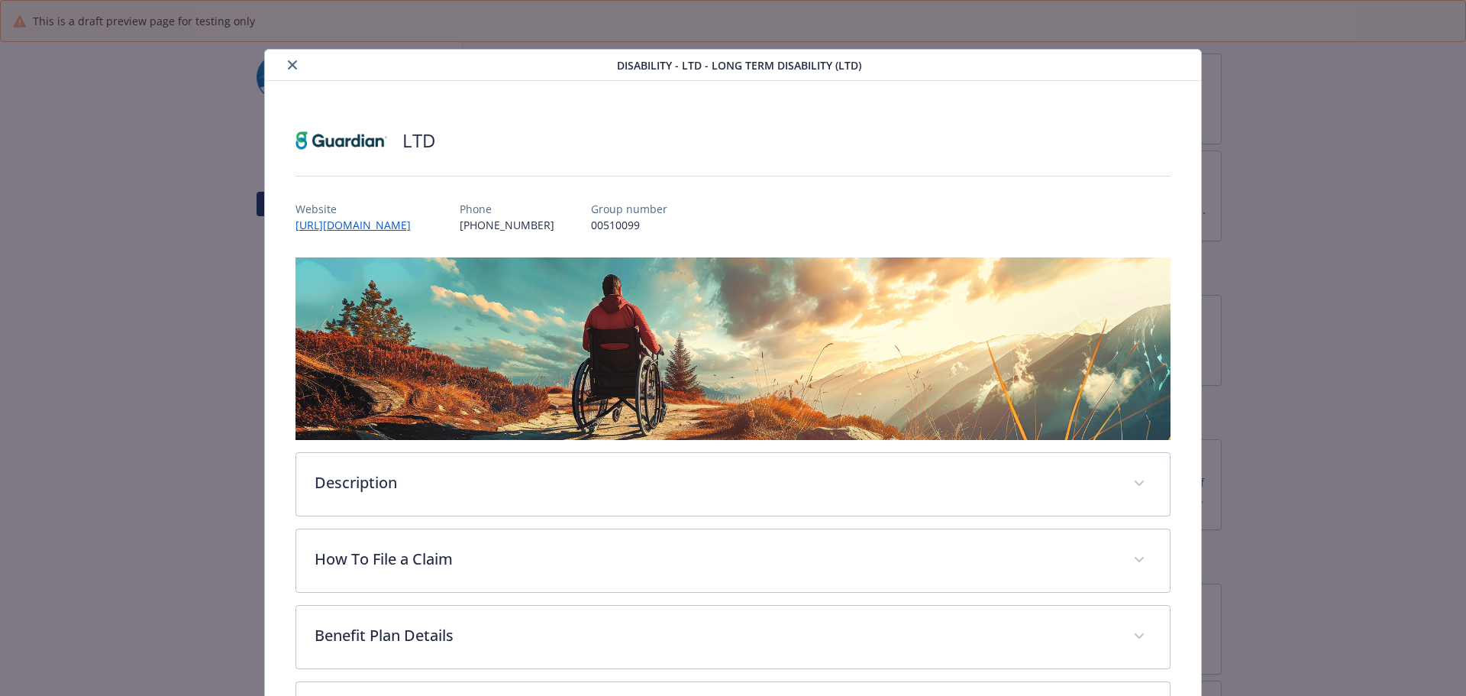
click at [291, 63] on icon "close" at bounding box center [292, 64] width 9 height 9
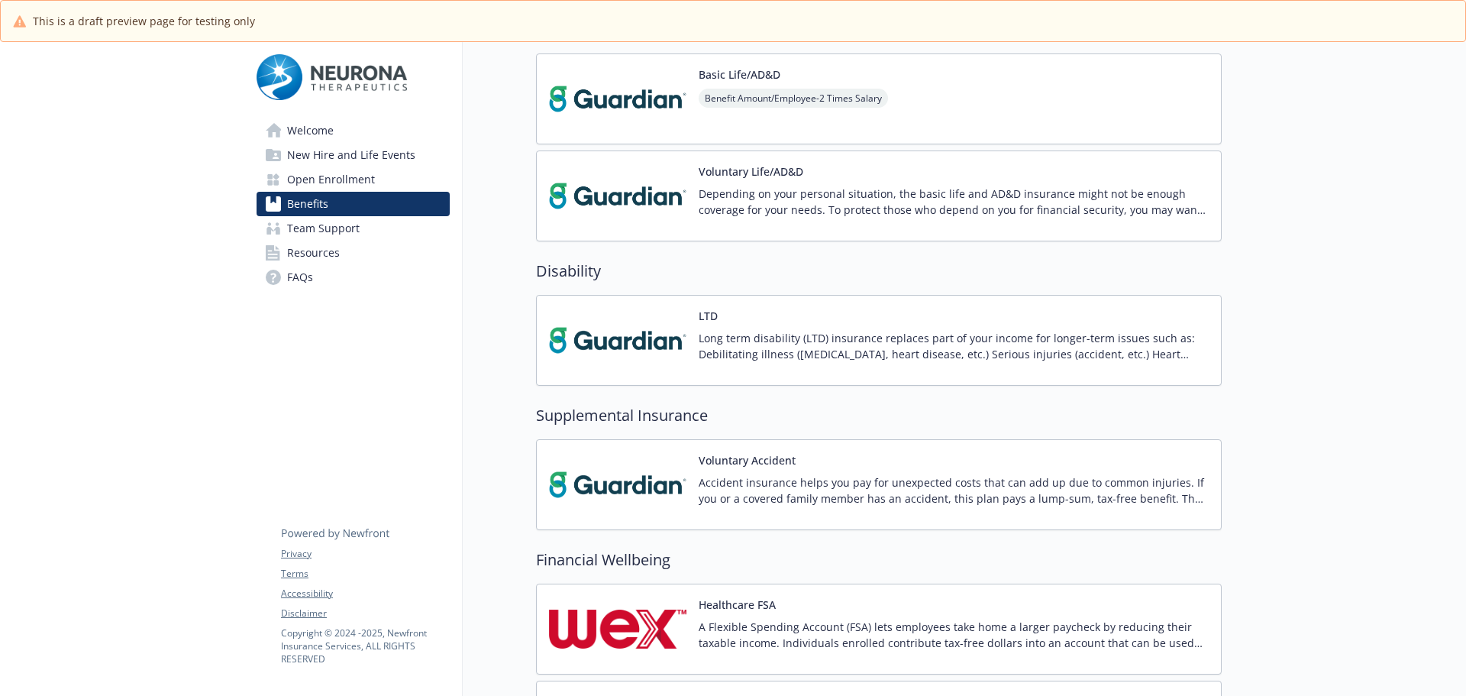
click at [722, 477] on p "Accident insurance helps you pay for unexpected costs that can add up due to co…" at bounding box center [954, 490] width 510 height 32
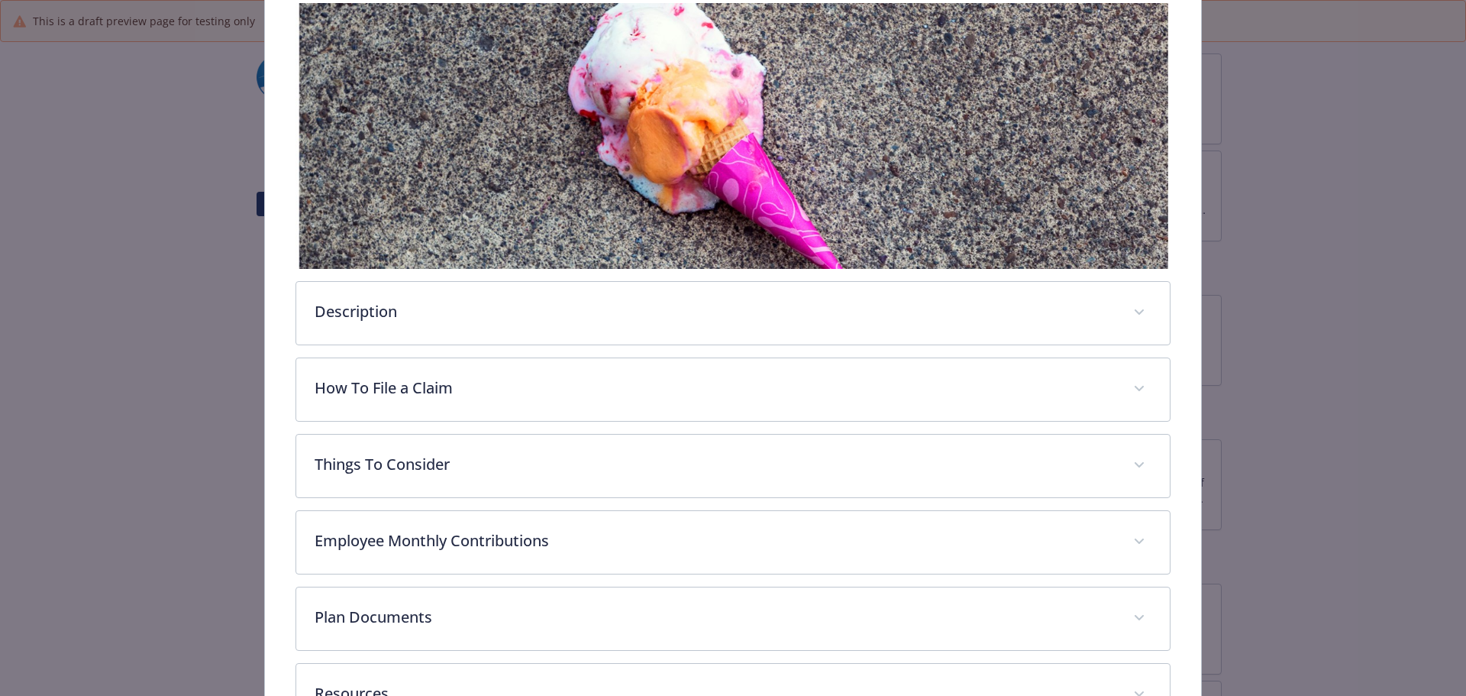
scroll to position [370, 0]
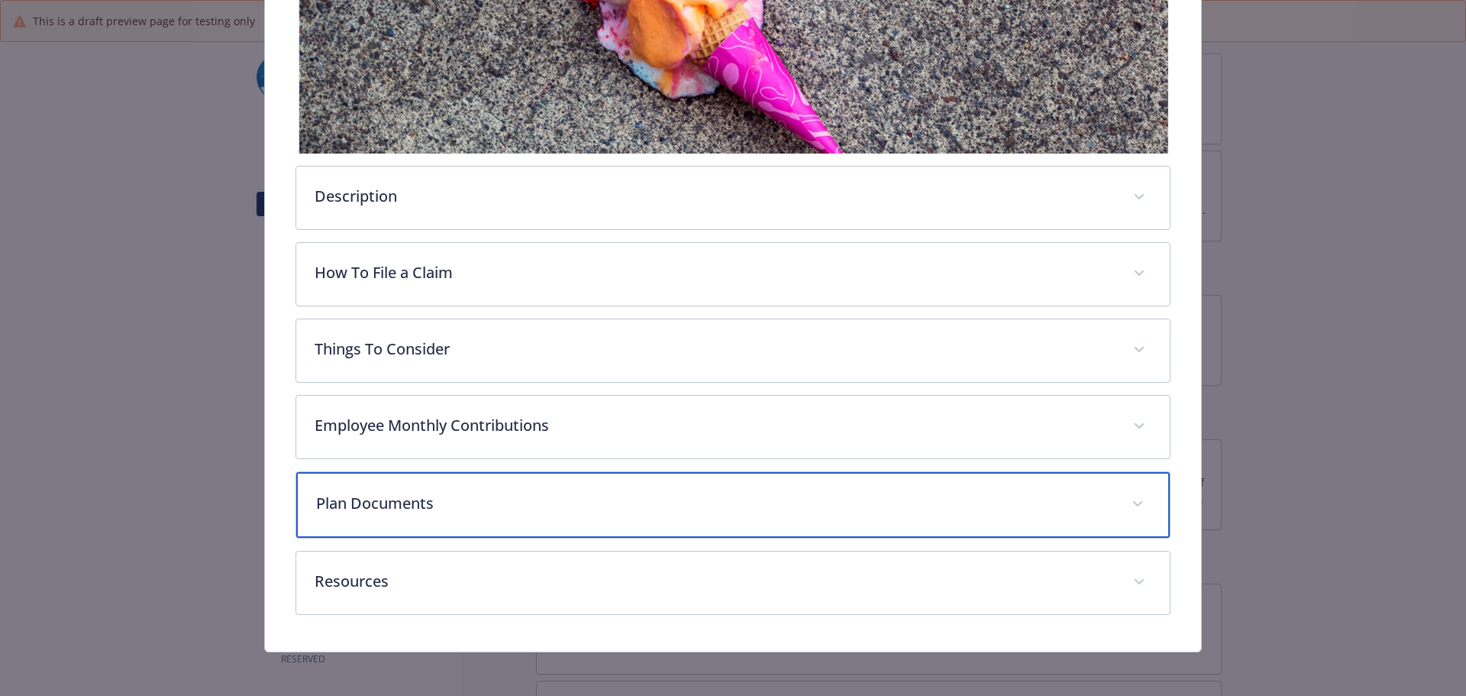
click at [410, 496] on p "Plan Documents" at bounding box center [715, 503] width 798 height 23
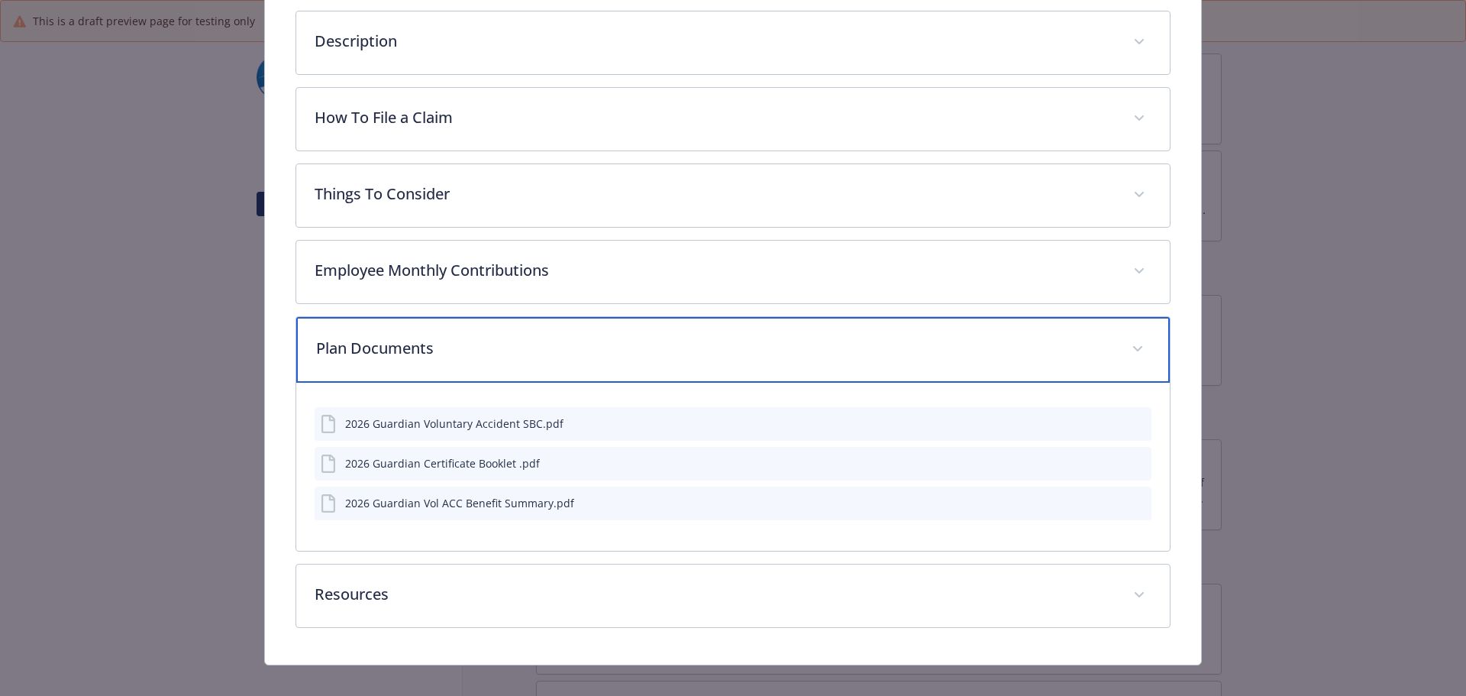
scroll to position [541, 0]
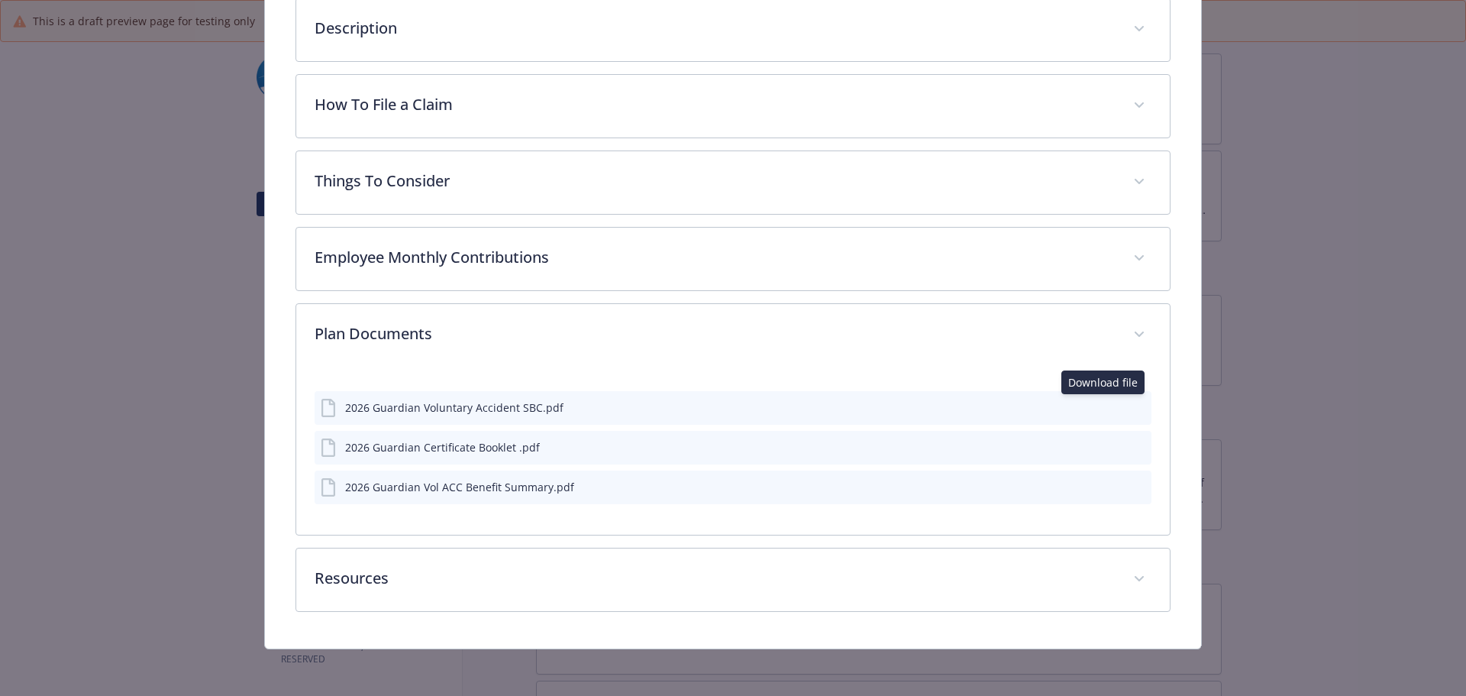
click at [1108, 406] on icon "download file" at bounding box center [1111, 406] width 12 height 12
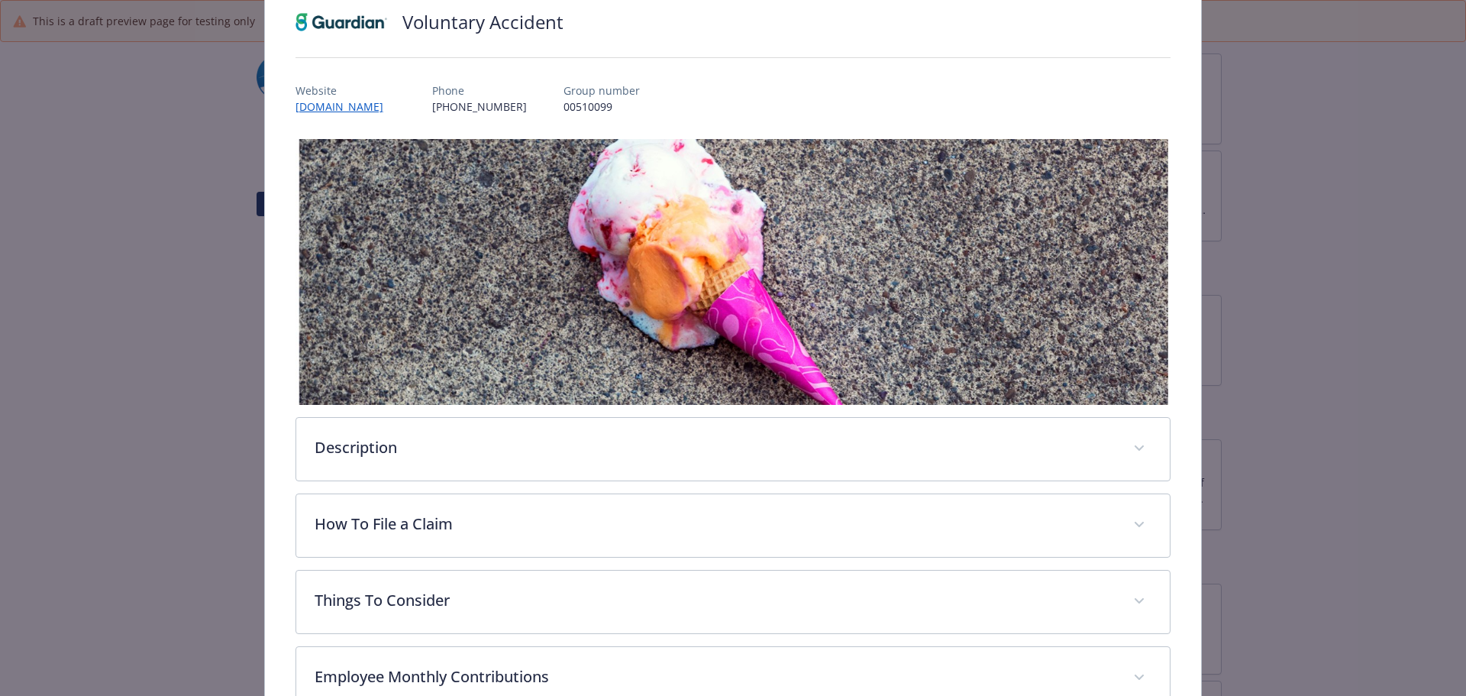
scroll to position [0, 0]
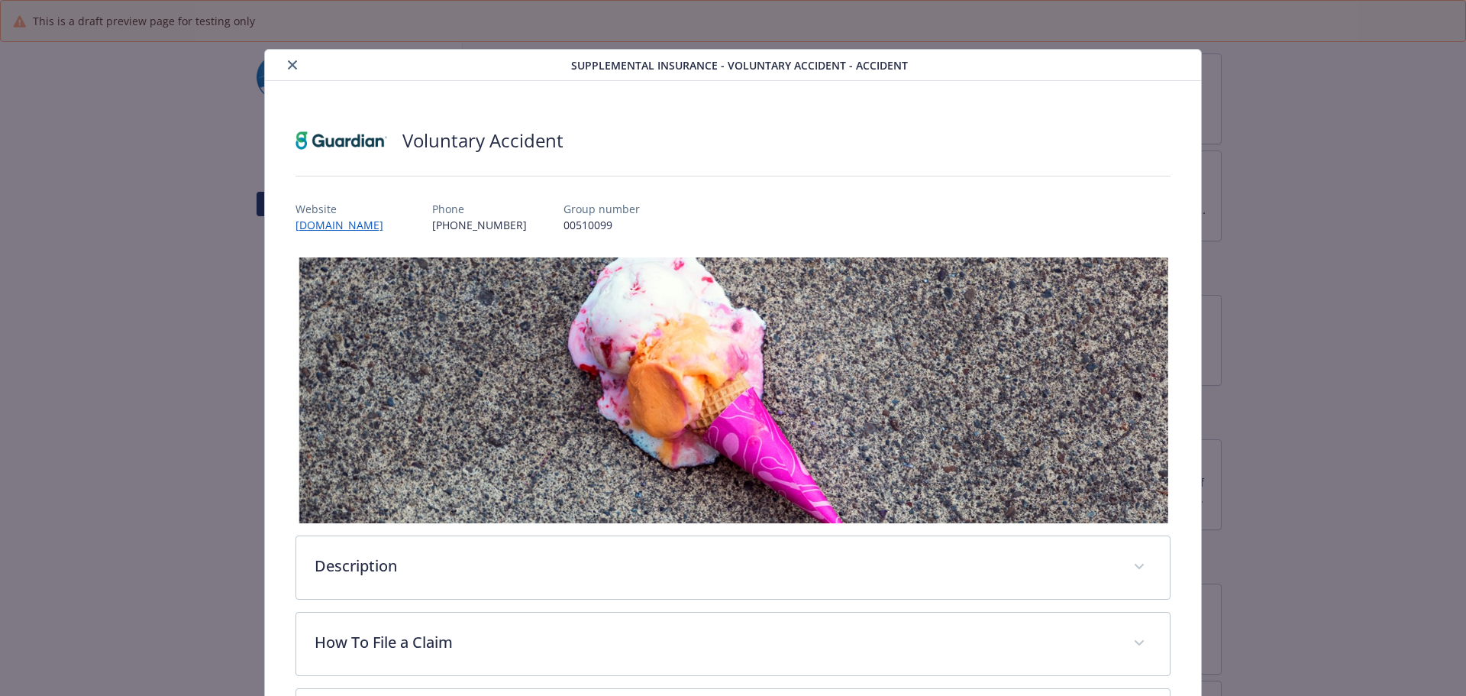
click at [292, 71] on button "close" at bounding box center [292, 65] width 18 height 18
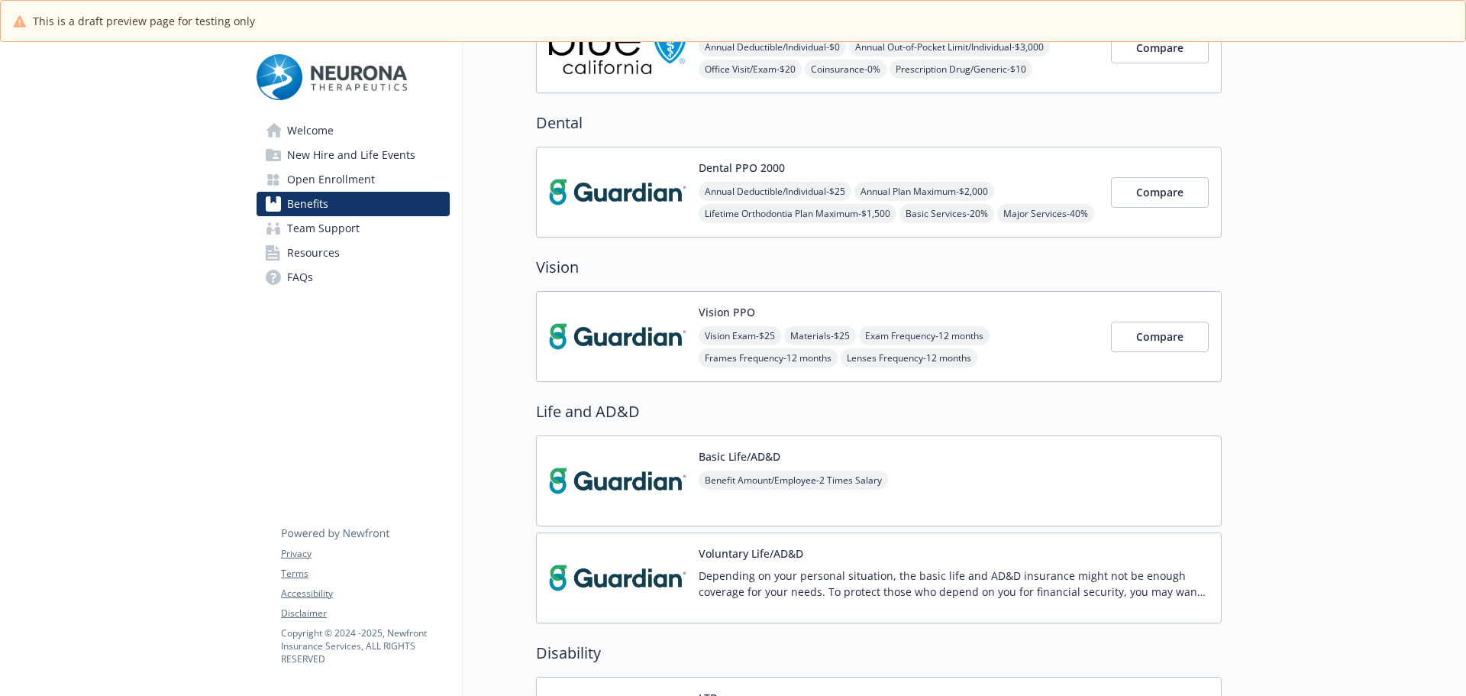
click at [881, 470] on span "Benefit Amount/Employee - 2 Times Salary" at bounding box center [793, 479] width 189 height 19
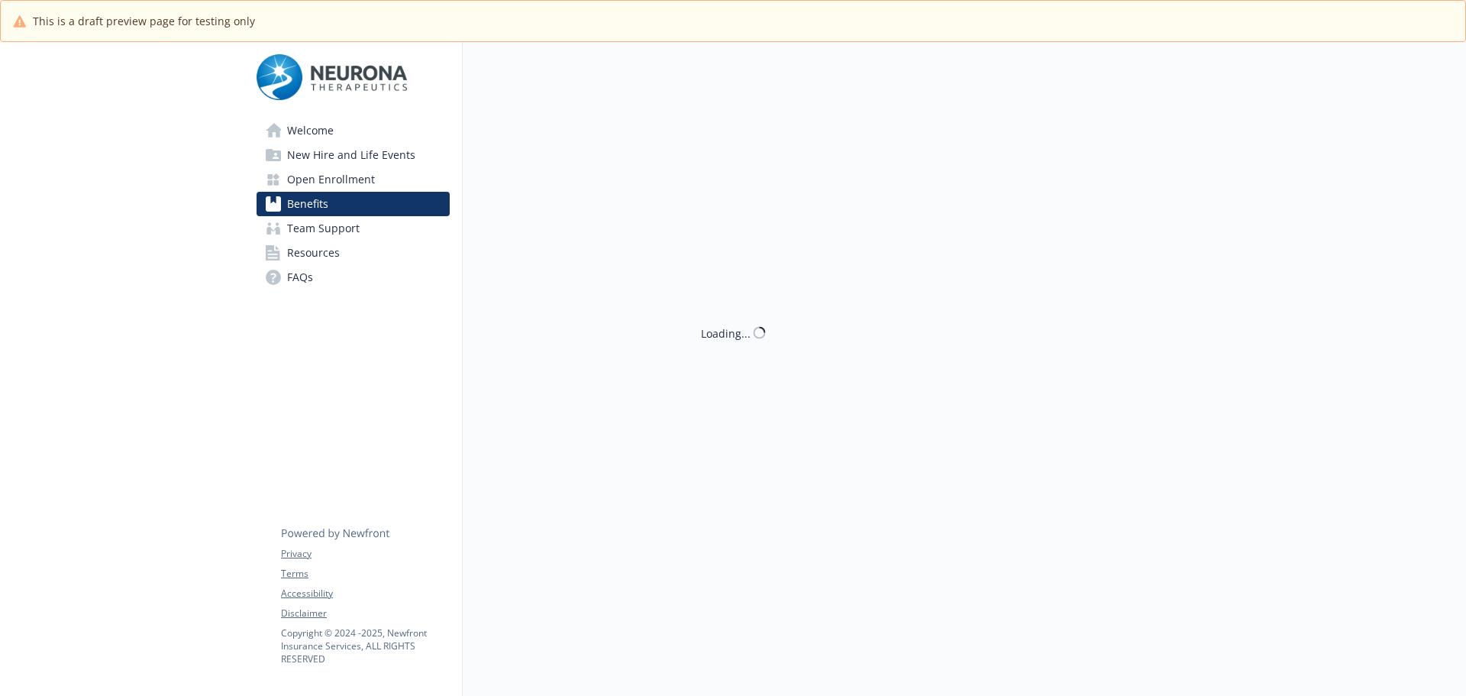
scroll to position [305, 0]
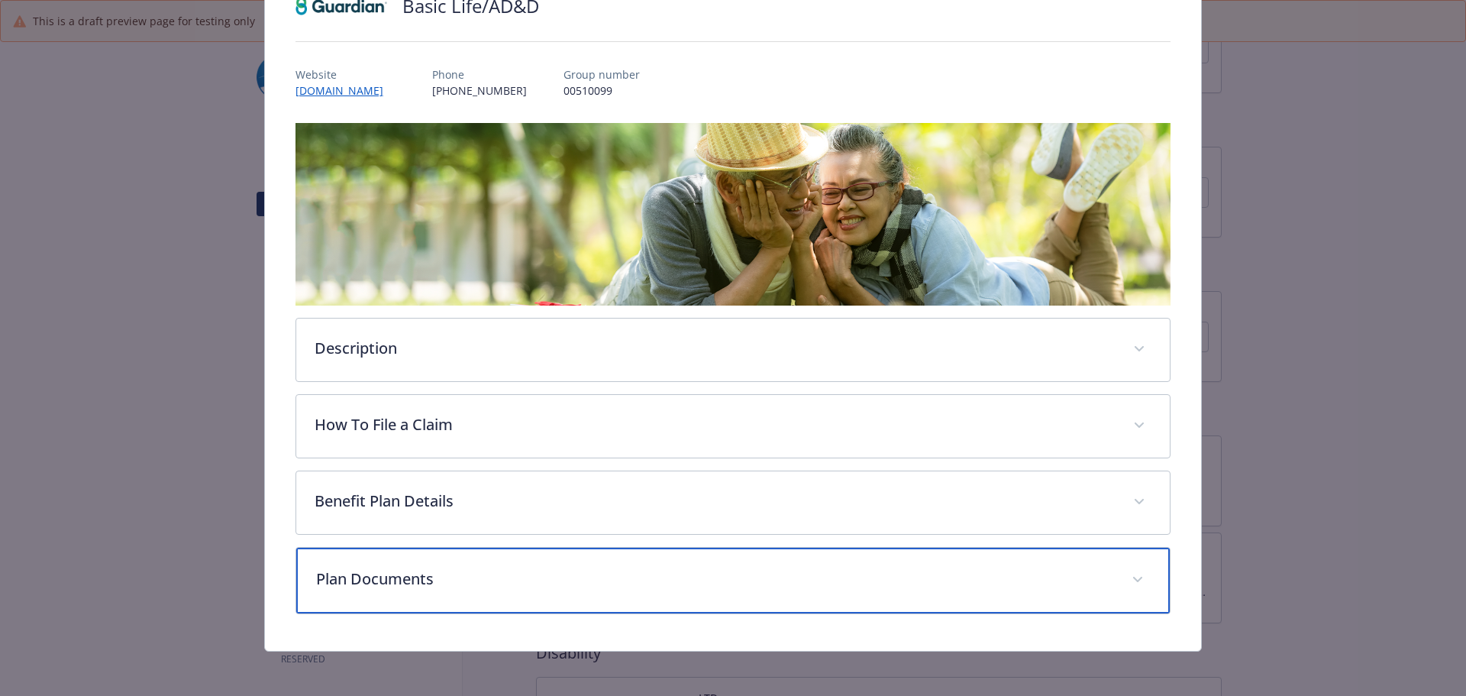
click at [483, 592] on div "Plan Documents" at bounding box center [733, 580] width 874 height 66
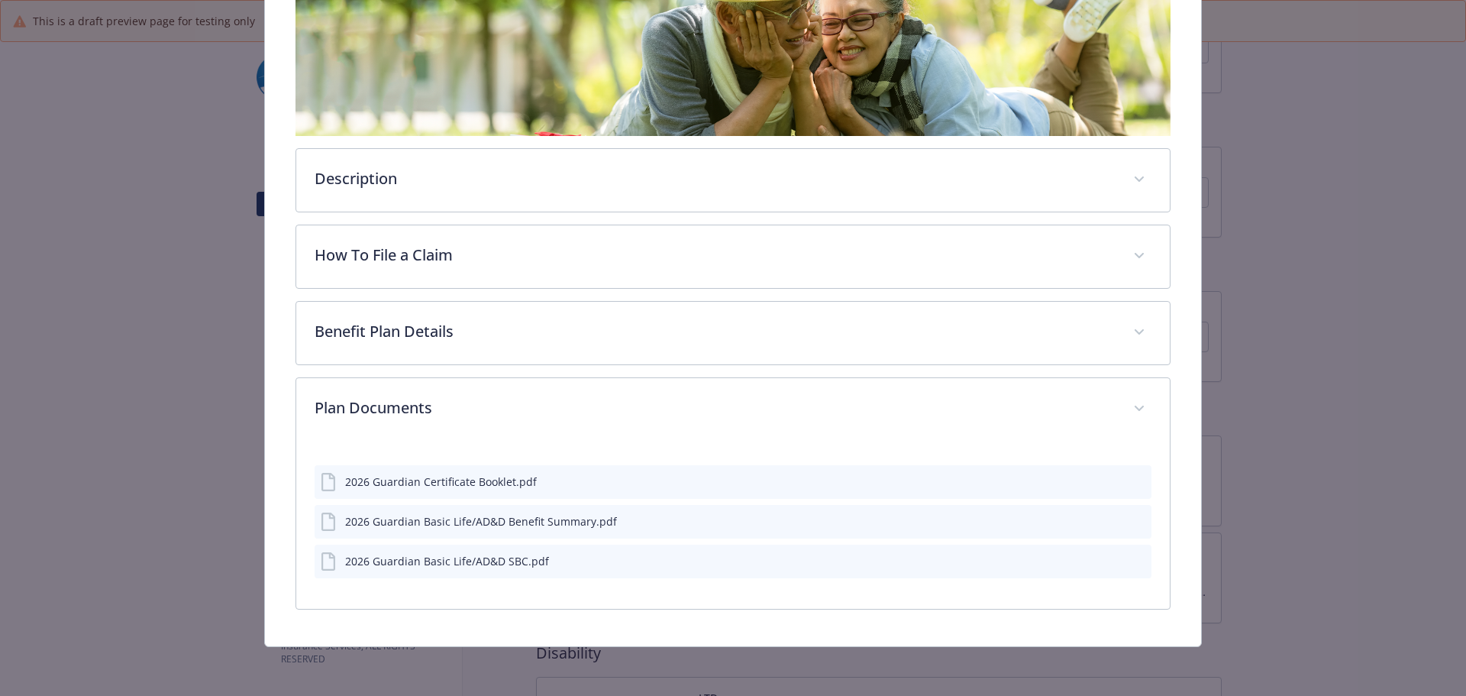
scroll to position [302, 0]
click at [1130, 560] on icon "preview file" at bounding box center [1137, 561] width 14 height 11
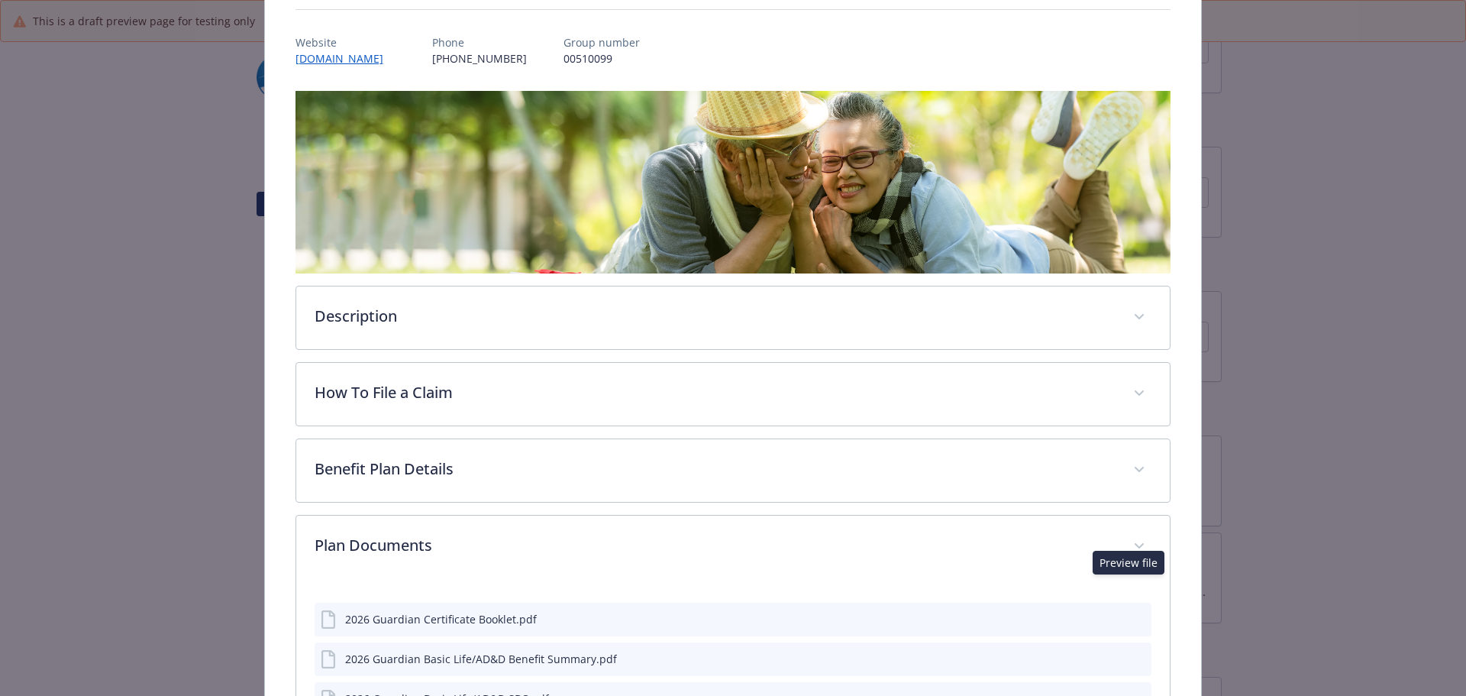
scroll to position [0, 0]
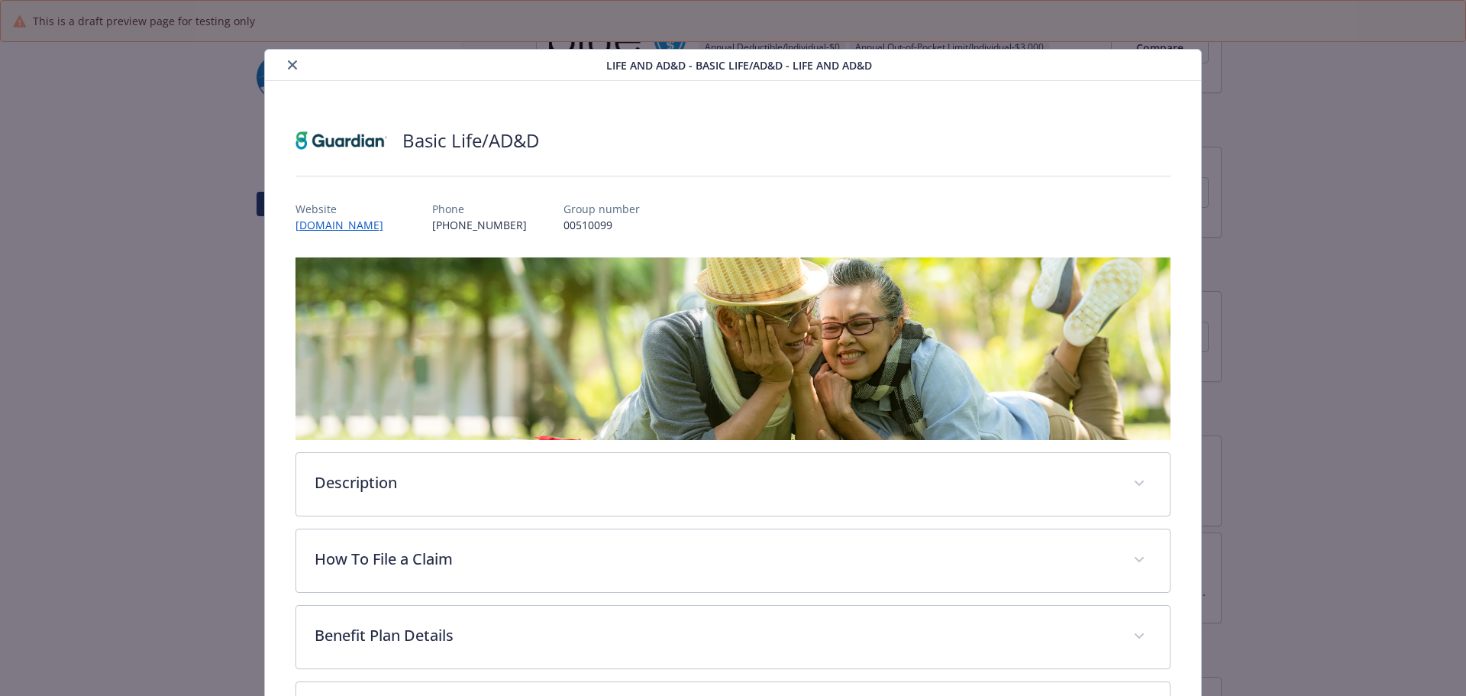
click at [293, 57] on button "close" at bounding box center [292, 65] width 18 height 18
